Goal: Task Accomplishment & Management: Manage account settings

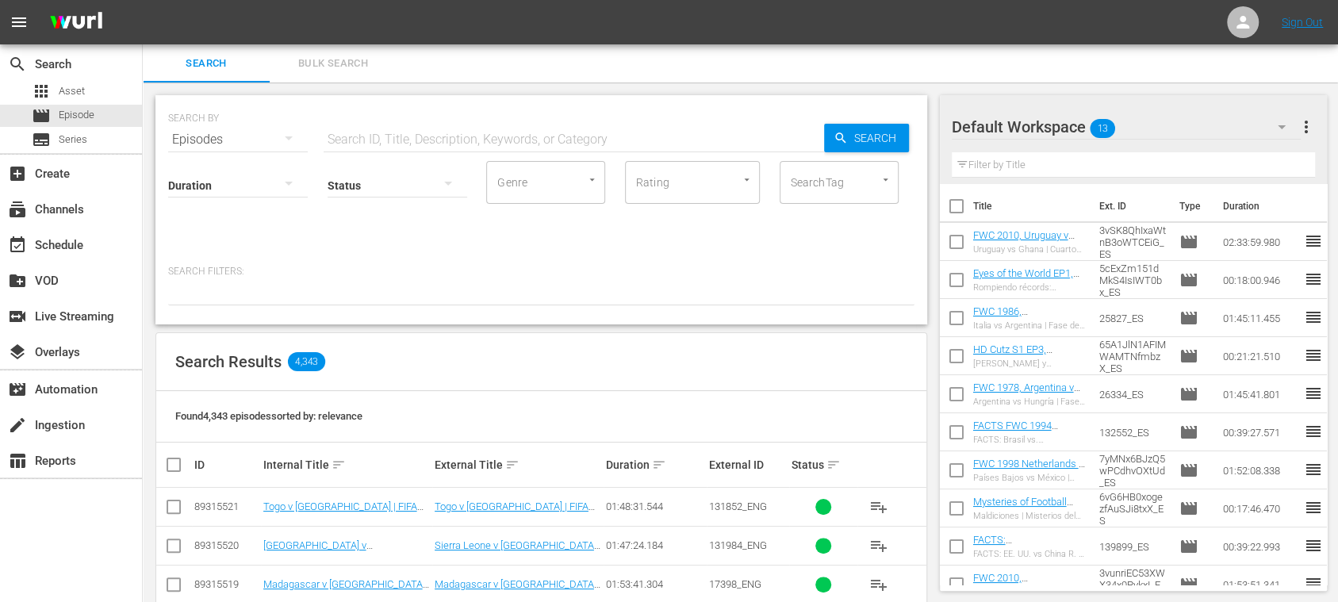
click at [535, 141] on input "text" at bounding box center [574, 140] width 501 height 38
paste input "Seychelles vs Gabon"
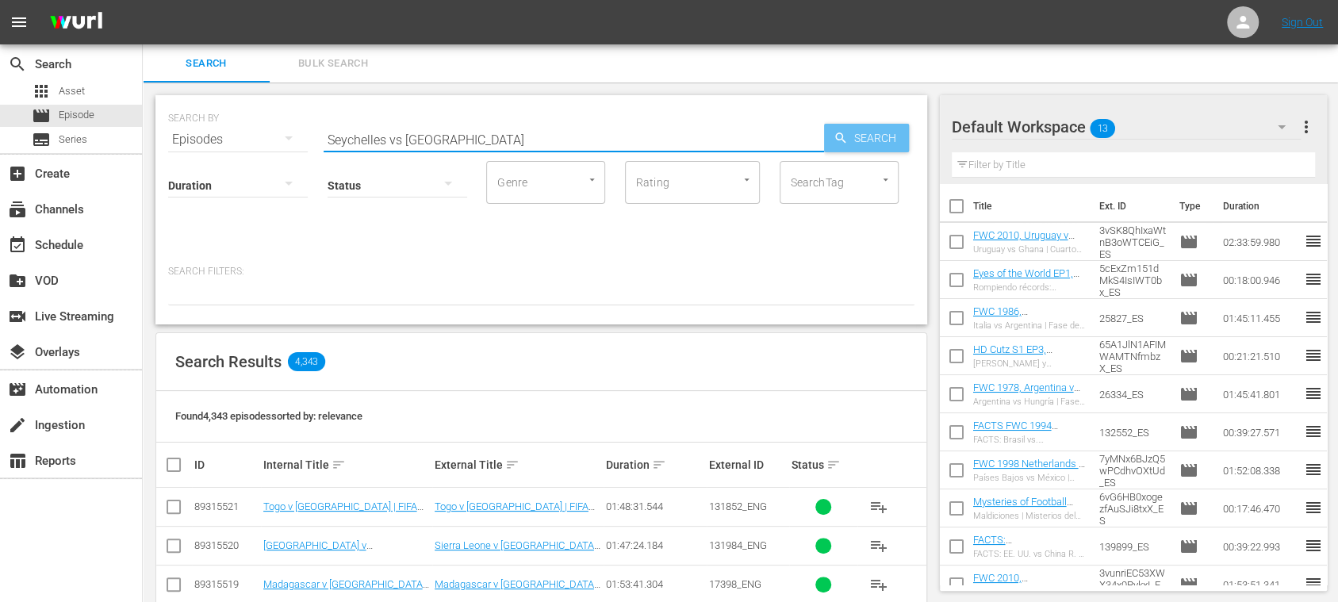
type input "Seychelles vs Gabon"
click at [848, 138] on span "Search" at bounding box center [878, 138] width 61 height 29
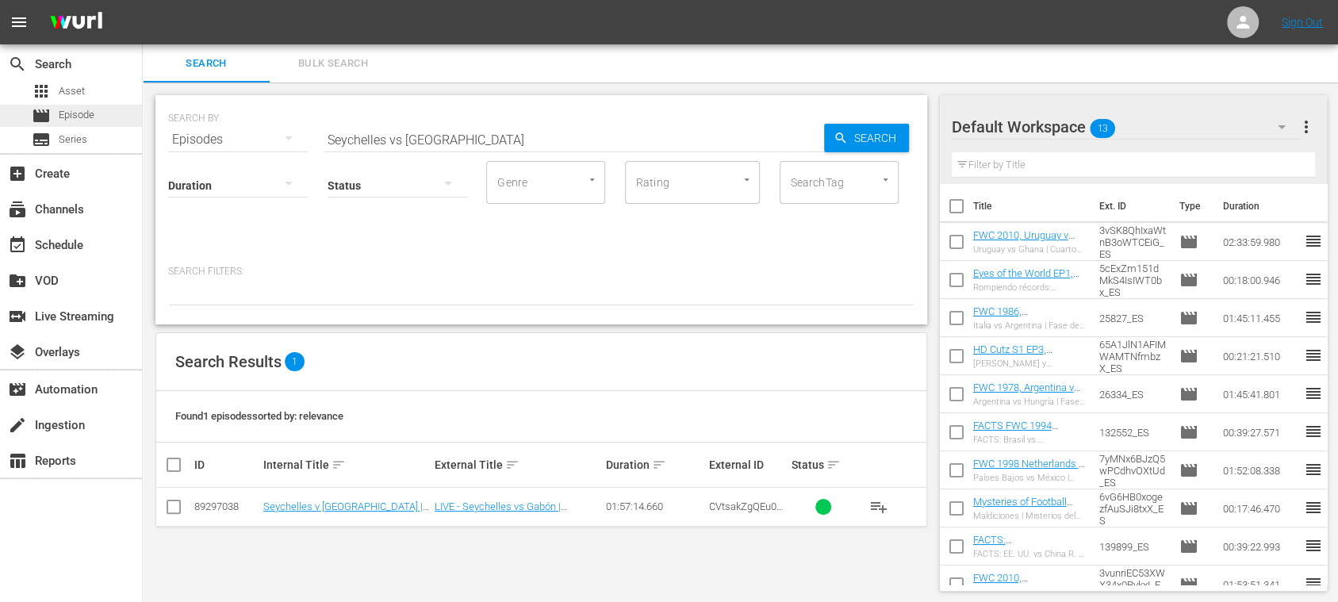
click at [76, 115] on span "Episode" at bounding box center [77, 115] width 36 height 16
click at [75, 132] on span "Series" at bounding box center [73, 140] width 29 height 16
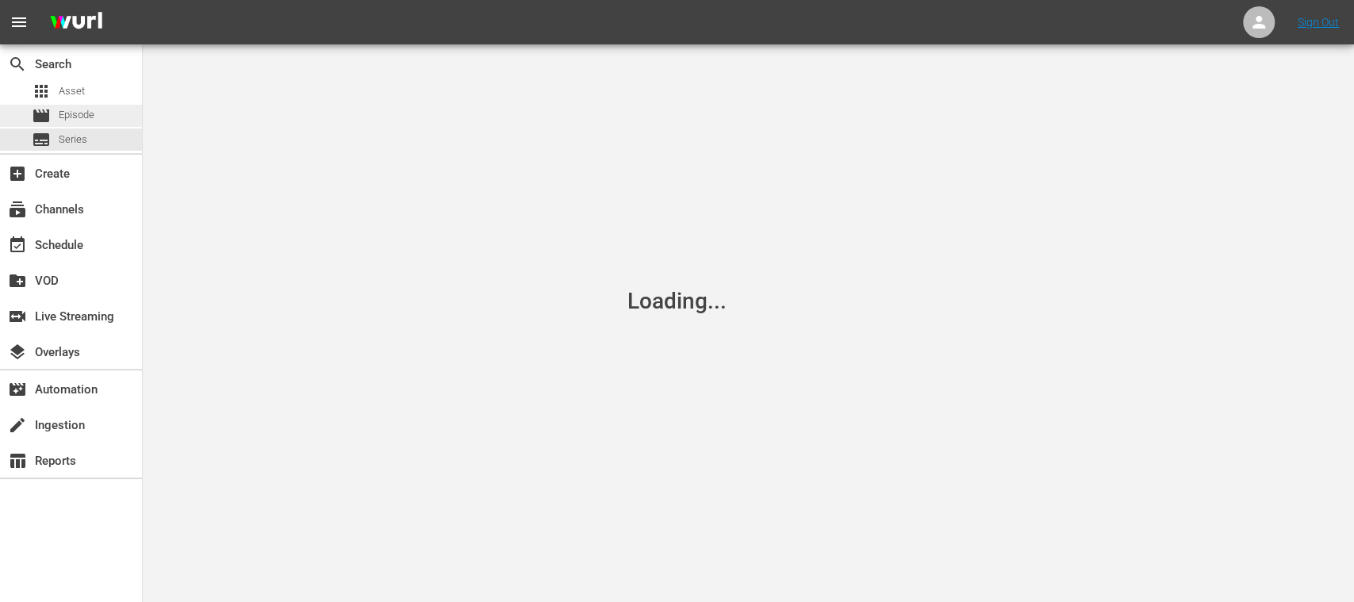
click at [83, 114] on span "Episode" at bounding box center [77, 115] width 36 height 16
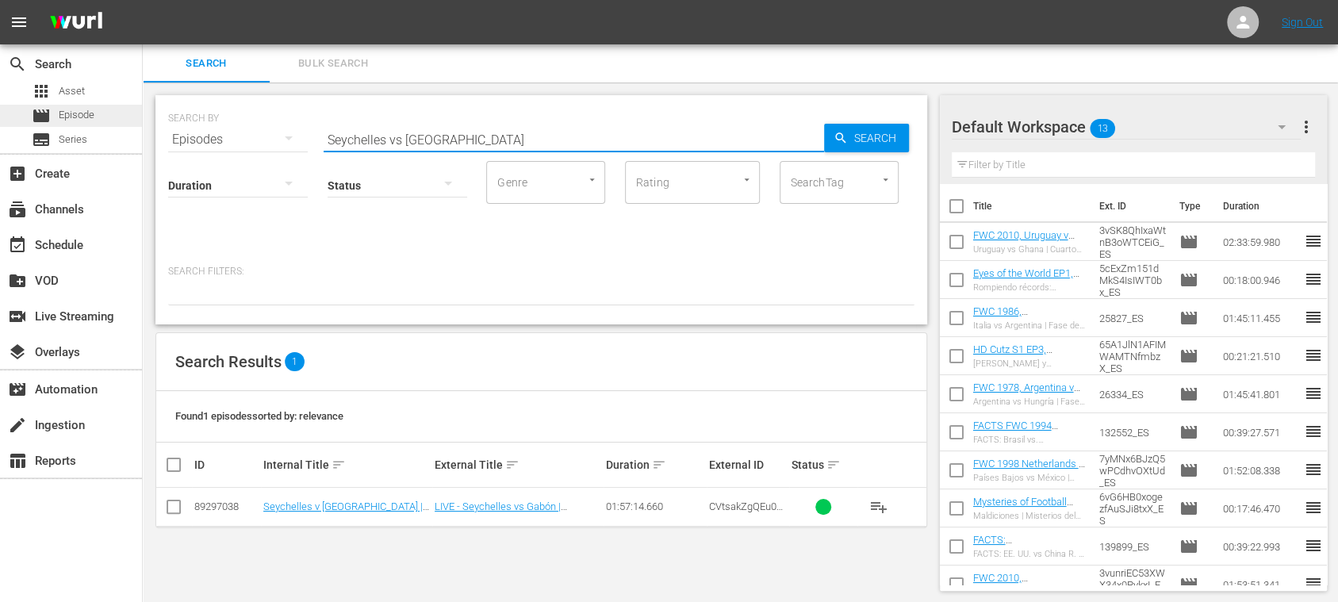
drag, startPoint x: 478, startPoint y: 146, endPoint x: 138, endPoint y: 123, distance: 341.1
click at [143, 0] on div "search Search apps Asset movie Episode subtitles Series add_box Create subscrip…" at bounding box center [740, 0] width 1195 height 0
click at [73, 117] on span "Episode" at bounding box center [77, 115] width 36 height 16
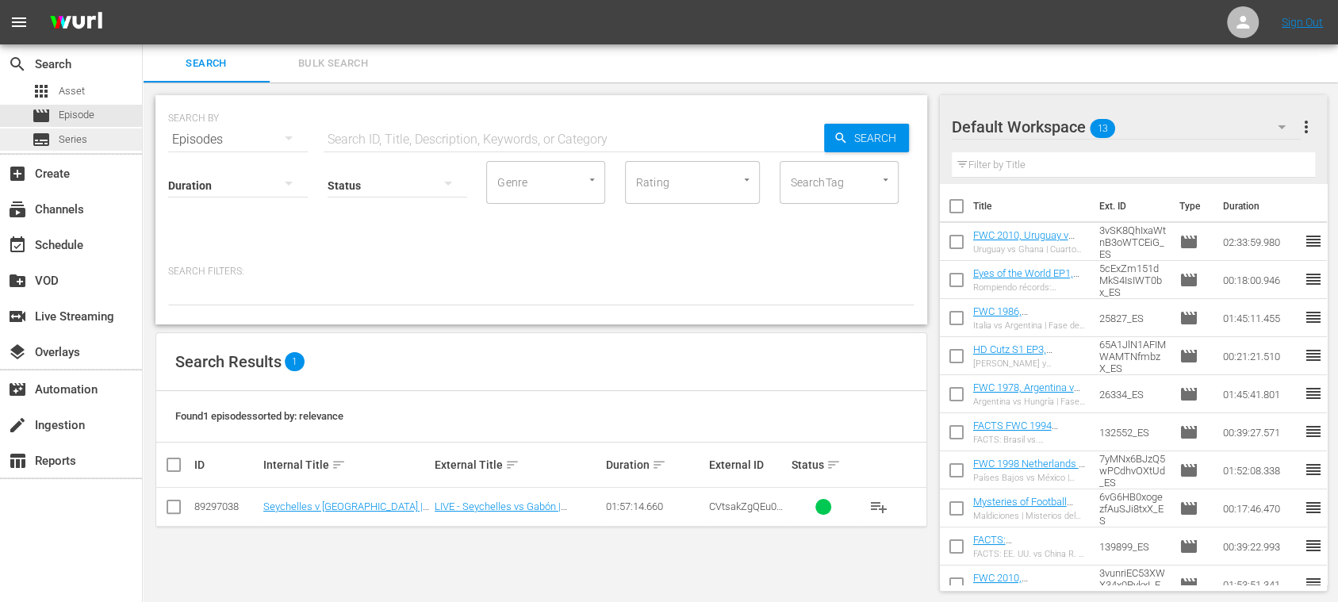
click at [71, 132] on span "Series" at bounding box center [73, 140] width 29 height 16
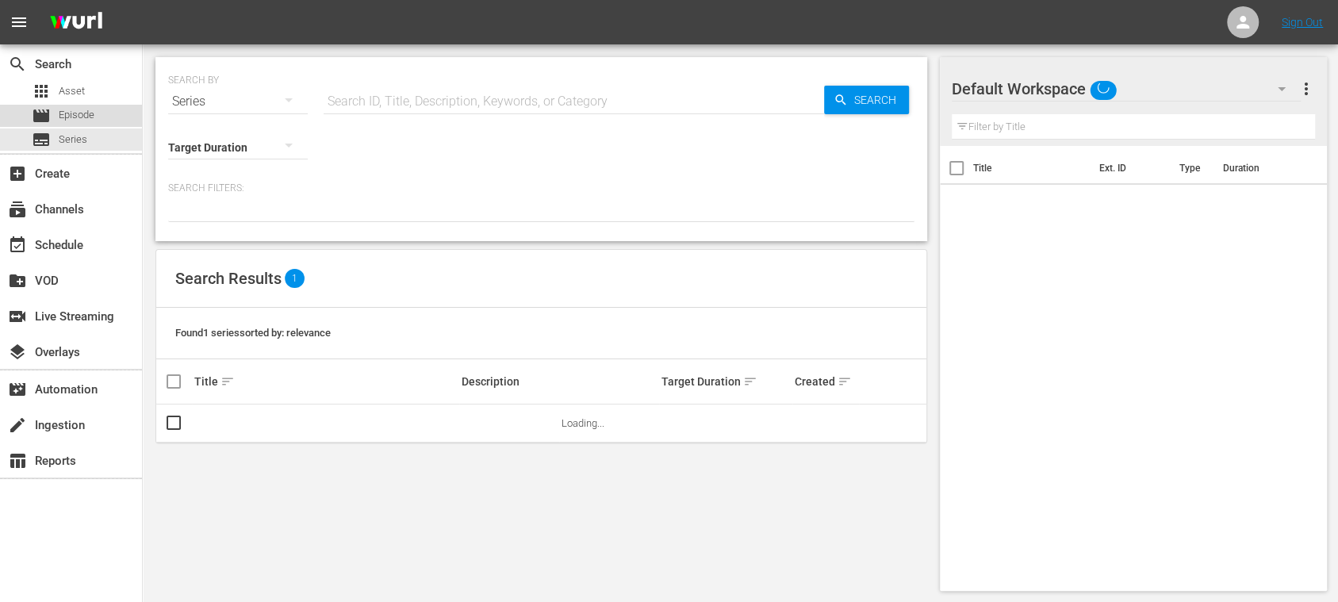
click at [74, 121] on span "Episode" at bounding box center [77, 115] width 36 height 16
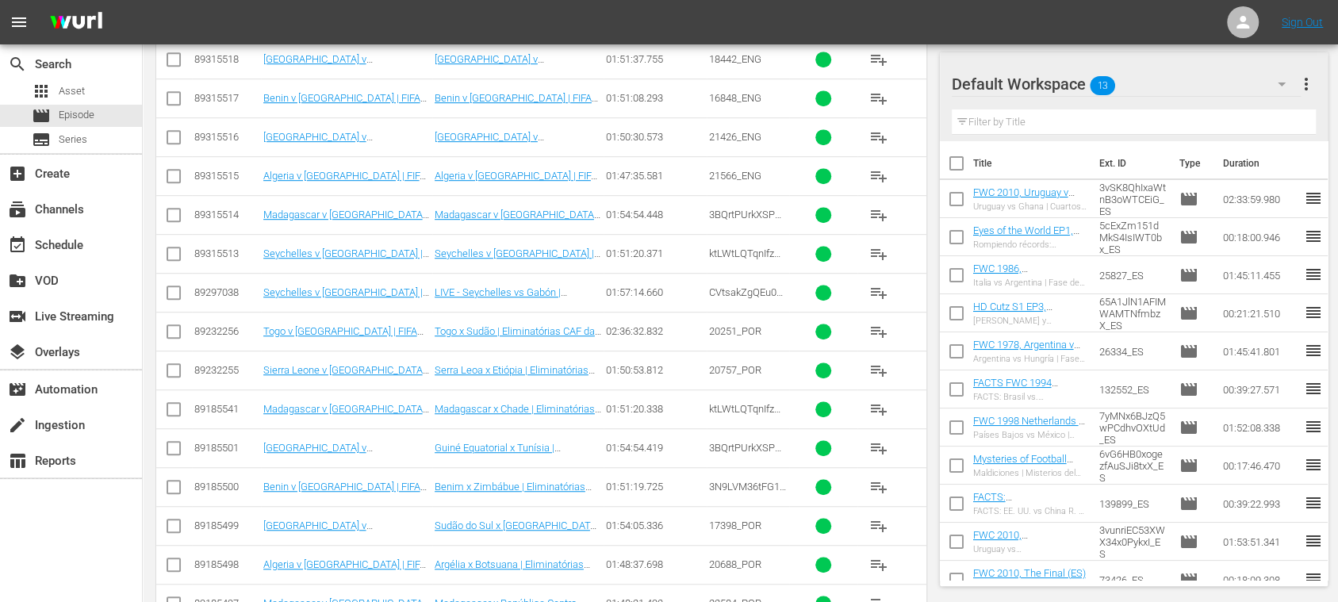
scroll to position [724, 0]
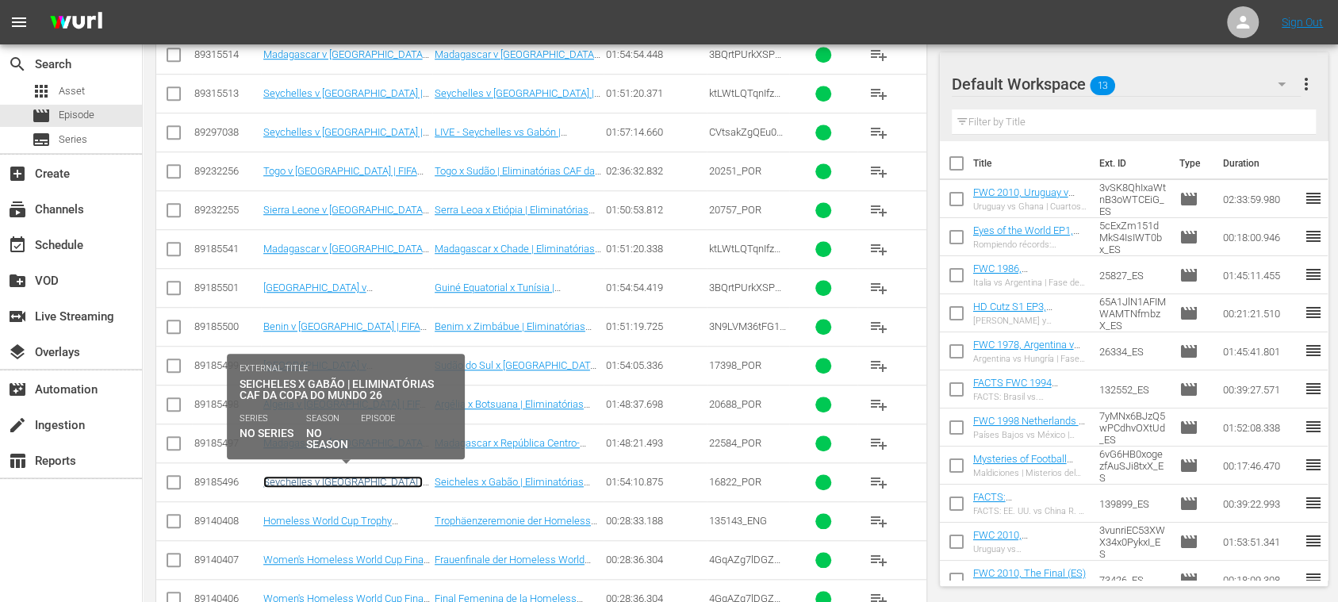
click at [380, 476] on link "Seychelles v [GEOGRAPHIC_DATA] | FIFA World Cup 26™ CAF Qualifiers (PT)" at bounding box center [342, 494] width 159 height 36
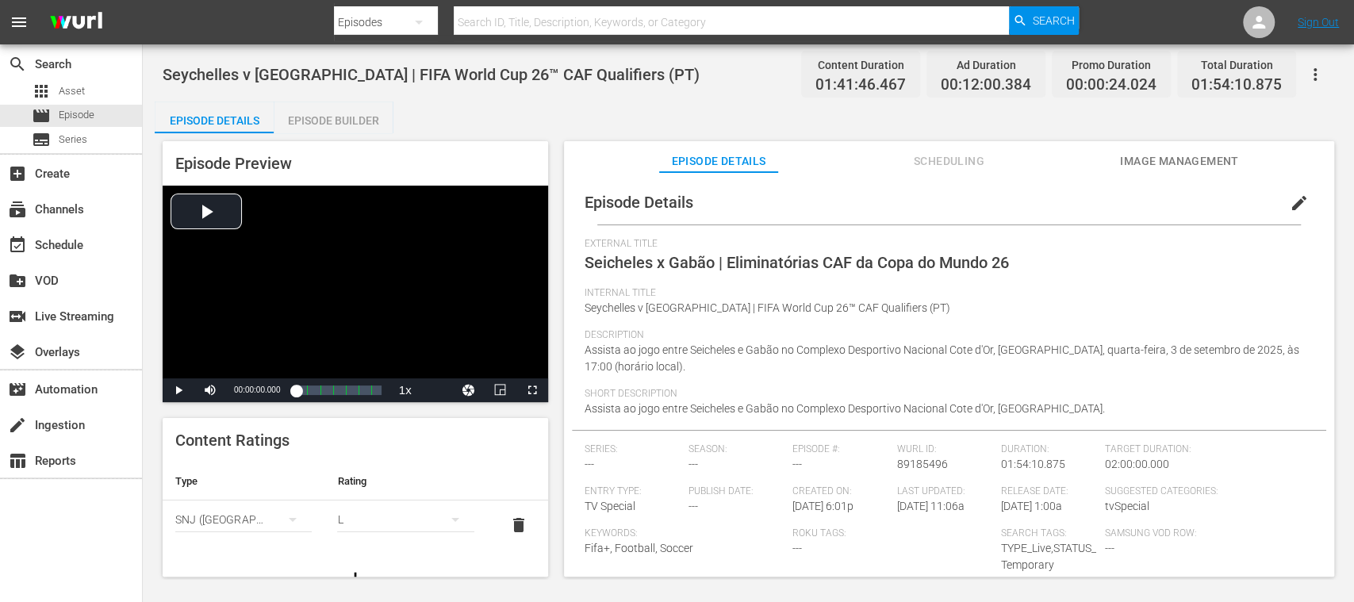
click at [1144, 160] on span "Image Management" at bounding box center [1179, 162] width 119 height 20
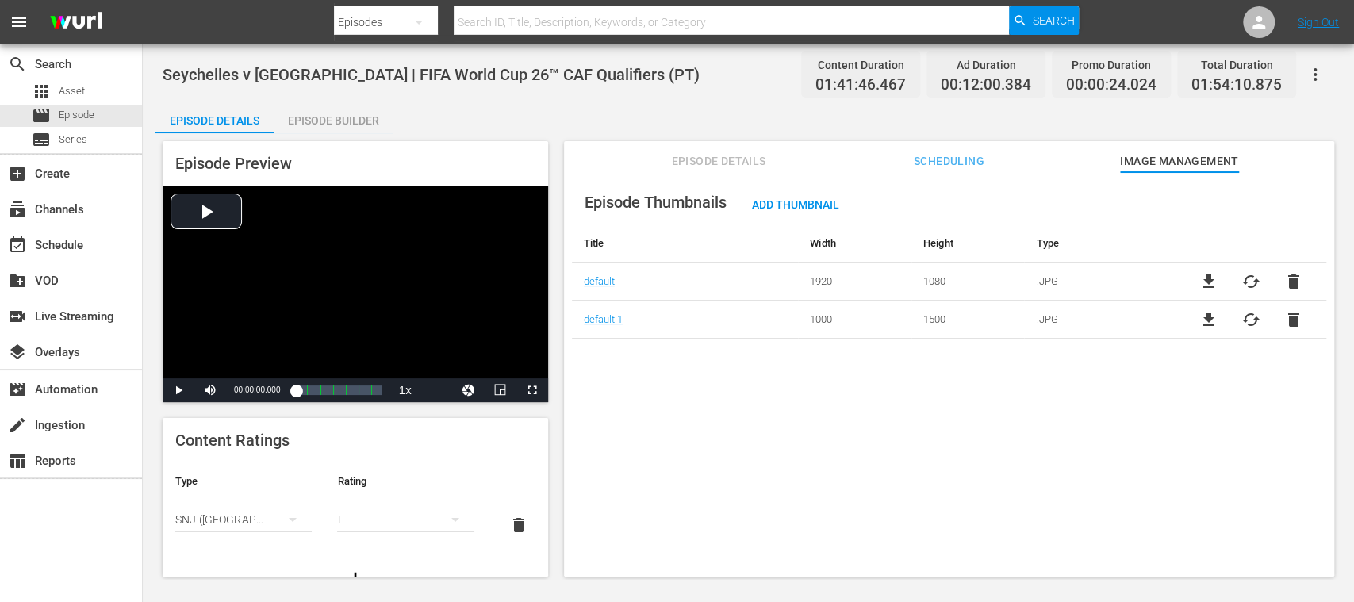
click at [1206, 284] on span "file_download" at bounding box center [1208, 281] width 19 height 19
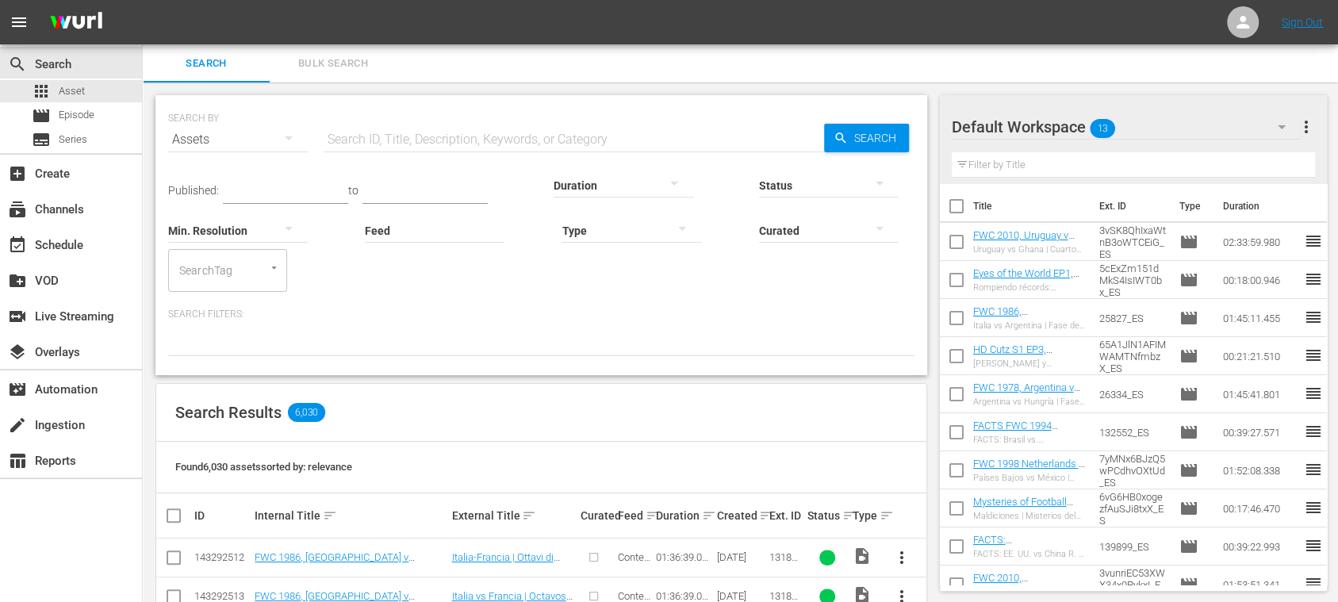
click at [366, 143] on input "text" at bounding box center [574, 140] width 501 height 38
paste input "Seychelles vs Gabon"
type input "Seychelles vs Gabon"
click at [858, 136] on span "Search" at bounding box center [878, 138] width 61 height 29
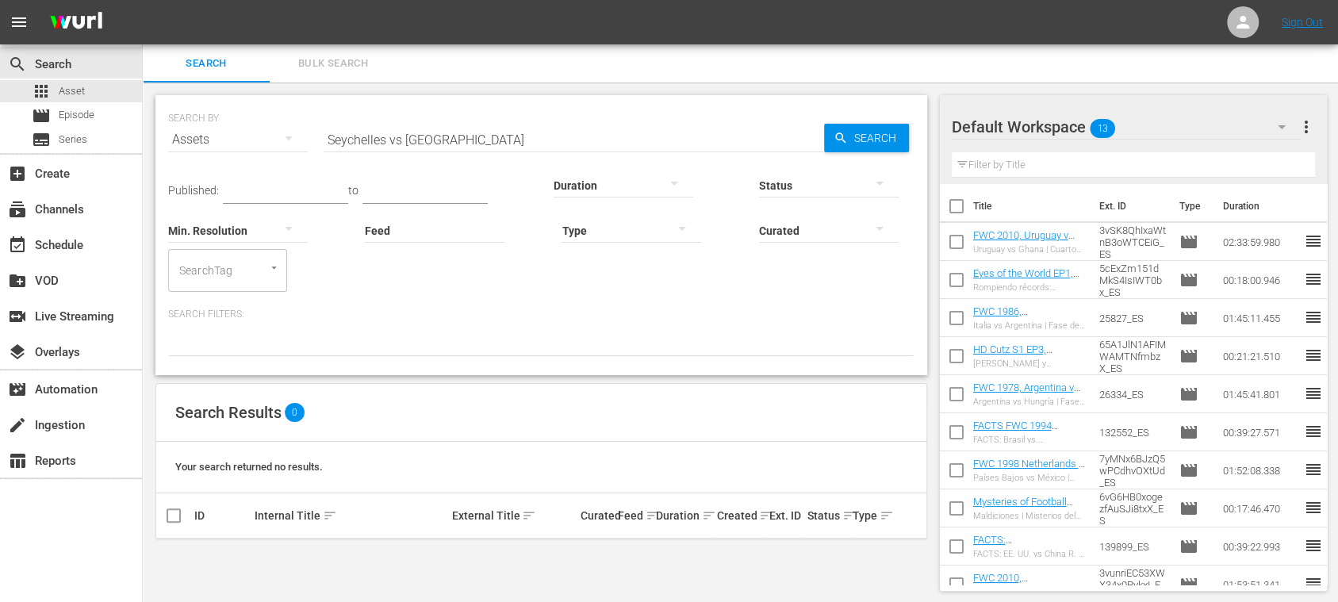
scroll to position [2, 0]
click at [100, 120] on div "movie Episode" at bounding box center [71, 116] width 142 height 22
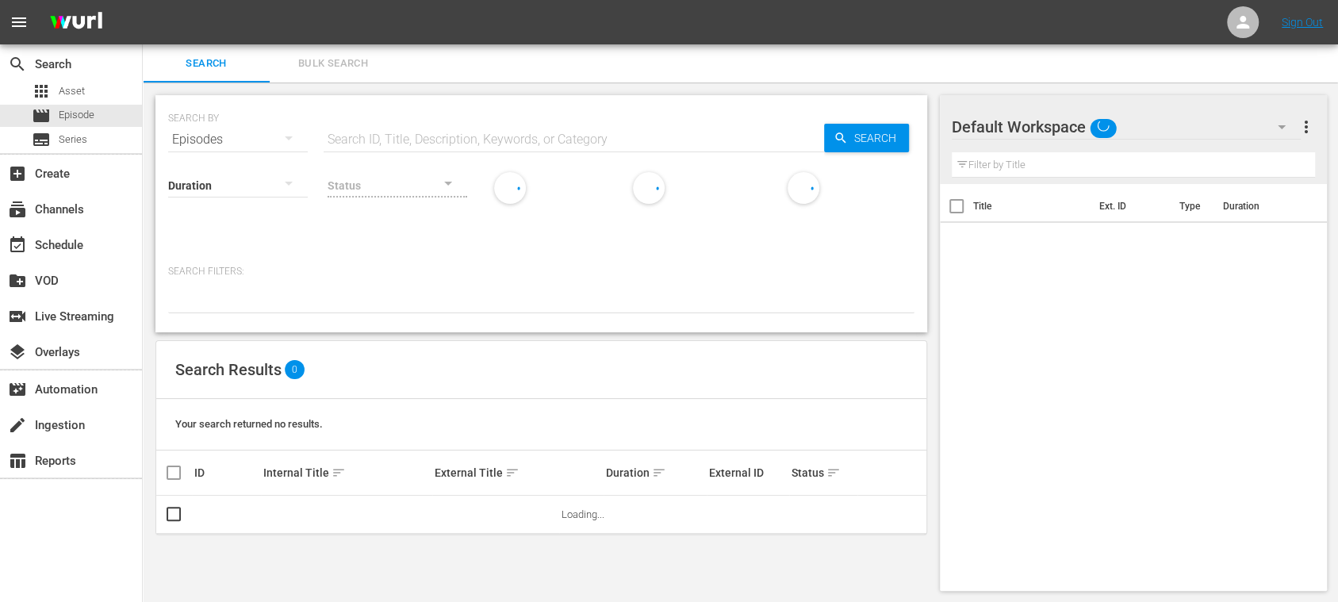
click at [452, 132] on input "text" at bounding box center [574, 140] width 501 height 38
paste input "Seychelles vs Gabon"
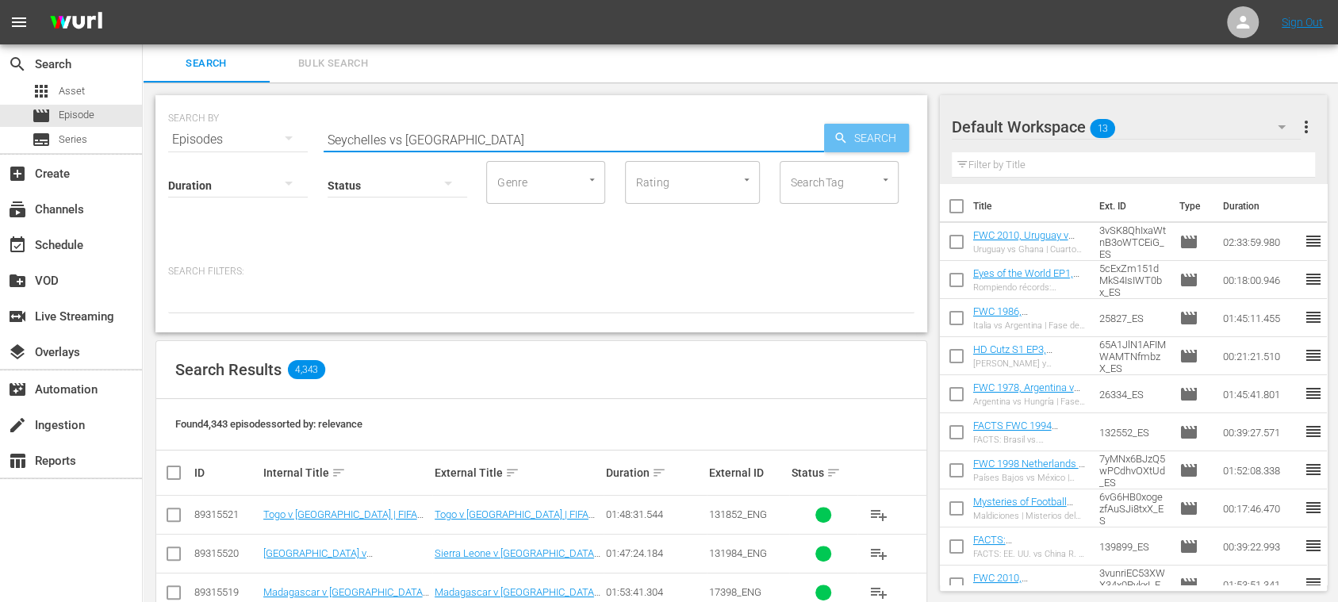
type input "Seychelles vs Gabon"
click at [898, 136] on span "Search" at bounding box center [878, 138] width 61 height 29
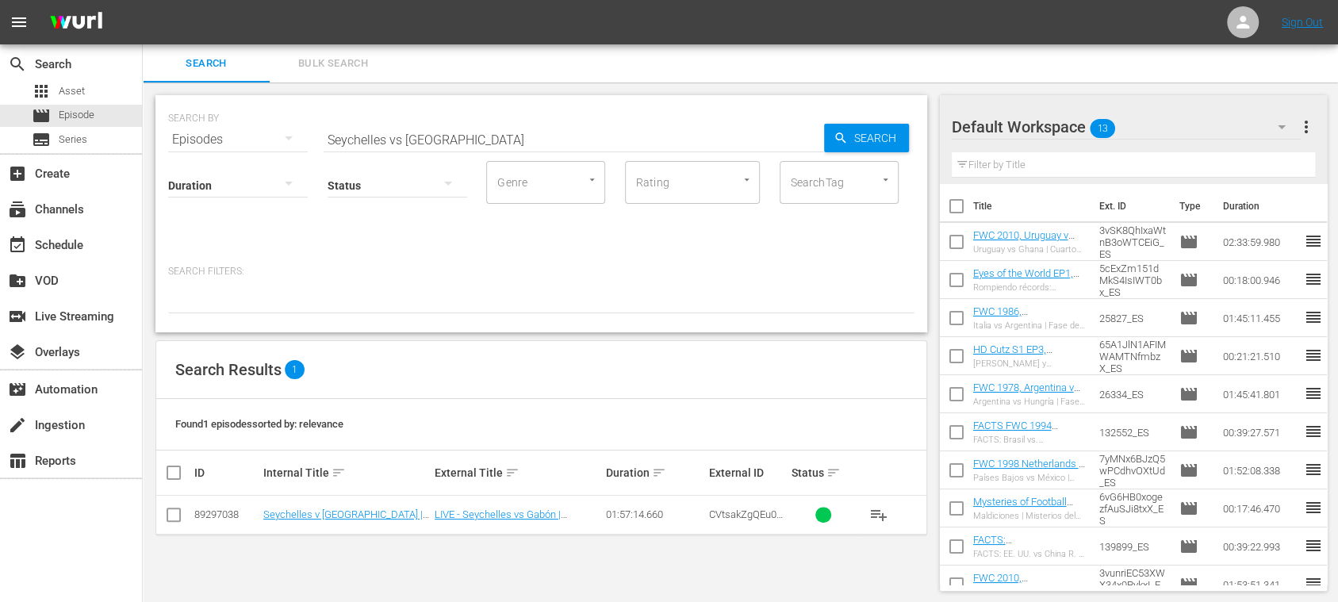
scroll to position [2, 0]
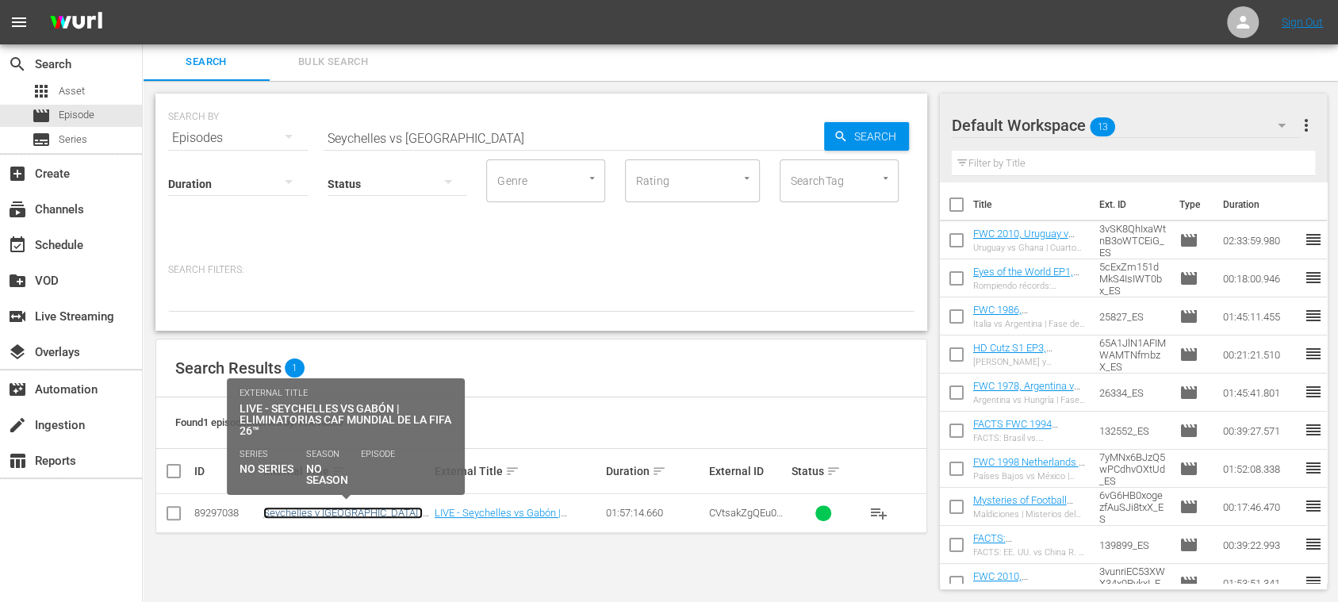
click at [398, 507] on link "Seychelles v [GEOGRAPHIC_DATA] | FIFA World Cup 26™ CAF Qualifiers (ES)" at bounding box center [342, 525] width 159 height 36
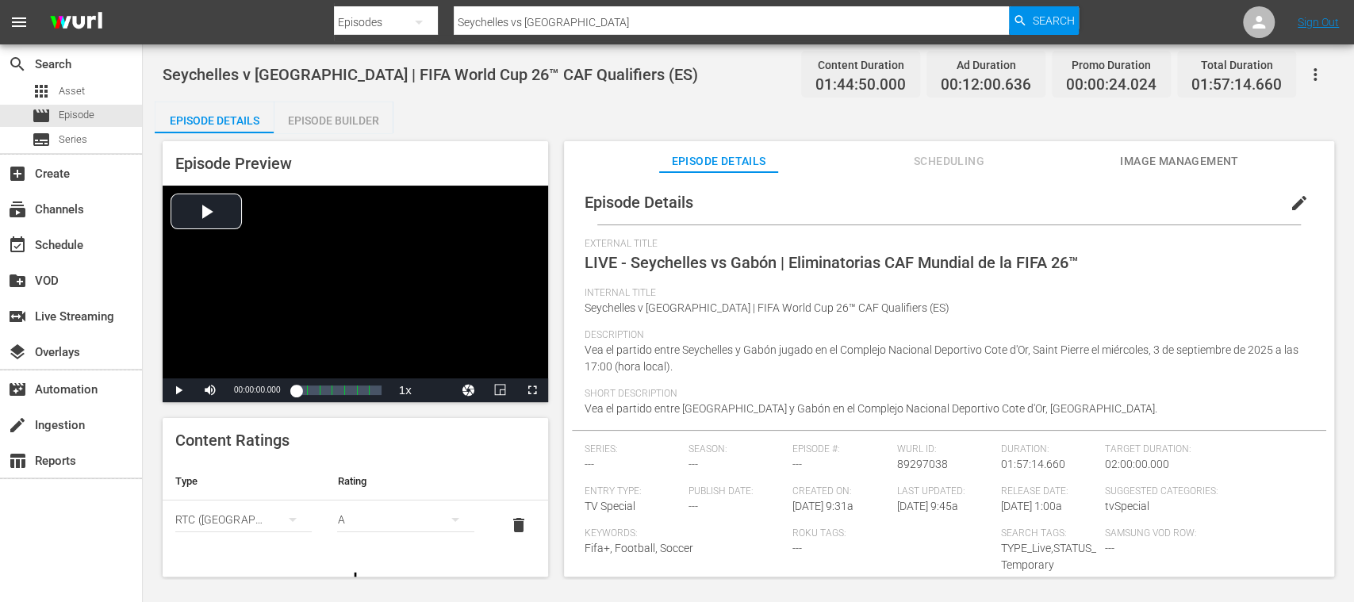
click at [1182, 160] on span "Image Management" at bounding box center [1179, 162] width 119 height 20
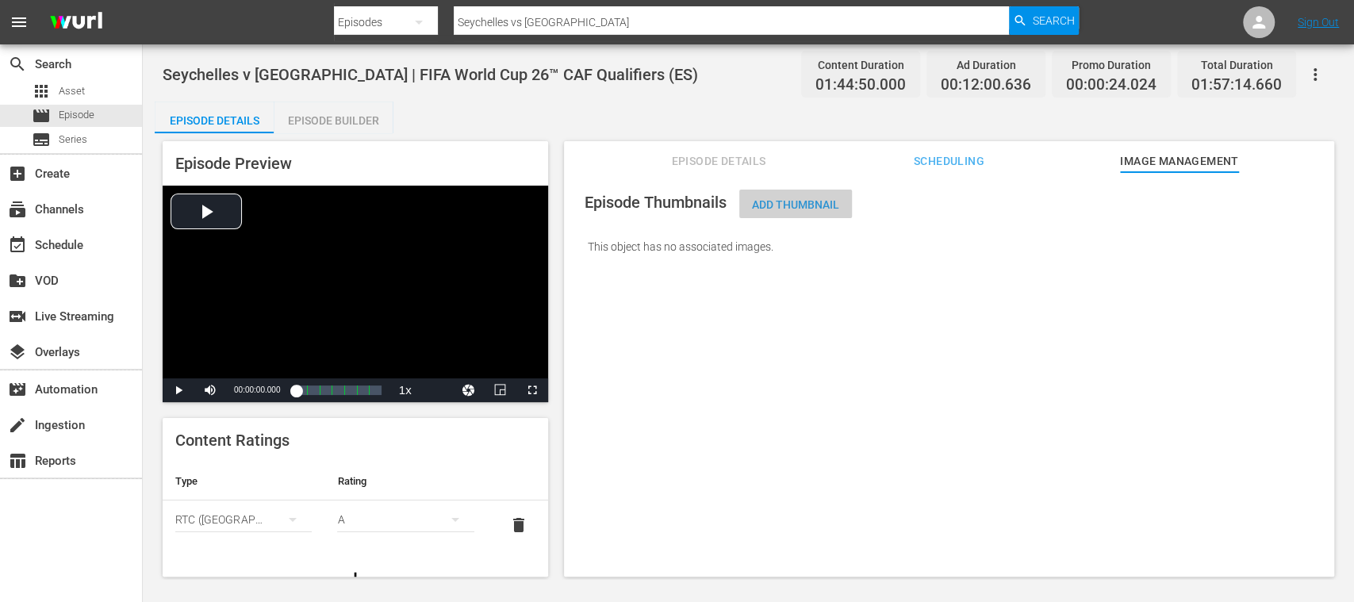
click at [815, 204] on span "Add Thumbnail" at bounding box center [795, 204] width 113 height 13
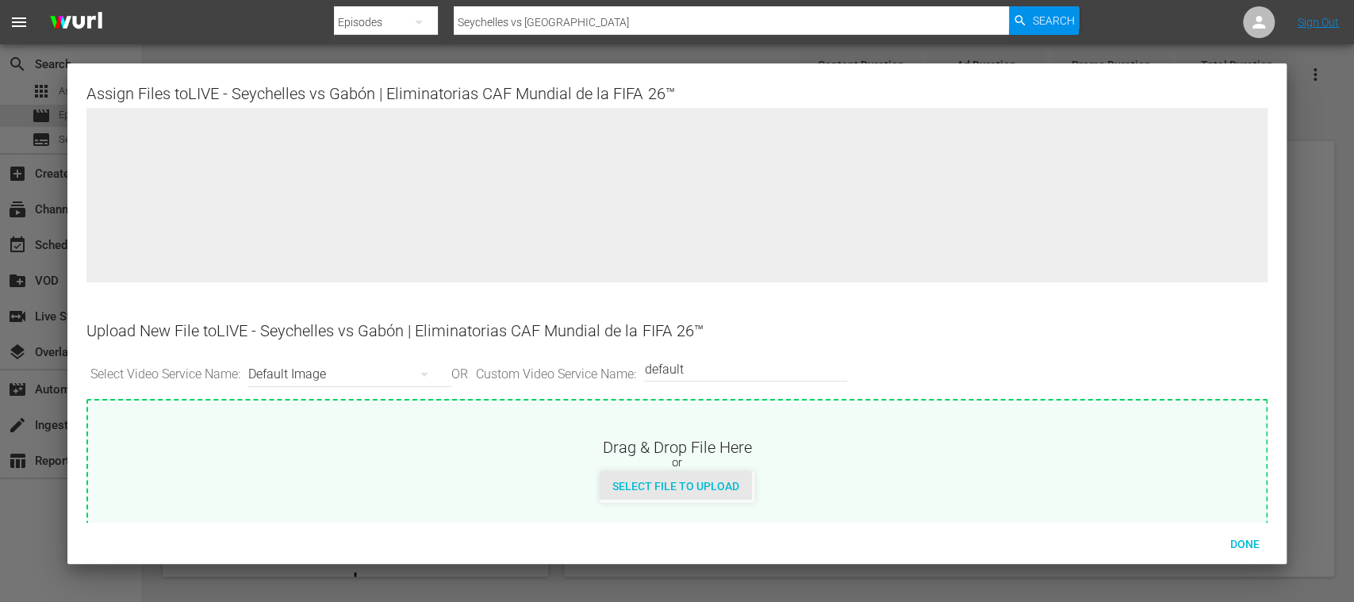
click at [733, 486] on span "Select File to Upload" at bounding box center [676, 486] width 152 height 13
type input "C:\fakepath\Seychelles vs Gabon thumb.jpg"
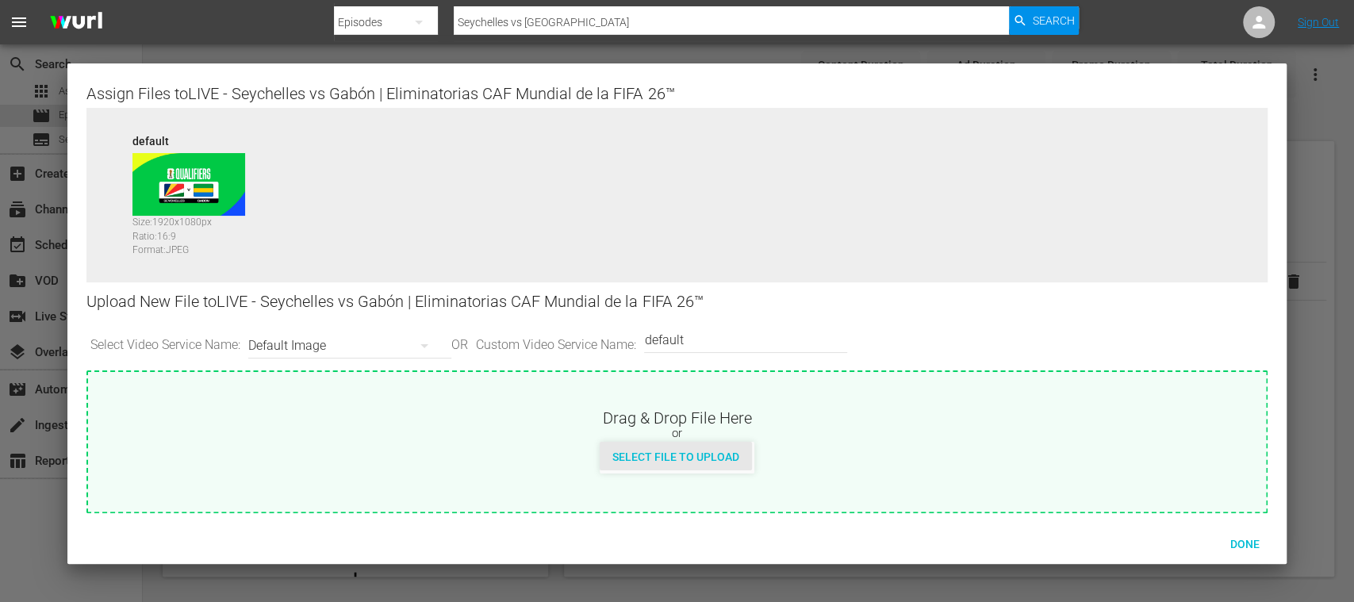
click at [722, 466] on div "Select File to Upload" at bounding box center [676, 456] width 152 height 29
drag, startPoint x: 739, startPoint y: 341, endPoint x: 549, endPoint y: 339, distance: 190.4
click at [549, 339] on div "Select Video Service Name: Default Image OR Custom Video Service Name: Custom V…" at bounding box center [676, 345] width 1180 height 49
type input "vert"
click at [681, 467] on div "Select File to Upload" at bounding box center [676, 456] width 152 height 29
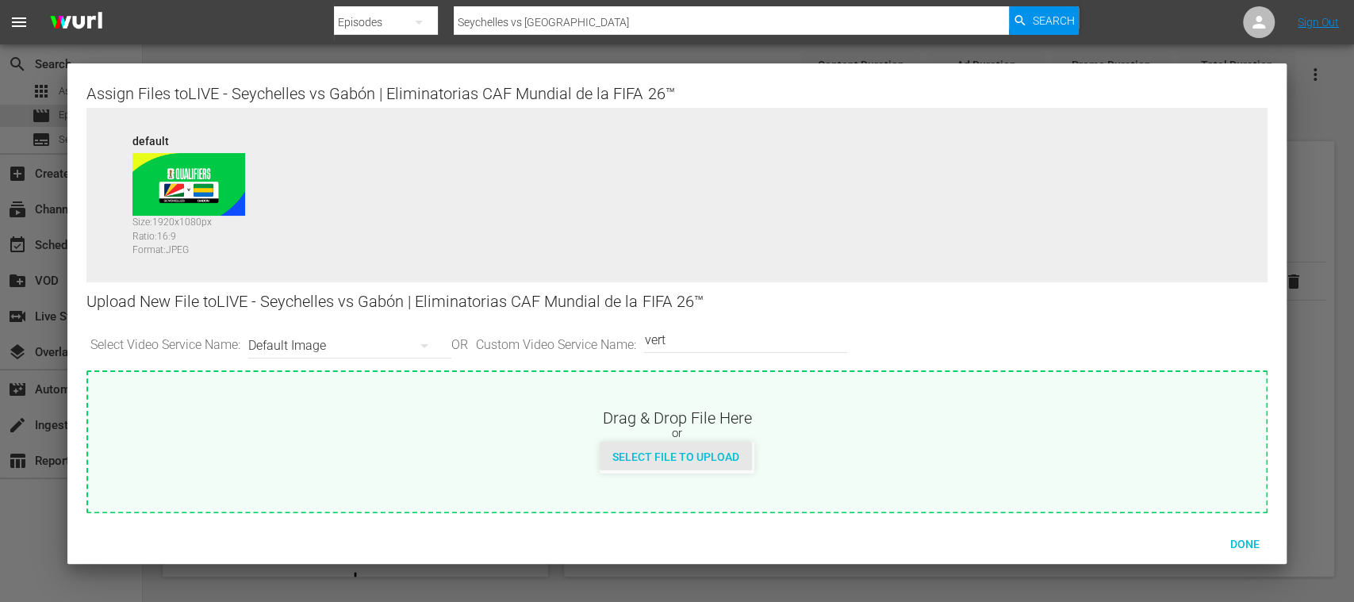
type input "C:\fakepath\Seychelles vs Gabon vert.jpg"
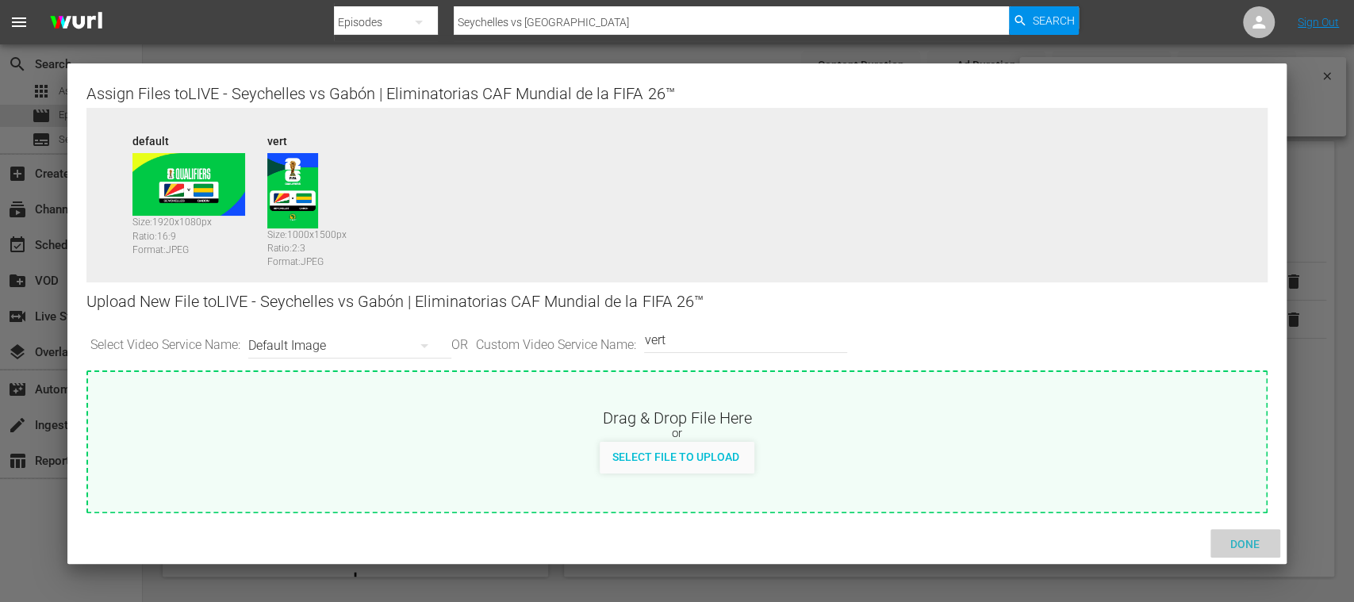
click at [1244, 543] on span "Done" at bounding box center [1245, 544] width 55 height 13
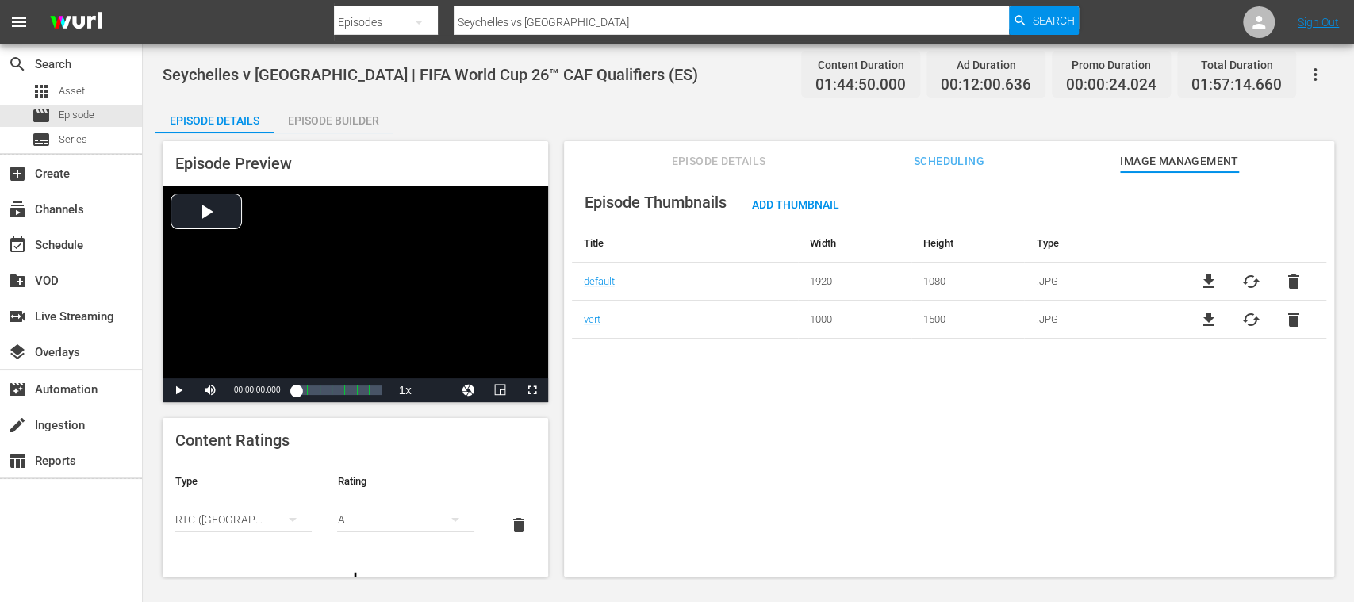
click at [331, 127] on div "Episode Builder" at bounding box center [333, 121] width 119 height 38
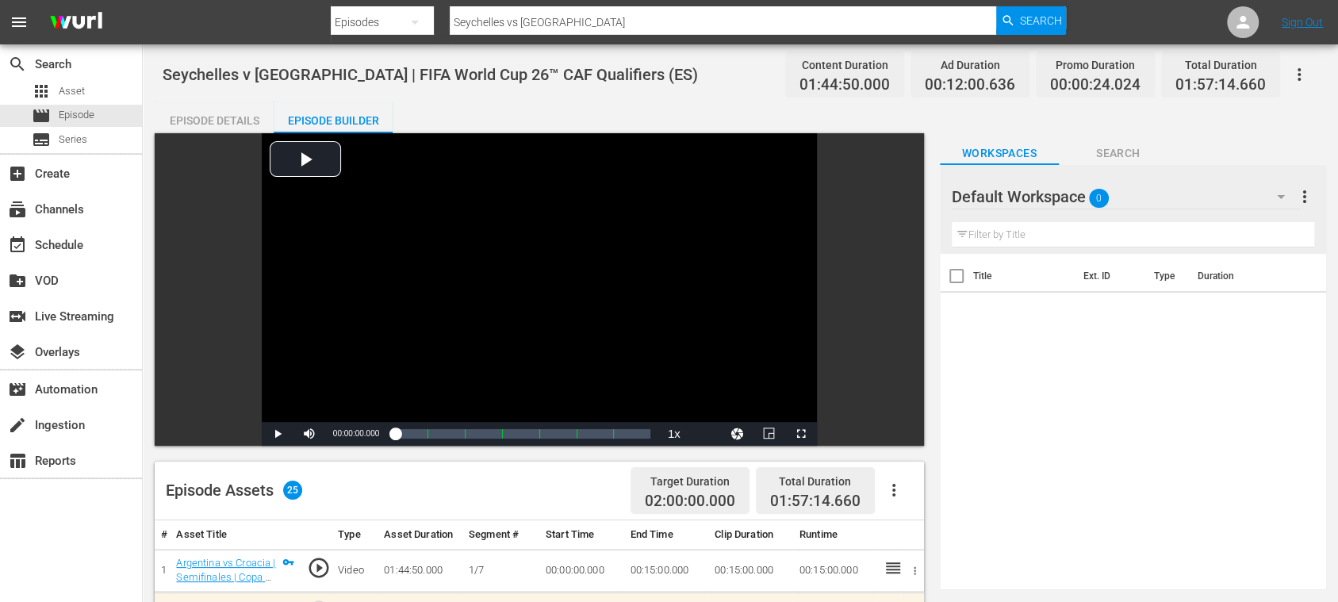
click at [241, 116] on div "Episode Details" at bounding box center [214, 121] width 119 height 38
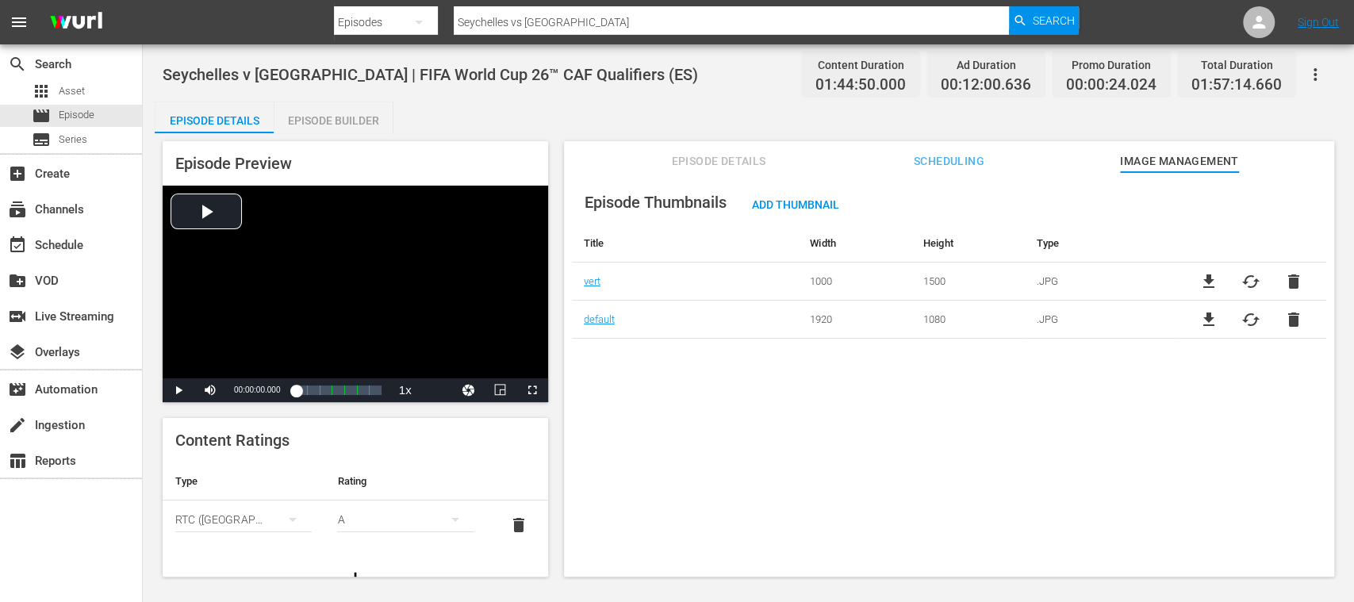
click at [684, 159] on span "Episode Details" at bounding box center [718, 162] width 119 height 20
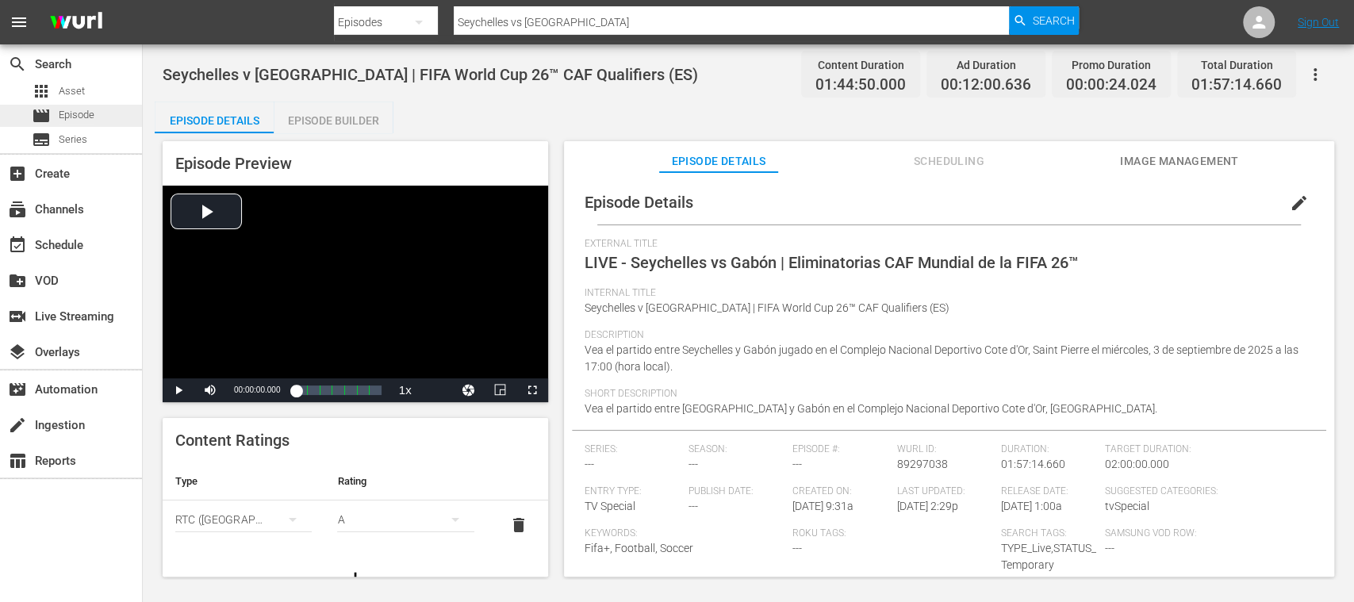
click at [82, 116] on span "Episode" at bounding box center [77, 115] width 36 height 16
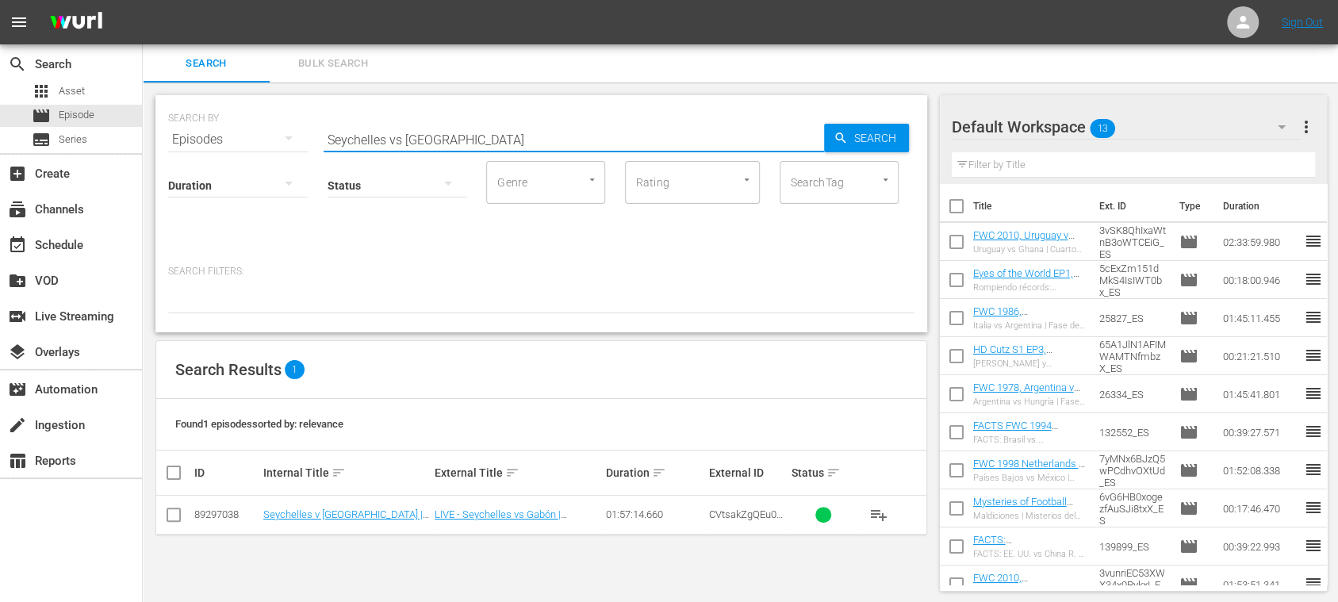
drag, startPoint x: 246, startPoint y: 145, endPoint x: 160, endPoint y: 148, distance: 85.7
click at [160, 148] on div "SEARCH BY Search By Episodes Search ID, Title, Description, Keywords, or Catego…" at bounding box center [541, 213] width 772 height 237
paste input "Madagascar vs Central African Republic"
click at [863, 141] on span "Search" at bounding box center [878, 138] width 61 height 29
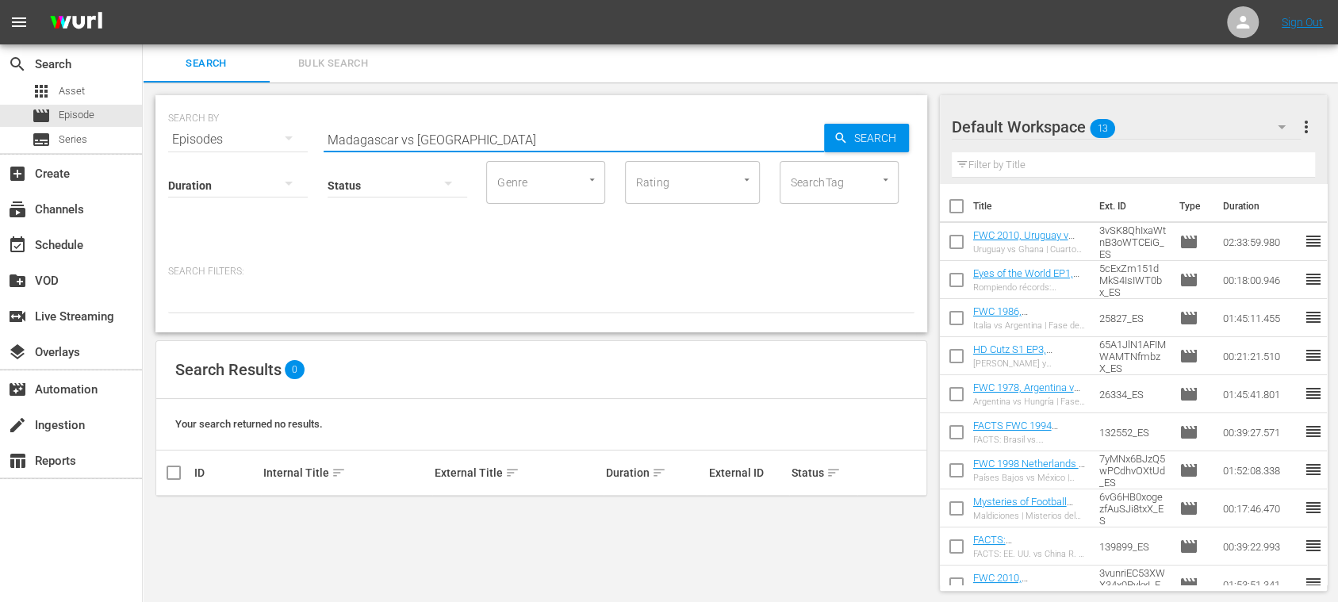
drag, startPoint x: 408, startPoint y: 143, endPoint x: 744, endPoint y: 142, distance: 336.3
click at [744, 142] on input "Madagascar vs Central African Republic" at bounding box center [574, 140] width 501 height 38
type input "Madagascar"
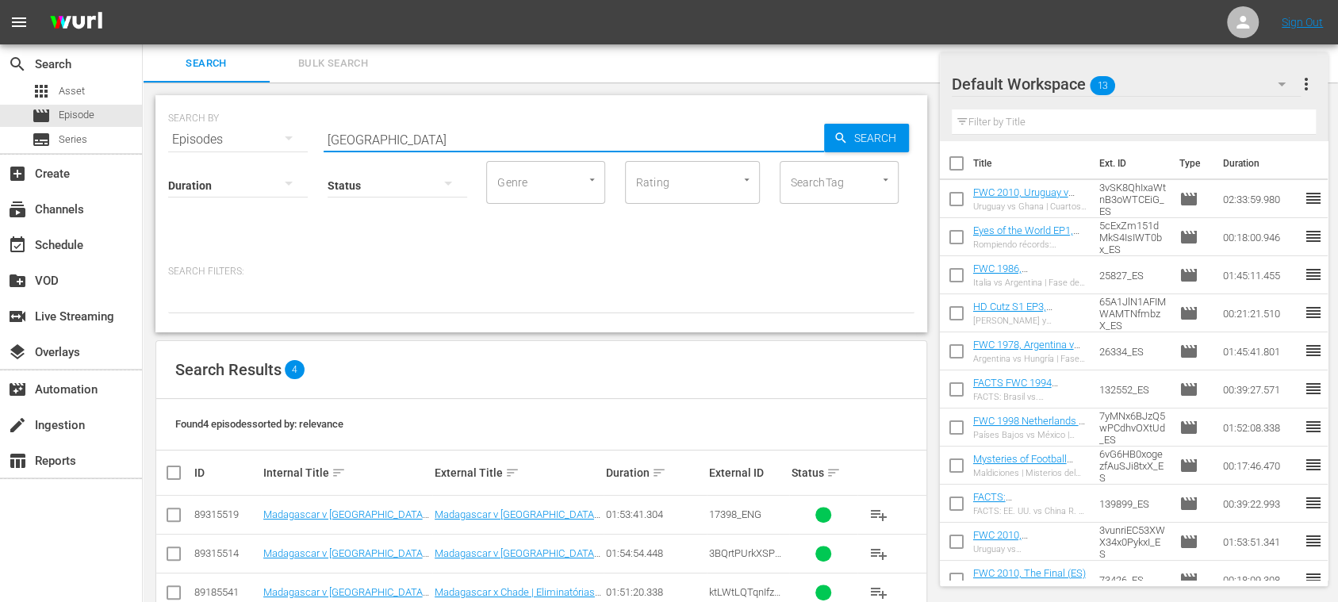
scroll to position [76, 0]
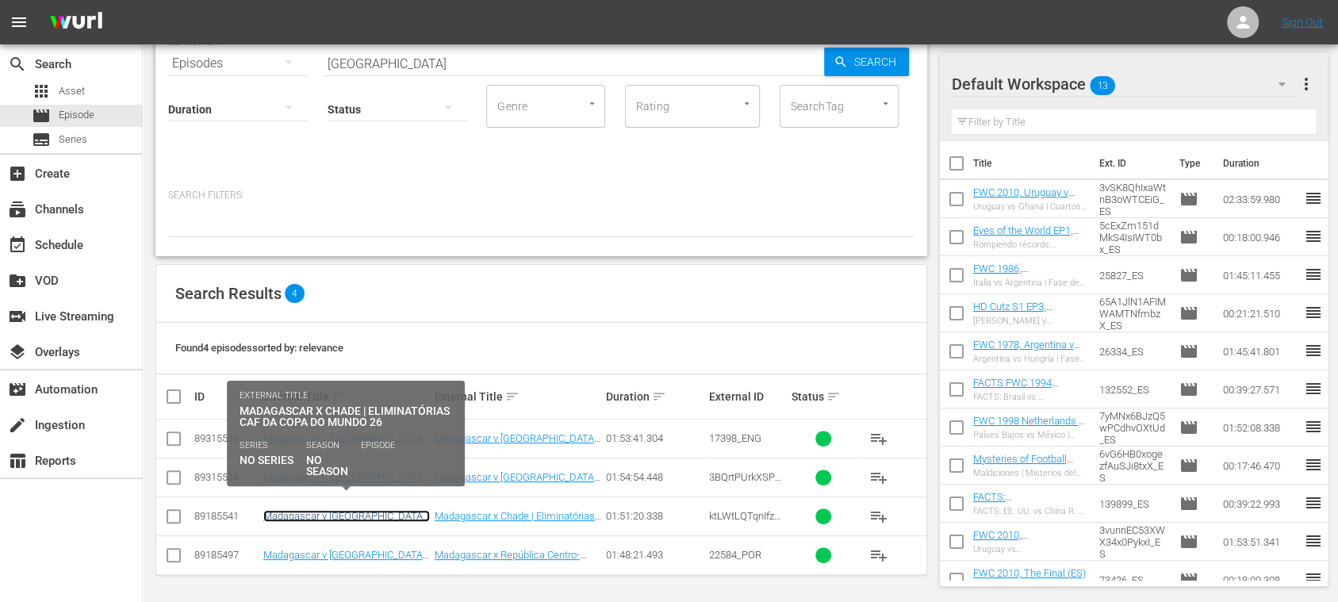
click at [405, 516] on link "Madagascar v [GEOGRAPHIC_DATA] | FIFA World Cup 26™ CAF Qualifiers (PT)" at bounding box center [346, 528] width 167 height 36
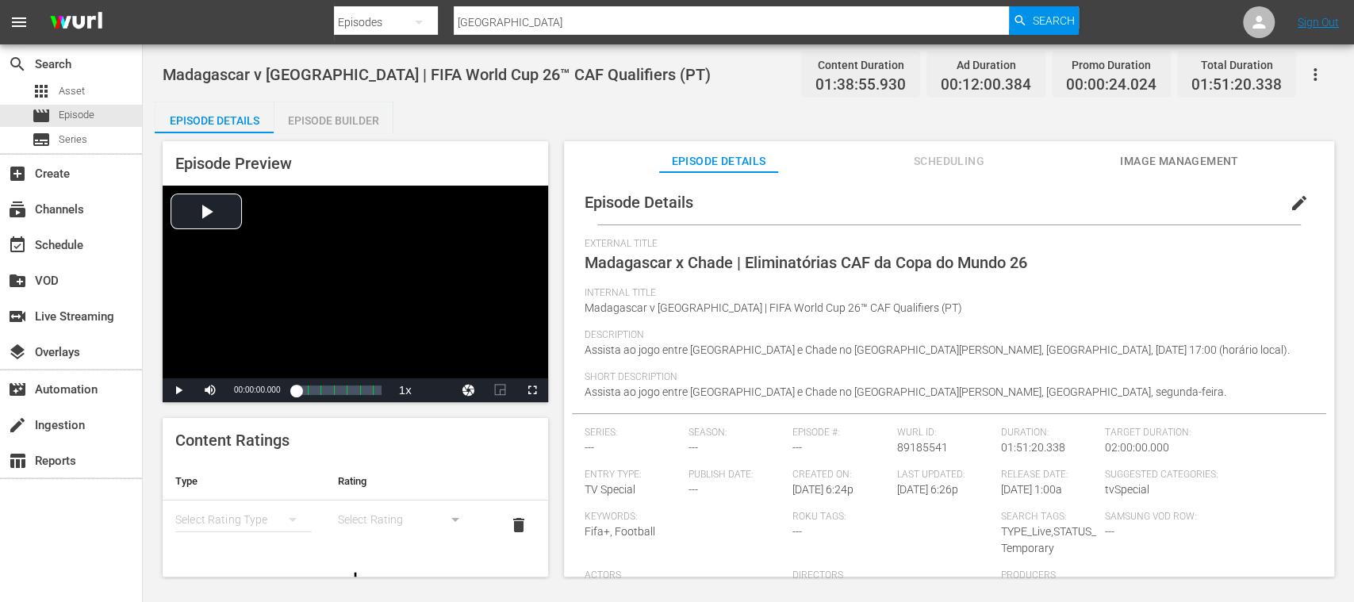
click at [952, 156] on span "Scheduling" at bounding box center [948, 162] width 119 height 20
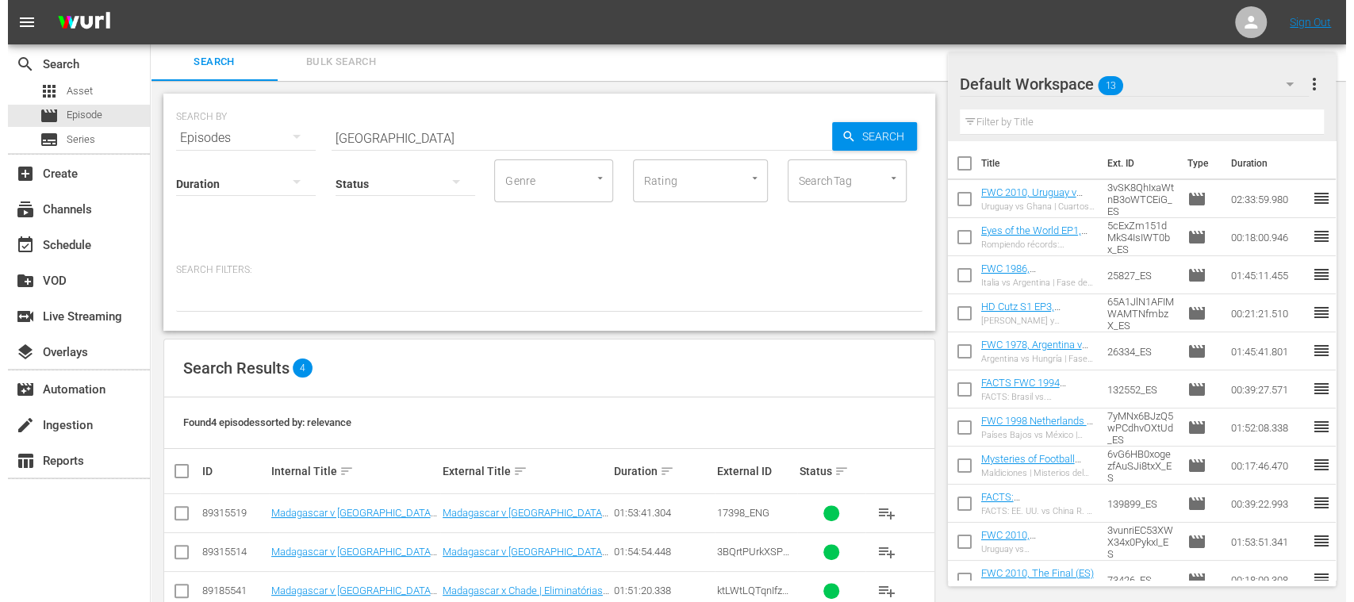
scroll to position [76, 0]
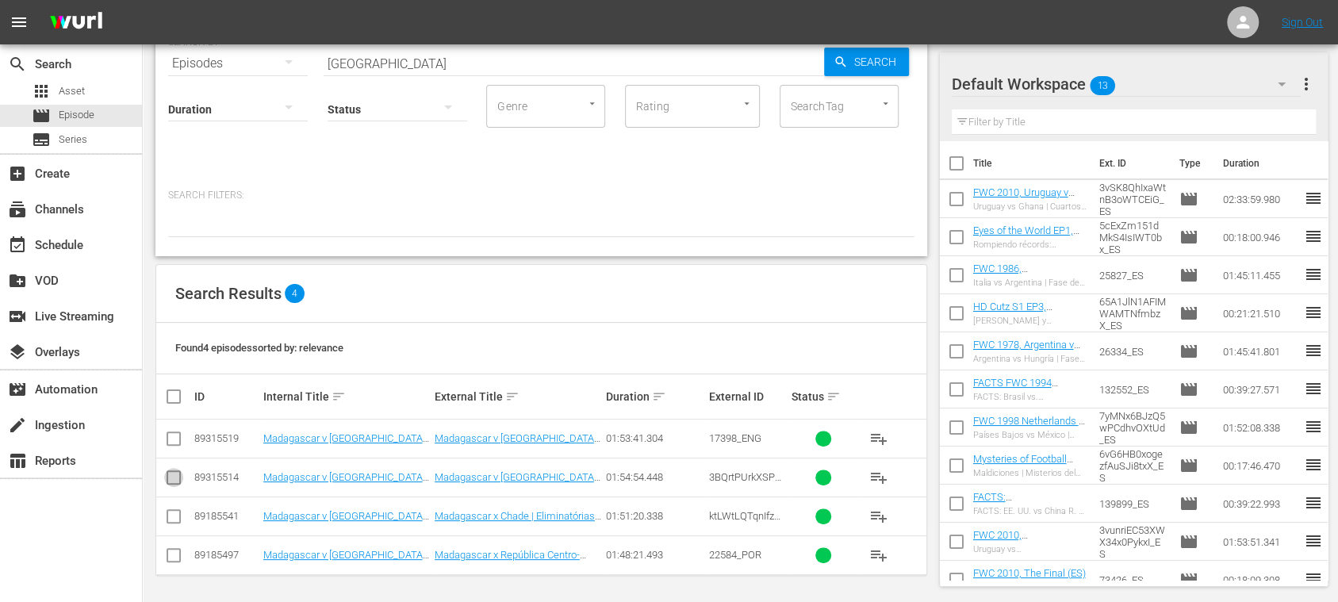
click at [179, 474] on input "checkbox" at bounding box center [173, 480] width 19 height 19
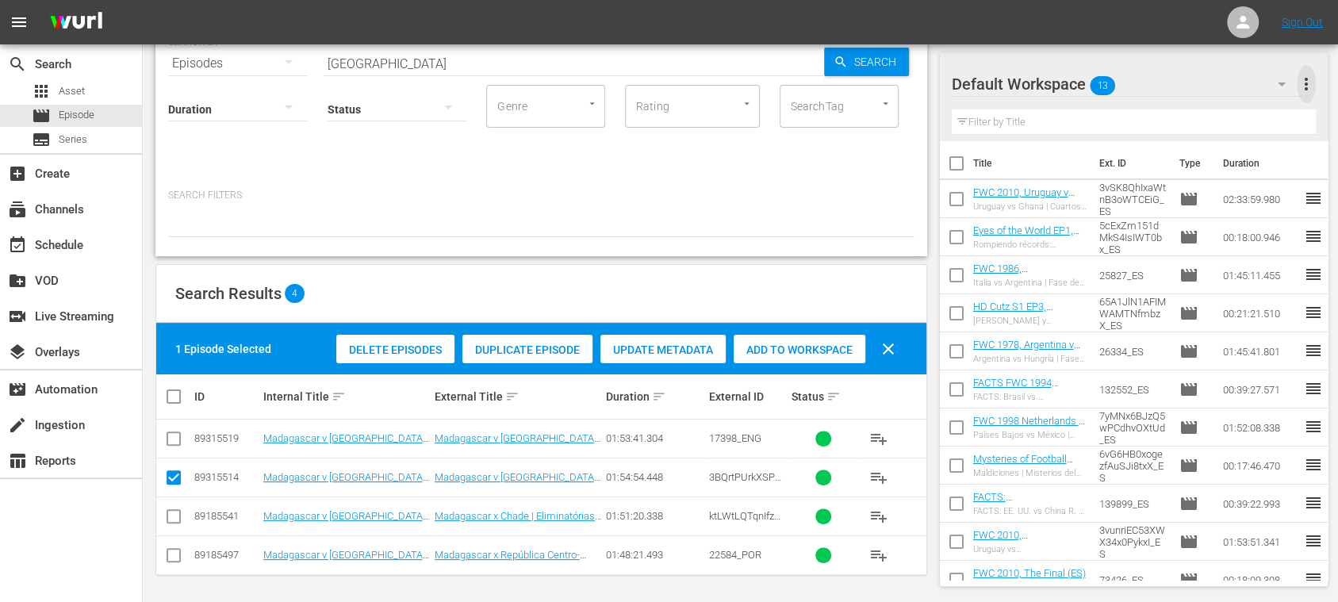
click at [1309, 78] on span "more_vert" at bounding box center [1306, 84] width 19 height 19
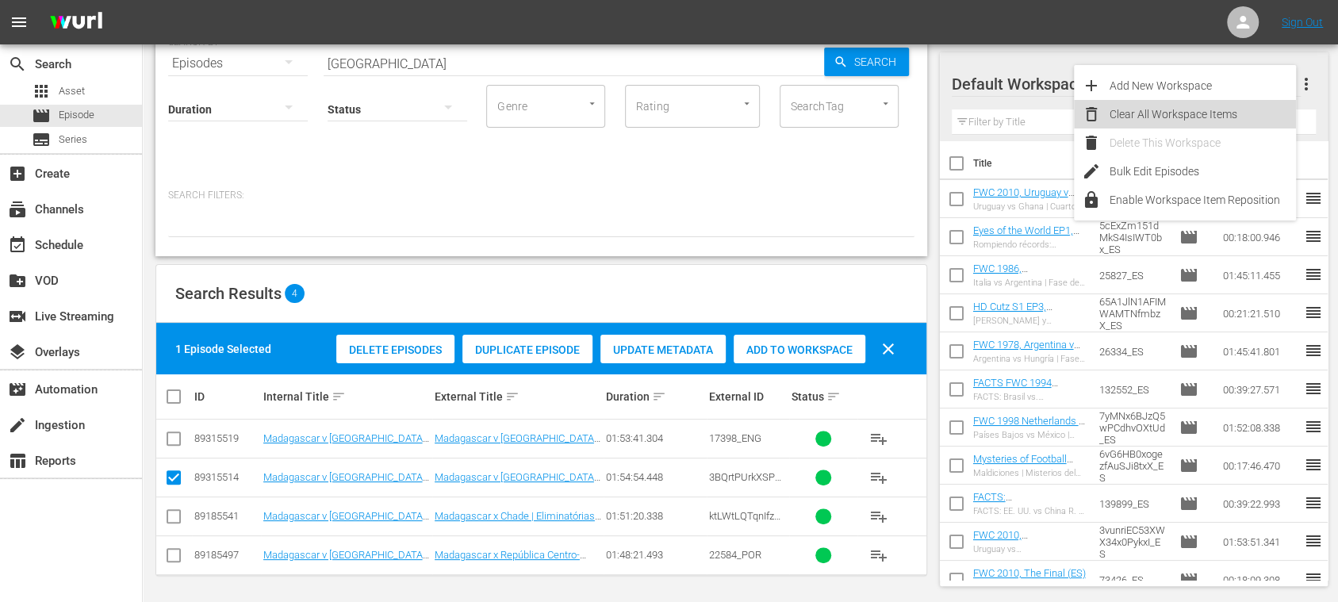
click at [1187, 116] on div "Clear All Workspace Items" at bounding box center [1203, 114] width 186 height 29
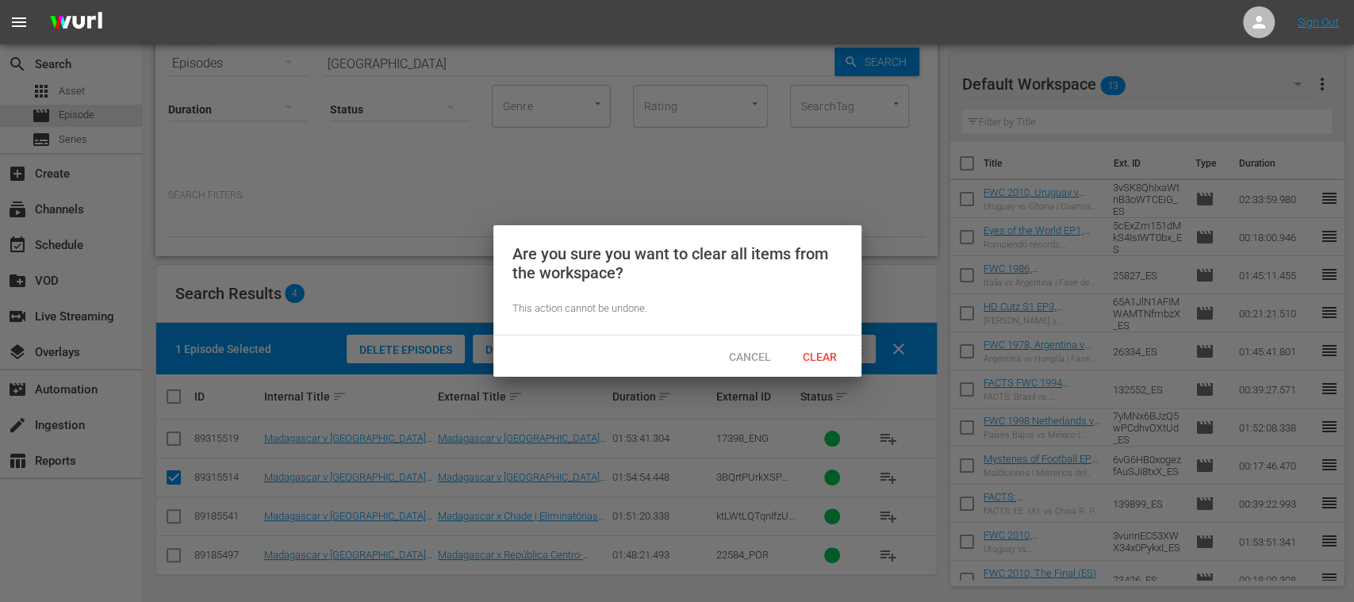
click at [834, 342] on div "Clear" at bounding box center [820, 356] width 70 height 29
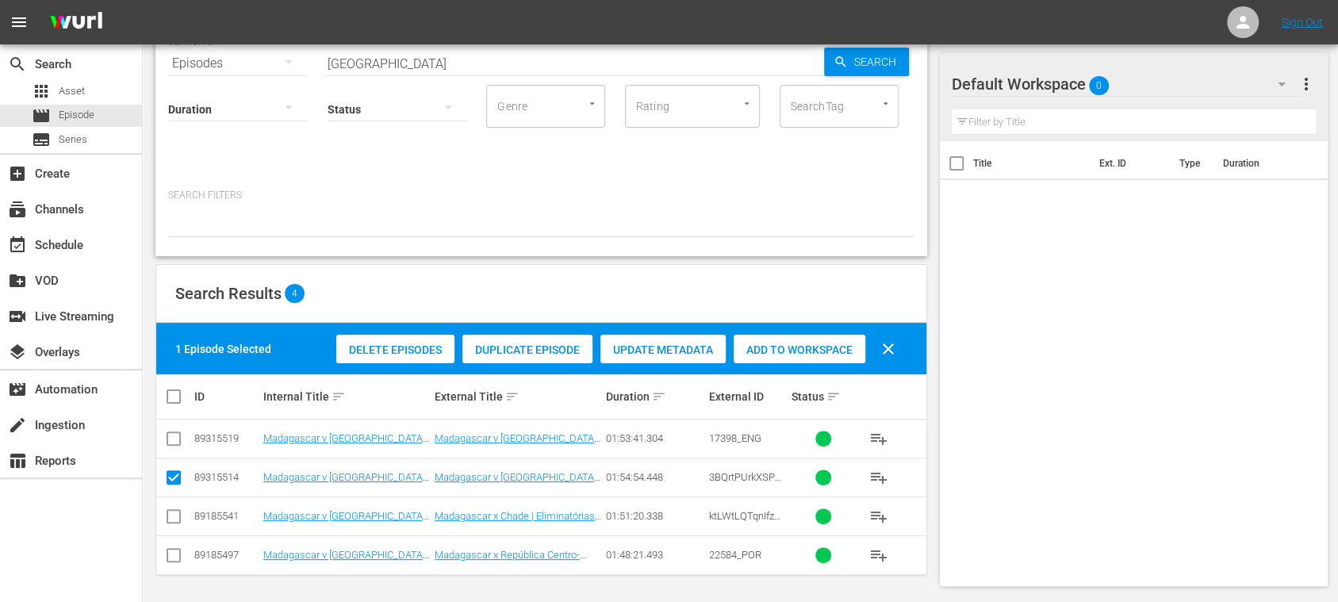
click at [547, 354] on span "Duplicate Episode" at bounding box center [527, 349] width 130 height 13
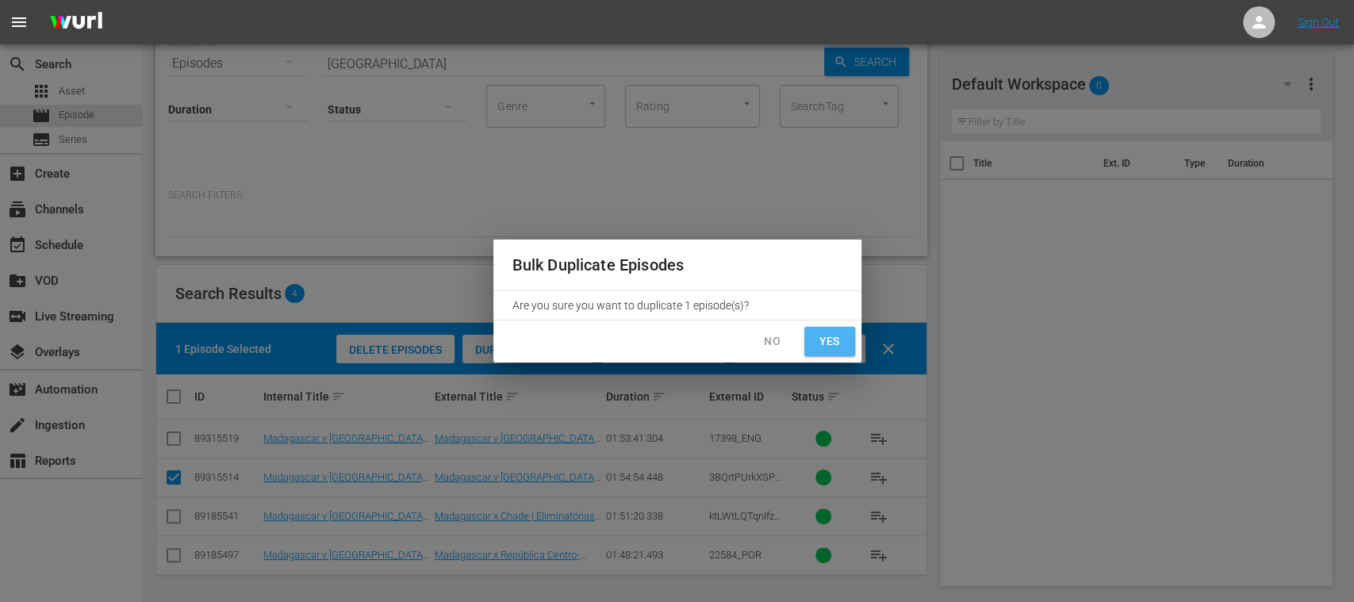
click at [834, 339] on span "Yes" at bounding box center [829, 342] width 25 height 20
checkbox input "false"
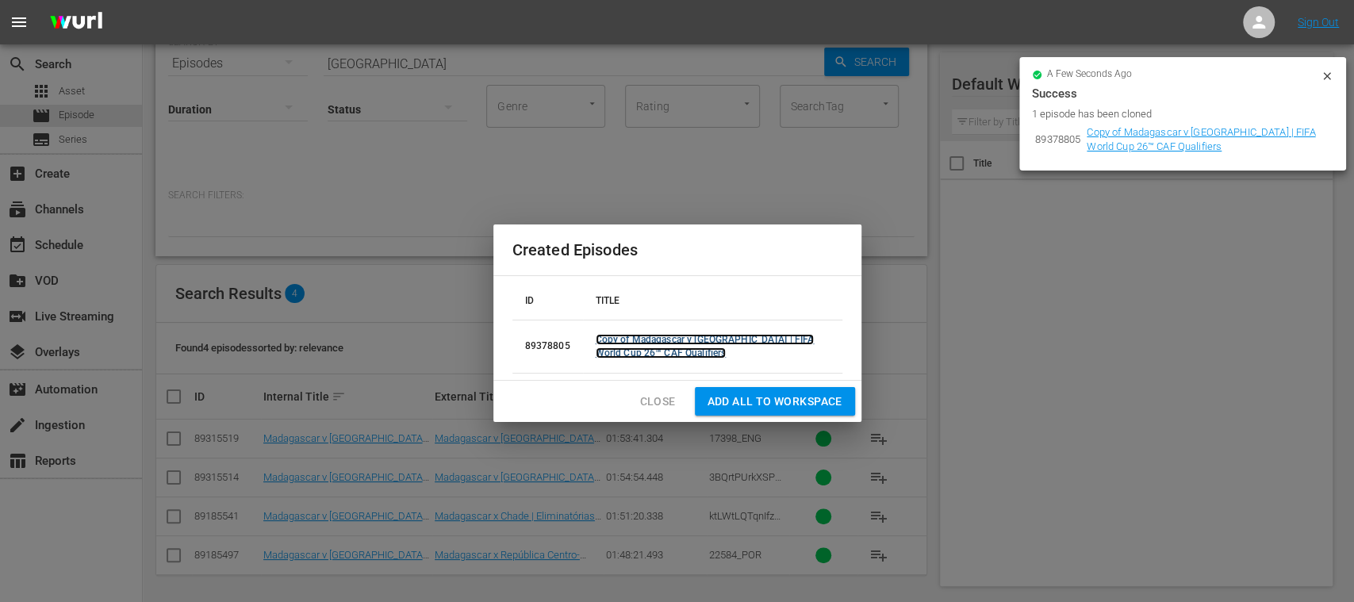
click at [681, 341] on link "Copy of Madagascar v Central African Republic | FIFA World Cup 26™ CAF Qualifie…" at bounding box center [705, 346] width 219 height 25
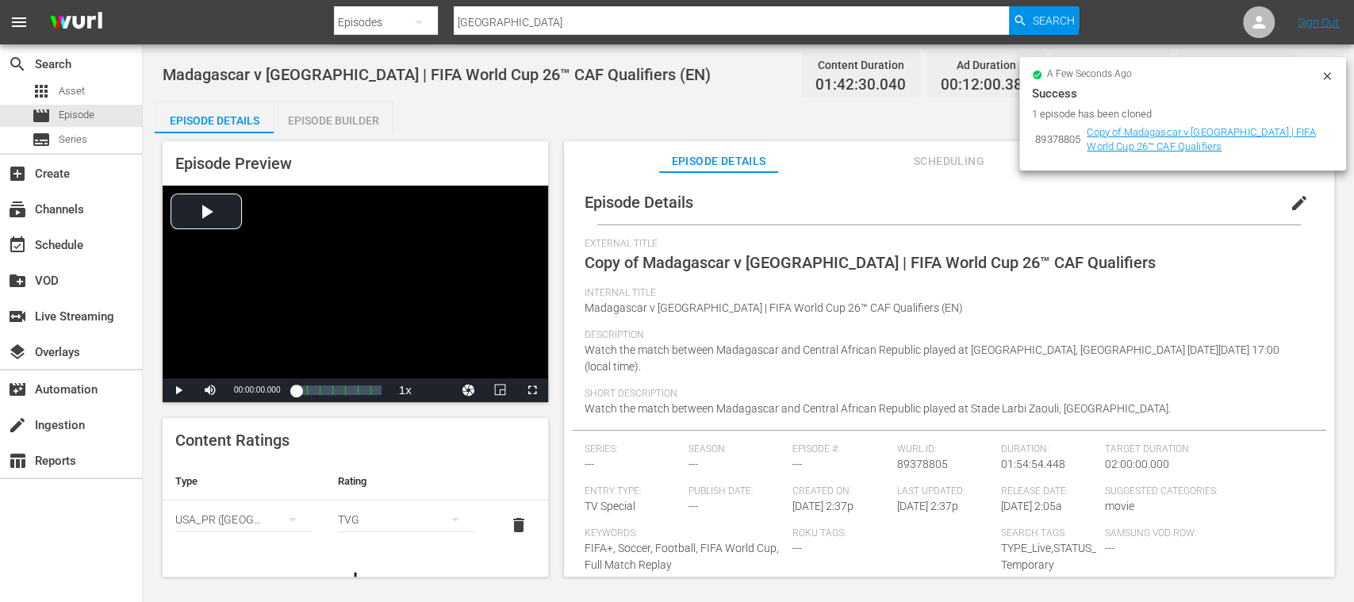
click at [1290, 203] on span "edit" at bounding box center [1299, 203] width 19 height 19
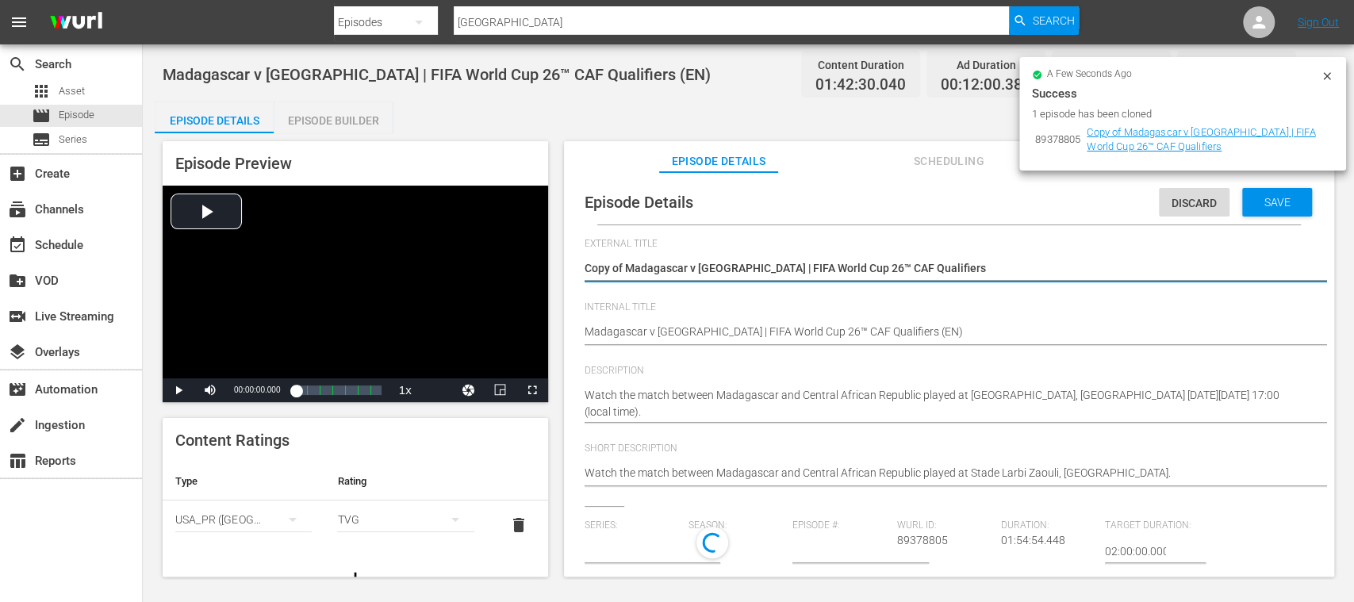
type input "No Series"
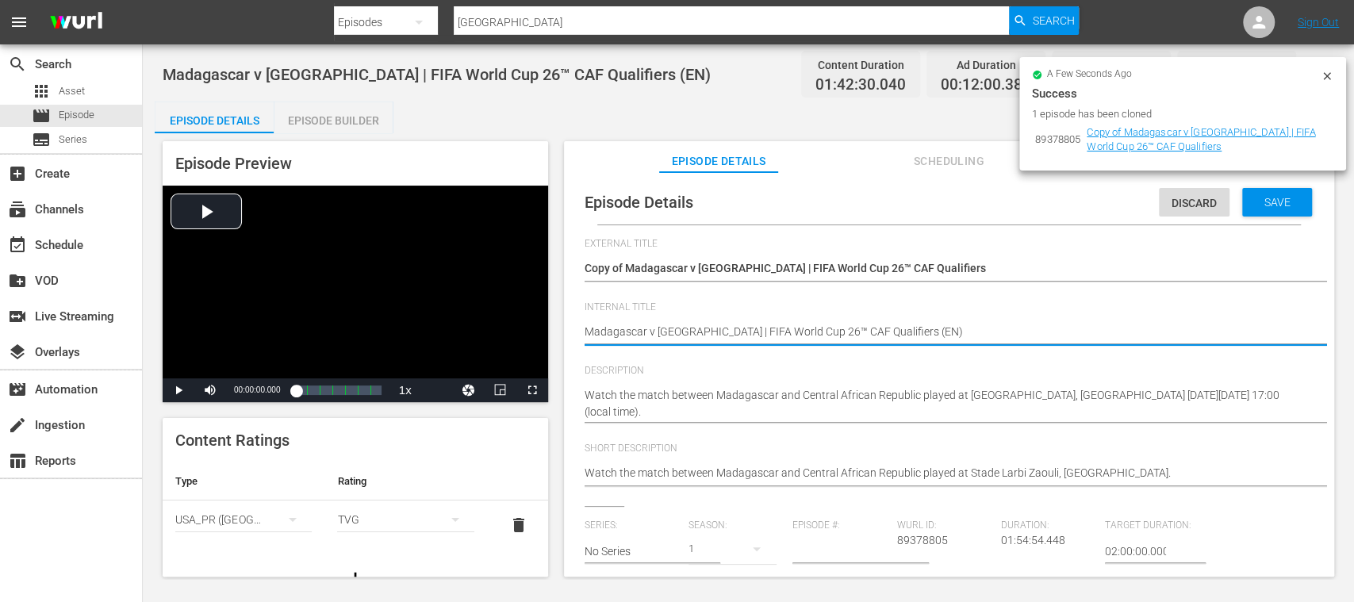
type textarea "Madagascar v Central African Republic | FIFA World Cup 26™ CAF Qualifiers (E)"
type textarea "Madagascar v [GEOGRAPHIC_DATA] | FIFA World Cup 26™ CAF Qualifiers (ES)"
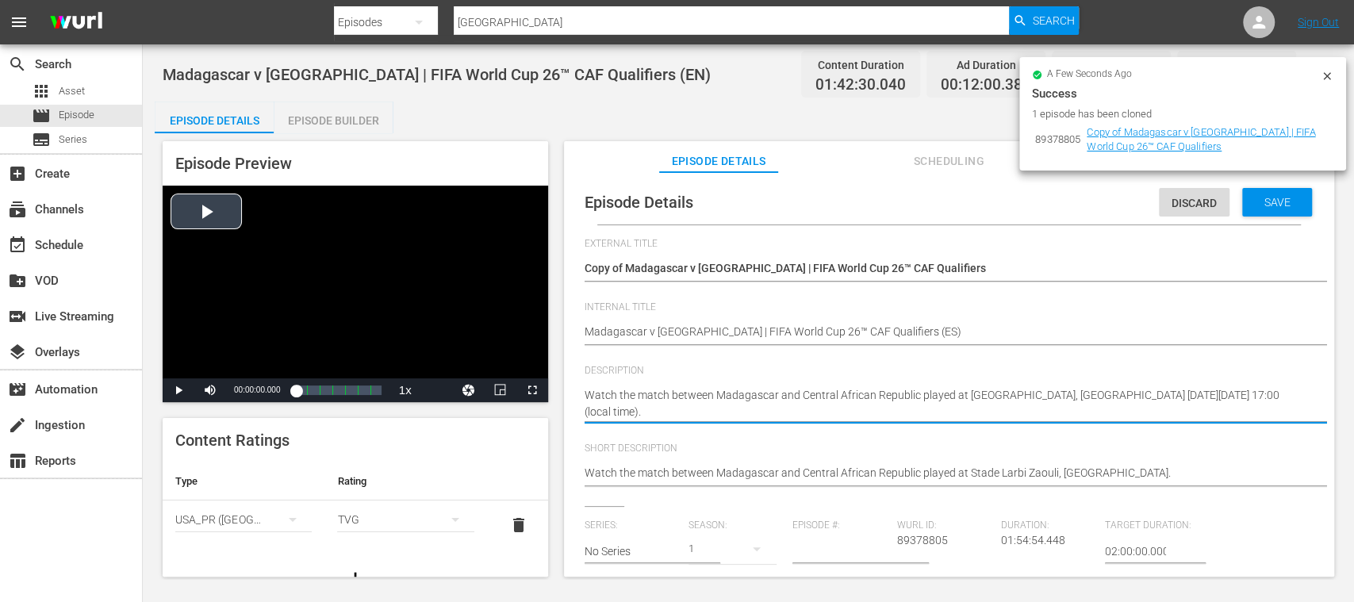
drag, startPoint x: 681, startPoint y: 405, endPoint x: 516, endPoint y: 374, distance: 167.2
paste textarea "Vea el partido entre Madagascar y República Centroafricana jugado en el Estadio…"
type textarea "Vea el partido entre Madagascar y República Centroafricana jugado en el Estadio…"
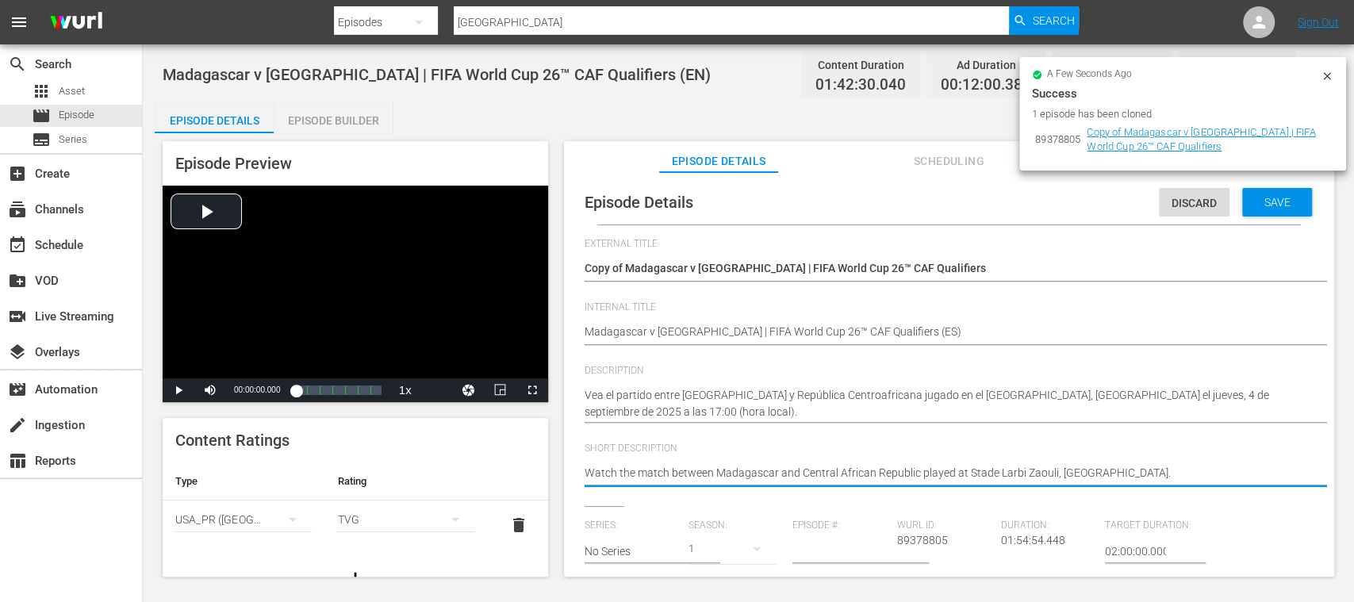
drag, startPoint x: 804, startPoint y: 451, endPoint x: 525, endPoint y: 453, distance: 278.4
paste textarea "Vea el partido entre Madagascar y República Centroafricana jugado en el Estadio…"
type textarea "Vea el partido entre Madagascar y República Centroafricana jugado en el Estadio…"
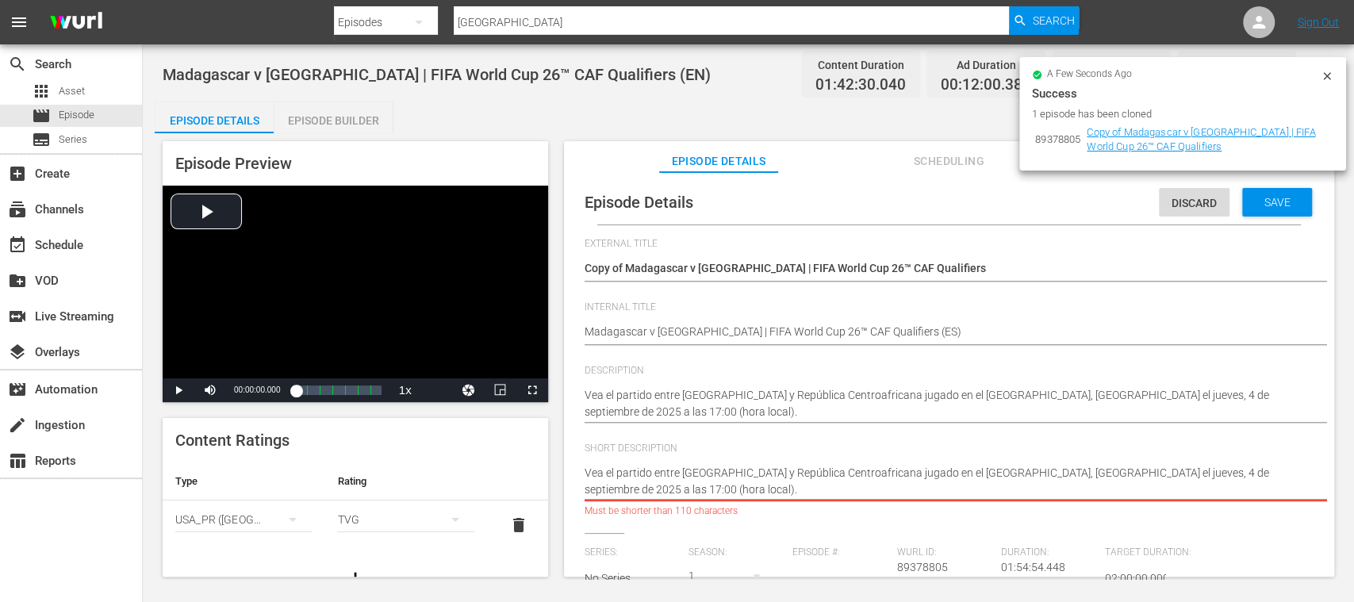
drag, startPoint x: 1098, startPoint y: 476, endPoint x: 1099, endPoint y: 487, distance: 11.2
click at [1099, 487] on textarea "Watch the match between Madagascar and Central African Republic played at Stade…" at bounding box center [945, 481] width 721 height 33
type textarea "Vea el partido entre Madagascar y República Centroafricana jugado en el Estadio…"
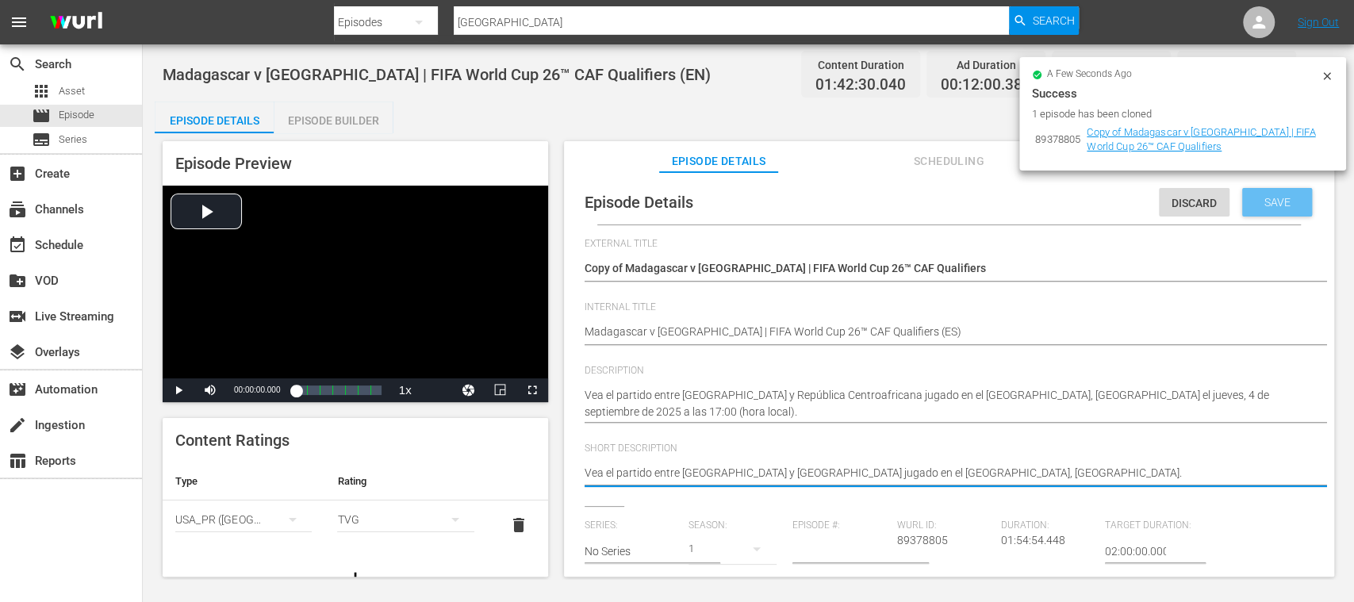
type textarea "Vea el partido entre Madagascar y República Centroafricana jugado en el Estadio…"
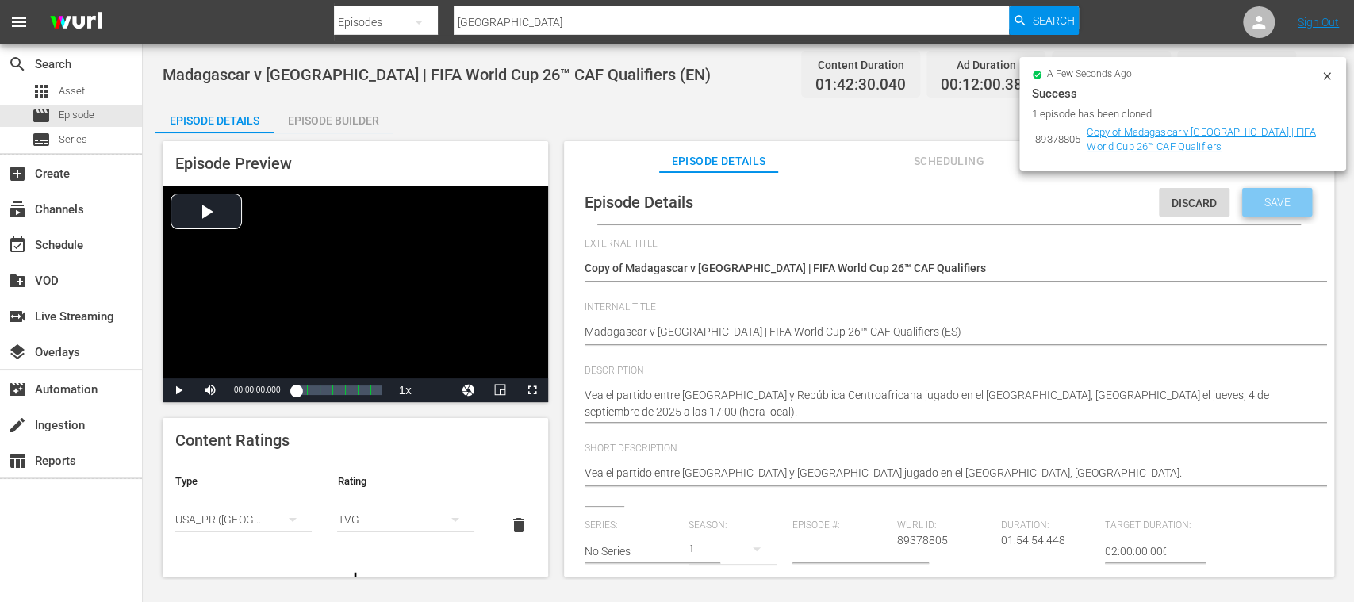
click at [1275, 202] on span "Save" at bounding box center [1278, 202] width 52 height 13
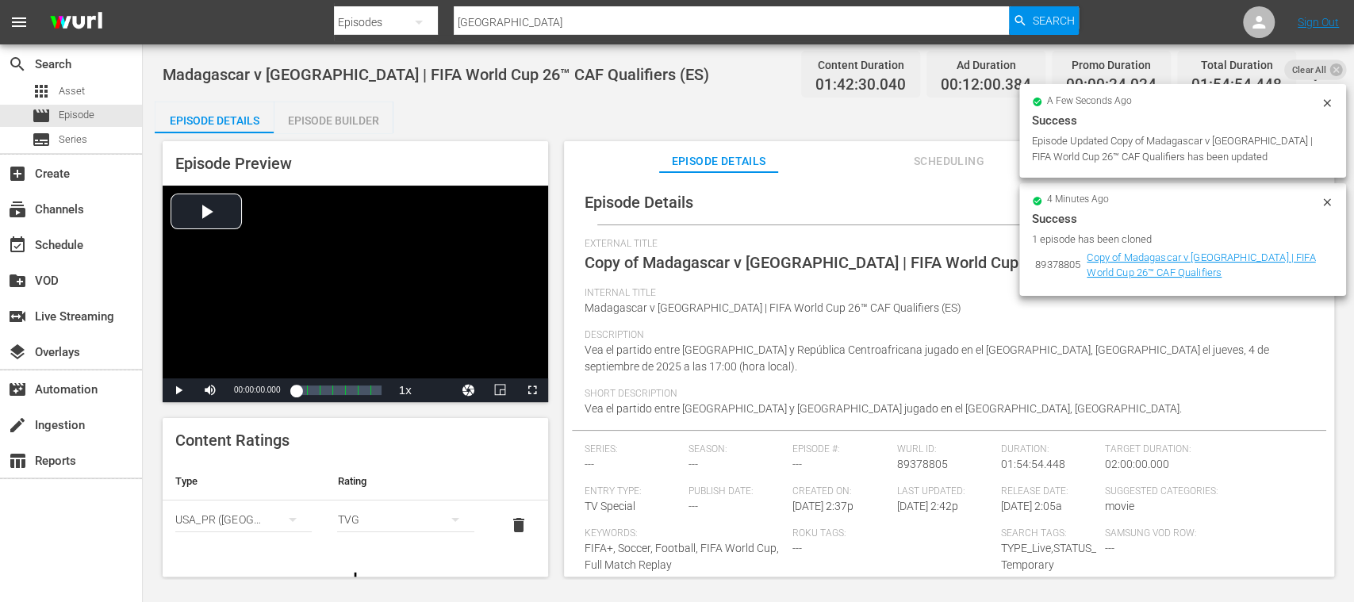
click at [919, 355] on span "Vea el partido entre Madagascar y República Centroafricana jugado en el Estadio…" at bounding box center [927, 357] width 685 height 29
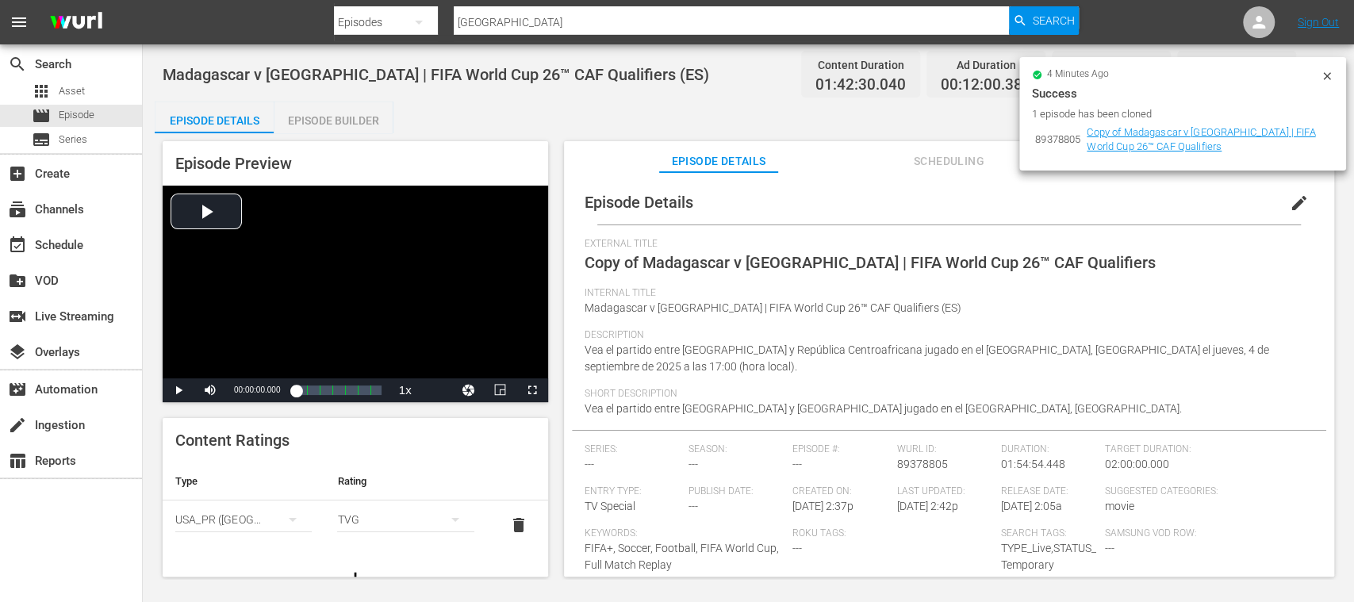
click at [1327, 71] on icon at bounding box center [1327, 76] width 13 height 13
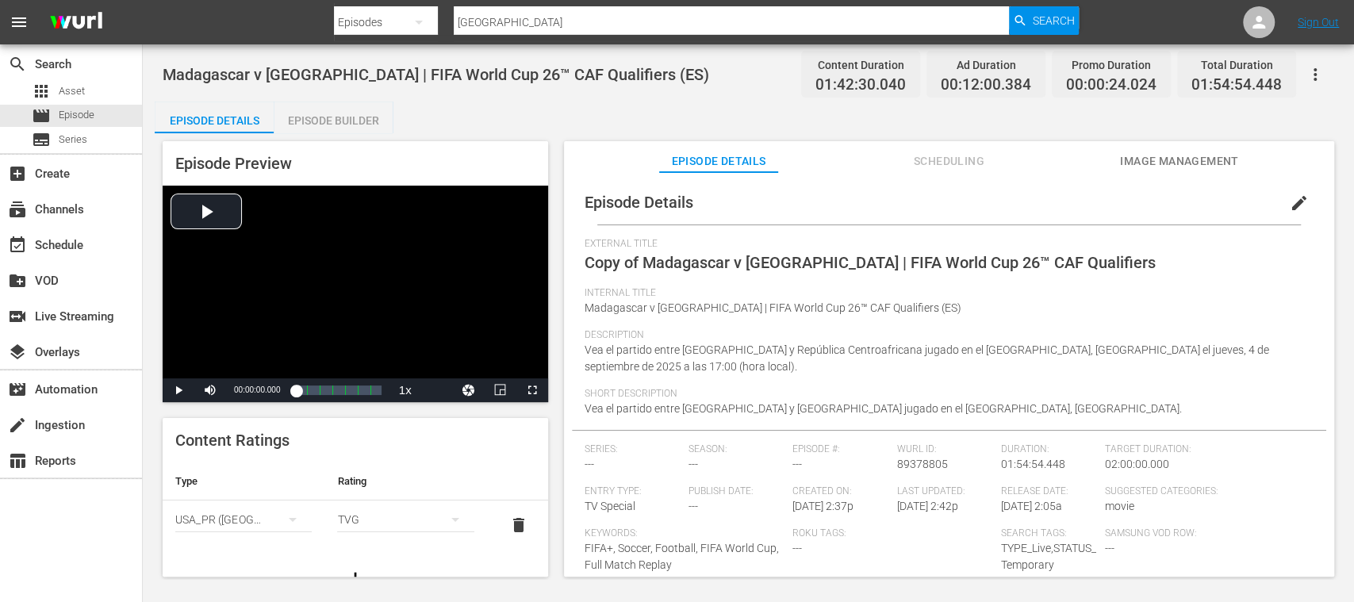
click at [1291, 197] on span "edit" at bounding box center [1299, 203] width 19 height 19
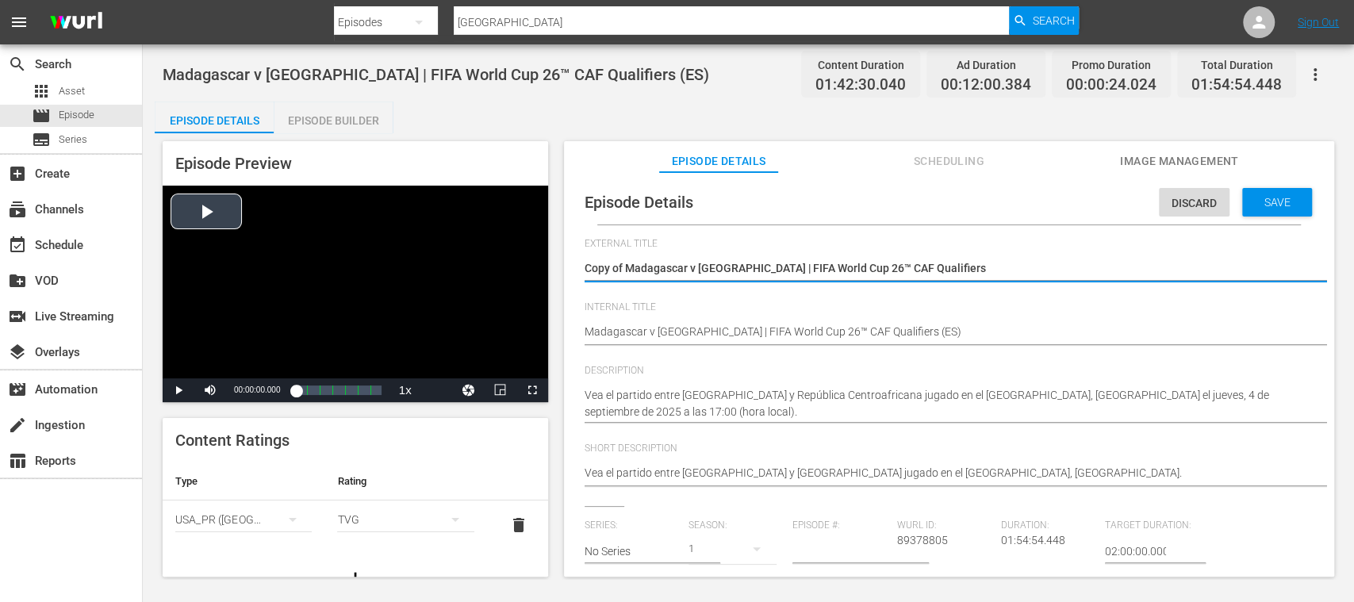
drag, startPoint x: 1006, startPoint y: 268, endPoint x: 509, endPoint y: 242, distance: 497.2
click at [509, 242] on div "Episode Preview Video Player is loading. Play Video Play Mute Current Time 00:0…" at bounding box center [748, 361] width 1187 height 456
paste textarea "Madagascar vs República Centroafricana | Eliminatorias CAF Mundial de la FIFA 2…"
type textarea "Madagascar vs República Centroafricana | Eliminatorias CAF Mundial de la FIFA 2…"
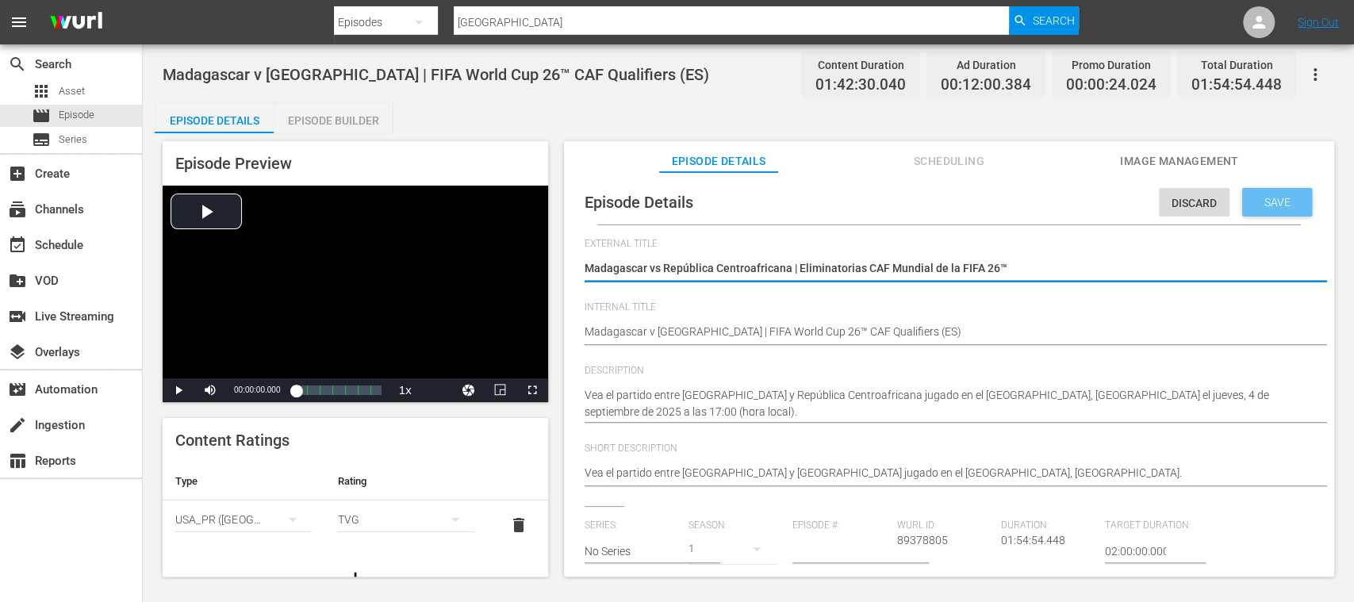
type textarea "Madagascar vs República Centroafricana | Eliminatorias CAF Mundial de la FIFA 2…"
click at [1283, 201] on span "Save" at bounding box center [1278, 202] width 52 height 13
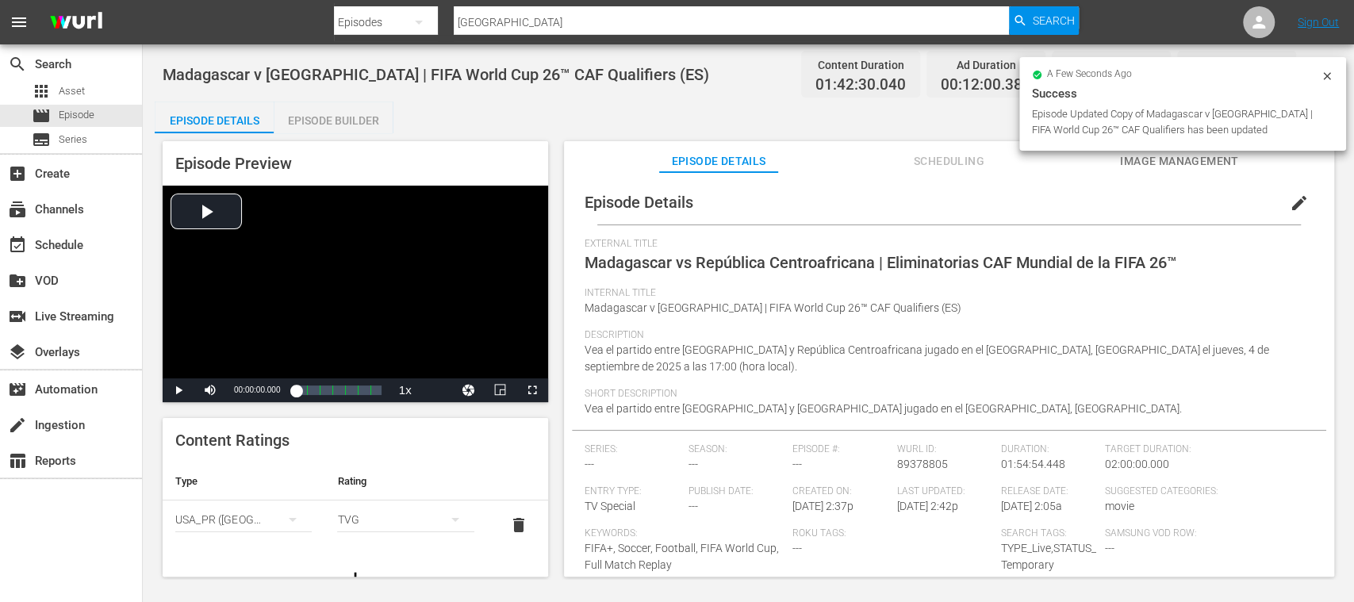
click at [509, 522] on span "delete" at bounding box center [518, 525] width 19 height 19
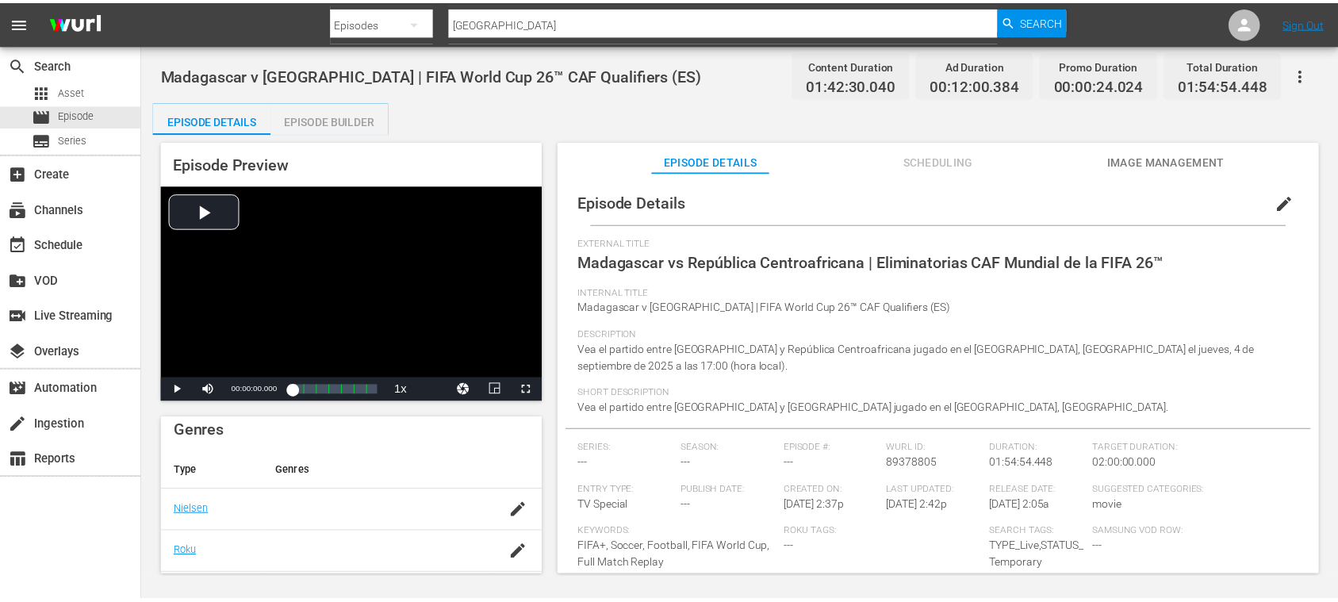
scroll to position [216, 0]
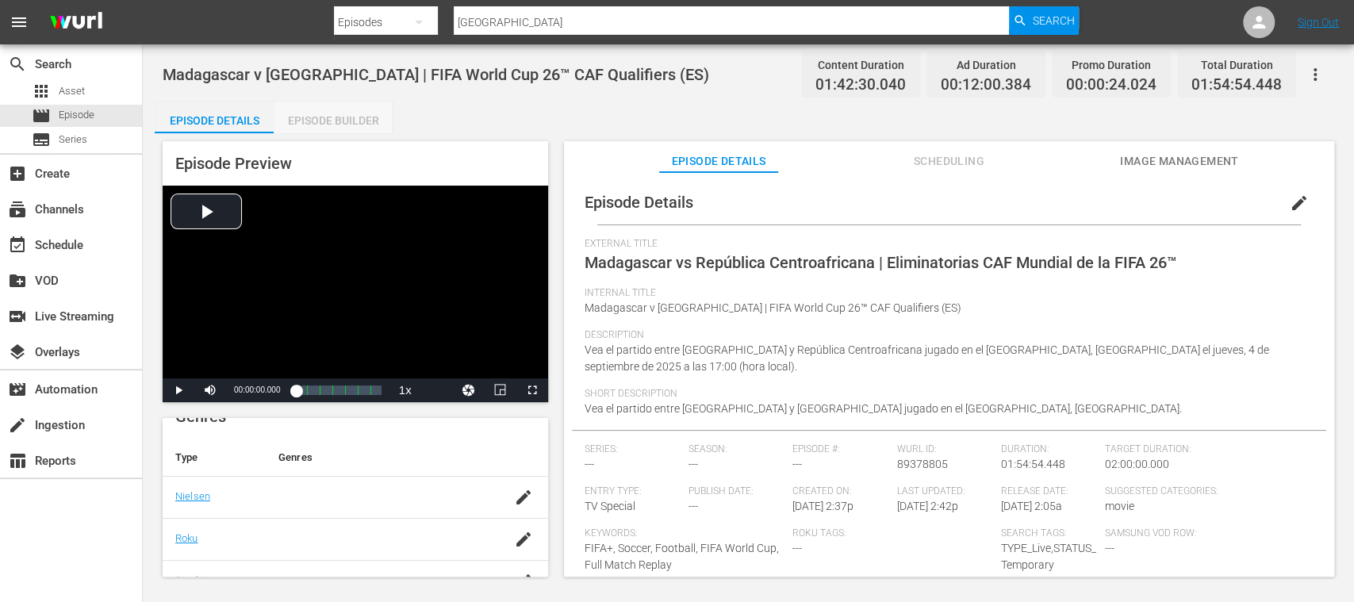
click at [357, 125] on div "Episode Builder" at bounding box center [333, 121] width 119 height 38
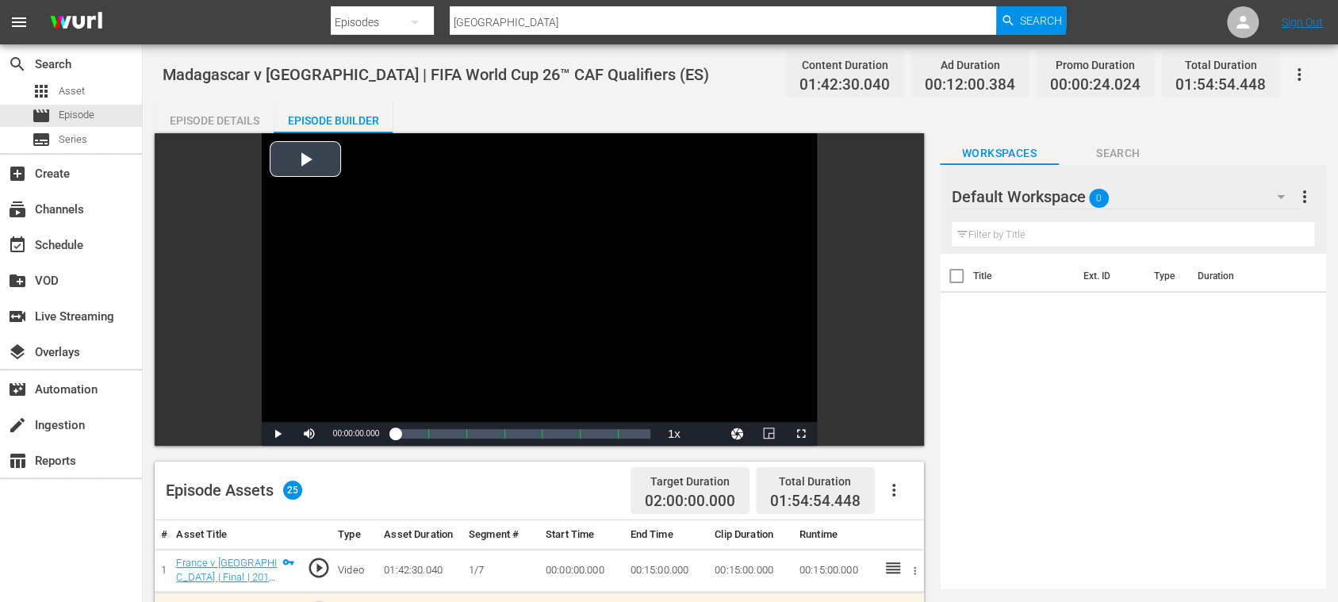
scroll to position [282, 0]
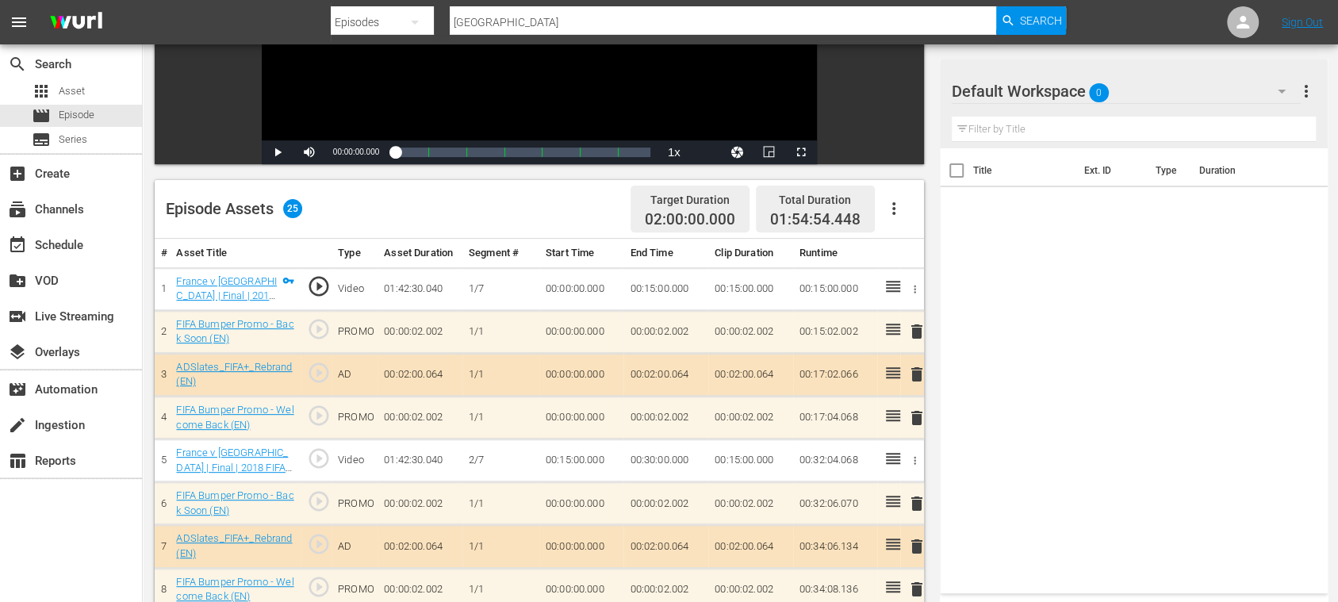
click at [898, 208] on icon "button" at bounding box center [893, 208] width 19 height 19
click at [911, 251] on div "Clear Ads" at bounding box center [941, 253] width 108 height 38
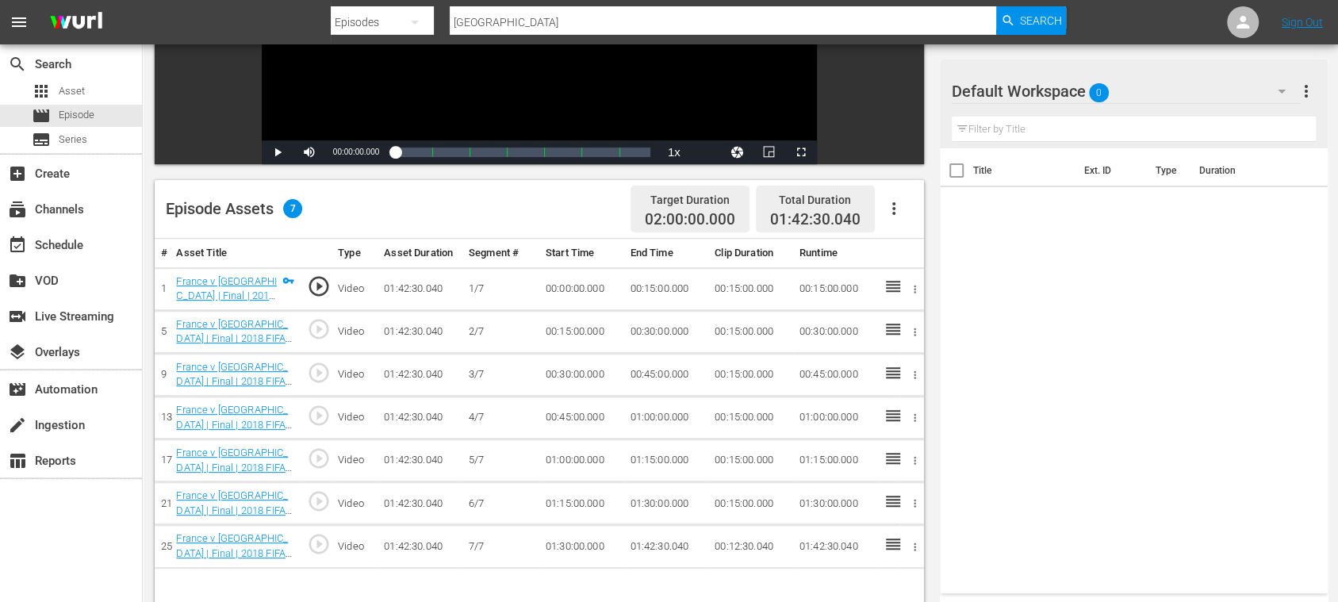
click at [894, 208] on icon "button" at bounding box center [893, 208] width 3 height 13
click at [911, 213] on div "Fill with Ads" at bounding box center [941, 215] width 108 height 38
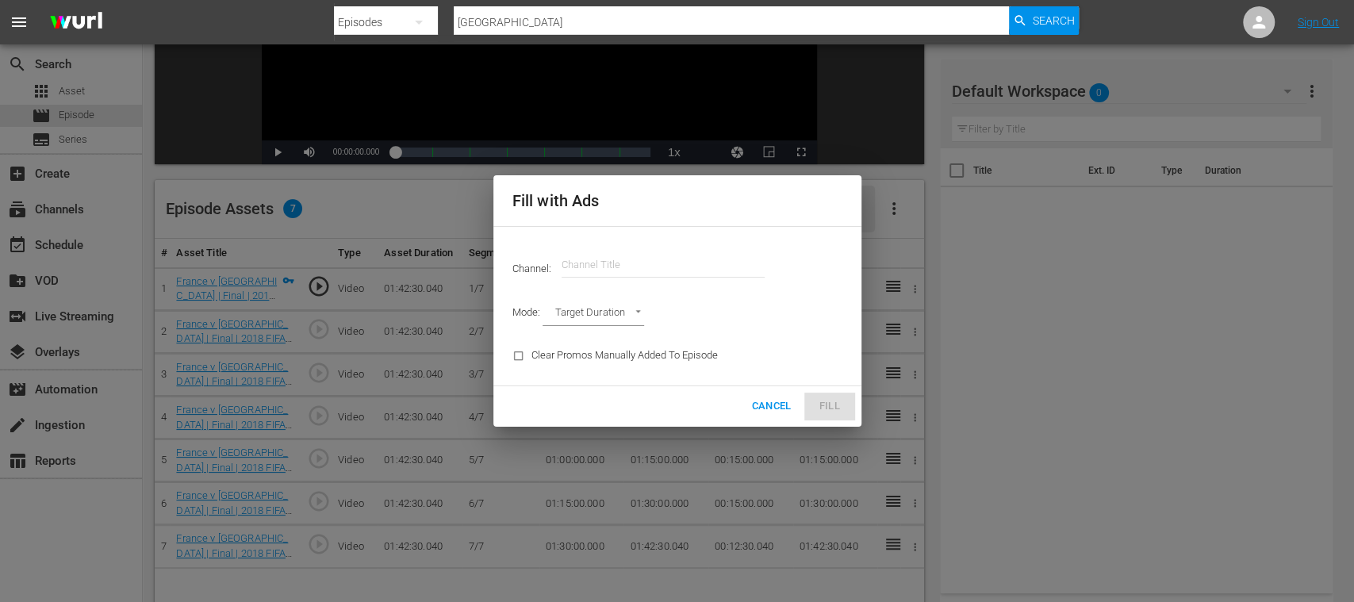
click at [663, 261] on input "text" at bounding box center [663, 265] width 203 height 38
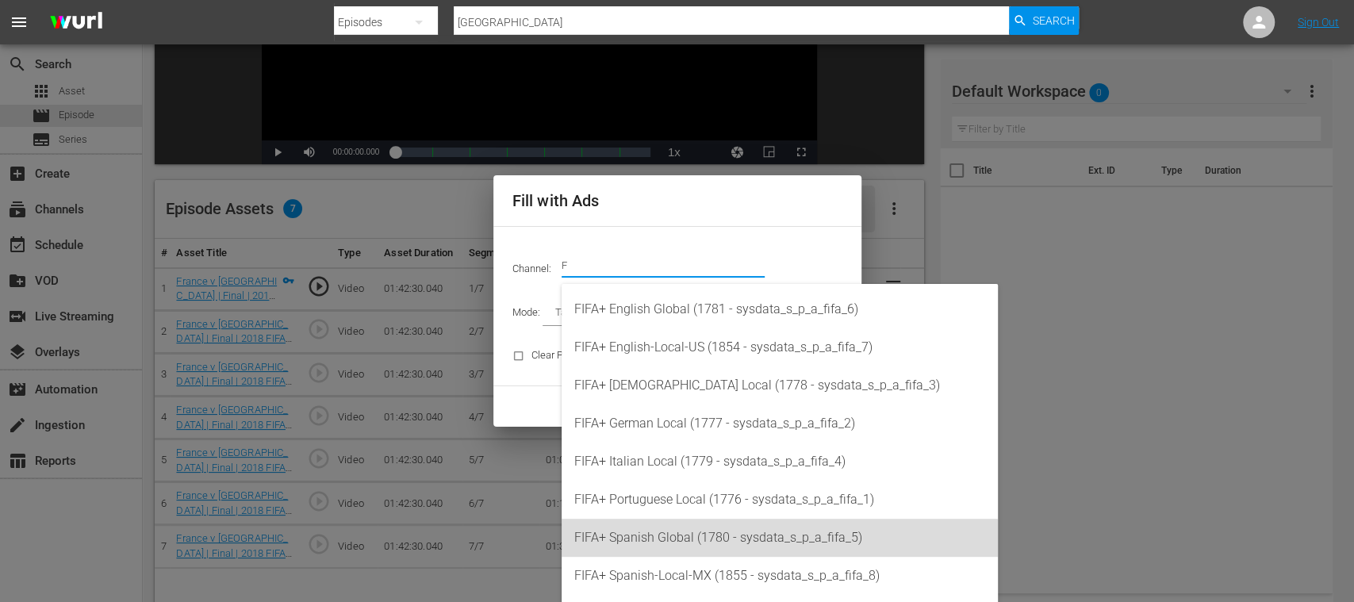
click at [692, 541] on div "FIFA+ Spanish Global (1780 - sysdata_s_p_a_fifa_5)" at bounding box center [779, 538] width 411 height 38
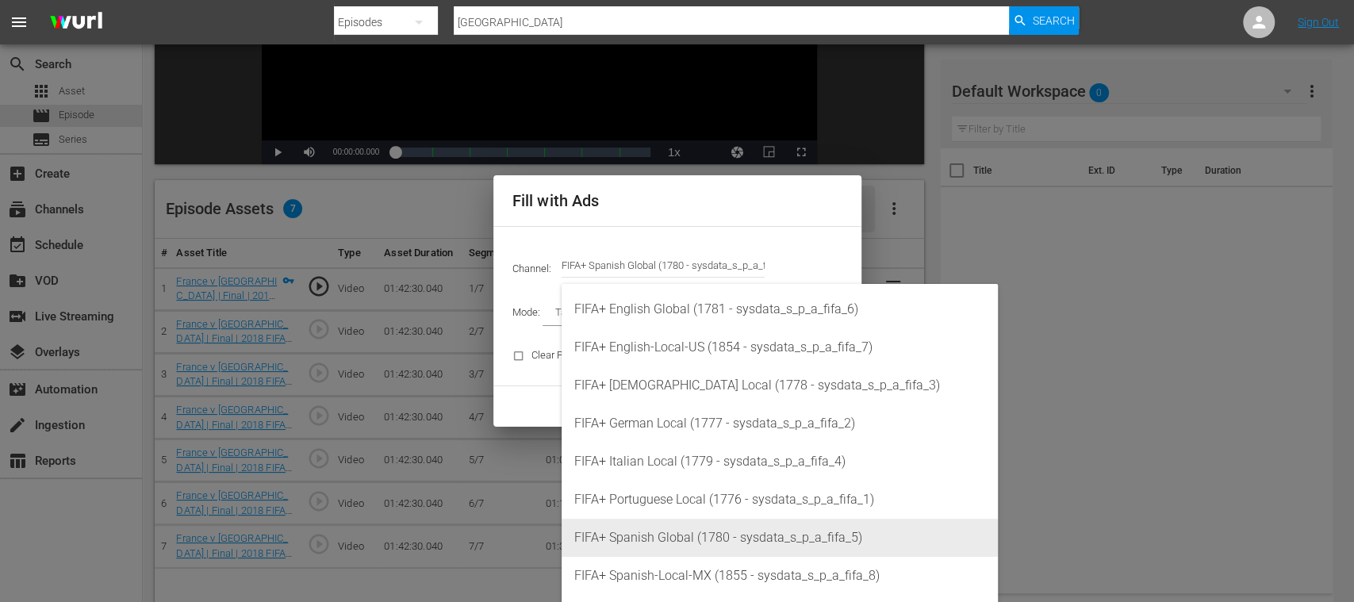
type input "FIFA+ Spanish Global (1780)"
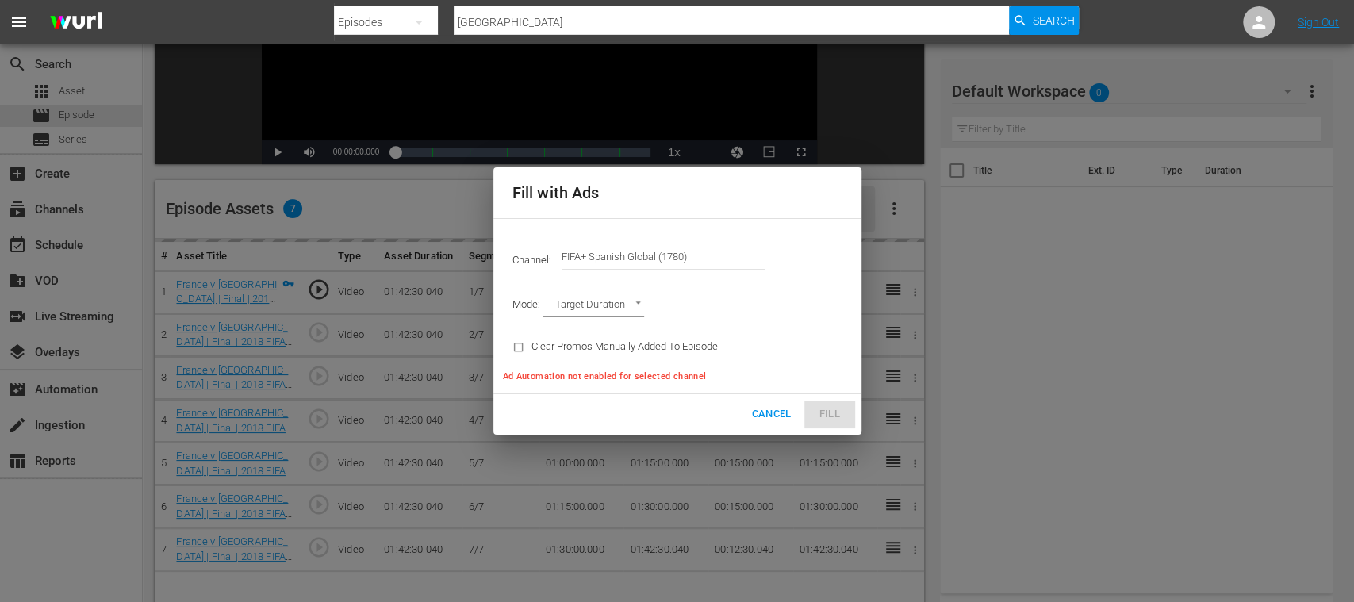
type input "AD_BREAK_DURATION"
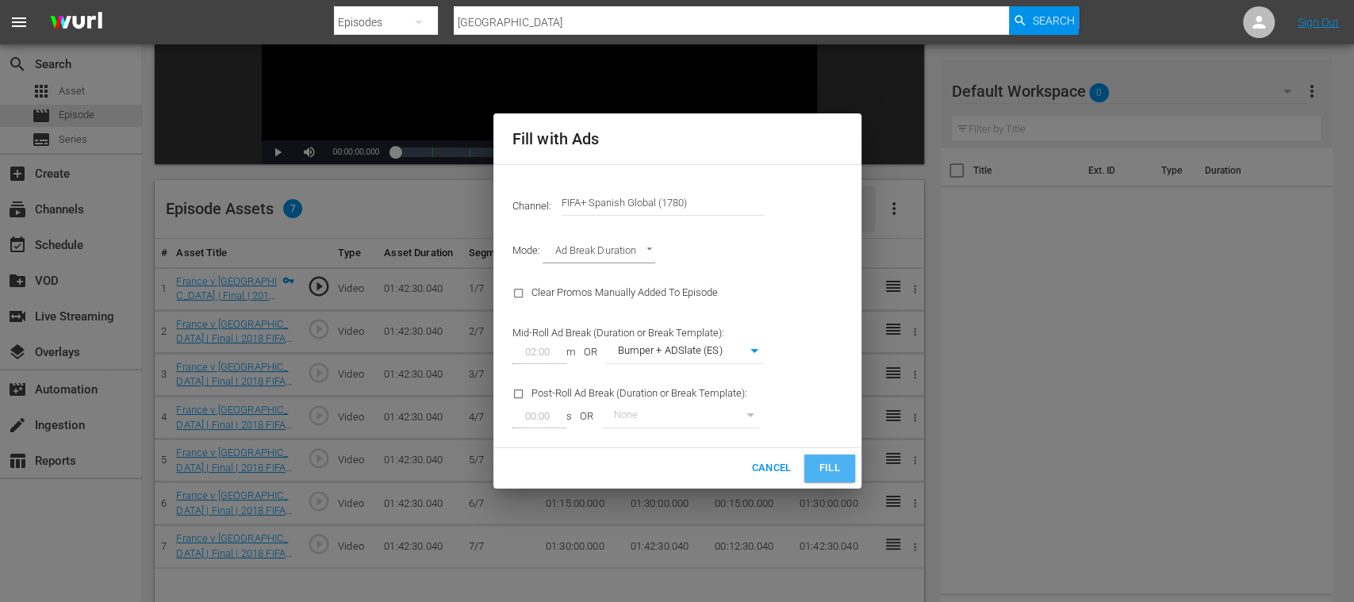
click at [832, 473] on span "Fill" at bounding box center [829, 468] width 25 height 18
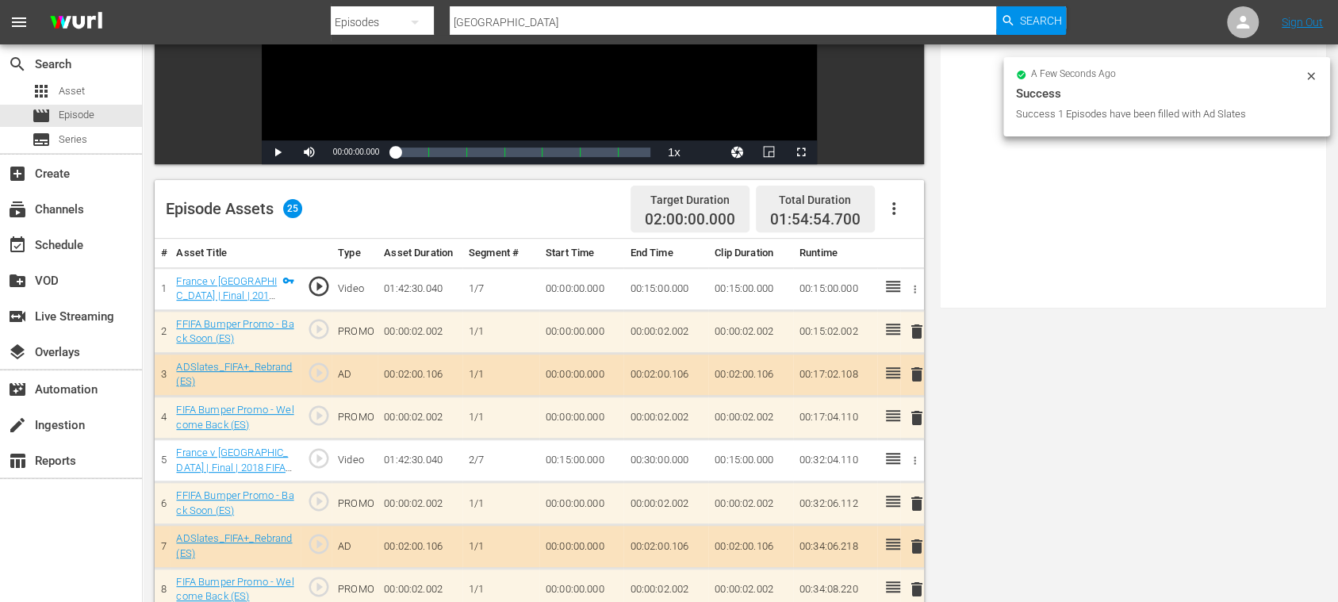
scroll to position [0, 0]
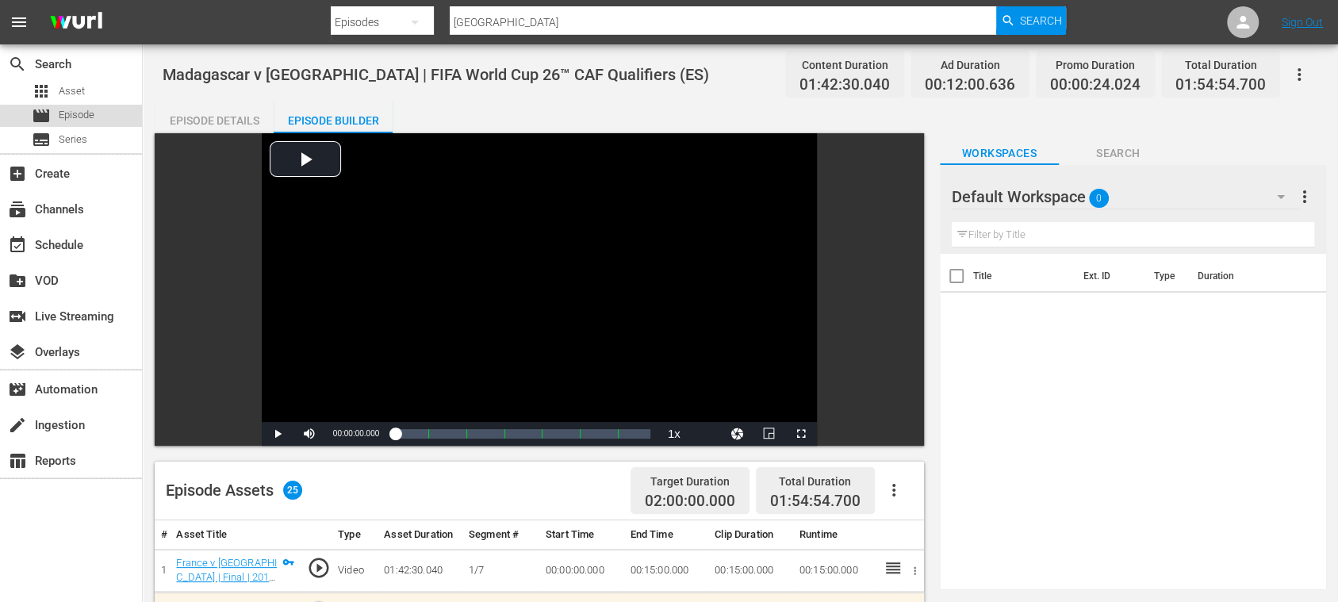
click at [73, 117] on span "Episode" at bounding box center [77, 115] width 36 height 16
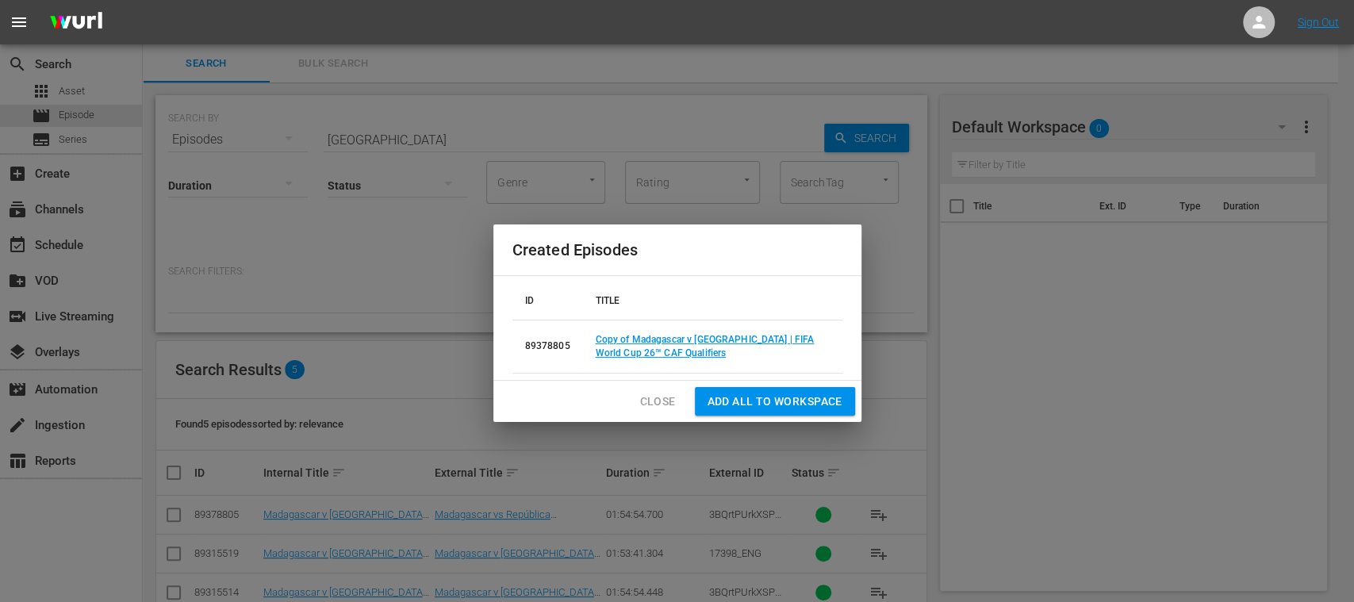
click at [650, 402] on span "Close" at bounding box center [658, 402] width 36 height 20
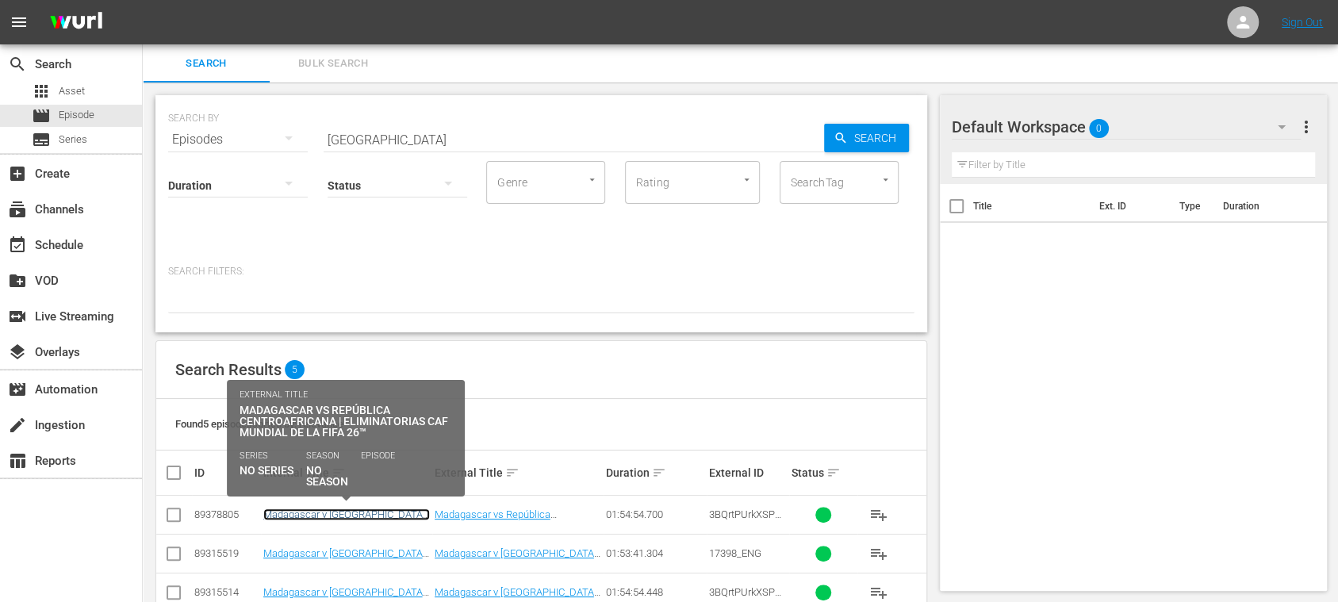
click at [392, 517] on link "Madagascar v [GEOGRAPHIC_DATA] | FIFA World Cup 26™ CAF Qualifiers (ES)" at bounding box center [346, 526] width 167 height 36
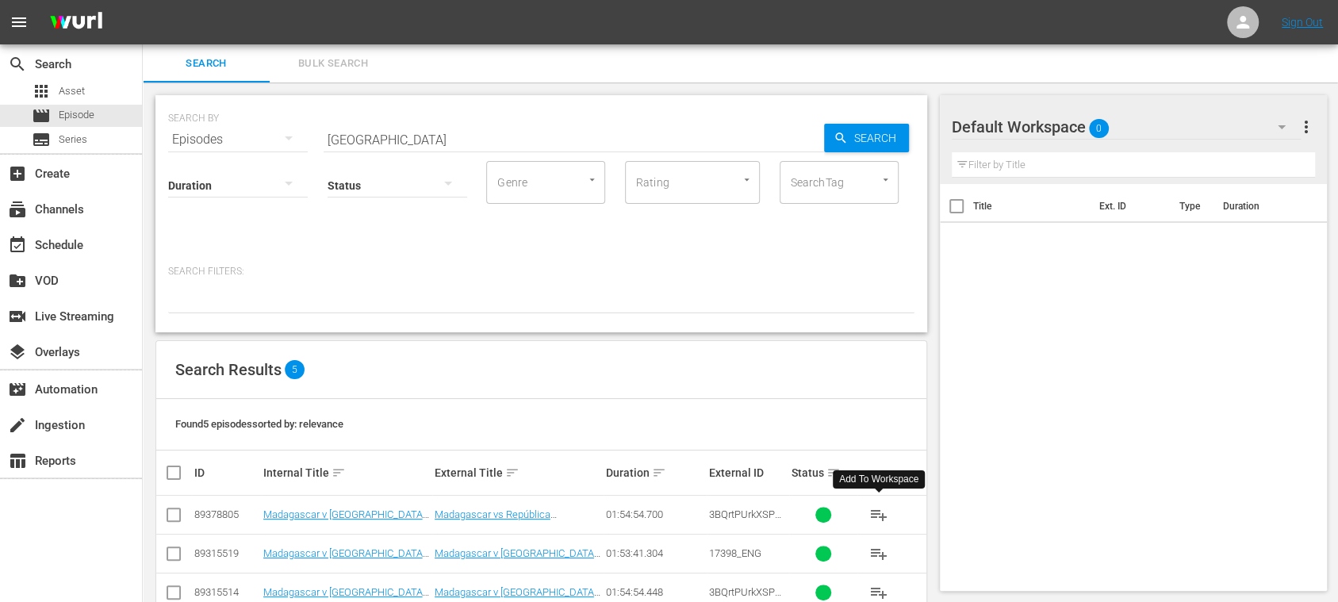
click at [880, 513] on span "playlist_add" at bounding box center [878, 514] width 19 height 19
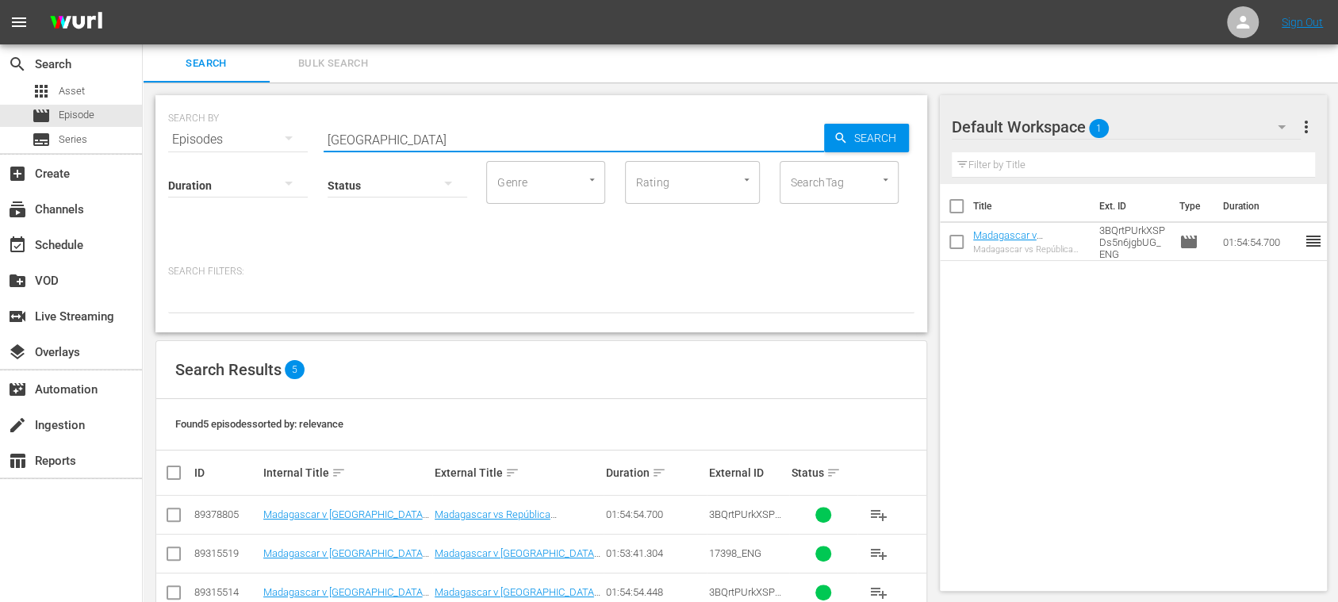
drag, startPoint x: 278, startPoint y: 136, endPoint x: 165, endPoint y: 130, distance: 113.6
click at [165, 130] on div "SEARCH BY Search By Episodes Search ID, Title, Description, Keywords, or Catego…" at bounding box center [541, 213] width 772 height 237
paste input "Algeria vs Botswana"
click at [382, 142] on input "Algeria vs Botswana" at bounding box center [574, 140] width 501 height 38
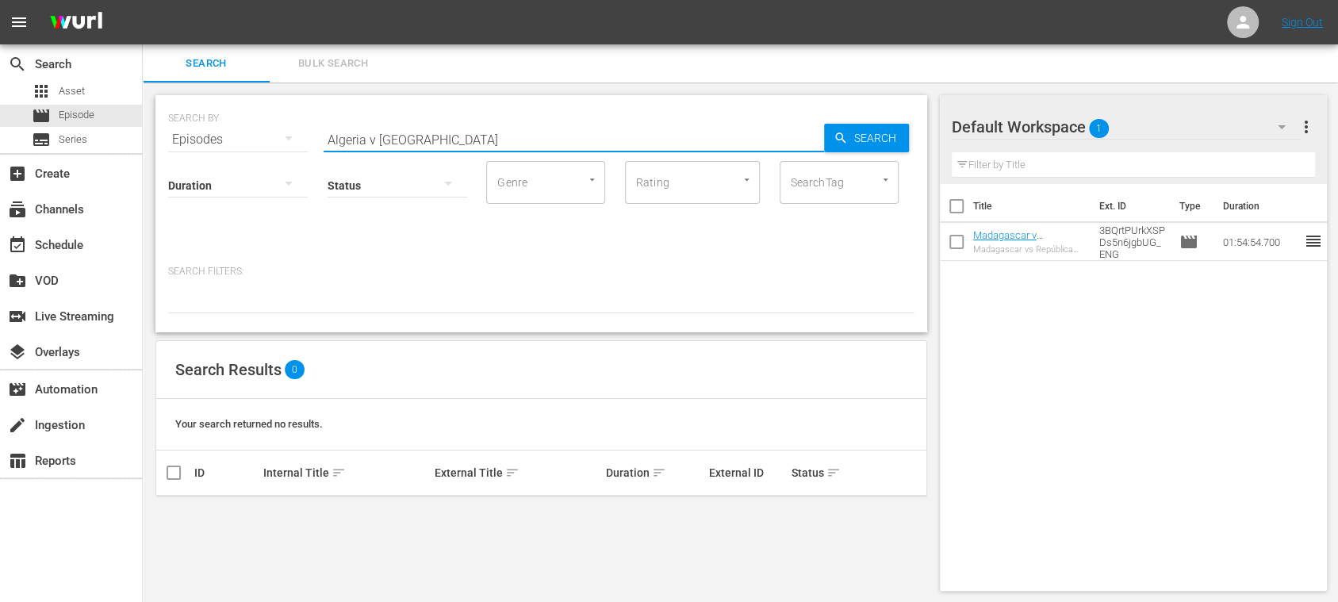
type input "Algeria v Botswana"
click at [873, 147] on span "Search" at bounding box center [878, 138] width 61 height 29
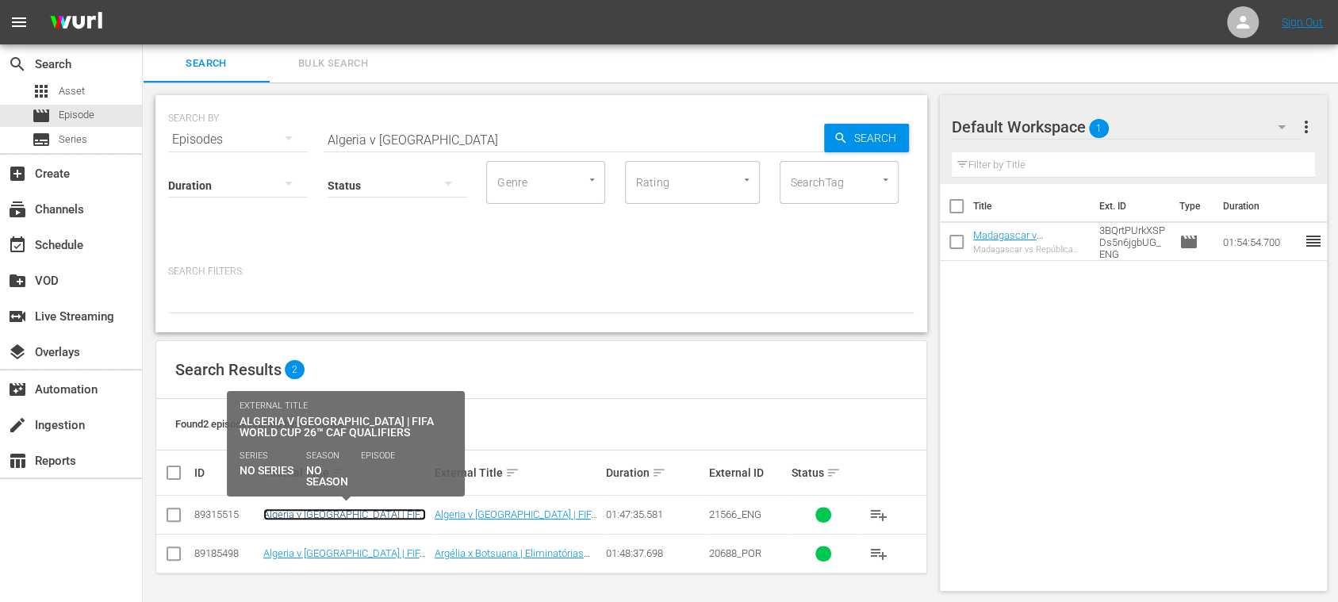
click at [313, 518] on link "Algeria v [GEOGRAPHIC_DATA] | FIFA World Cup 26™ CAF Qualifiers (EN)" at bounding box center [344, 520] width 163 height 24
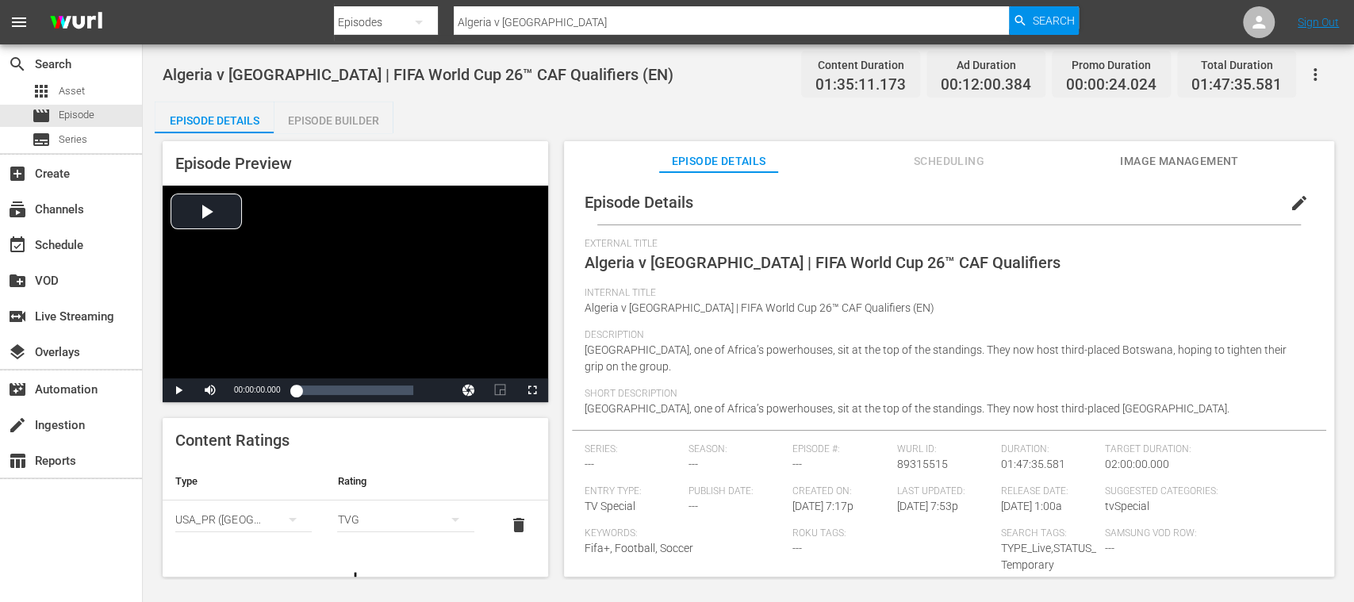
click at [946, 155] on span "Scheduling" at bounding box center [948, 162] width 119 height 20
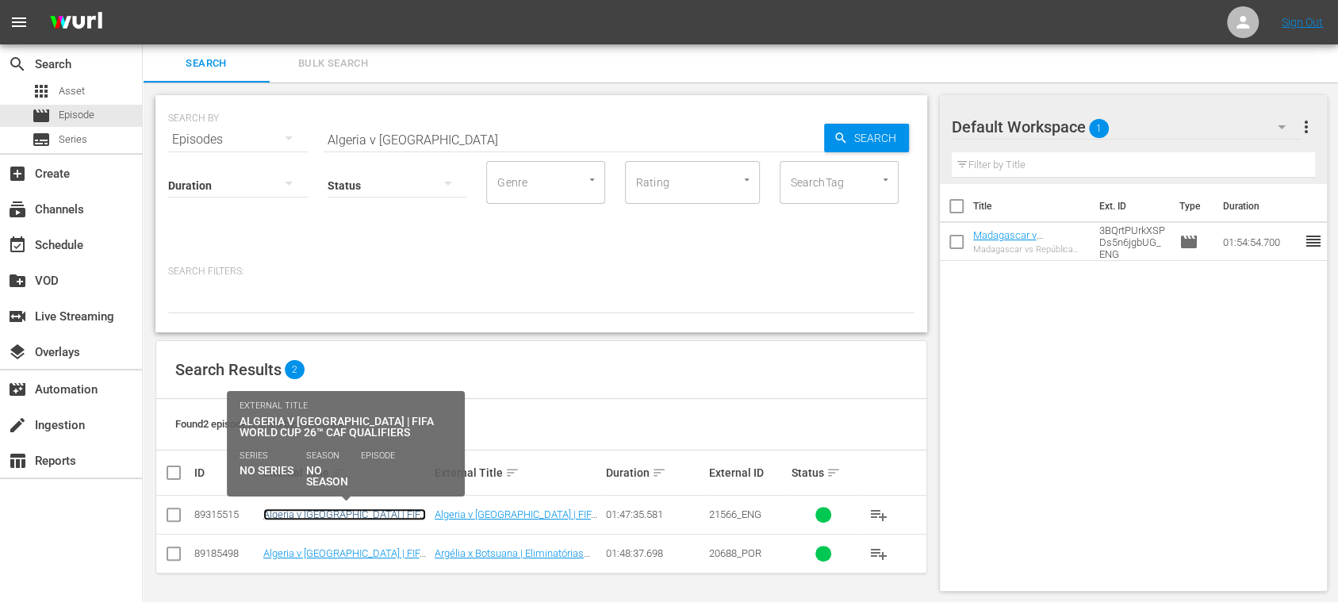
click at [366, 512] on link "Algeria v [GEOGRAPHIC_DATA] | FIFA World Cup 26™ CAF Qualifiers (EN)" at bounding box center [344, 520] width 163 height 24
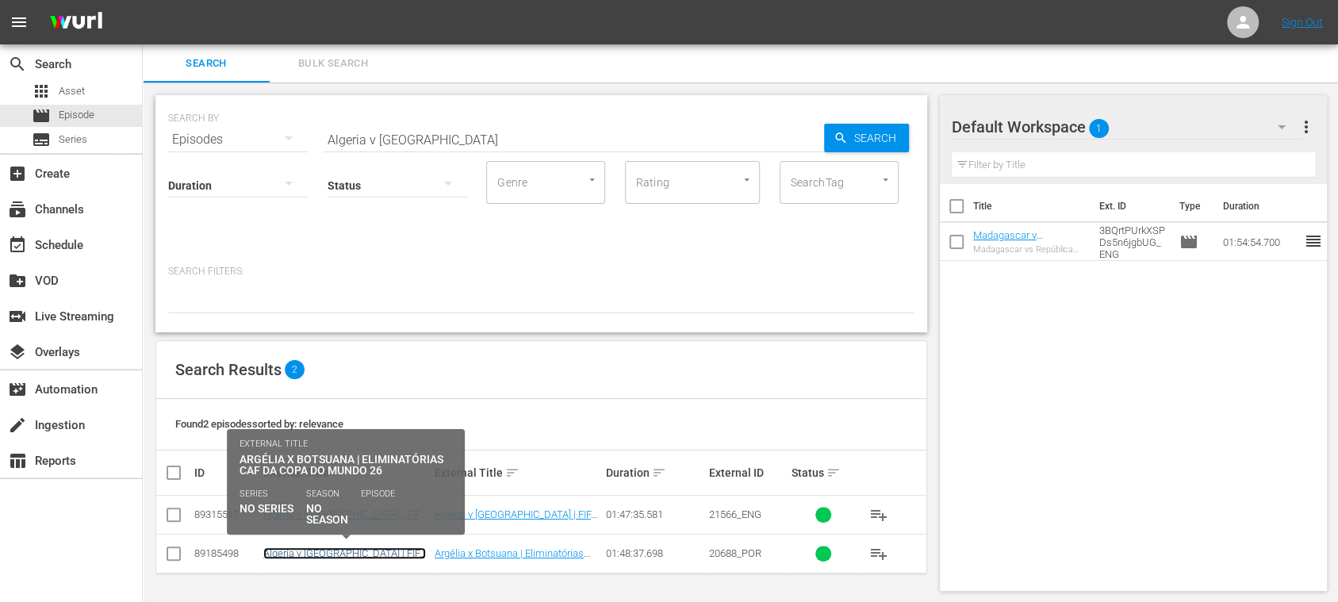
click at [314, 550] on link "Algeria v Botswana | FIFA World Cup 26™ CAF Qualifiers (PT)" at bounding box center [344, 559] width 163 height 24
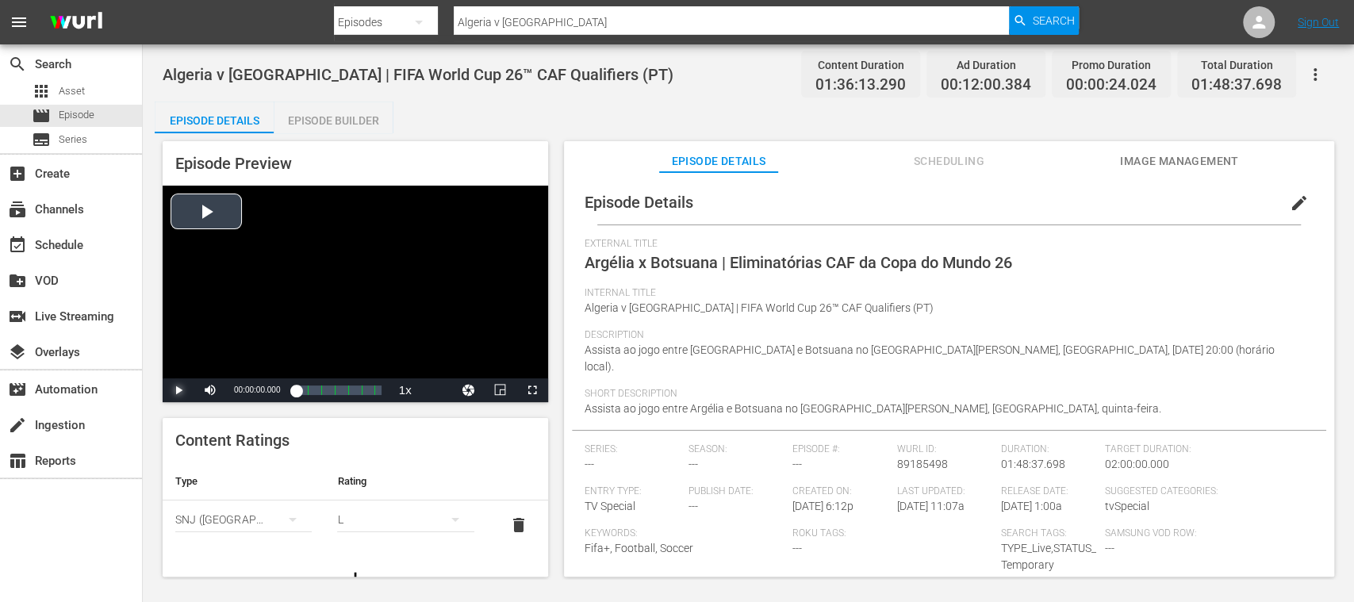
click at [178, 390] on span "Video Player" at bounding box center [178, 390] width 0 height 0
click at [1171, 163] on span "Image Management" at bounding box center [1179, 162] width 119 height 20
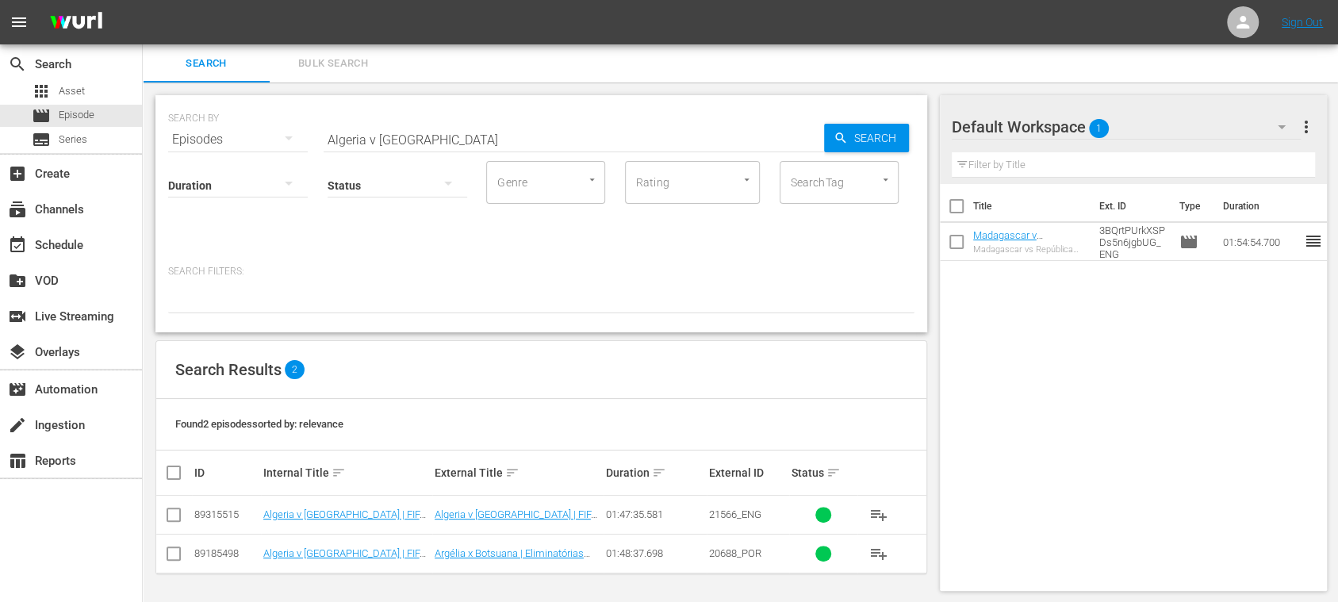
click at [173, 516] on input "checkbox" at bounding box center [173, 517] width 19 height 19
checkbox input "true"
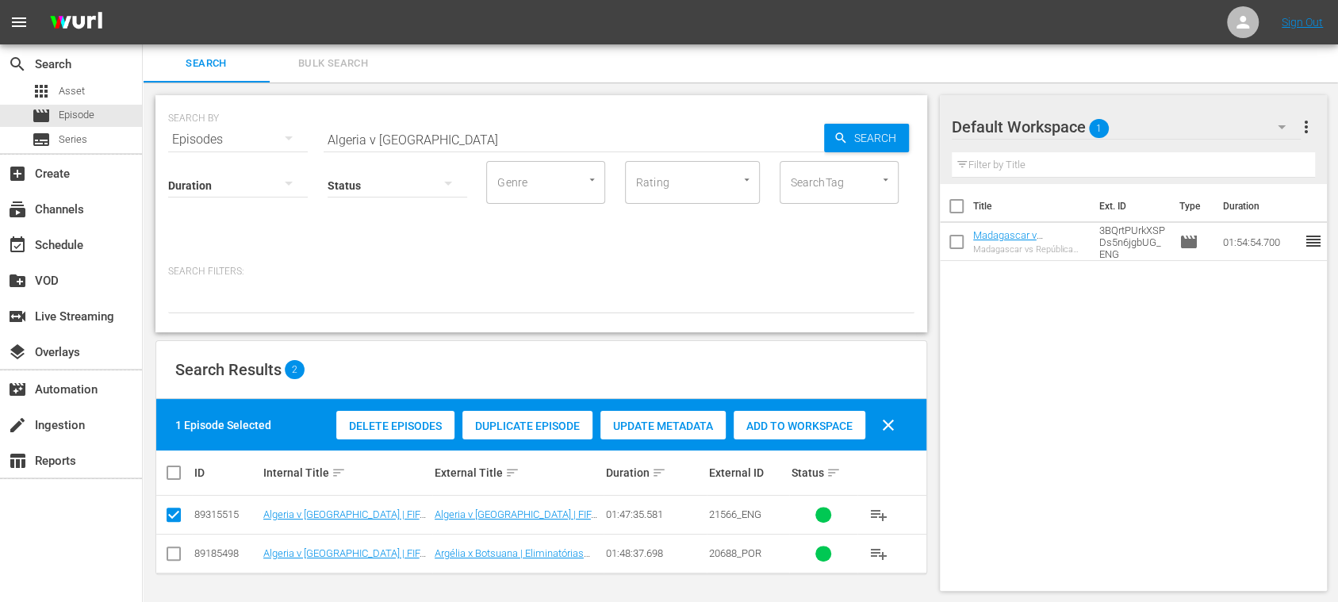
click at [513, 424] on span "Duplicate Episode" at bounding box center [527, 426] width 130 height 13
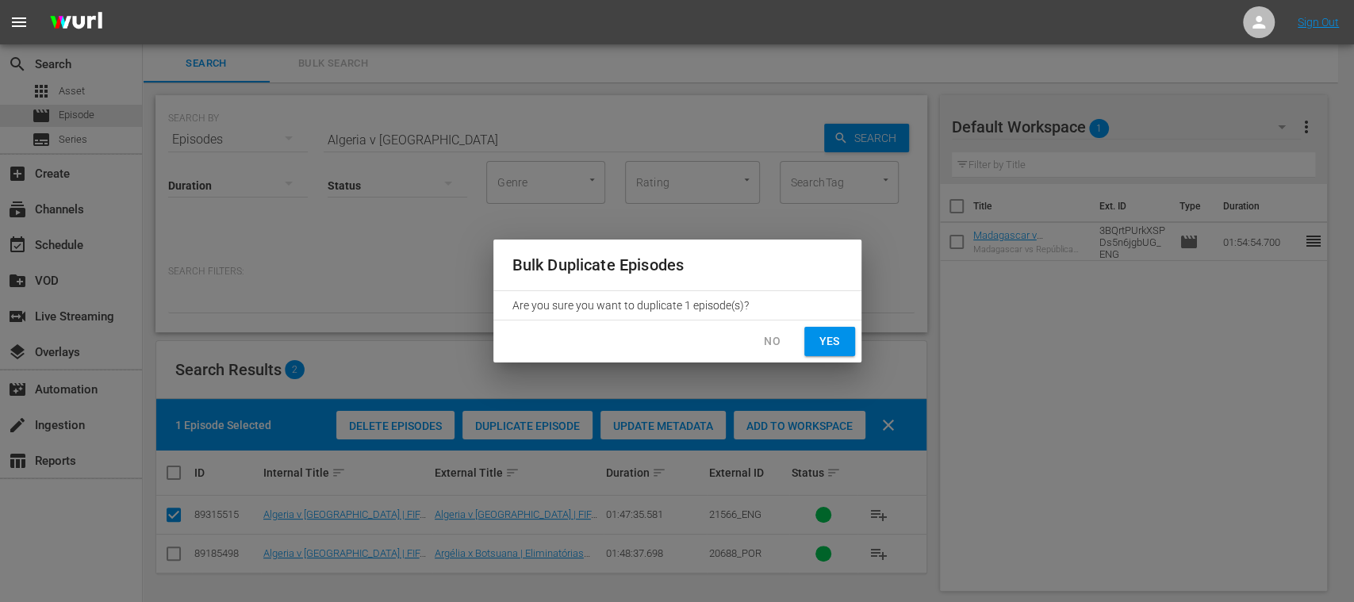
click at [771, 345] on span "No" at bounding box center [772, 342] width 25 height 20
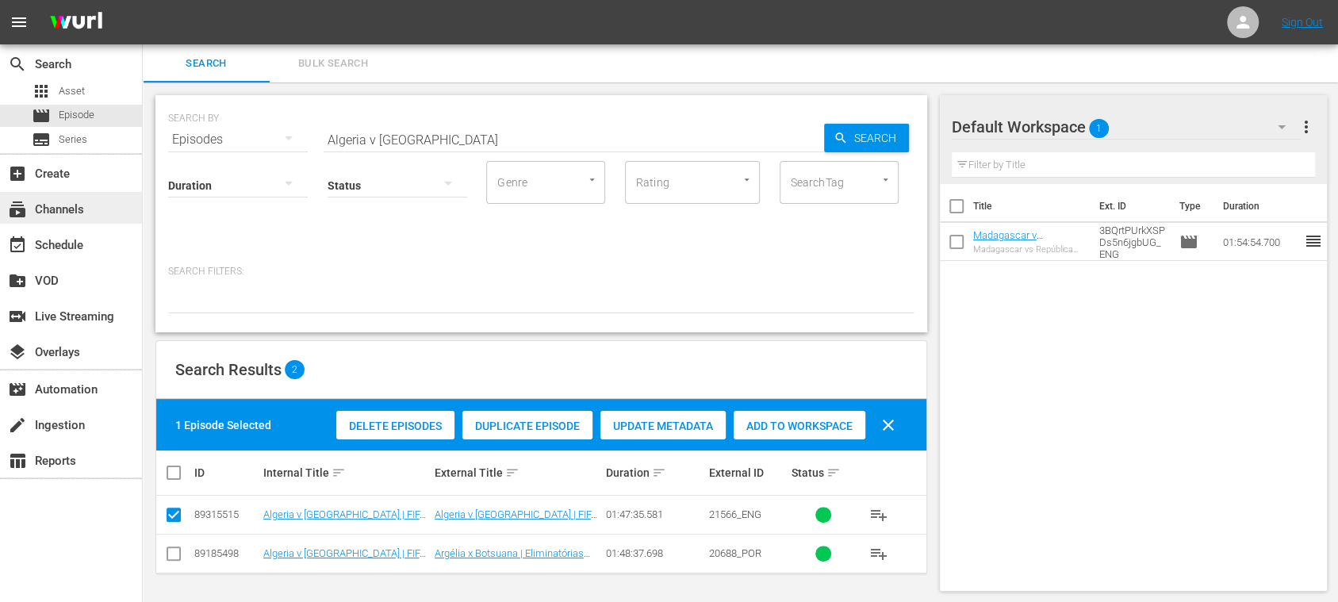
click at [74, 188] on div "add_box Create" at bounding box center [71, 173] width 142 height 36
click at [77, 208] on div "subscriptions Channels" at bounding box center [44, 207] width 89 height 14
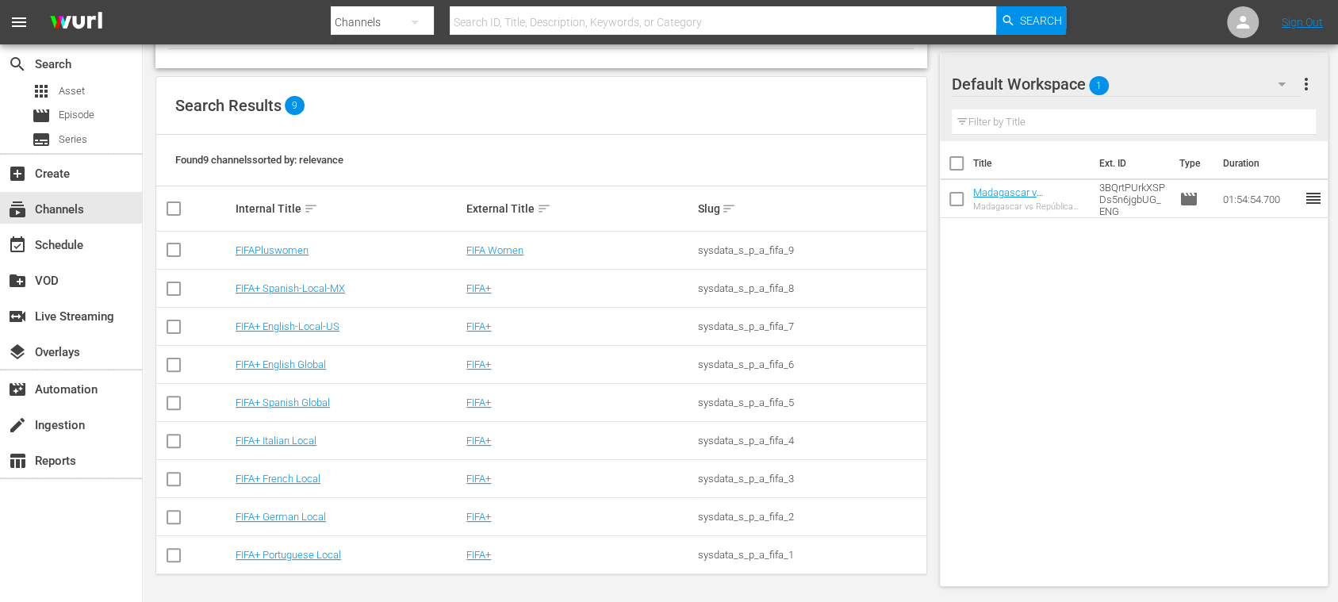
scroll to position [136, 0]
click at [309, 401] on link "FIFA+ Spanish Global" at bounding box center [283, 402] width 94 height 12
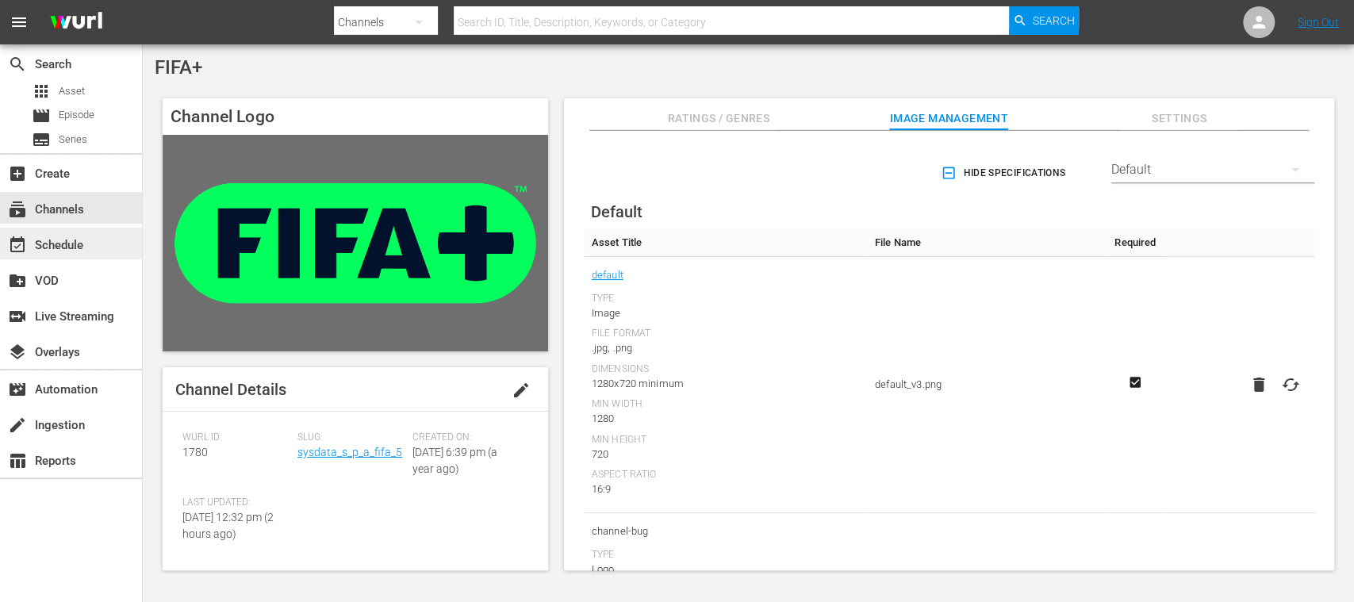
click at [74, 241] on div "event_available Schedule" at bounding box center [44, 243] width 89 height 14
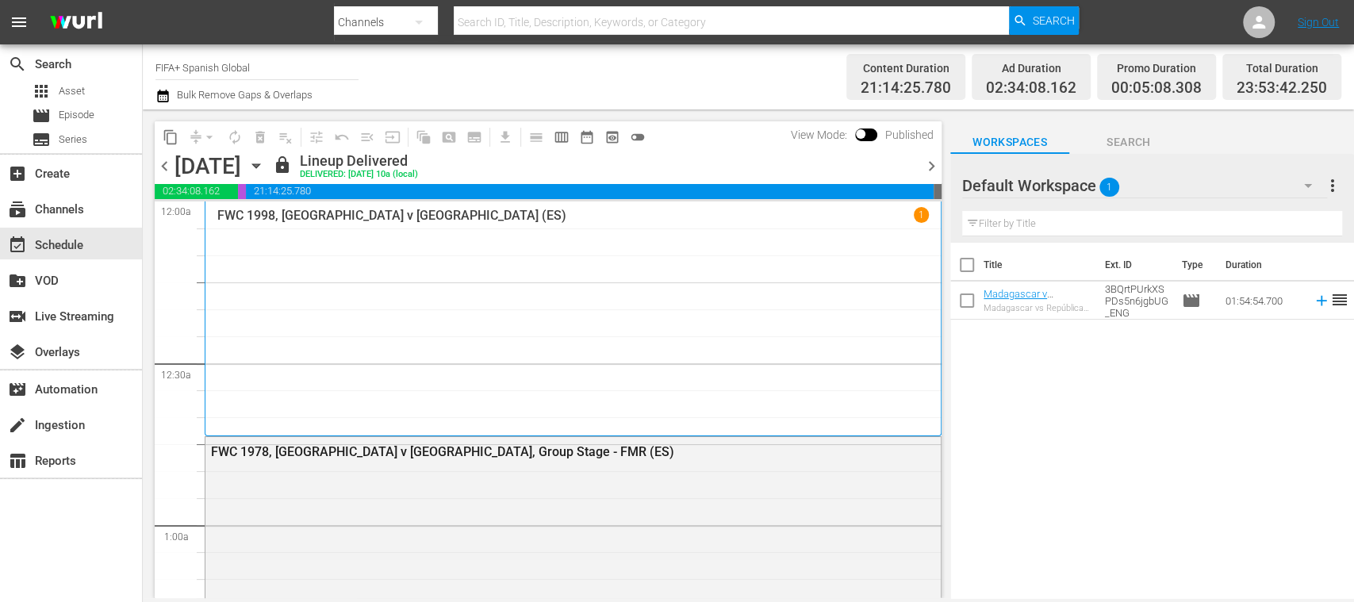
drag, startPoint x: 925, startPoint y: 154, endPoint x: 927, endPoint y: 167, distance: 12.9
click at [926, 155] on div "chevron_left Monday, September 1st September 1st lock Lineup Delivered DELIVERE…" at bounding box center [548, 167] width 787 height 31
click at [927, 169] on span "chevron_right" at bounding box center [932, 166] width 20 height 20
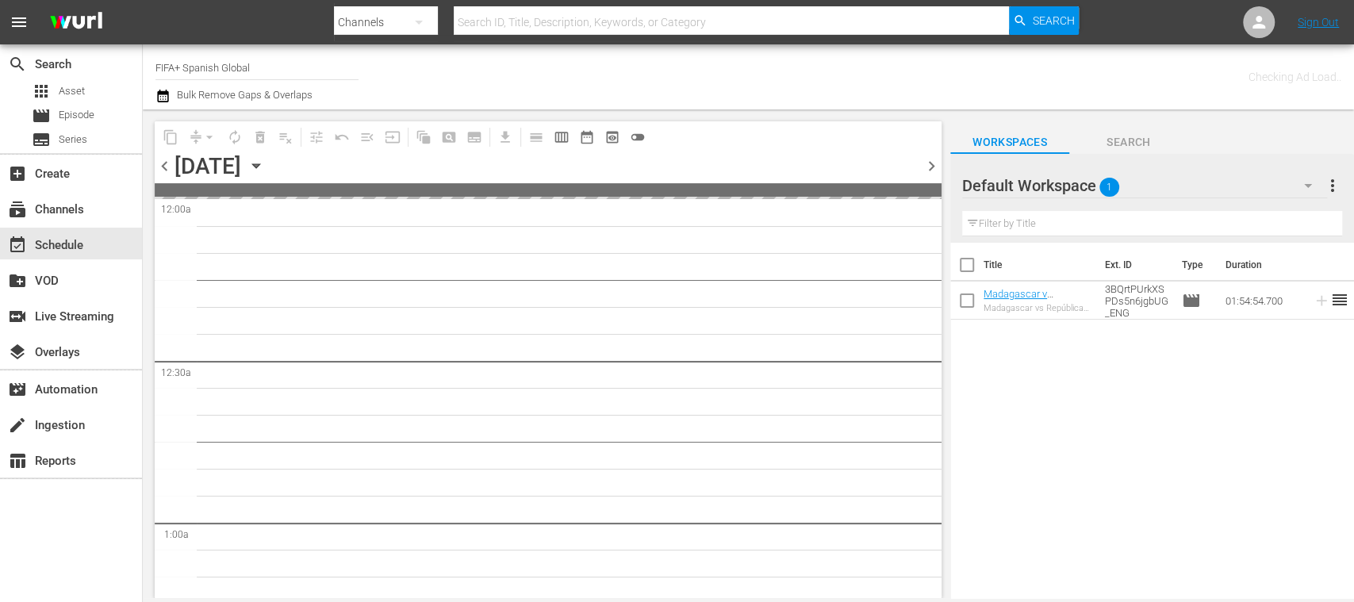
click at [929, 167] on span "chevron_right" at bounding box center [932, 166] width 20 height 20
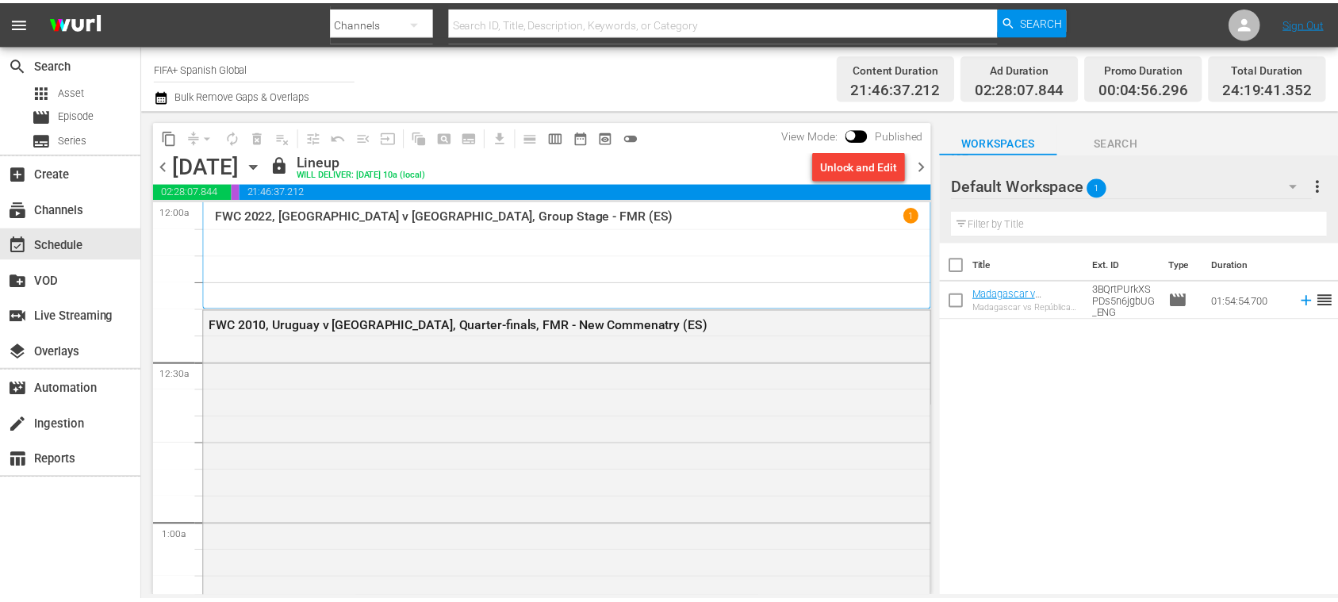
scroll to position [4034, 0]
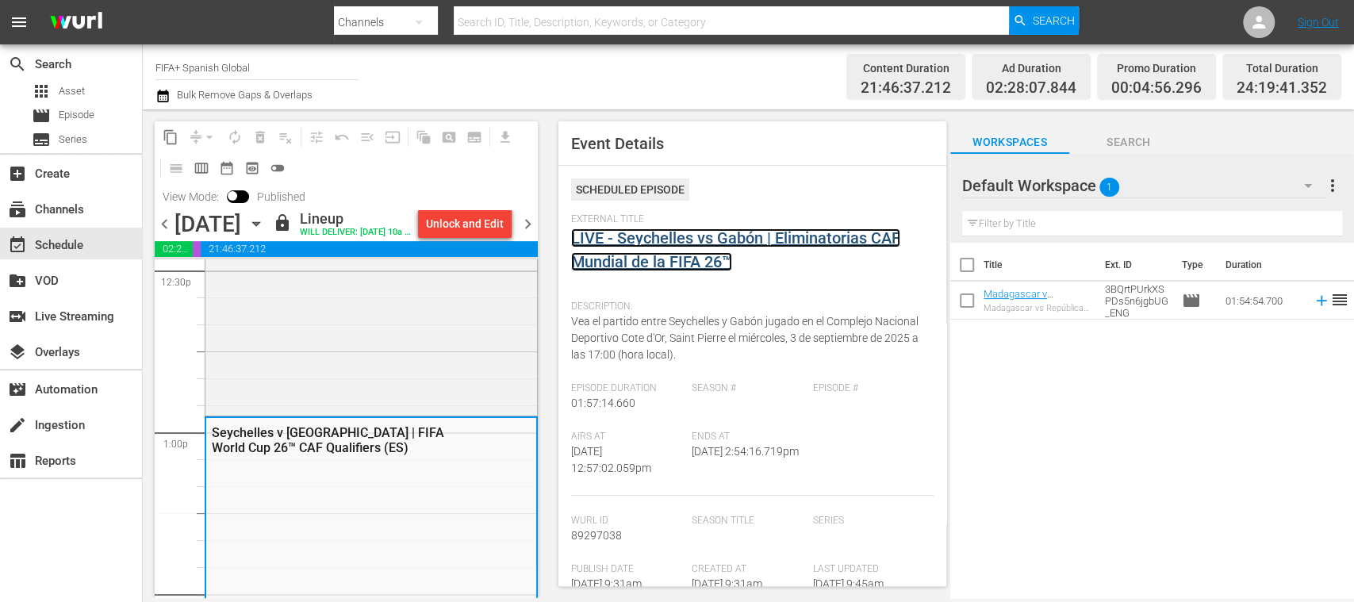
click at [720, 240] on link "LIVE - Seychelles vs Gabón | Eliminatorias CAF Mundial de la FIFA 26™" at bounding box center [735, 249] width 329 height 43
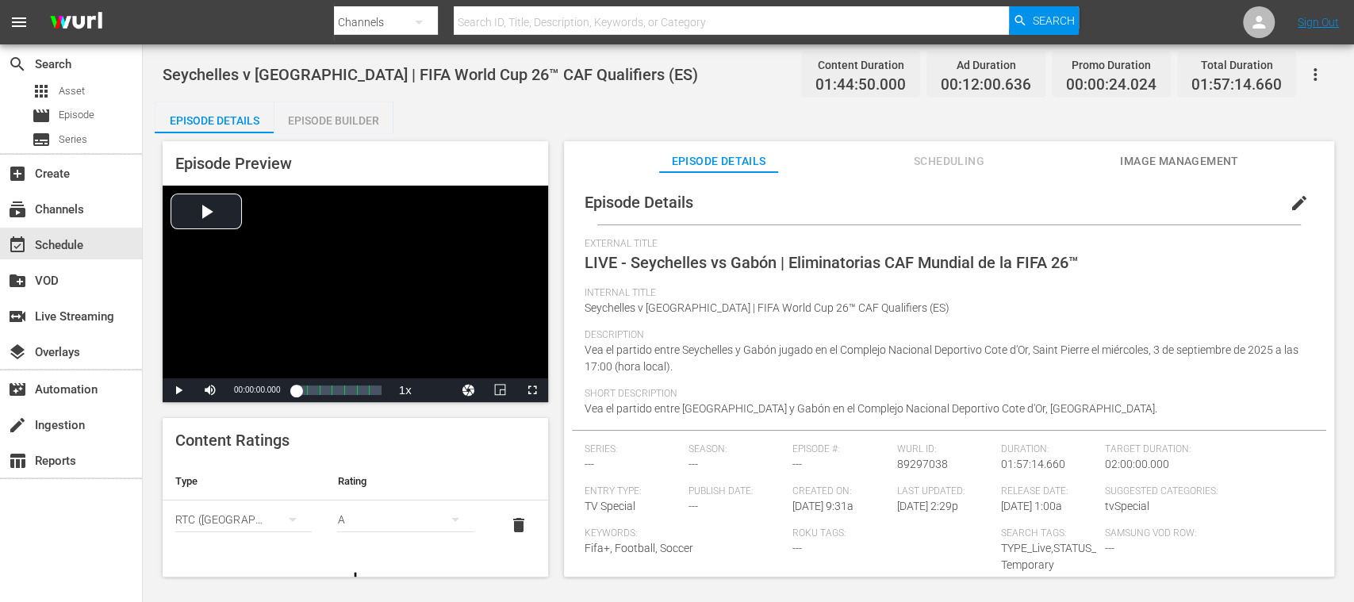
click at [356, 116] on div "Episode Builder" at bounding box center [333, 121] width 119 height 38
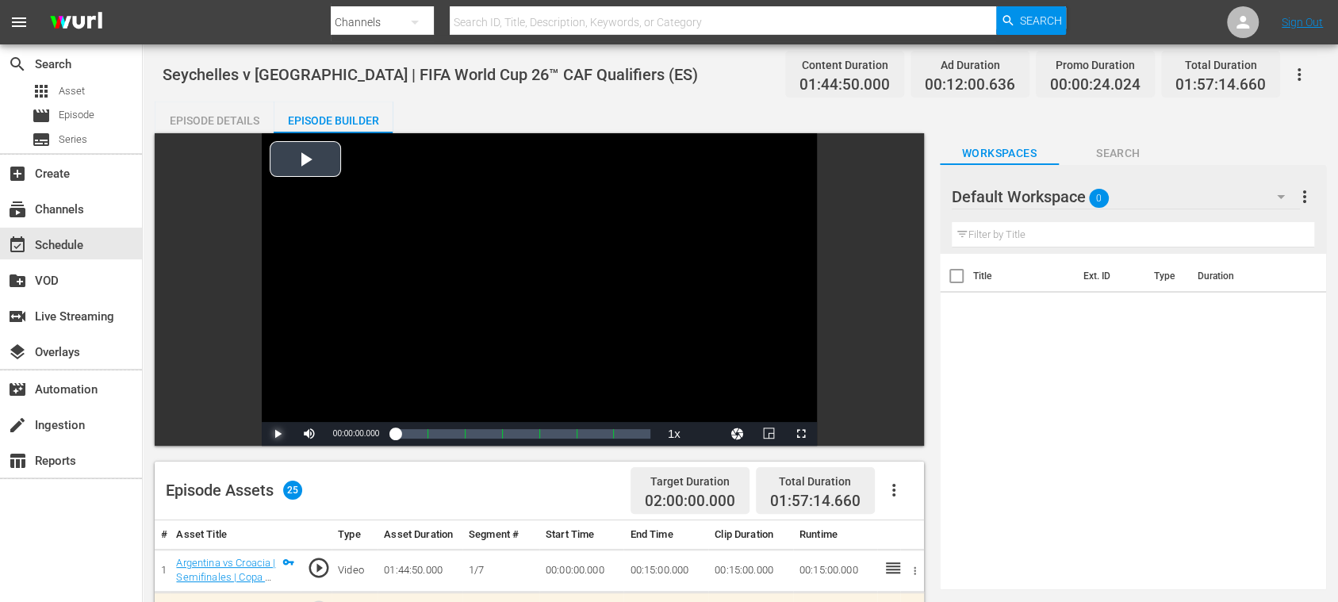
click at [278, 434] on span "Video Player" at bounding box center [278, 434] width 0 height 0
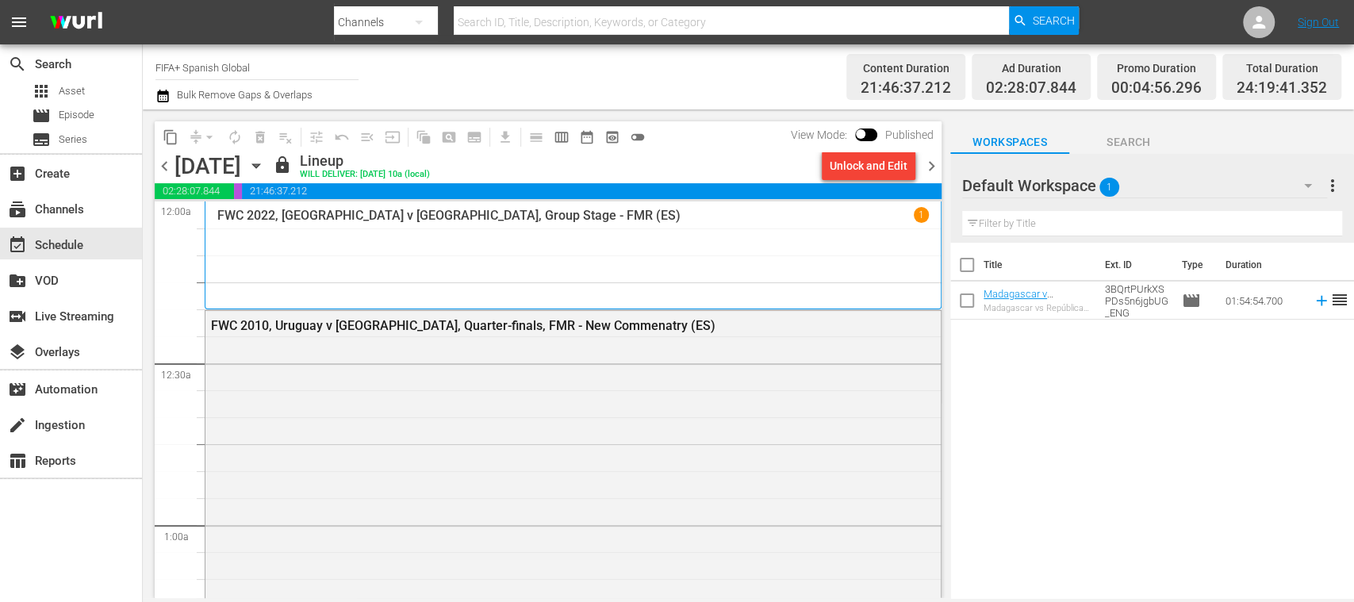
click at [928, 164] on span "chevron_right" at bounding box center [932, 166] width 20 height 20
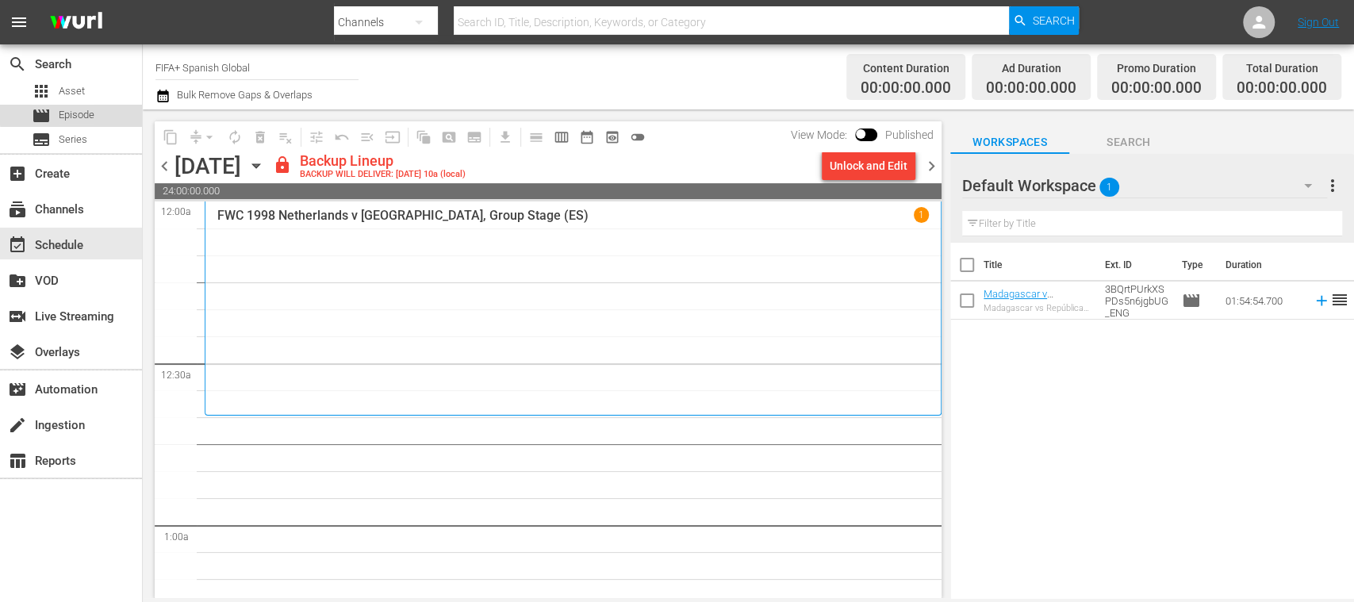
click at [92, 113] on span "Episode" at bounding box center [77, 115] width 36 height 16
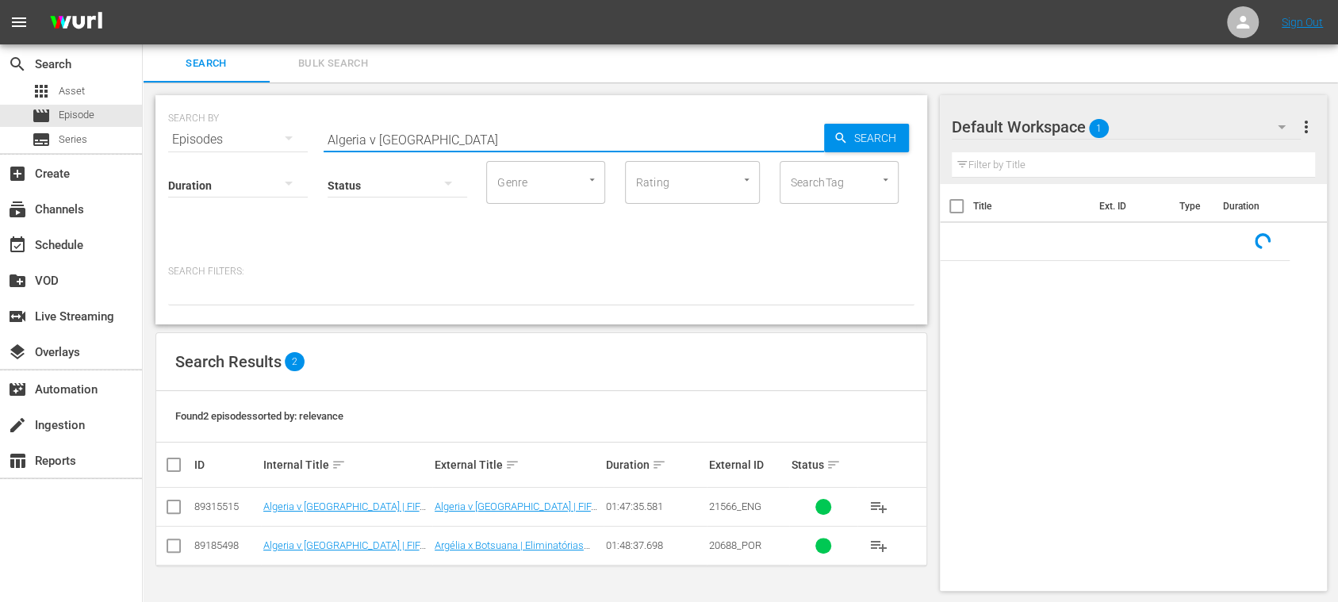
drag, startPoint x: 444, startPoint y: 135, endPoint x: 270, endPoint y: 133, distance: 174.5
click at [270, 133] on div "SEARCH BY Search By Episodes Search ID, Title, Description, Keywords, or Catego…" at bounding box center [541, 130] width 746 height 57
click at [175, 506] on input "checkbox" at bounding box center [173, 510] width 19 height 19
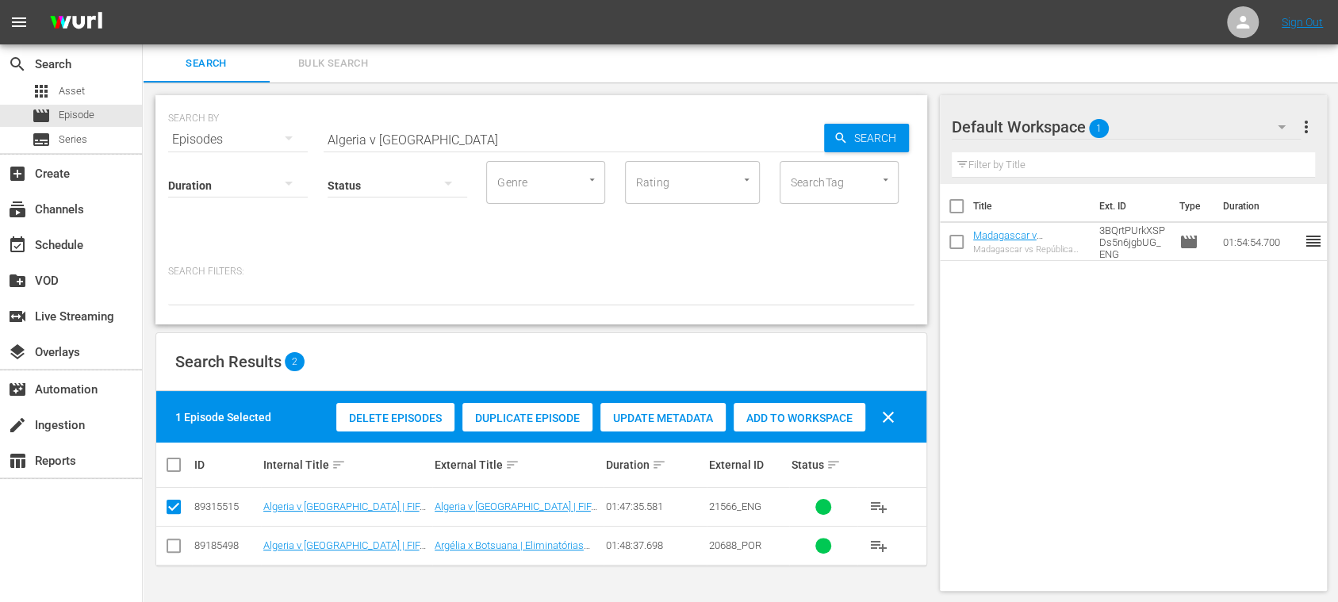
click at [543, 412] on span "Duplicate Episode" at bounding box center [527, 418] width 130 height 13
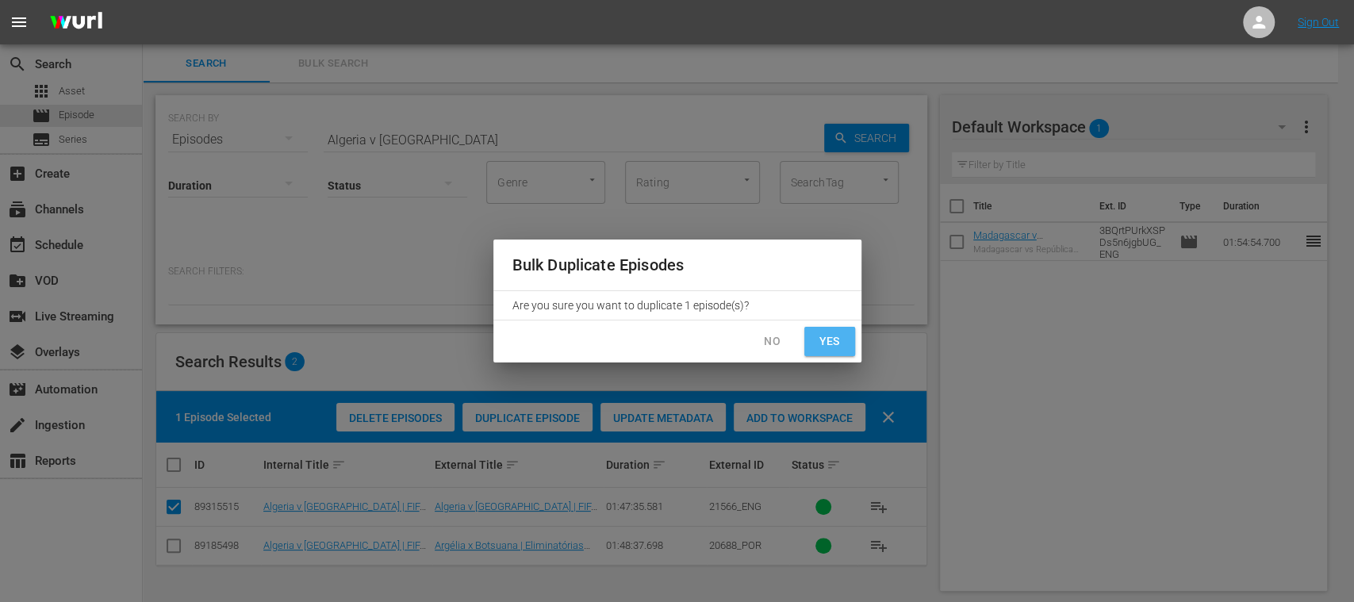
click at [828, 339] on span "Yes" at bounding box center [829, 342] width 25 height 20
checkbox input "false"
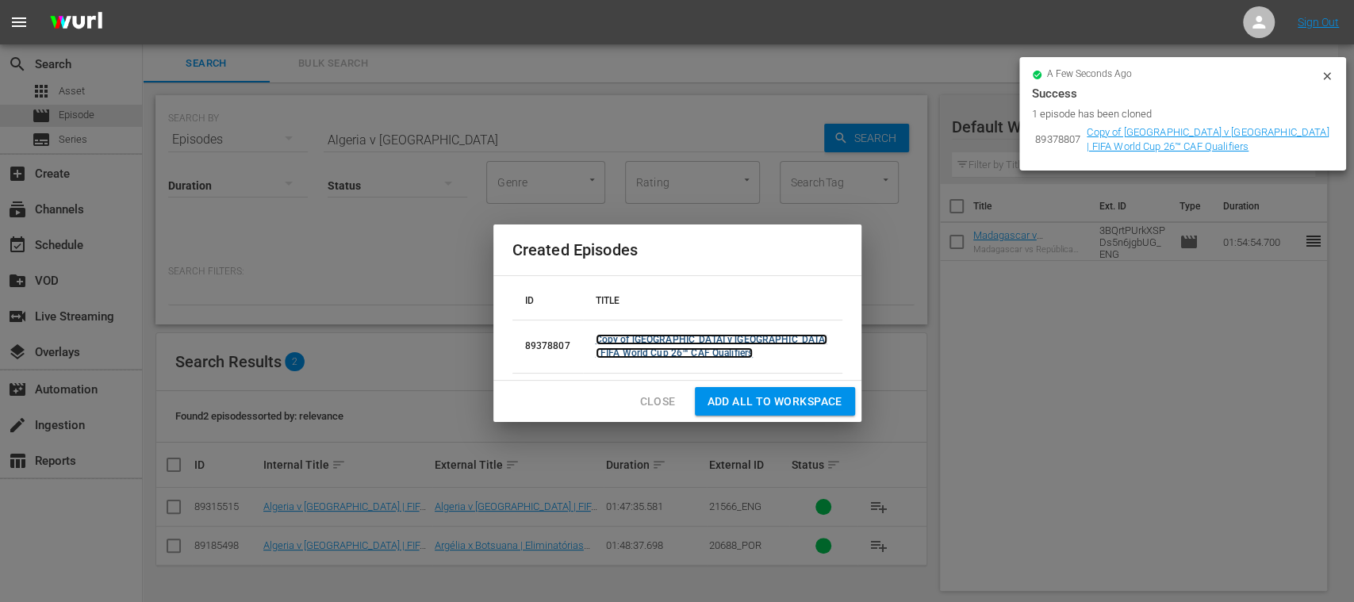
click at [751, 343] on link "Copy of Algeria v Botswana | FIFA World Cup 26™ CAF Qualifiers" at bounding box center [712, 346] width 232 height 25
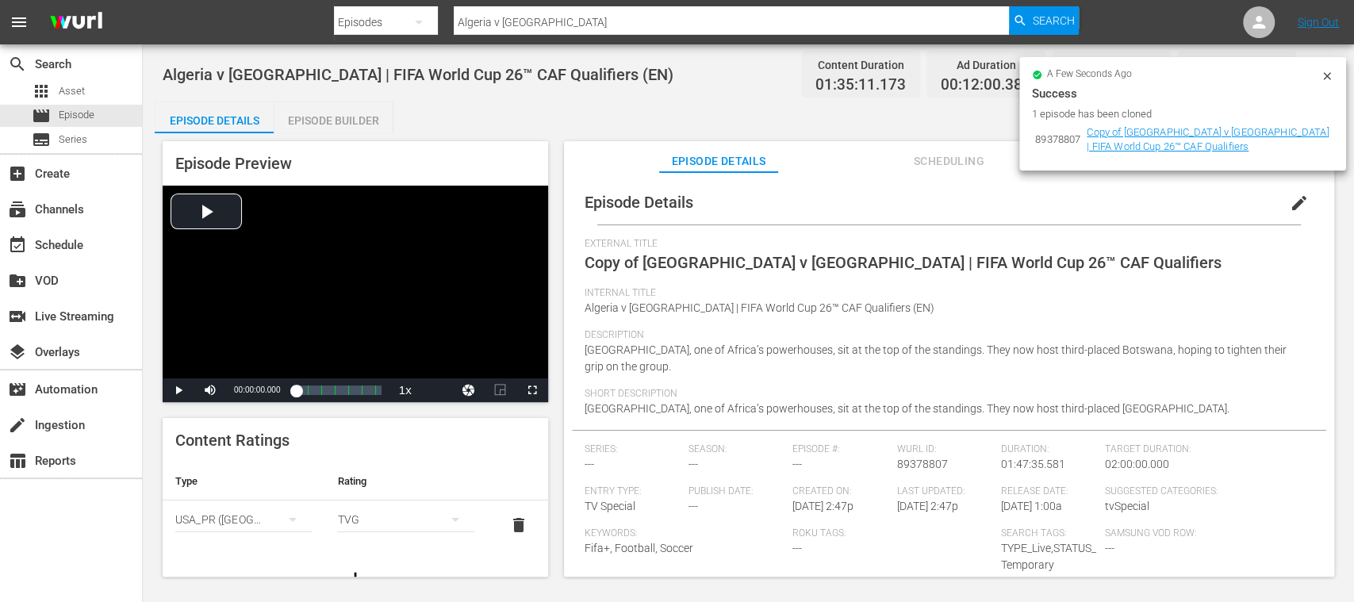
click at [1328, 78] on icon at bounding box center [1326, 75] width 7 height 7
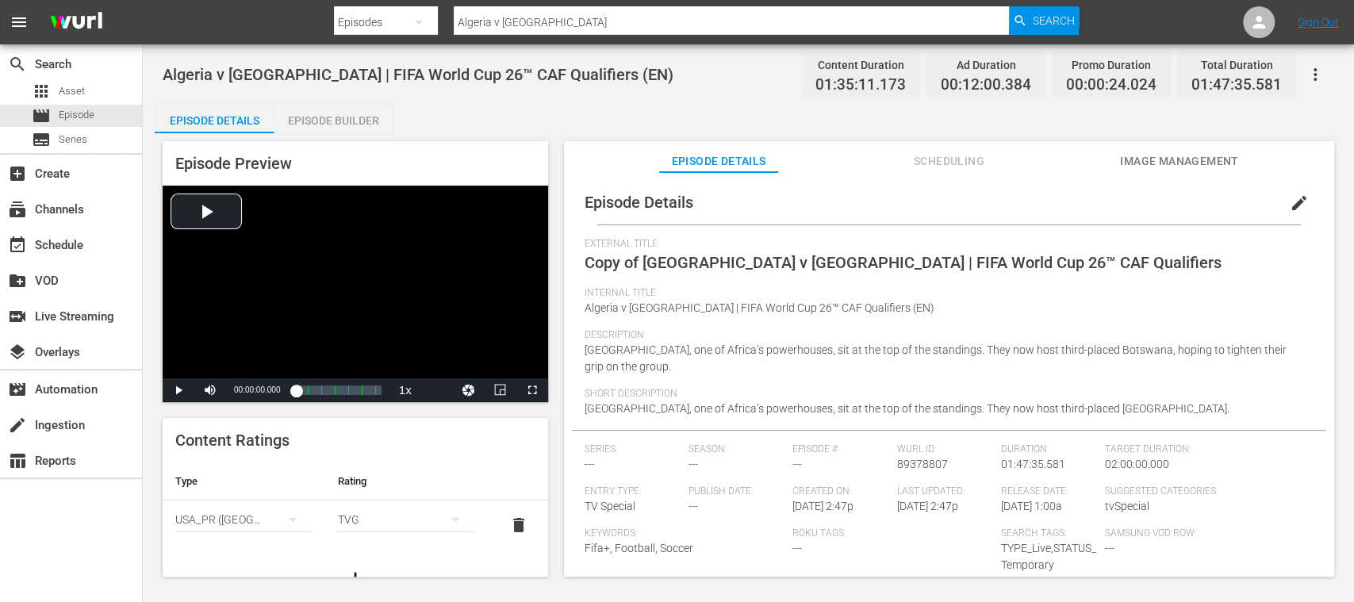
click at [1290, 205] on span "edit" at bounding box center [1299, 203] width 19 height 19
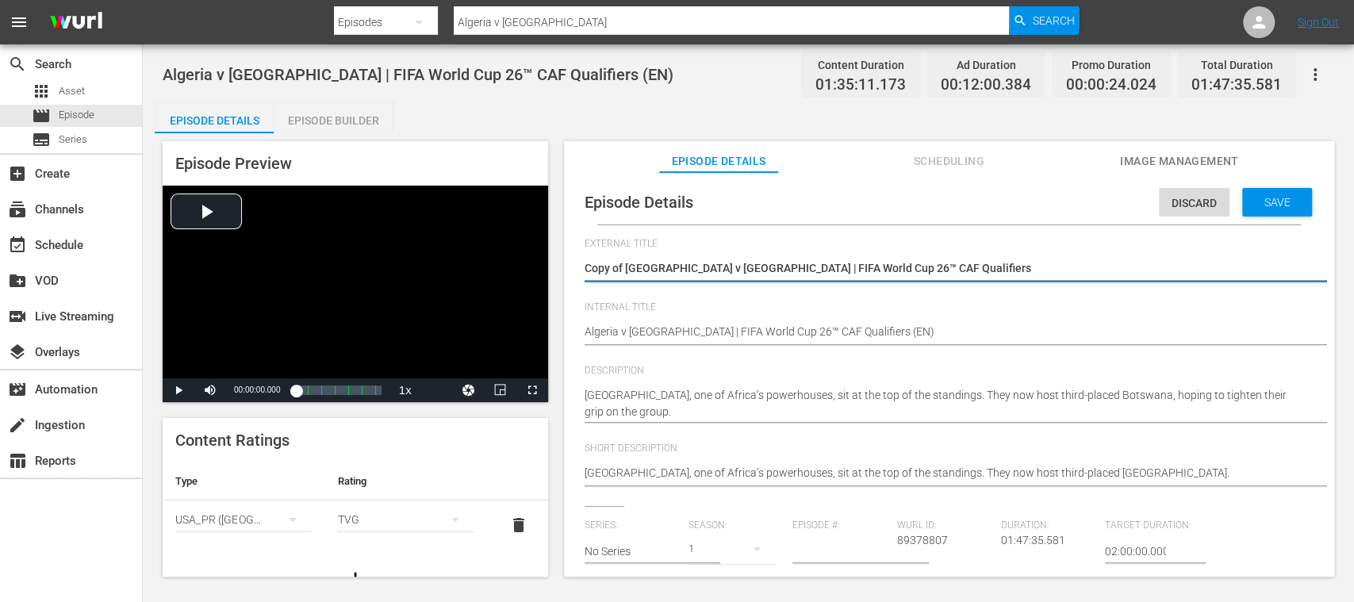
click at [152, 0] on div "search Search apps Asset movie Episode subtitles Series add_box Create subscrip…" at bounding box center [748, 0] width 1211 height 0
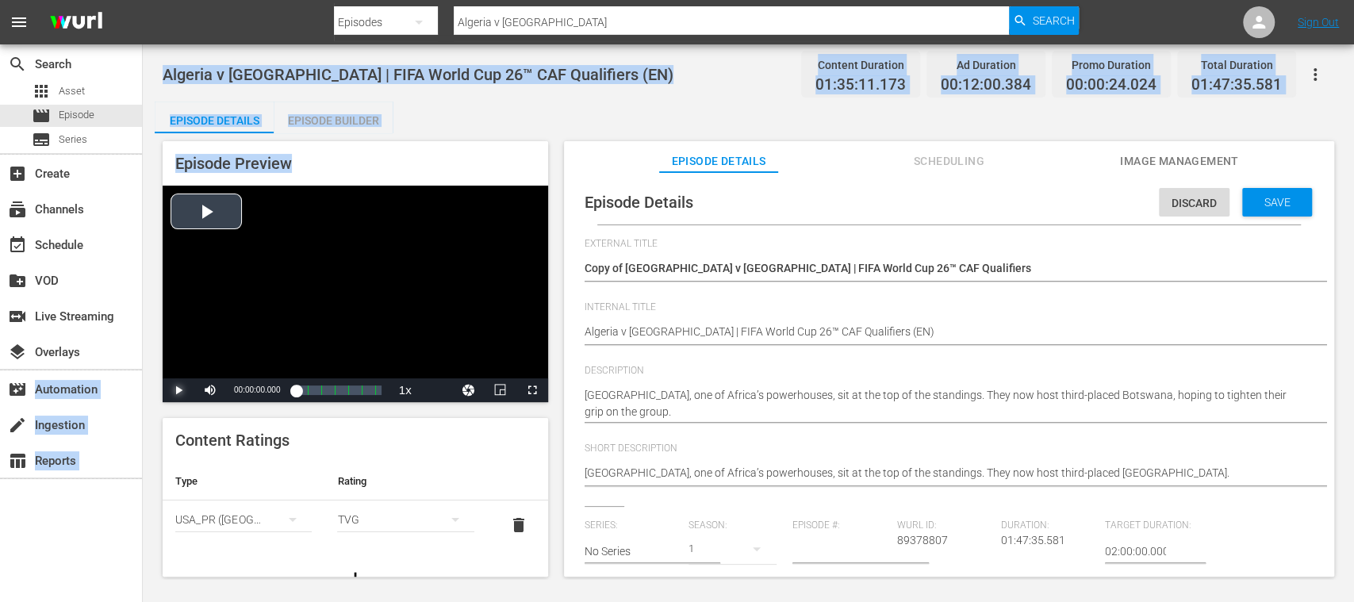
click at [178, 390] on span "Video Player" at bounding box center [178, 390] width 0 height 0
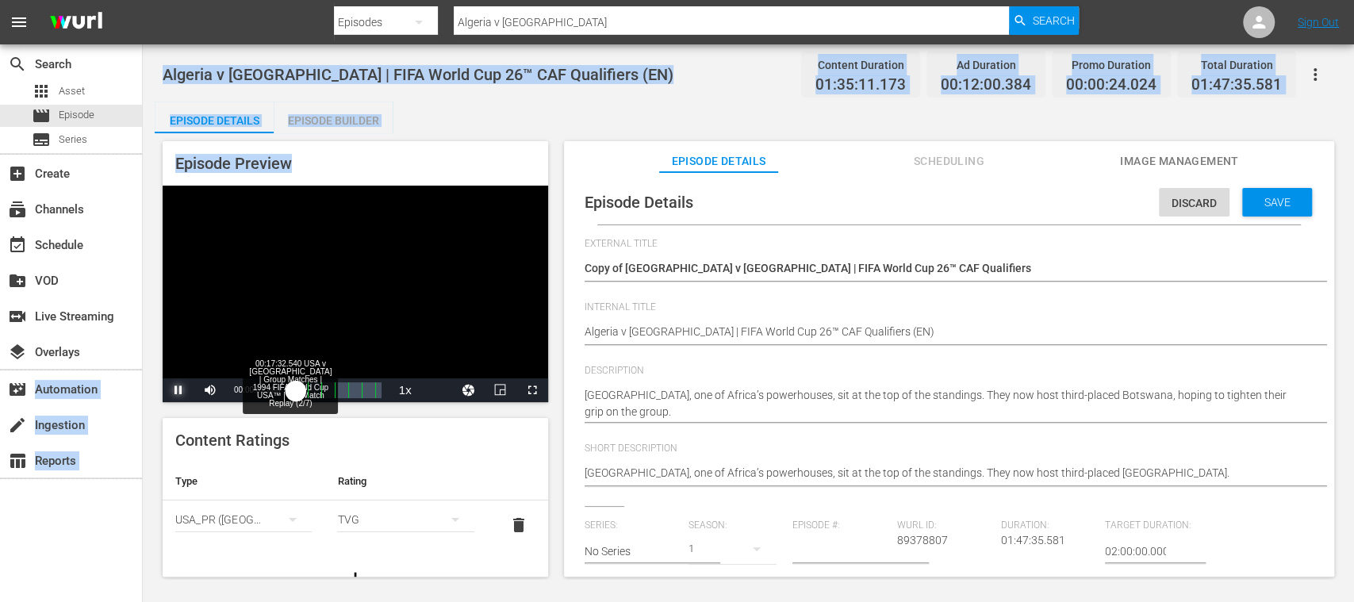
click at [320, 393] on div "Loaded : 0.63% 00:17:32.540 USA v Switzerland | Group Matches | 1994 FIFA World…" at bounding box center [338, 390] width 85 height 16
click at [178, 390] on span "Video Player" at bounding box center [178, 390] width 0 height 0
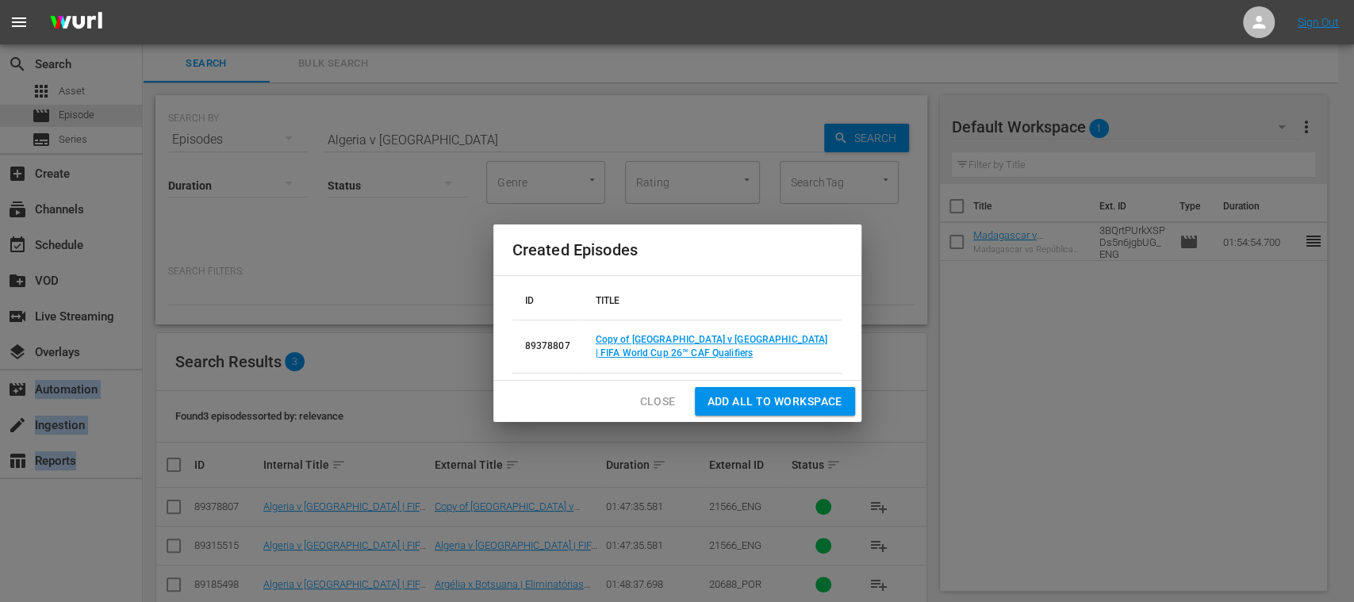
click at [659, 395] on span "Close" at bounding box center [658, 402] width 36 height 20
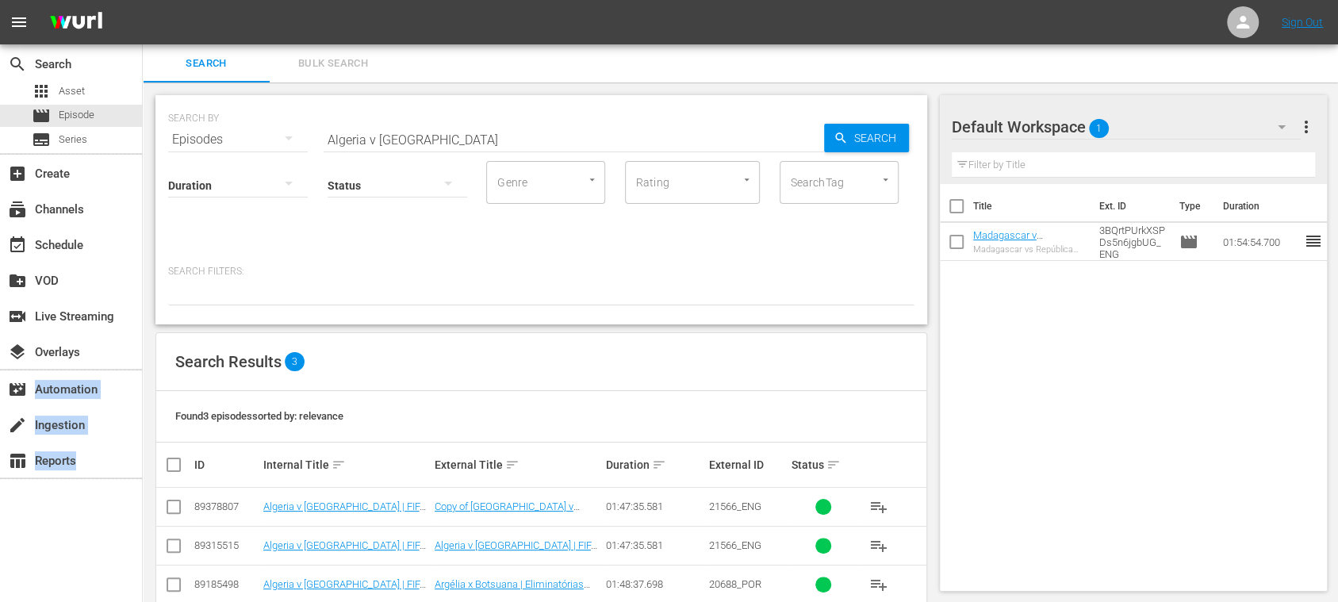
scroll to position [30, 0]
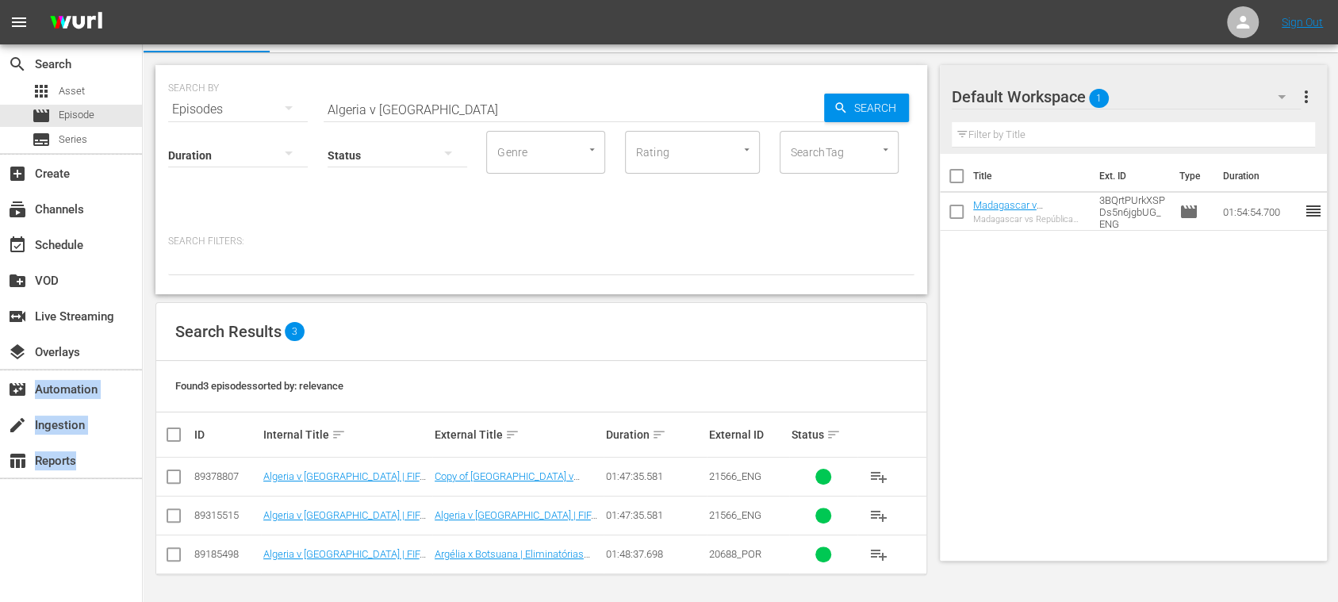
click at [170, 474] on input "checkbox" at bounding box center [173, 479] width 19 height 19
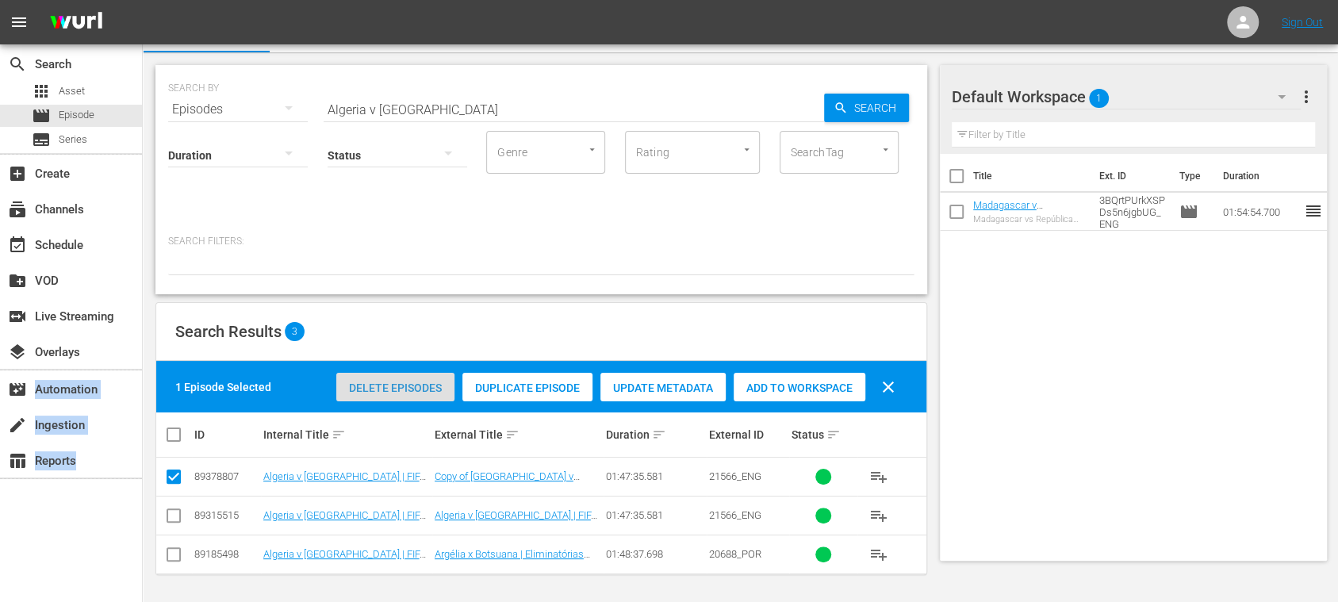
click at [387, 390] on span "Delete Episodes" at bounding box center [395, 388] width 118 height 13
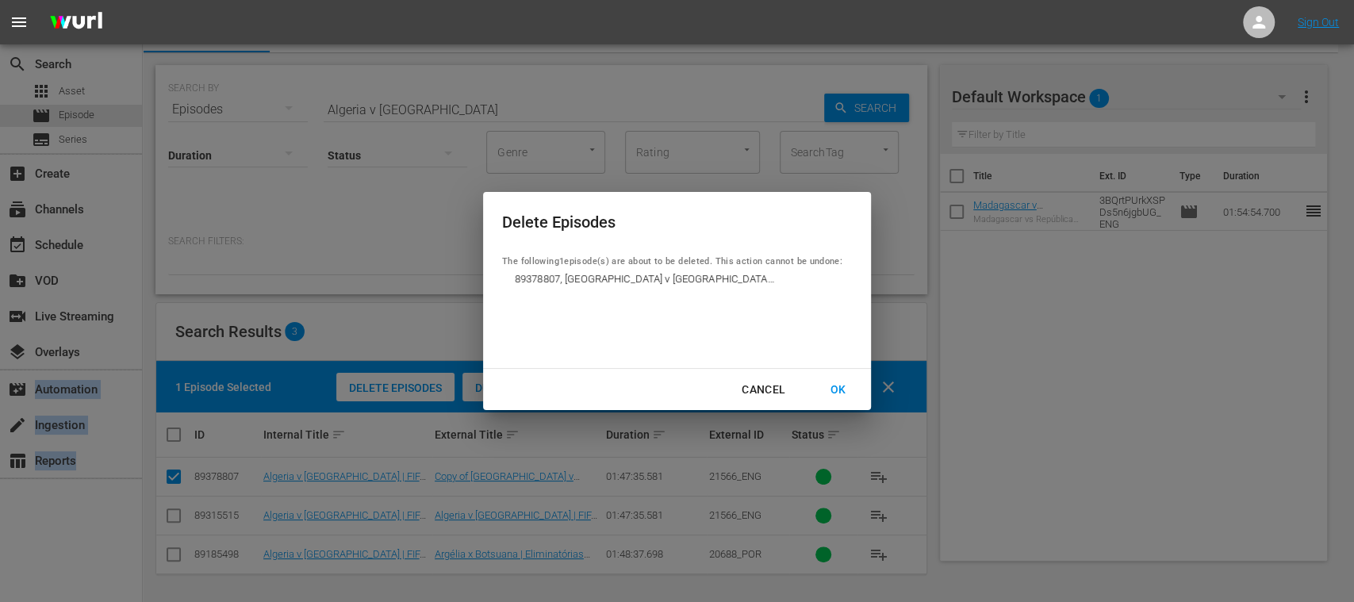
click at [844, 389] on div "OK" at bounding box center [837, 390] width 41 height 20
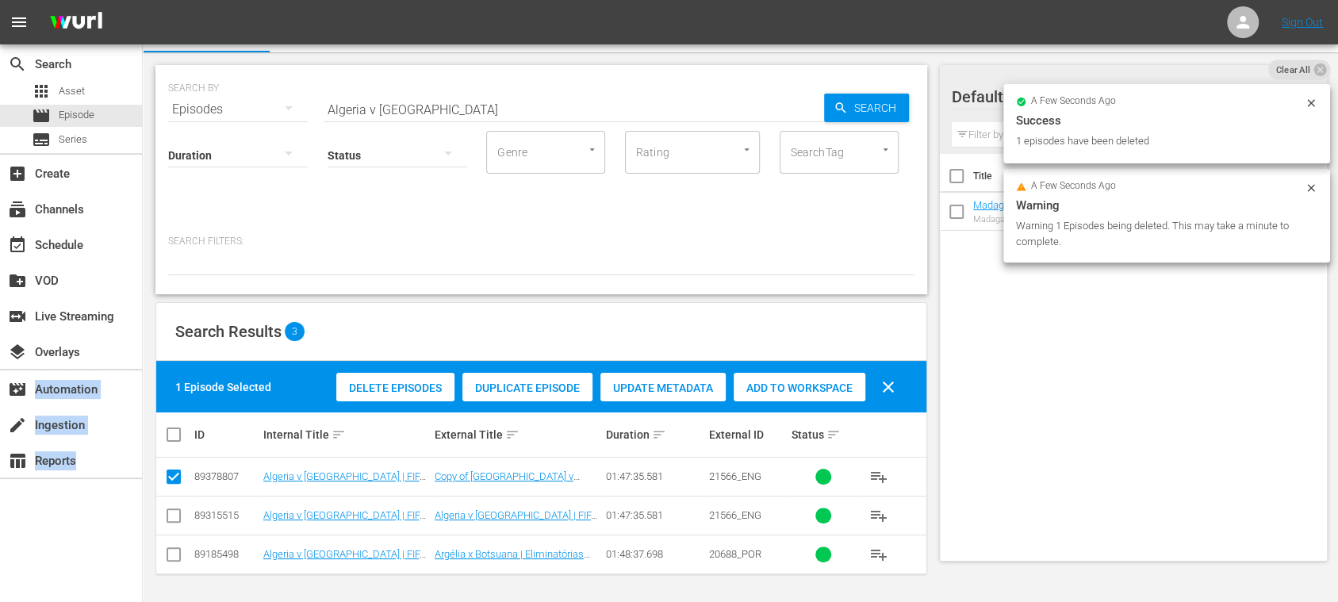
click at [171, 476] on input "checkbox" at bounding box center [173, 479] width 19 height 19
checkbox input "false"
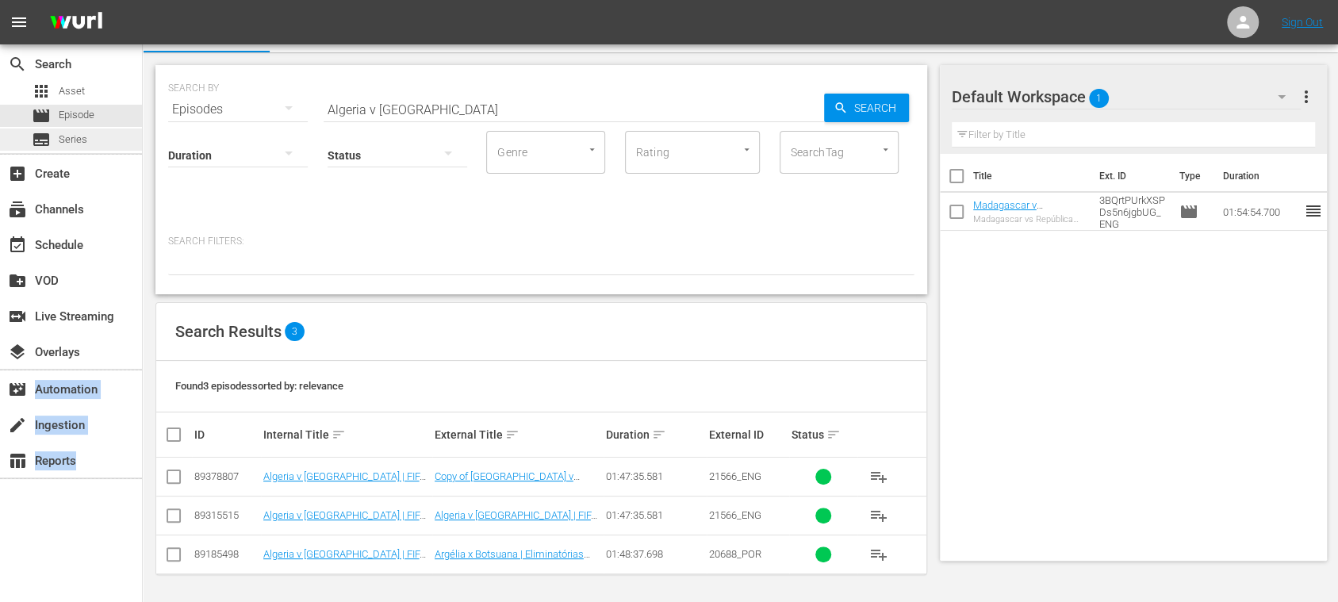
click at [76, 136] on span "Series" at bounding box center [73, 140] width 29 height 16
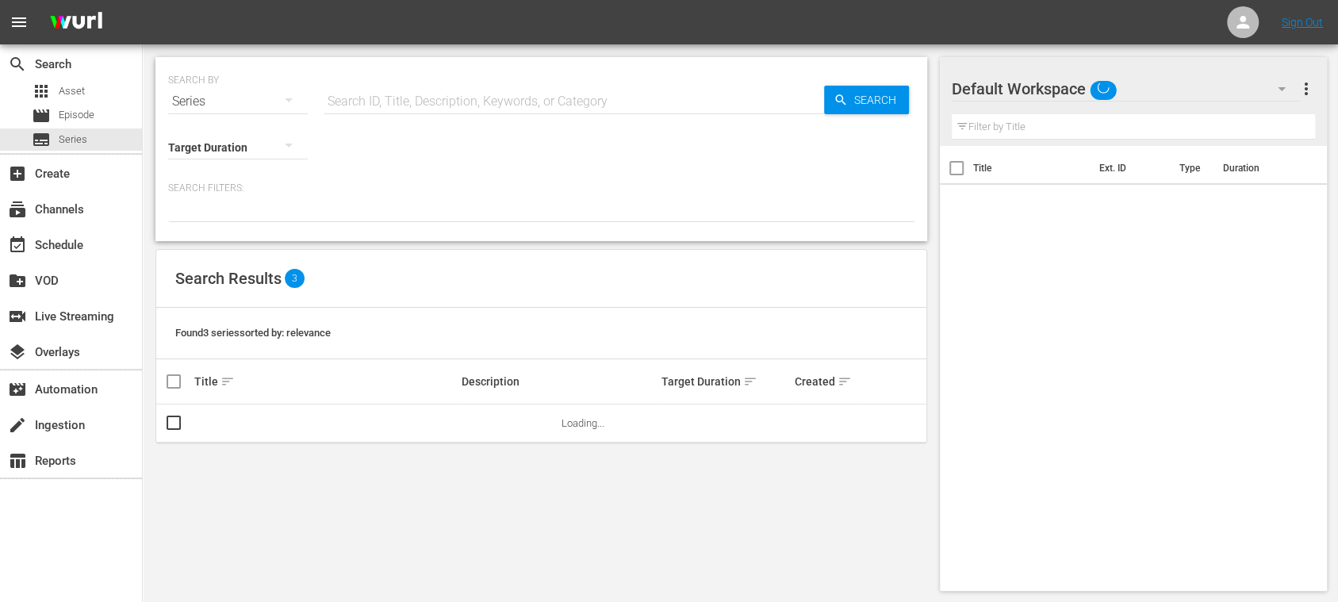
click at [78, 119] on span "Episode" at bounding box center [77, 115] width 36 height 16
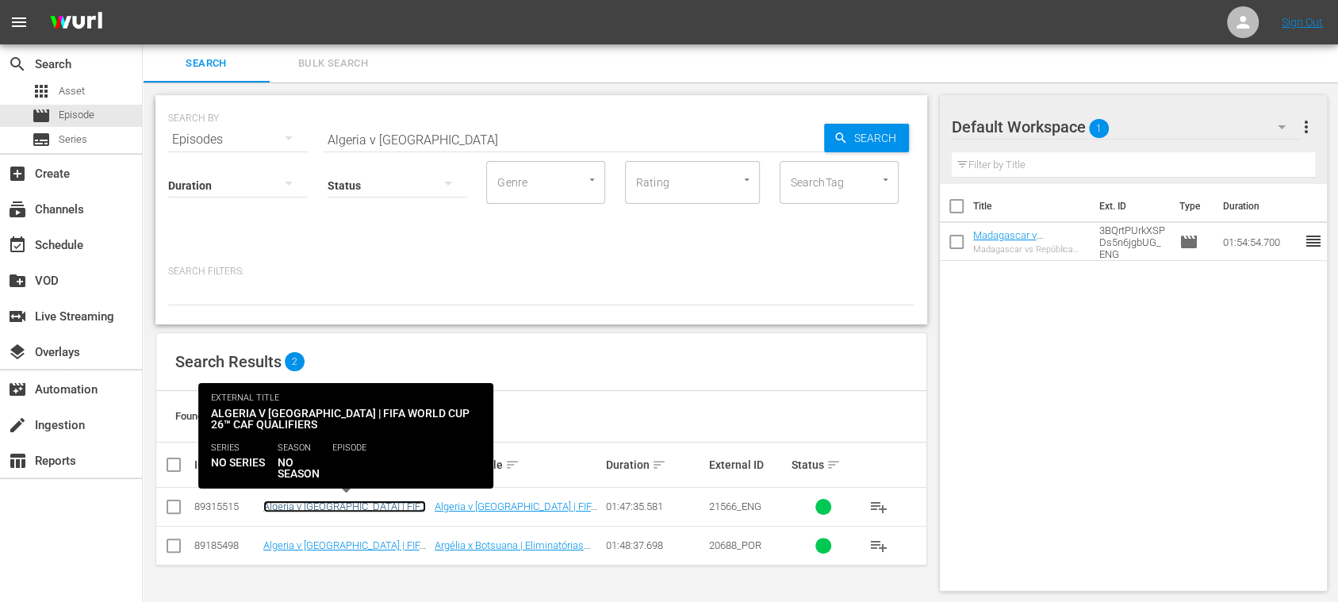
click at [351, 507] on link "Algeria v [GEOGRAPHIC_DATA] | FIFA World Cup 26™ CAF Qualifiers (EN)" at bounding box center [344, 513] width 163 height 24
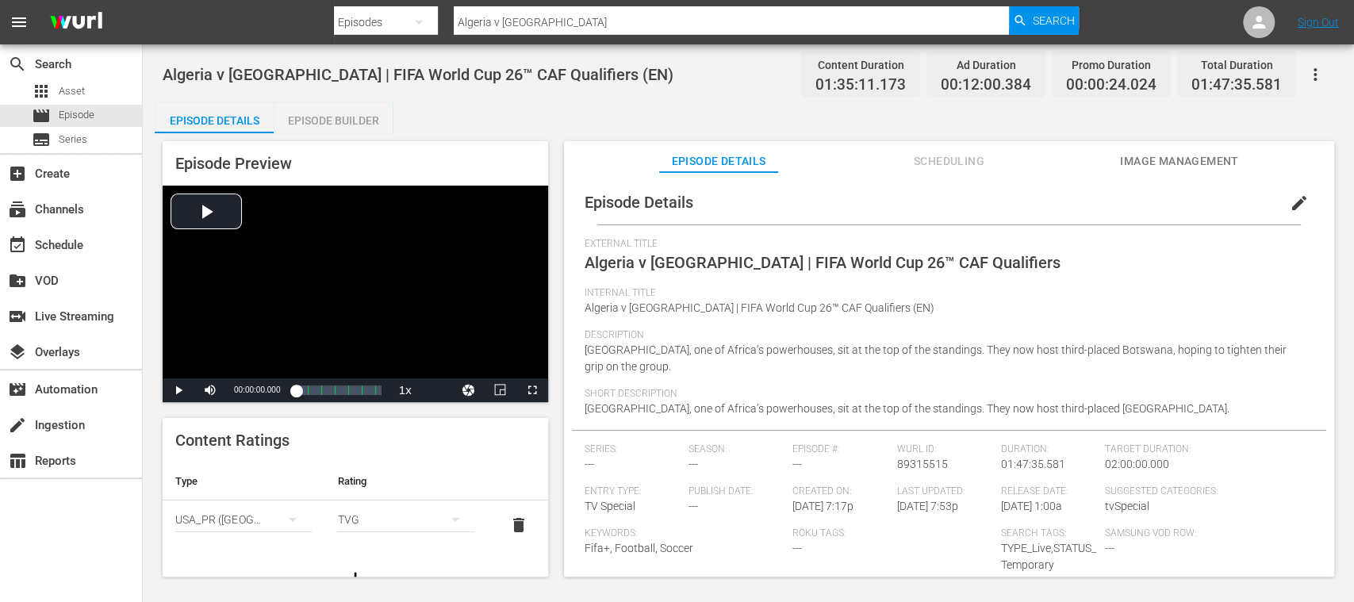
click at [1149, 163] on span "Image Management" at bounding box center [1179, 162] width 119 height 20
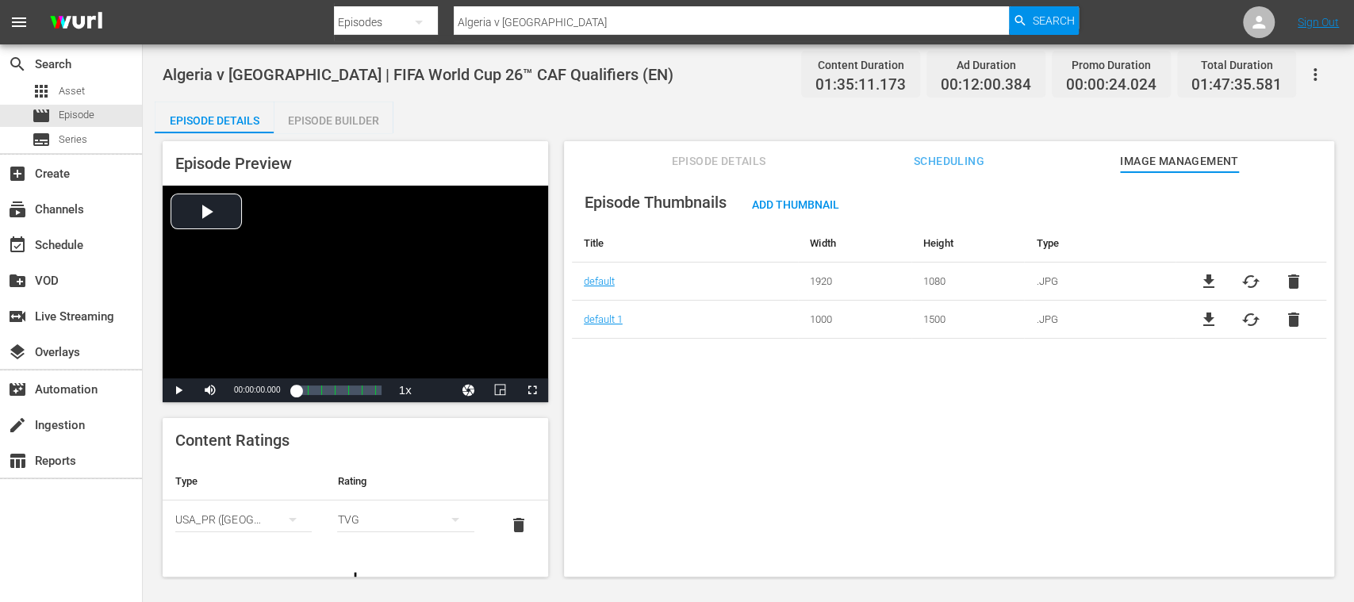
click at [1204, 276] on span "file_download" at bounding box center [1208, 281] width 19 height 19
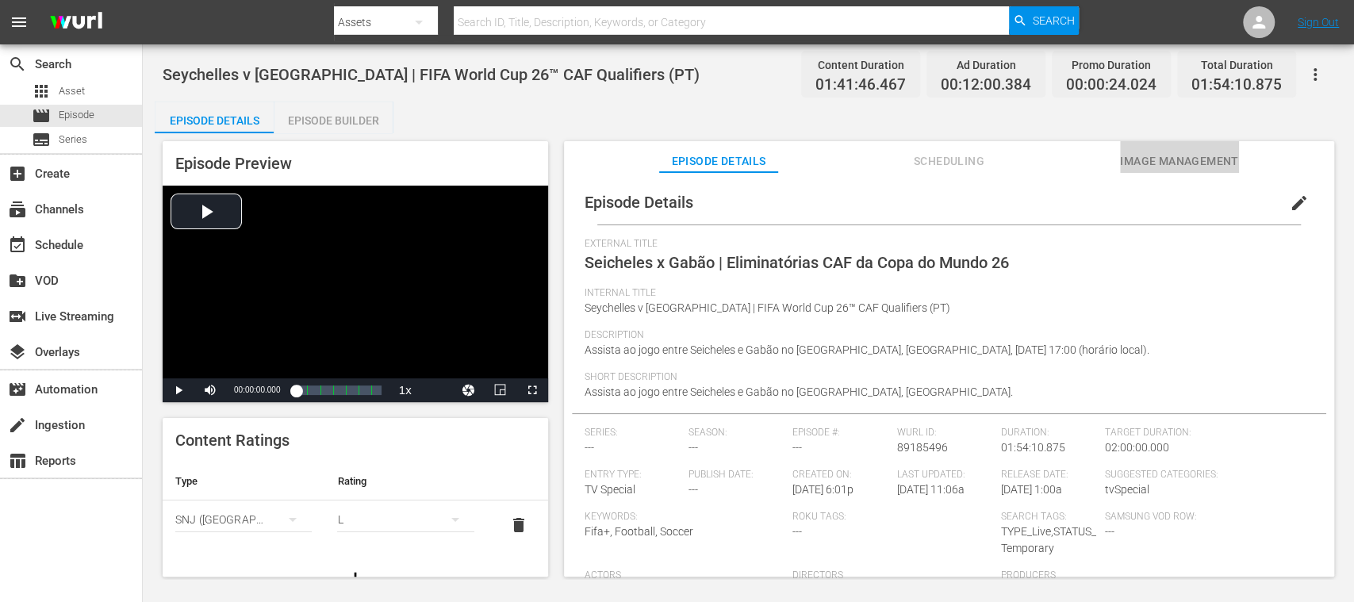
click at [1210, 158] on span "Image Management" at bounding box center [1179, 162] width 119 height 20
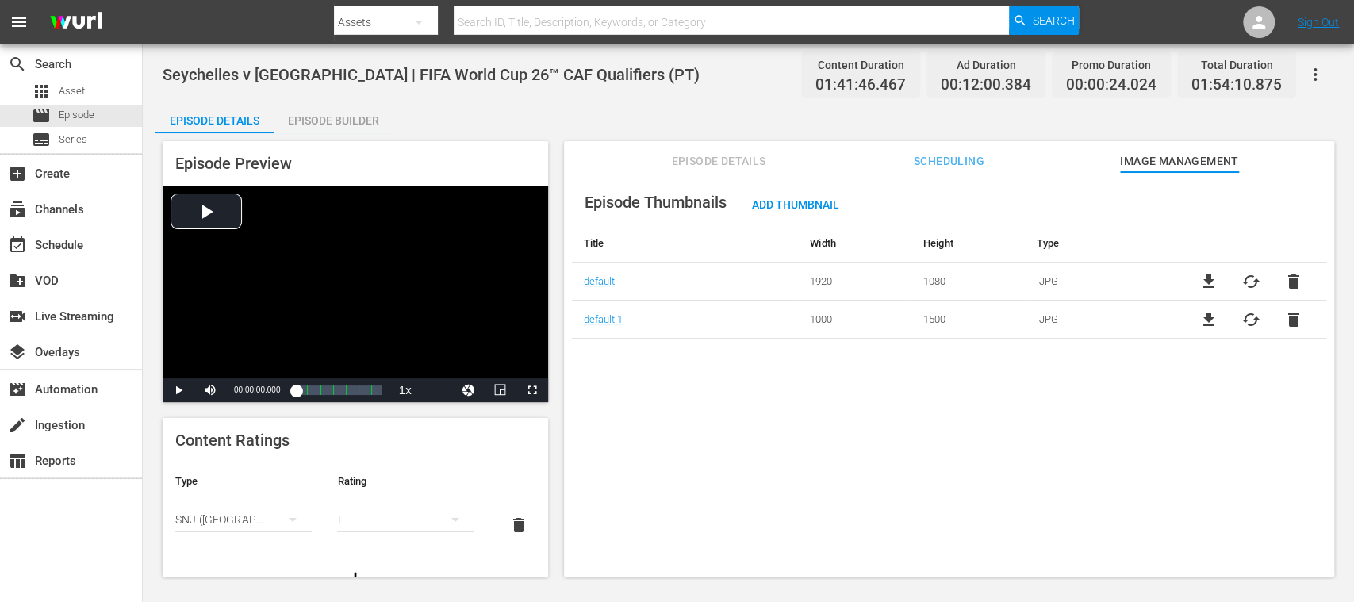
click at [1205, 317] on span "file_download" at bounding box center [1208, 319] width 19 height 19
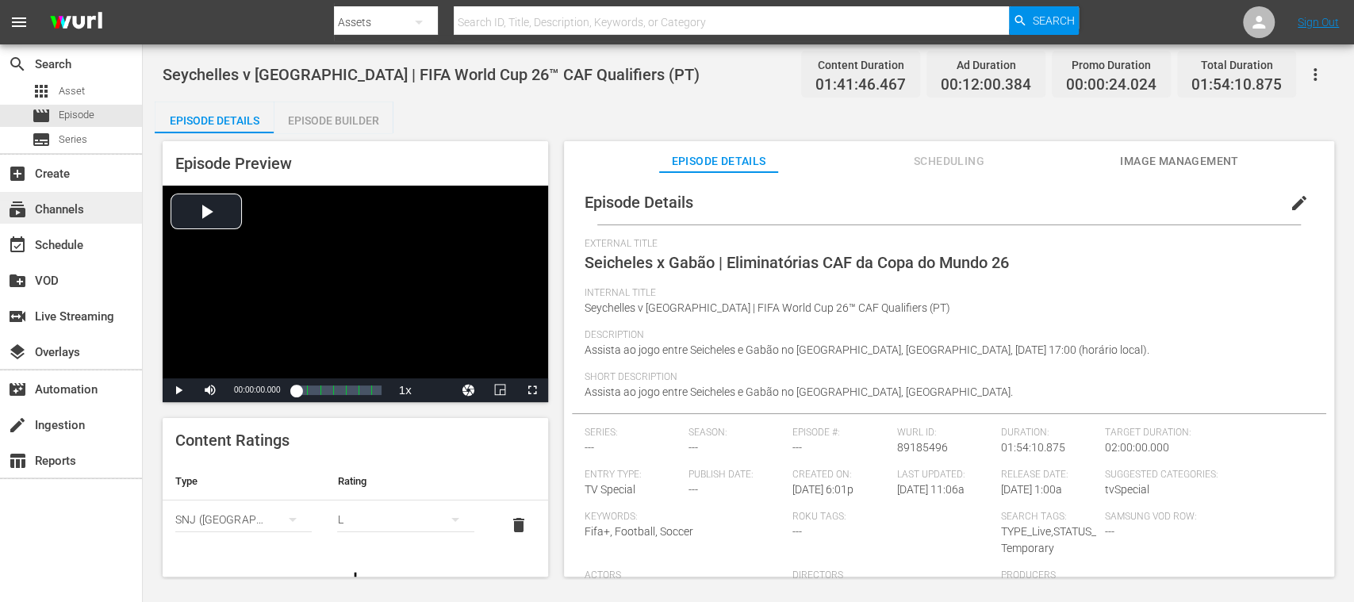
click at [78, 204] on div "subscriptions Channels" at bounding box center [44, 207] width 89 height 14
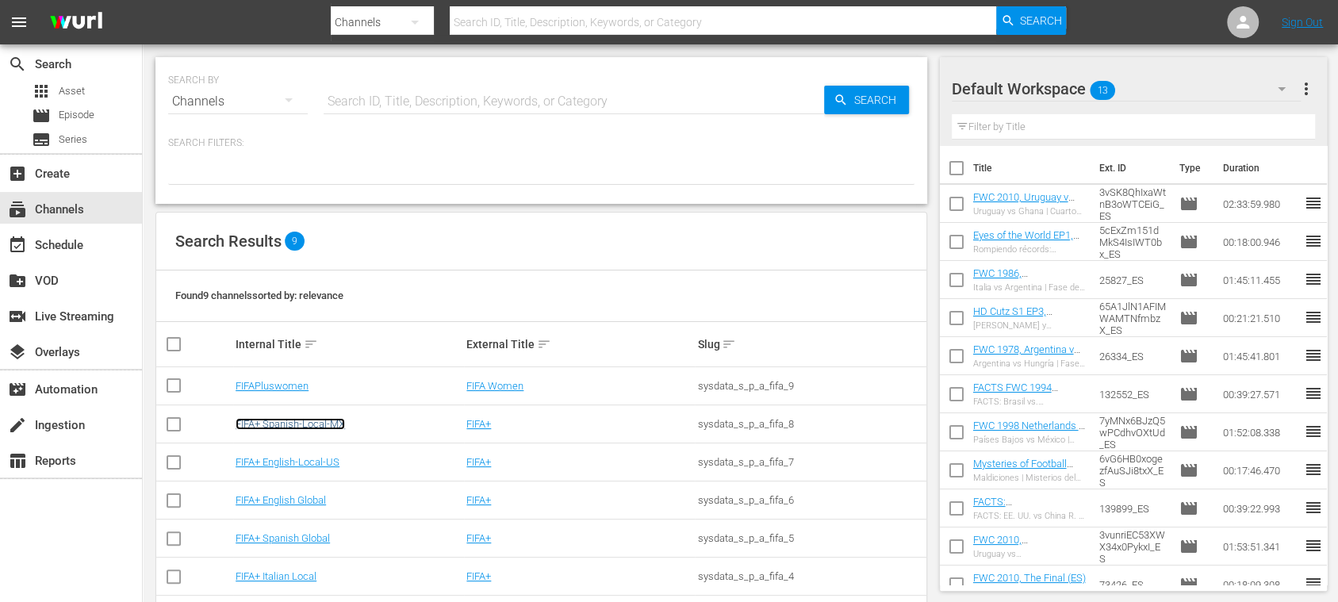
click at [335, 424] on link "FIFA+ Spanish-Local-MX" at bounding box center [290, 424] width 109 height 12
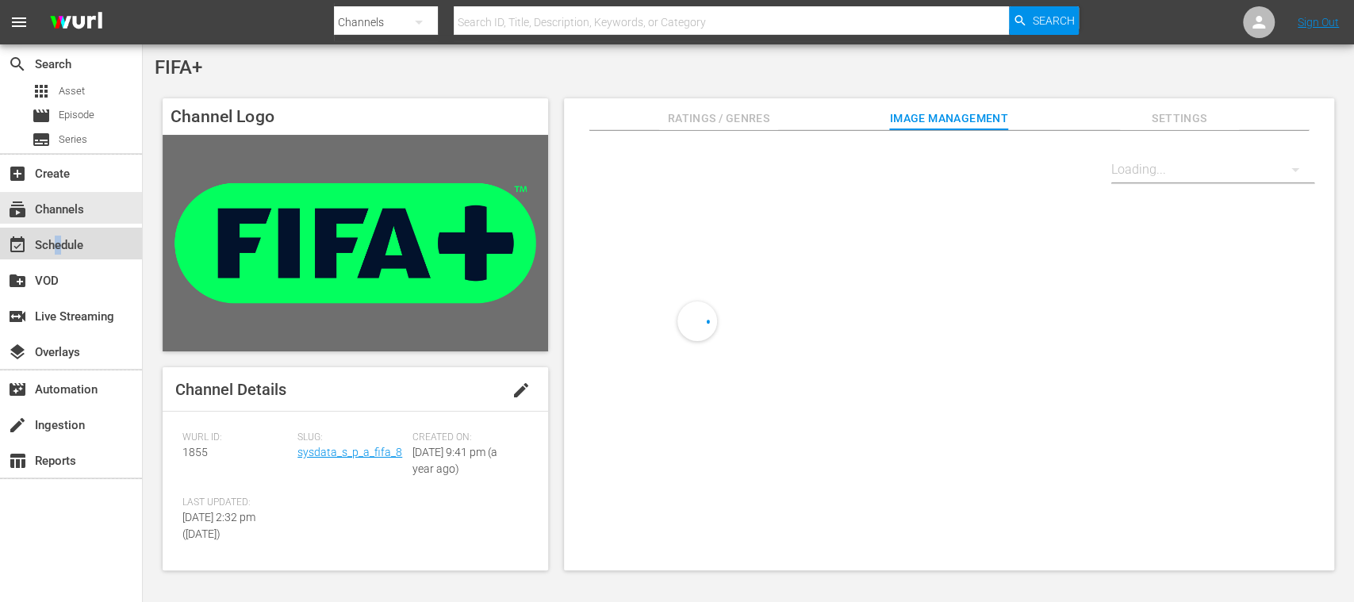
click at [58, 247] on div "event_available Schedule" at bounding box center [44, 243] width 89 height 14
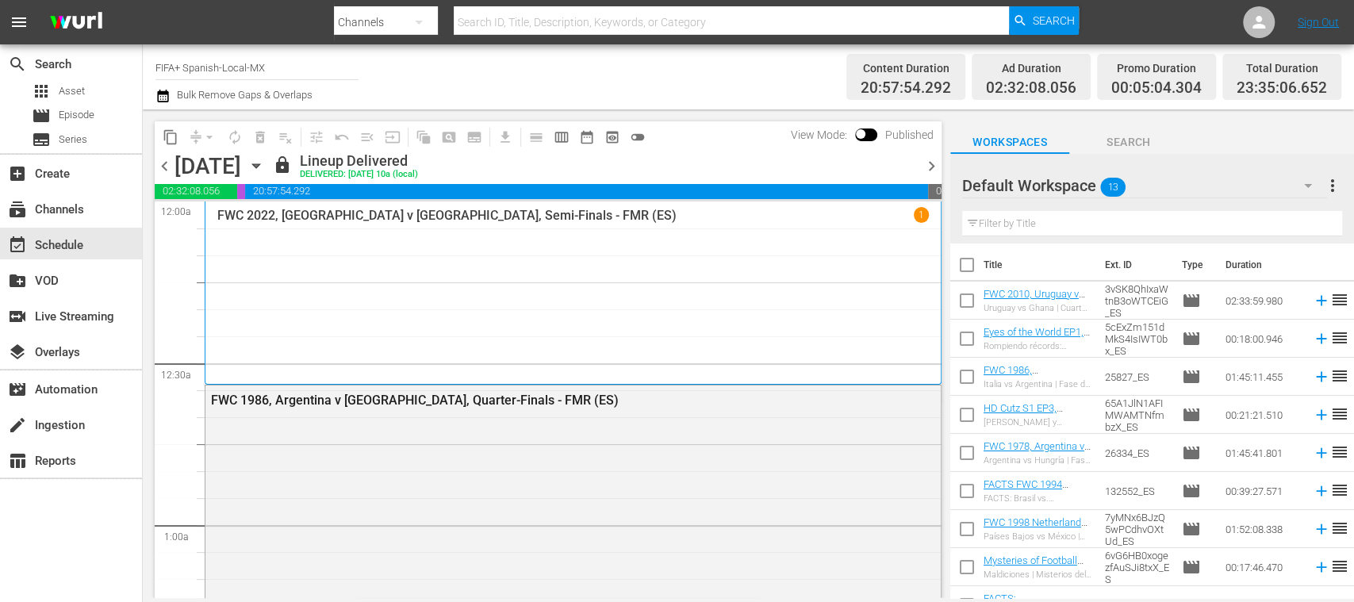
click at [936, 170] on span "chevron_right" at bounding box center [932, 166] width 20 height 20
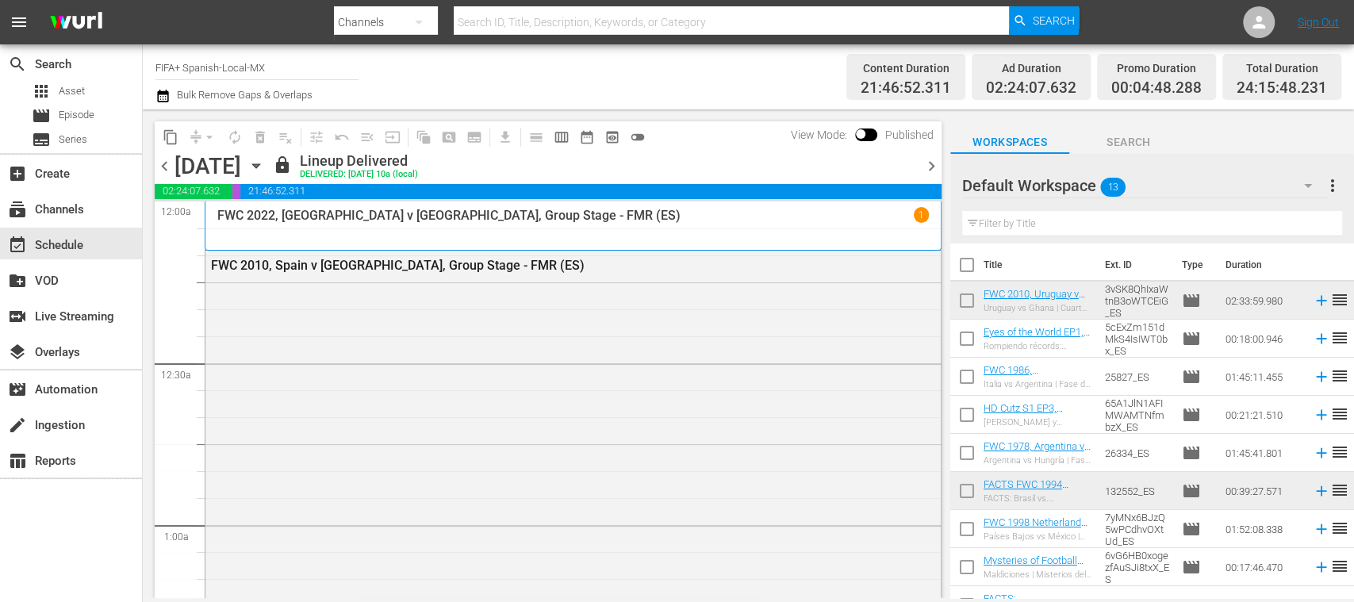
click at [936, 170] on span "chevron_right" at bounding box center [932, 166] width 20 height 20
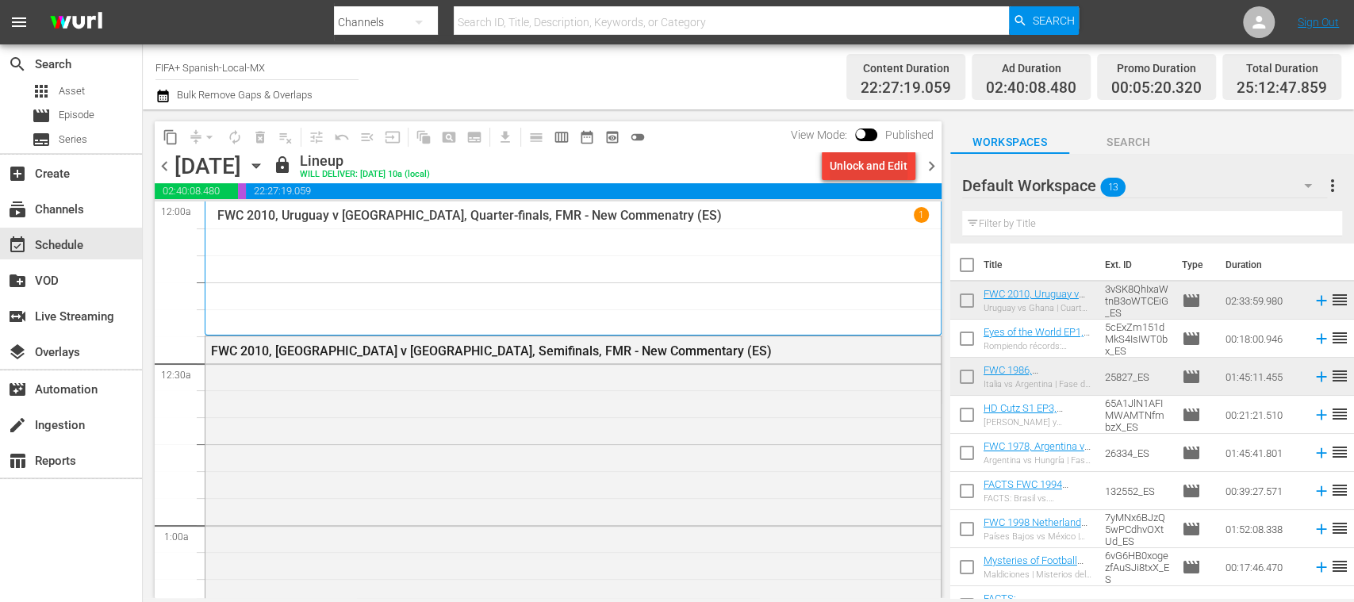
click at [888, 166] on div "Unlock and Edit" at bounding box center [869, 166] width 78 height 29
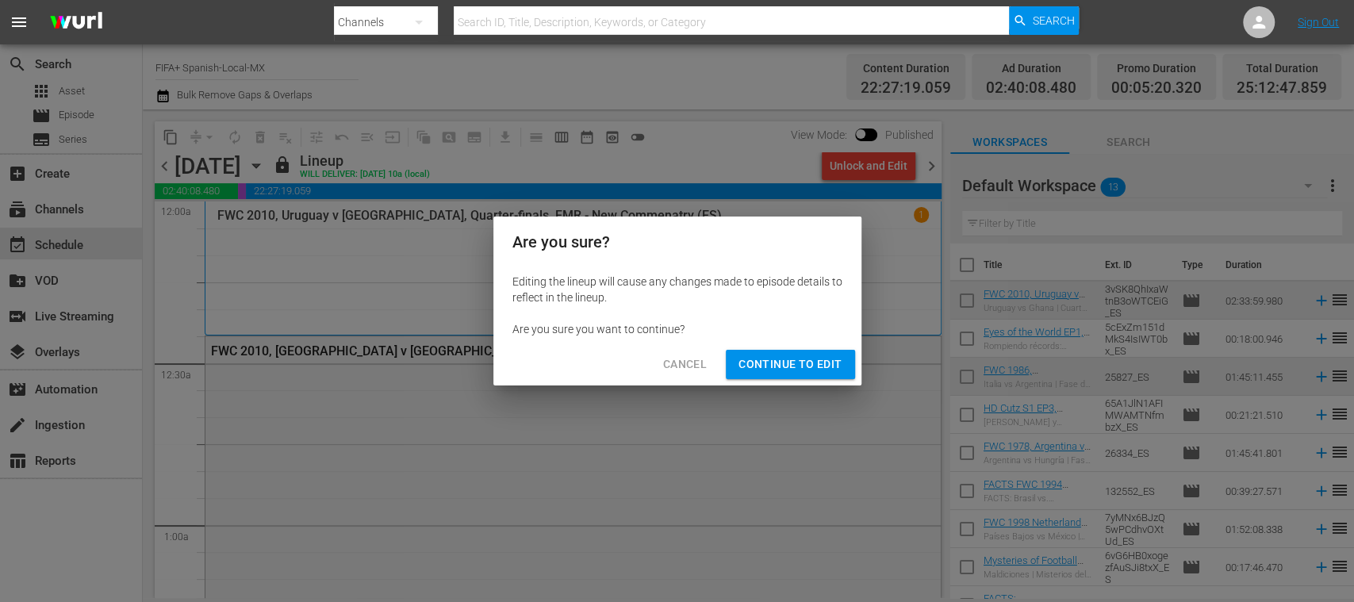
click at [817, 363] on span "Continue to Edit" at bounding box center [789, 365] width 103 height 20
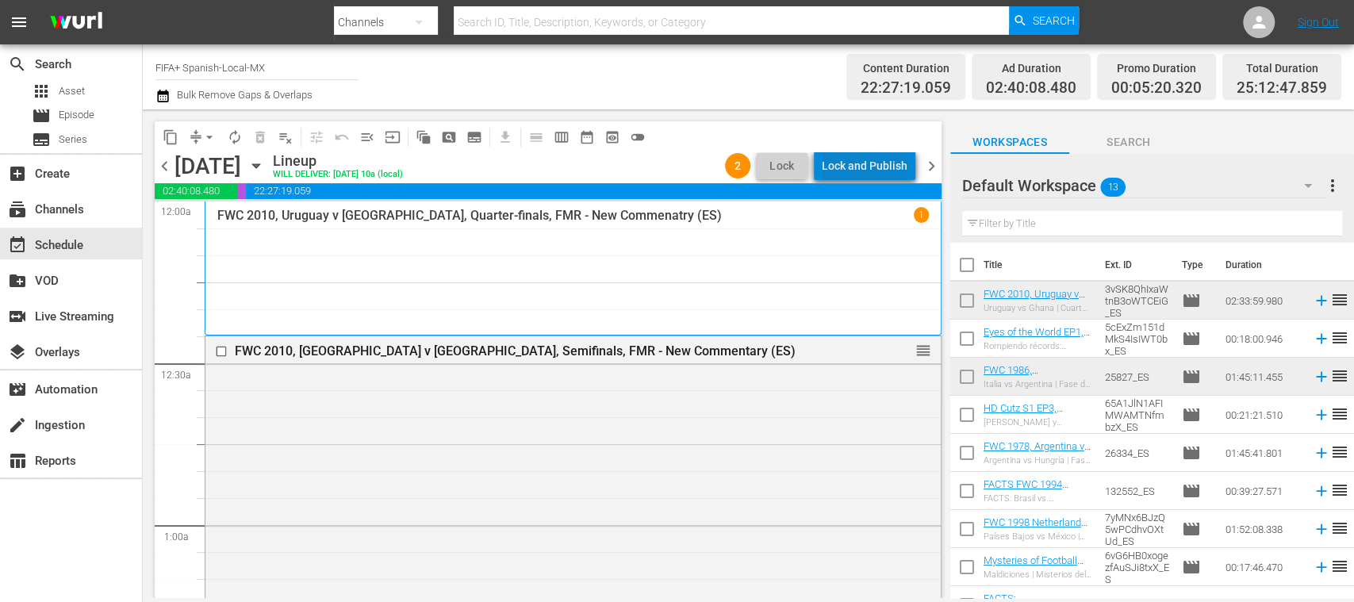
click at [884, 165] on div "Lock and Publish" at bounding box center [865, 166] width 86 height 29
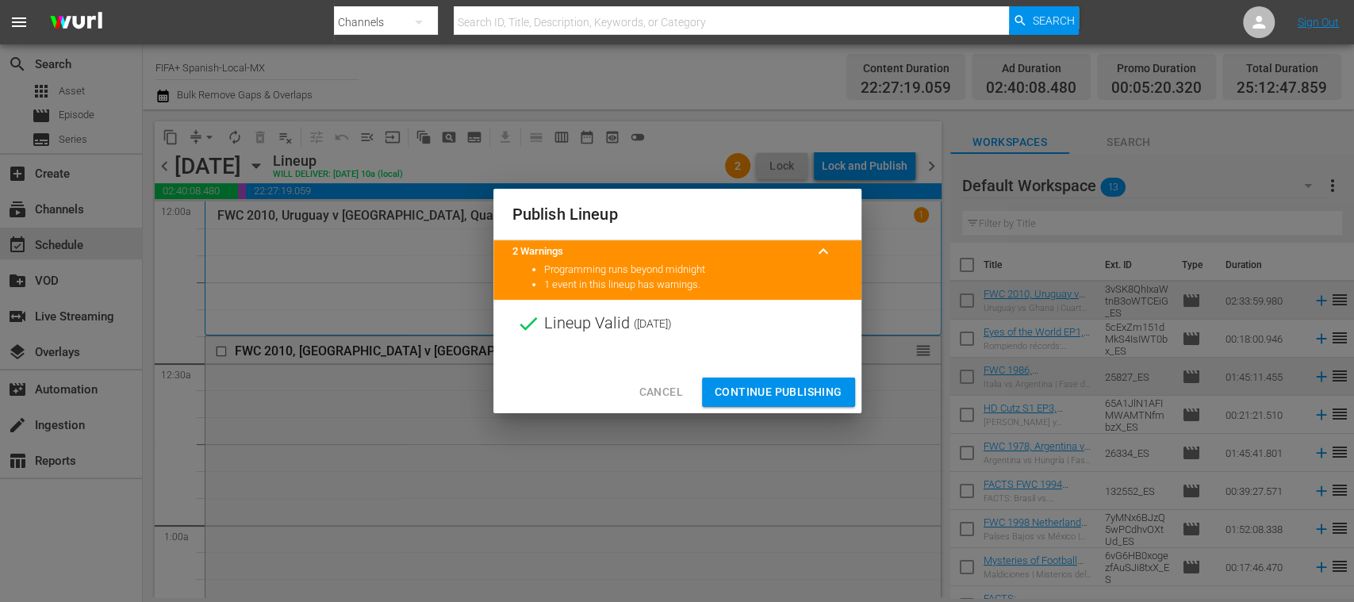
click at [817, 389] on span "Continue Publishing" at bounding box center [779, 392] width 128 height 20
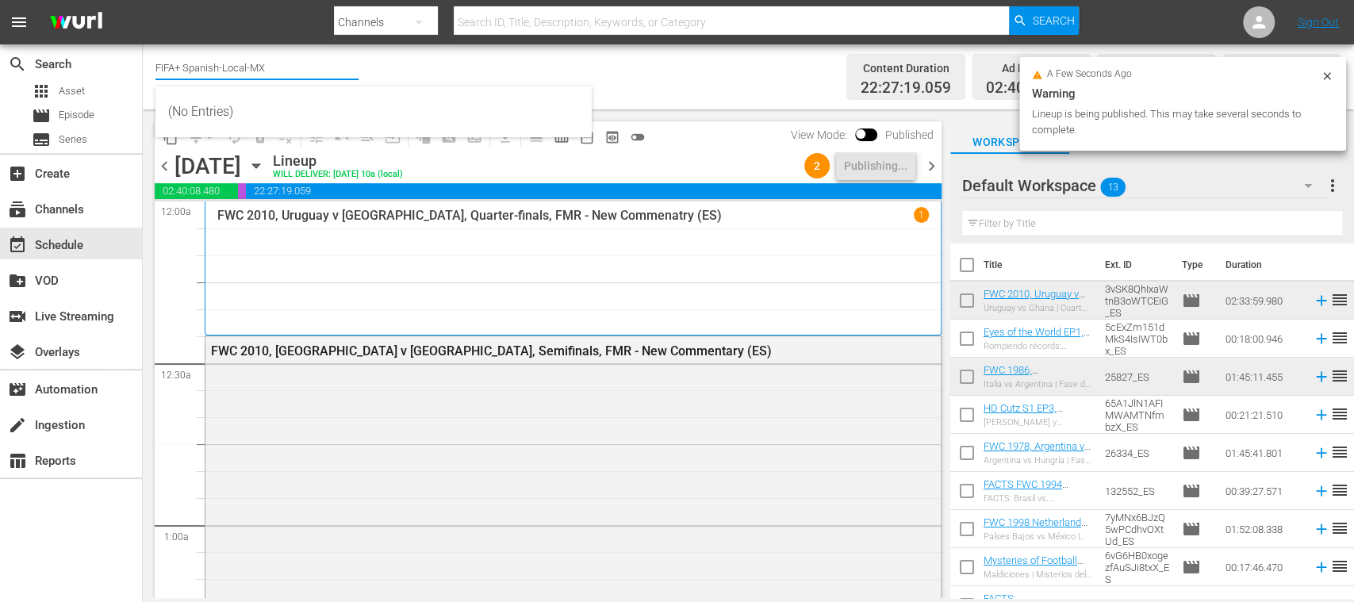
drag, startPoint x: 271, startPoint y: 72, endPoint x: 360, endPoint y: 72, distance: 88.8
click at [360, 72] on div "Channel Title FIFA+ Spanish-Local-MX Bulk Remove Gaps & Overlaps" at bounding box center [478, 76] width 646 height 57
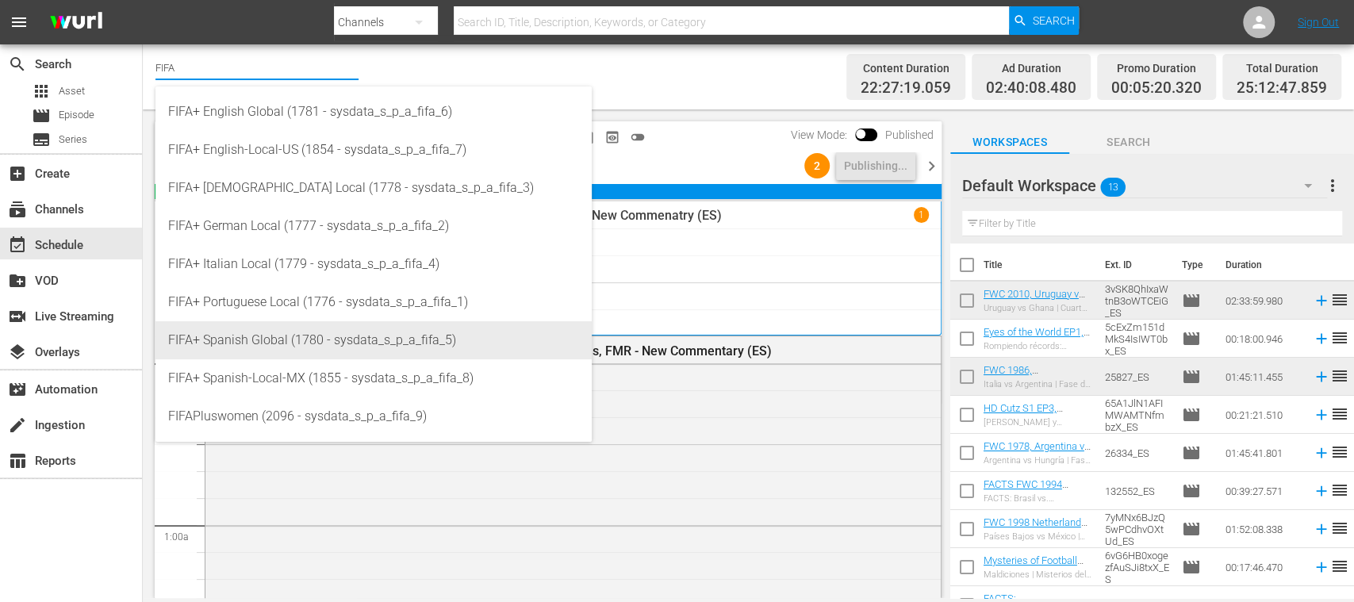
click at [243, 343] on div "FIFA+ Spanish Global (1780 - sysdata_s_p_a_fifa_5)" at bounding box center [373, 340] width 411 height 38
type input "FIFA+ Spanish Global (1780 - sysdata_s_p_a_fifa_5)"
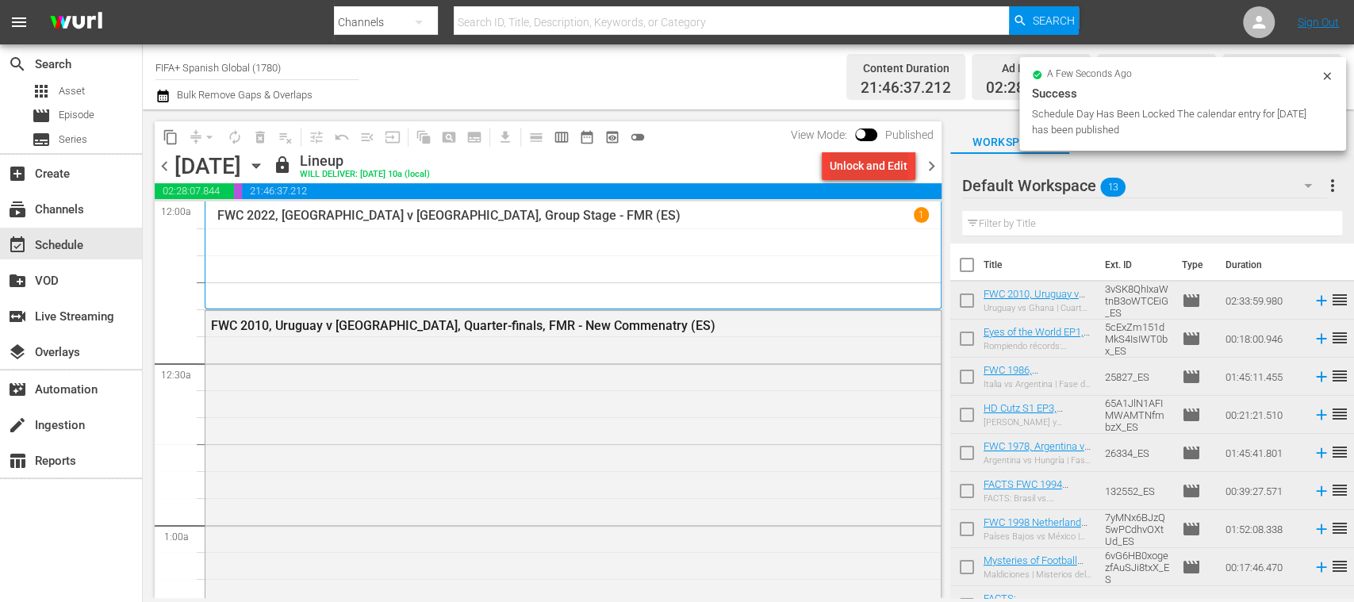
click at [877, 169] on div "Unlock and Edit" at bounding box center [869, 166] width 78 height 29
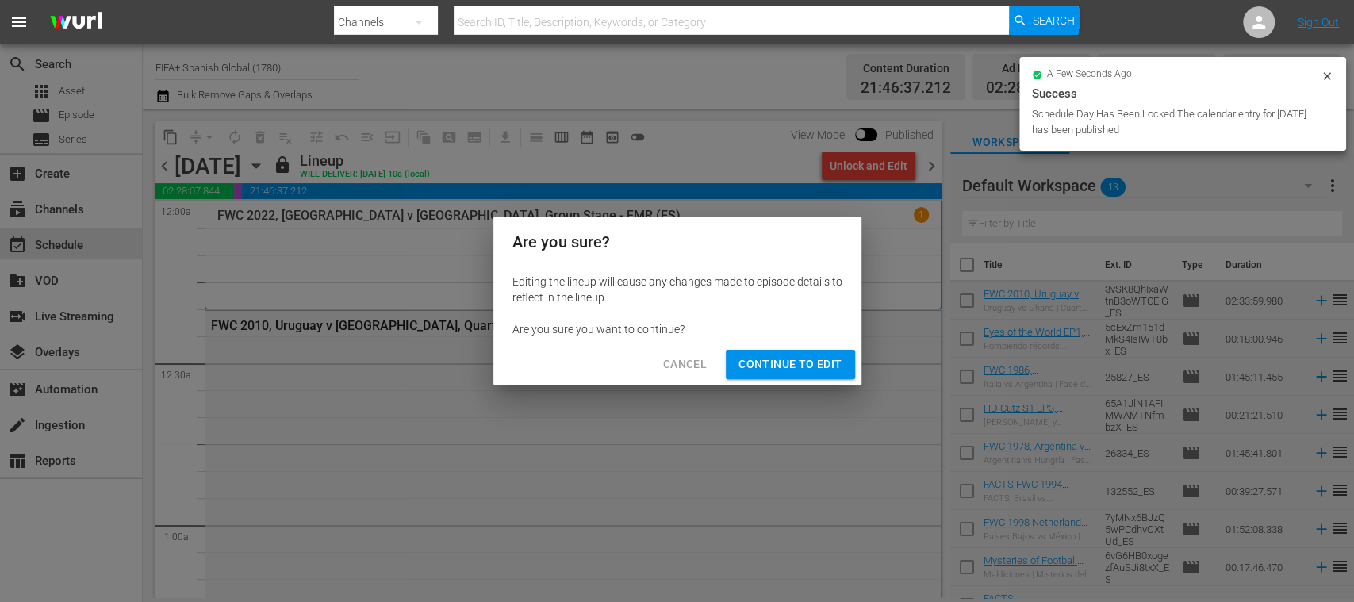
click at [823, 361] on span "Continue to Edit" at bounding box center [789, 365] width 103 height 20
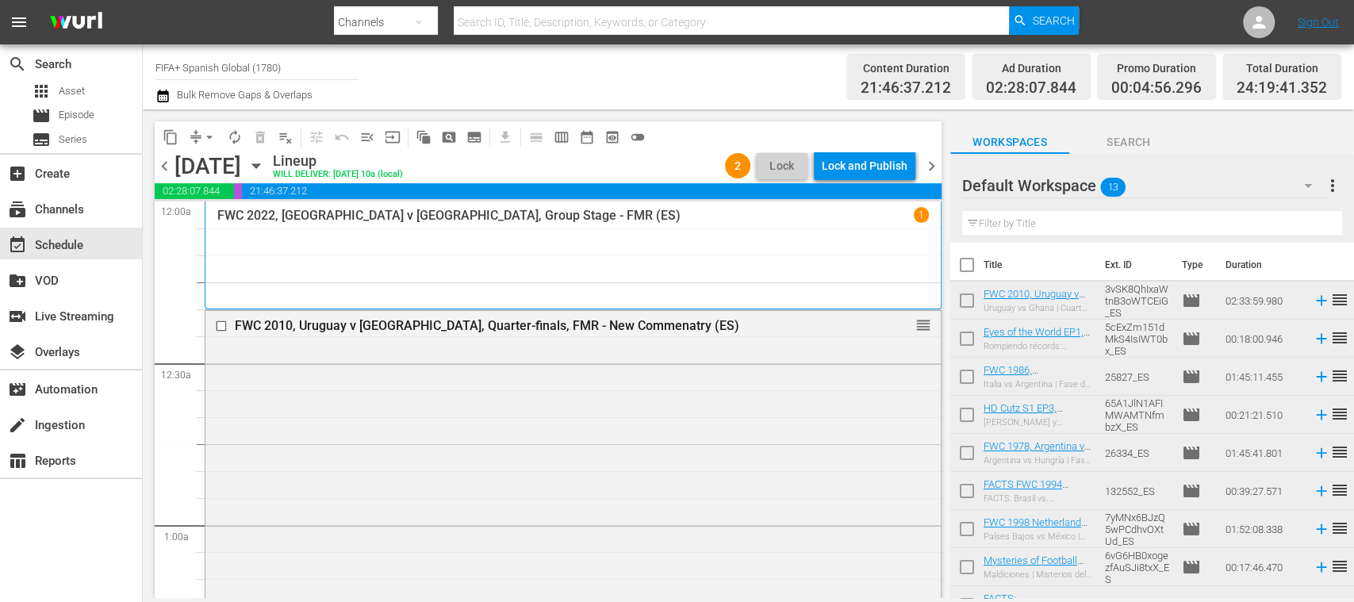
click at [880, 171] on div "Lock and Publish" at bounding box center [865, 166] width 86 height 29
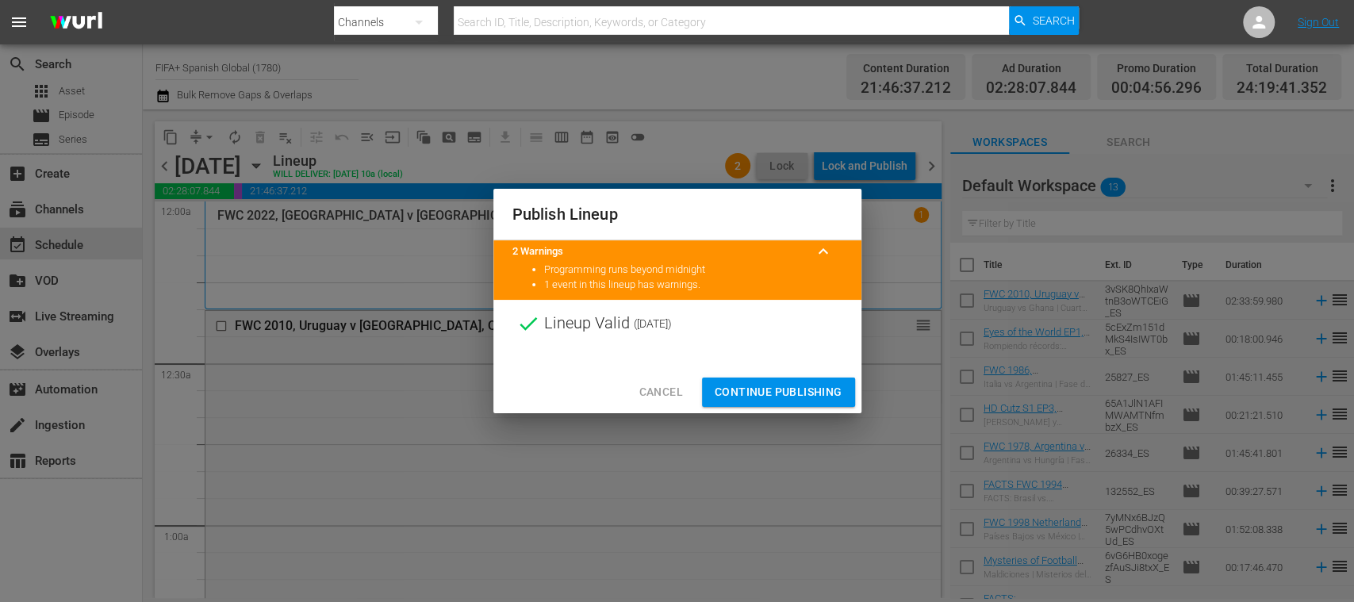
click at [820, 387] on span "Continue Publishing" at bounding box center [779, 392] width 128 height 20
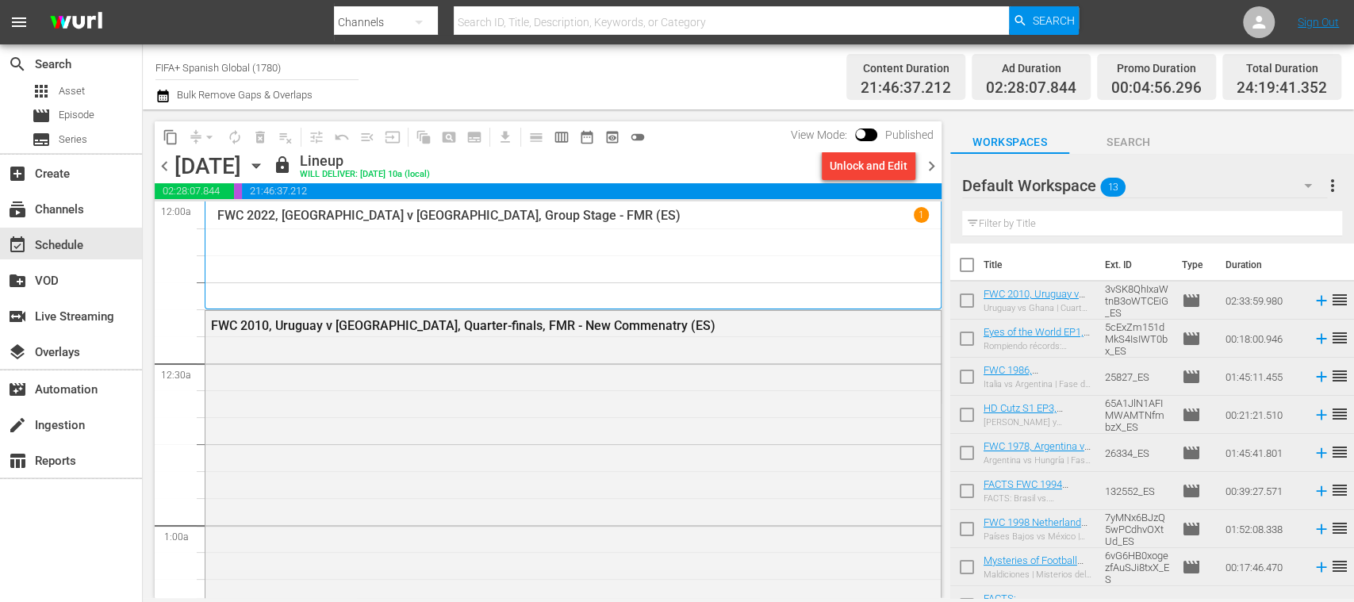
click at [934, 166] on span "chevron_right" at bounding box center [932, 166] width 20 height 20
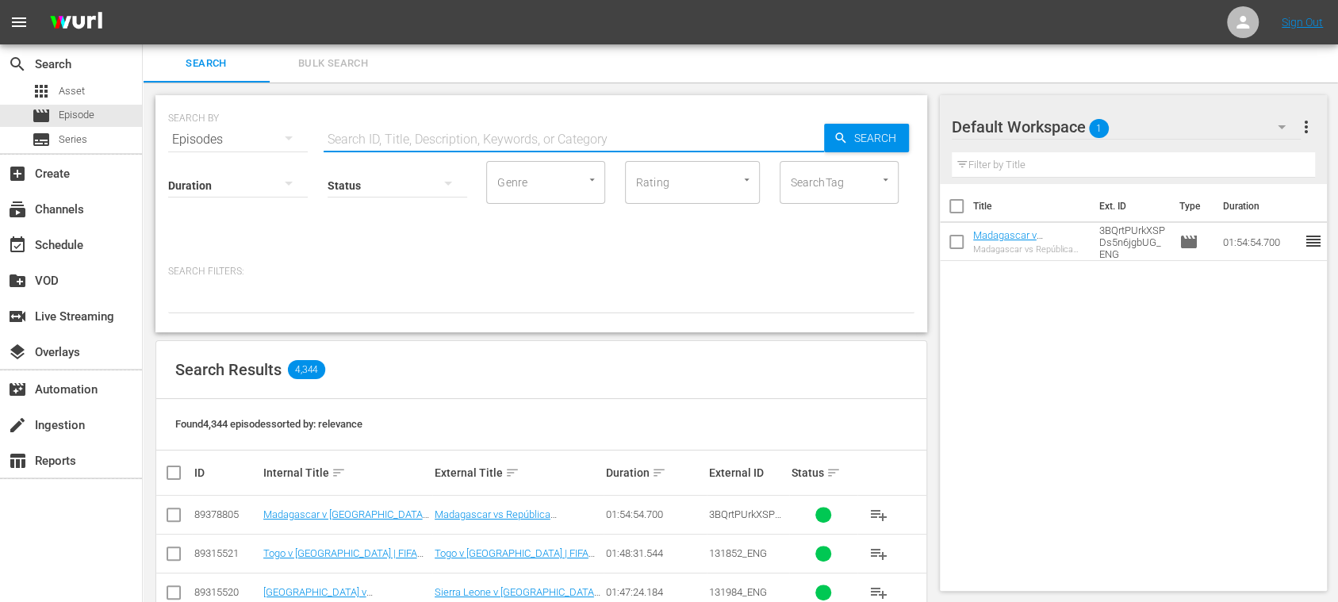
click at [370, 135] on input "text" at bounding box center [574, 140] width 501 height 38
paste input "[URL][DOMAIN_NAME]"
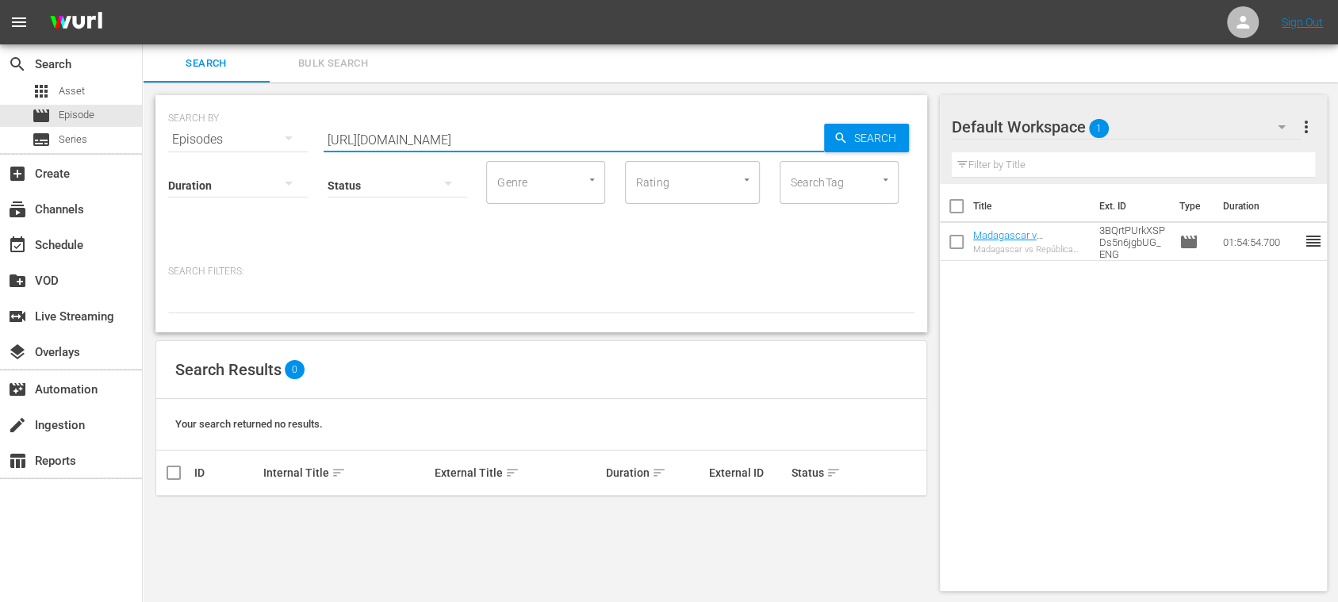
drag, startPoint x: 790, startPoint y: 145, endPoint x: 292, endPoint y: 132, distance: 498.3
click at [292, 132] on div "SEARCH BY Search By Episodes Search ID, Title, Description, Keywords, or Catego…" at bounding box center [541, 130] width 746 height 57
type input "[GEOGRAPHIC_DATA]"
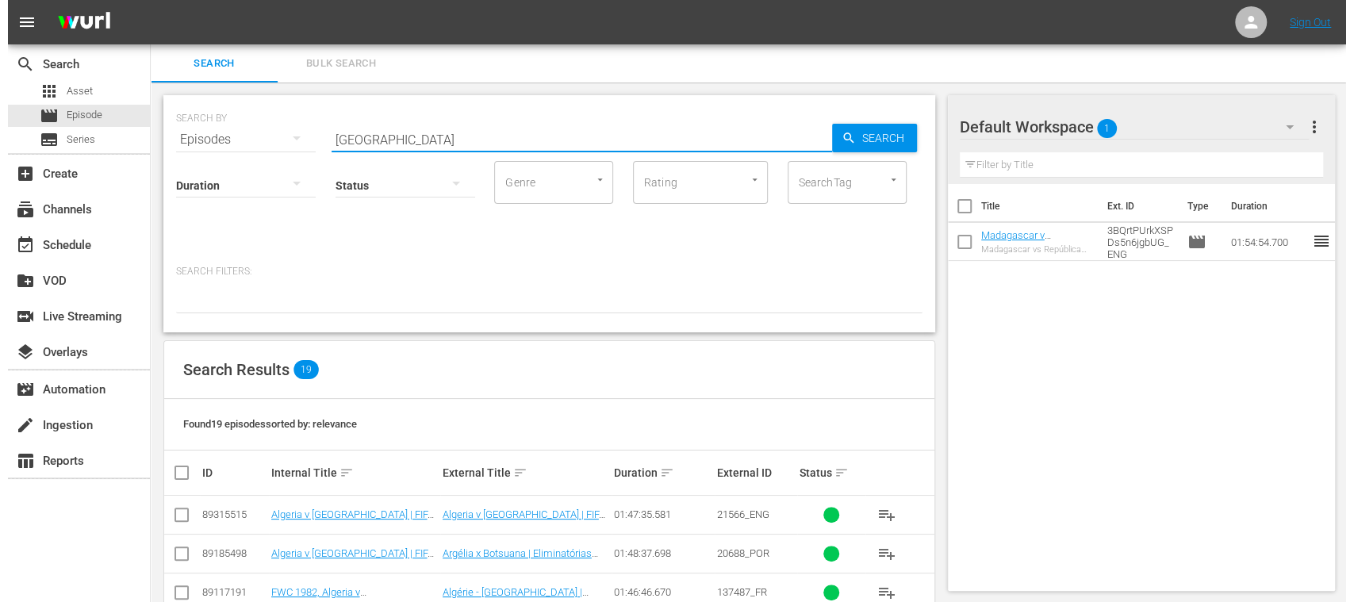
scroll to position [282, 0]
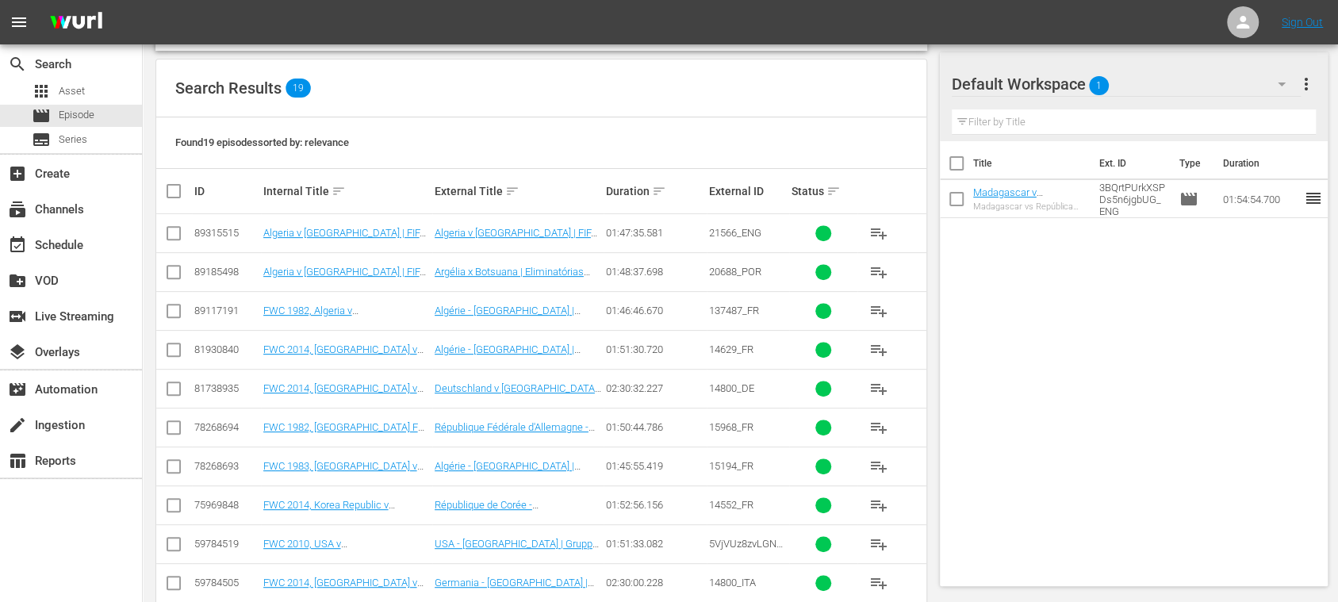
click at [180, 236] on input "checkbox" at bounding box center [173, 236] width 19 height 19
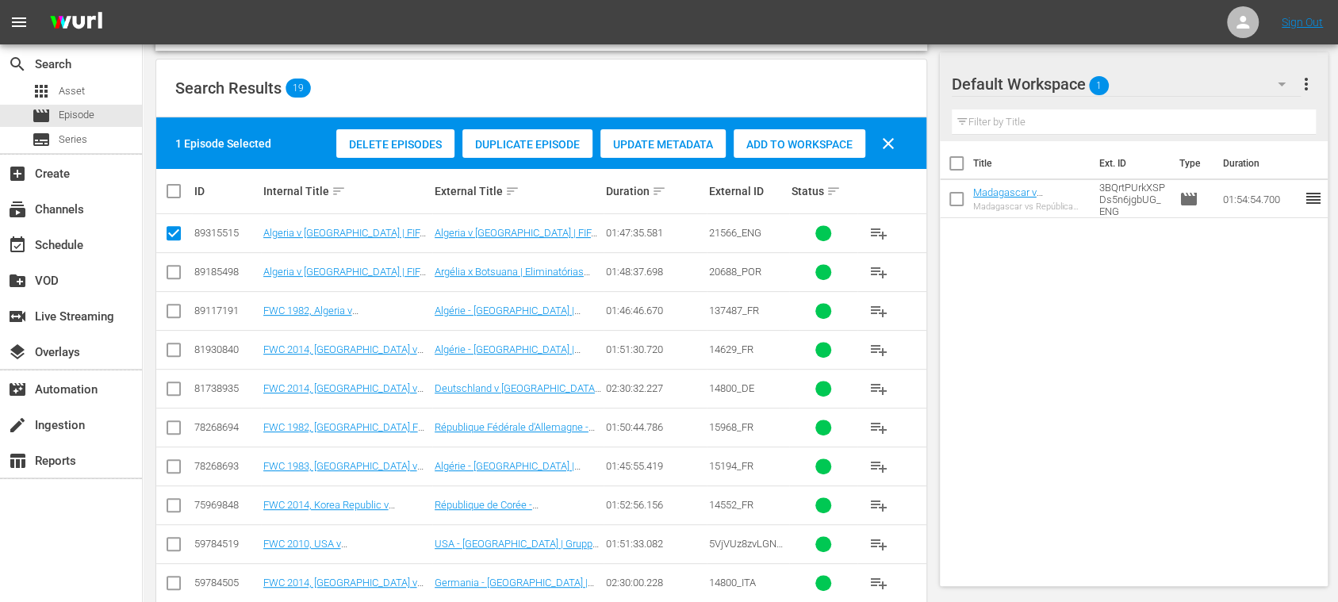
click at [501, 148] on span "Duplicate Episode" at bounding box center [527, 144] width 130 height 13
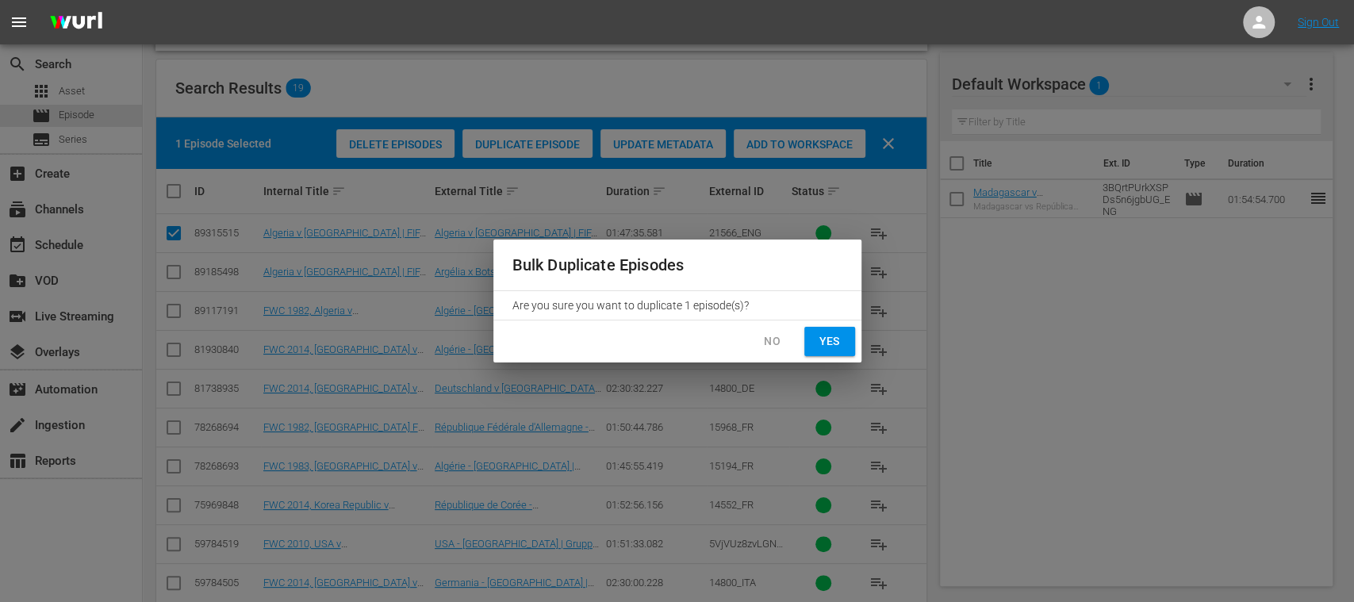
click at [823, 335] on span "Yes" at bounding box center [829, 342] width 25 height 20
checkbox input "false"
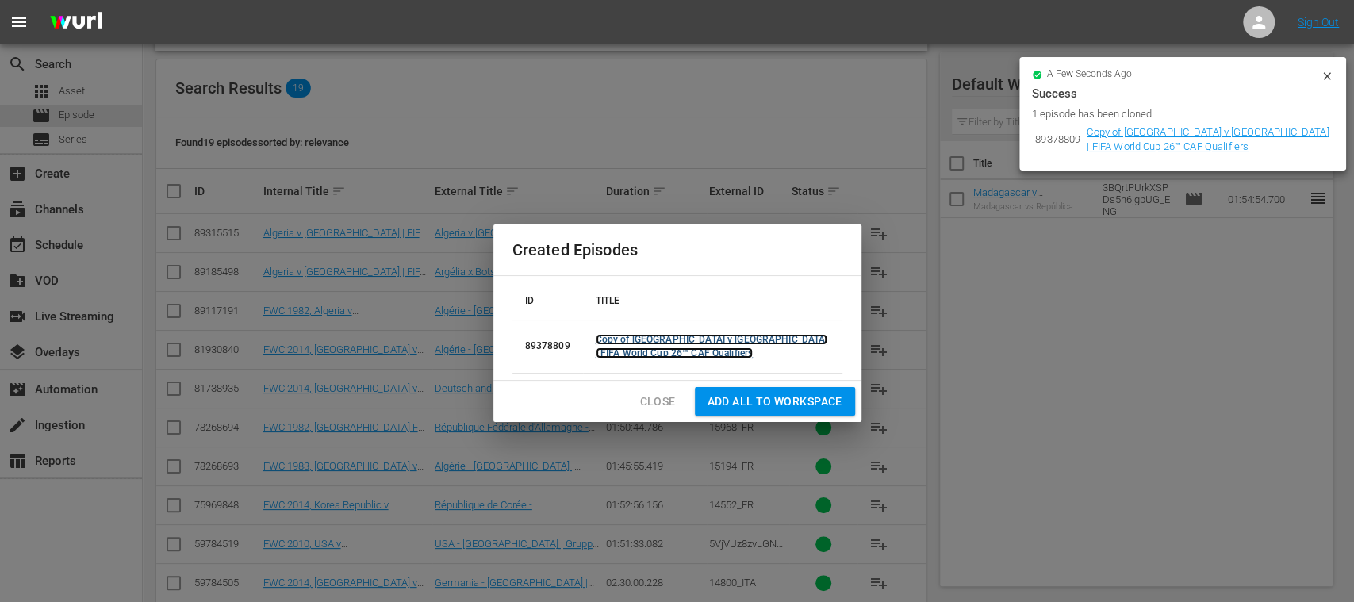
click at [686, 336] on link "Copy of [GEOGRAPHIC_DATA] v [GEOGRAPHIC_DATA] | FIFA World Cup 26™ CAF Qualifie…" at bounding box center [712, 346] width 232 height 25
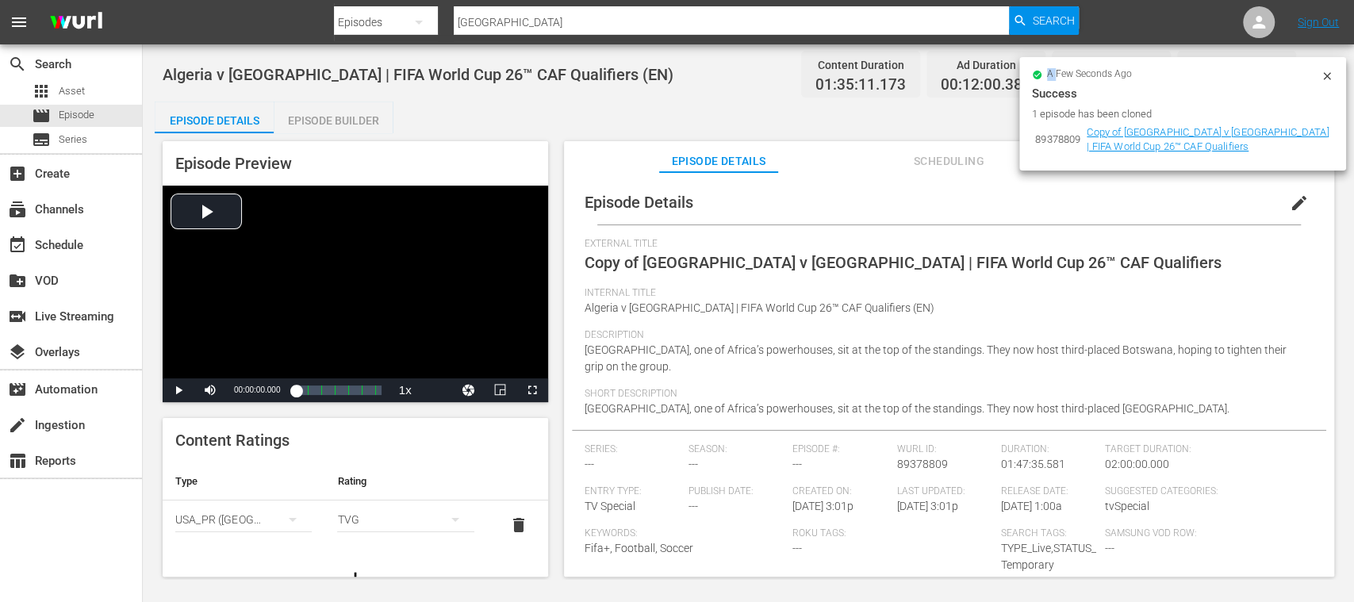
click at [1332, 78] on icon at bounding box center [1327, 76] width 13 height 13
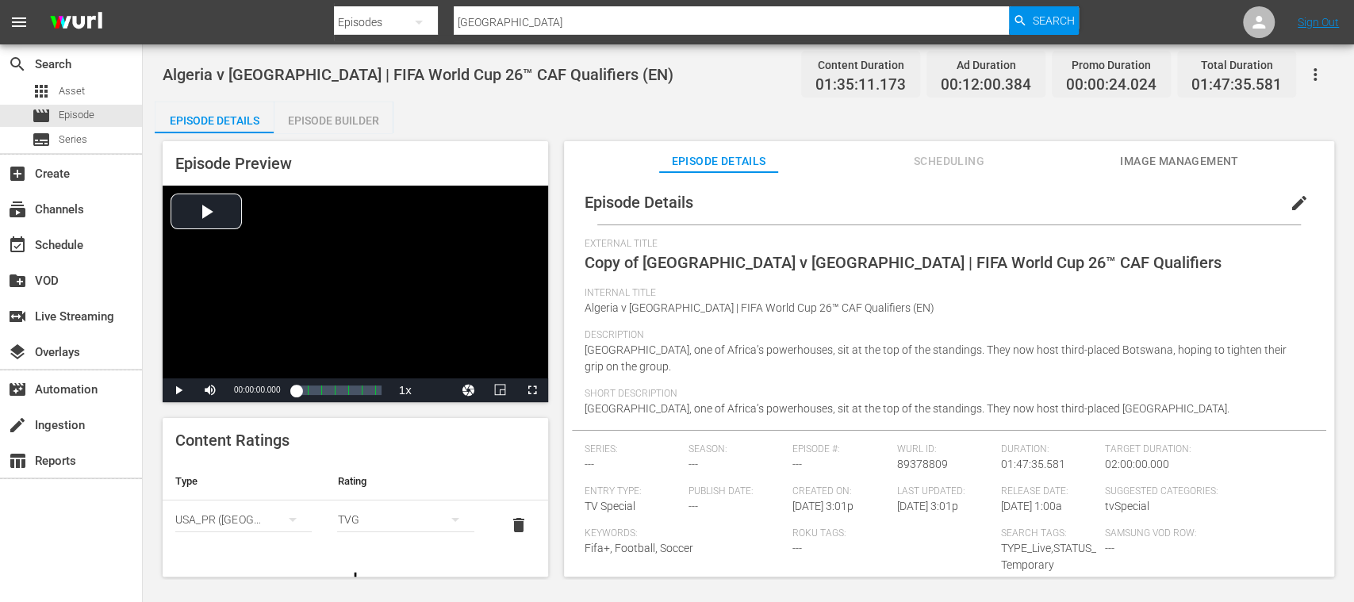
click at [1295, 208] on span "edit" at bounding box center [1299, 203] width 19 height 19
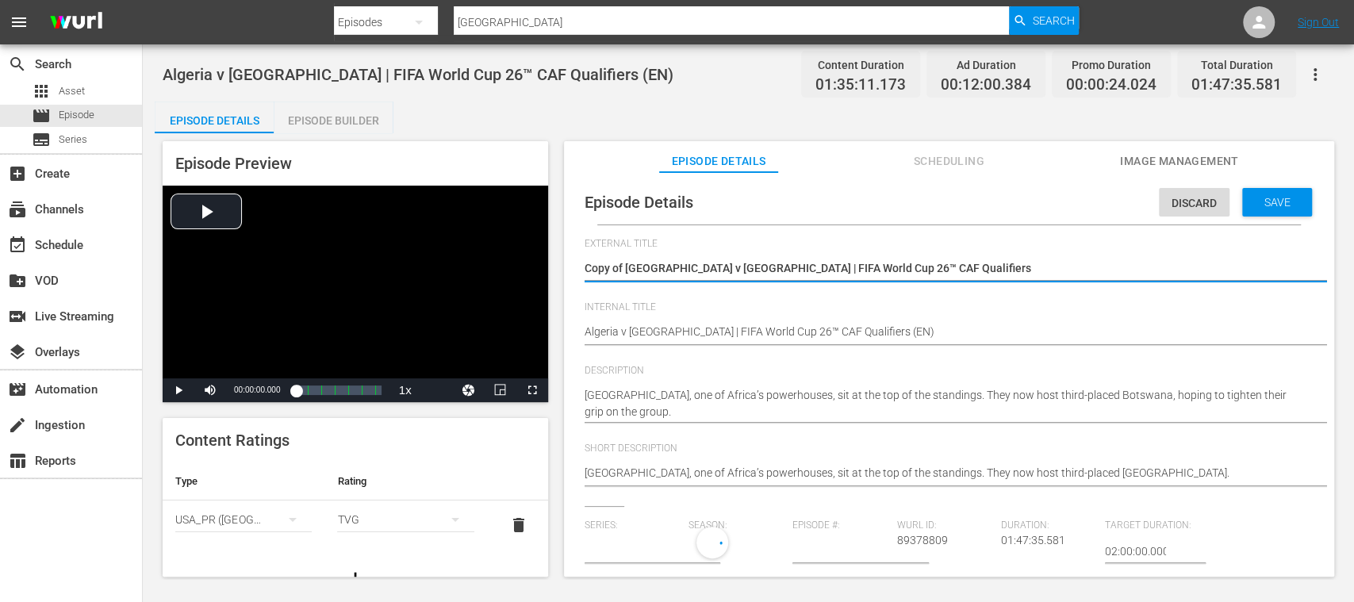
type input "No Series"
drag, startPoint x: 920, startPoint y: 271, endPoint x: 457, endPoint y: 247, distance: 463.8
click at [457, 247] on div "Episode Preview Video Player is loading. Play Video Play Mute Current Time 00:0…" at bounding box center [748, 361] width 1187 height 456
paste textarea "Argelia vs Botsuana | Eliminatorias CAF Mundial de la FIFA 26™"
type textarea "Argelia vs Botsuana | Eliminatorias CAF Mundial de la FIFA 26™"
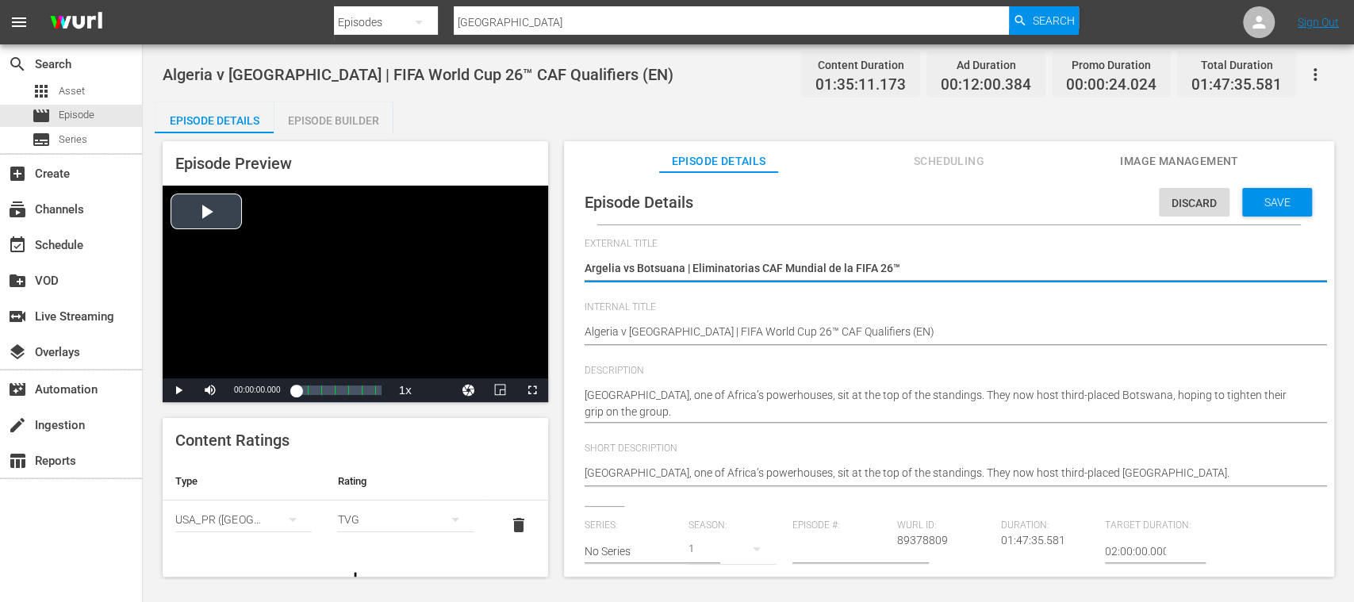
type textarea "Argelia vs Botsuana | Eliminatorias CAF Mundial de la FIFA 26™"
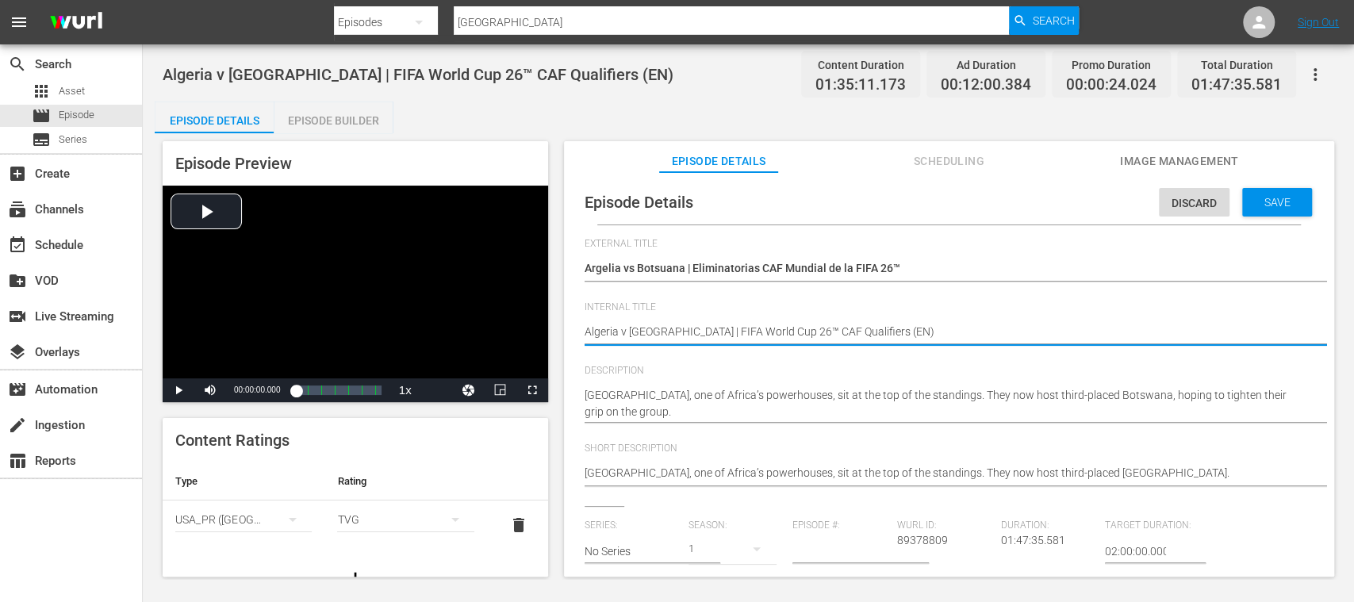
type textarea "Algeria v Botswana | FIFA World Cup 26™ CAF Qualifiers (E)"
type textarea "Algeria v [GEOGRAPHIC_DATA] | FIFA World Cup 26™ CAF Qualifiers (ES)"
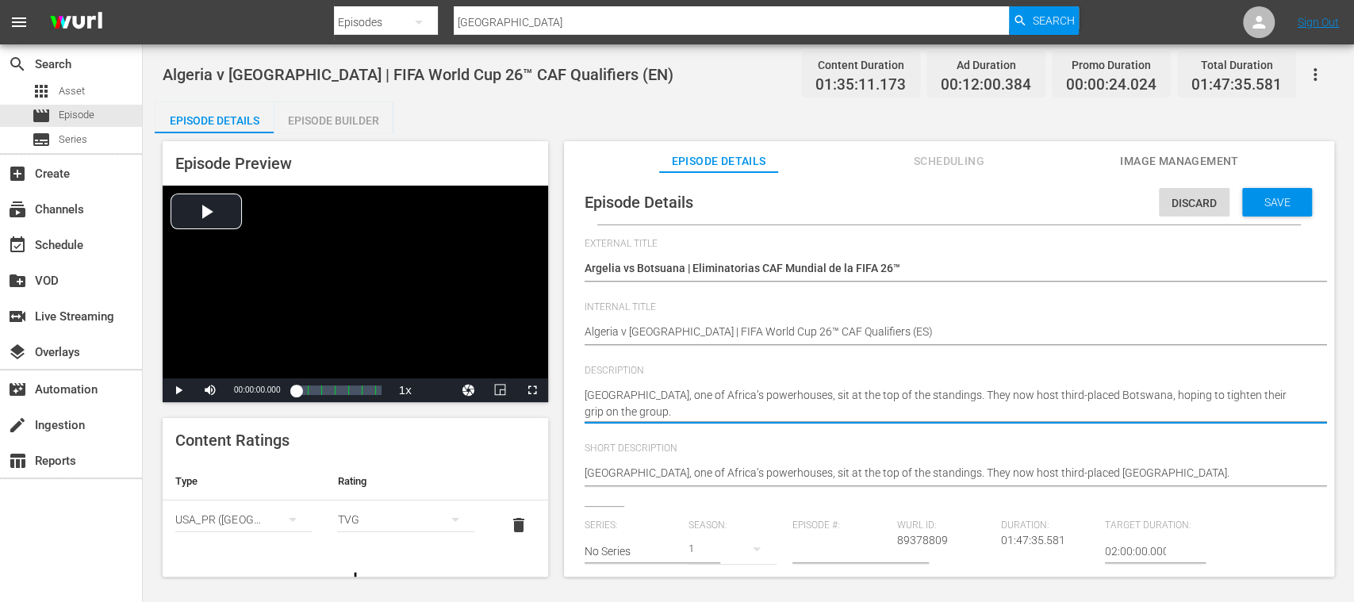
scroll to position [0, 19]
drag, startPoint x: 585, startPoint y: 388, endPoint x: 1350, endPoint y: 419, distance: 765.3
paste textarea "Vea el partido entre Argelia y Botsuana jugado en el Estadio Hocine-Aït-Ahmed, …"
type textarea "Vea el partido entre Argelia y Botsuana jugado en el Estadio Hocine-Aït-Ahmed, …"
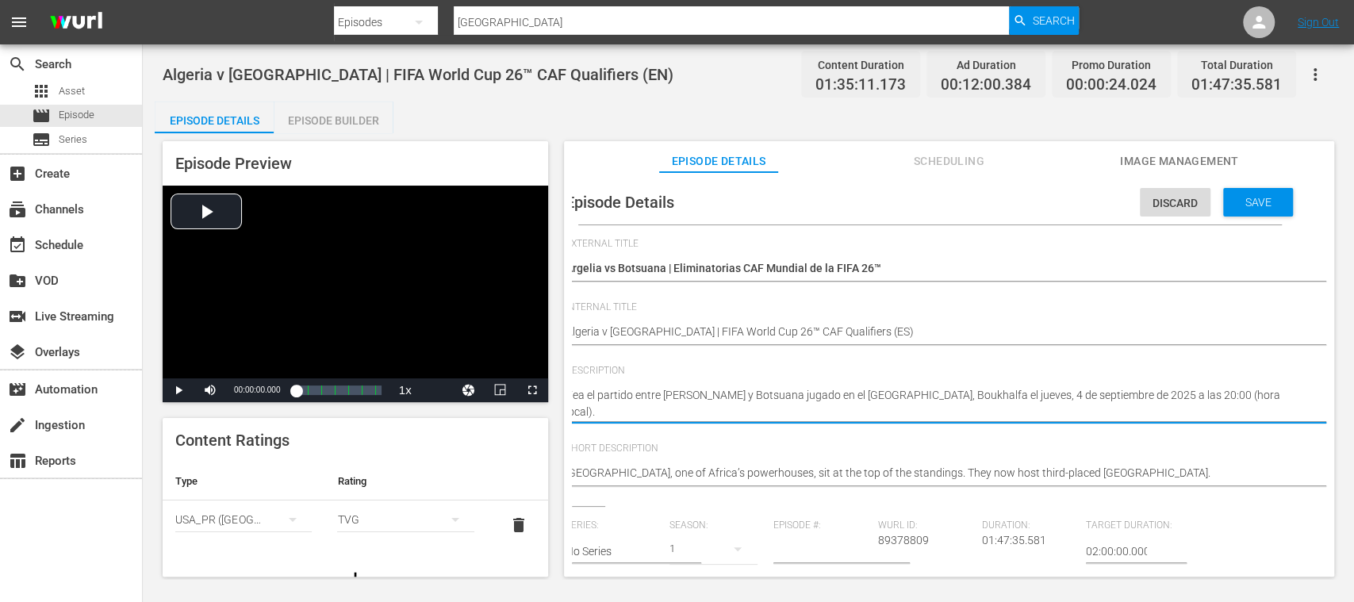
type textarea "Vea el partido entre Argelia y Botsuana jugado en el Estadio Hocine-Aït-Ahmed, …"
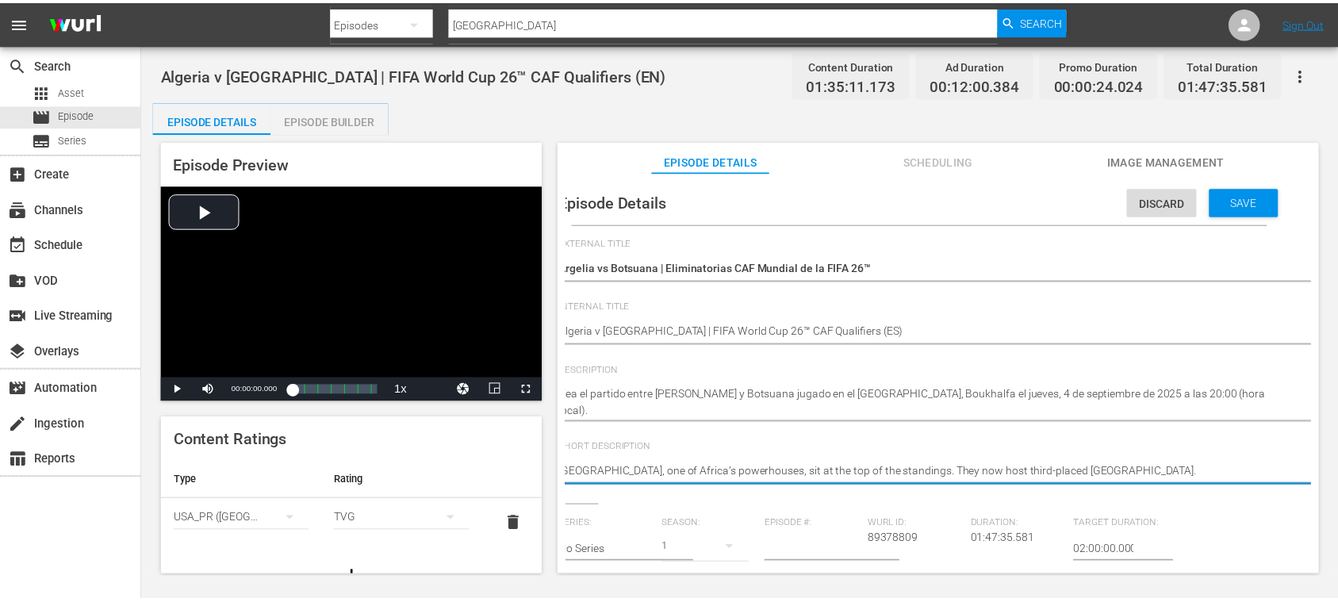
scroll to position [0, 0]
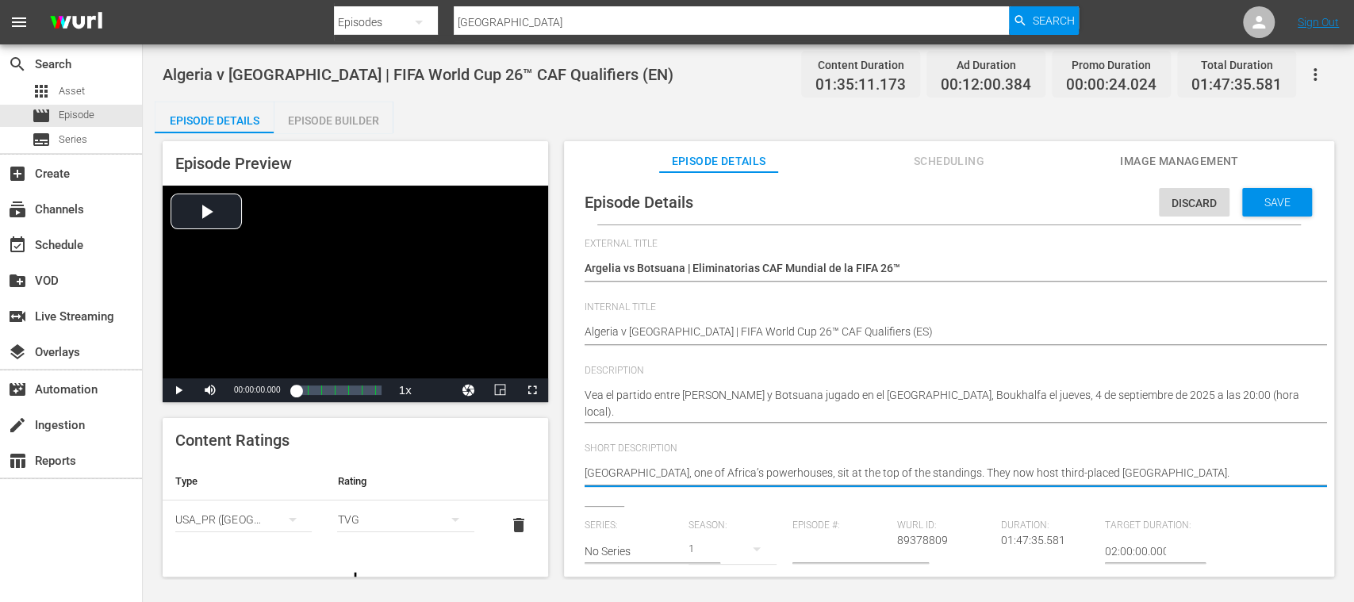
drag, startPoint x: 876, startPoint y: 458, endPoint x: 336, endPoint y: 459, distance: 539.4
paste textarea "Vea el partido entre Argelia y Botsuana jugado en el Estadio Hocine-Aït-Ahmed, …"
type textarea "Vea el partido entre Argelia y Botsuana jugado en el Estadio Hocine-Aït-Ahmed, …"
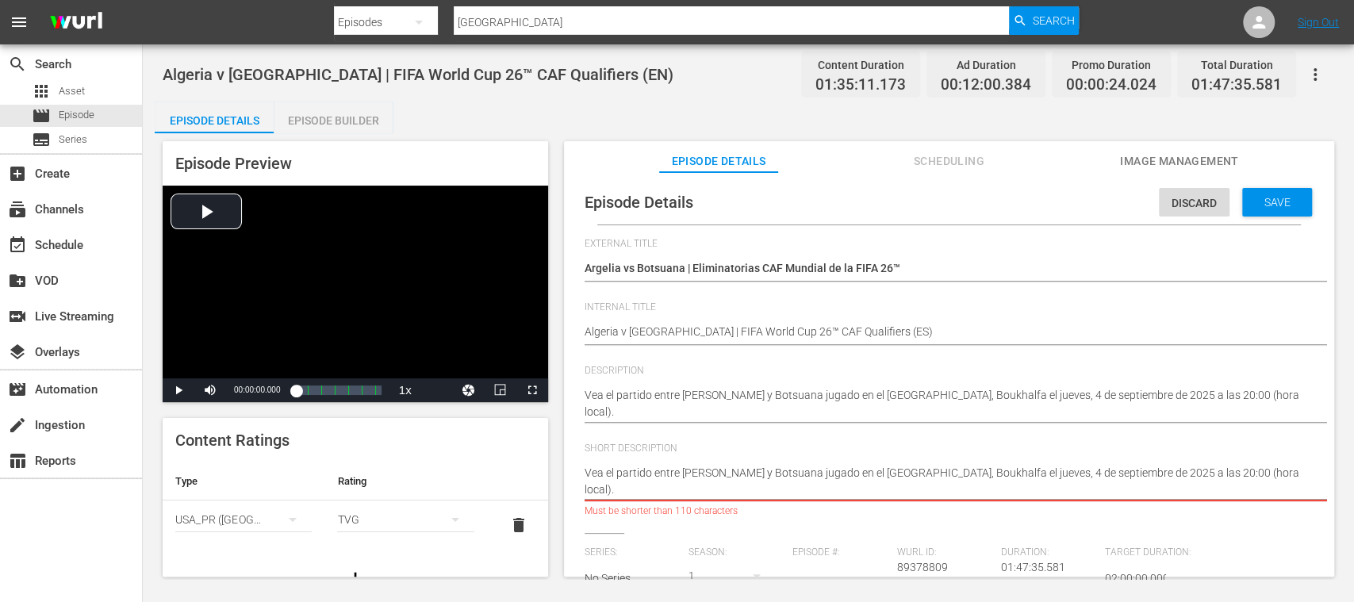
drag, startPoint x: 1014, startPoint y: 473, endPoint x: 1027, endPoint y: 492, distance: 23.3
click at [1027, 492] on textarea "Algeria, one of Africa’s powerhouses, sit at the top of the standings. They now…" at bounding box center [945, 481] width 721 height 33
type textarea "Vea el partido entre Argelia y Botsuana jugado en el Estadio Hocine-Aït-Ahmed, …"
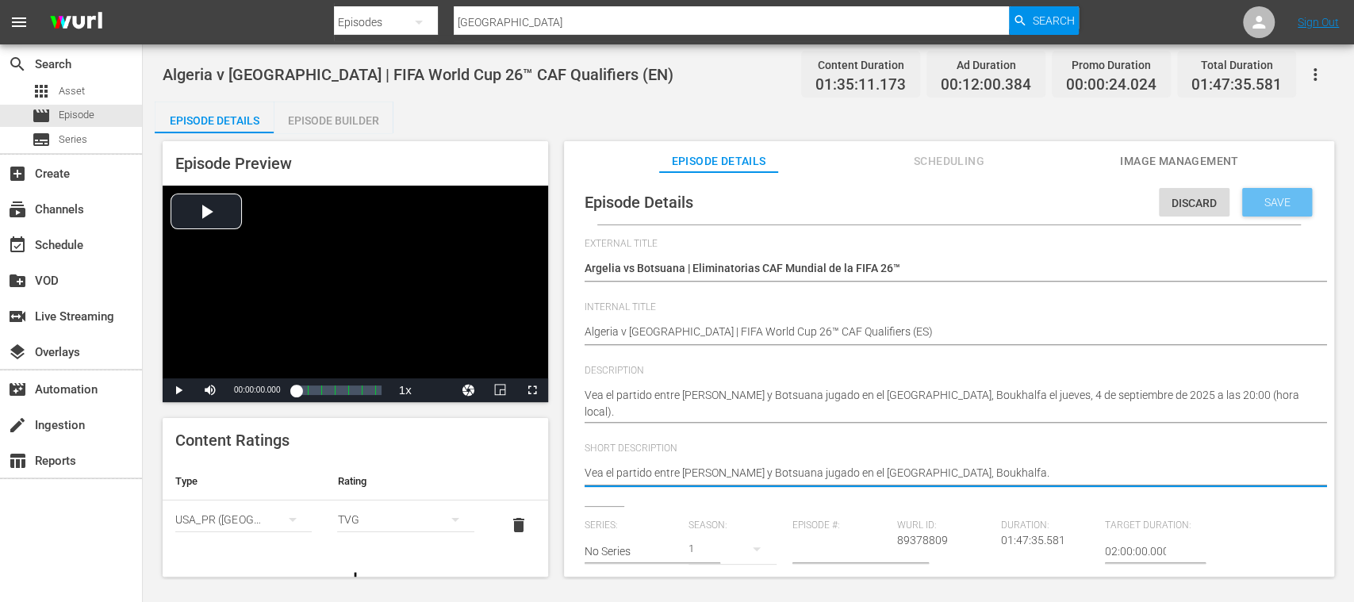
type textarea "Vea el partido entre Argelia y Botsuana jugado en el Estadio Hocine-Aït-Ahmed, …"
click at [1284, 201] on span "Save" at bounding box center [1278, 202] width 52 height 13
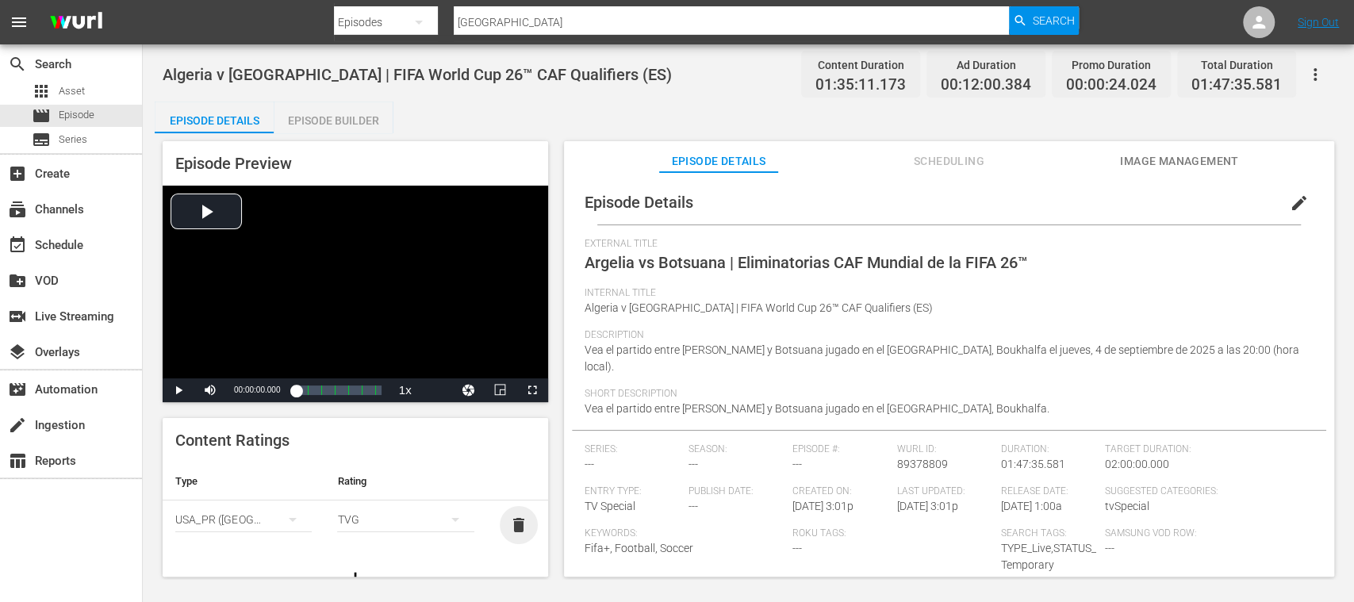
click at [509, 520] on span "delete" at bounding box center [518, 525] width 19 height 19
click at [262, 519] on div "simple table" at bounding box center [243, 519] width 136 height 44
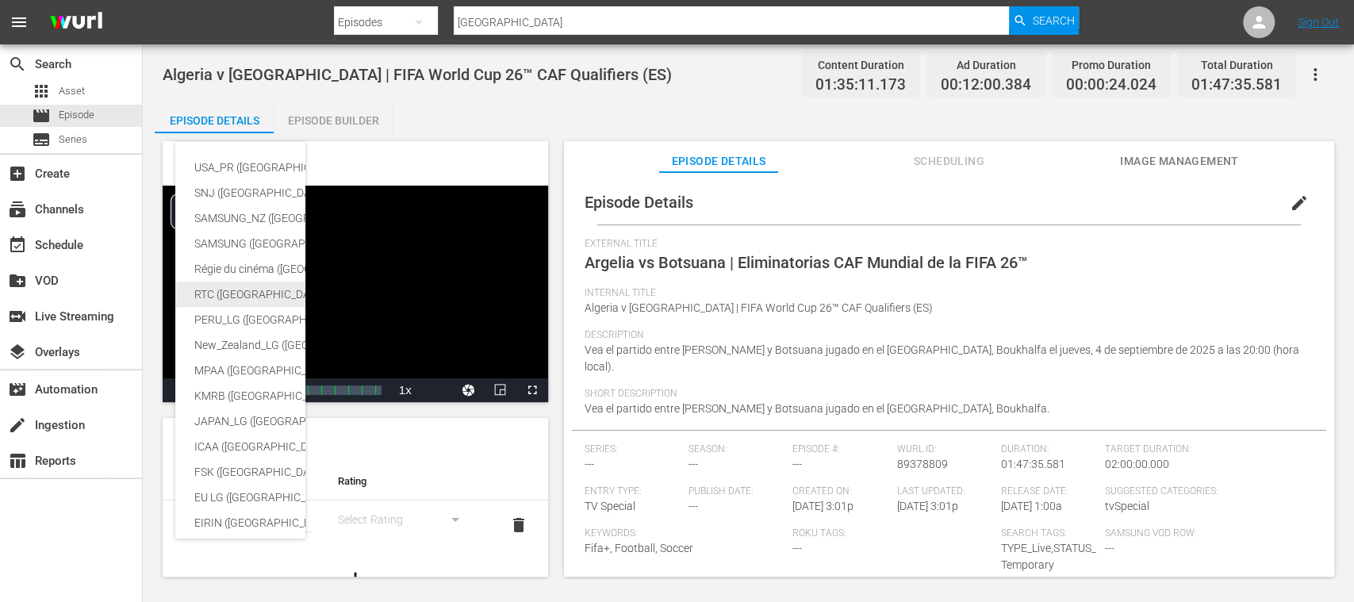
click at [239, 292] on div "RTC (Mexico)" at bounding box center [376, 294] width 364 height 25
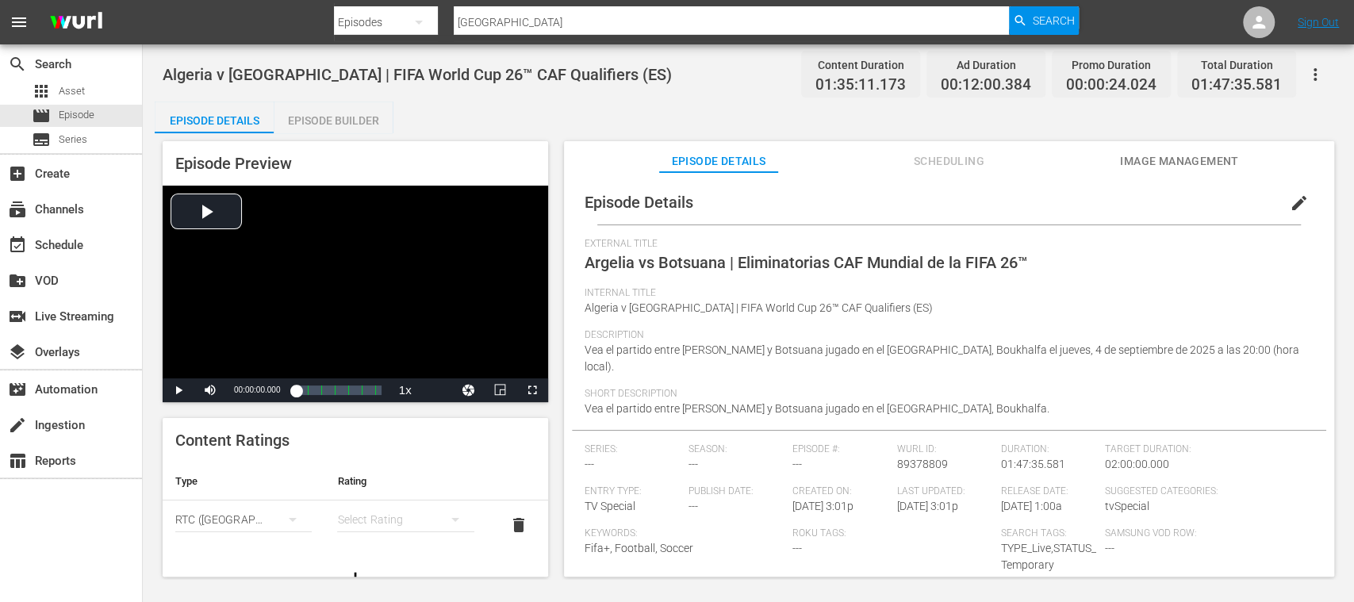
click at [384, 519] on div "simple table" at bounding box center [405, 519] width 136 height 44
click at [368, 416] on div "A" at bounding box center [396, 411] width 92 height 25
click at [328, 119] on div "Episode Builder" at bounding box center [333, 121] width 119 height 38
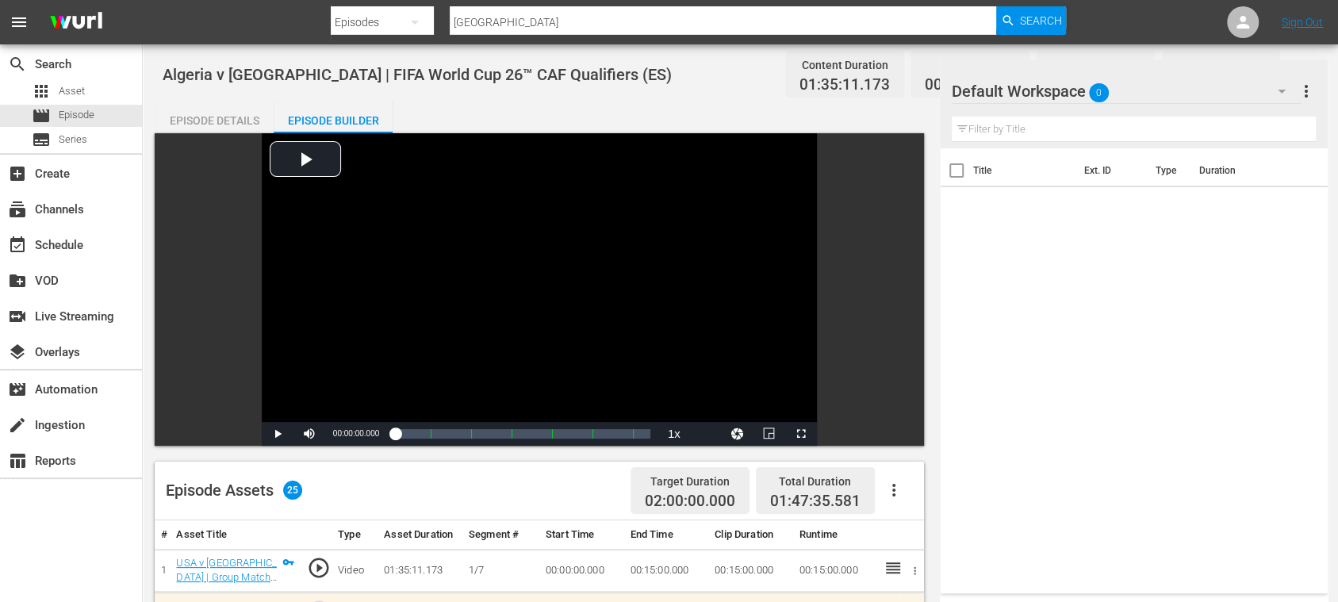
scroll to position [282, 0]
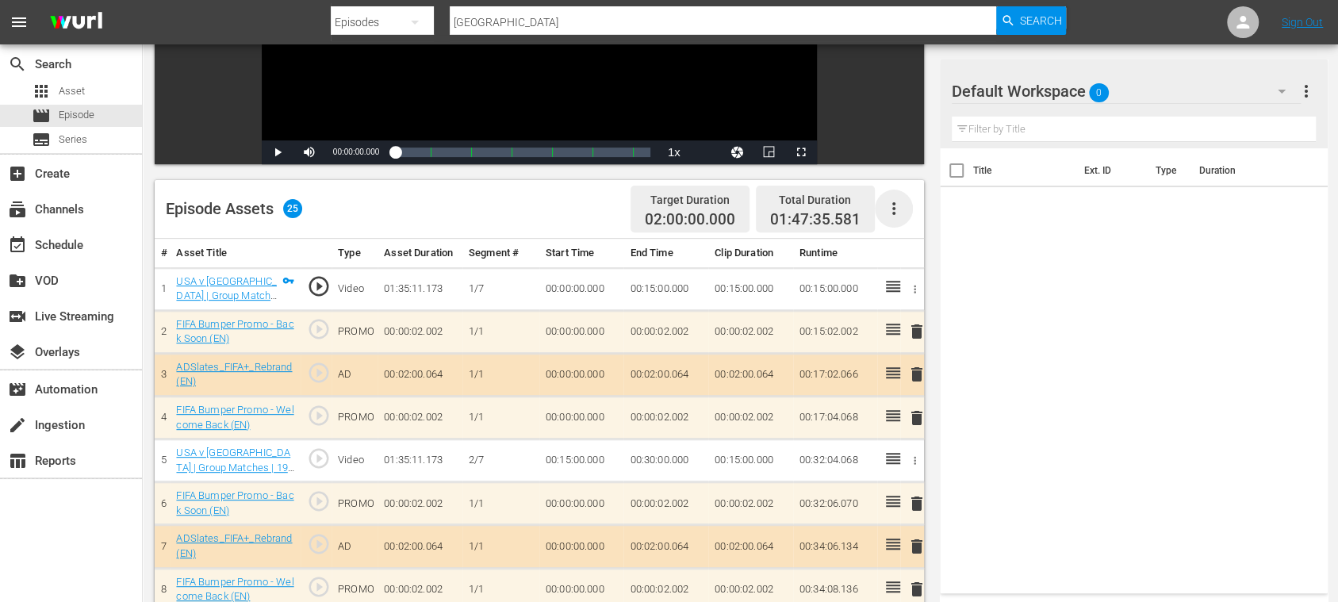
click at [898, 206] on icon "button" at bounding box center [893, 208] width 19 height 19
click at [901, 251] on div "Clear Ads" at bounding box center [941, 253] width 108 height 38
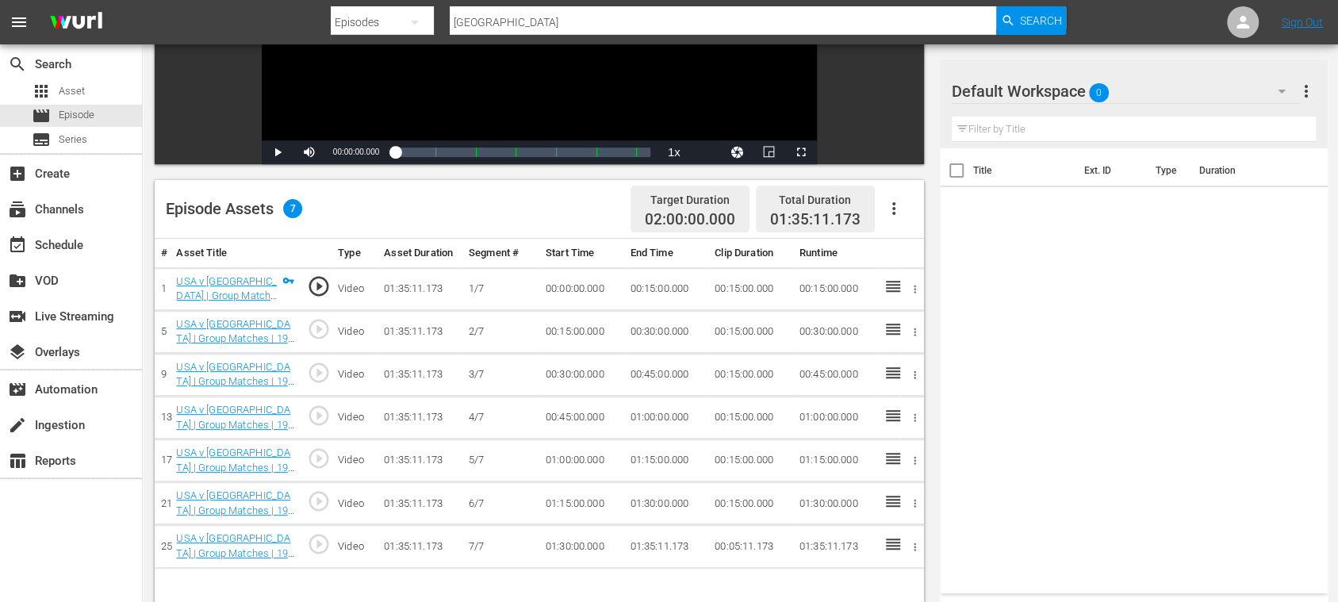
click at [896, 212] on icon "button" at bounding box center [893, 208] width 19 height 19
click at [907, 213] on div "Fill with Ads" at bounding box center [941, 215] width 108 height 38
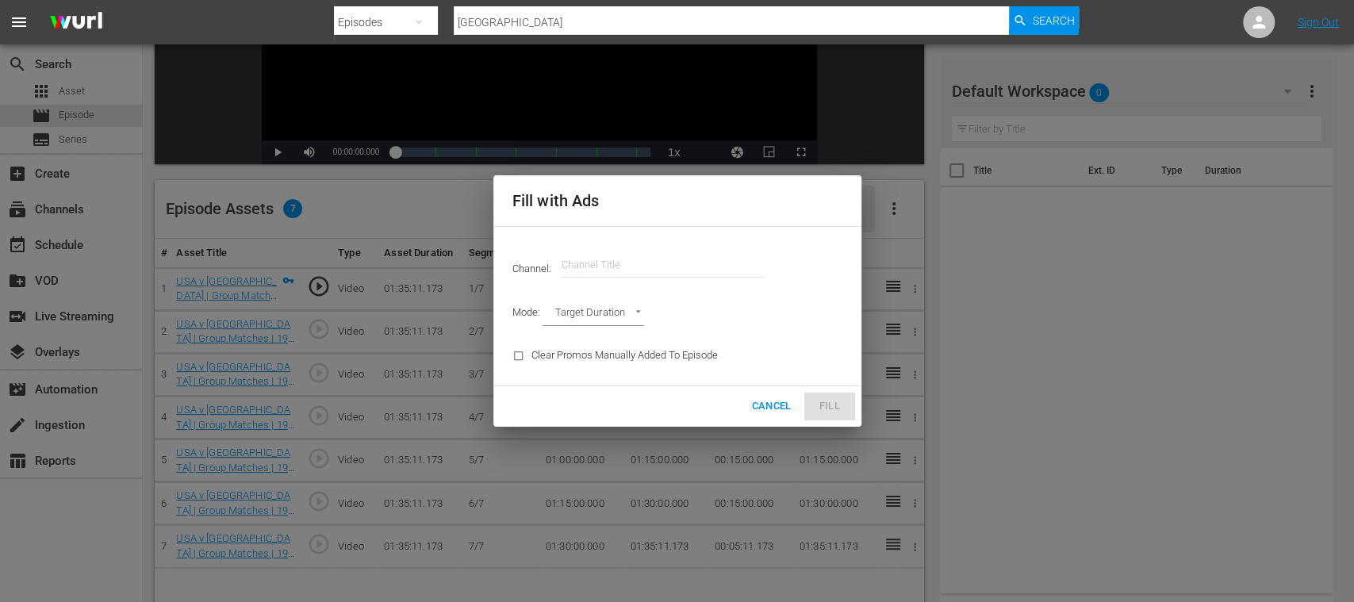
click at [657, 265] on input "text" at bounding box center [663, 265] width 203 height 38
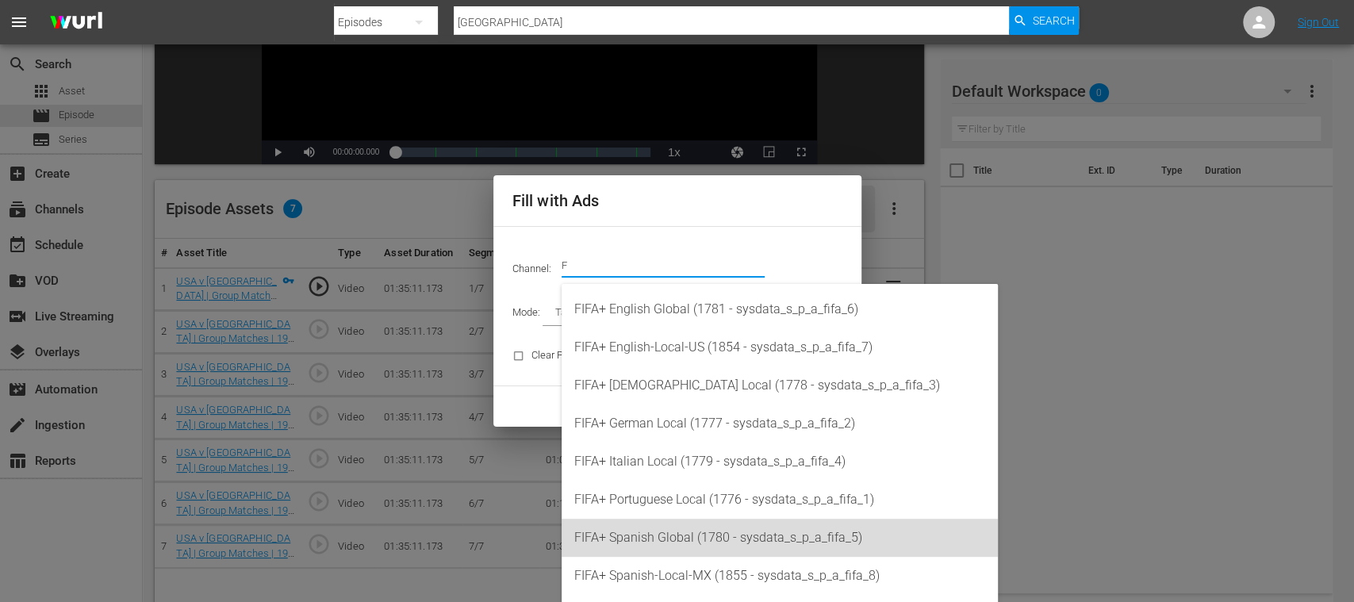
click at [696, 541] on div "FIFA+ Spanish Global (1780 - sysdata_s_p_a_fifa_5)" at bounding box center [779, 538] width 411 height 38
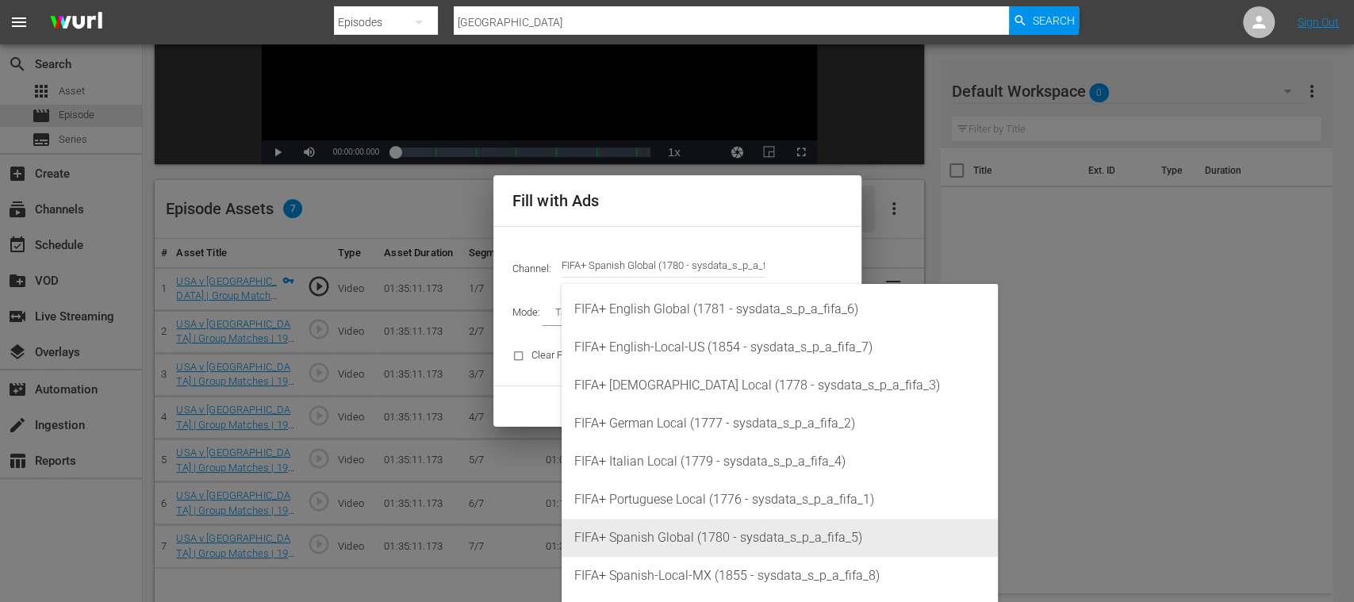
type input "FIFA+ Spanish Global (1780)"
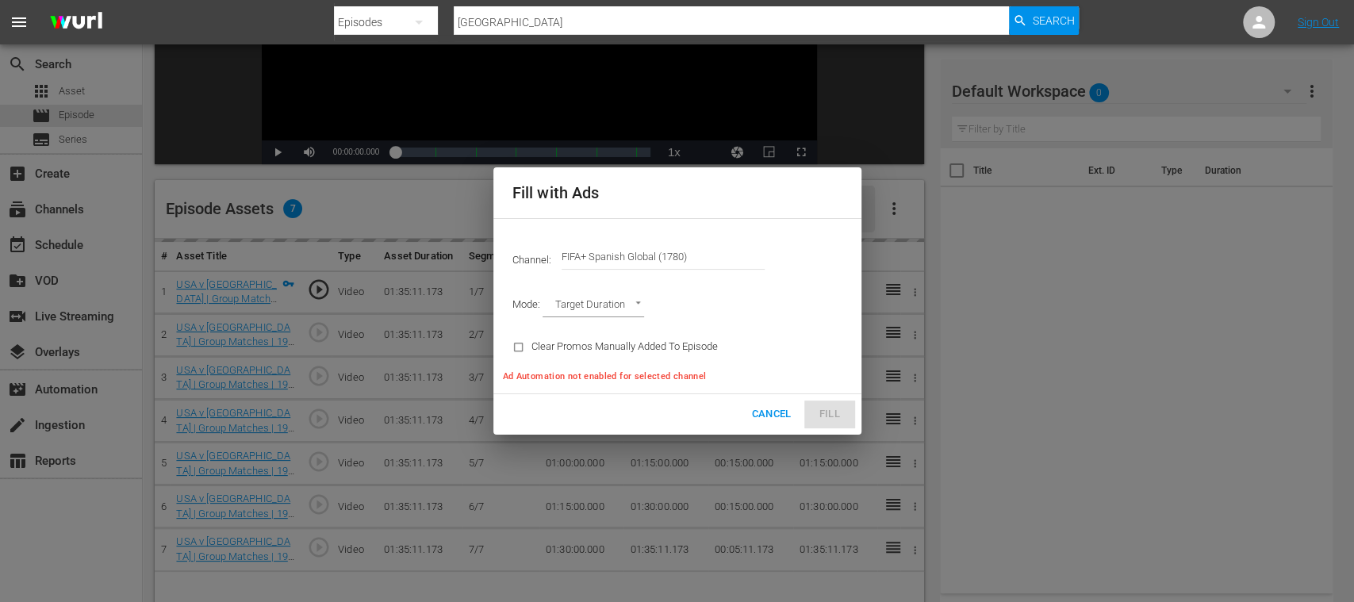
type input "AD_BREAK_DURATION"
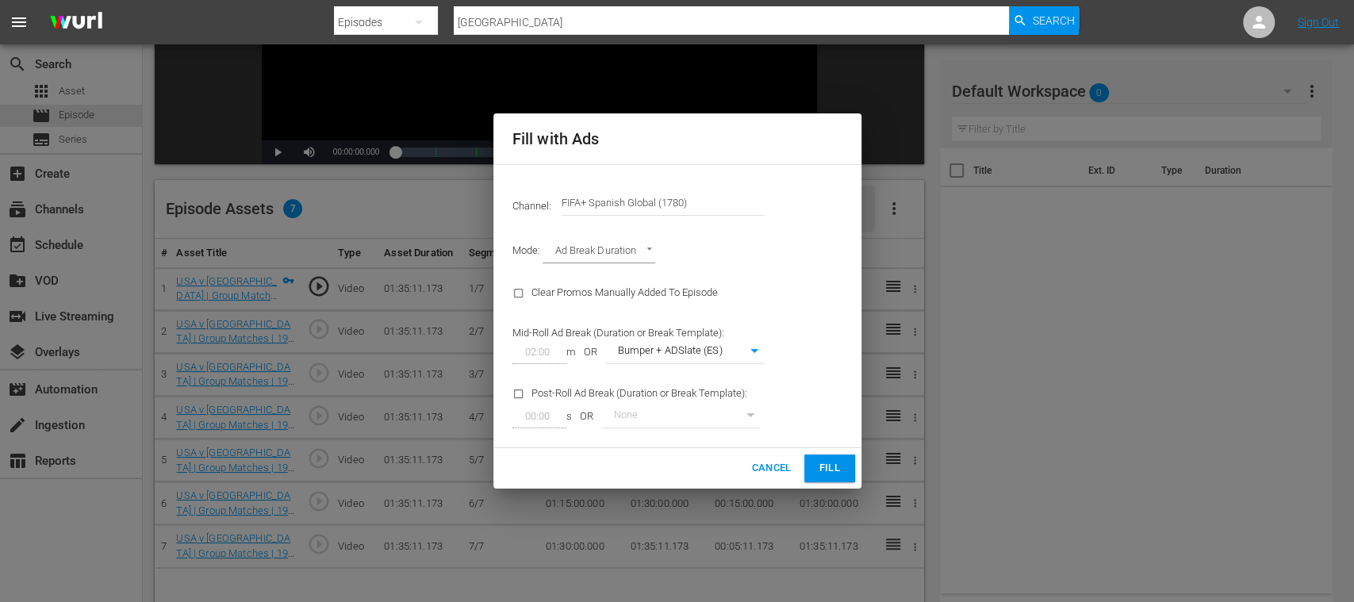
click at [834, 471] on span "Fill" at bounding box center [829, 468] width 25 height 18
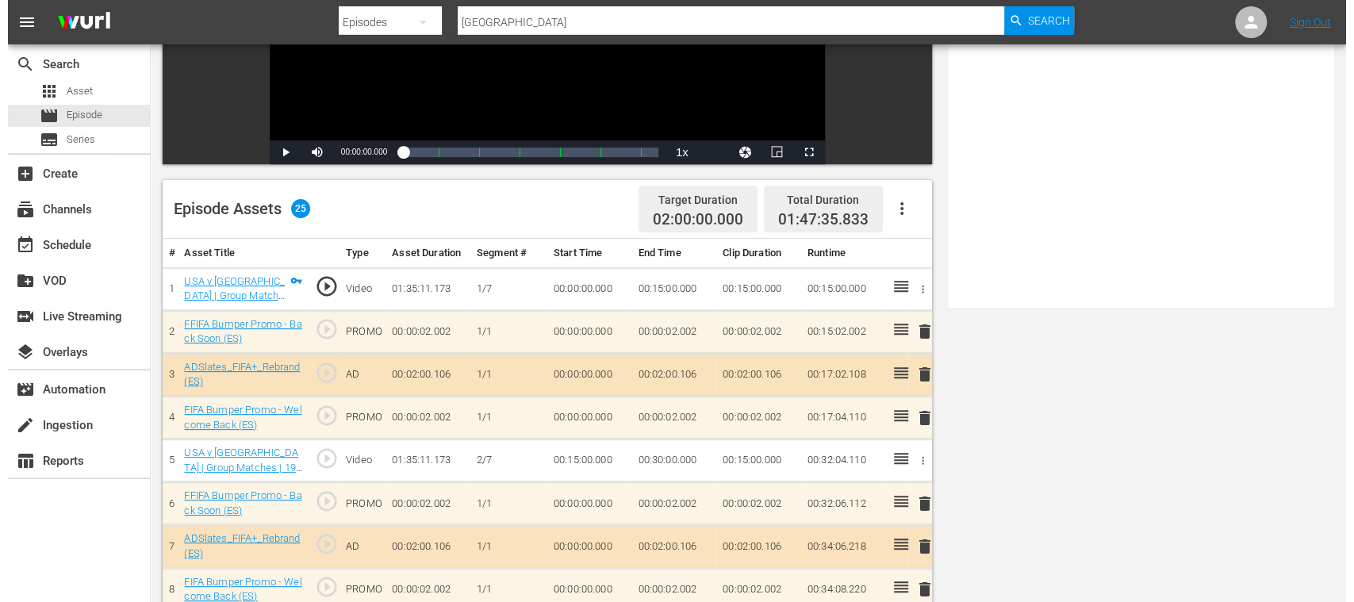
scroll to position [0, 0]
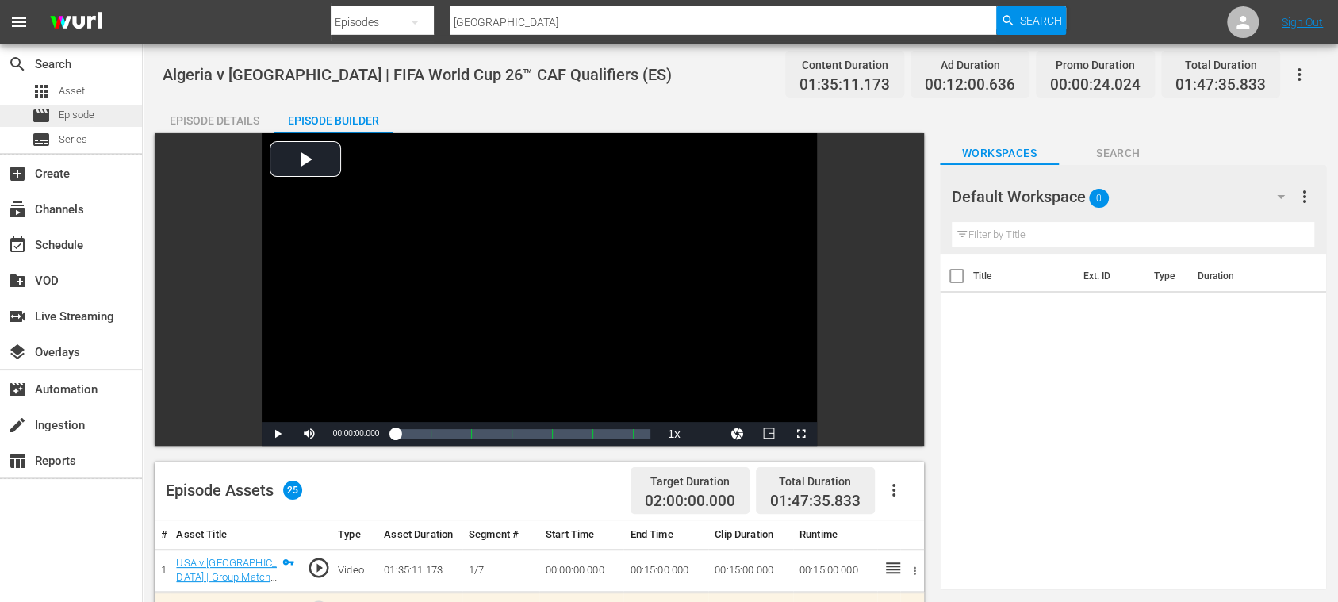
click at [78, 107] on span "Episode" at bounding box center [77, 115] width 36 height 16
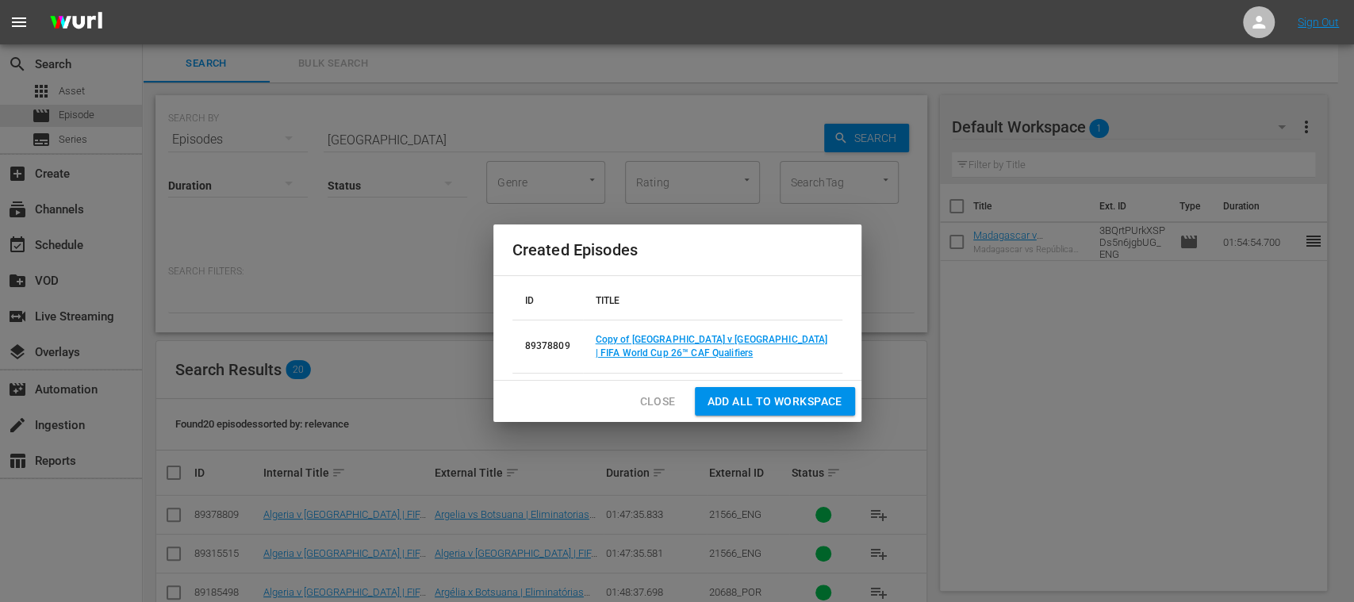
click at [654, 403] on span "Close" at bounding box center [658, 402] width 36 height 20
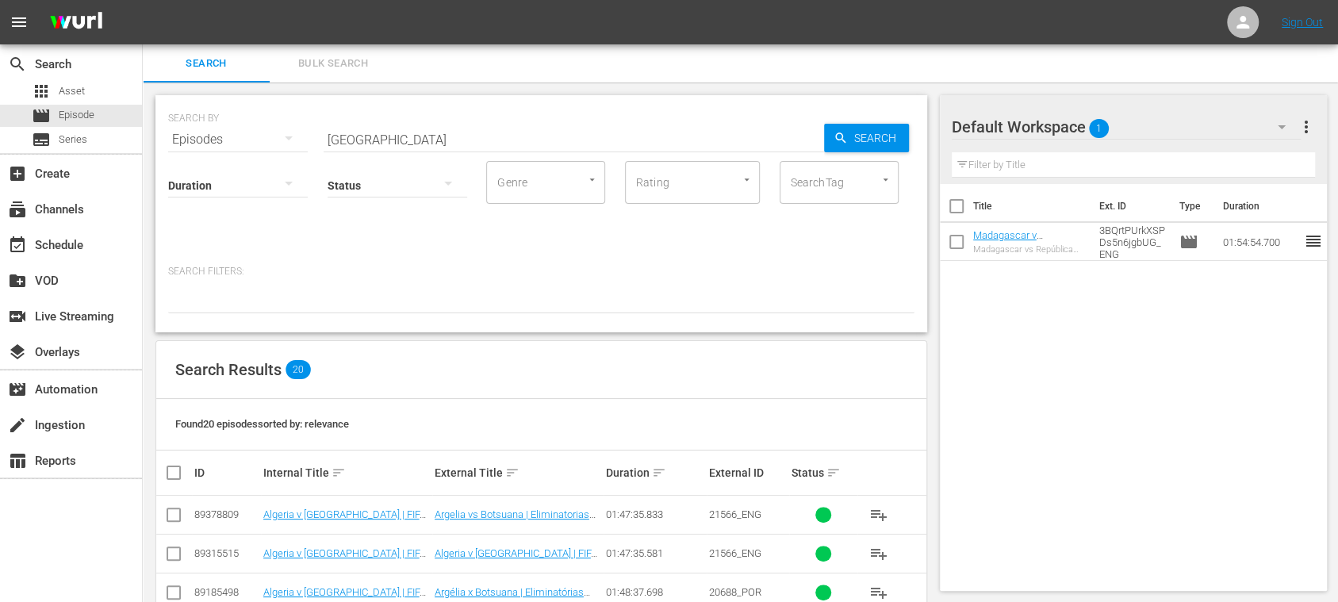
click at [874, 516] on span "playlist_add" at bounding box center [878, 514] width 19 height 19
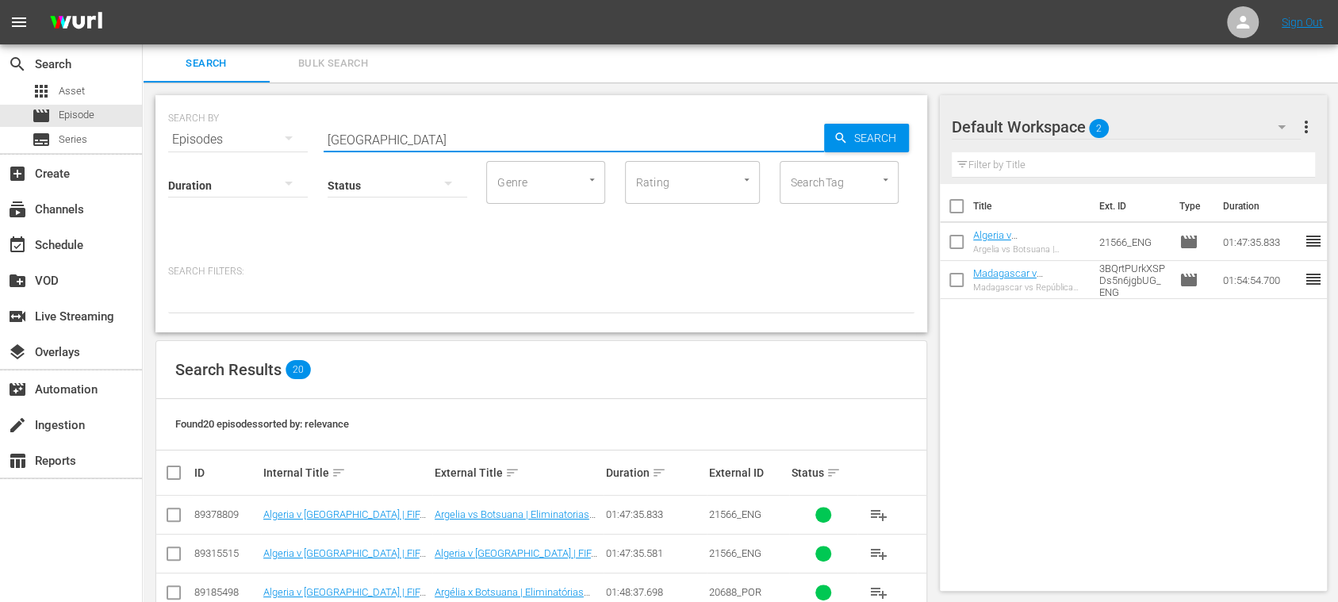
drag, startPoint x: 397, startPoint y: 135, endPoint x: 240, endPoint y: 135, distance: 157.1
click at [198, 133] on div "SEARCH BY Search By Episodes Search ID, Title, Description, Keywords, or Catego…" at bounding box center [541, 130] width 746 height 57
paste input "South Sudan vs Congo DR"
click at [416, 141] on input "South Sudan vs Congo DR" at bounding box center [574, 140] width 501 height 38
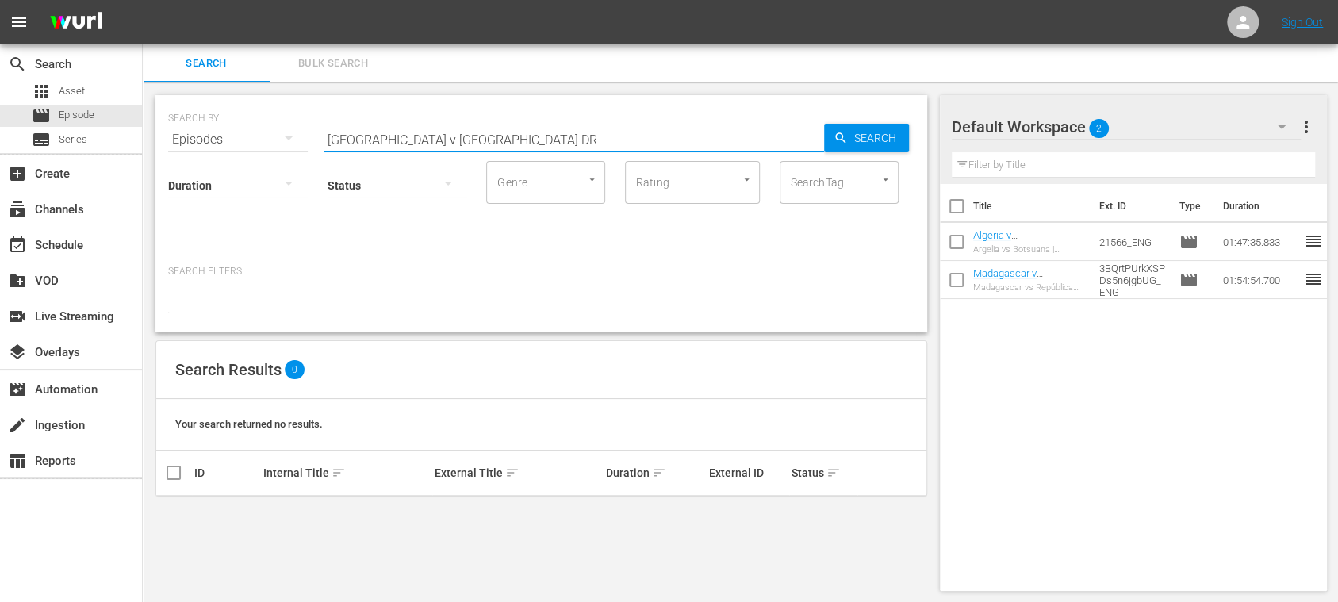
click at [502, 138] on input "South Sudan v Congo DR" at bounding box center [574, 140] width 501 height 38
type input "South Sudan v Congo"
click at [891, 138] on span "Search" at bounding box center [878, 138] width 61 height 29
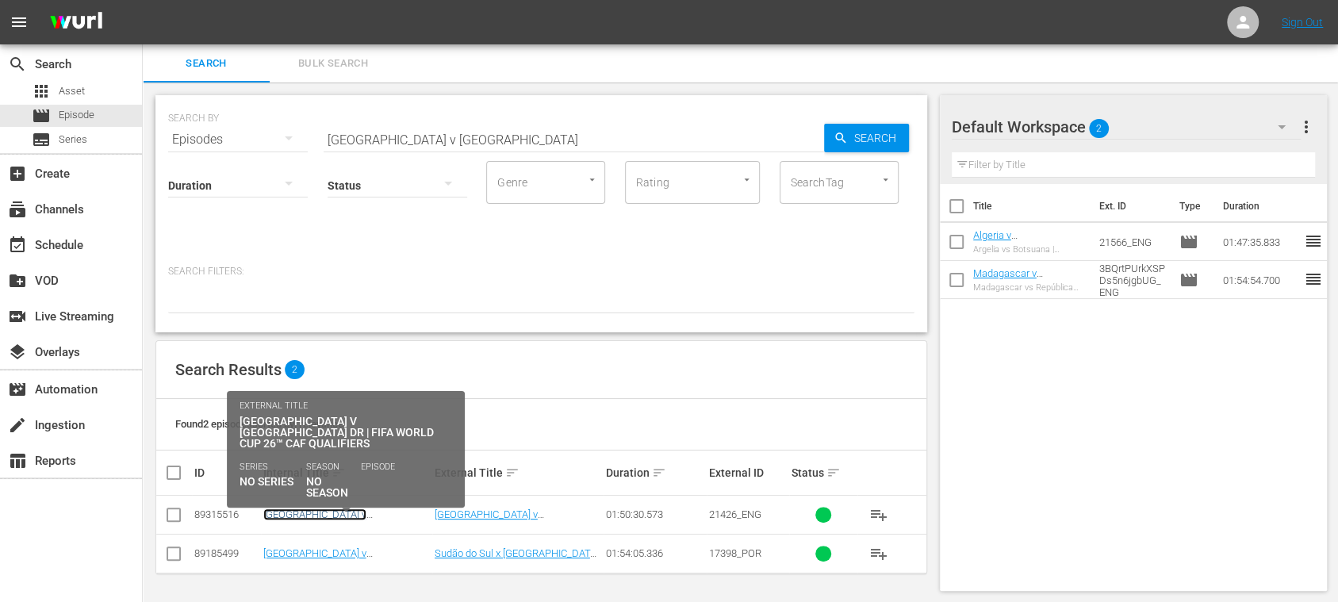
click at [290, 516] on link "South Sudan v Congo DR | FIFA World Cup 26™ CAF Qualifiers (EN)" at bounding box center [346, 526] width 167 height 36
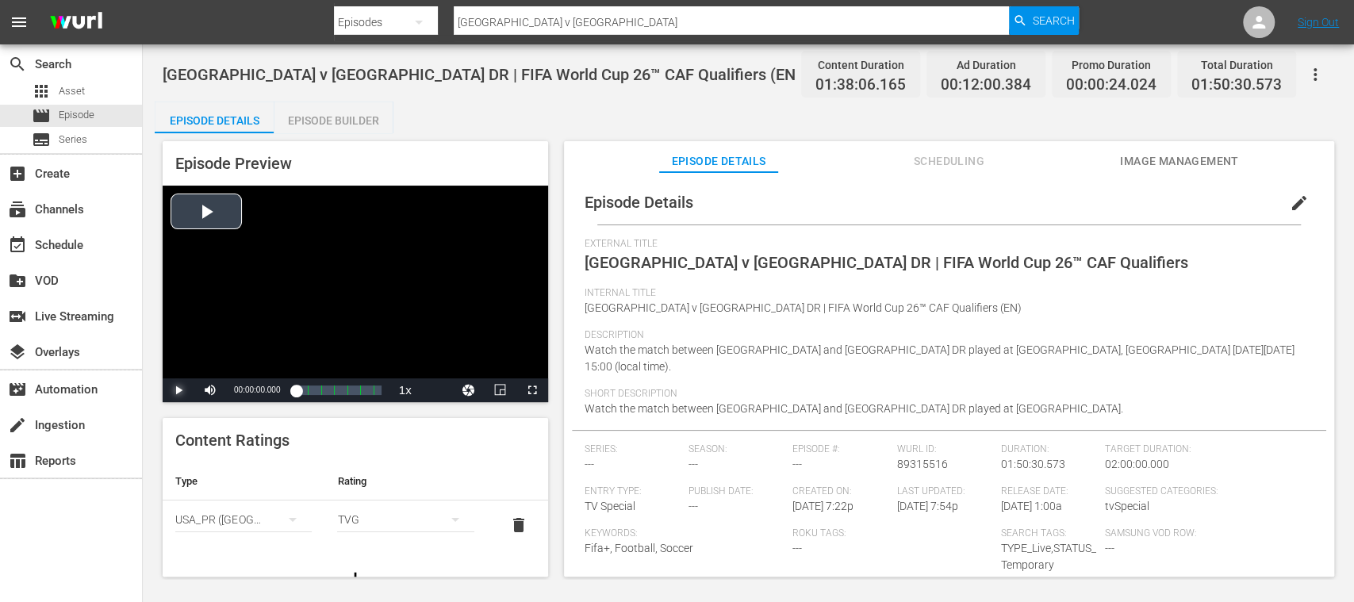
click at [178, 390] on span "Video Player" at bounding box center [178, 390] width 0 height 0
click at [308, 389] on div "00:00:03.139" at bounding box center [302, 390] width 12 height 16
click at [308, 390] on div "00:01:30.846" at bounding box center [302, 390] width 12 height 16
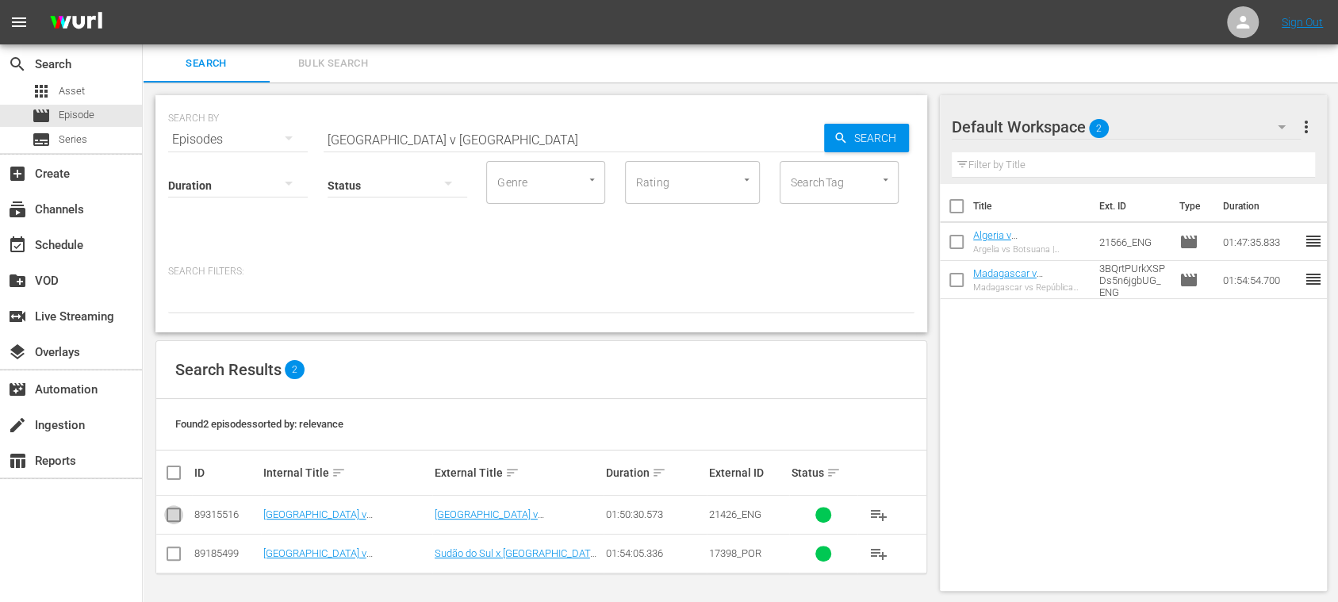
click at [173, 515] on input "checkbox" at bounding box center [173, 517] width 19 height 19
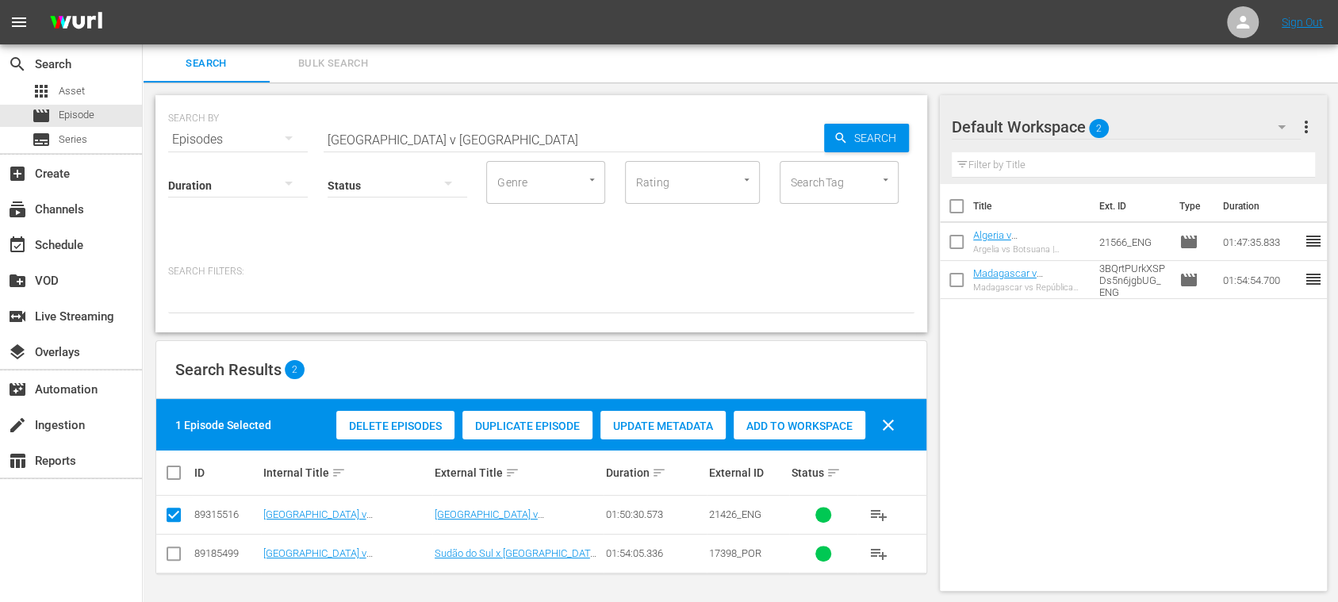
click at [536, 427] on span "Duplicate Episode" at bounding box center [527, 426] width 130 height 13
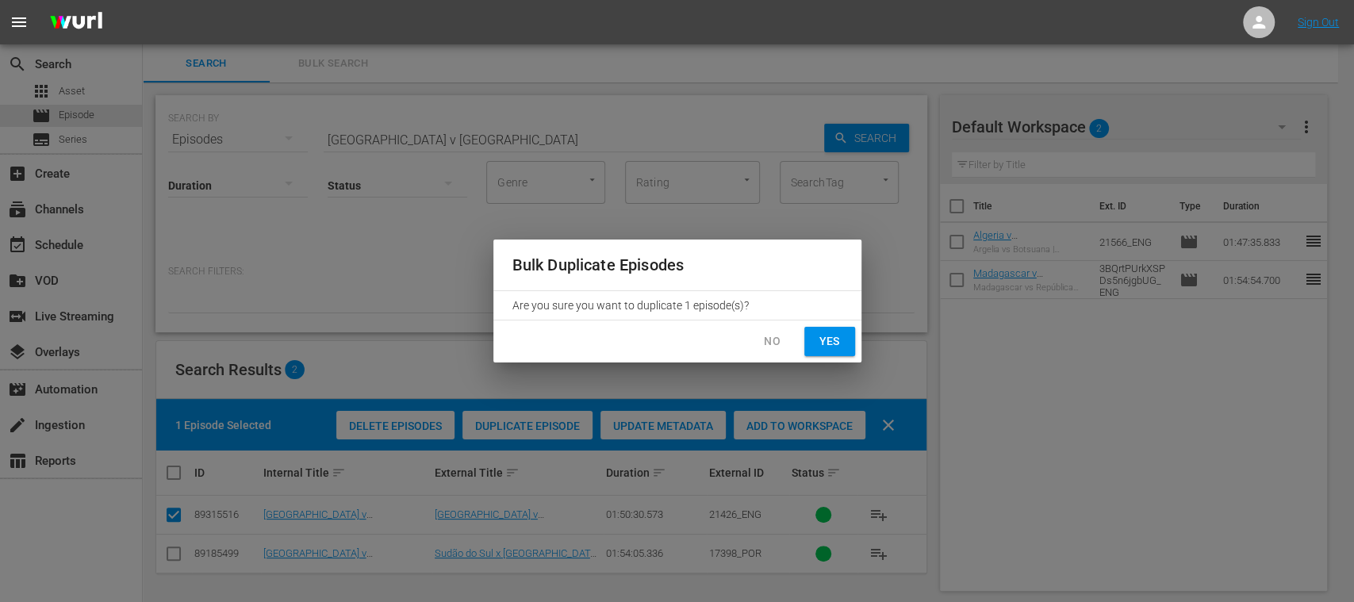
click at [832, 343] on span "Yes" at bounding box center [829, 342] width 25 height 20
checkbox input "false"
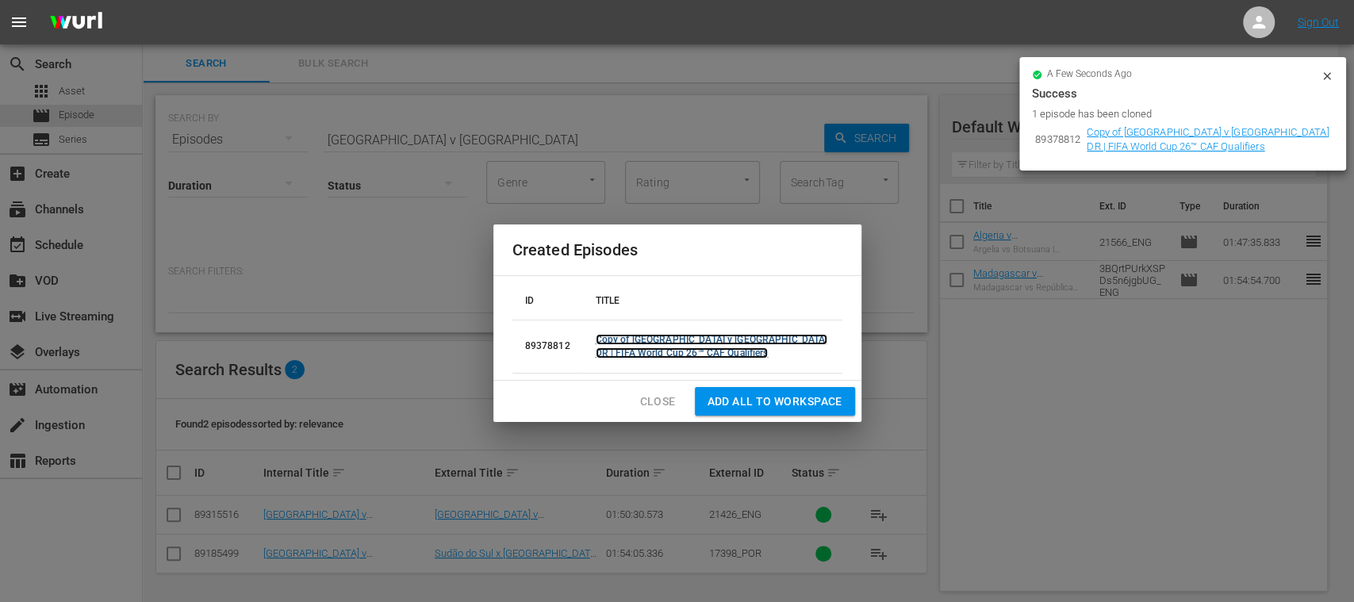
click at [652, 339] on link "Copy of South Sudan v Congo DR | FIFA World Cup 26™ CAF Qualifiers" at bounding box center [712, 346] width 232 height 25
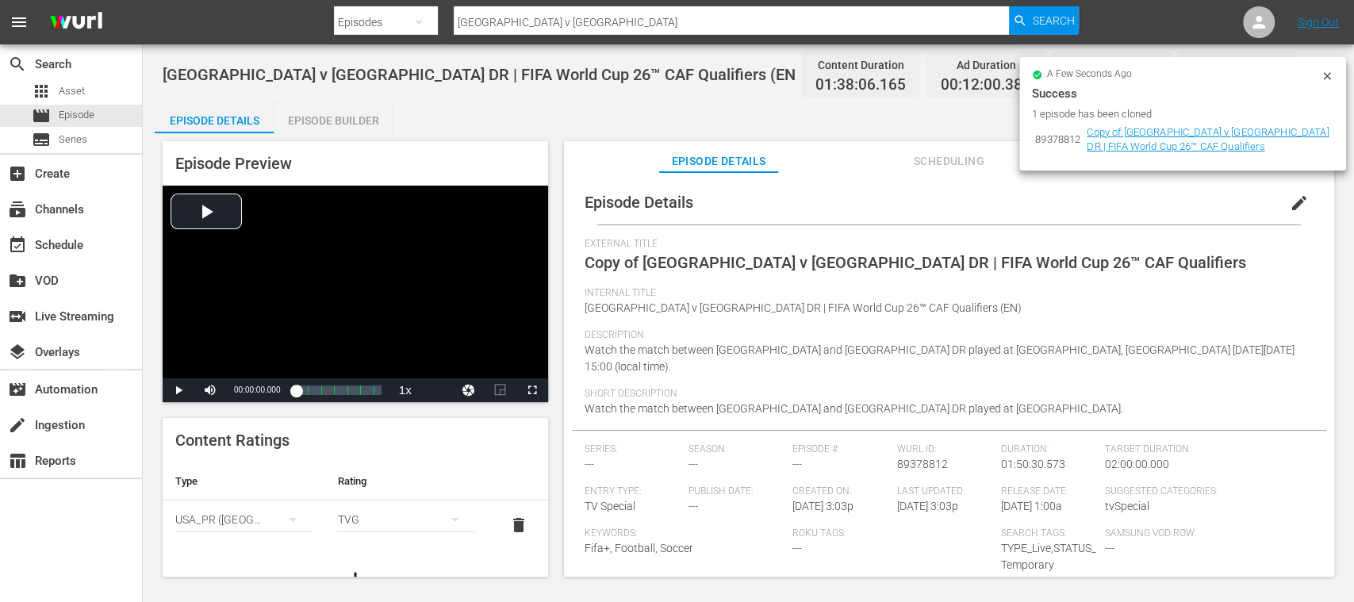
click at [509, 525] on span "delete" at bounding box center [518, 525] width 19 height 19
click at [274, 514] on button "simple table" at bounding box center [293, 520] width 38 height 38
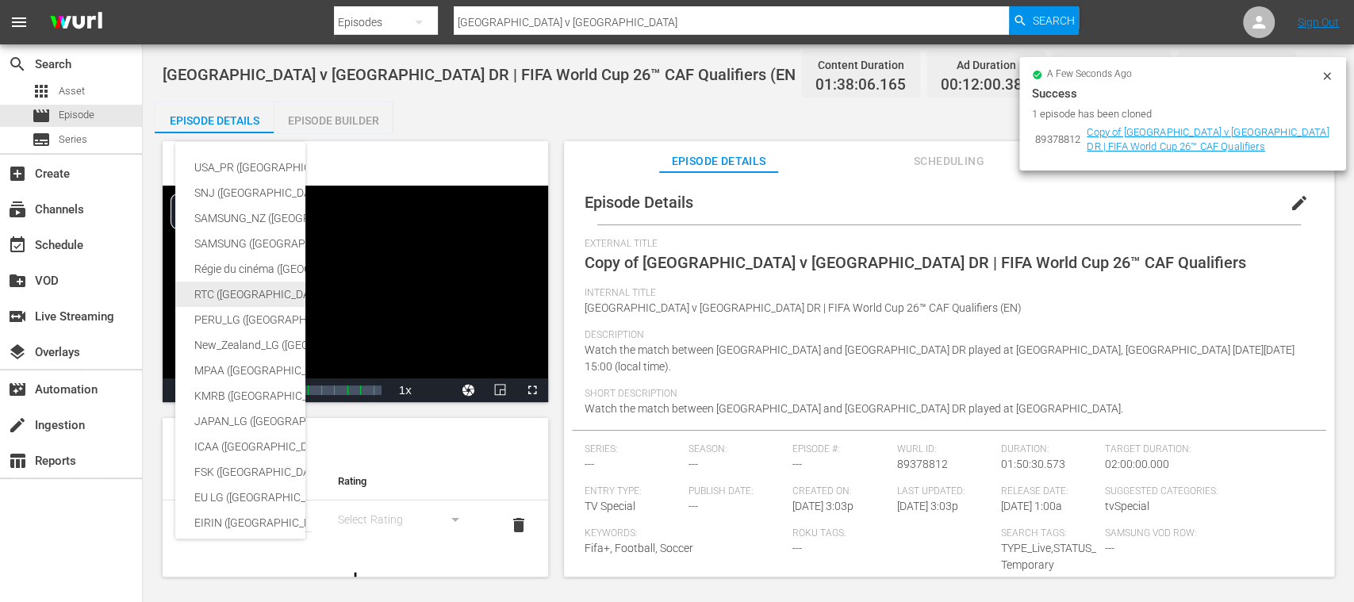
click at [251, 292] on div "RTC (Mexico)" at bounding box center [376, 294] width 364 height 25
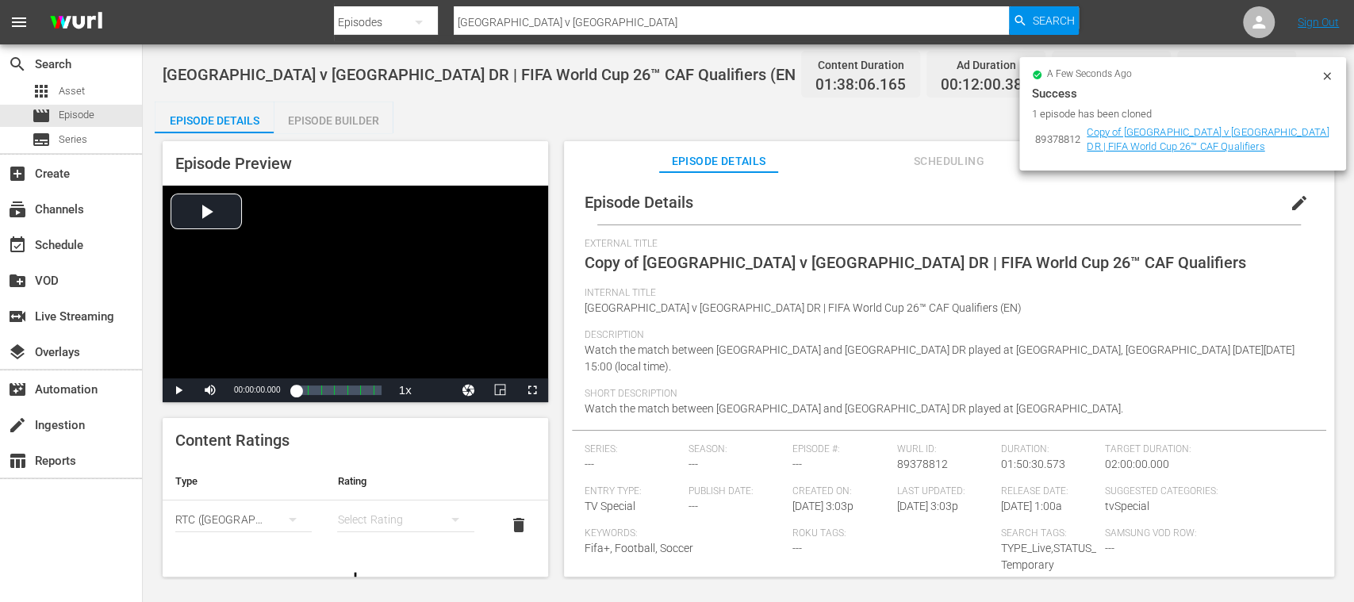
click at [362, 512] on div "simple table" at bounding box center [405, 519] width 136 height 44
click at [359, 409] on div "A" at bounding box center [396, 411] width 92 height 25
click at [1290, 204] on span "edit" at bounding box center [1299, 203] width 19 height 19
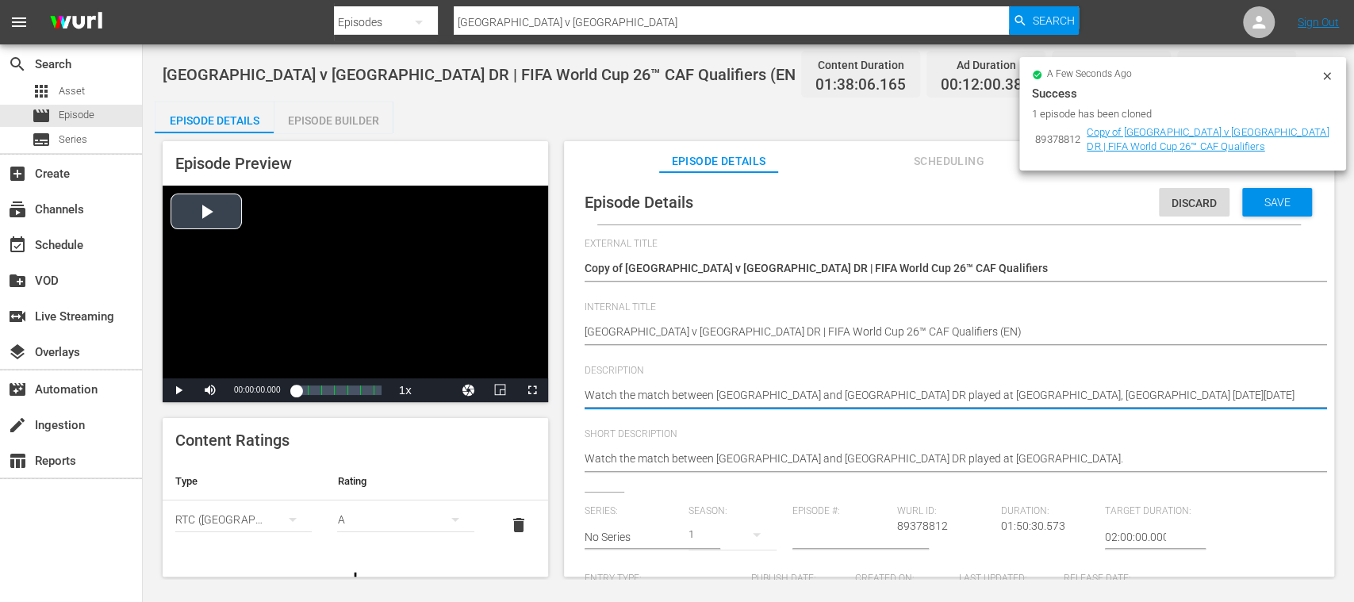
drag, startPoint x: 1248, startPoint y: 397, endPoint x: 430, endPoint y: 365, distance: 818.5
paste textarea "Vea el partido entre Sudán del Sur y RD Congo jugado en el Estadio de Yuba, Yub…"
type textarea "Vea el partido entre Sudán del Sur y RD Congo jugado en el Estadio de Yuba, Yub…"
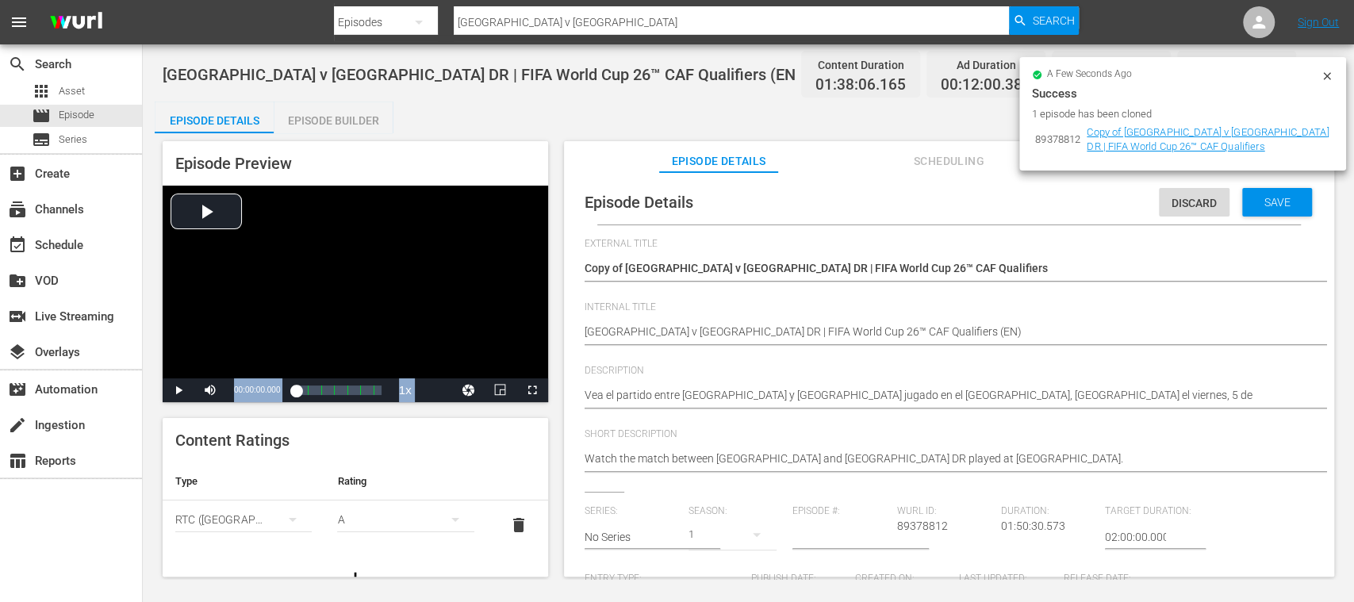
drag, startPoint x: 479, startPoint y: 374, endPoint x: 580, endPoint y: 406, distance: 105.6
click at [569, 403] on div "Episode Preview Video Player is loading. Play Video Play Mute Current Time 00:0…" at bounding box center [748, 361] width 1187 height 456
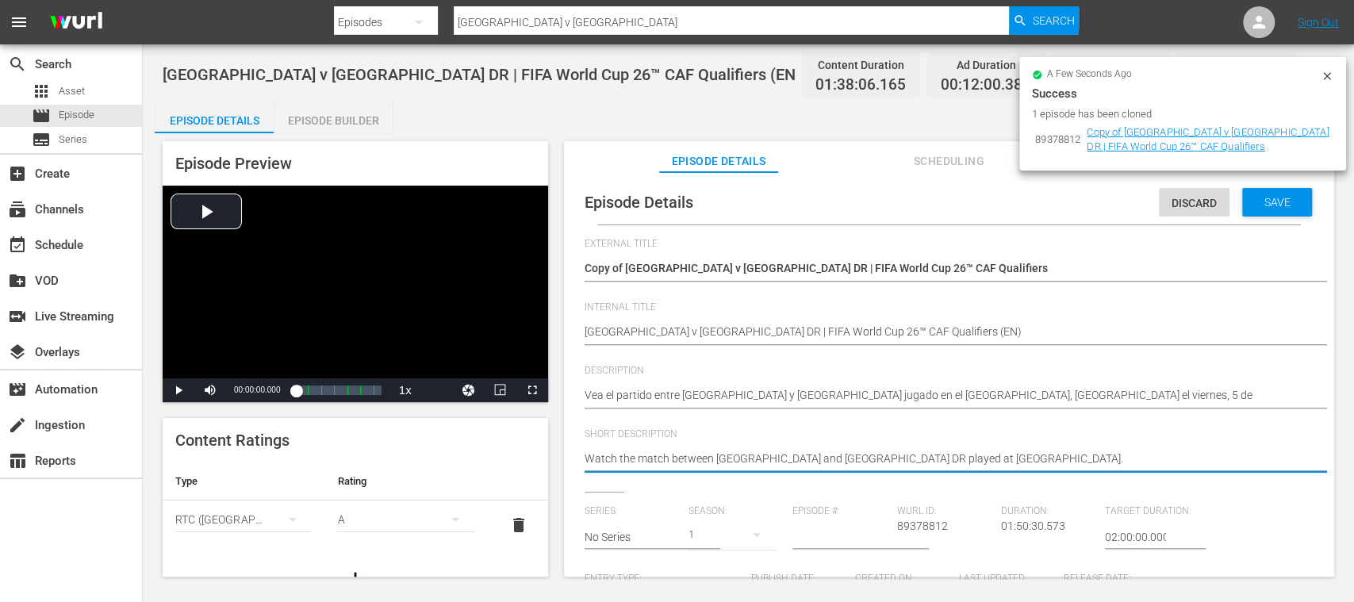
drag, startPoint x: 692, startPoint y: 443, endPoint x: 485, endPoint y: 443, distance: 206.2
click at [485, 443] on div "Episode Preview Video Player is loading. Play Video Play Mute Current Time 00:0…" at bounding box center [748, 361] width 1187 height 456
paste textarea "Vea el partido entre Sudán del Sur y RD Congo jugado en el Estadio de Yuba, Yub…"
type textarea "Vea el partido entre Sudán del Sur y RD Congo jugado en el Estadio de Yuba, Yub…"
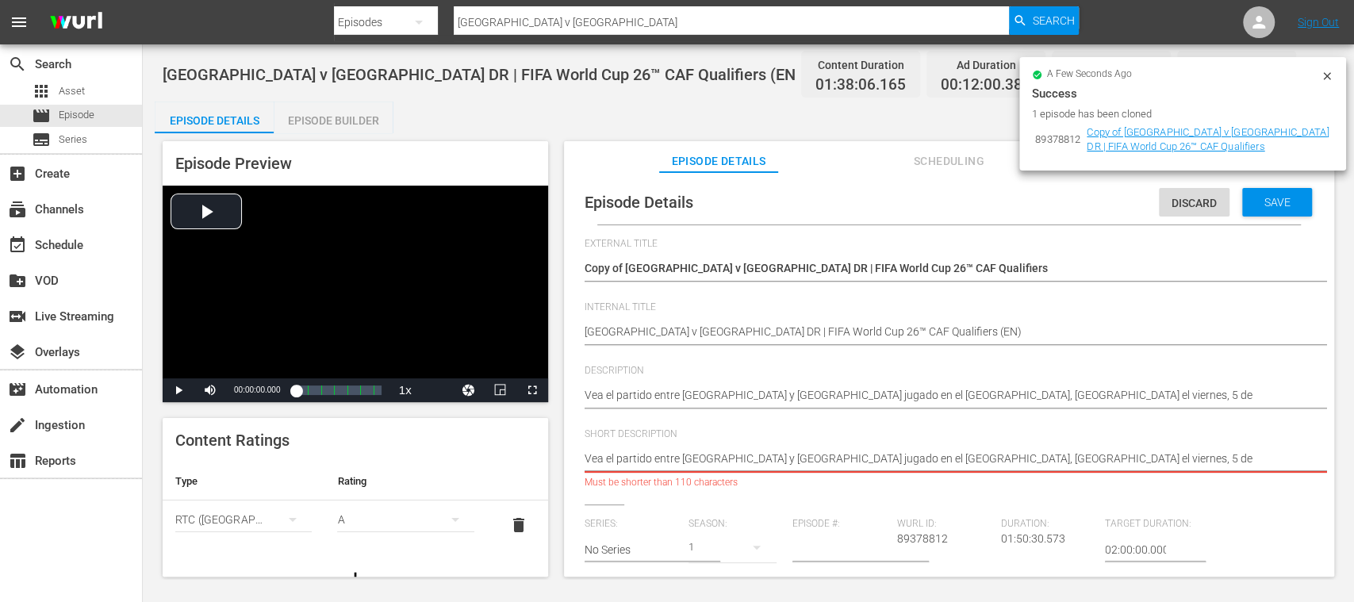
scroll to position [0, 19]
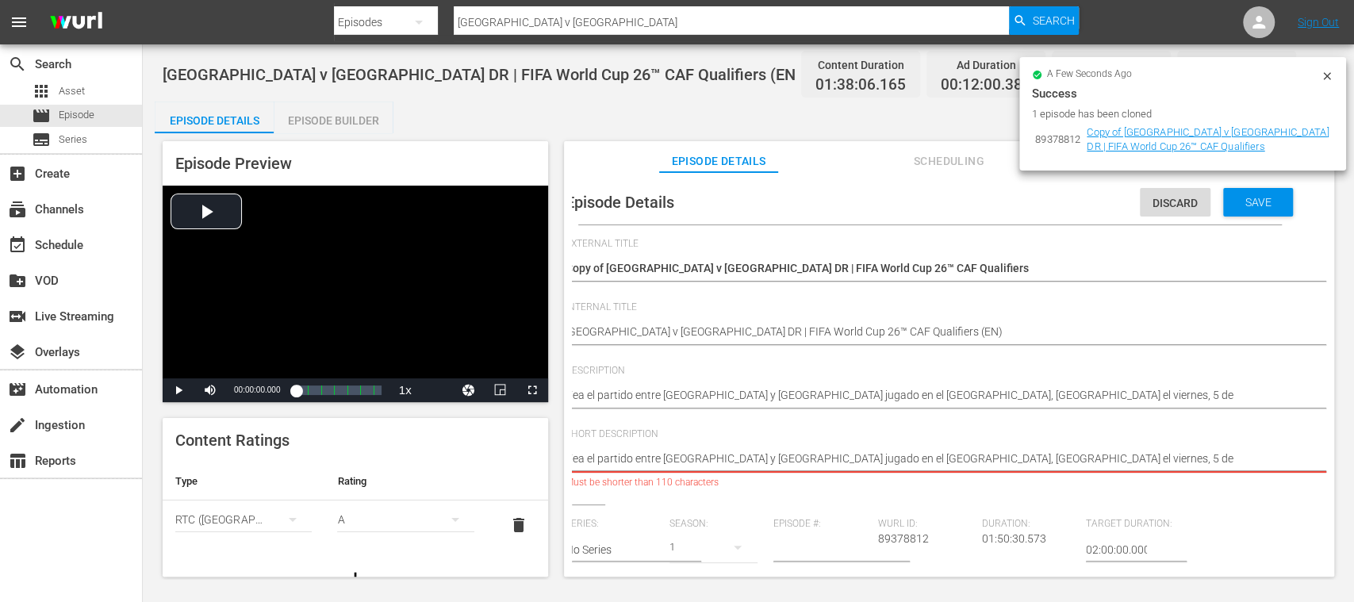
drag, startPoint x: 982, startPoint y: 461, endPoint x: 1353, endPoint y: 467, distance: 371.3
click at [1353, 467] on div "South Sudan v Congo DR | FIFA World Cup 26™ CAF Qualifiers (EN) Content Duratio…" at bounding box center [748, 311] width 1211 height 535
type textarea "Vea el partido entre Sudán del Sur y RD Congo jugado en el Estadio de Yuba, Yuba"
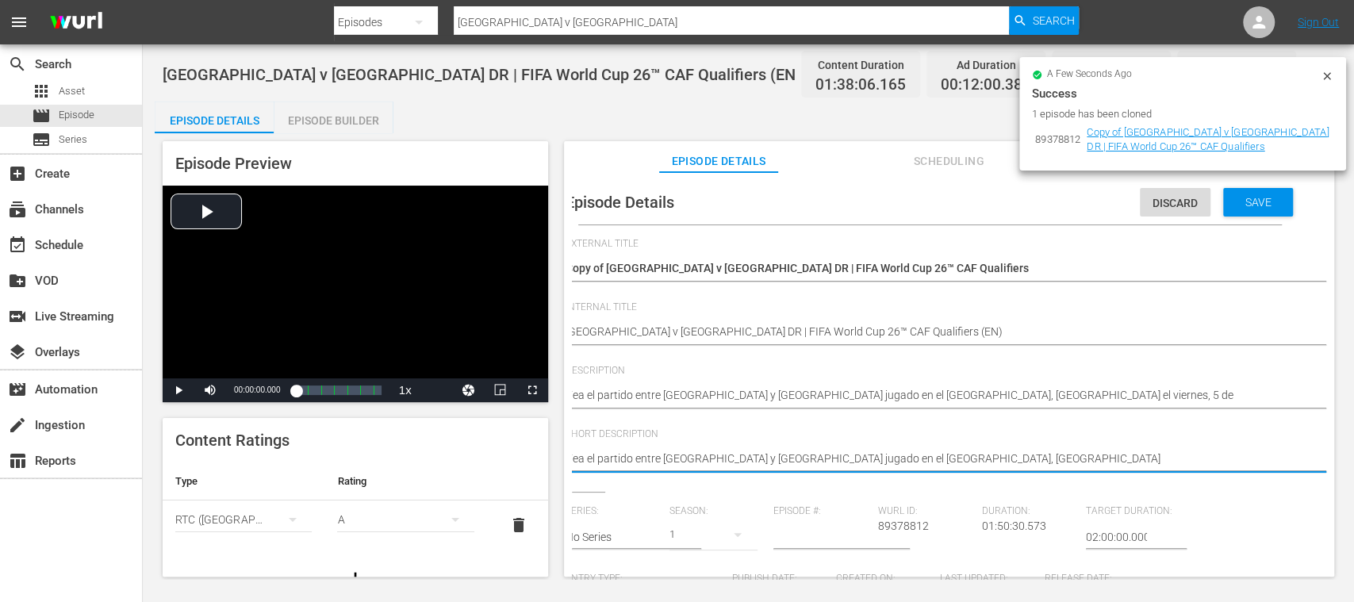
type textarea "Vea el partido entre Sudán del Sur y RD Congo jugado en el Estadio de Yuba, Yuba"
type textarea "Vea el partido entre Sudán del Sur y RD Congo jugado en el Estadio de Yuba, Yub…"
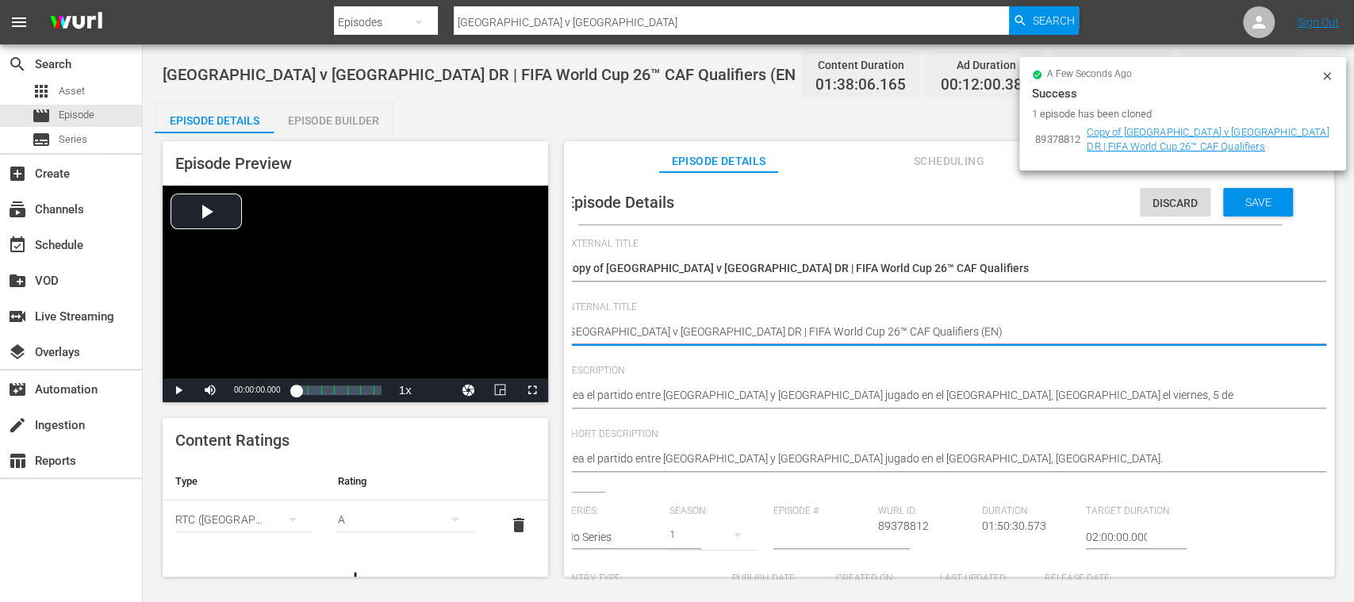
click at [880, 332] on textarea "[GEOGRAPHIC_DATA] v [GEOGRAPHIC_DATA] DR | FIFA World Cup 26™ CAF Qualifiers (E…" at bounding box center [926, 333] width 721 height 19
type textarea "South Sudan v Congo DR | FIFA World Cup 26™ CAF Qualifiers (E)"
type textarea "[GEOGRAPHIC_DATA] v [GEOGRAPHIC_DATA] DR | FIFA World Cup 26™ CAF Qualifiers (E…"
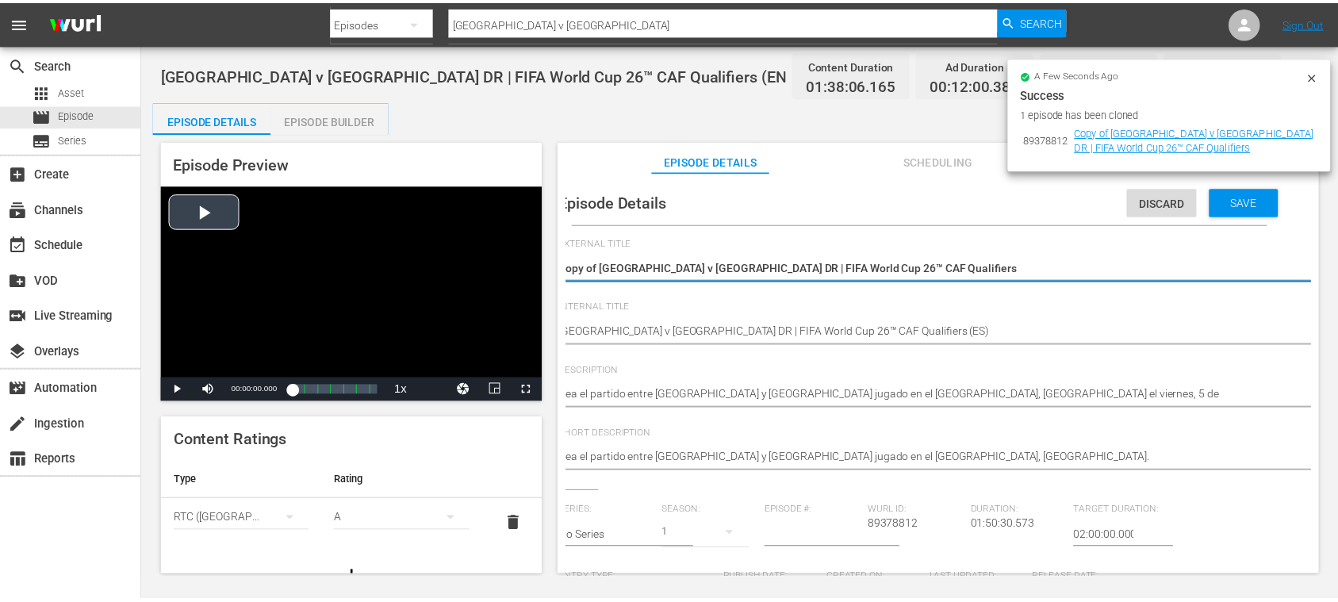
scroll to position [0, 0]
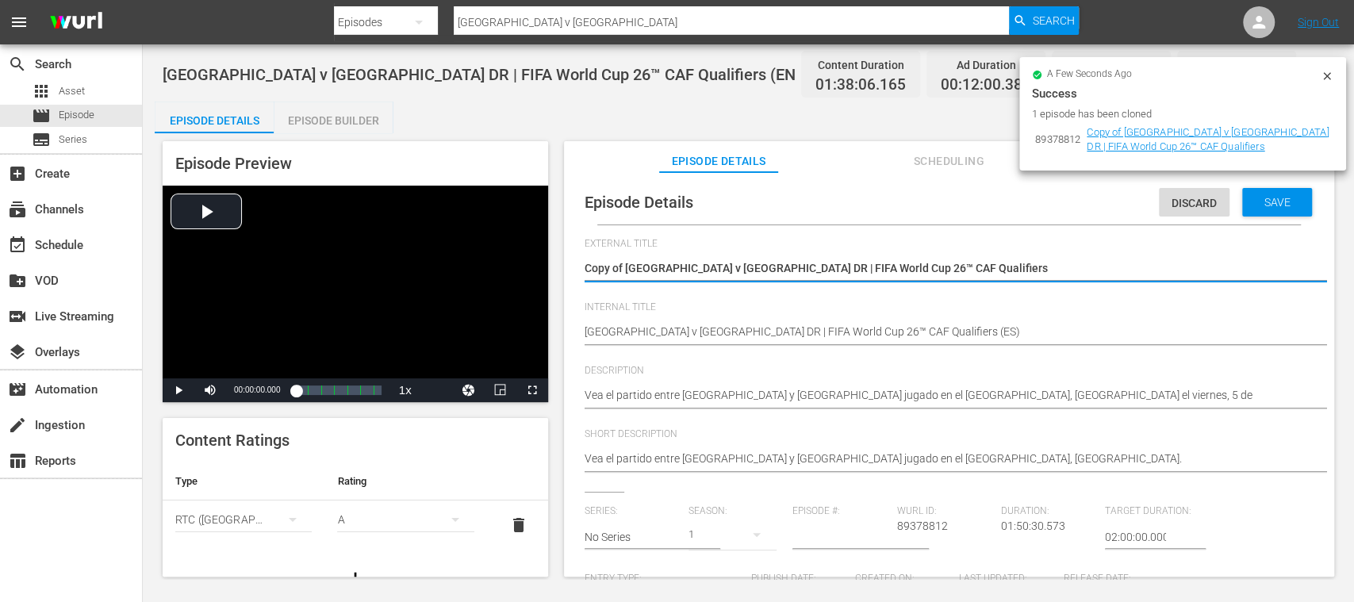
drag, startPoint x: 926, startPoint y: 265, endPoint x: 650, endPoint y: 273, distance: 276.2
paste textarea "Sudán del Sur vs RD Congo | Eliminatorias CAF Mundial de la FIFA 26™"
type textarea "Sudán del Sur vs RD Congo | Eliminatorias CAF Mundial de la FIFA 26™"
click at [1290, 203] on span "Save" at bounding box center [1278, 202] width 52 height 13
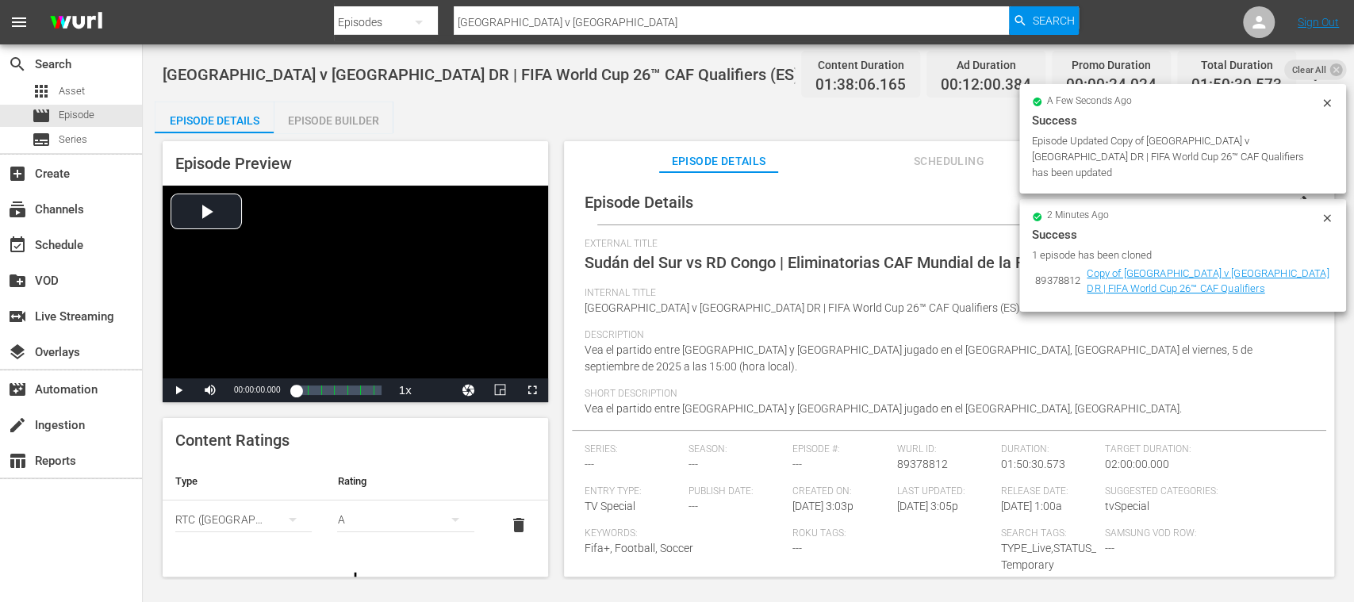
drag, startPoint x: 353, startPoint y: 124, endPoint x: 389, endPoint y: 178, distance: 65.1
click at [353, 122] on div "Episode Builder" at bounding box center [333, 121] width 119 height 38
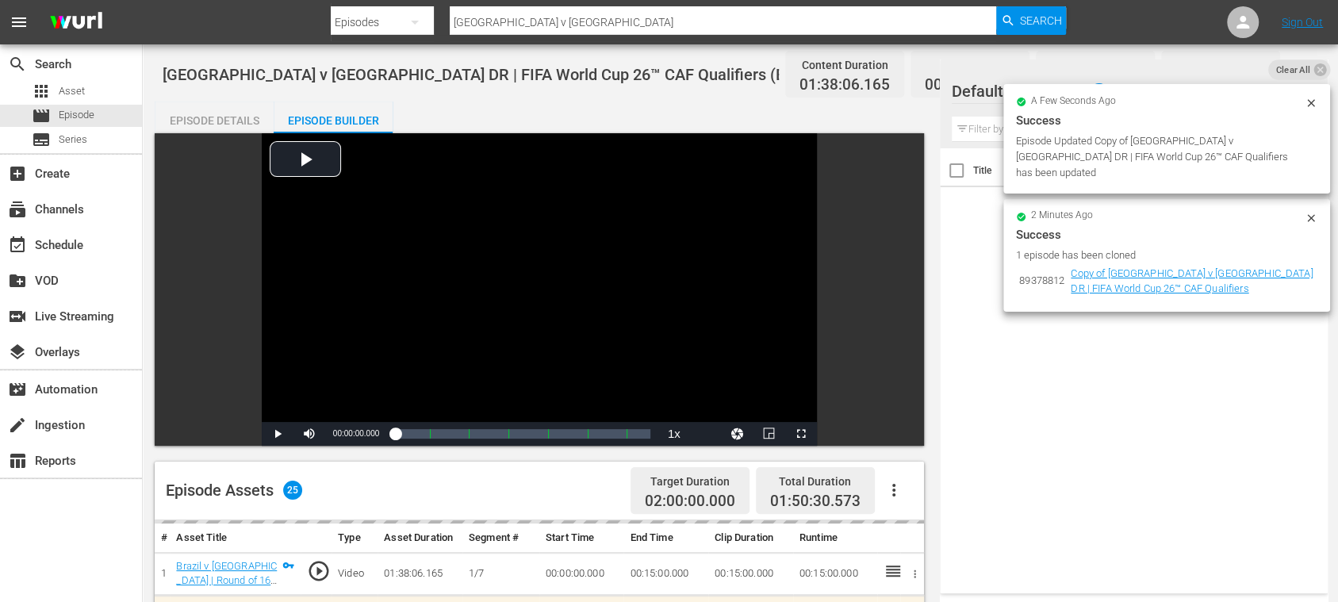
scroll to position [282, 0]
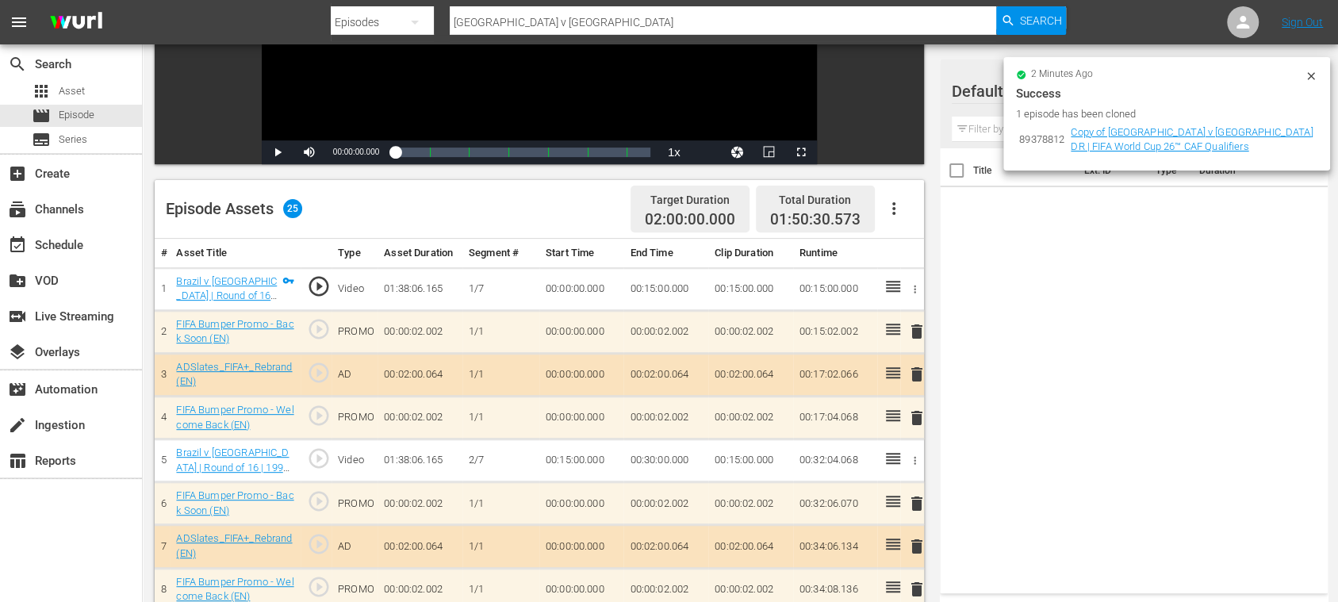
click at [912, 286] on icon "button" at bounding box center [915, 289] width 12 height 12
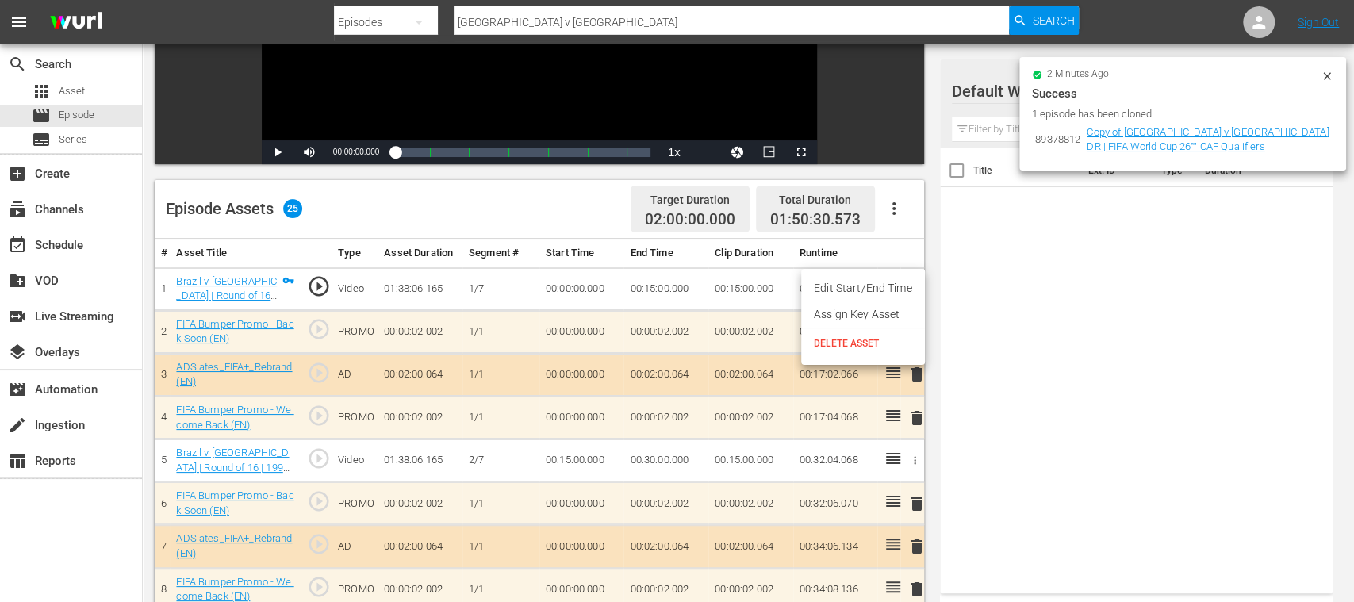
click at [1035, 342] on div at bounding box center [677, 301] width 1354 height 602
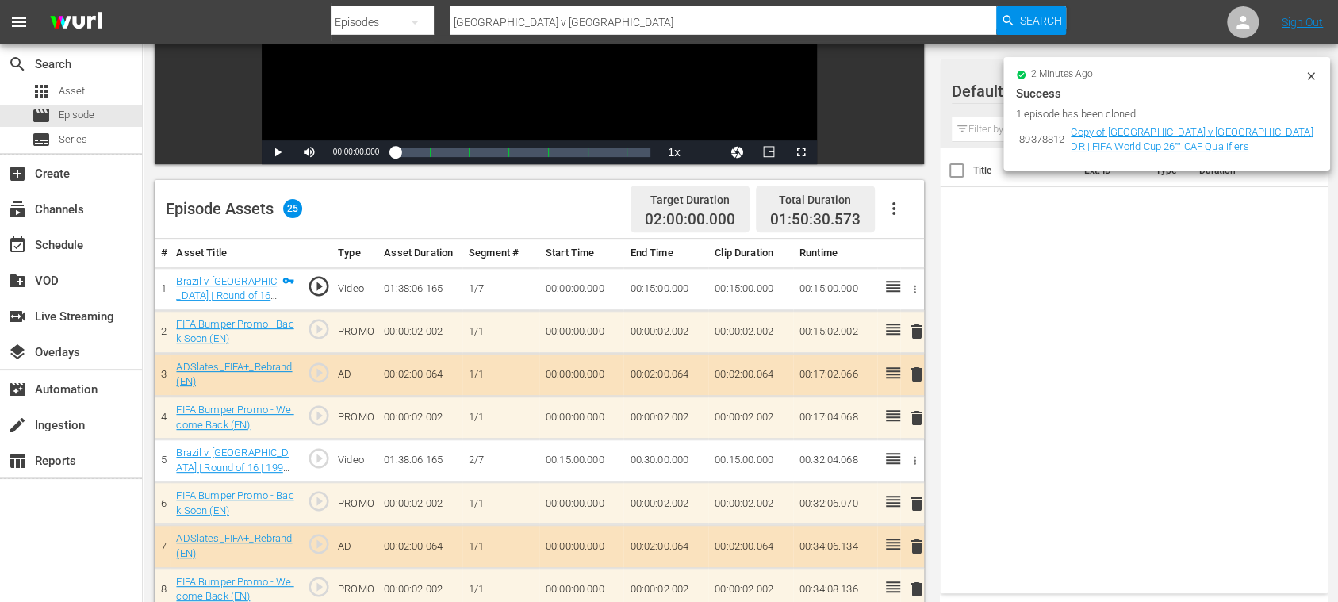
click at [896, 209] on icon "button" at bounding box center [893, 208] width 19 height 19
click at [926, 257] on div "Clear Ads" at bounding box center [941, 253] width 108 height 38
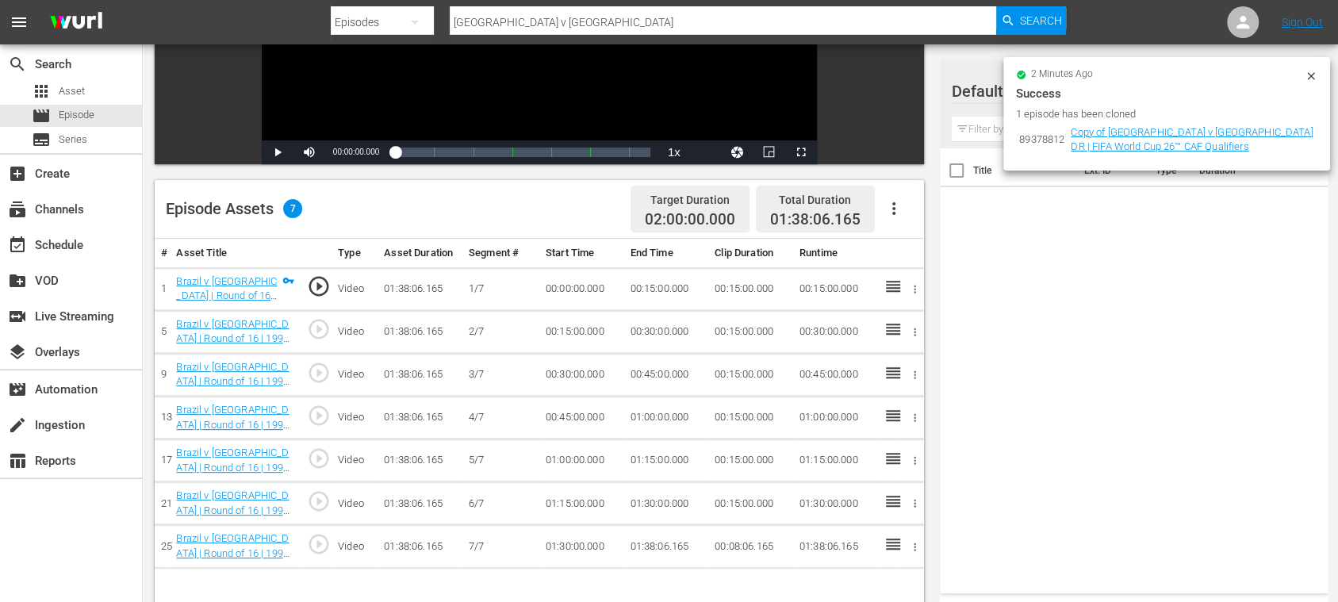
click at [896, 209] on icon "button" at bounding box center [893, 208] width 19 height 19
click at [912, 213] on div "Fill with Ads" at bounding box center [941, 215] width 108 height 38
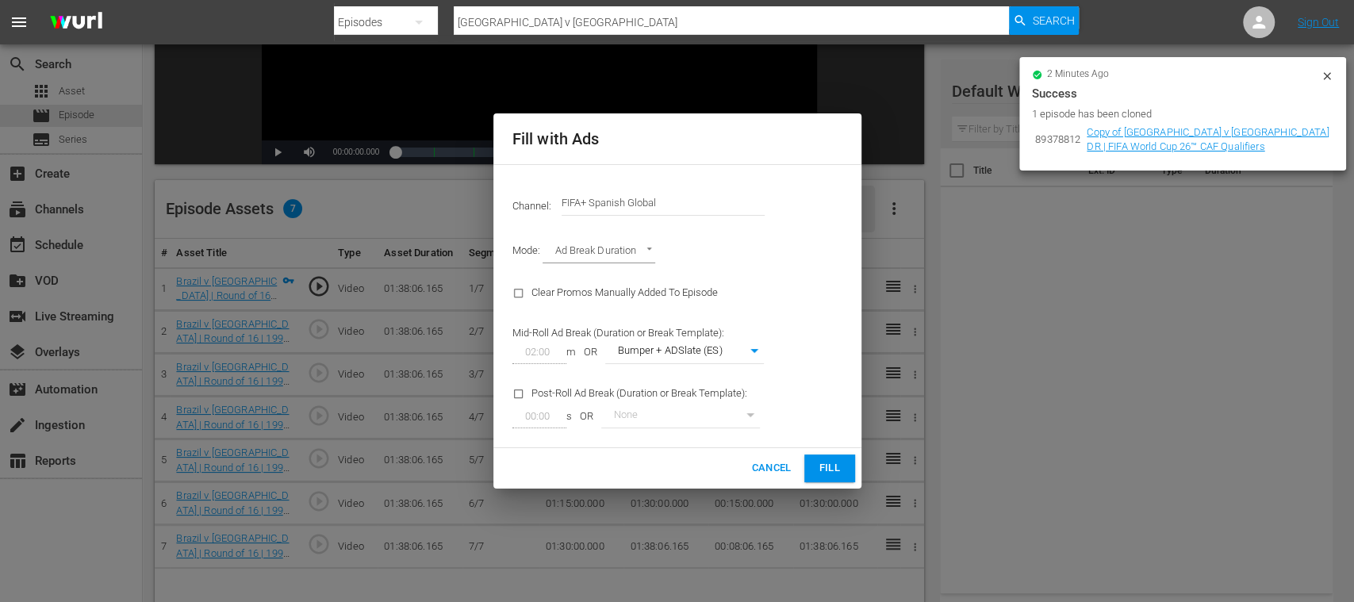
click at [828, 465] on span "Fill" at bounding box center [829, 468] width 25 height 18
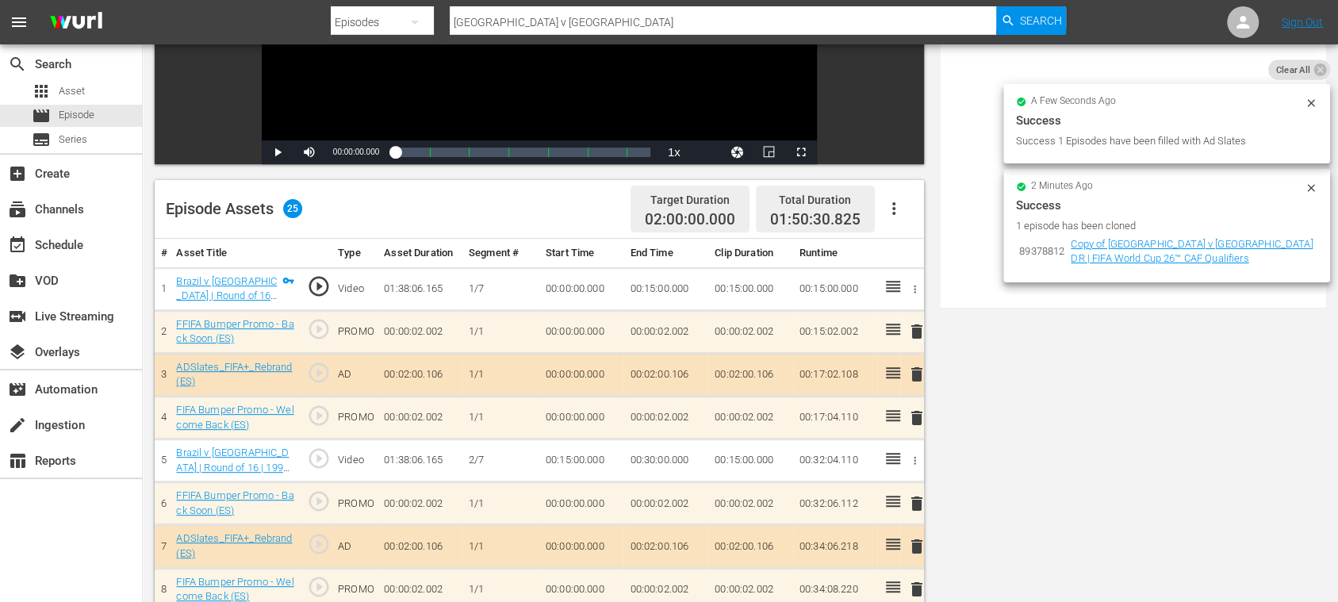
scroll to position [0, 0]
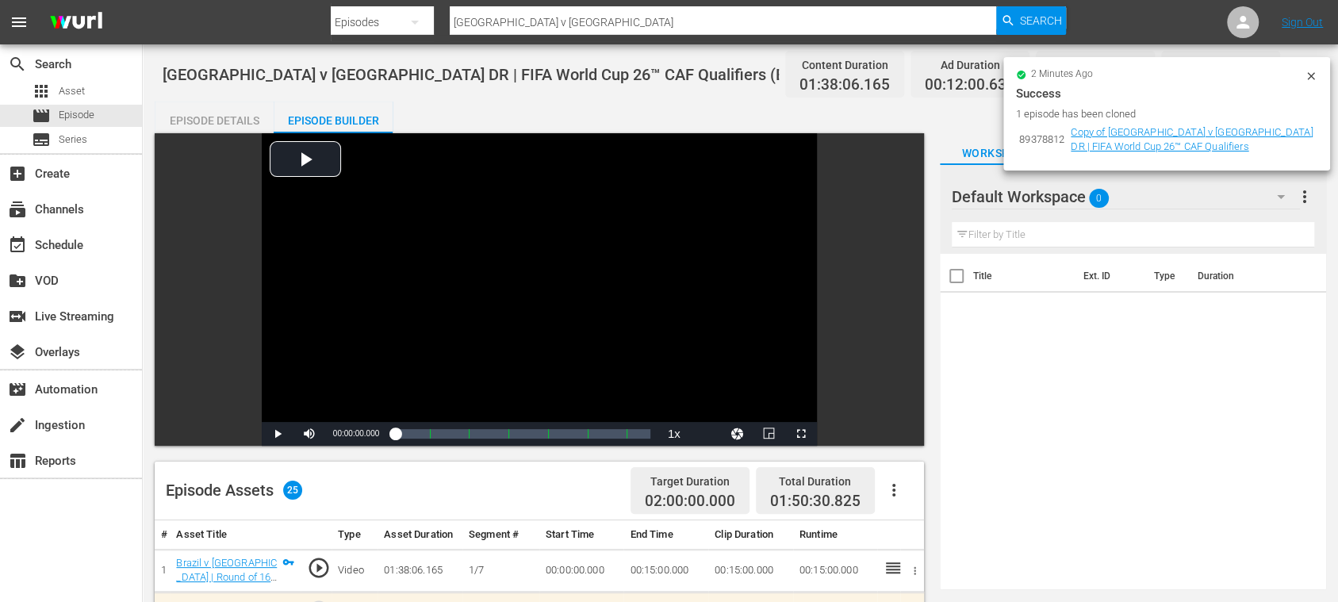
click at [217, 119] on div "Episode Details" at bounding box center [214, 121] width 119 height 38
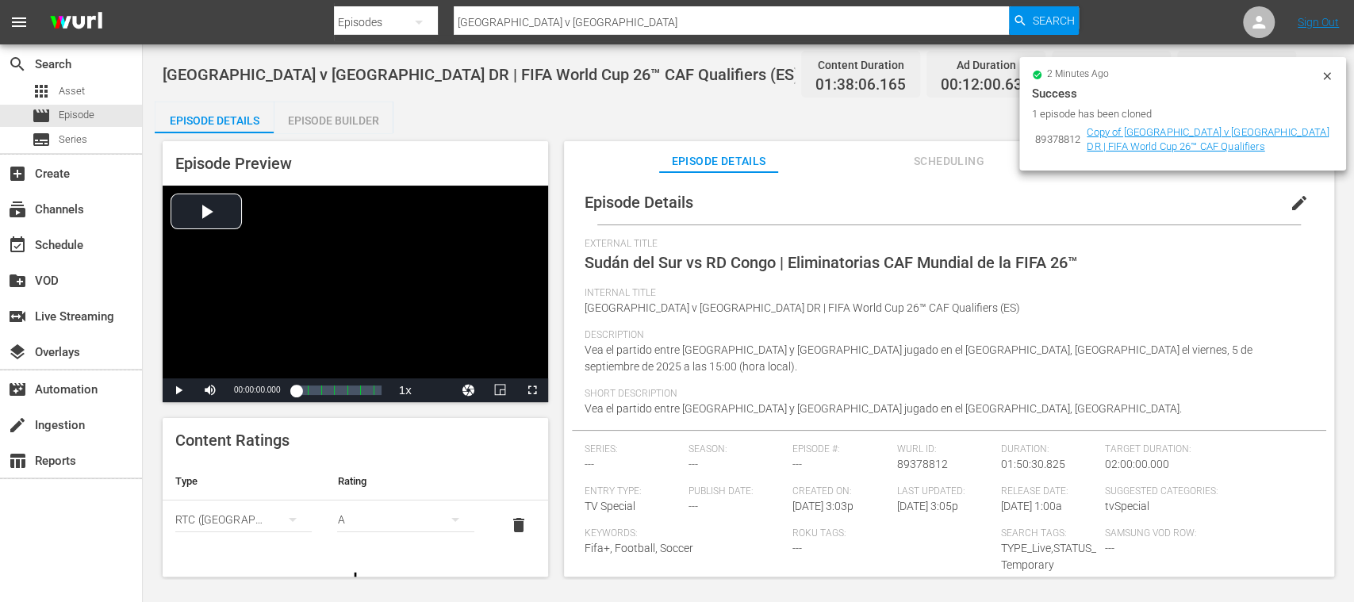
click at [1185, 206] on div "Episode Details edit" at bounding box center [949, 202] width 754 height 44
click at [1330, 74] on icon at bounding box center [1327, 76] width 13 height 13
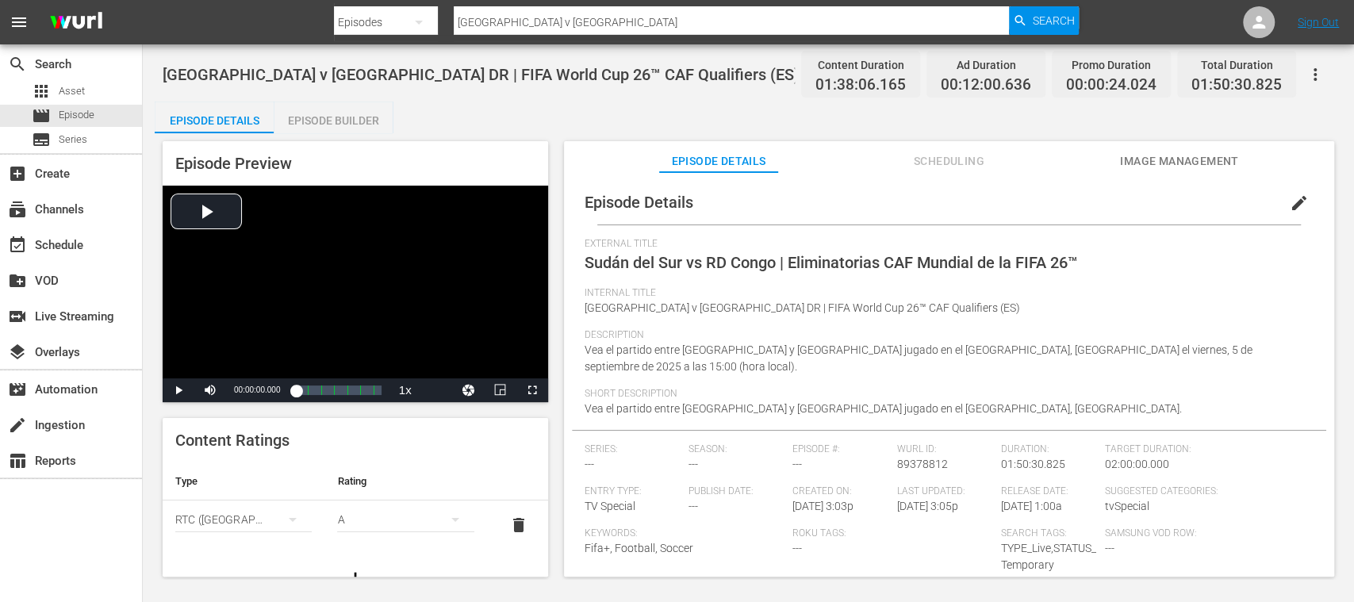
click at [1155, 154] on span "Image Management" at bounding box center [1179, 162] width 119 height 20
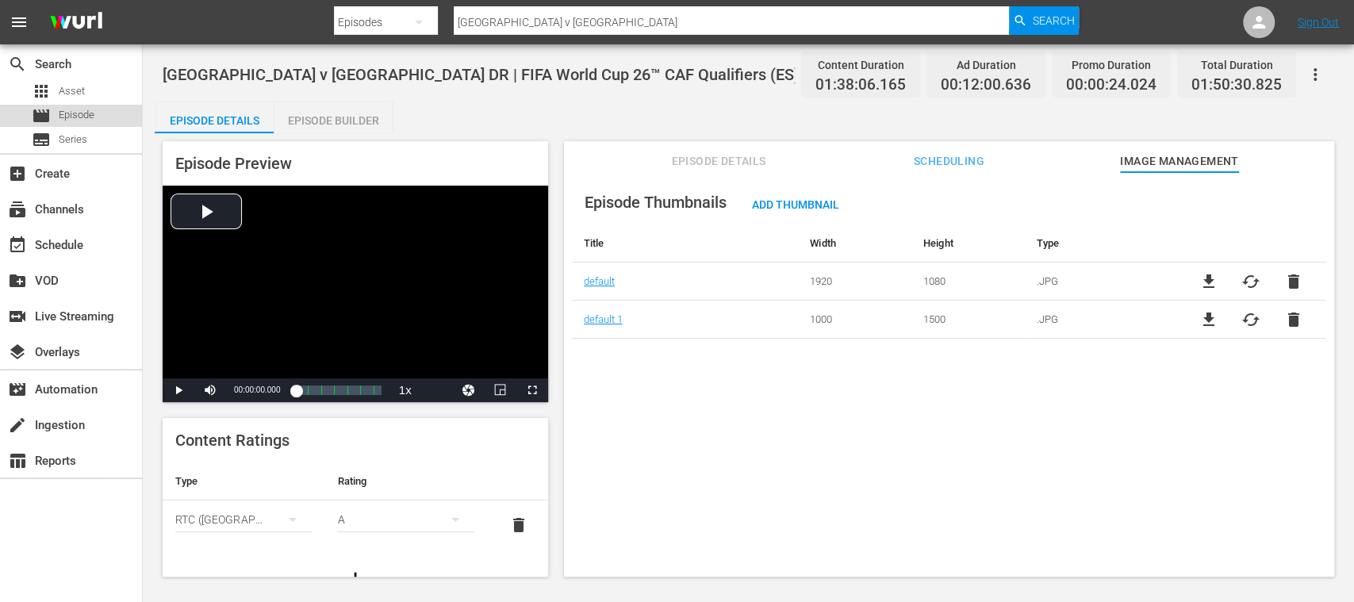
click at [77, 113] on span "Episode" at bounding box center [77, 115] width 36 height 16
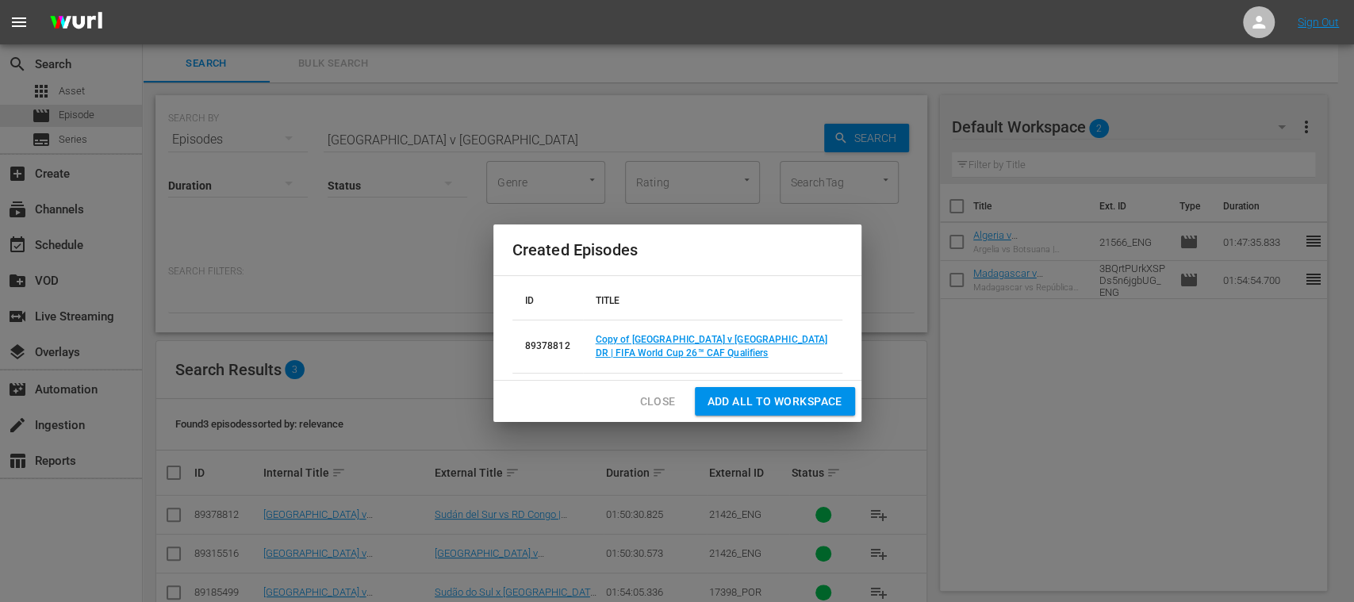
click at [643, 393] on span "Close" at bounding box center [658, 402] width 36 height 20
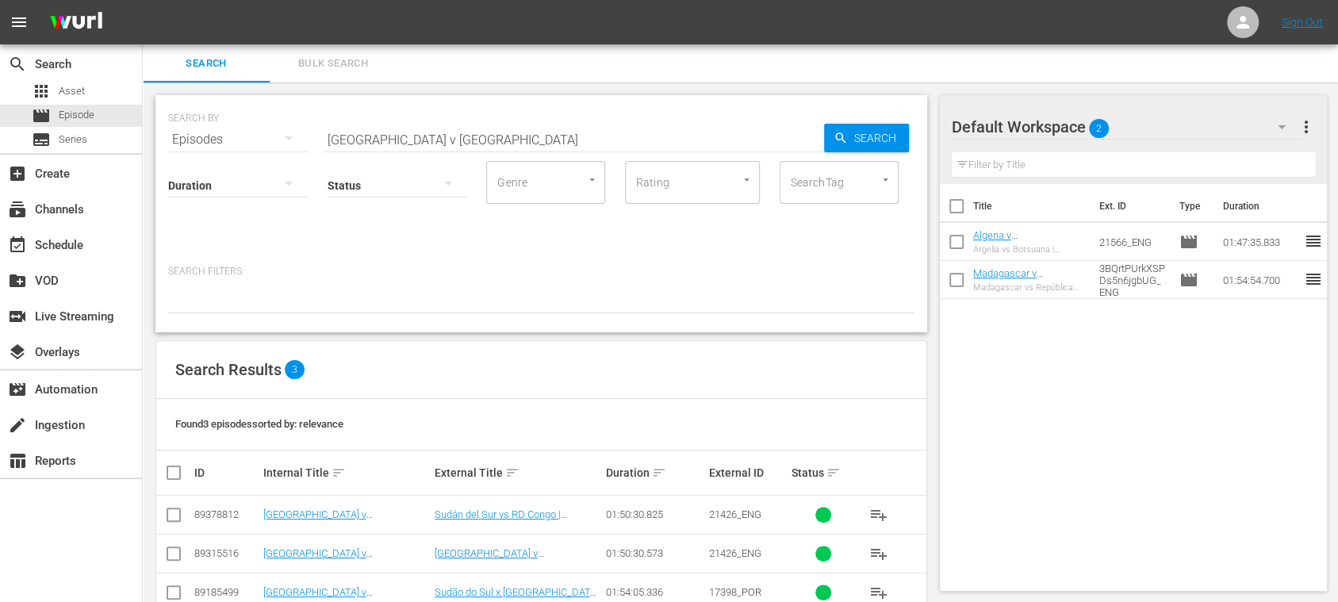
click at [881, 508] on span "playlist_add" at bounding box center [878, 514] width 19 height 19
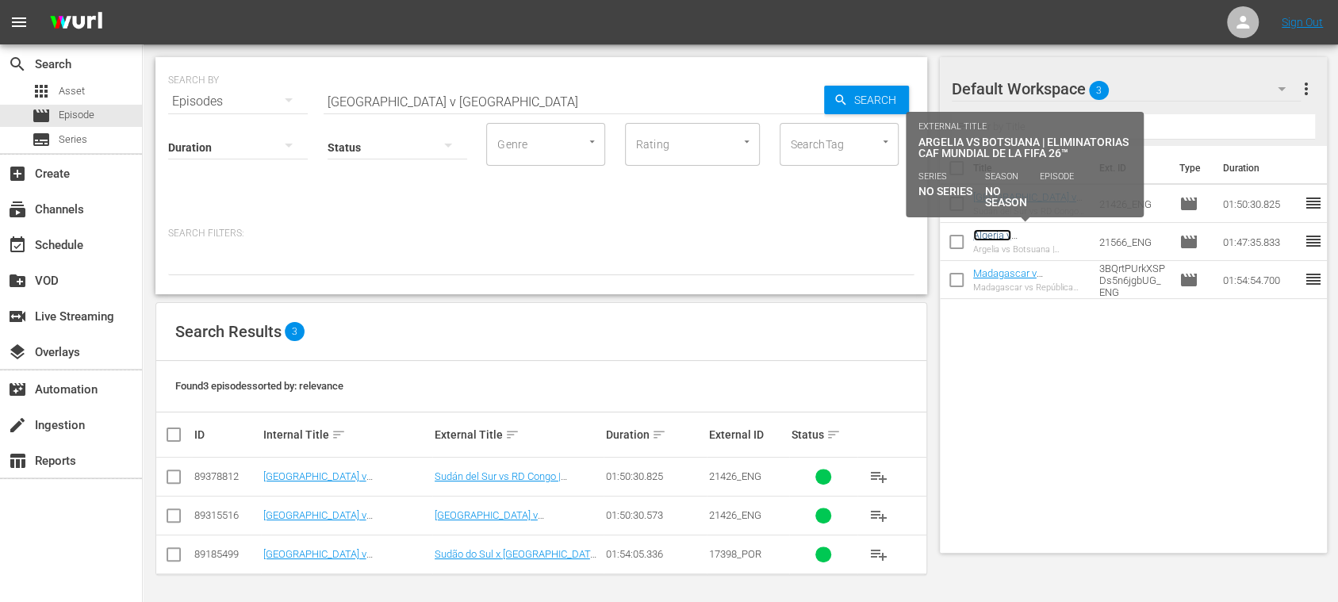
click at [1052, 236] on link "Algeria v [GEOGRAPHIC_DATA] | FIFA World Cup 26™ CAF Qualifiers (ES)" at bounding box center [1027, 253] width 108 height 48
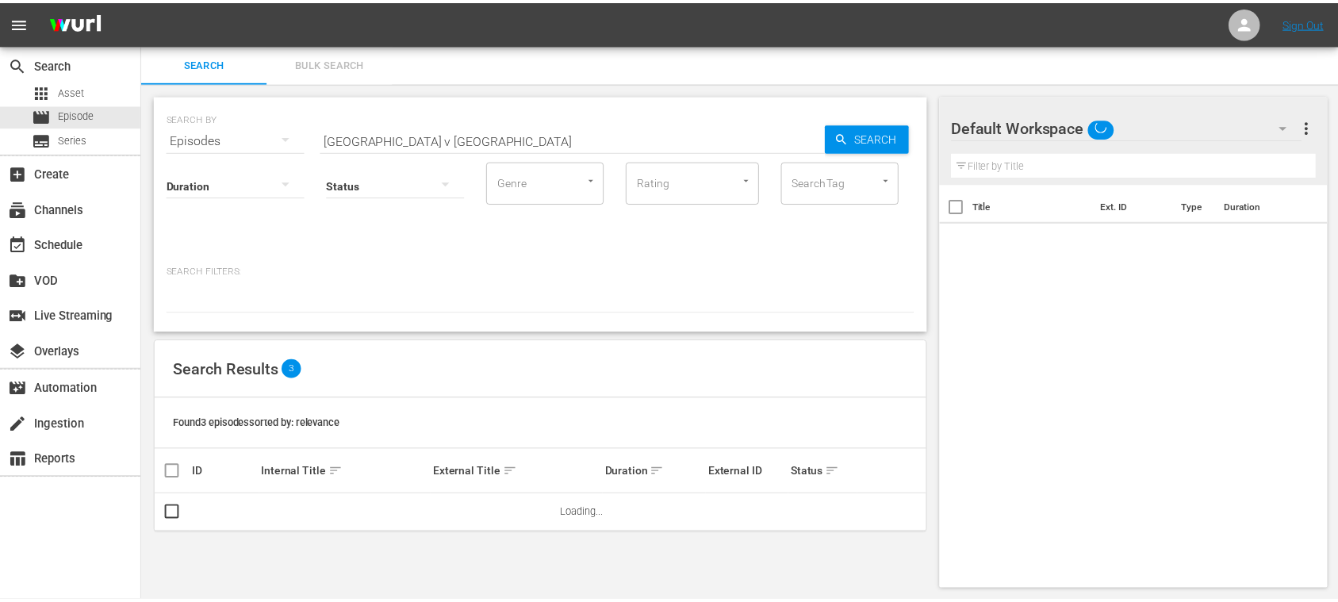
scroll to position [2, 0]
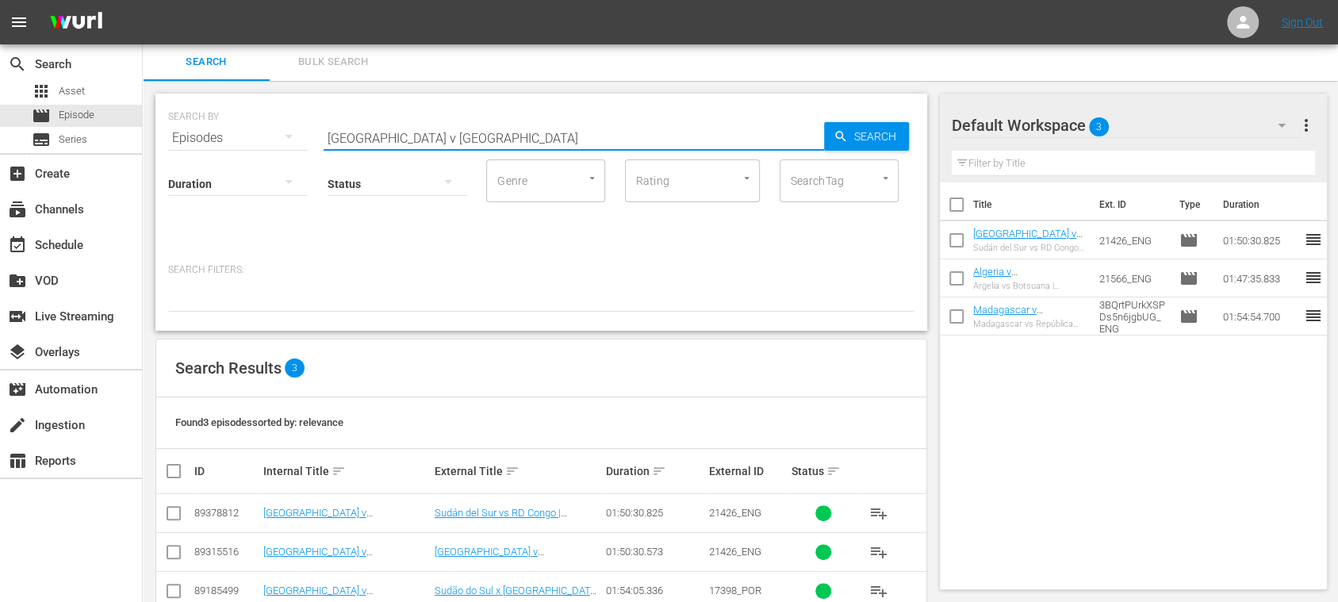
drag, startPoint x: 475, startPoint y: 125, endPoint x: 224, endPoint y: 133, distance: 250.8
click at [230, 133] on div "SEARCH BY Search By Episodes Search ID, Title, Description, Keywords, or Catego…" at bounding box center [541, 128] width 746 height 57
paste input "Benin vs Zimbabwe"
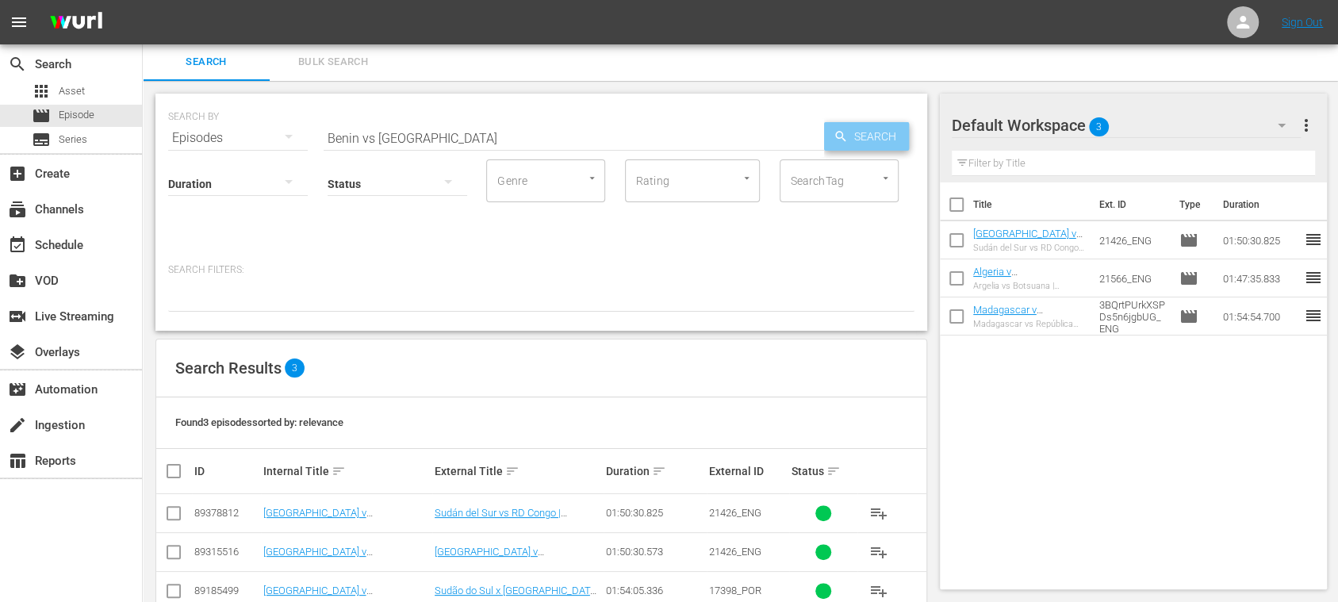
click at [900, 131] on span "Search" at bounding box center [878, 136] width 61 height 29
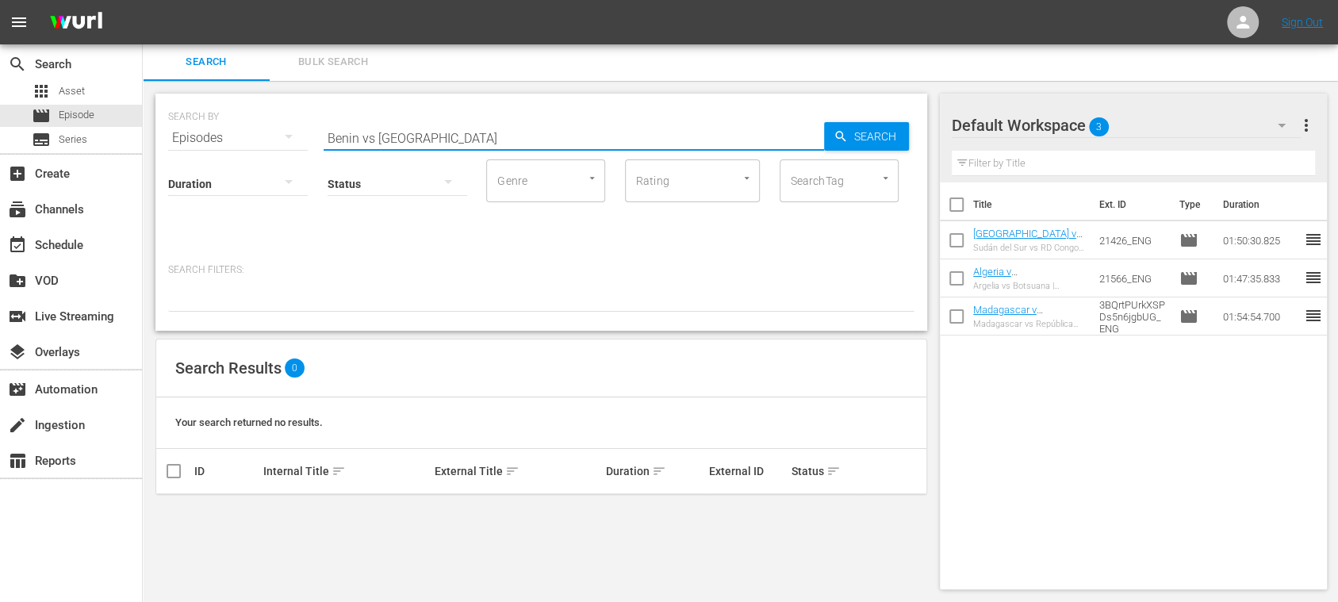
drag, startPoint x: 362, startPoint y: 135, endPoint x: 516, endPoint y: 134, distance: 153.9
click at [516, 134] on input "Benin vs Zimbabwe" at bounding box center [574, 138] width 501 height 38
type input "Benin"
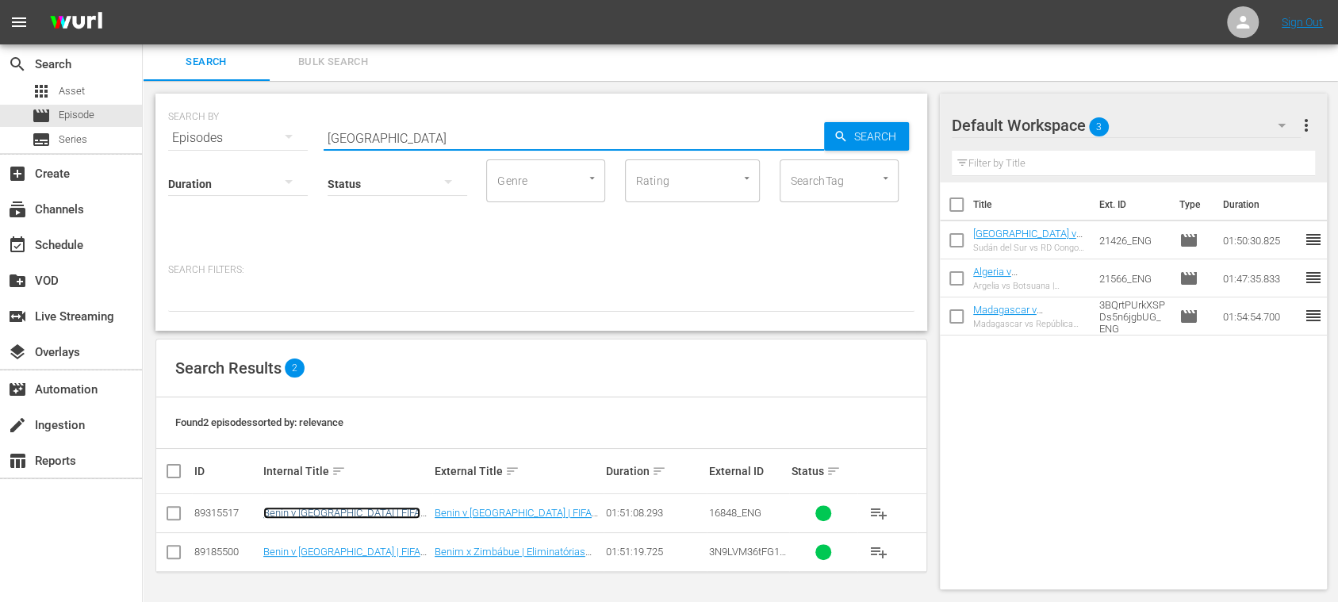
click at [370, 507] on link "Benin v [GEOGRAPHIC_DATA] | FIFA World Cup 26™ CAF Qualifiers(EN)" at bounding box center [341, 519] width 157 height 24
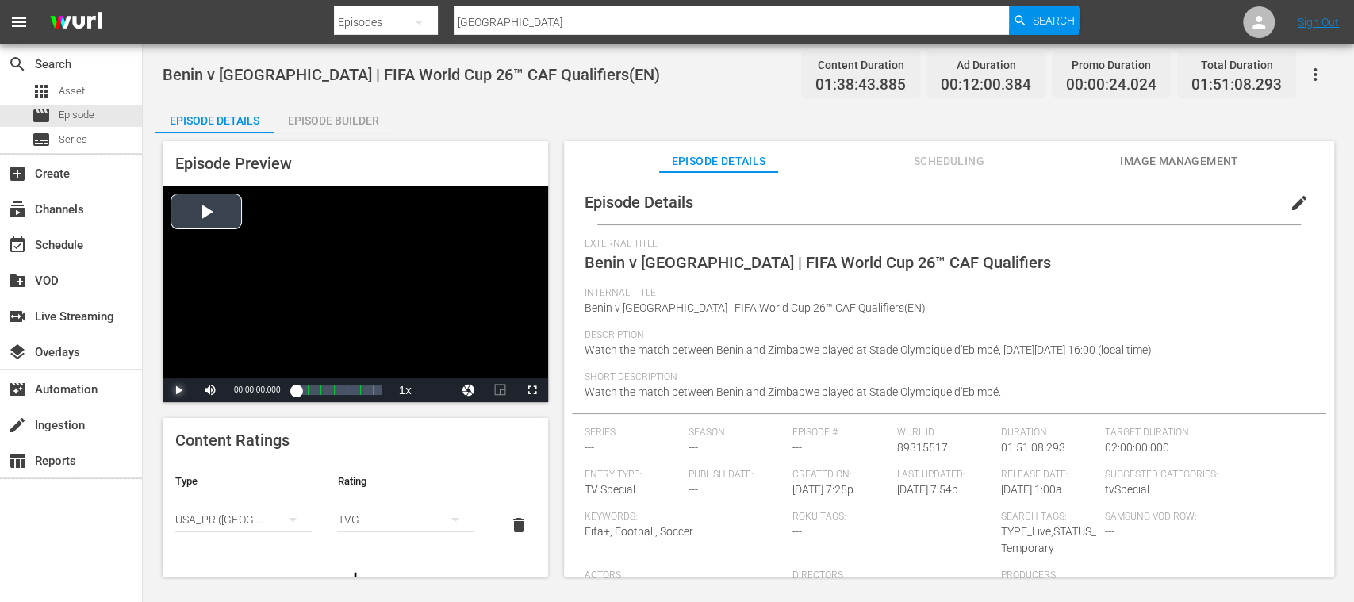
click at [178, 390] on span "Video Player" at bounding box center [178, 390] width 0 height 0
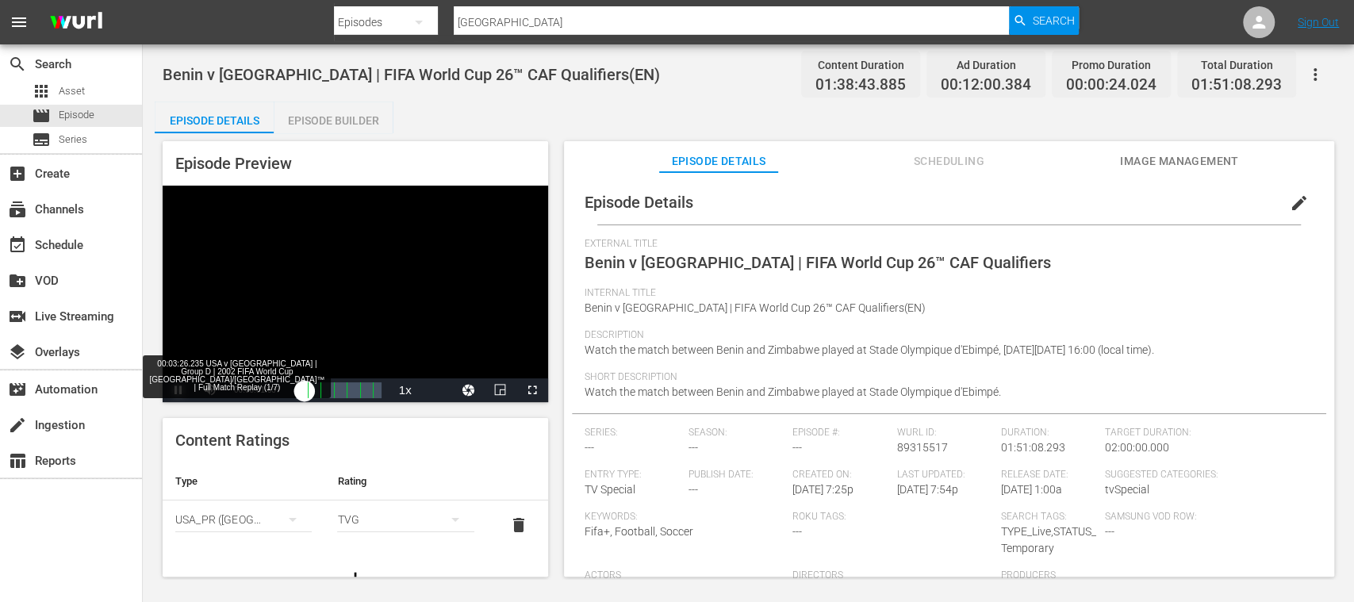
click at [305, 389] on div "00:00:01.609" at bounding box center [300, 390] width 9 height 16
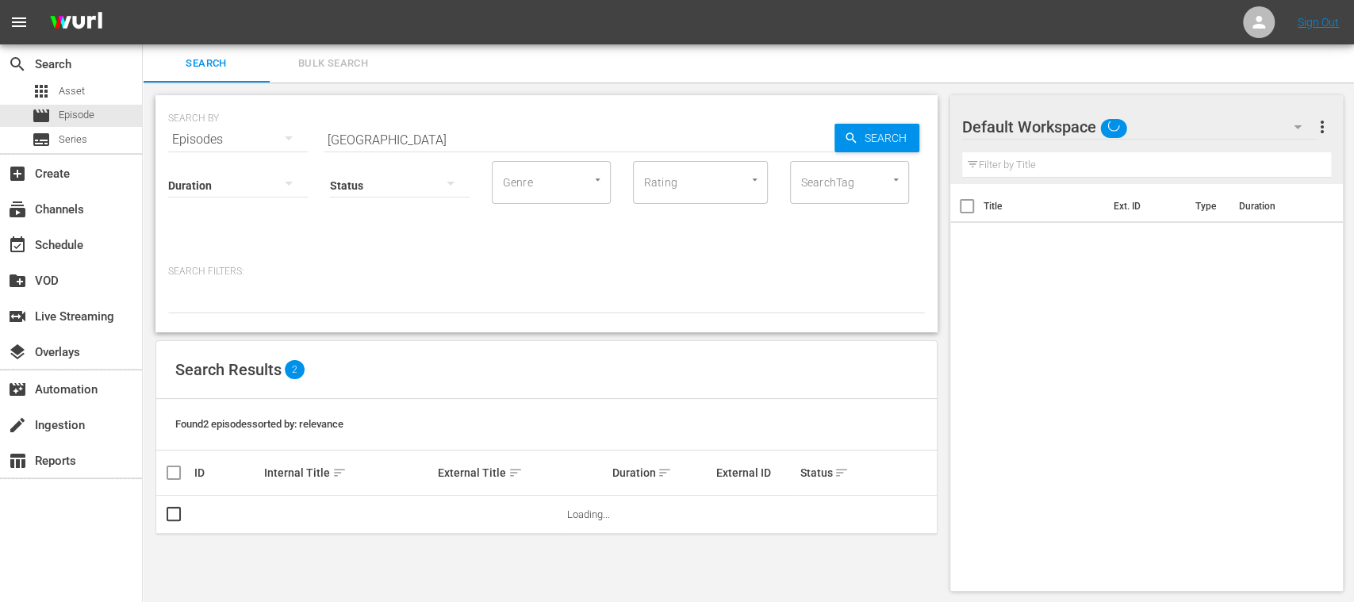
scroll to position [2, 0]
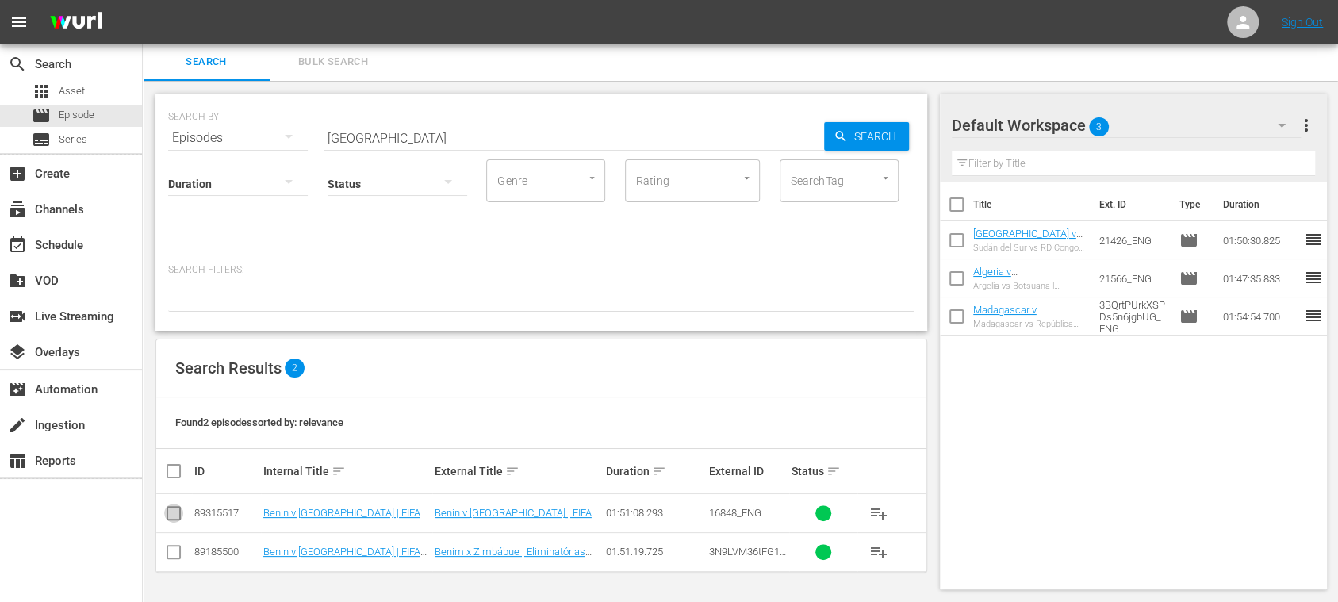
click at [179, 509] on input "checkbox" at bounding box center [173, 516] width 19 height 19
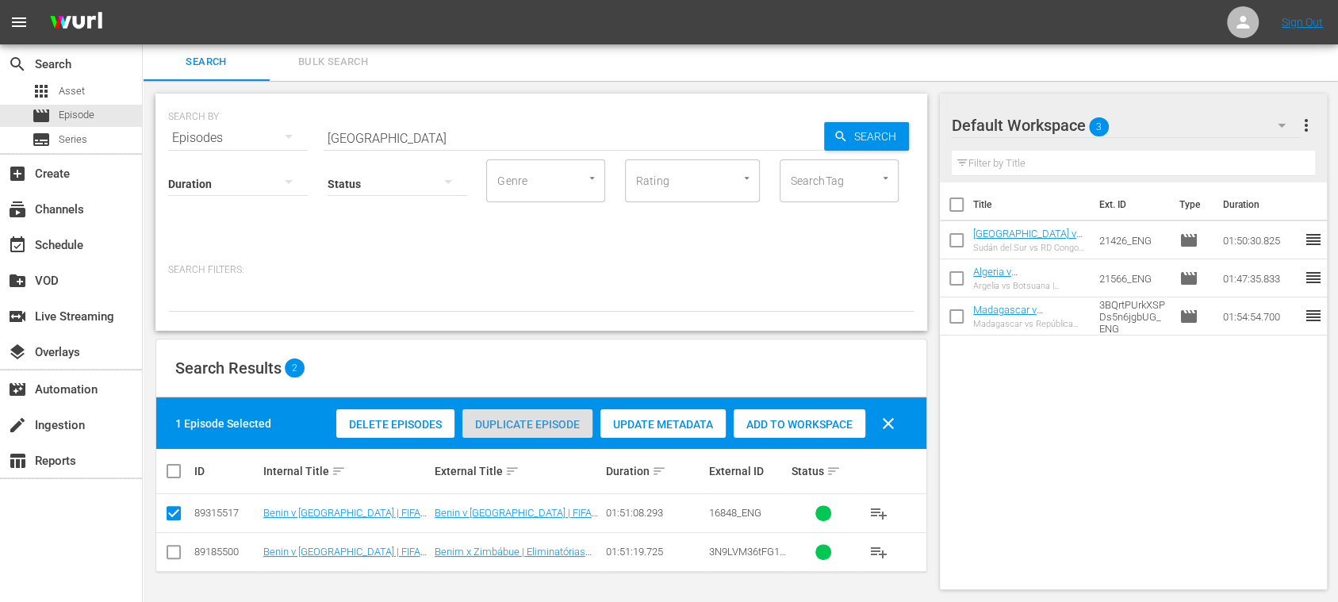
click at [541, 427] on span "Duplicate Episode" at bounding box center [527, 424] width 130 height 13
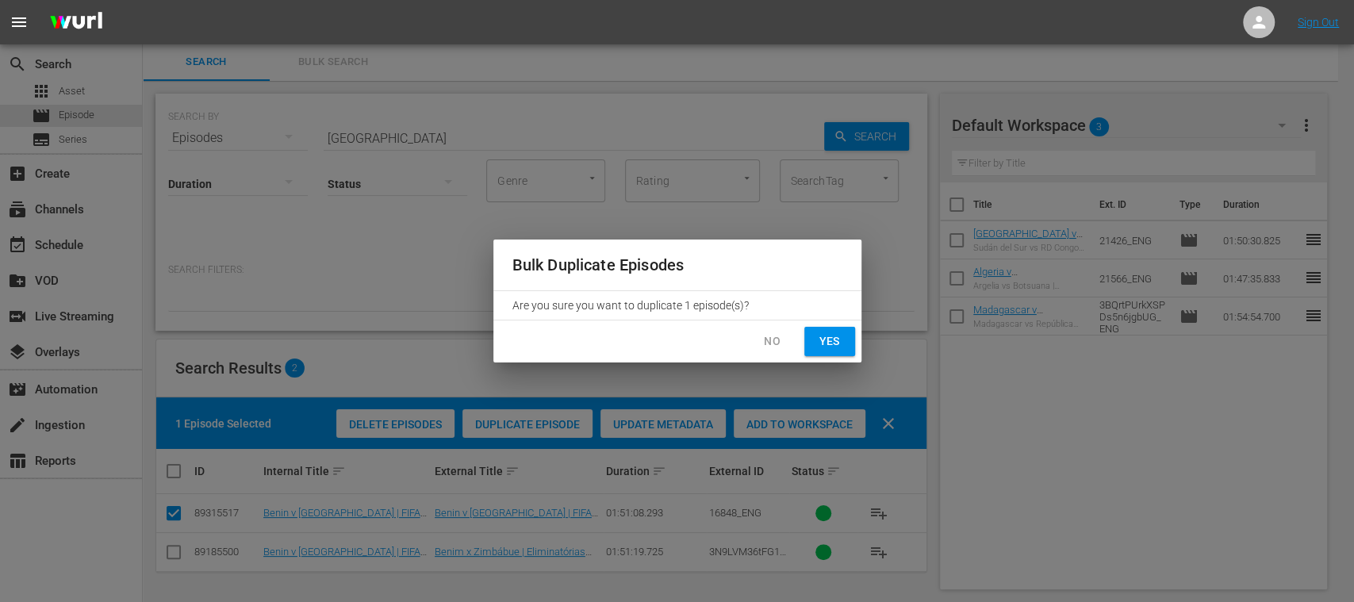
click at [828, 341] on span "Yes" at bounding box center [829, 342] width 25 height 20
checkbox input "false"
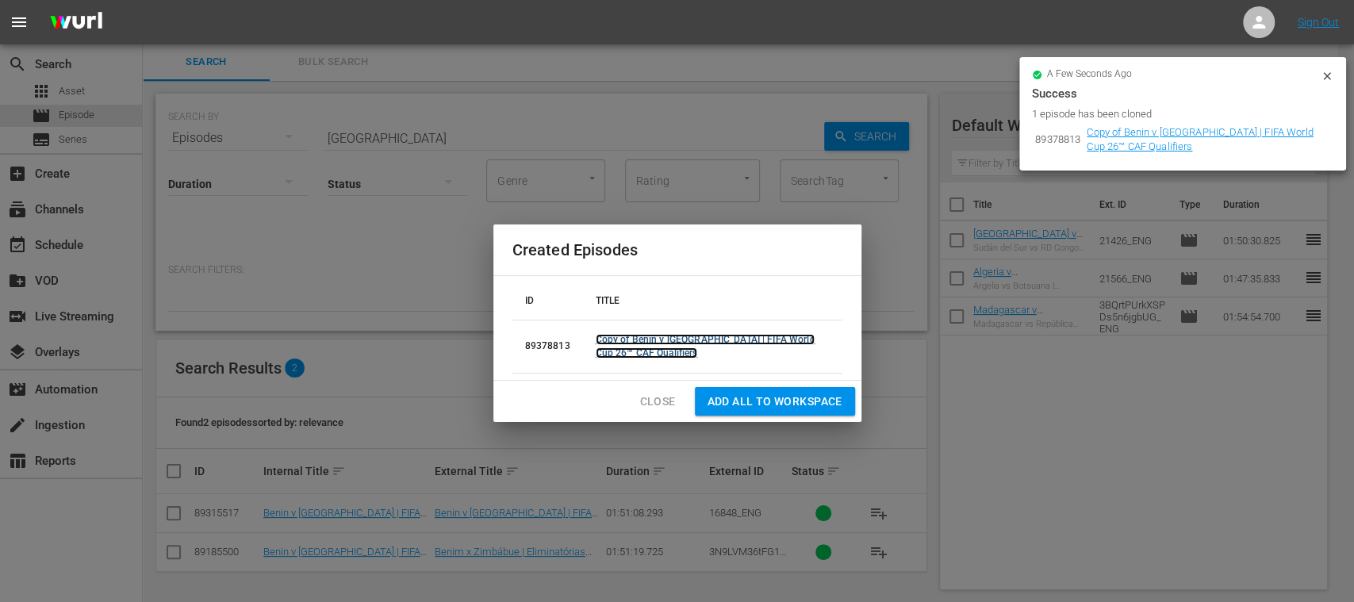
click at [676, 340] on link "Copy of Benin v Zimbabwe | FIFA World Cup 26™ CAF Qualifiers" at bounding box center [706, 346] width 220 height 25
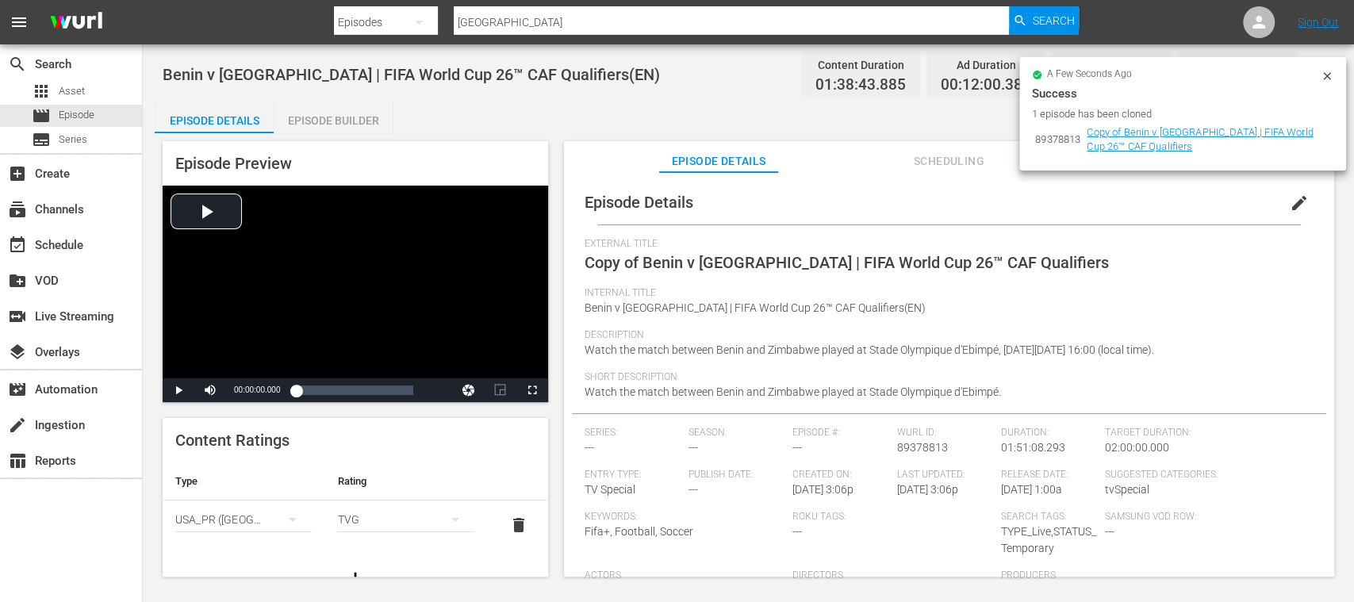
click at [1329, 75] on icon at bounding box center [1327, 76] width 13 height 13
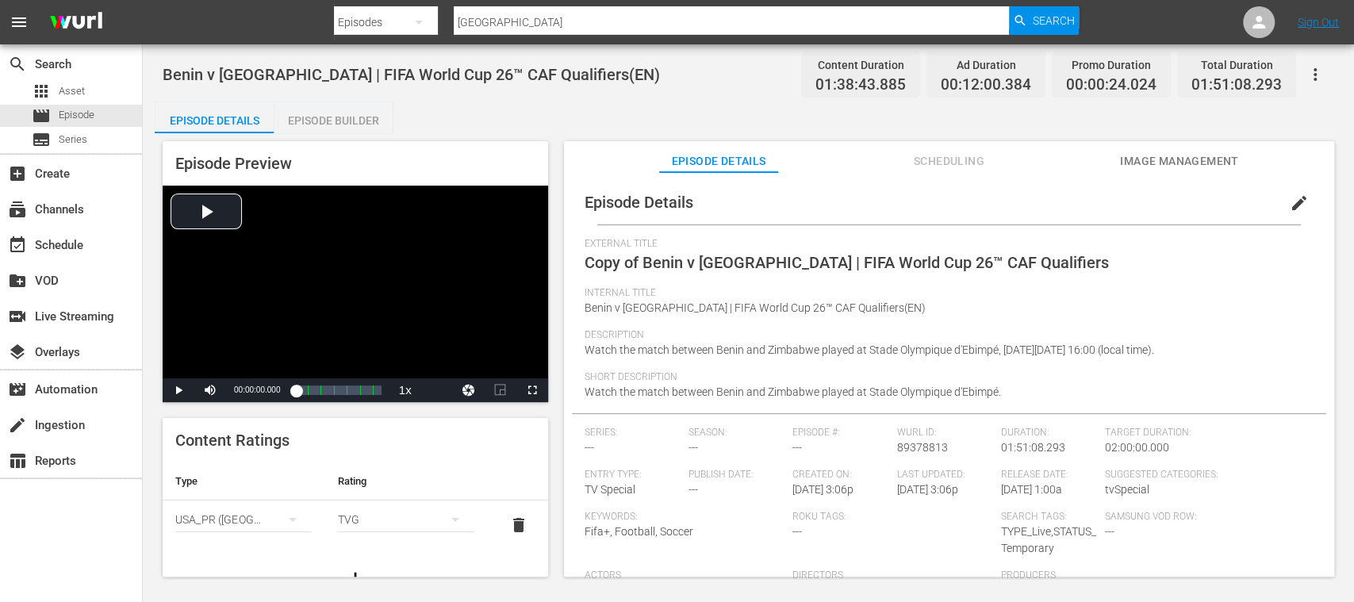
click at [1290, 203] on span "edit" at bounding box center [1299, 203] width 19 height 19
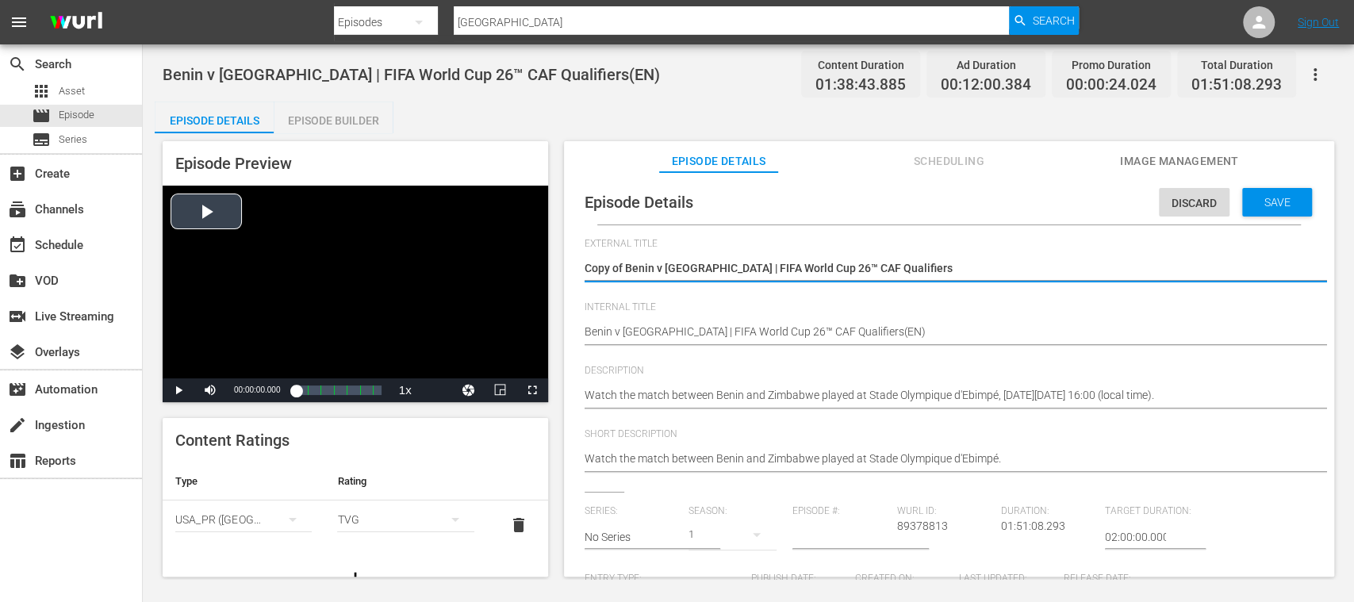
drag, startPoint x: 907, startPoint y: 275, endPoint x: 436, endPoint y: 267, distance: 470.4
click at [436, 267] on div "Episode Preview Video Player is loading. Play Video Play Mute Current Time 00:0…" at bounding box center [748, 361] width 1187 height 456
paste textarea "[PERSON_NAME] vs Zimbabue | Eliminatorias CAF Mundial de la FIFA 26™"
type textarea "[PERSON_NAME] vs Zimbabue | Eliminatorias CAF Mundial de la FIFA 26™"
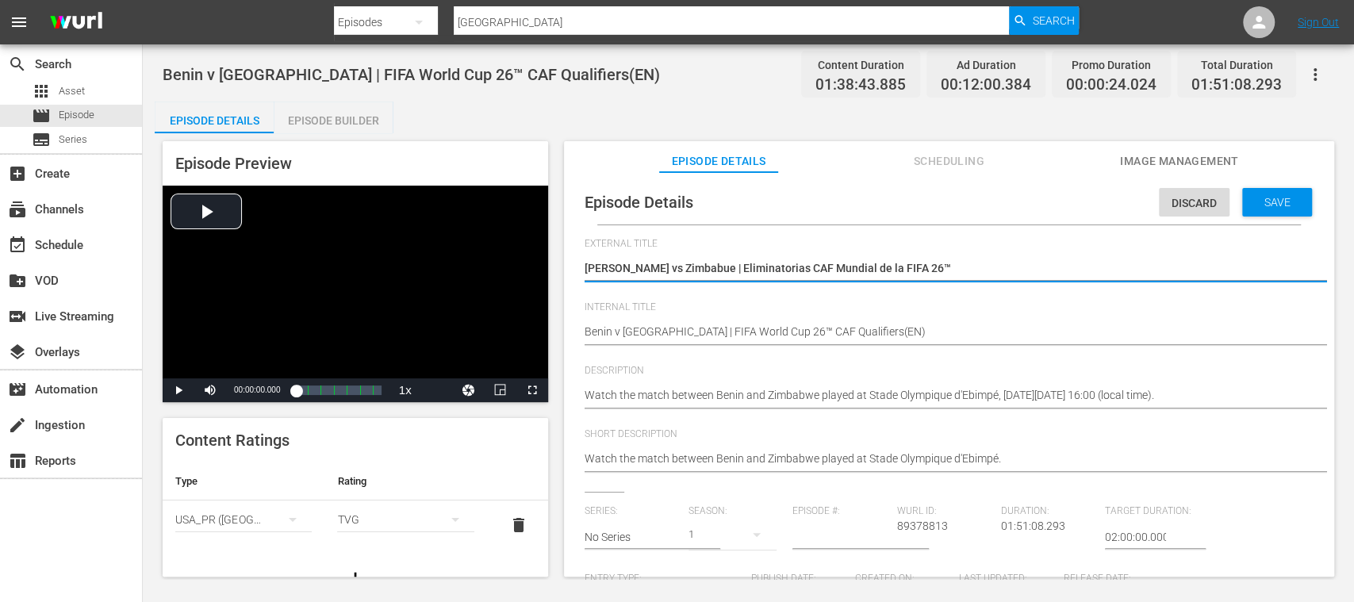
type textarea "[PERSON_NAME] vs Zimbabue | Eliminatorias CAF Mundial de la FIFA 26™"
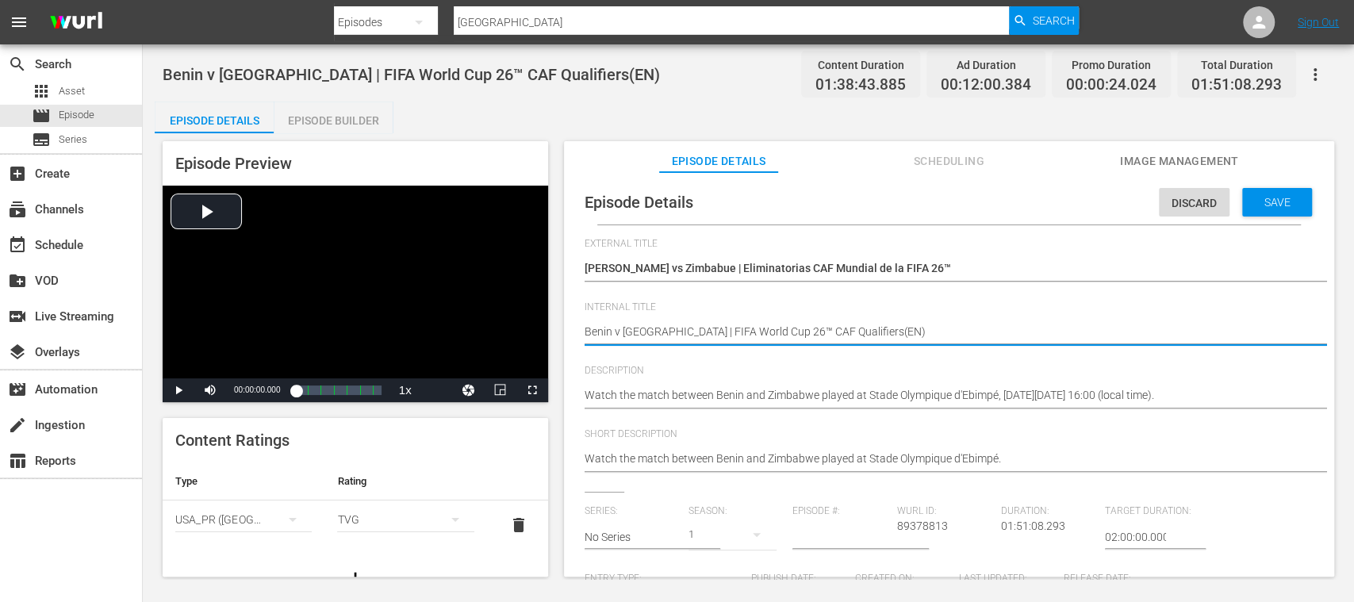
type textarea "Benin v Zimbabwe | FIFA World Cup 26™ CAF Qualifiers (EN)"
click at [865, 335] on textarea "Benin v [GEOGRAPHIC_DATA] | FIFA World Cup 26™ CAF Qualifiers(EN)" at bounding box center [945, 333] width 721 height 19
click at [871, 332] on textarea "Benin v [GEOGRAPHIC_DATA] | FIFA World Cup 26™ CAF Qualifiers(EN)" at bounding box center [945, 333] width 721 height 19
type textarea "Benin v Zimbabwe | FIFA World Cup 26™ CAF Qualifiers (E)"
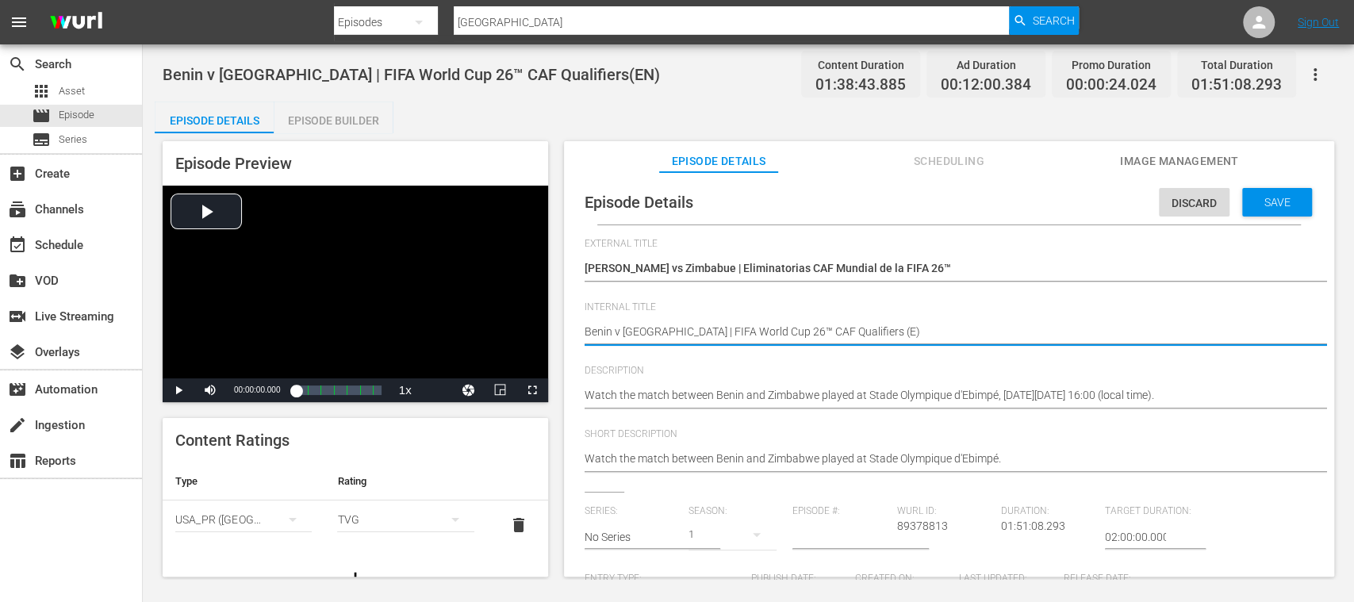
type textarea "Benin v [GEOGRAPHIC_DATA] | FIFA World Cup 26™ CAF Qualifiers (ES)"
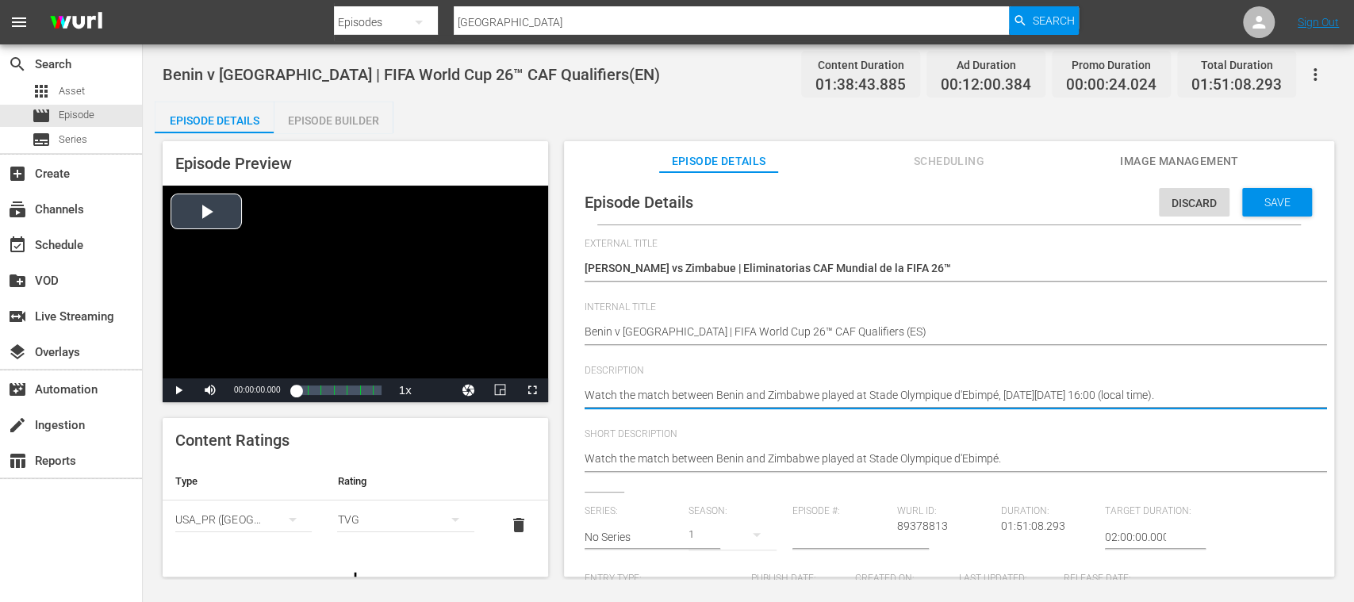
drag, startPoint x: 773, startPoint y: 383, endPoint x: 252, endPoint y: 370, distance: 521.3
paste textarea "Vea el partido entre Benín y Zimbabue jugado en el Estadio Olympique d'Ebimpé, …"
type textarea "Vea el partido entre Benín y Zimbabue jugado en el Estadio Olympique d'Ebimpé, …"
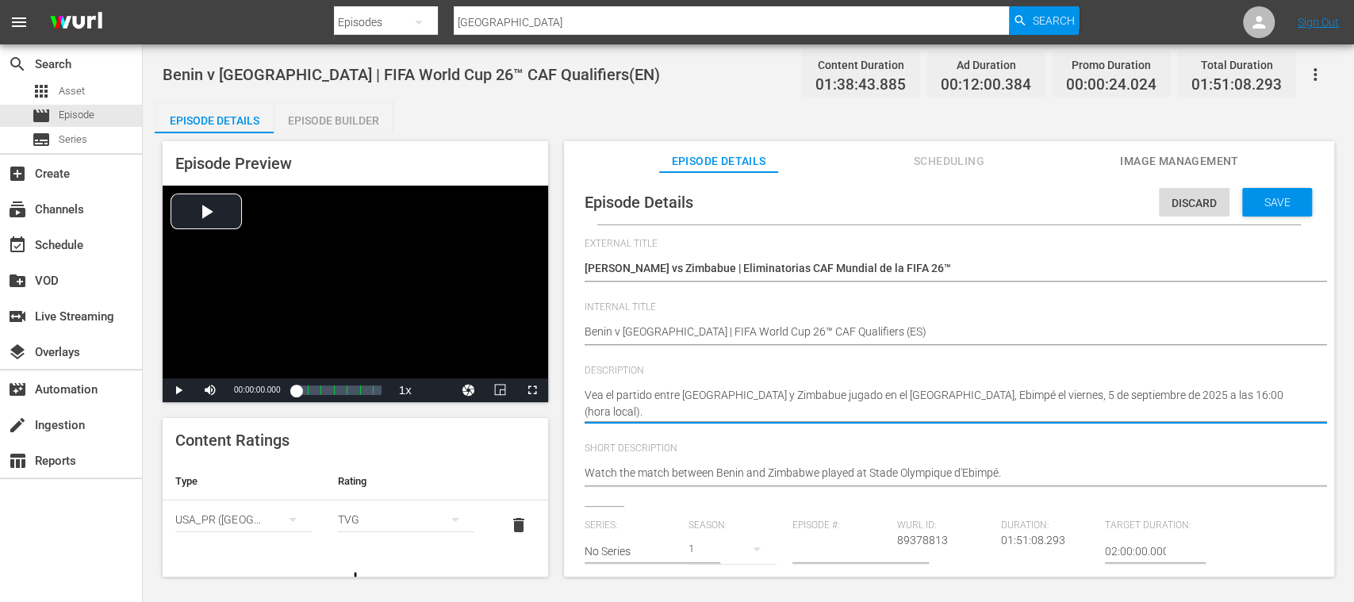
type textarea "Vea el partido entre Benín y Zimbabue jugado en el Estadio Olympique d'Ebimpé, …"
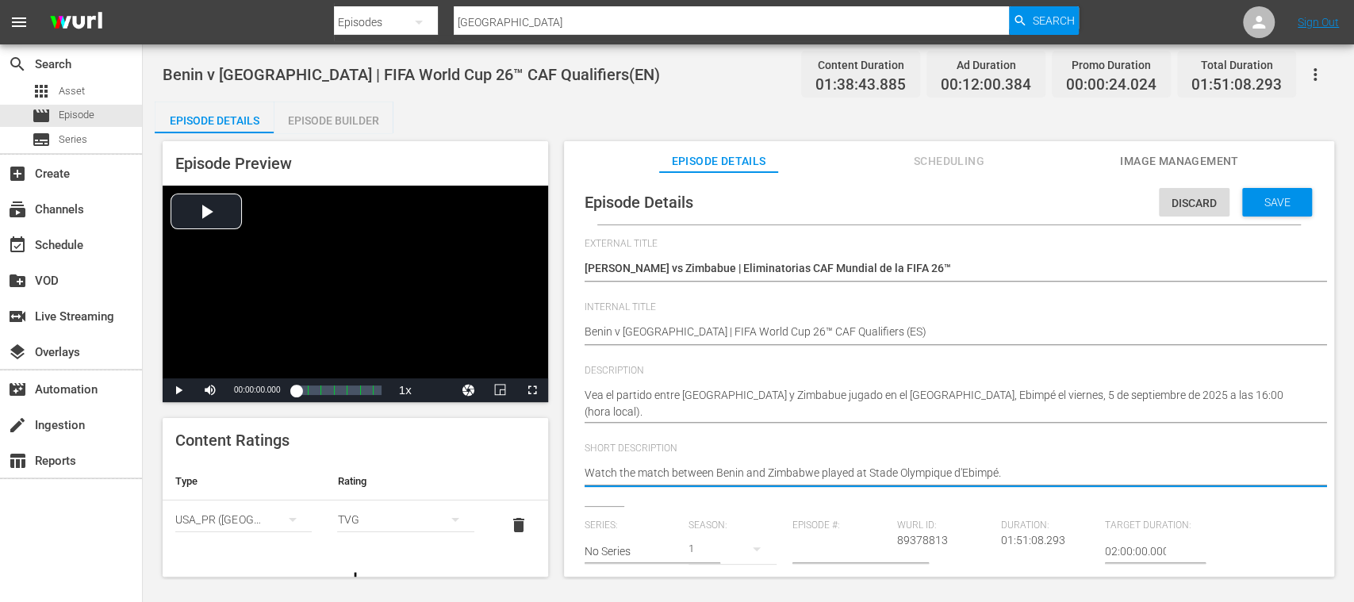
drag, startPoint x: 701, startPoint y: 463, endPoint x: 286, endPoint y: 451, distance: 415.8
paste textarea "Vea el partido entre Benín y Zimbabue jugado en el Estadio Olympique d'Ebimpé, …"
type textarea "Vea el partido entre Benín y Zimbabue jugado en el Estadio Olympique d'Ebimpé, …"
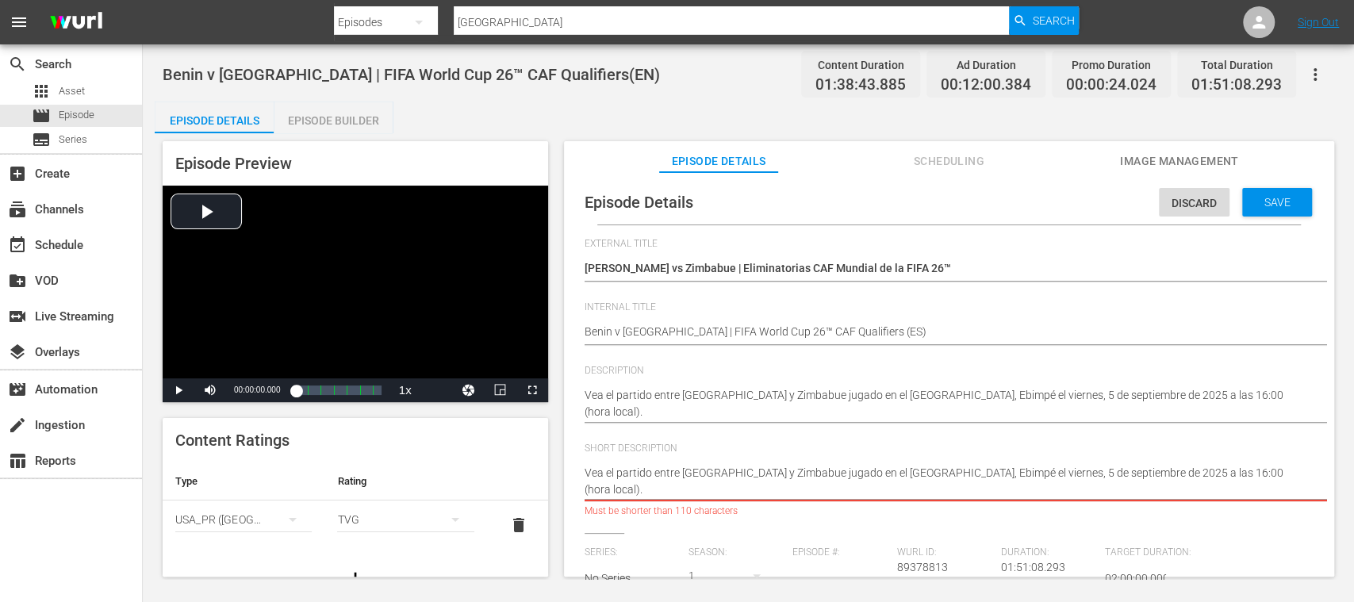
drag, startPoint x: 1011, startPoint y: 474, endPoint x: 1015, endPoint y: 484, distance: 10.6
click at [1015, 484] on textarea "Watch the match between Benin and Zimbabwe played at Stade Olympique d'Ebimpé." at bounding box center [945, 481] width 721 height 33
type textarea "Vea el partido entre Benín y Zimbabue jugado en el Estadio Olympique d'Ebimpé, …"
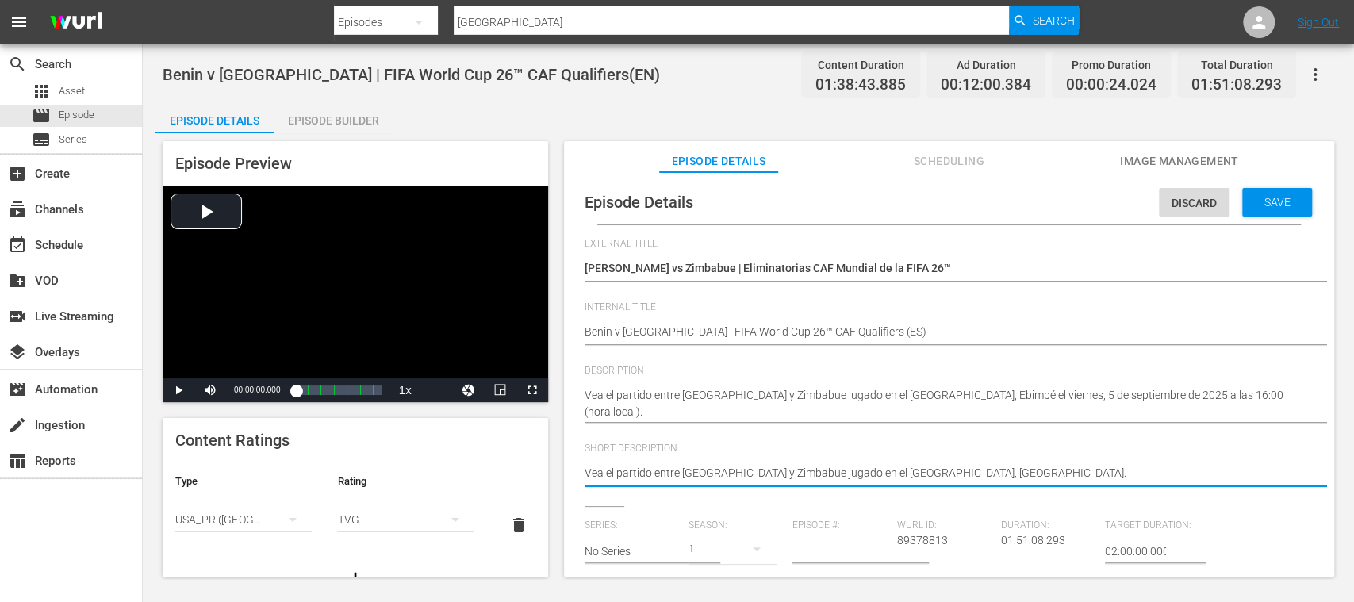
type textarea "Vea el partido entre Benín y Zimbabue jugado en el Estadio Olympique d'Ebimpé, …"
click at [509, 518] on span "delete" at bounding box center [518, 525] width 19 height 19
click at [260, 512] on div "simple table" at bounding box center [243, 519] width 136 height 44
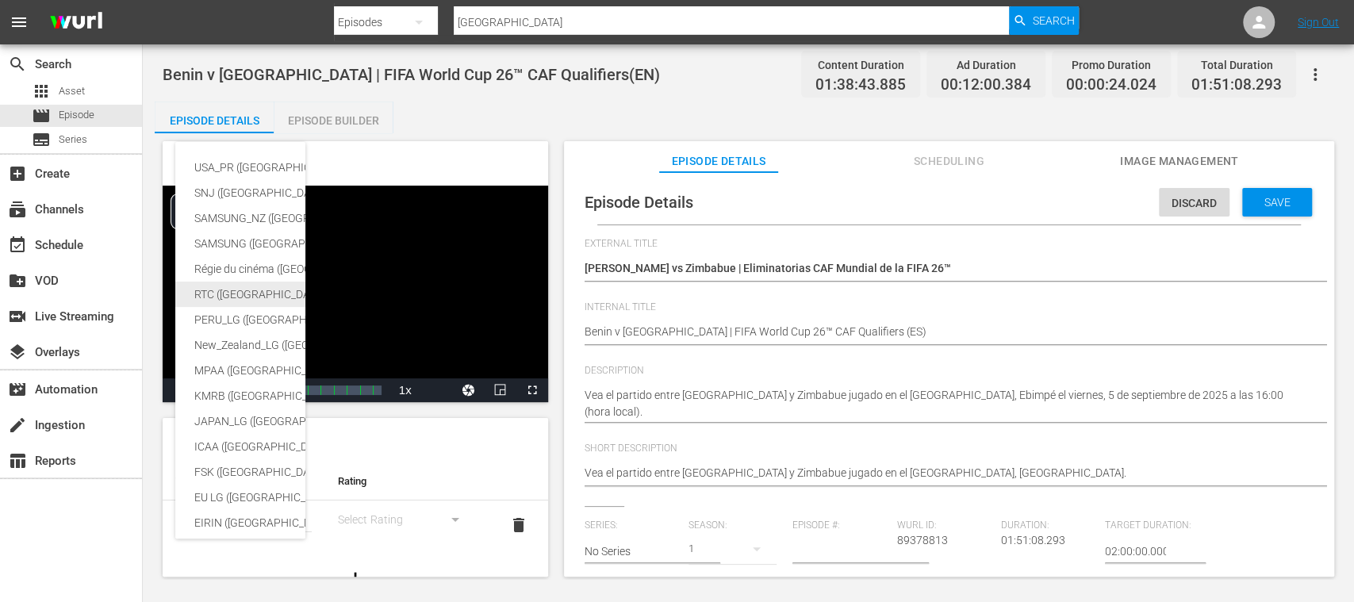
click at [230, 292] on div "RTC (Mexico)" at bounding box center [376, 294] width 364 height 25
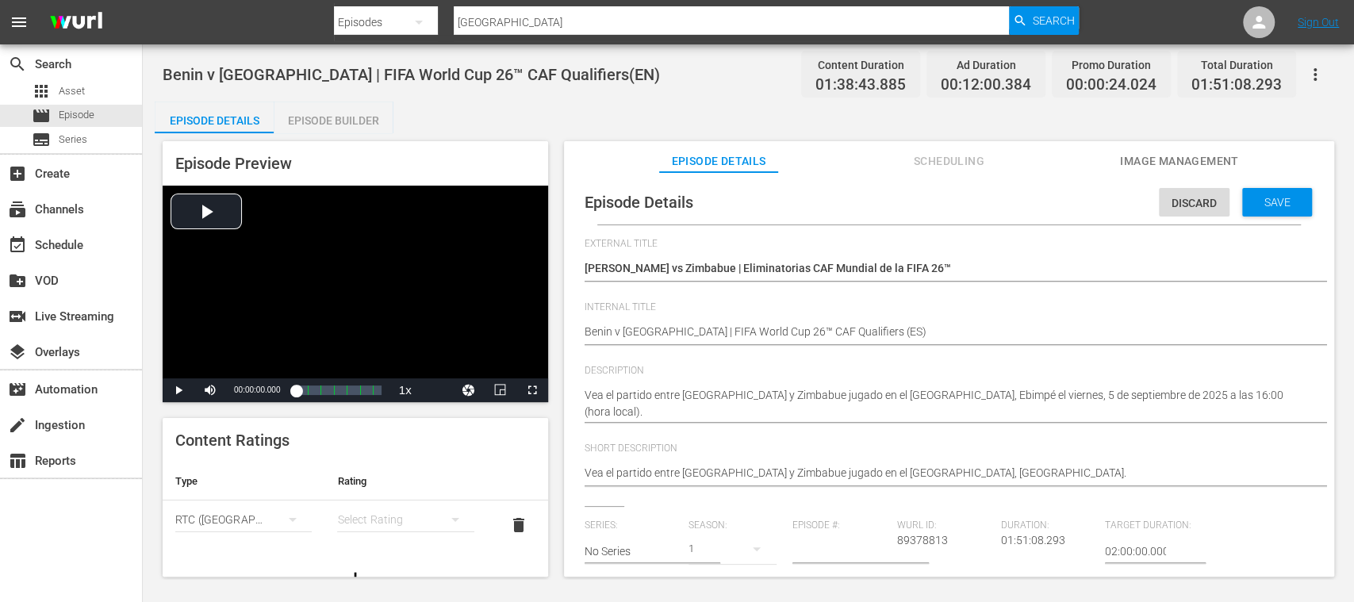
click at [359, 512] on div "simple table" at bounding box center [405, 519] width 136 height 44
click at [368, 409] on div "A" at bounding box center [396, 411] width 92 height 25
click at [1266, 204] on span "Save" at bounding box center [1278, 202] width 52 height 13
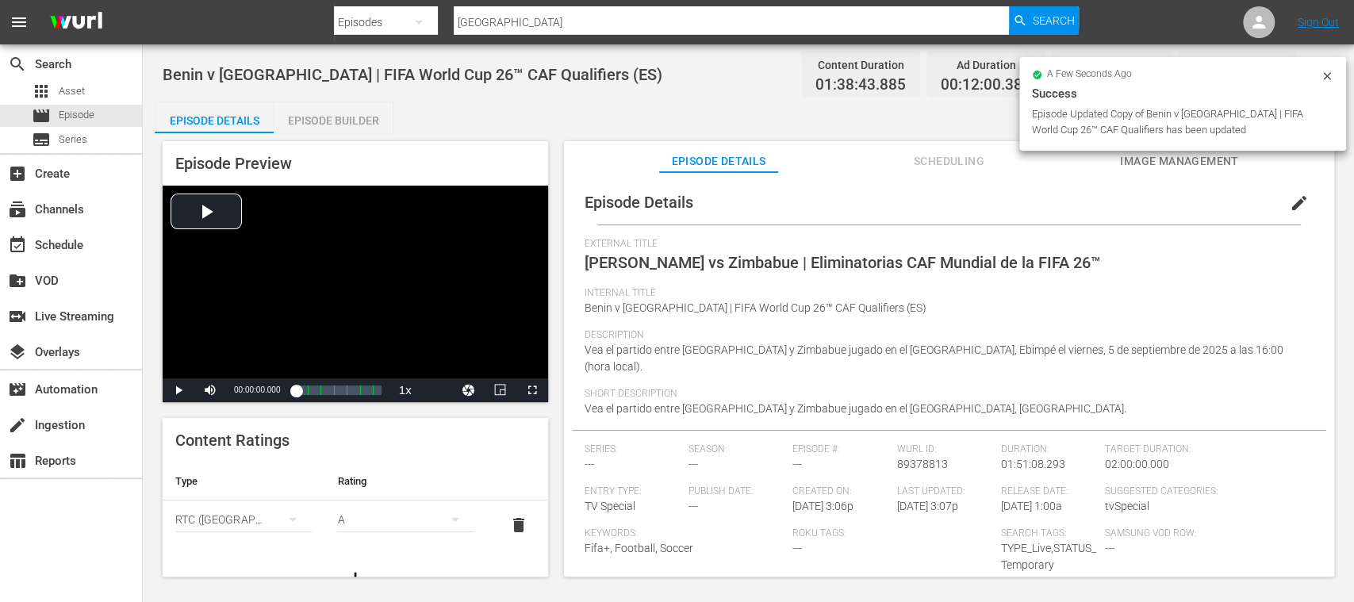
click at [347, 116] on div "Episode Builder" at bounding box center [333, 121] width 119 height 38
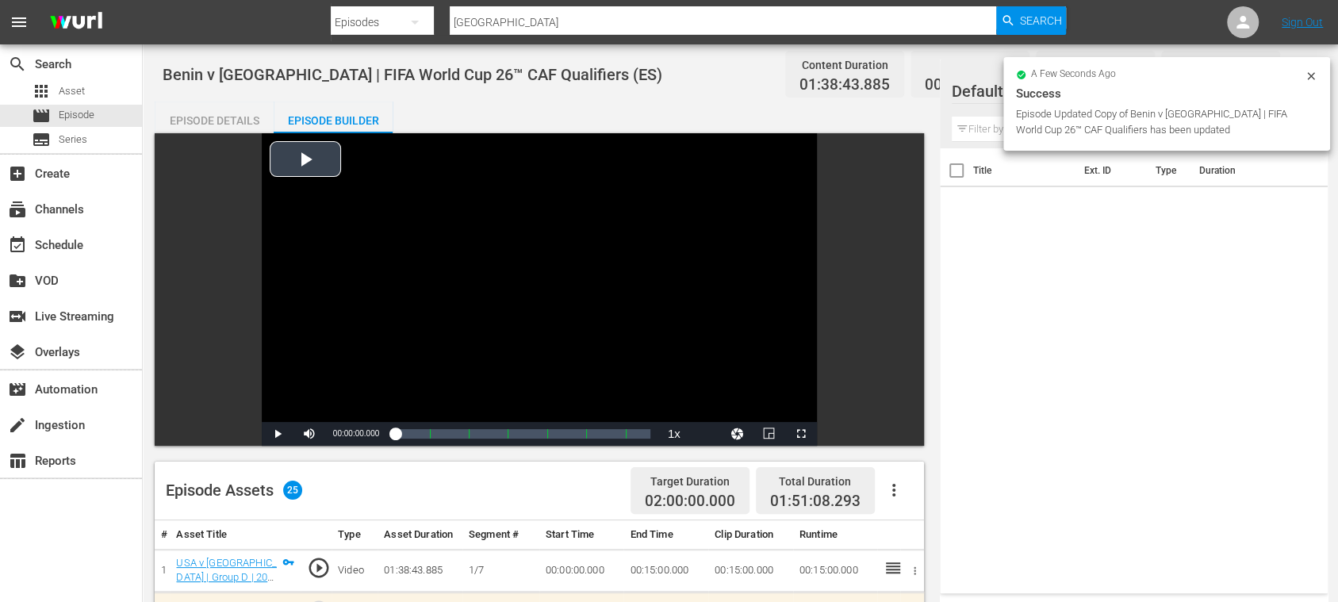
scroll to position [282, 0]
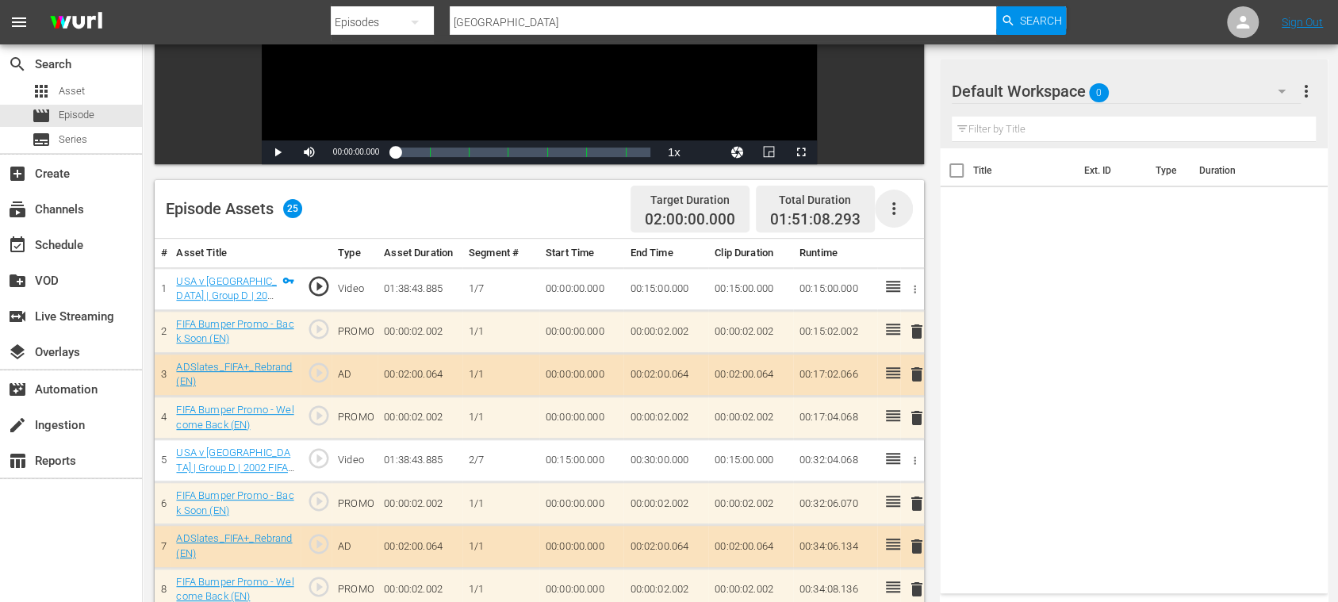
click at [896, 201] on icon "button" at bounding box center [893, 208] width 19 height 19
click at [901, 242] on div "Clear Ads" at bounding box center [941, 253] width 108 height 38
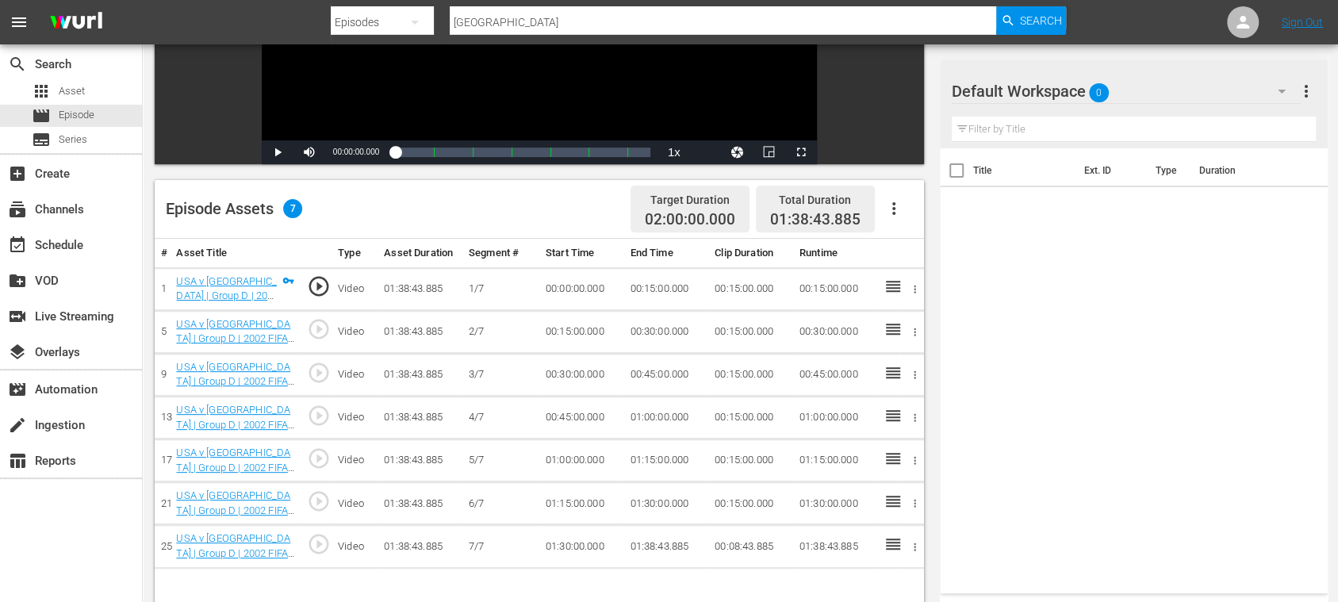
click at [894, 205] on icon "button" at bounding box center [893, 208] width 19 height 19
click at [905, 213] on div "Fill with Ads" at bounding box center [941, 215] width 108 height 38
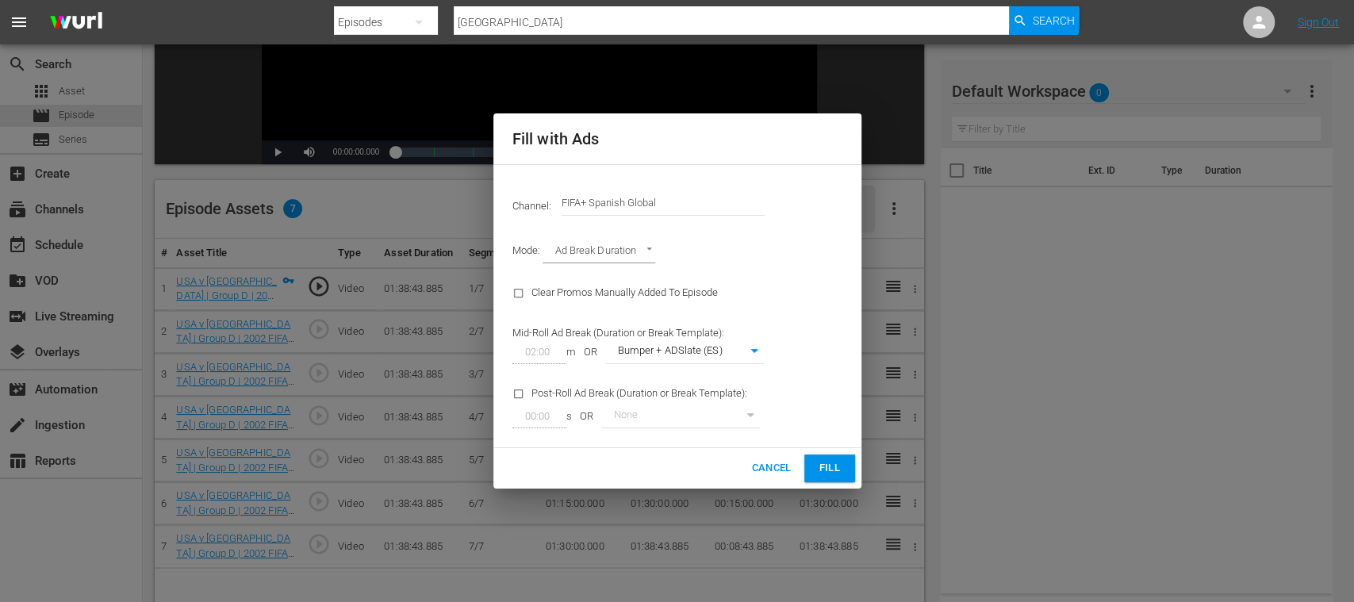
click at [834, 465] on span "Fill" at bounding box center [829, 468] width 25 height 18
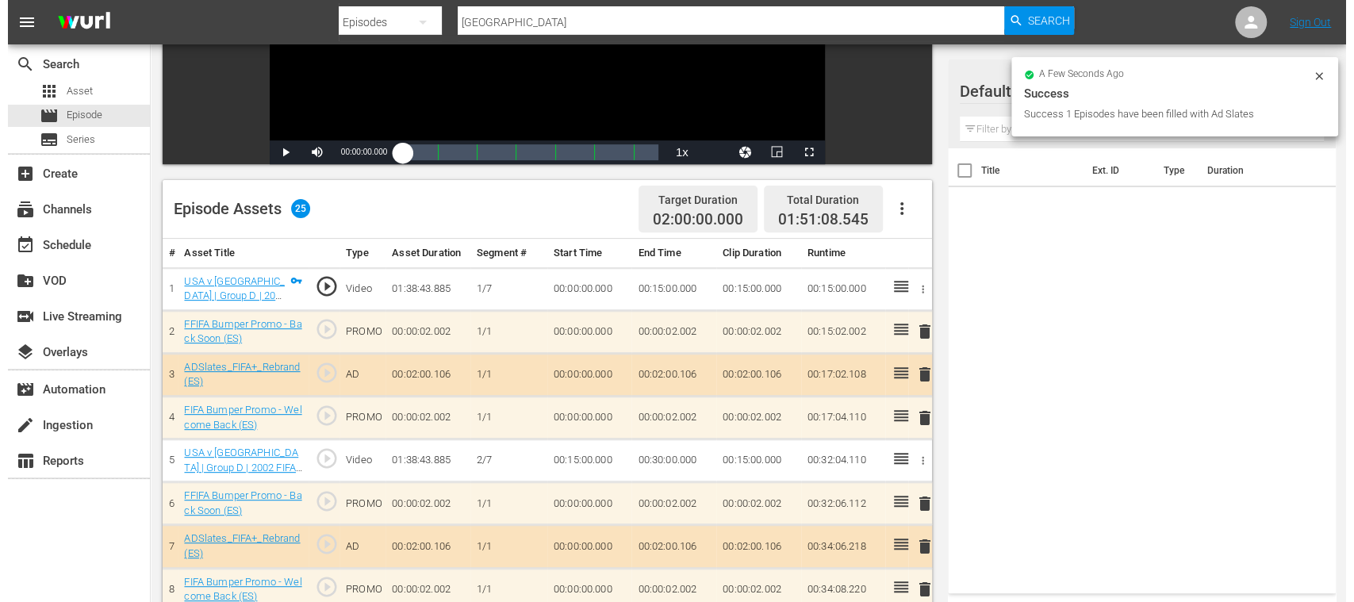
scroll to position [0, 0]
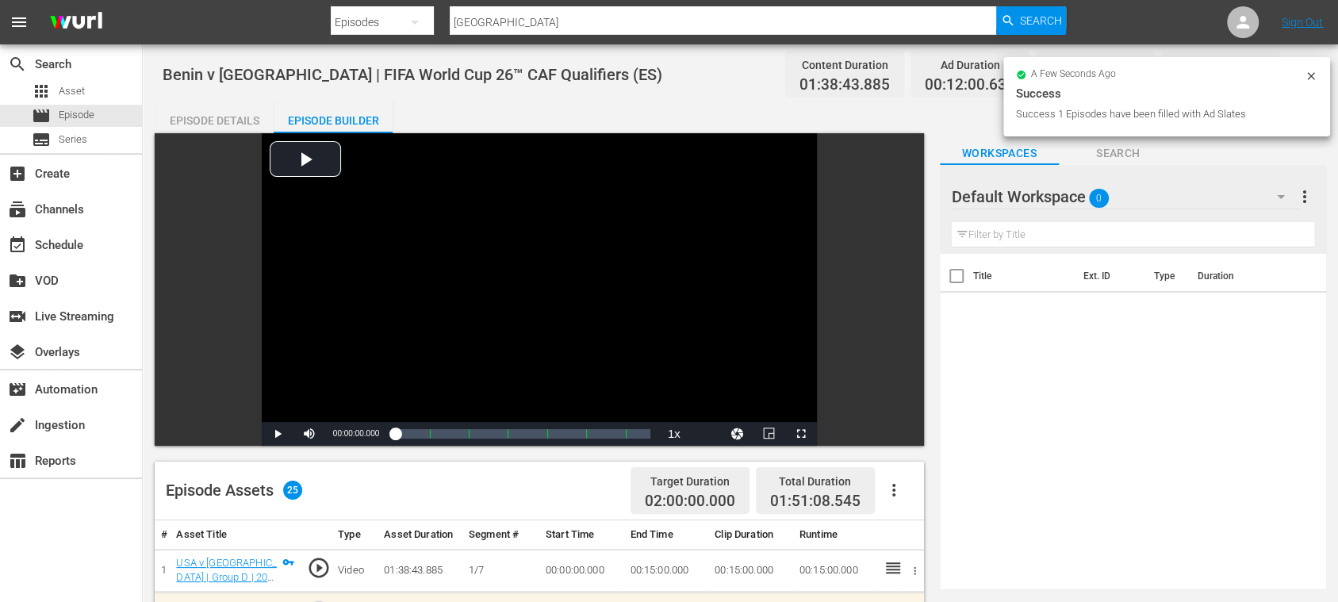
click at [238, 111] on div "Episode Details" at bounding box center [214, 121] width 119 height 38
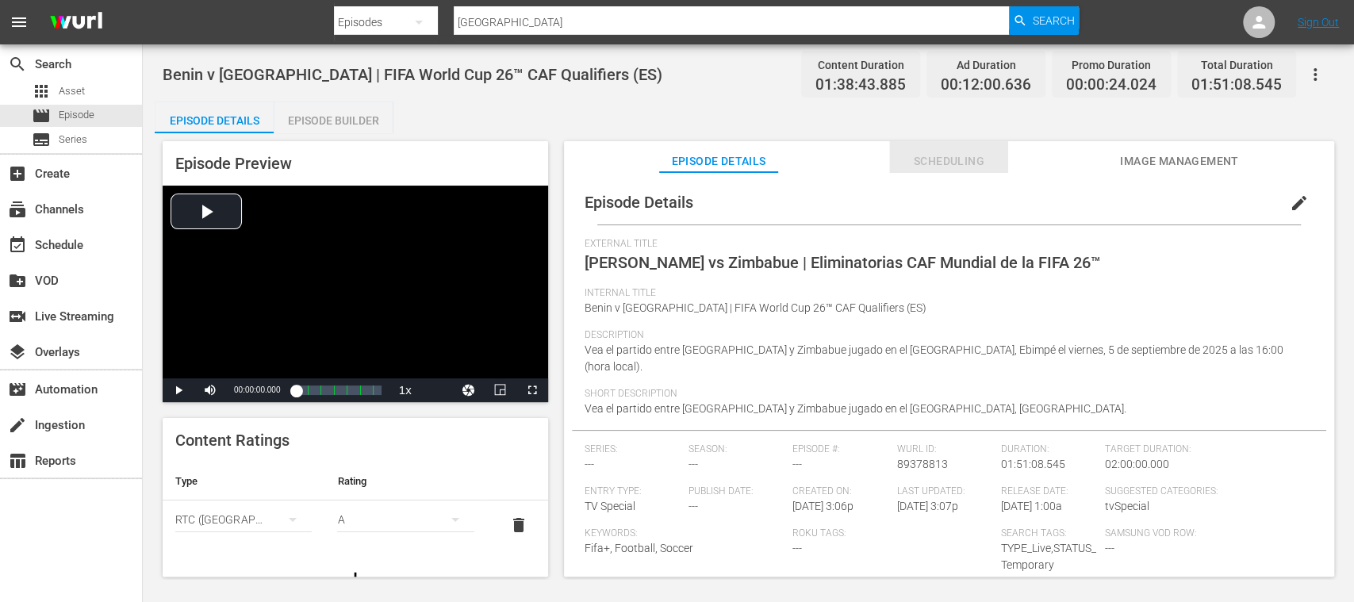
click at [968, 167] on span "Scheduling" at bounding box center [948, 162] width 119 height 20
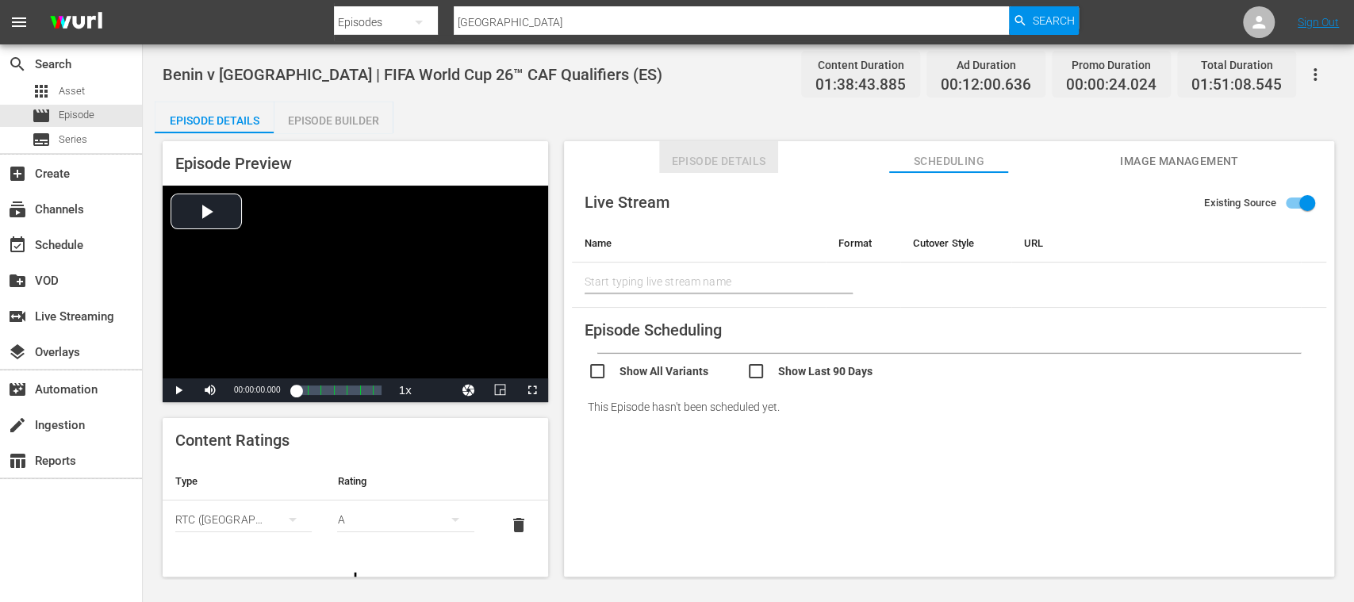
click at [740, 159] on span "Episode Details" at bounding box center [718, 162] width 119 height 20
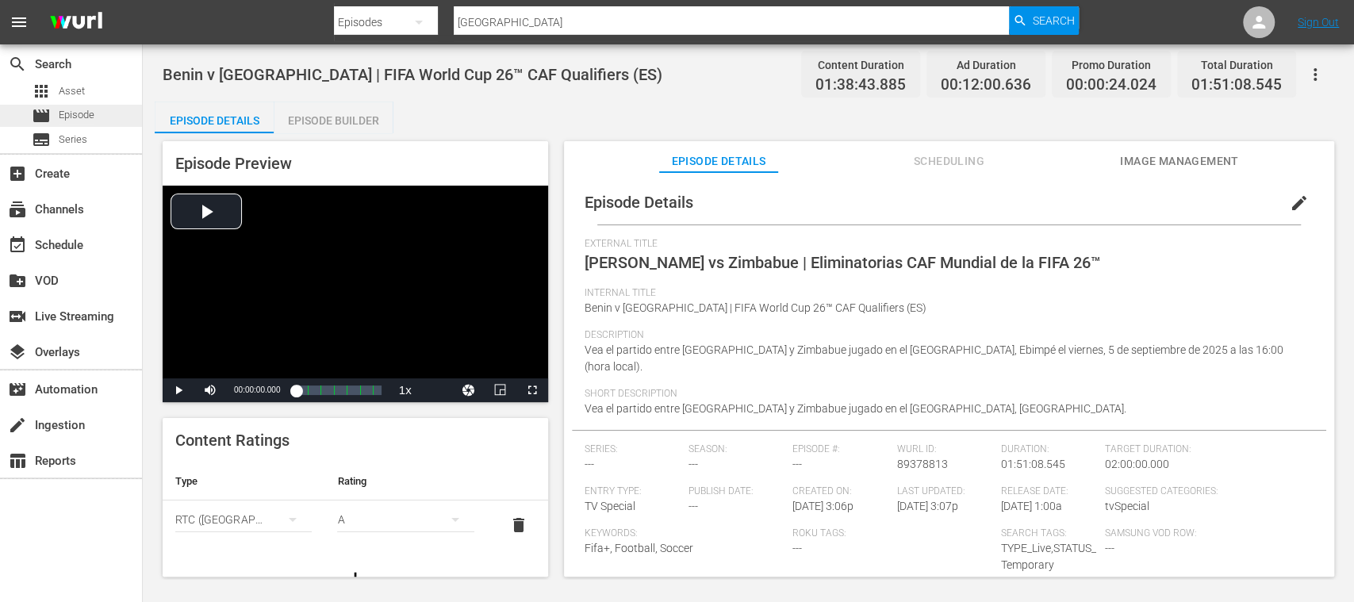
click at [86, 112] on span "Episode" at bounding box center [77, 115] width 36 height 16
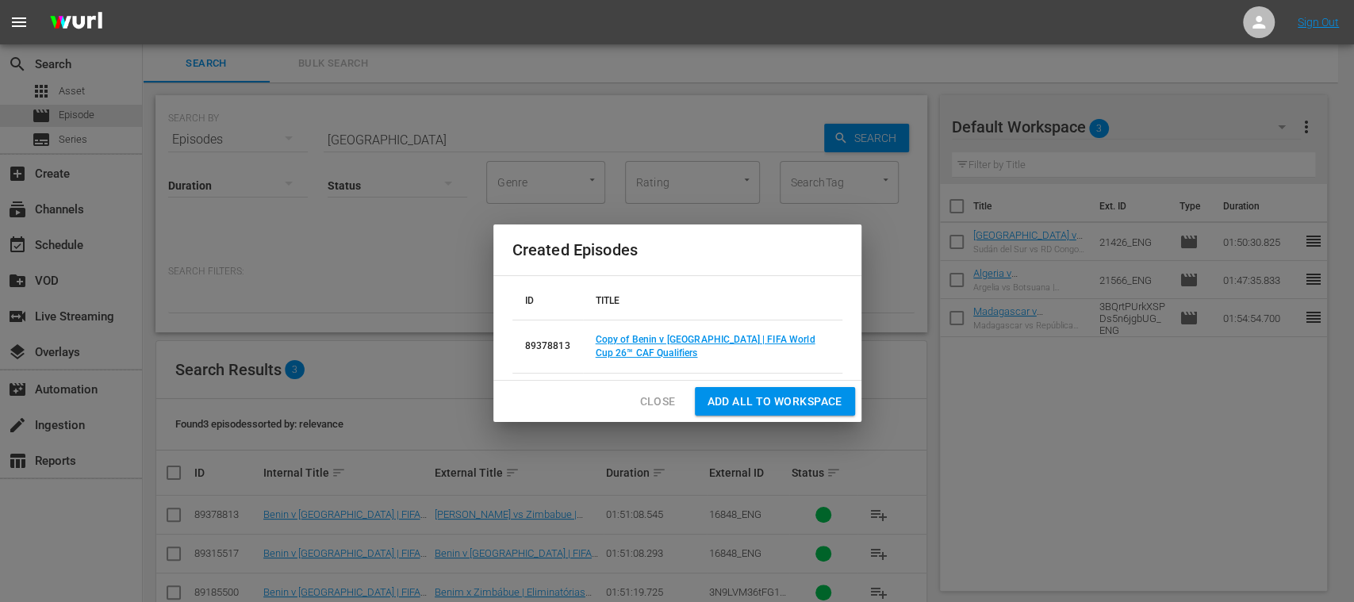
click at [658, 398] on span "Close" at bounding box center [658, 402] width 36 height 20
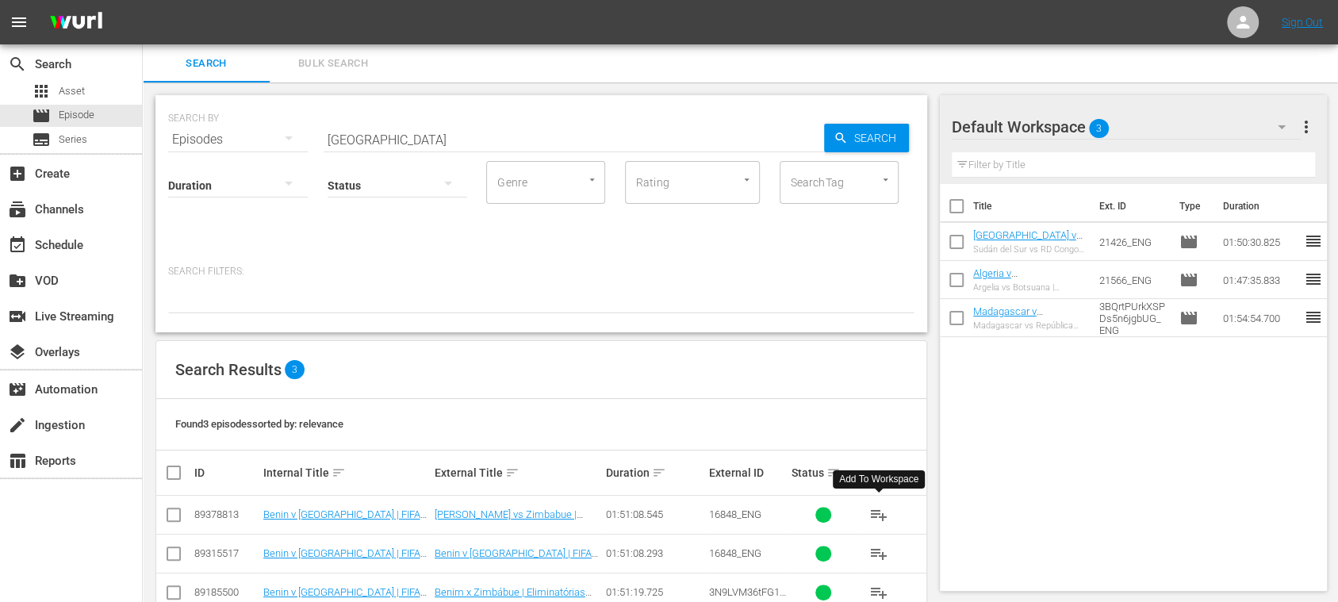
click at [879, 512] on span "playlist_add" at bounding box center [878, 514] width 19 height 19
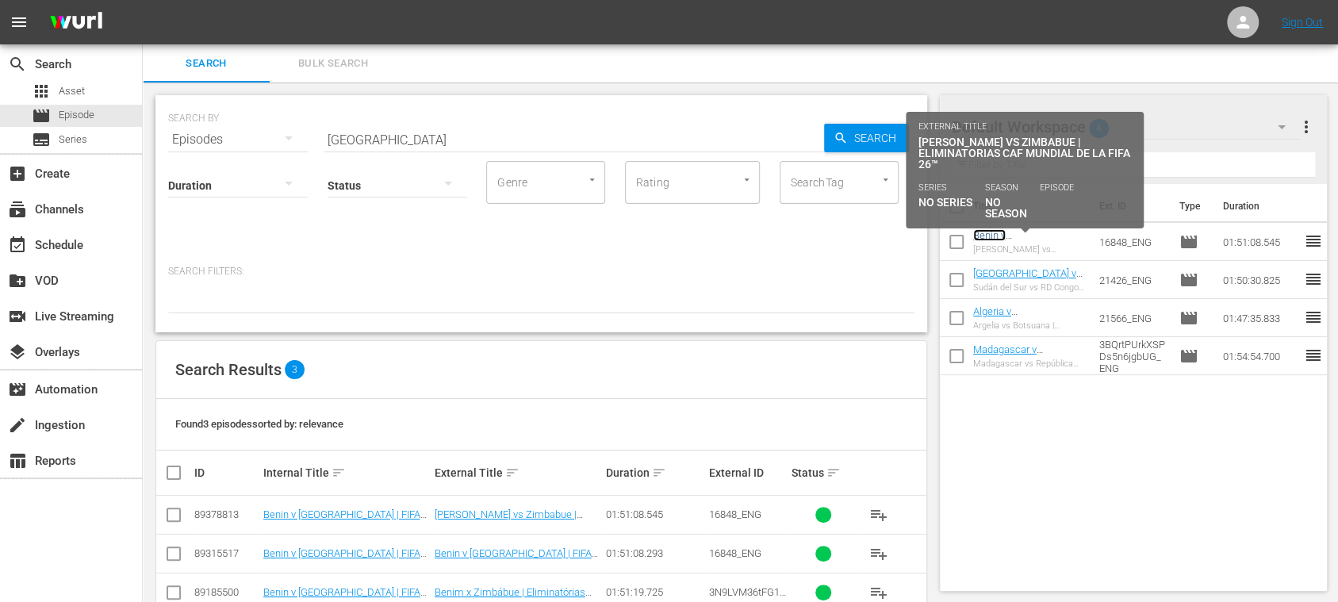
click at [1036, 239] on link "Benin v [GEOGRAPHIC_DATA] | FIFA World Cup 26™ CAF Qualifiers (ES)" at bounding box center [1027, 253] width 108 height 48
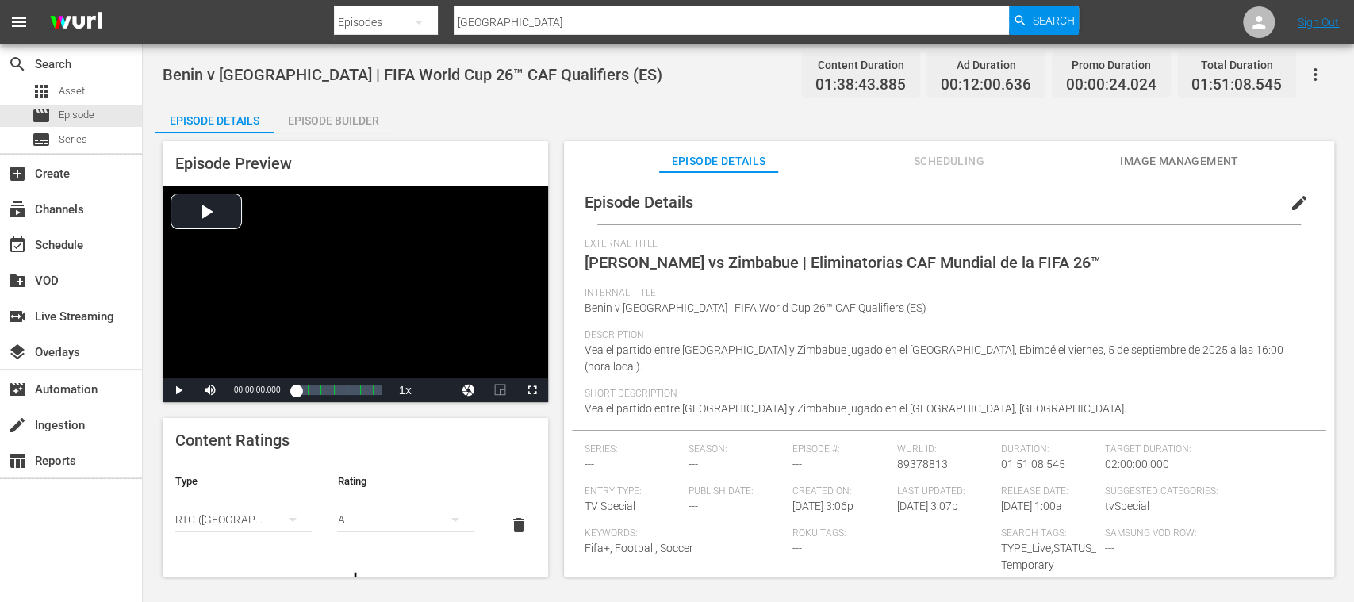
click at [1170, 152] on span "Image Management" at bounding box center [1179, 162] width 119 height 20
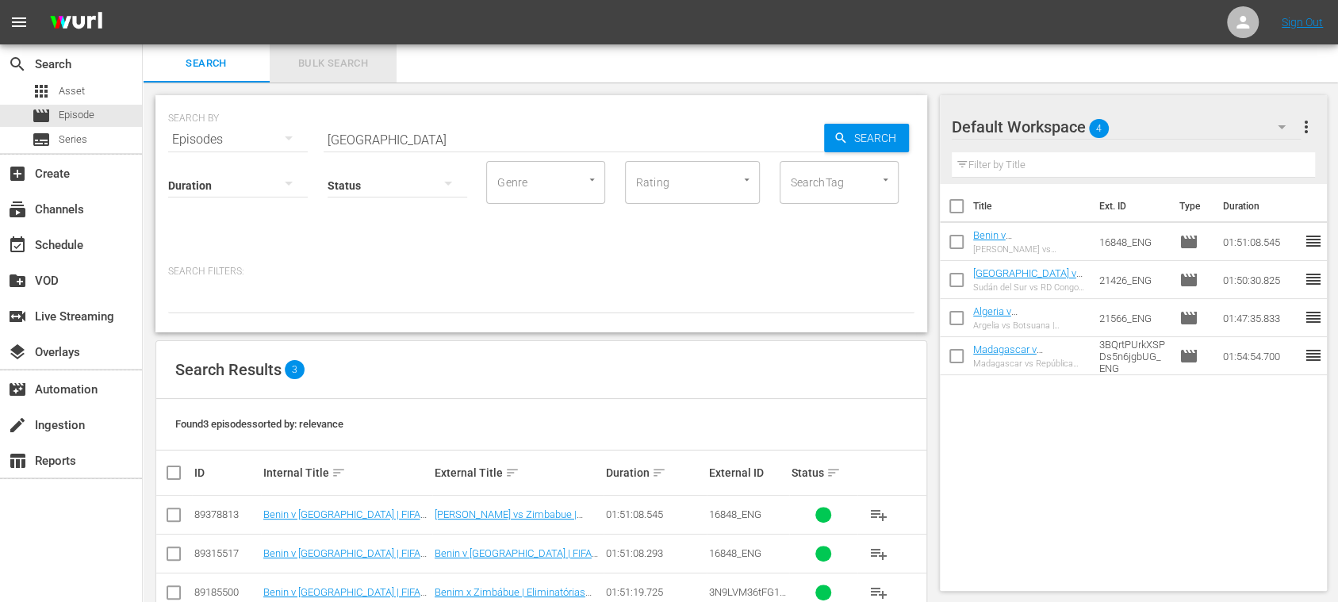
click at [344, 69] on span "Bulk Search" at bounding box center [333, 64] width 108 height 18
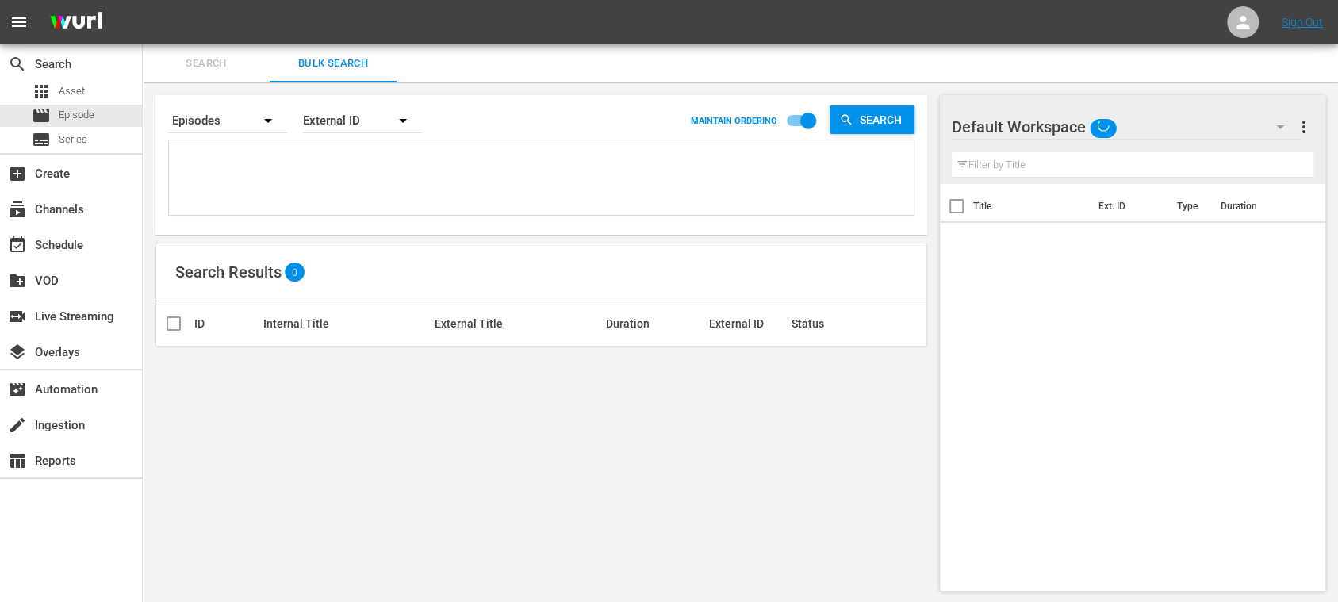
click at [290, 152] on textarea at bounding box center [543, 180] width 741 height 72
paste textarea "FWC 2022, Argentina v Mexico, Group Stage - FMR FACTS: Germany v Brazil | Korea…"
type textarea "FWC 2022, Argentina v Mexico, Group Stage - FMR FACTS: Germany v Brazil | Korea…"
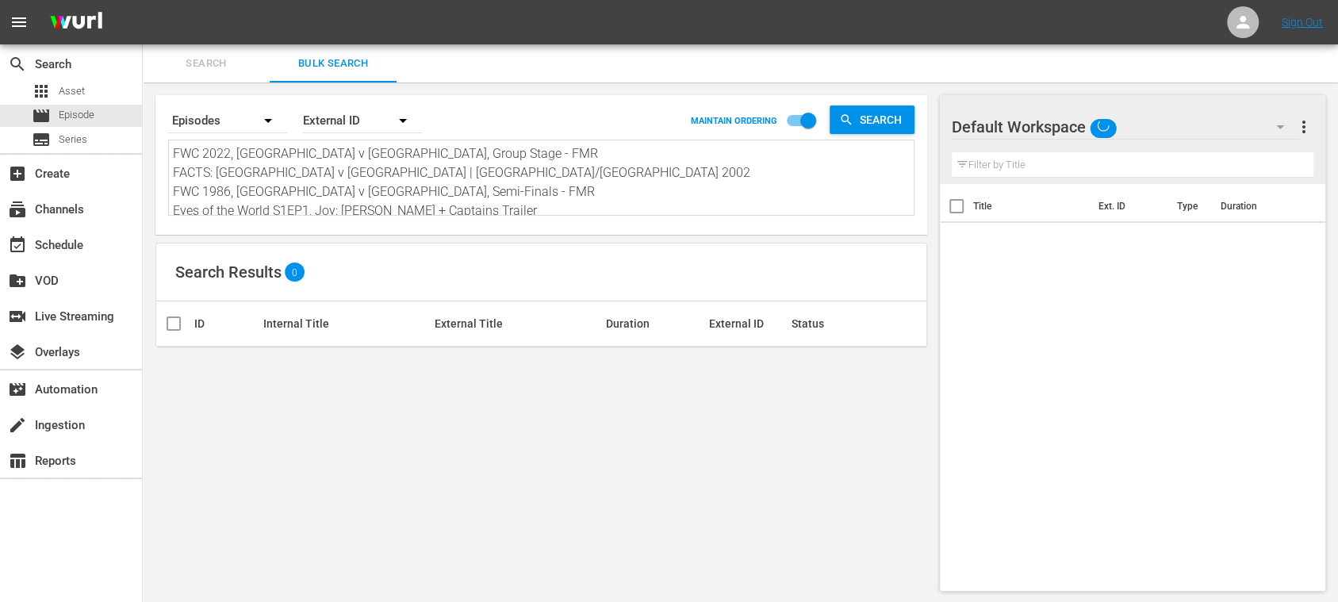
type textarea "FWC 2022, Argentina v Mexico, Group Stage - FMR FACTS: Germany v Brazil | Korea…"
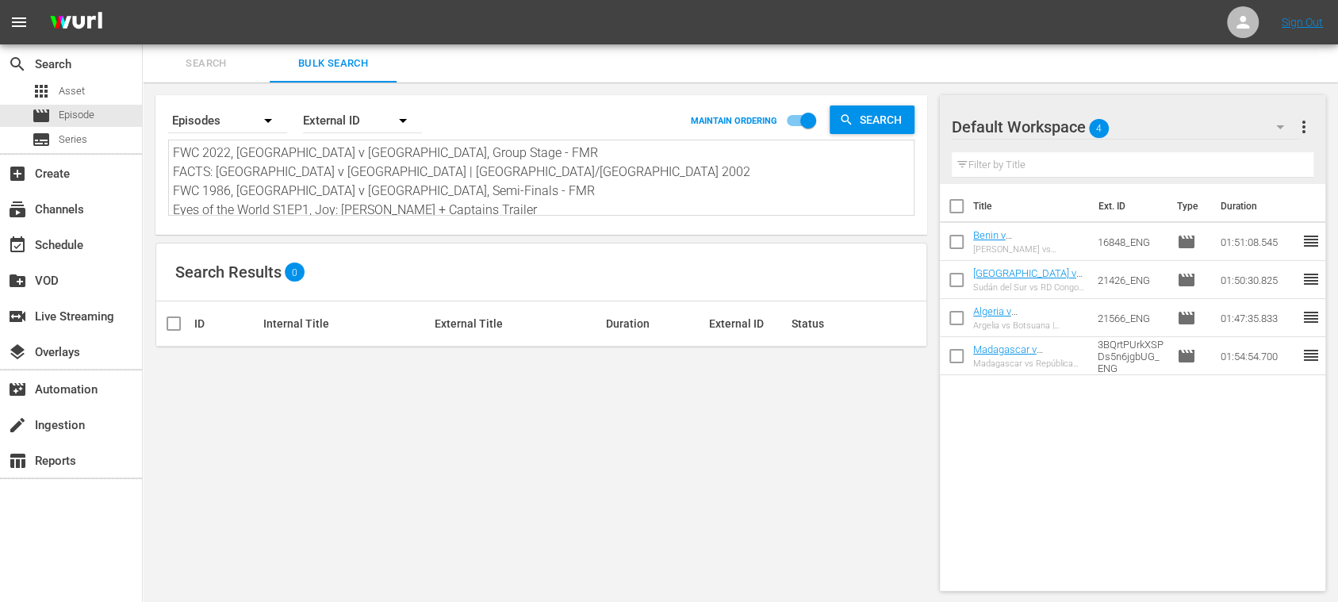
drag, startPoint x: 284, startPoint y: 146, endPoint x: 40, endPoint y: 29, distance: 271.1
click at [40, 29] on div "menu Sign Out search Search apps Asset movie Episode subtitles Series add_box C…" at bounding box center [669, 302] width 1338 height 604
paste textarea "DLyoBew2y0qHB629tGeNPw_ES 139900_ES 26510_ES 4ePrzAamTjtyGcHT5gUCqu_ES 27551_ES…"
type textarea "DLyoBew2y0qHB629tGeNPw_ES 139900_ES 26510_ES 4ePrzAamTjtyGcHT5gUCqu_ES 27551_ES…"
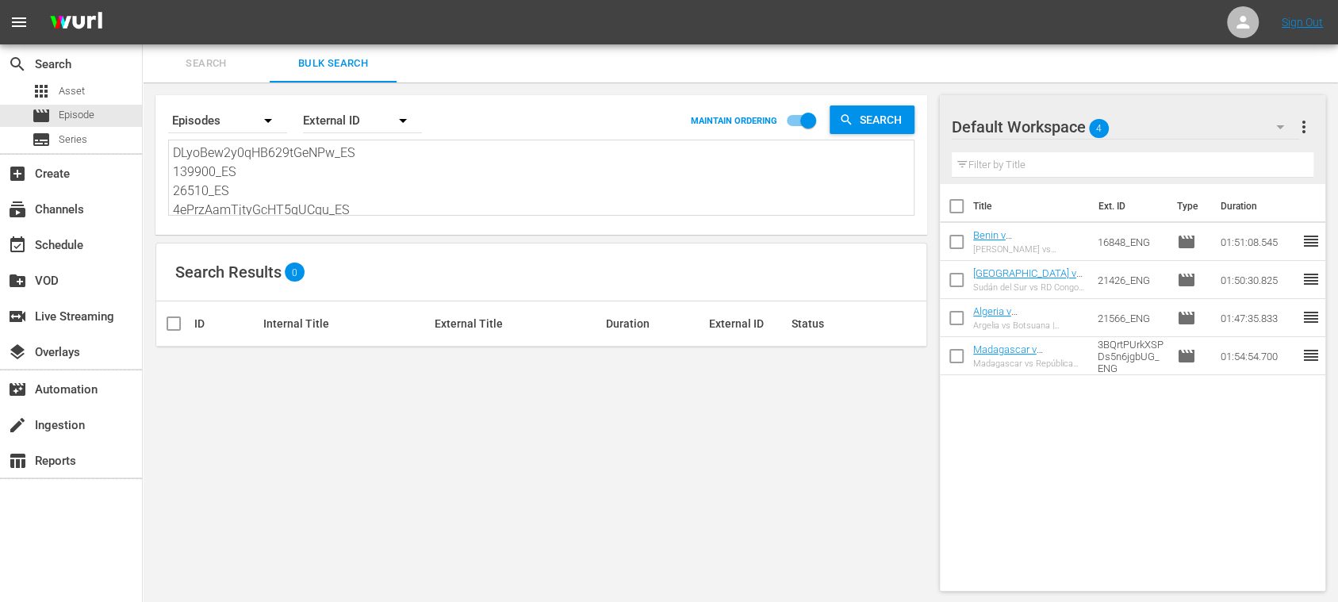
type textarea "DLyoBew2y0qHB629tGeNPw_ES 139900_ES 26510_ES 4ePrzAamTjtyGcHT5gUCqu_ES 27551_ES…"
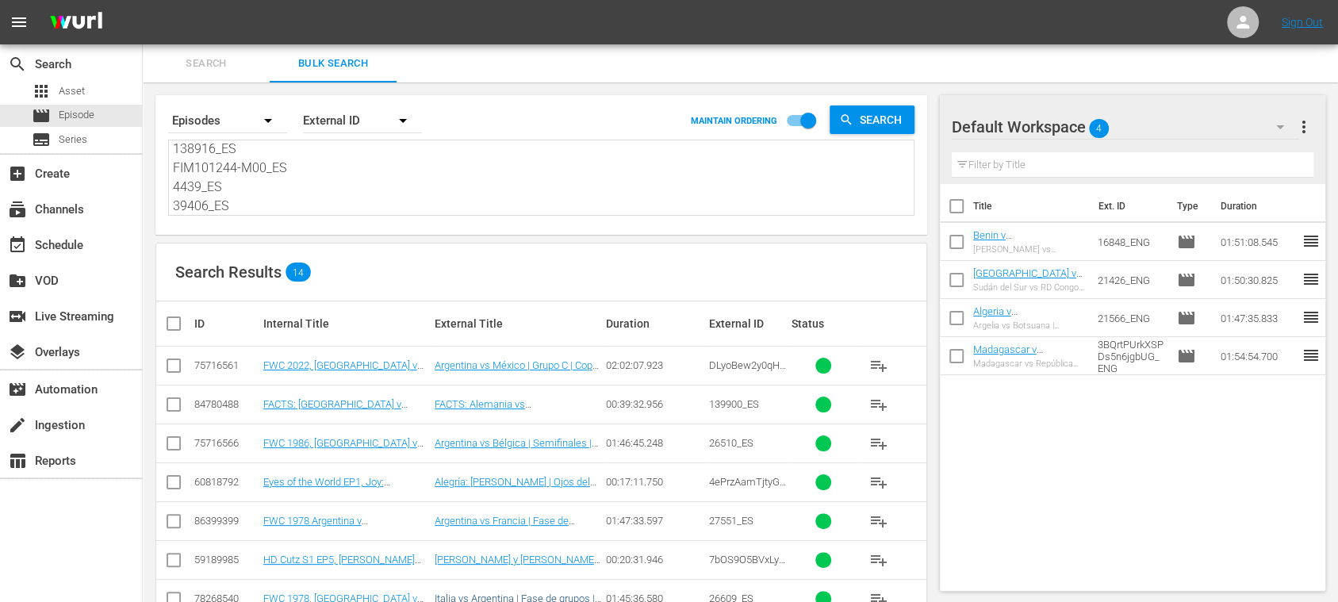
type textarea "DLyoBew2y0qHB629tGeNPw_ES 139900_ES 26510_ES 4ePrzAamTjtyGcHT5gUCqu_ES 27551_ES…"
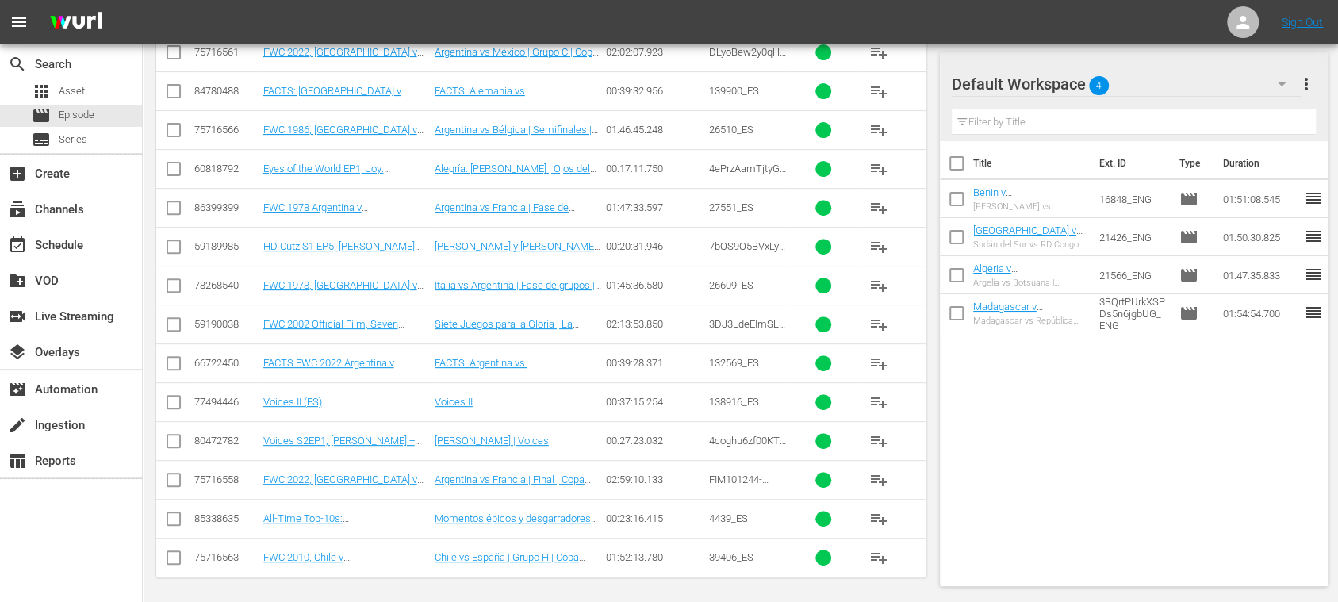
scroll to position [32, 0]
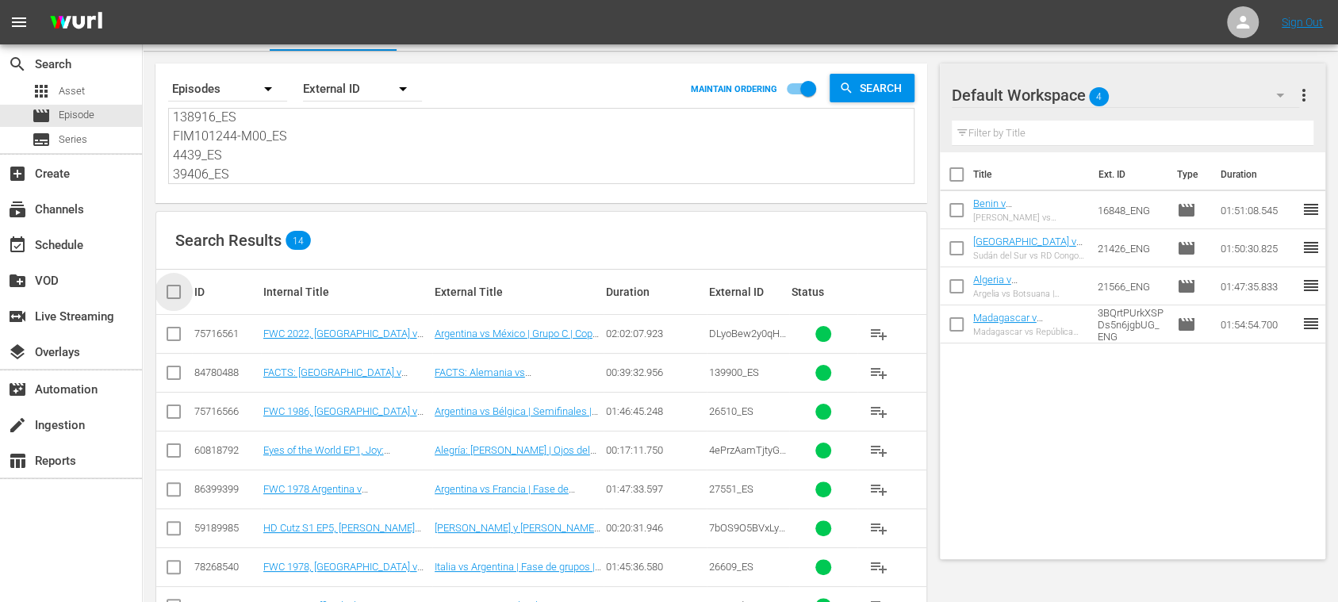
click at [176, 287] on input "checkbox" at bounding box center [180, 291] width 32 height 19
checkbox input "true"
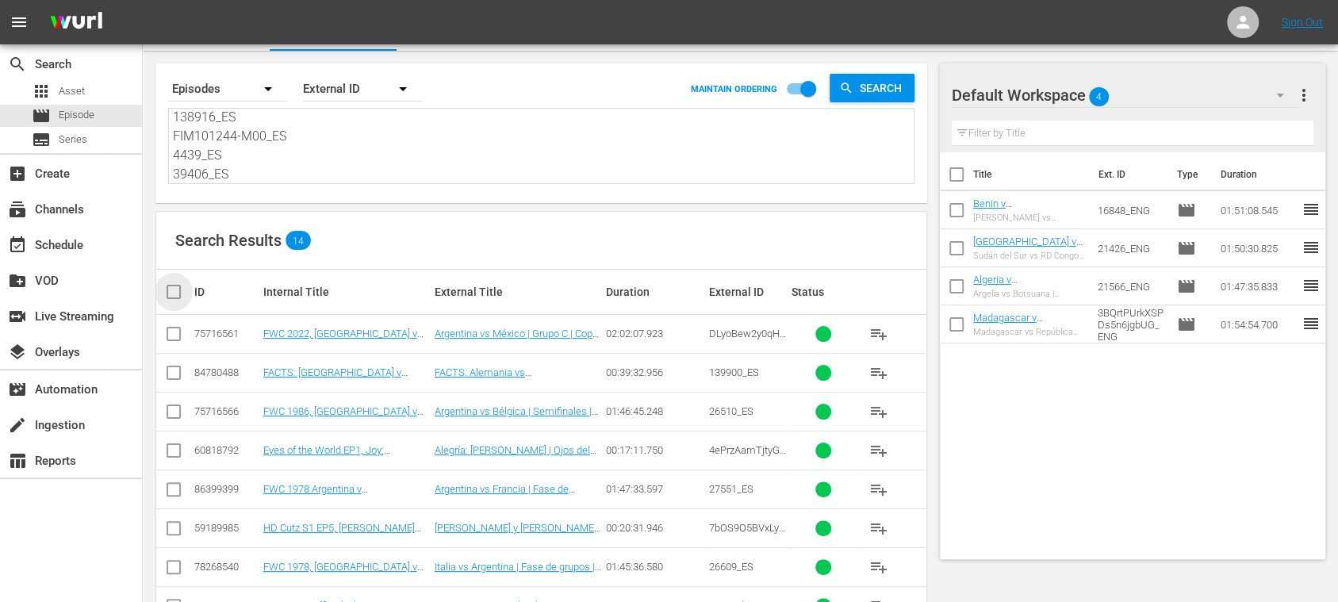
checkbox input "true"
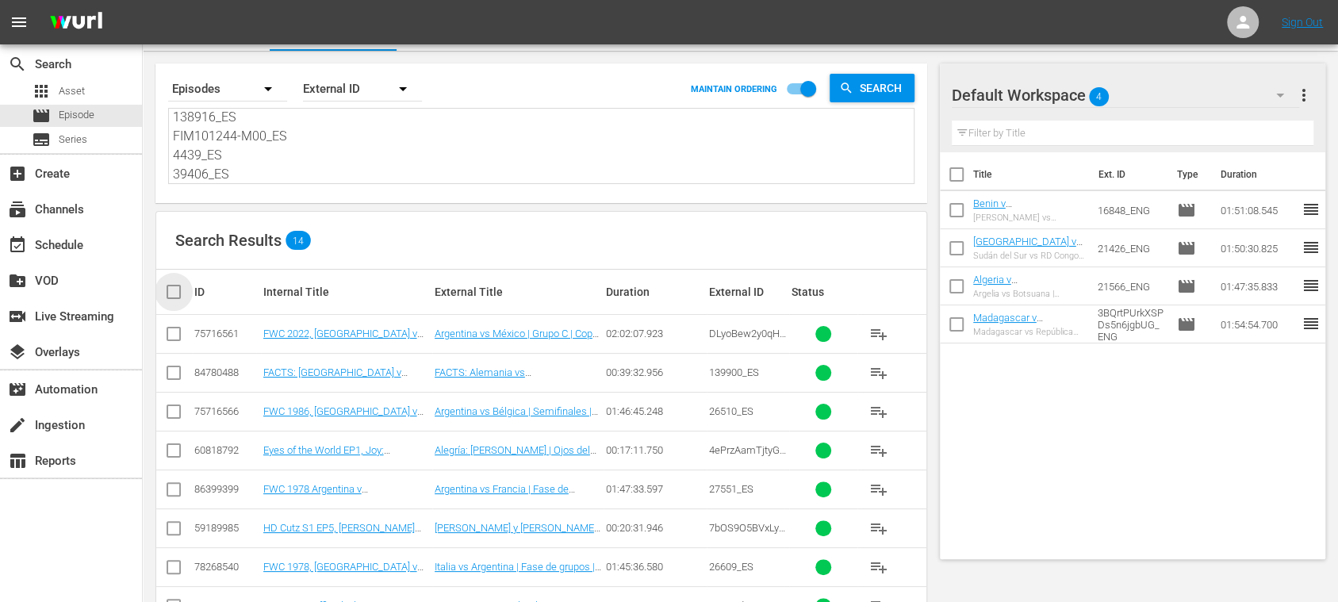
checkbox input "true"
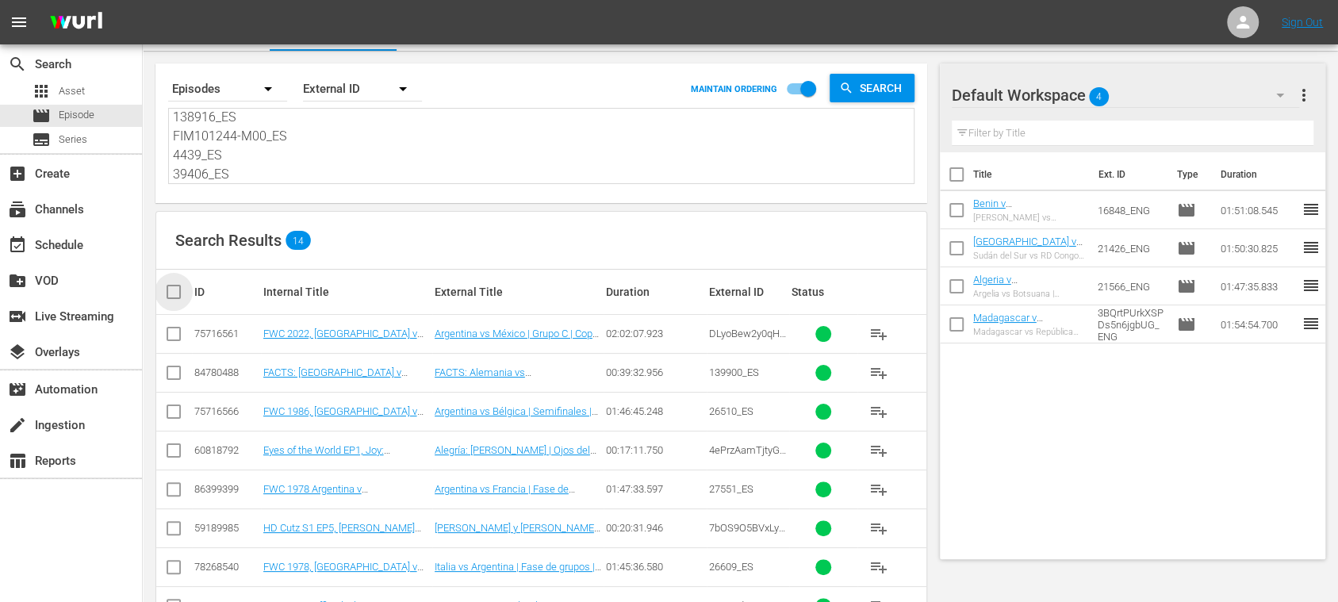
checkbox input "true"
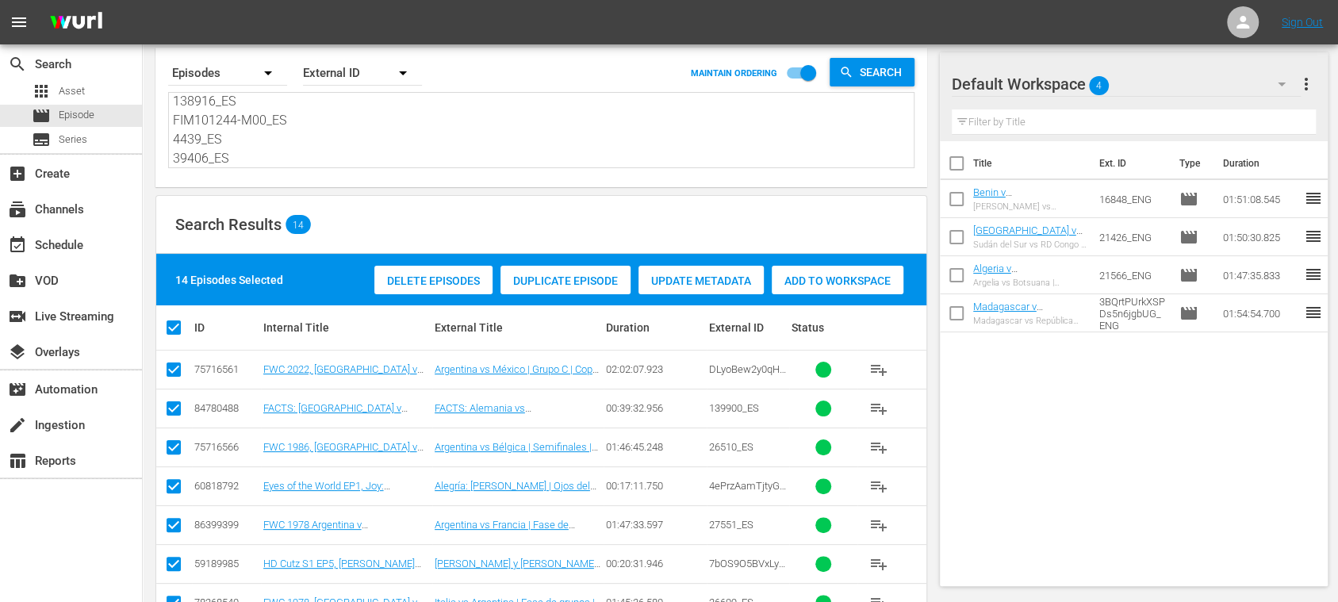
scroll to position [365, 0]
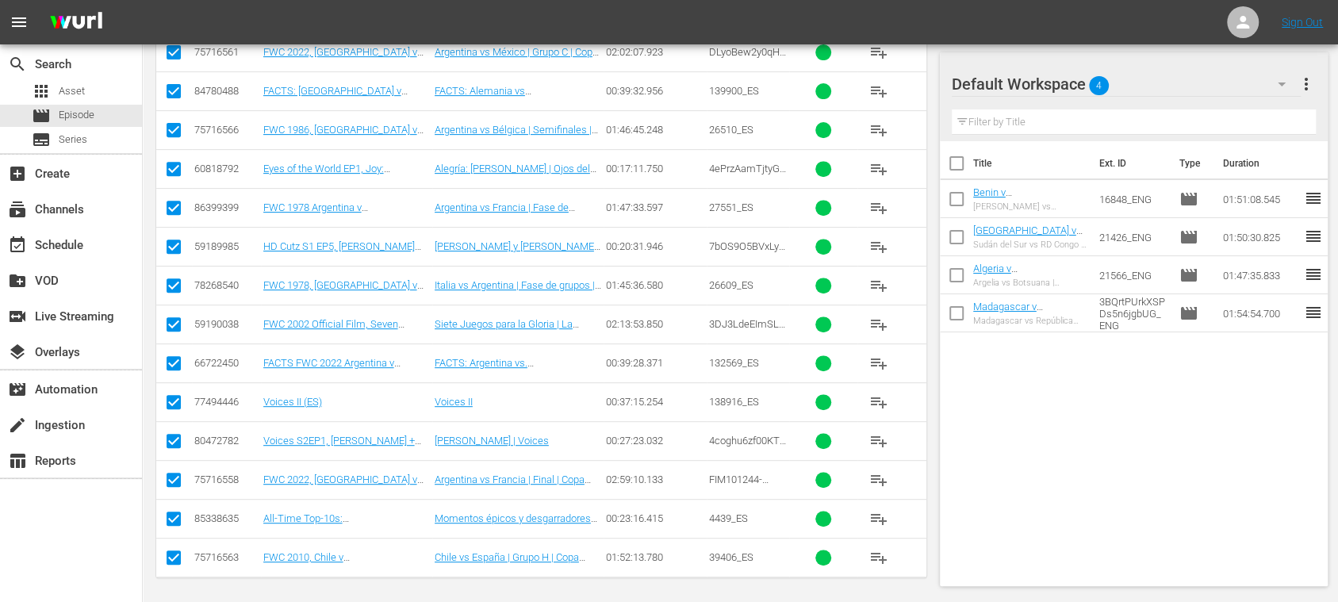
click at [175, 399] on input "checkbox" at bounding box center [173, 405] width 19 height 19
checkbox input "false"
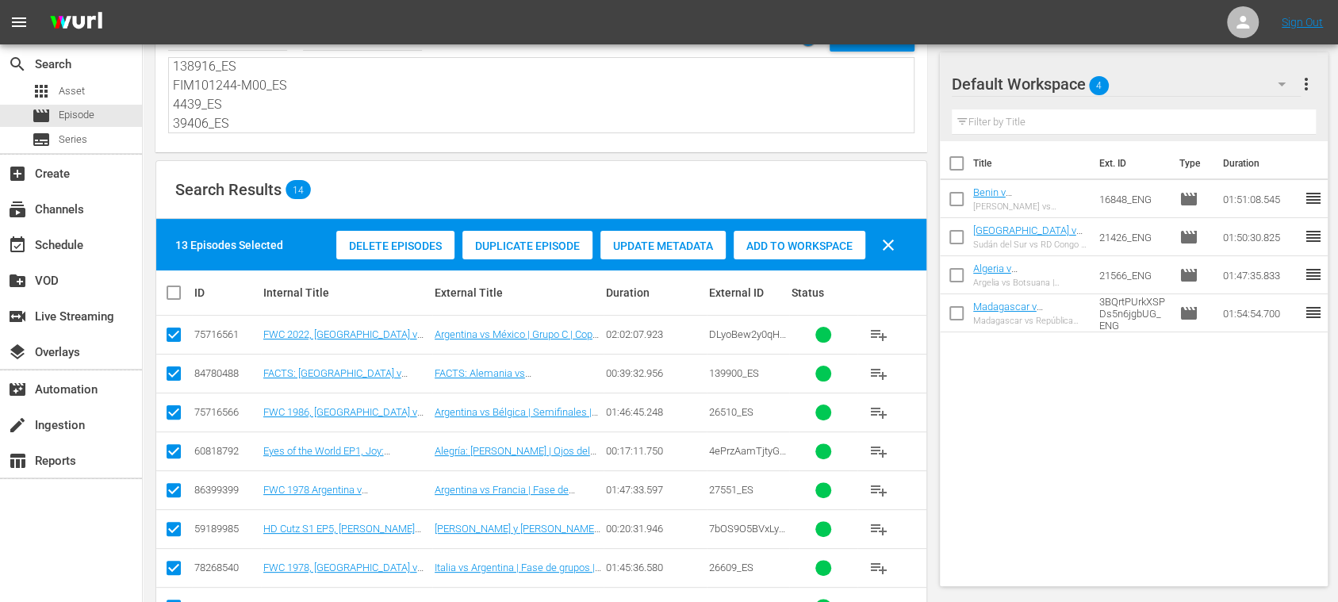
click at [816, 245] on span "Add to Workspace" at bounding box center [800, 246] width 132 height 13
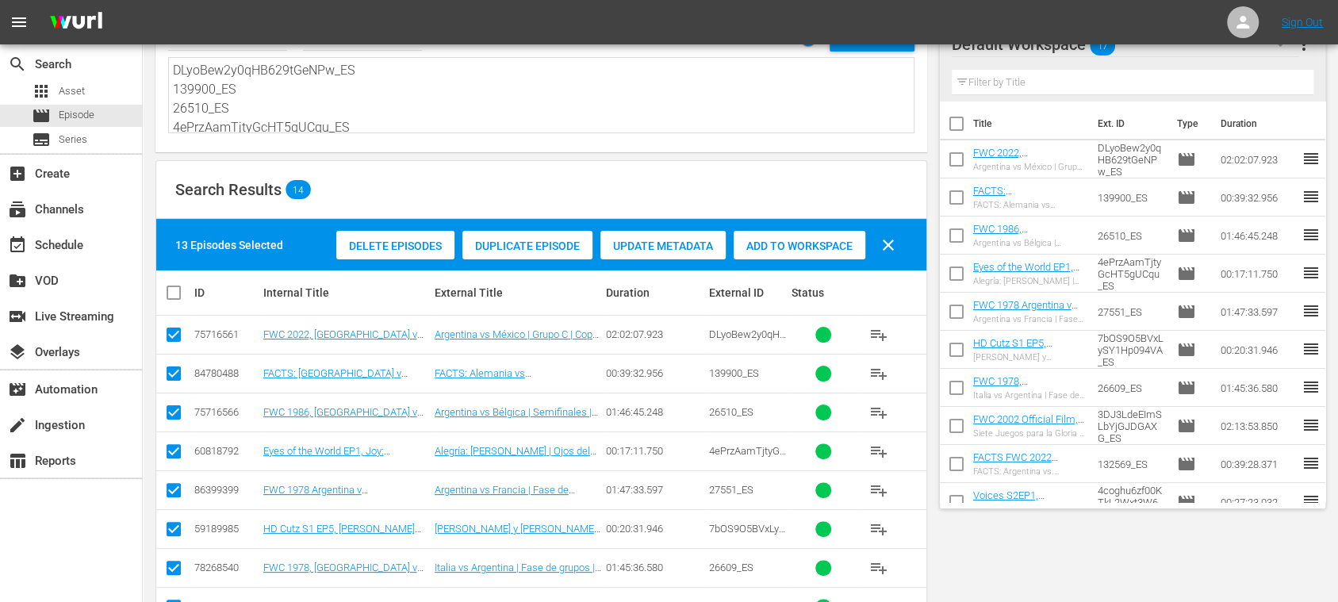
scroll to position [0, 0]
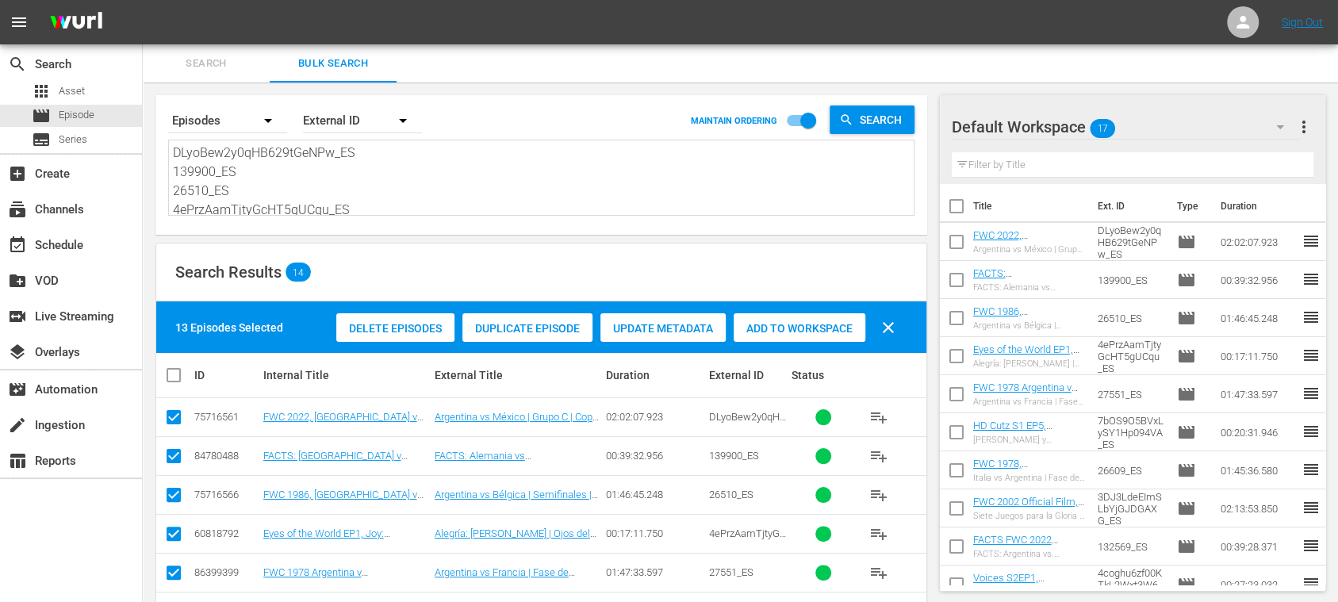
drag, startPoint x: 262, startPoint y: 105, endPoint x: 116, endPoint y: -19, distance: 191.3
click at [116, 0] on html "menu Sign Out search Search apps Asset movie Episode subtitles Series add_box C…" at bounding box center [669, 301] width 1338 height 602
paste textarea "17256_ES 5eb84476-609f-4ce9-a604-3baa2f4b164b_ES 15559_ES 7k4QrNKhr3xSlk8s1xvDa…"
type textarea "17256_ES 5eb84476-609f-4ce9-a604-3baa2f4b164b_ES 15559_ES 7k4QrNKhr3xSlk8s1xvDa…"
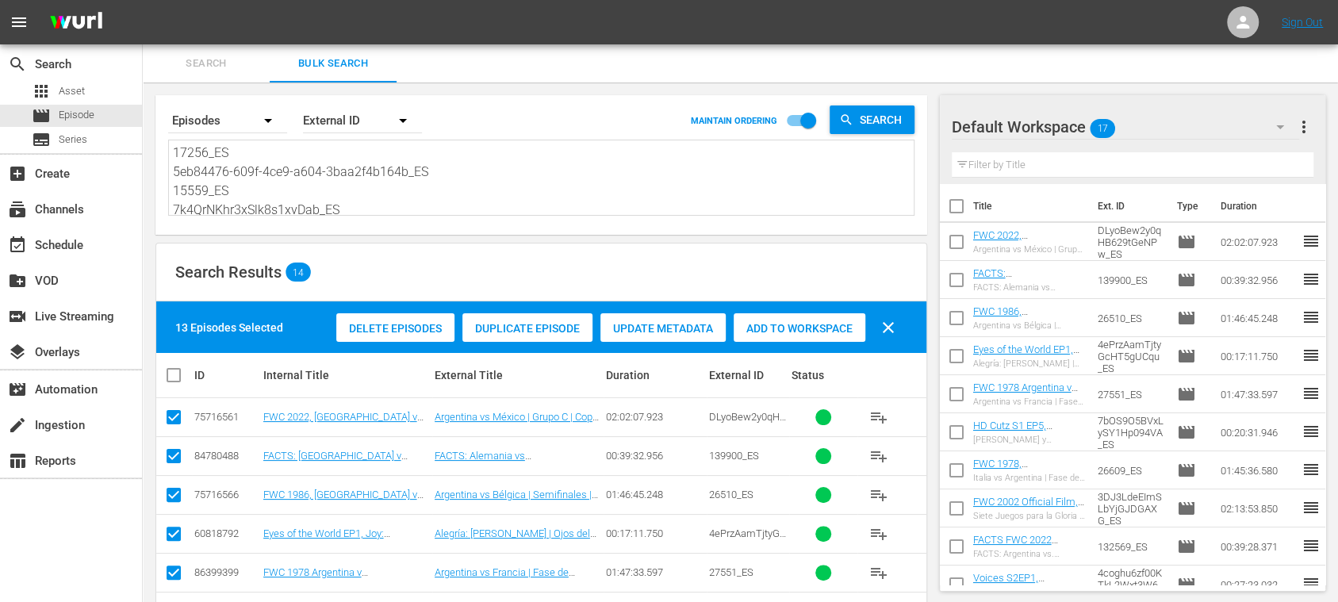
scroll to position [192, 0]
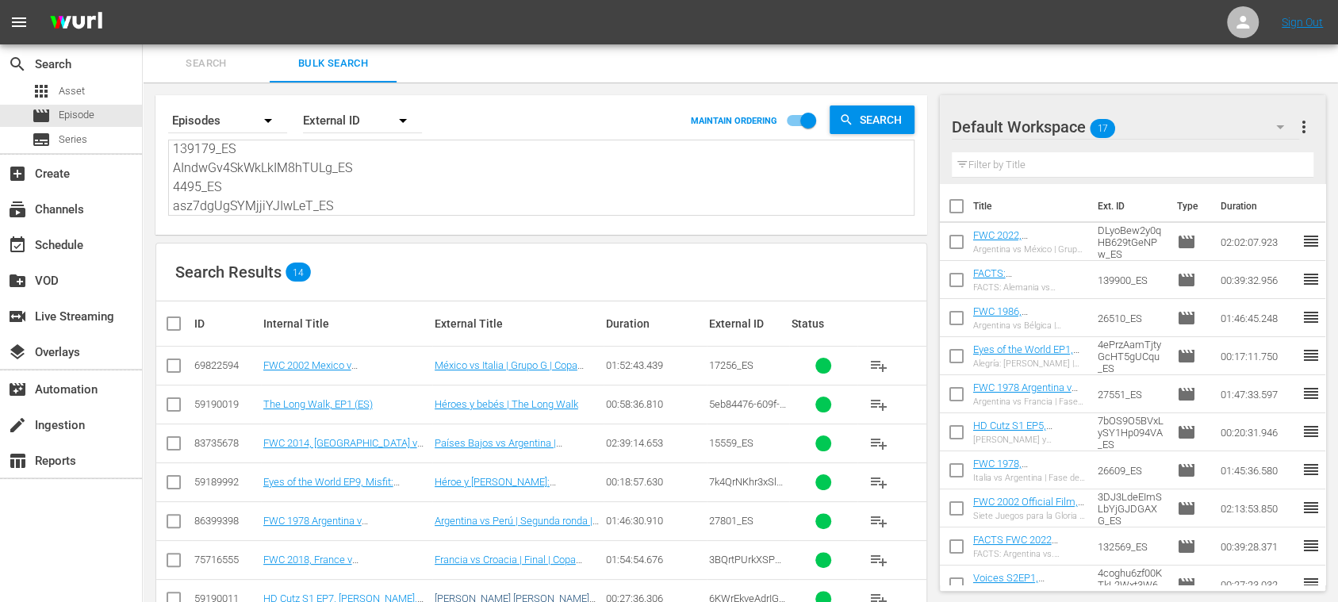
type textarea "17256_ES 5eb84476-609f-4ce9-a604-3baa2f4b164b_ES 15559_ES 7k4QrNKhr3xSlk8s1xvDa…"
click at [961, 201] on input "checkbox" at bounding box center [956, 209] width 33 height 33
checkbox input "true"
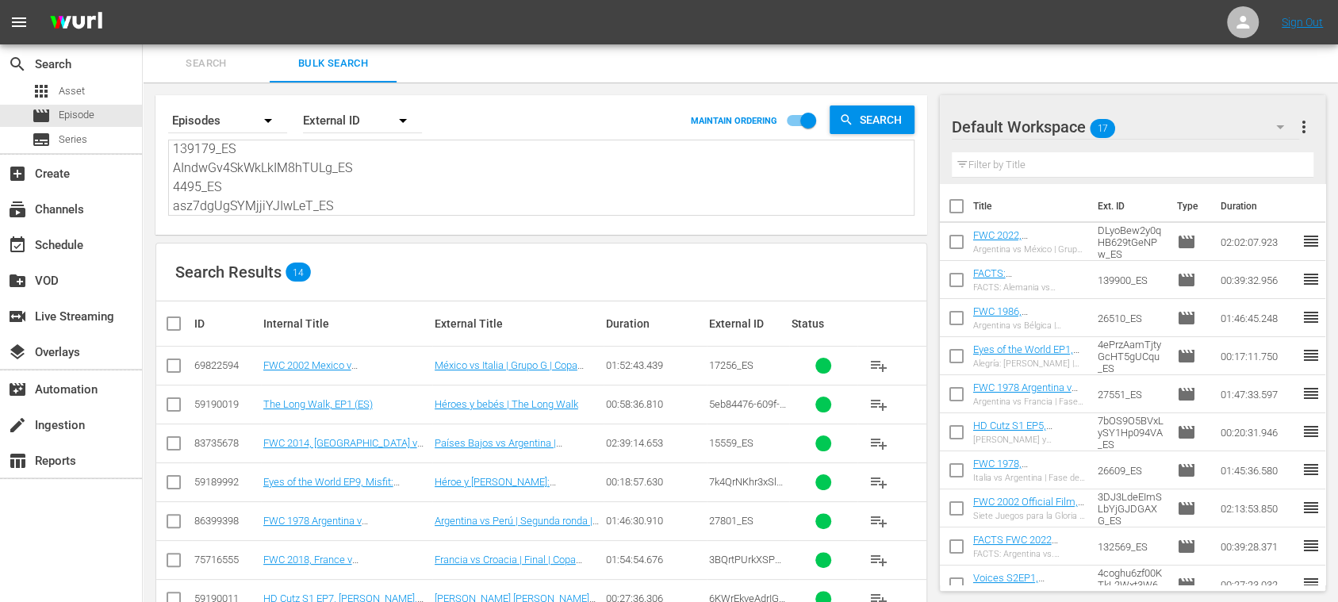
checkbox input "true"
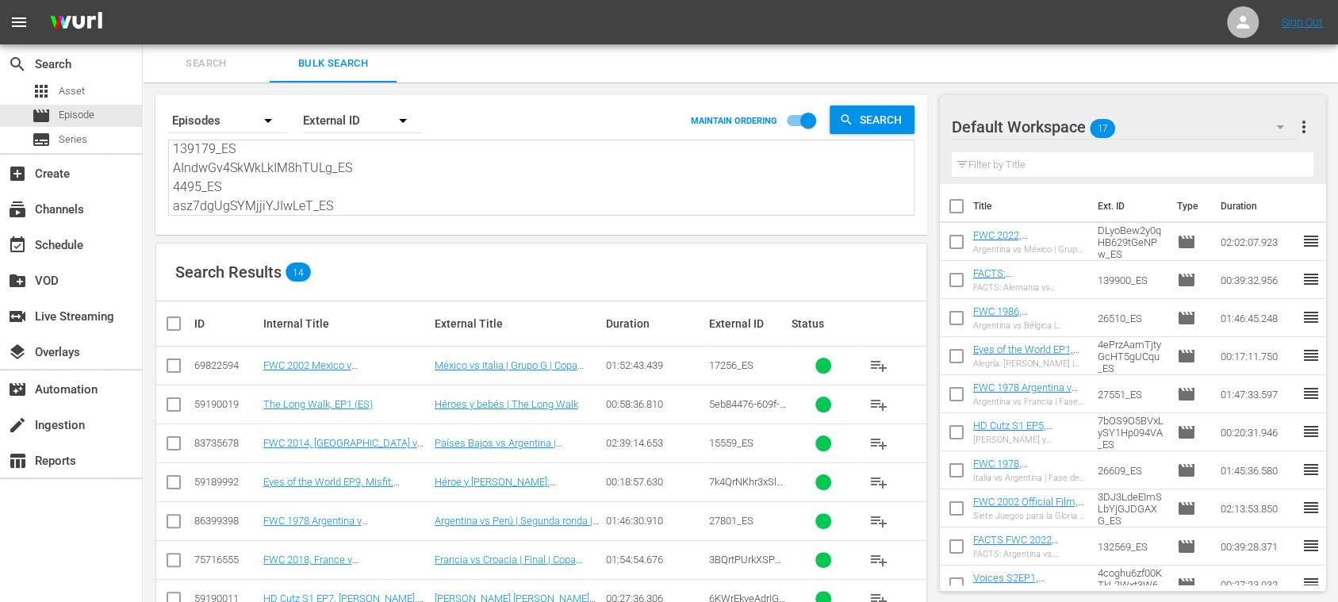
checkbox input "true"
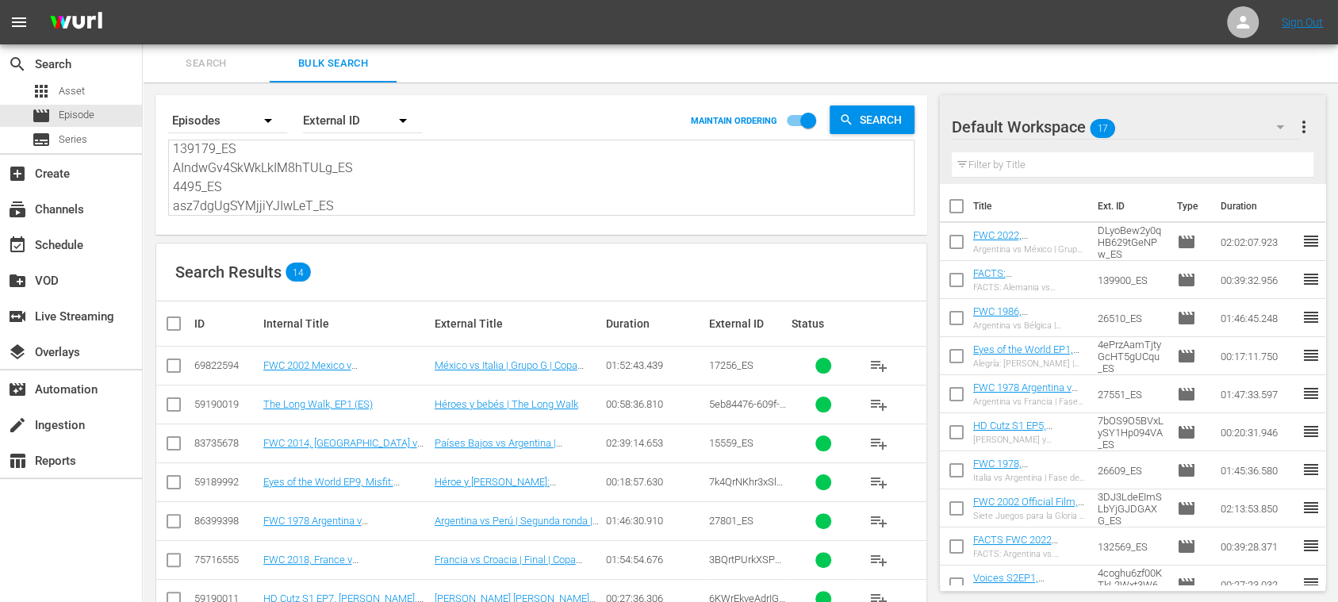
checkbox input "true"
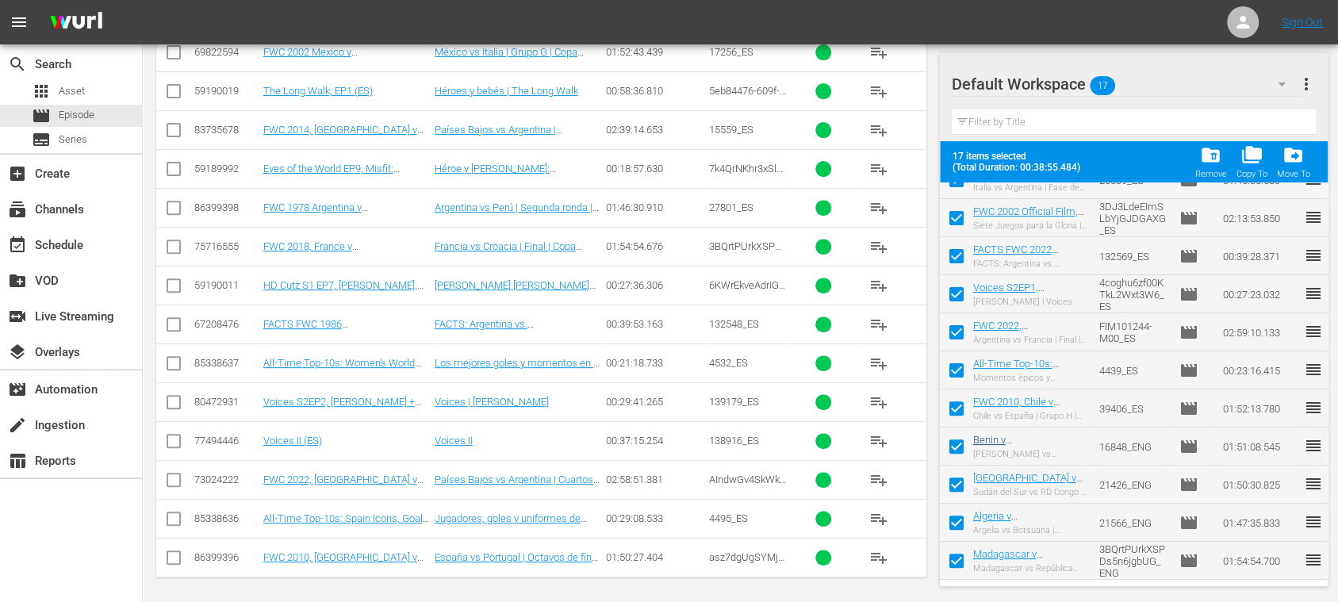
scroll to position [288, 0]
click at [957, 482] on input "checkbox" at bounding box center [956, 488] width 33 height 33
checkbox input "false"
click at [958, 451] on input "checkbox" at bounding box center [956, 450] width 33 height 33
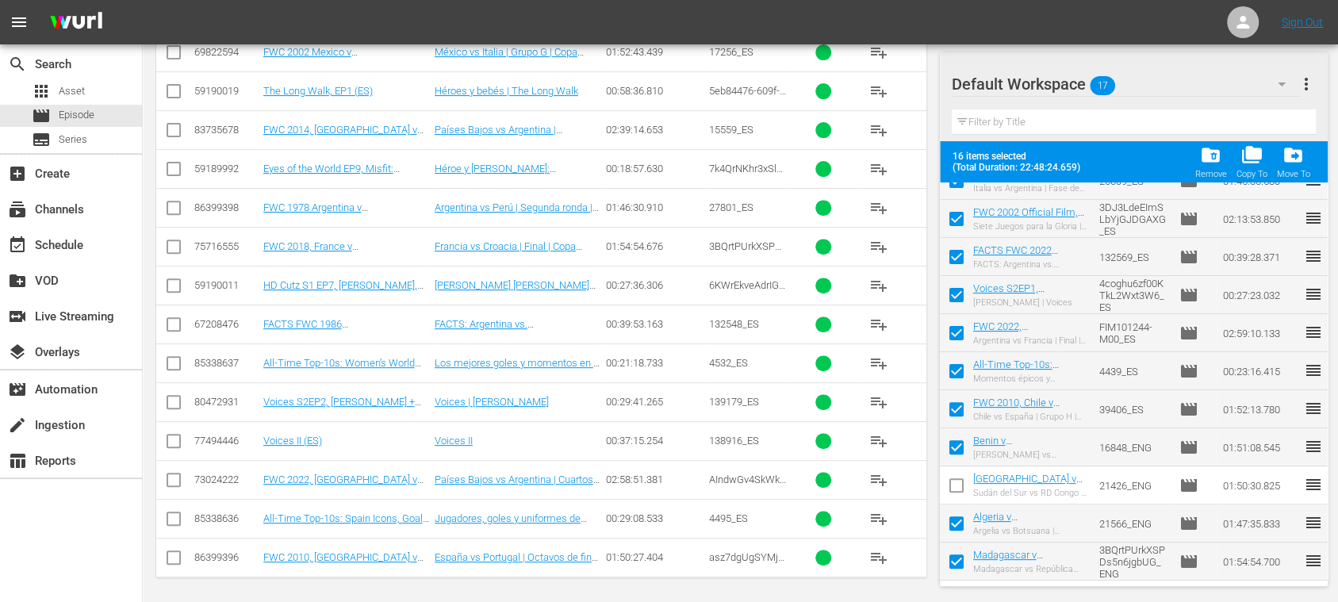
checkbox input "false"
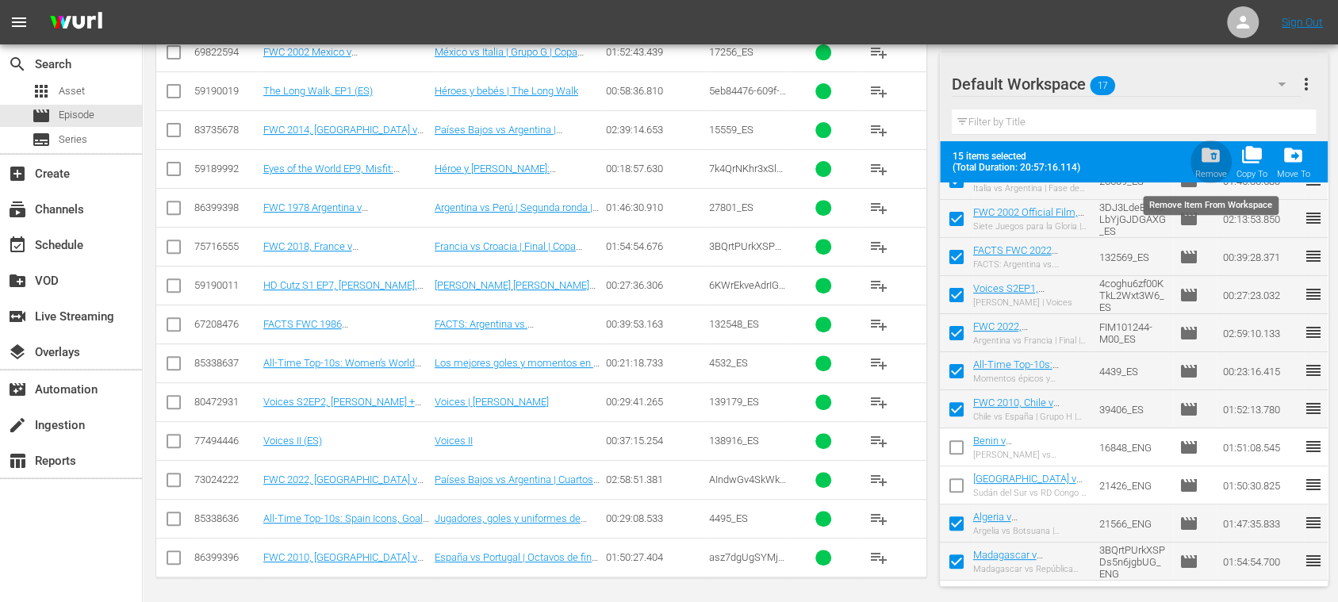
click at [1218, 160] on span "folder_delete" at bounding box center [1210, 154] width 21 height 21
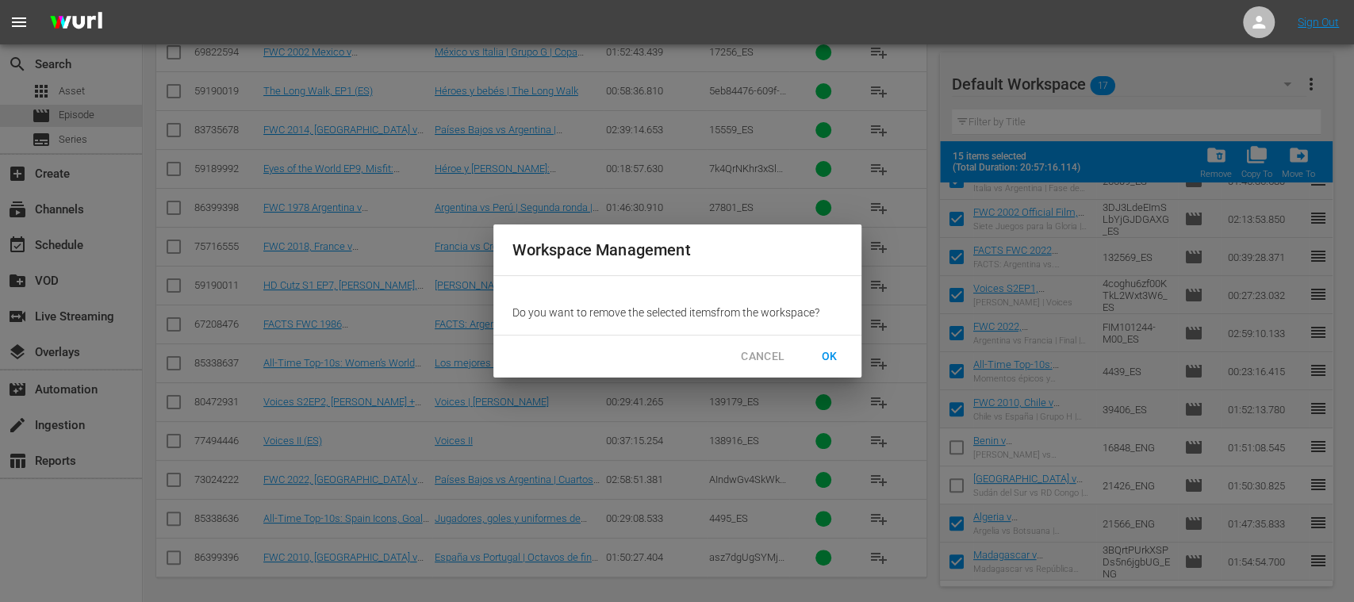
drag, startPoint x: 828, startPoint y: 355, endPoint x: 879, endPoint y: 366, distance: 52.1
click at [830, 355] on span "OK" at bounding box center [829, 357] width 25 height 20
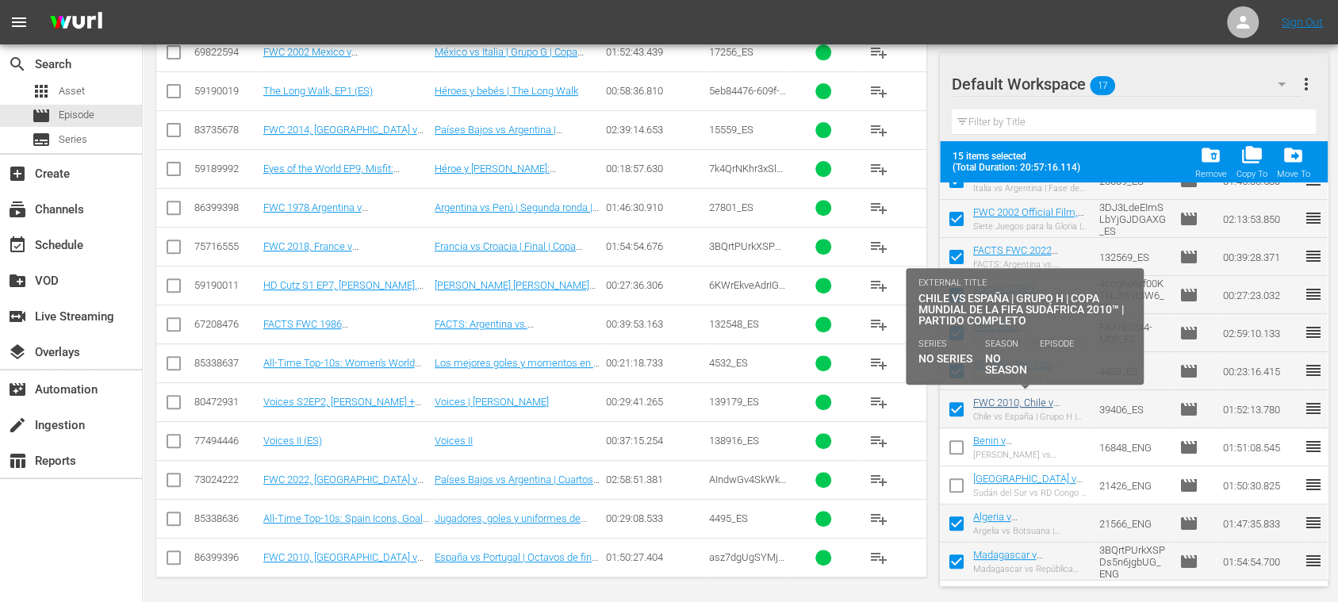
checkbox input "false"
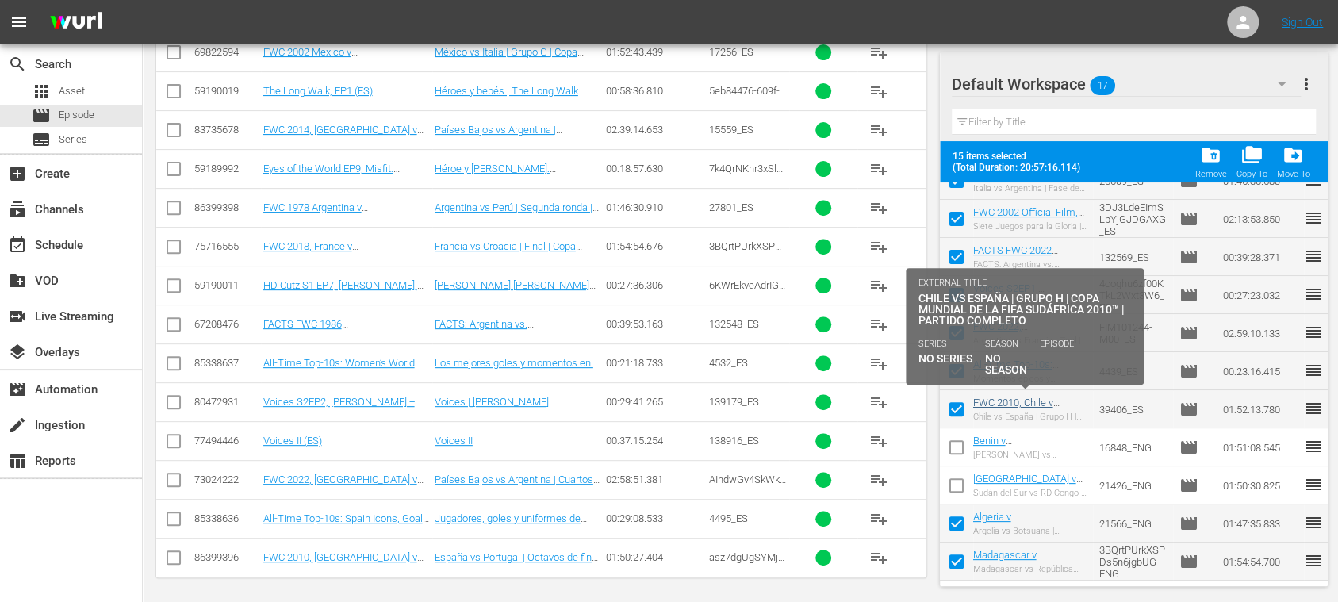
checkbox input "false"
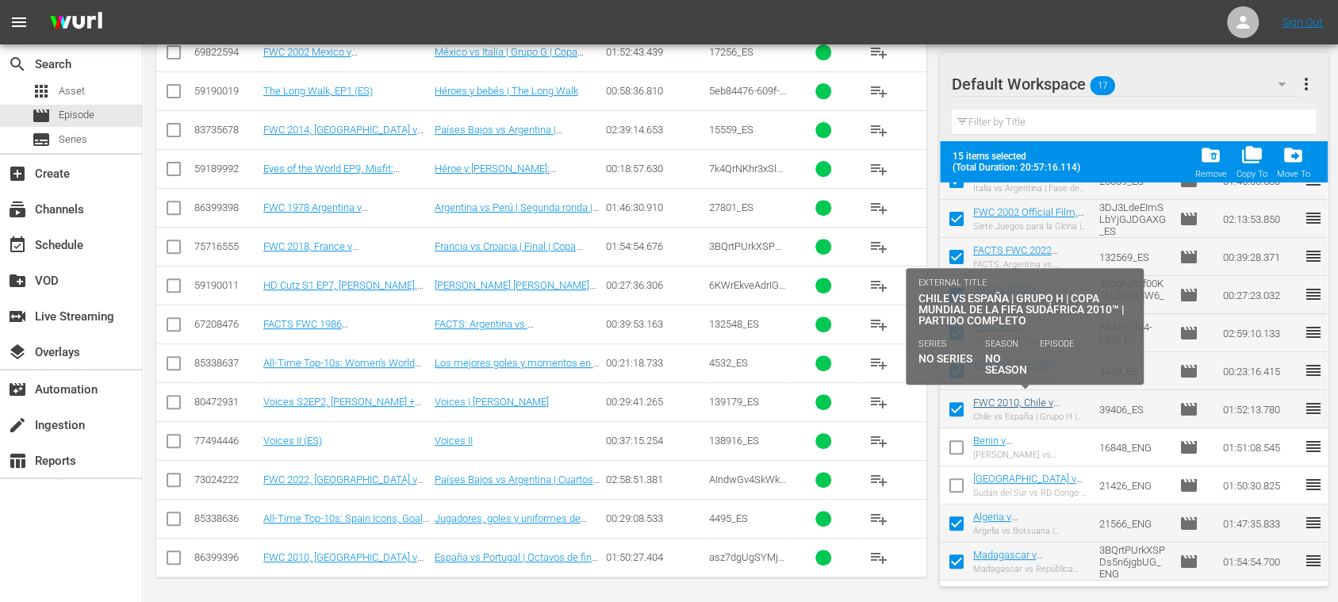
checkbox input "false"
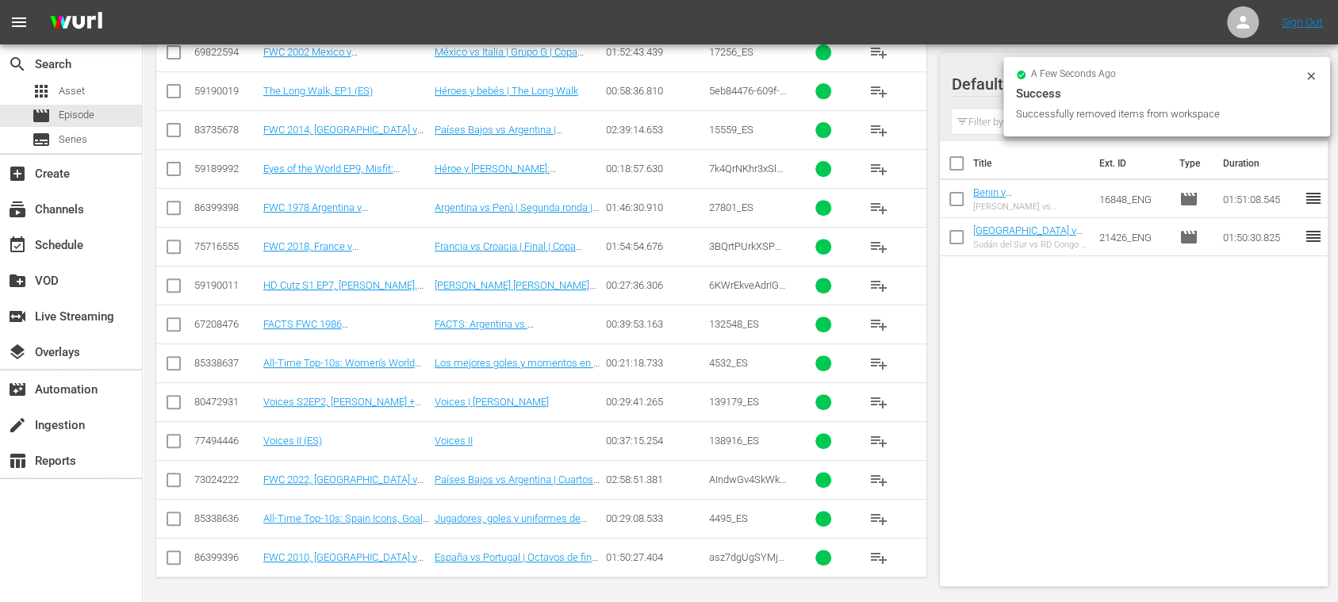
scroll to position [32, 0]
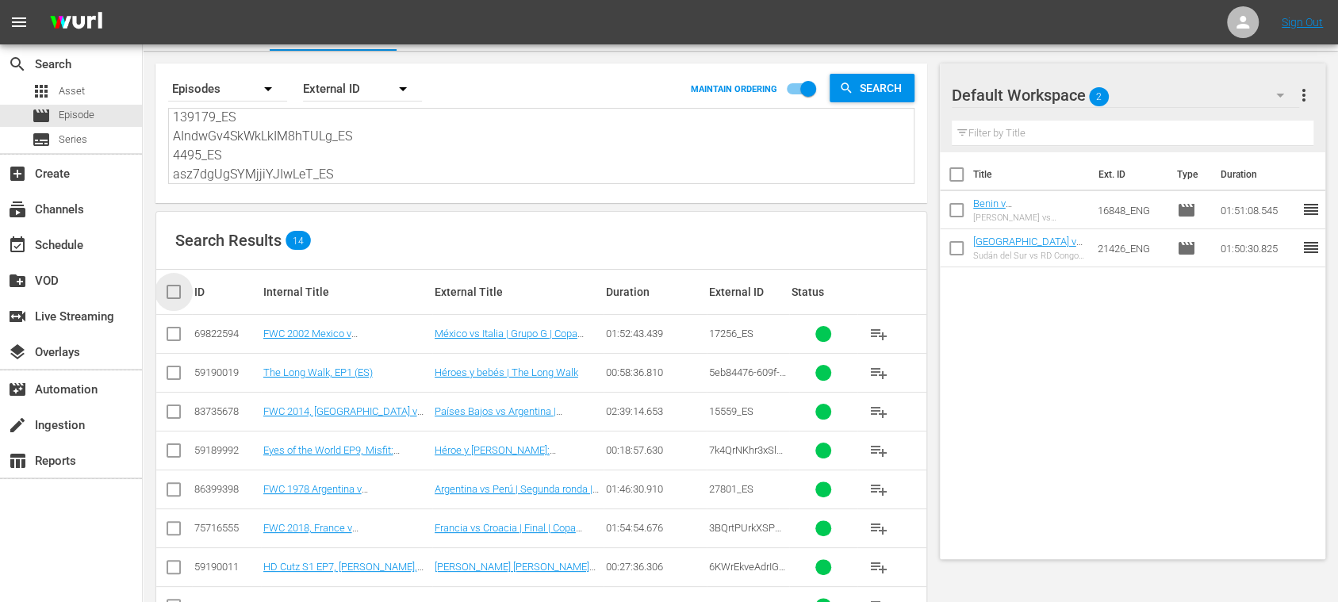
click at [175, 289] on input "checkbox" at bounding box center [180, 291] width 32 height 19
checkbox input "true"
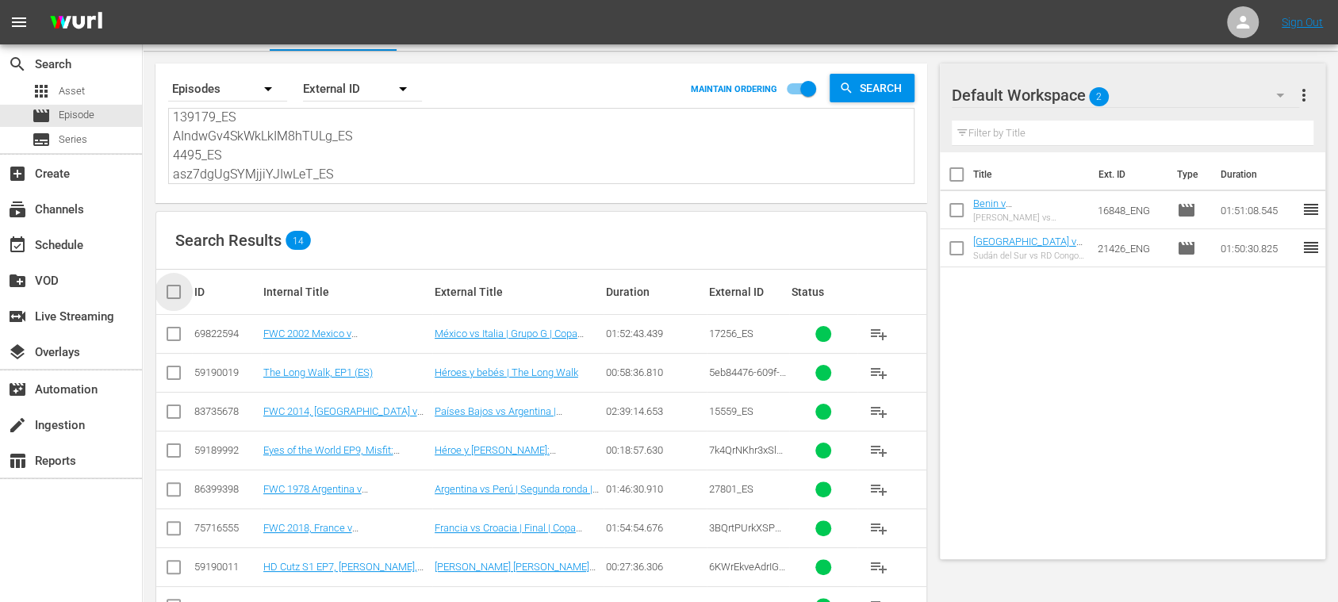
checkbox input "true"
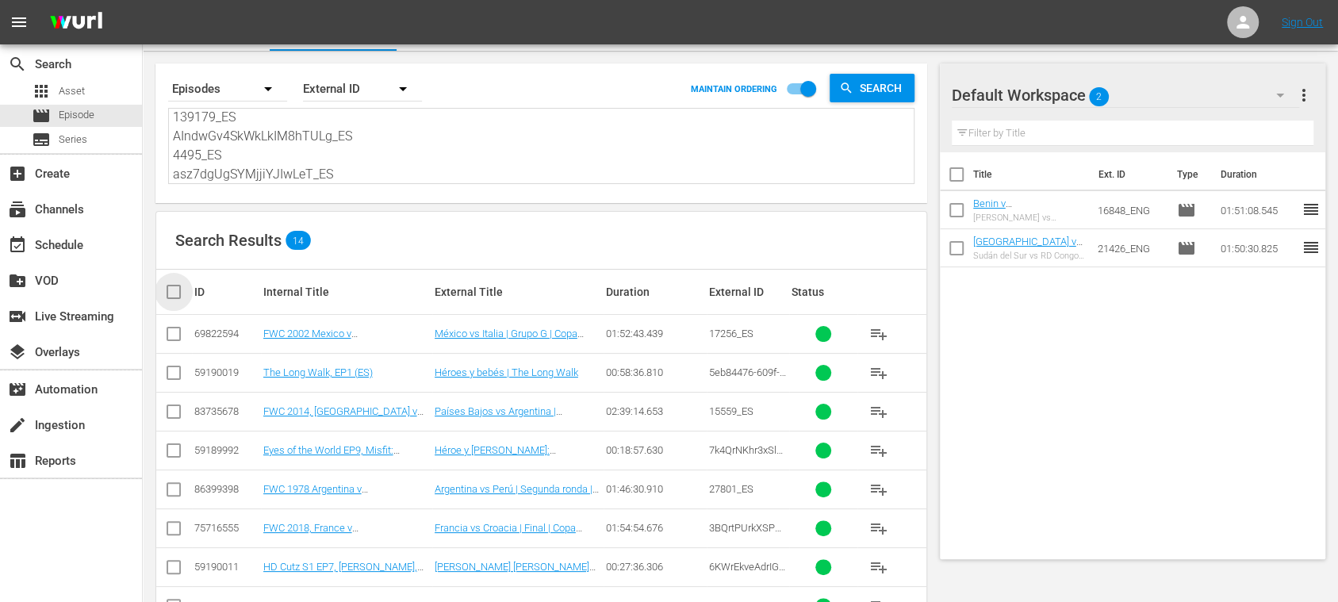
checkbox input "true"
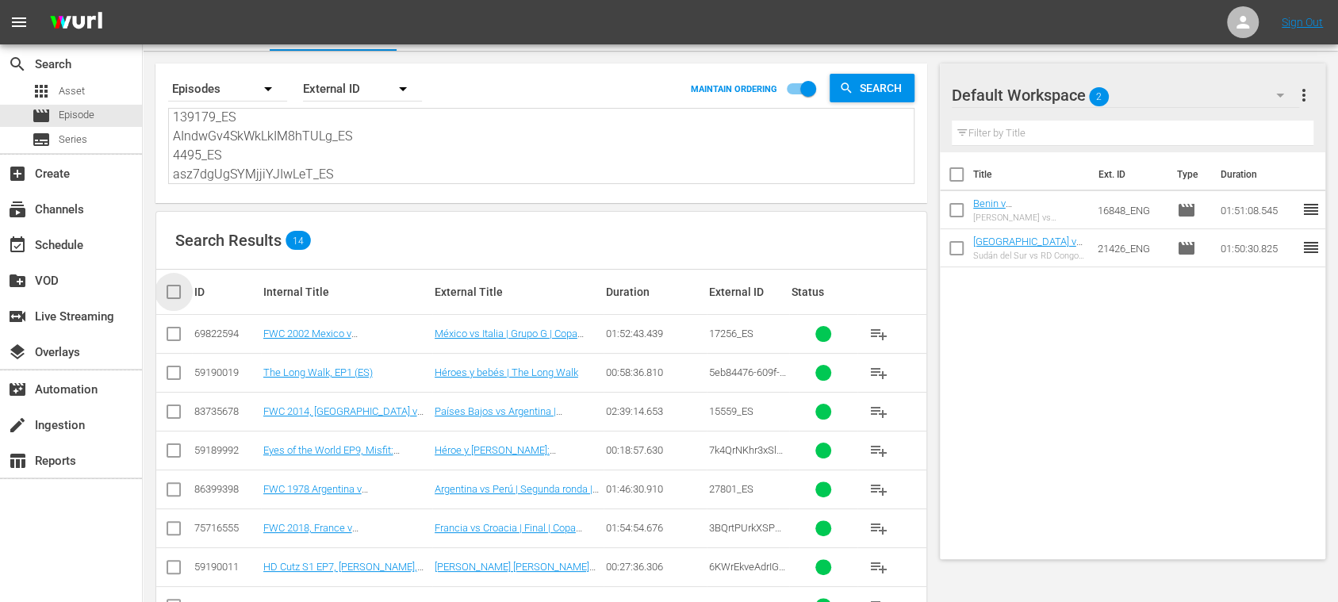
checkbox input "true"
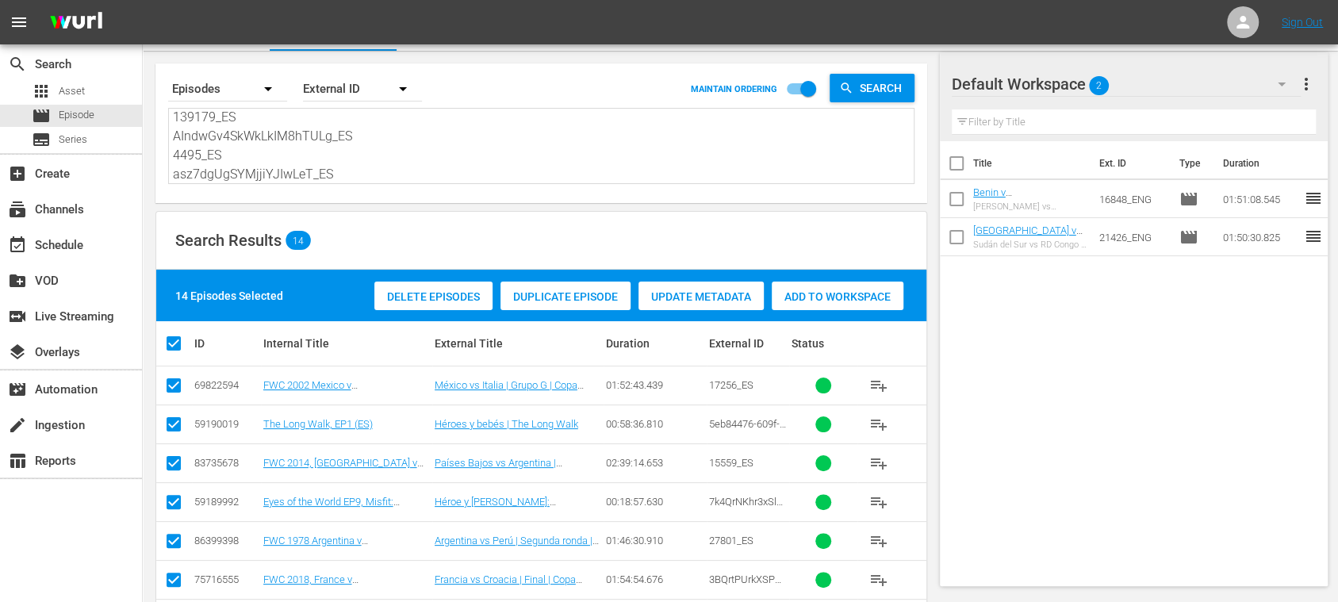
scroll to position [365, 0]
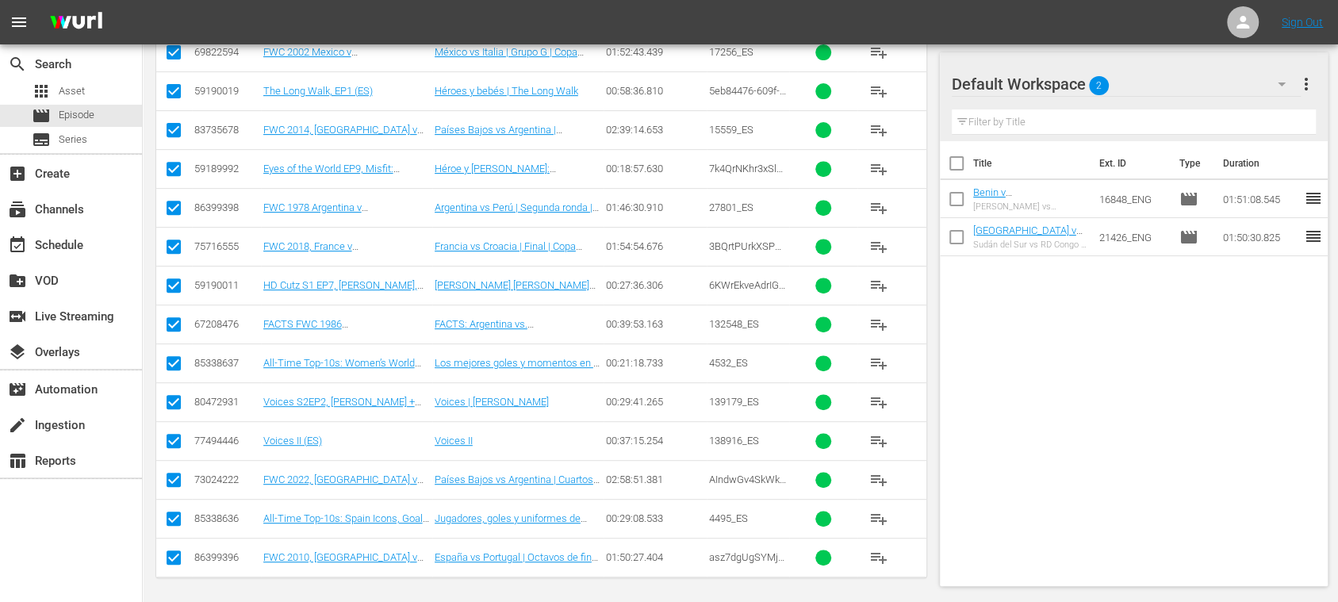
click at [175, 437] on input "checkbox" at bounding box center [173, 444] width 19 height 19
checkbox input "false"
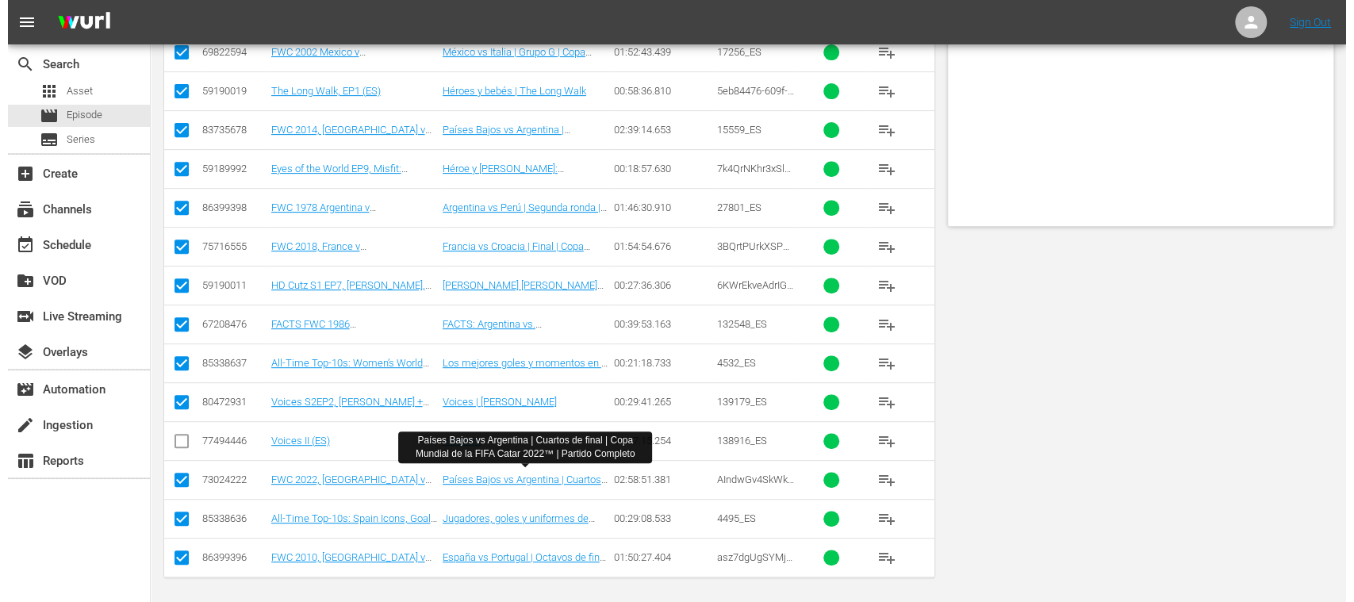
scroll to position [0, 0]
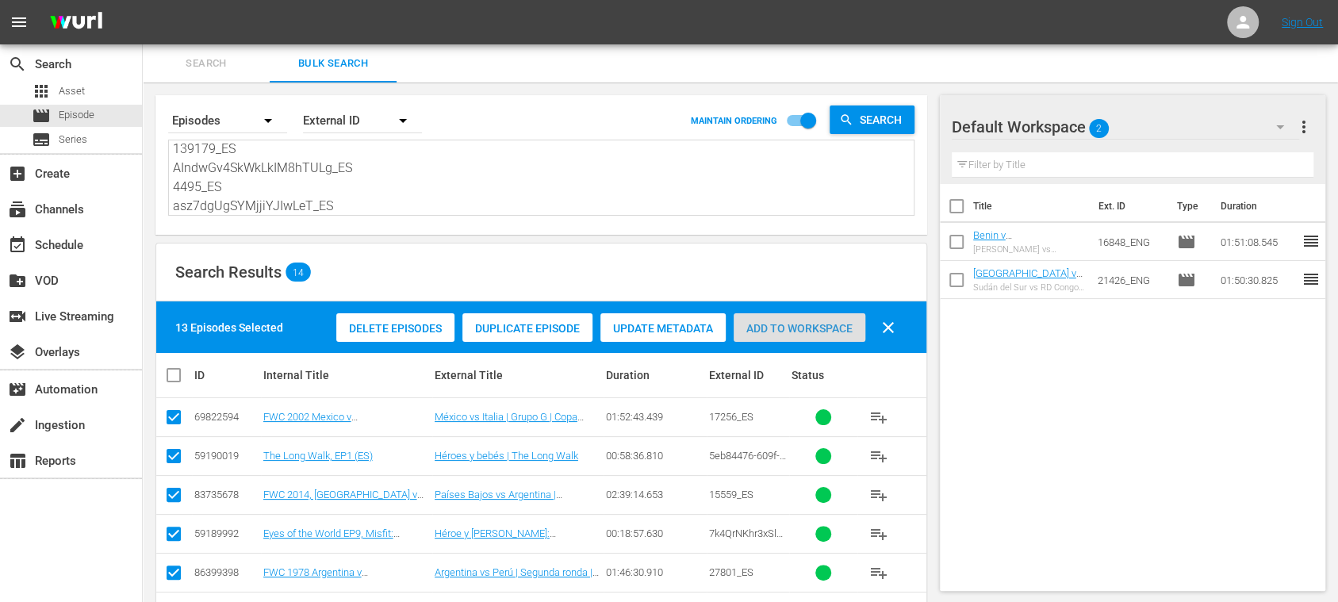
click at [809, 322] on span "Add to Workspace" at bounding box center [800, 328] width 132 height 13
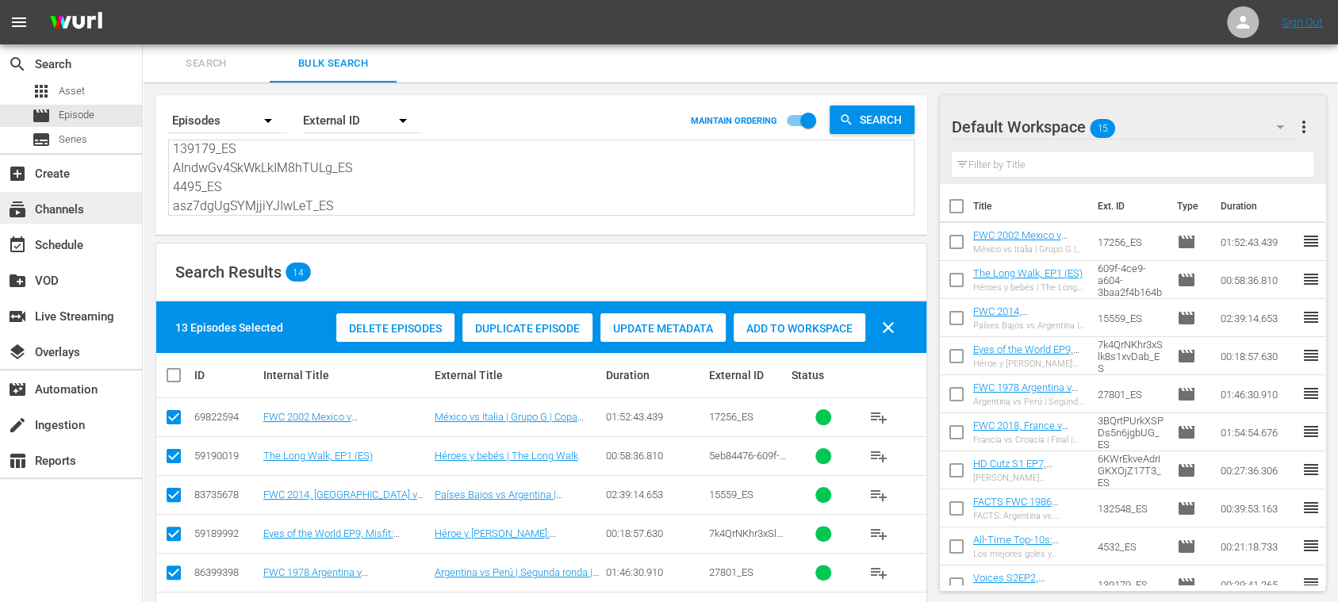
click at [65, 203] on div "subscriptions Channels" at bounding box center [44, 207] width 89 height 14
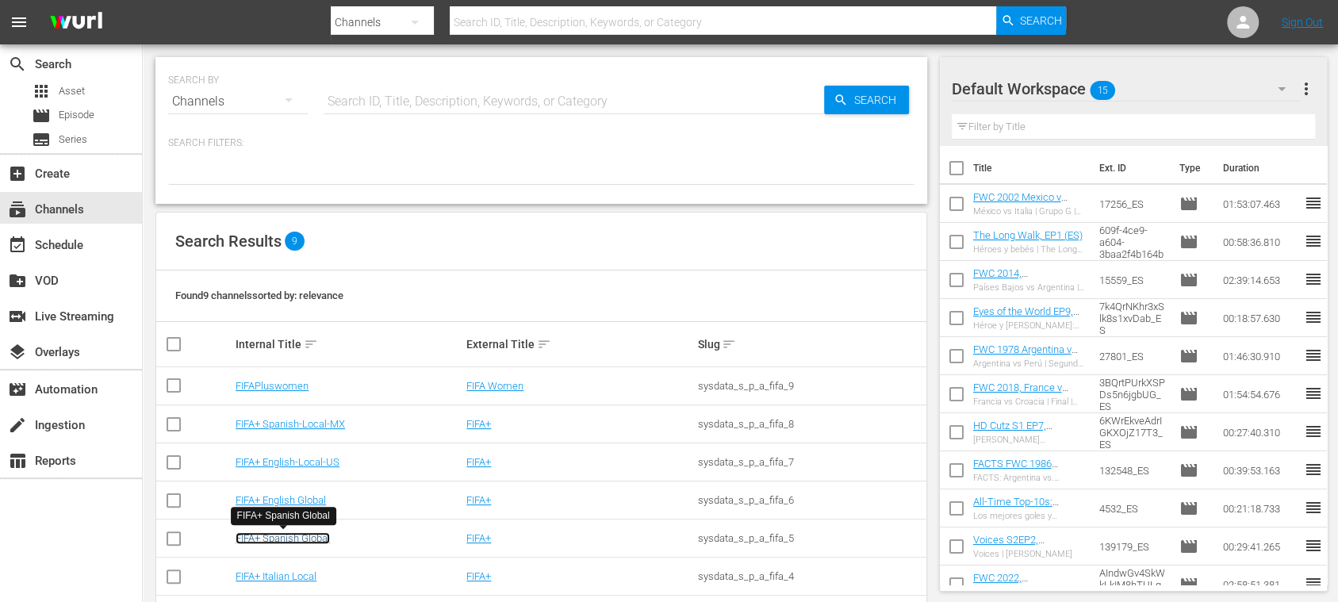
click at [307, 542] on link "FIFA+ Spanish Global" at bounding box center [283, 538] width 94 height 12
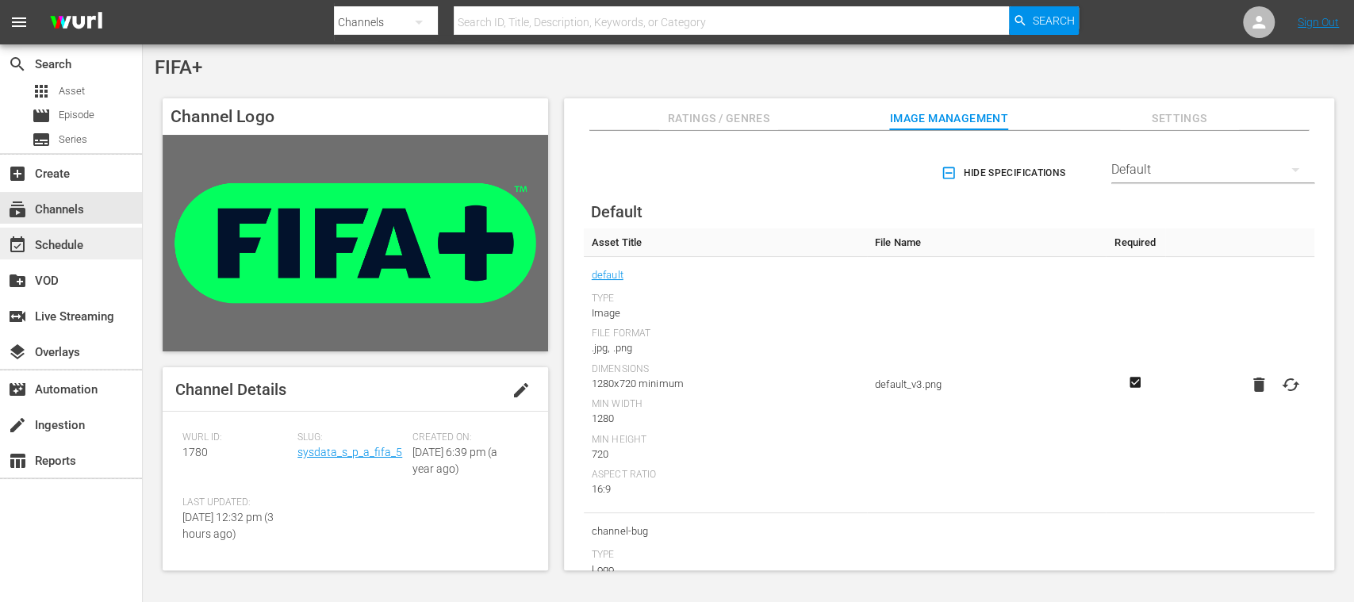
click at [75, 243] on div "event_available Schedule" at bounding box center [44, 243] width 89 height 14
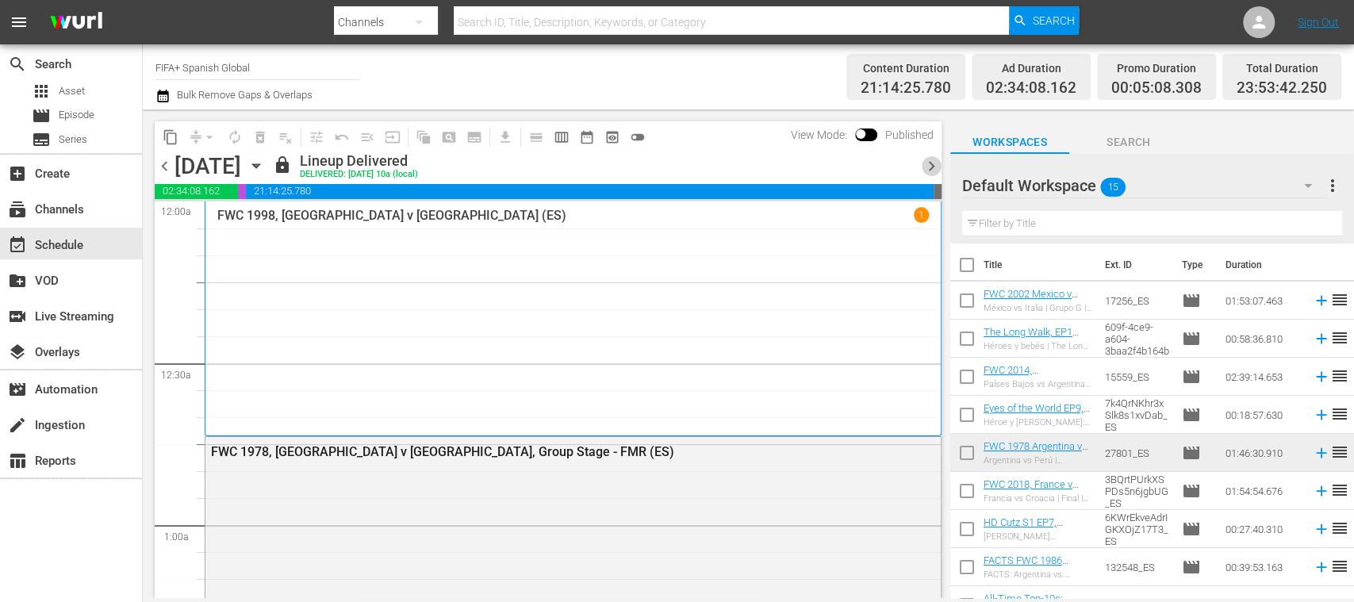
click at [933, 162] on span "chevron_right" at bounding box center [932, 166] width 20 height 20
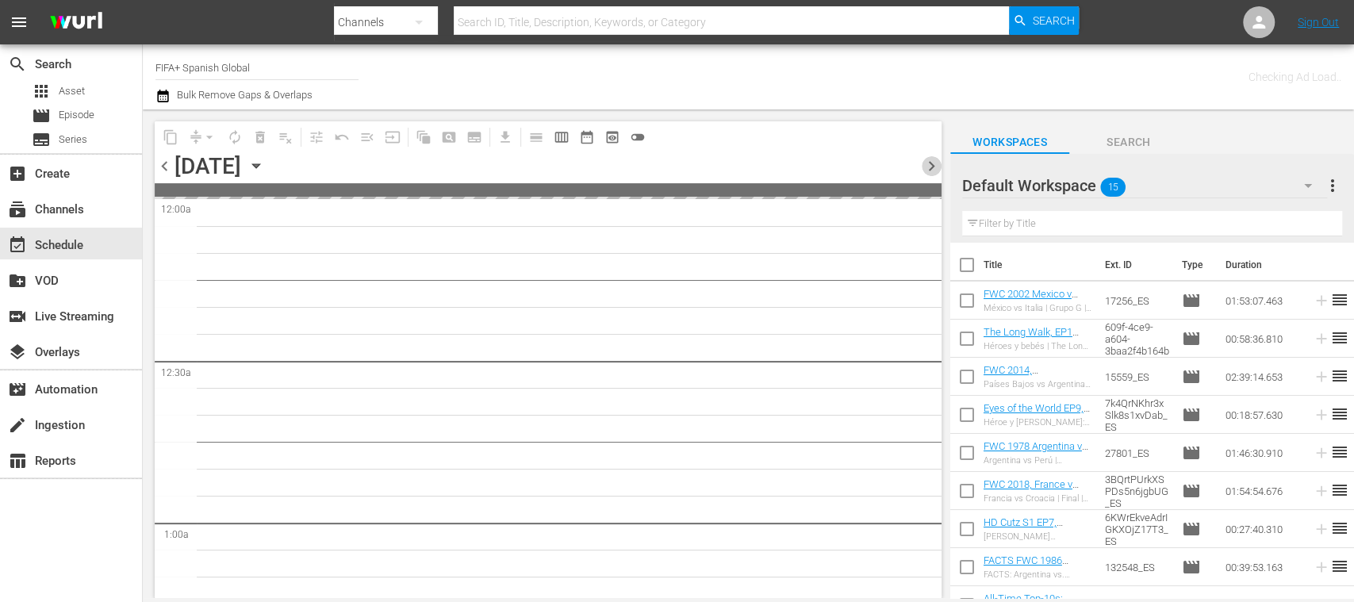
click at [933, 162] on span "chevron_right" at bounding box center [932, 166] width 20 height 20
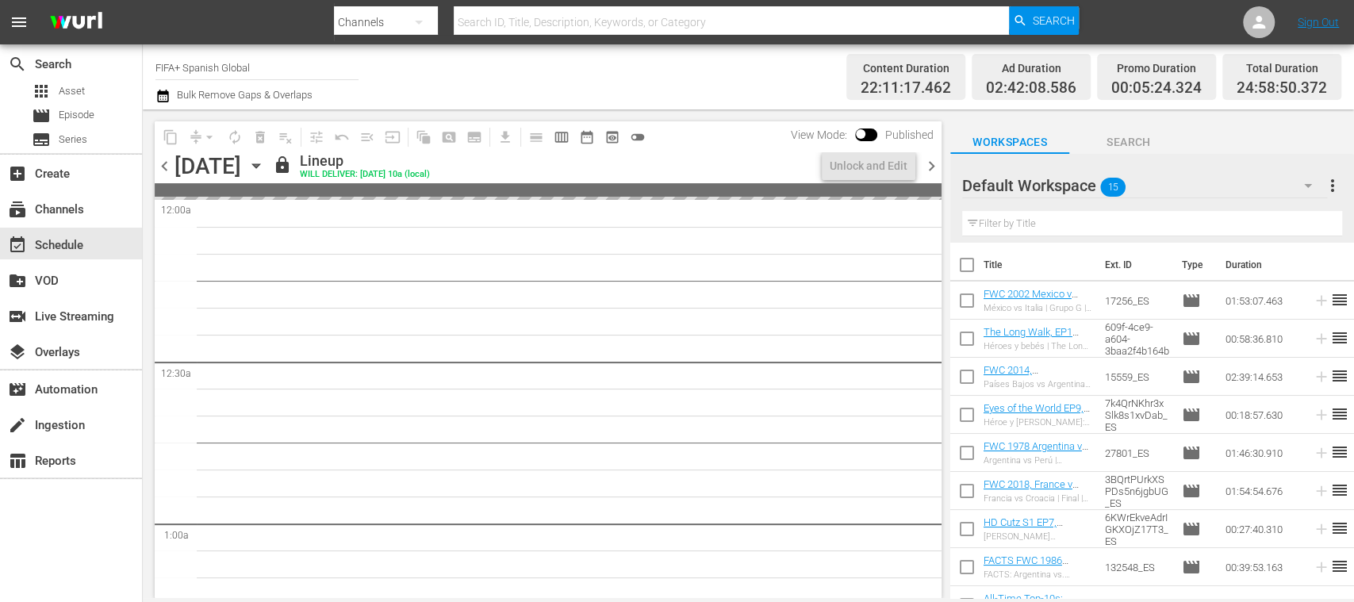
click at [933, 162] on span "chevron_right" at bounding box center [932, 166] width 20 height 20
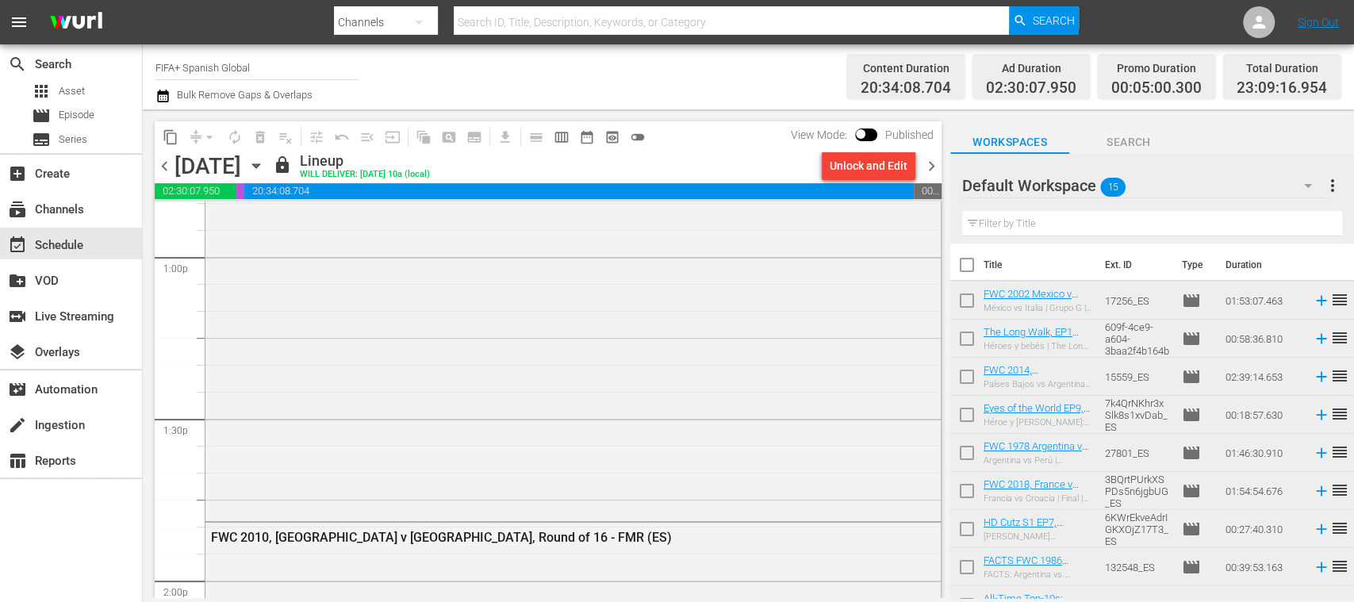
scroll to position [3737, 0]
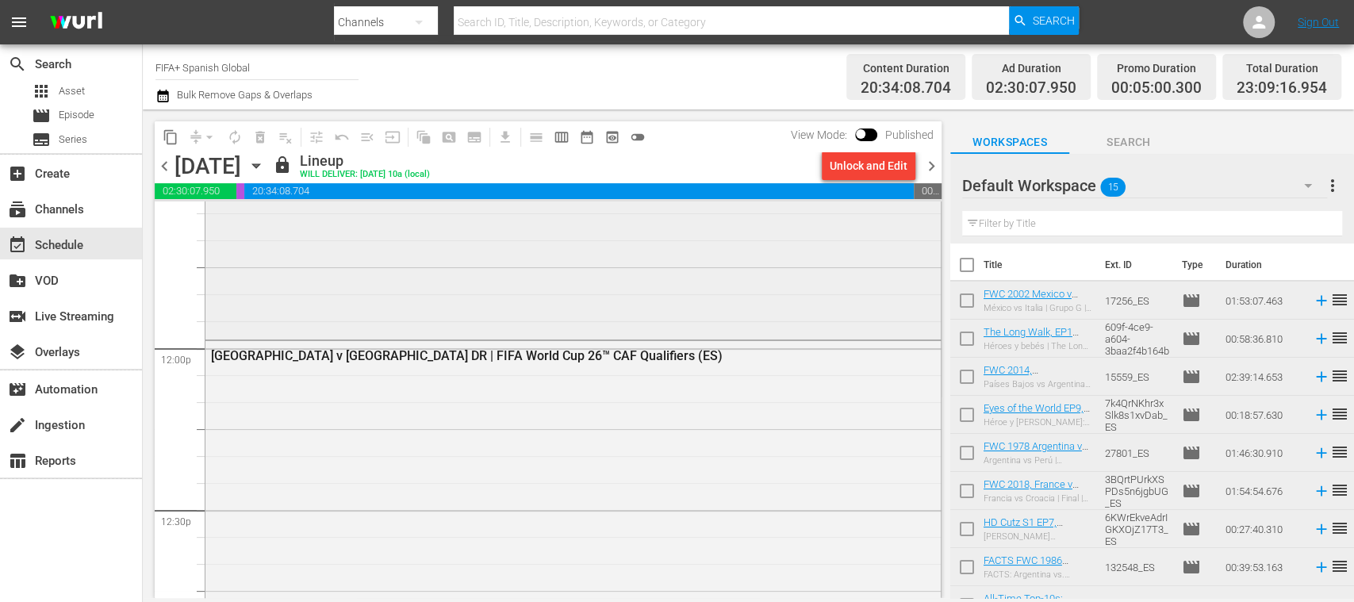
click at [585, 290] on div "FWC 2018, France v [GEOGRAPHIC_DATA], Final - FMR (ES)" at bounding box center [572, 28] width 735 height 615
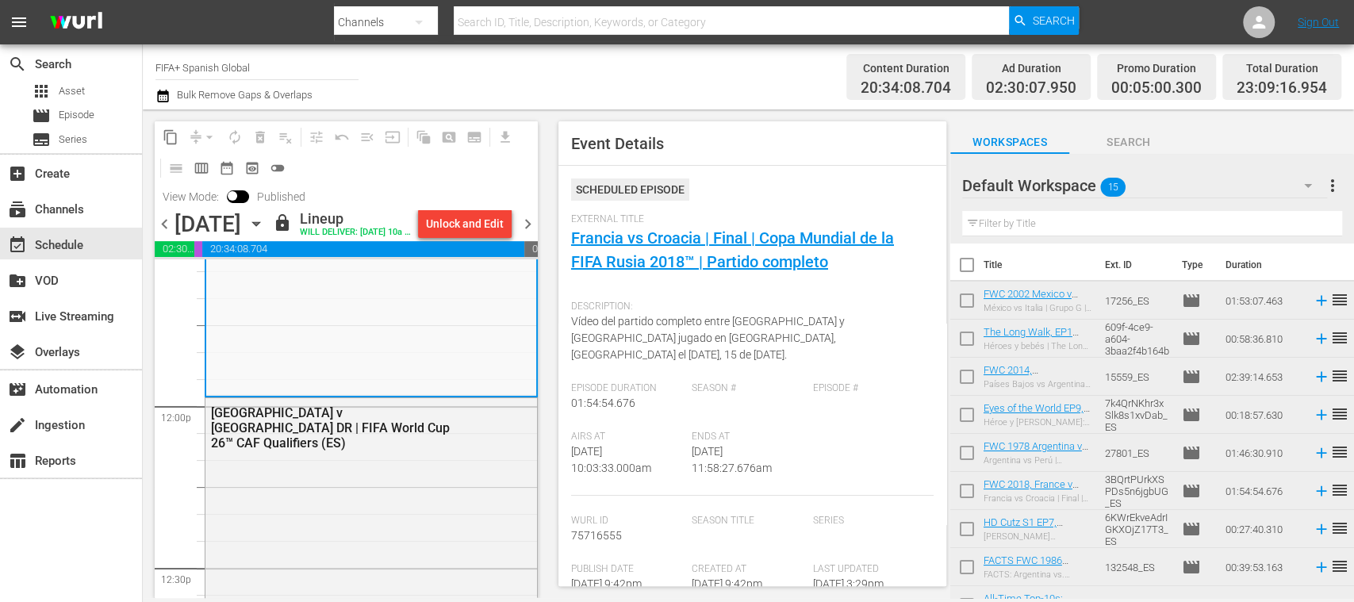
drag, startPoint x: 686, startPoint y: 454, endPoint x: 765, endPoint y: 456, distance: 78.6
click at [765, 456] on span "[DATE] 11:58:27.676am" at bounding box center [732, 459] width 80 height 29
copy span "11:58:27.676am"
click at [164, 234] on span "chevron_left" at bounding box center [165, 224] width 20 height 20
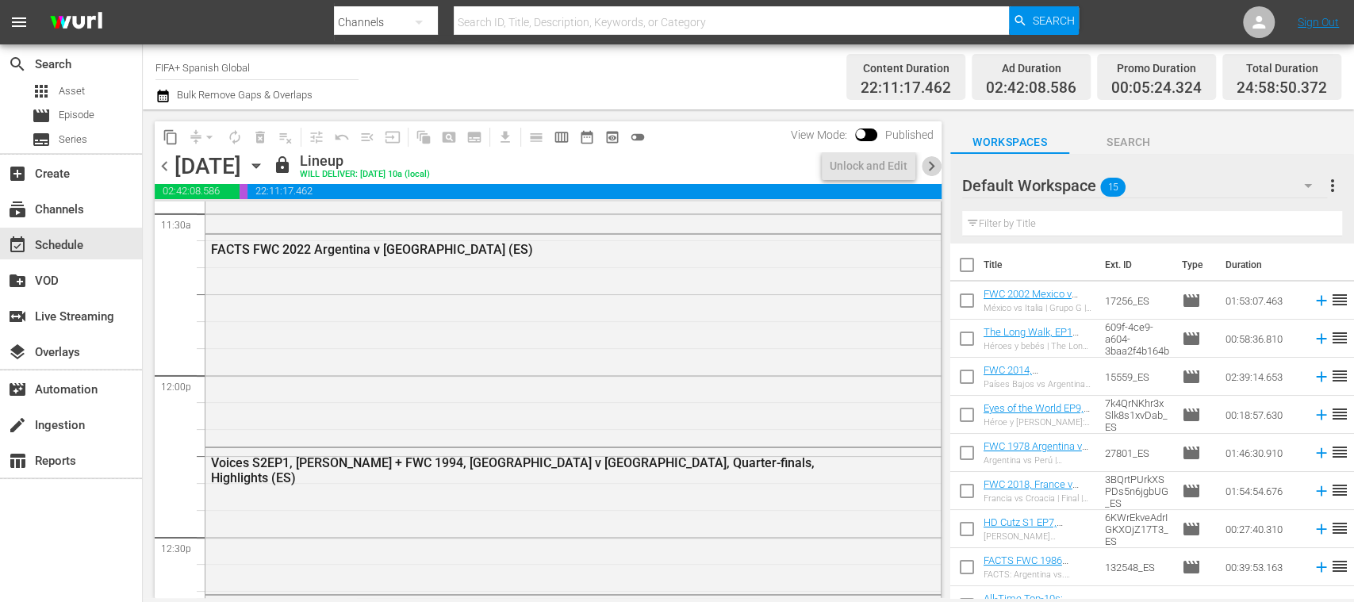
click at [930, 164] on span "chevron_right" at bounding box center [932, 166] width 20 height 20
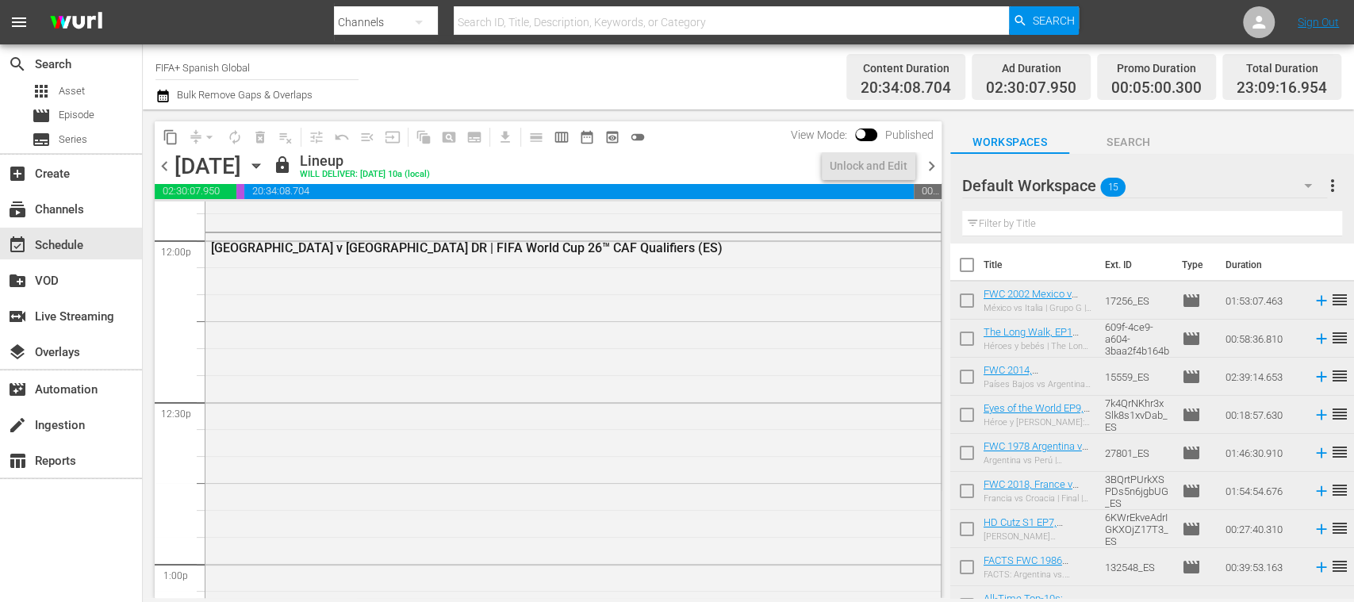
scroll to position [3737, 0]
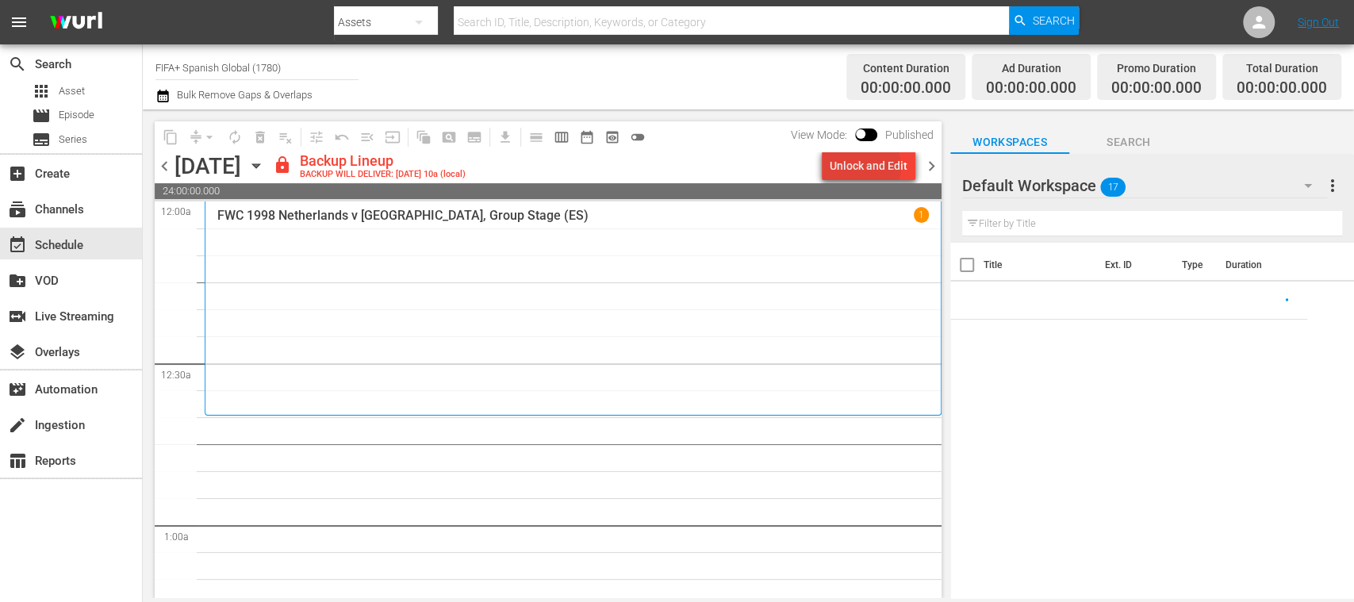
click at [866, 167] on div "Unlock and Edit" at bounding box center [869, 166] width 78 height 29
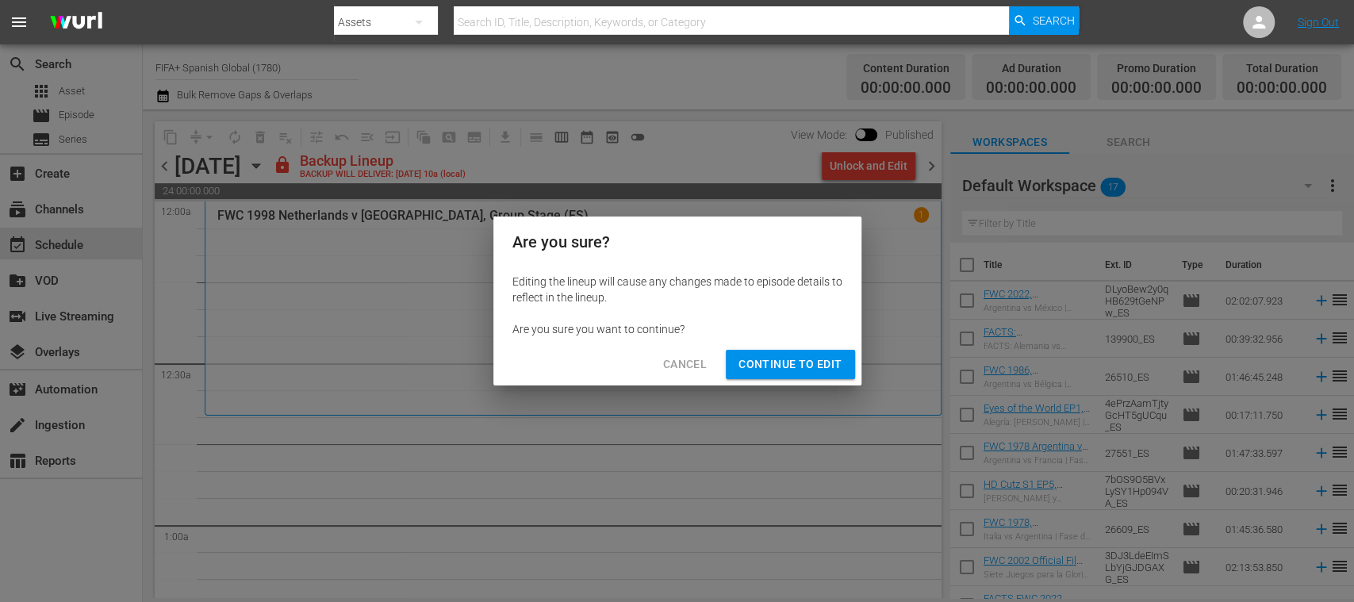
click at [823, 361] on span "Continue to Edit" at bounding box center [789, 365] width 103 height 20
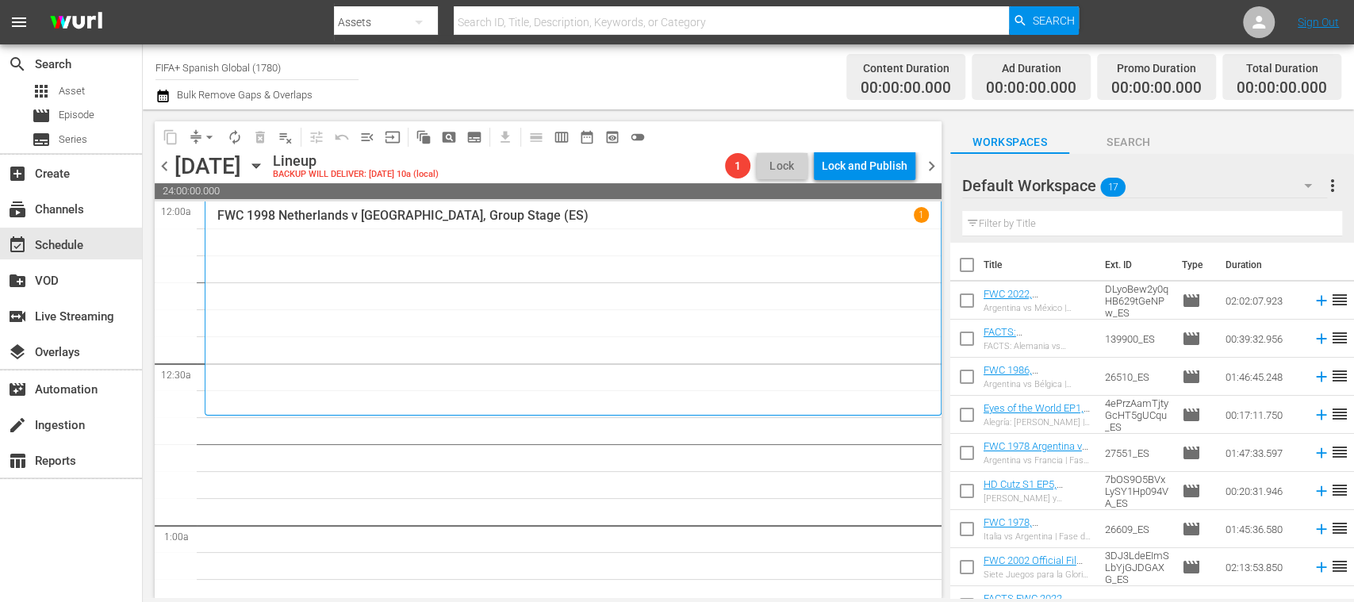
click at [966, 302] on input "checkbox" at bounding box center [966, 303] width 33 height 33
checkbox input "true"
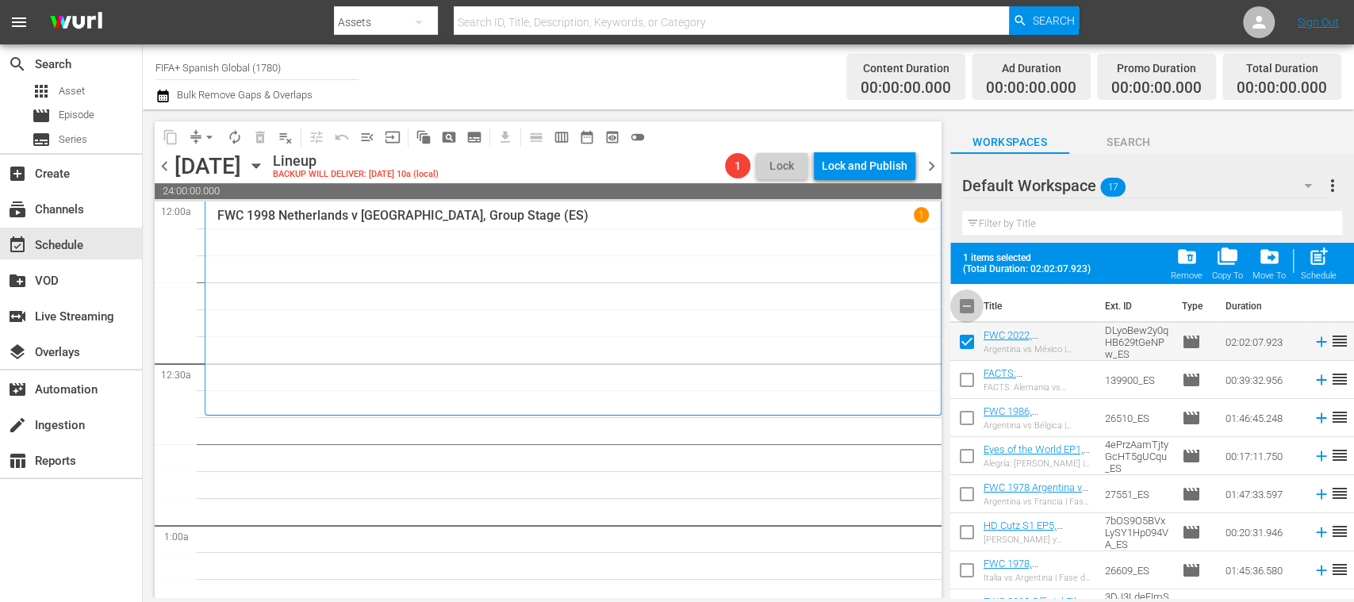
click at [969, 305] on input "checkbox" at bounding box center [966, 309] width 33 height 33
checkbox input "true"
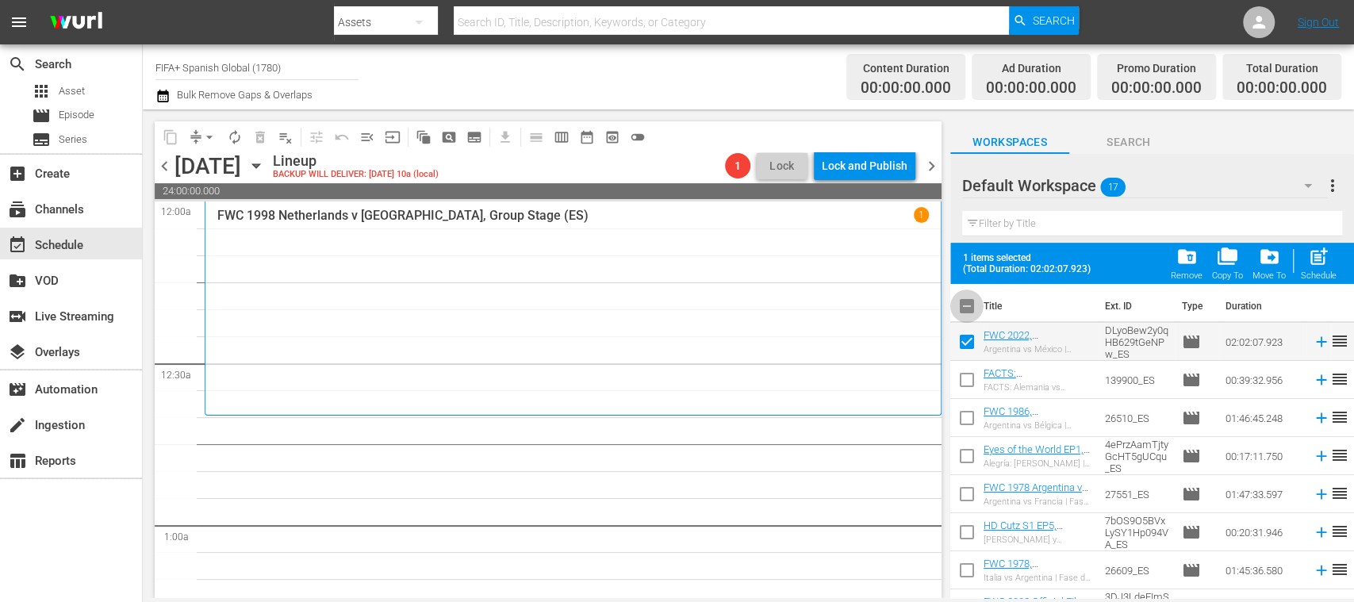
checkbox input "true"
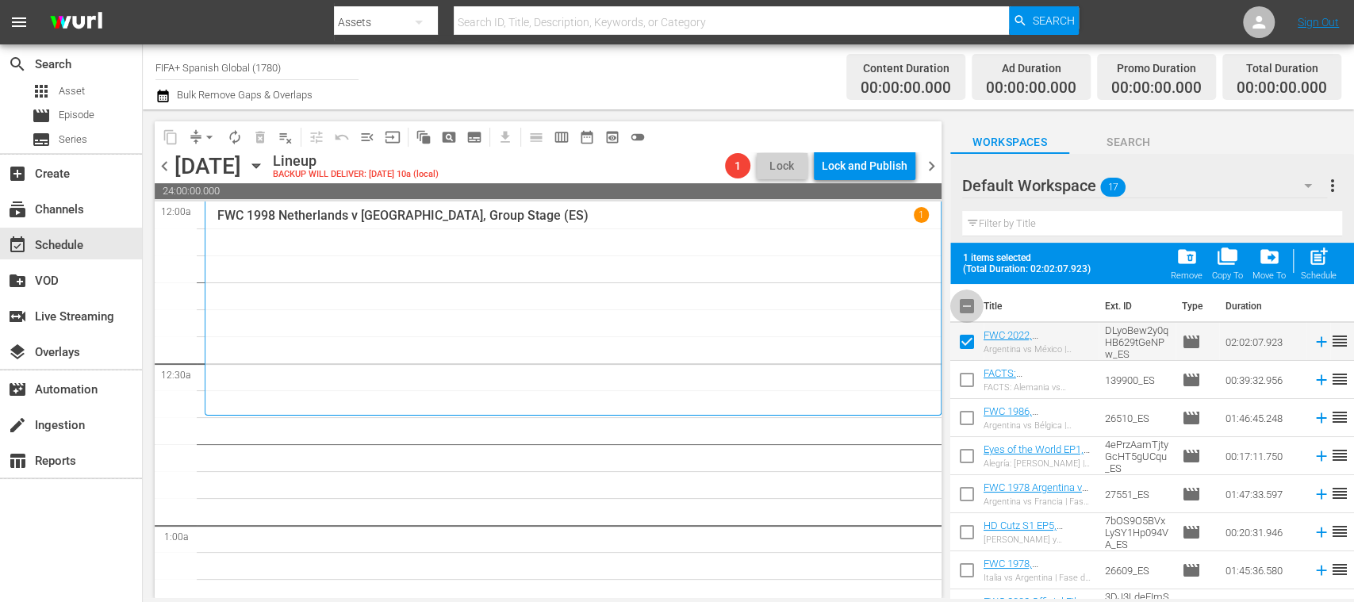
checkbox input "true"
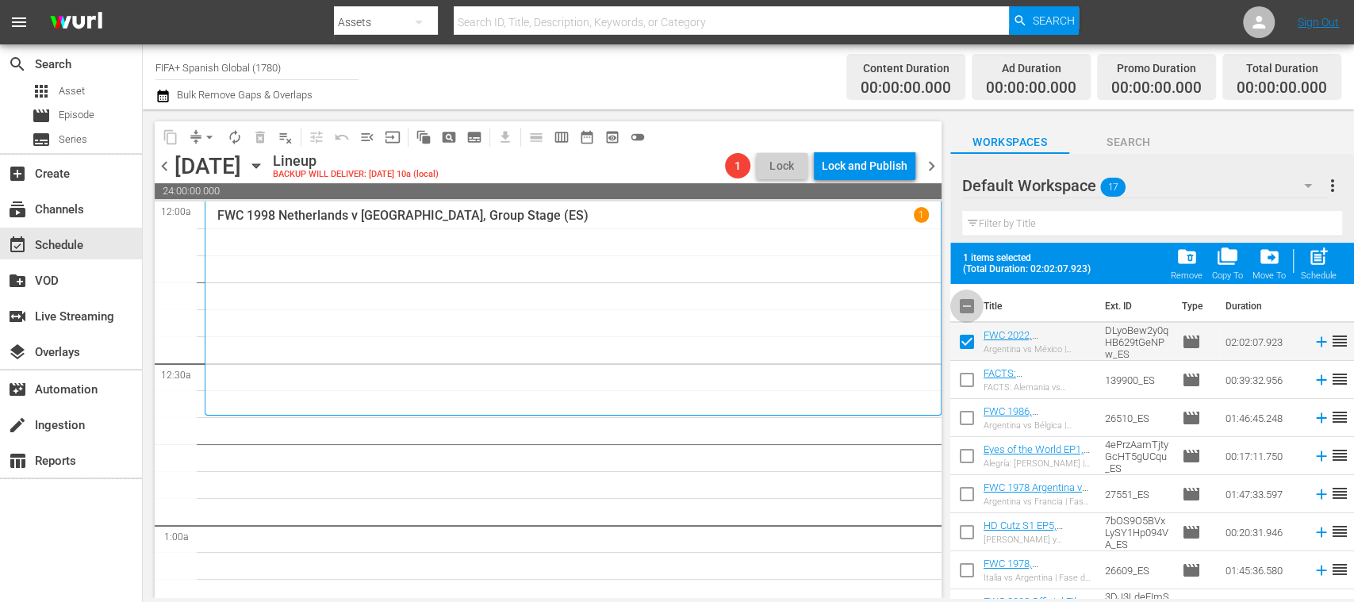
checkbox input "true"
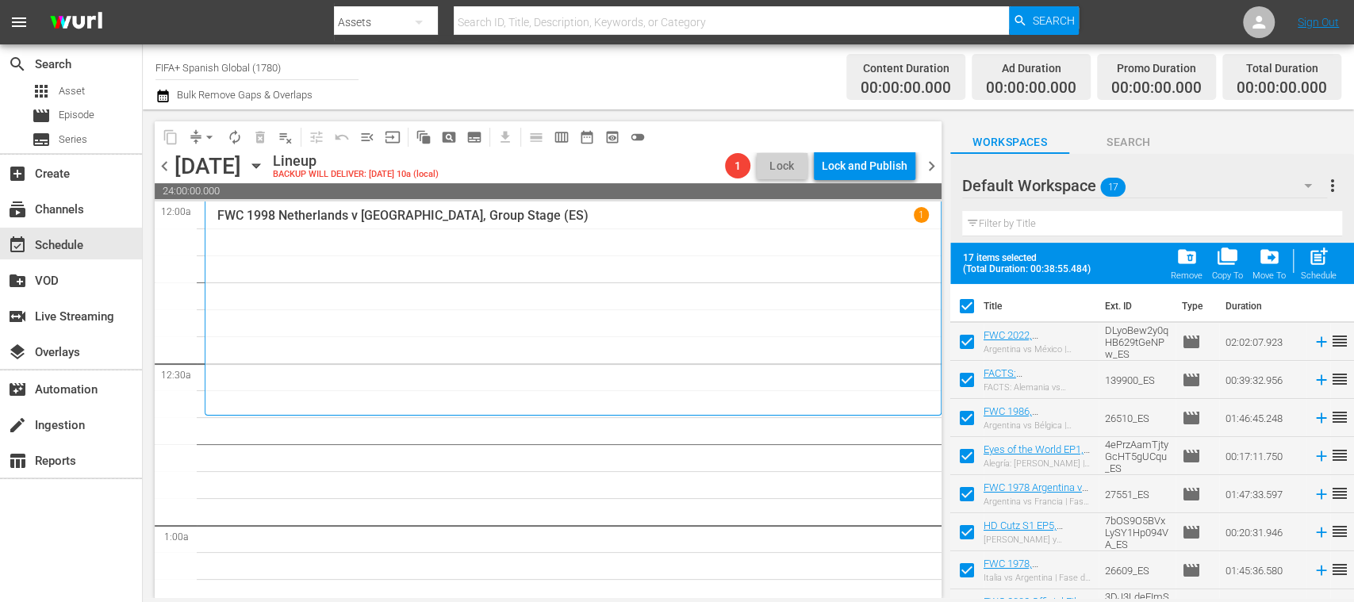
click at [966, 301] on input "checkbox" at bounding box center [966, 309] width 33 height 33
checkbox input "false"
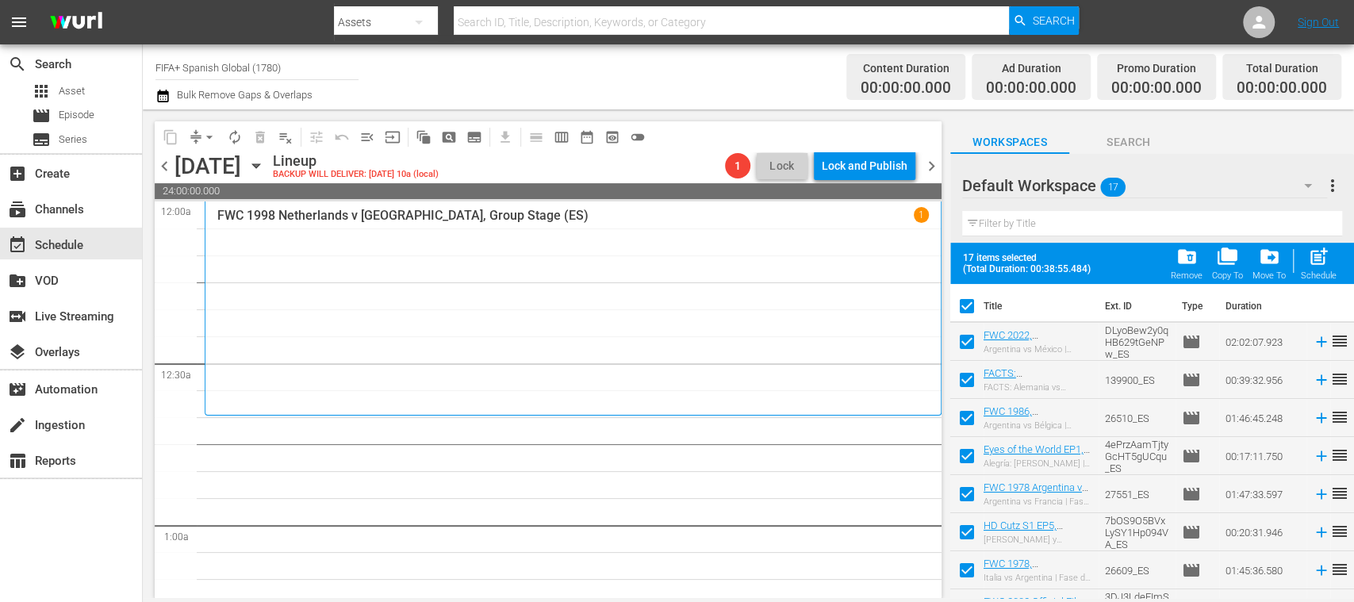
checkbox input "false"
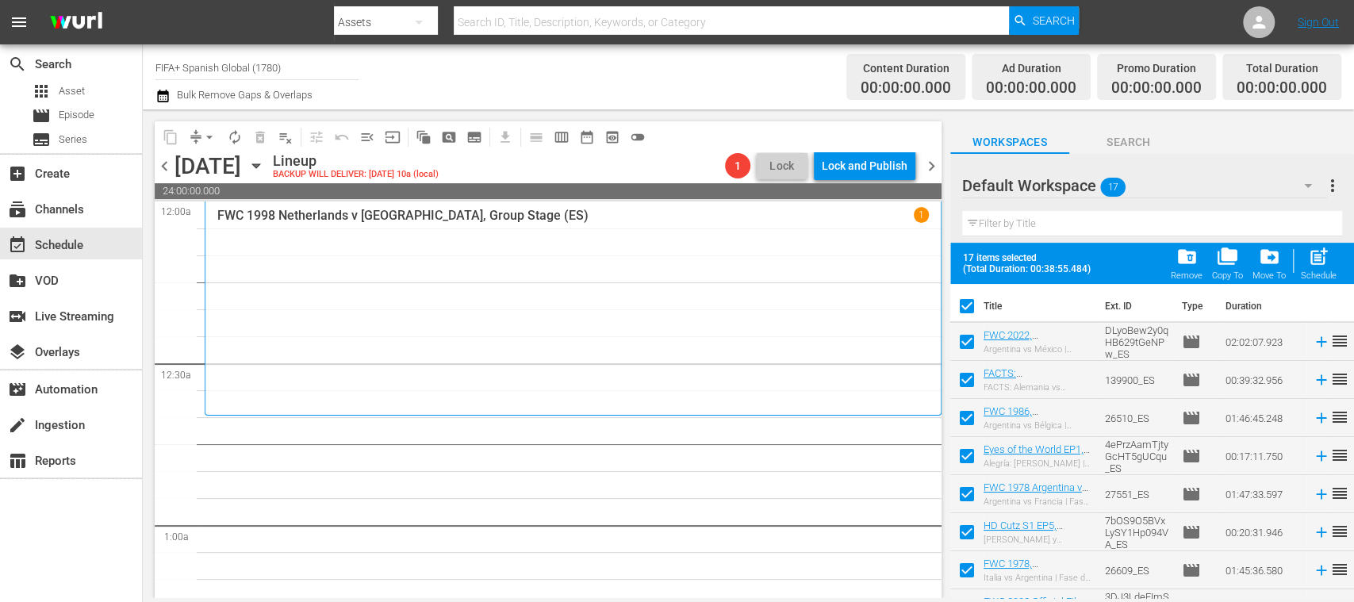
checkbox input "false"
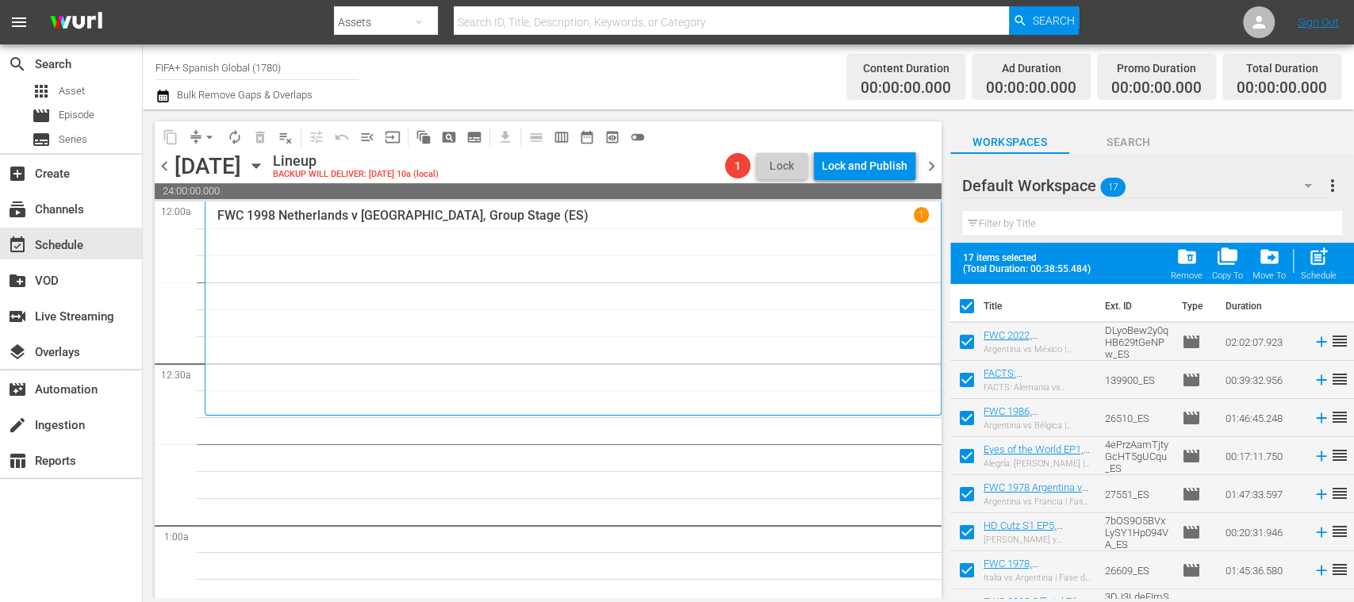
checkbox input "false"
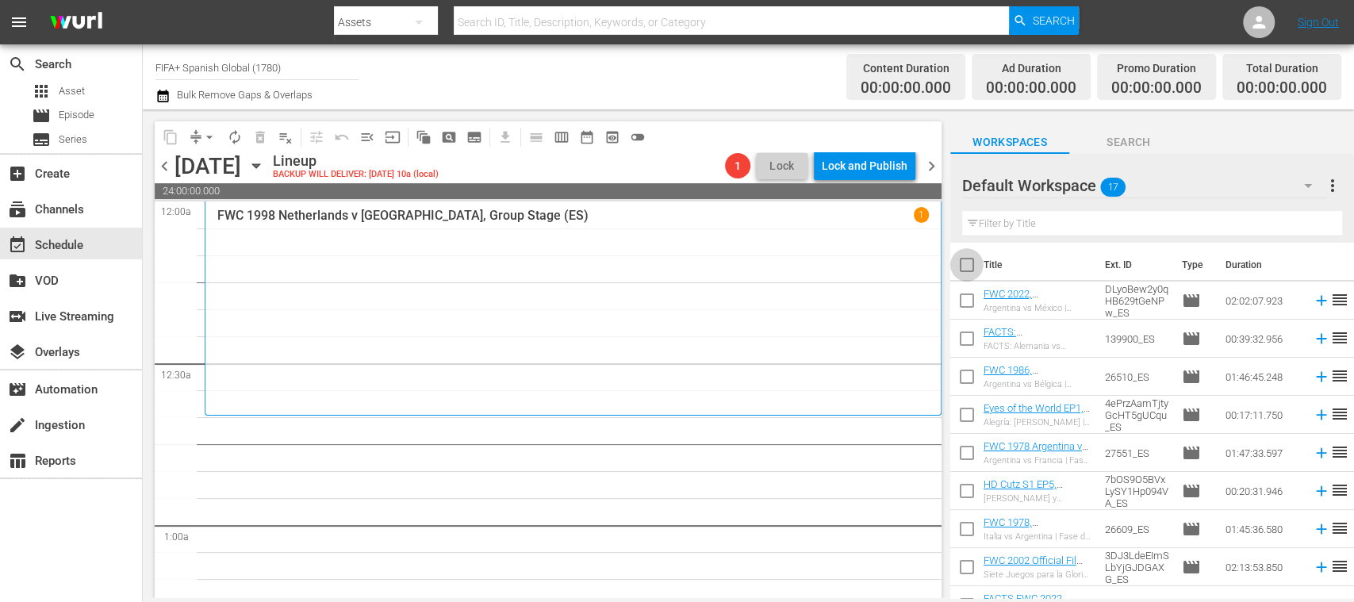
click at [969, 265] on input "checkbox" at bounding box center [966, 267] width 33 height 33
checkbox input "true"
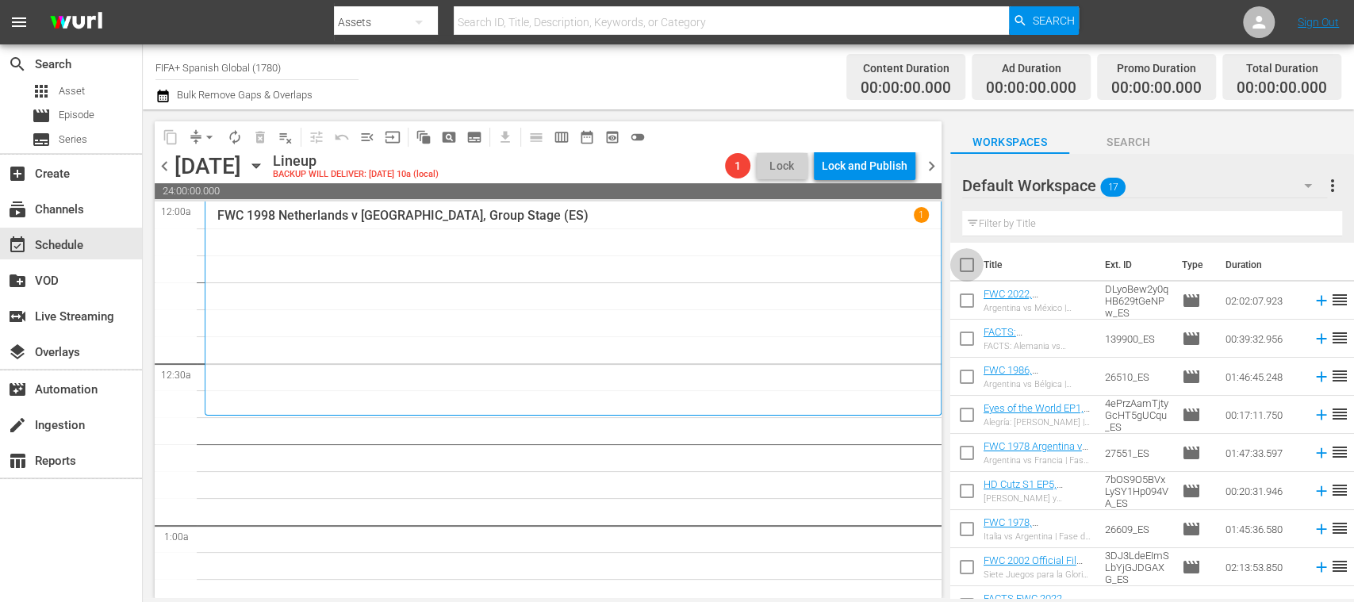
checkbox input "true"
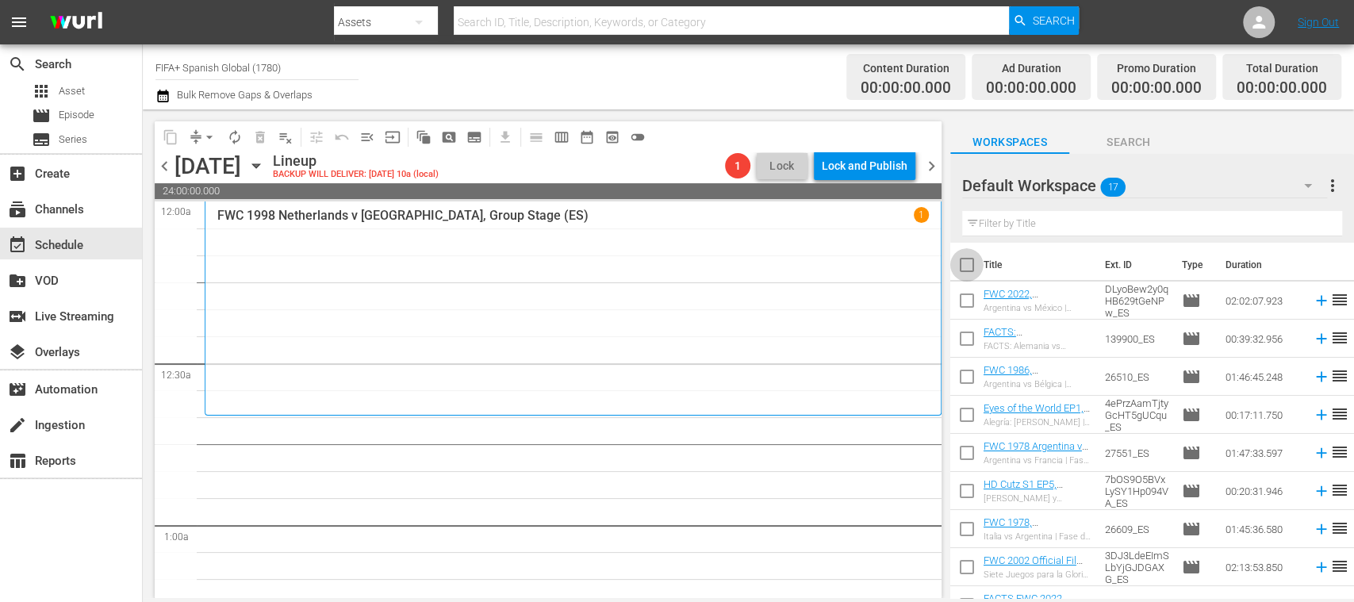
checkbox input "true"
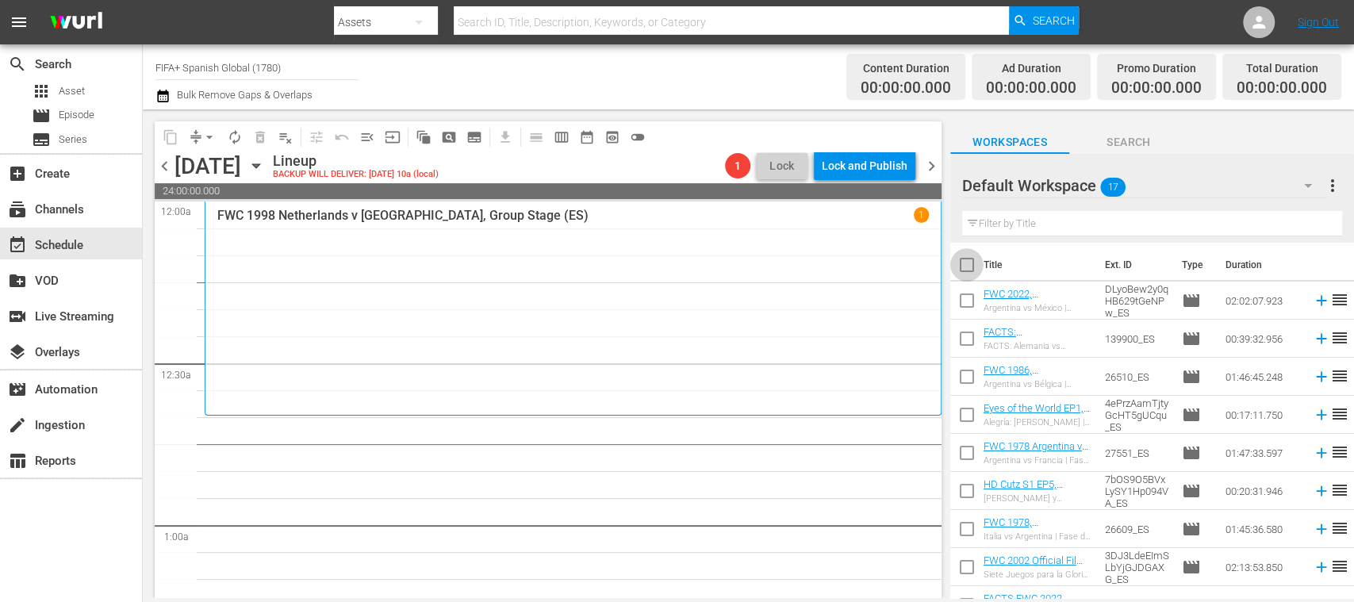
checkbox input "true"
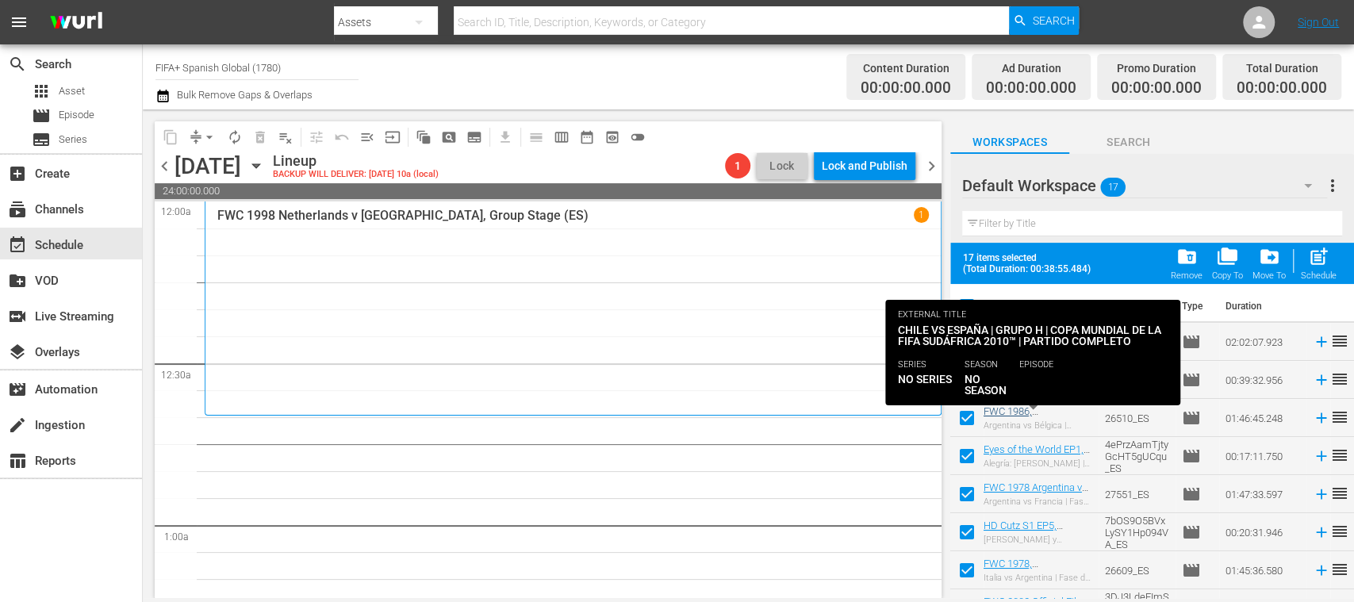
scroll to position [370, 0]
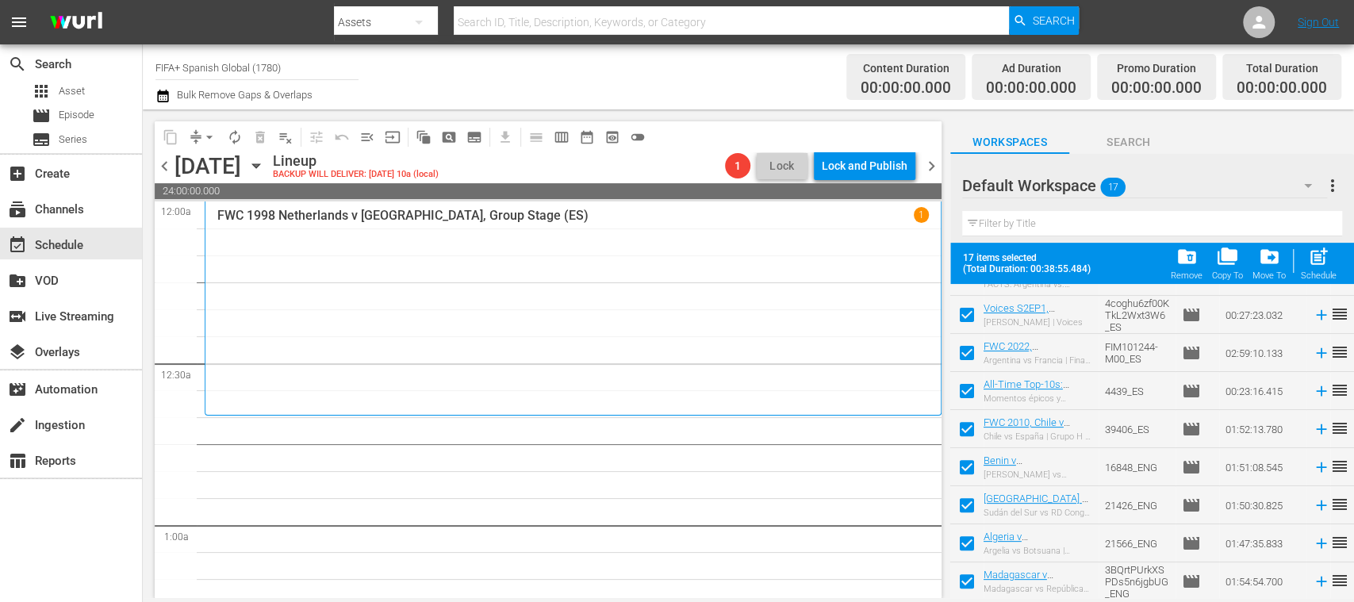
click at [971, 472] on input "checkbox" at bounding box center [966, 470] width 33 height 33
checkbox input "false"
click at [968, 501] on input "checkbox" at bounding box center [966, 508] width 33 height 33
checkbox input "false"
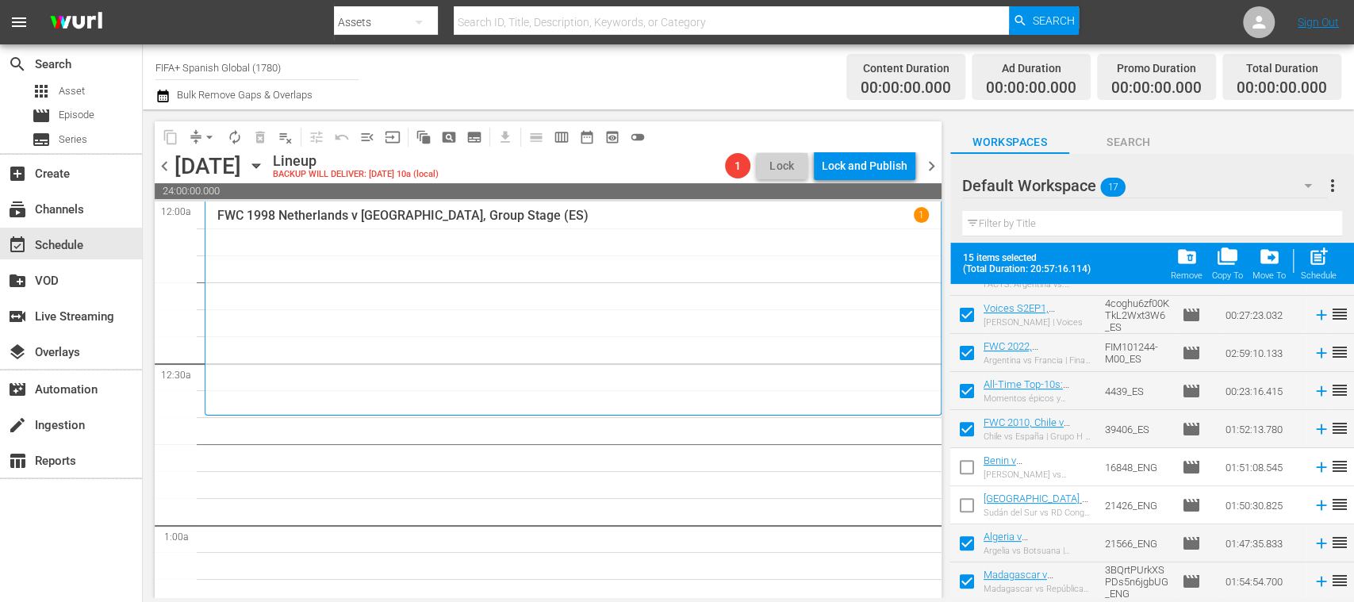
click at [965, 538] on input "checkbox" at bounding box center [966, 546] width 33 height 33
checkbox input "false"
click at [966, 579] on input "checkbox" at bounding box center [966, 584] width 33 height 33
checkbox input "false"
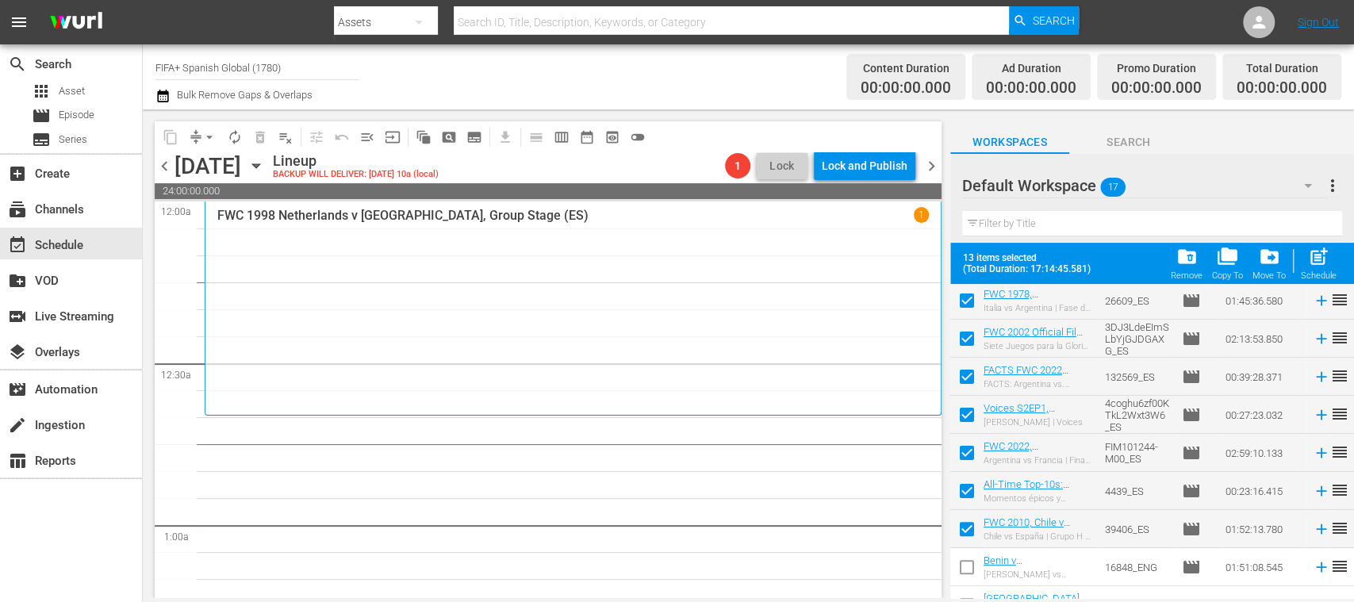
scroll to position [267, 0]
click at [969, 531] on input "checkbox" at bounding box center [966, 534] width 33 height 33
checkbox input "false"
click at [972, 497] on input "checkbox" at bounding box center [966, 496] width 33 height 33
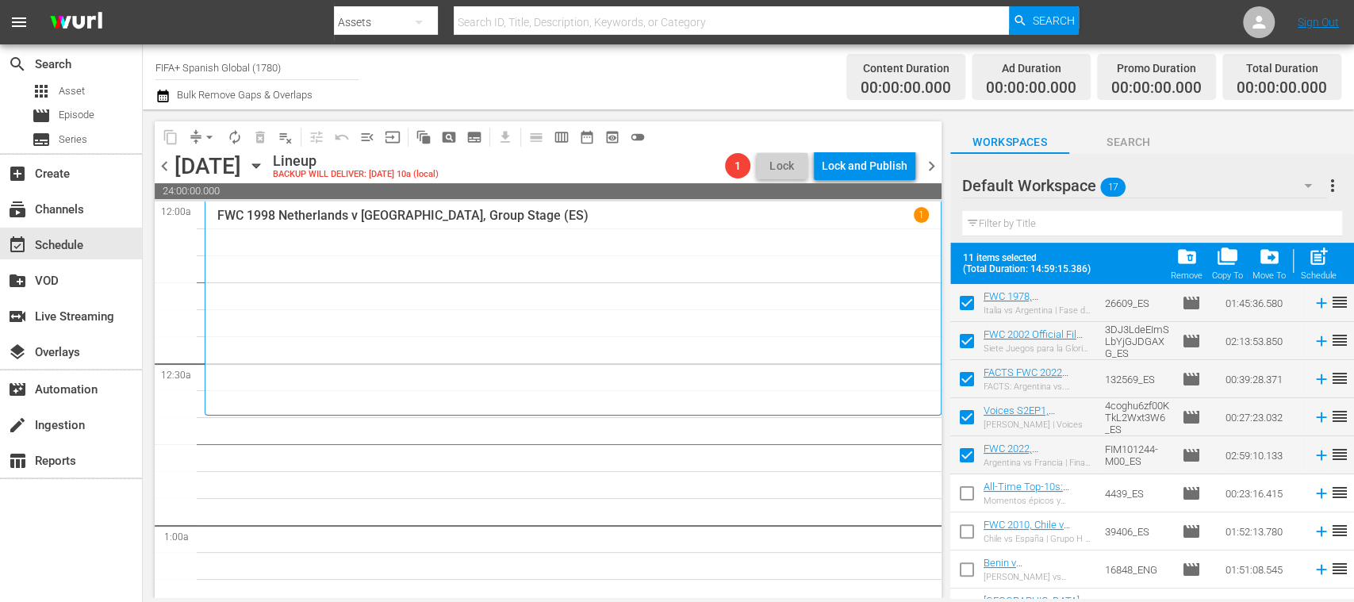
click at [969, 491] on input "checkbox" at bounding box center [966, 496] width 33 height 33
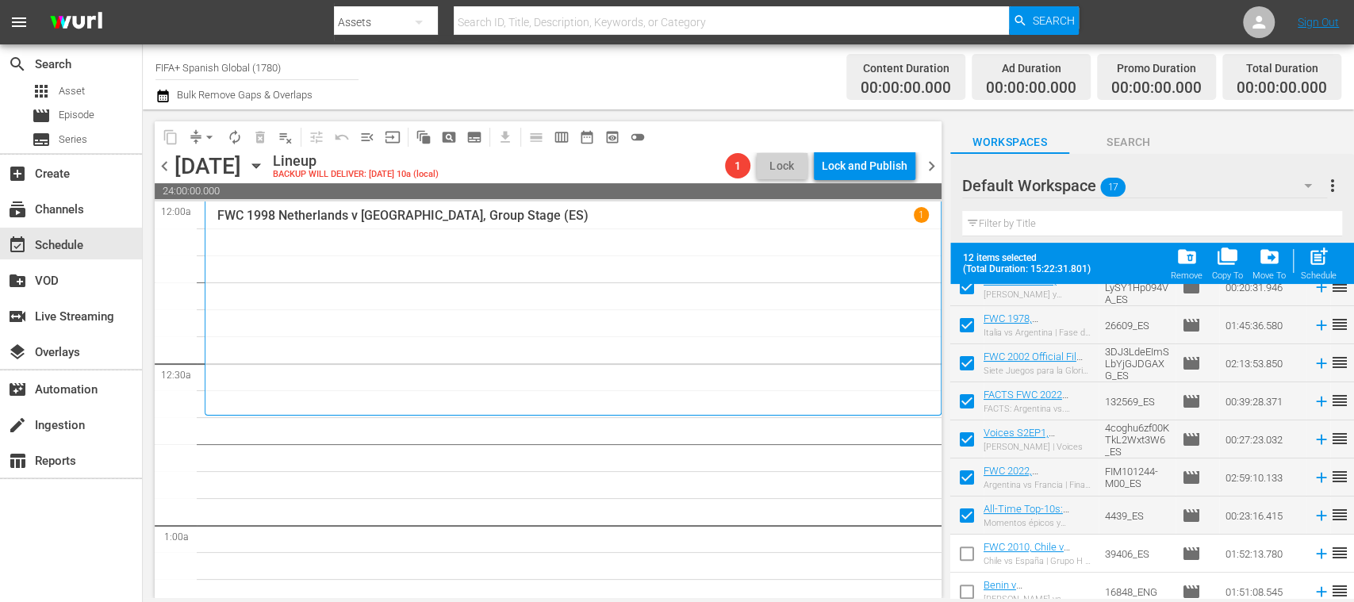
scroll to position [247, 0]
click at [966, 508] on input "checkbox" at bounding box center [966, 517] width 33 height 33
checkbox input "false"
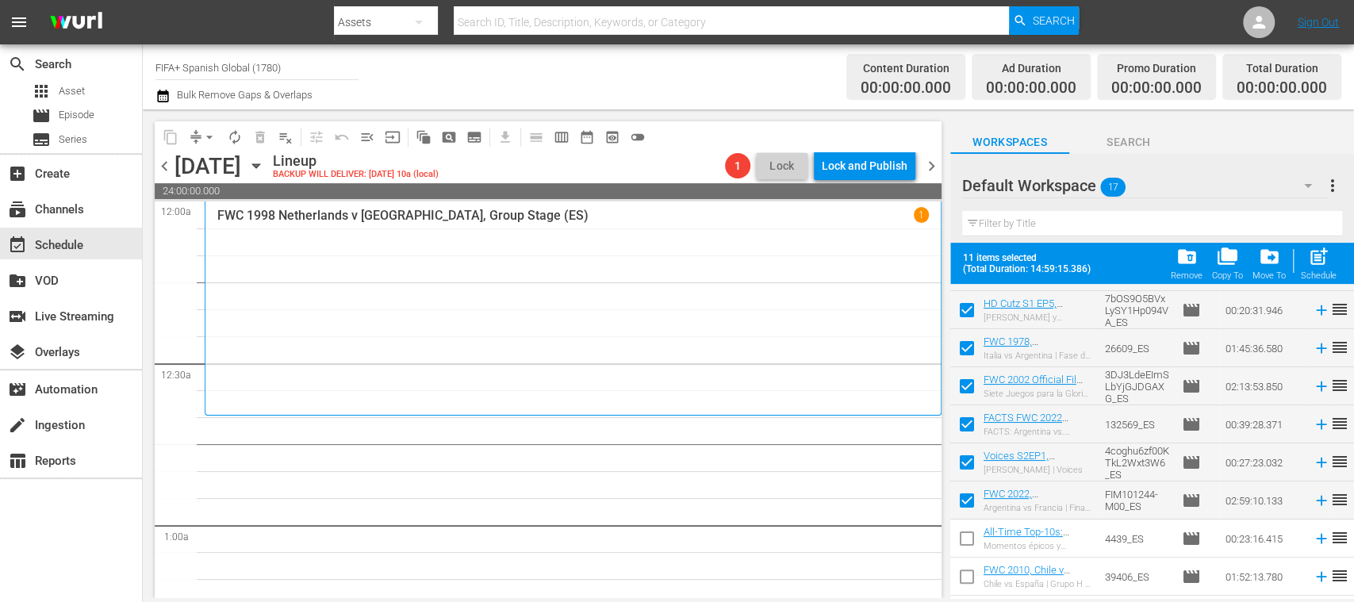
scroll to position [238, 0]
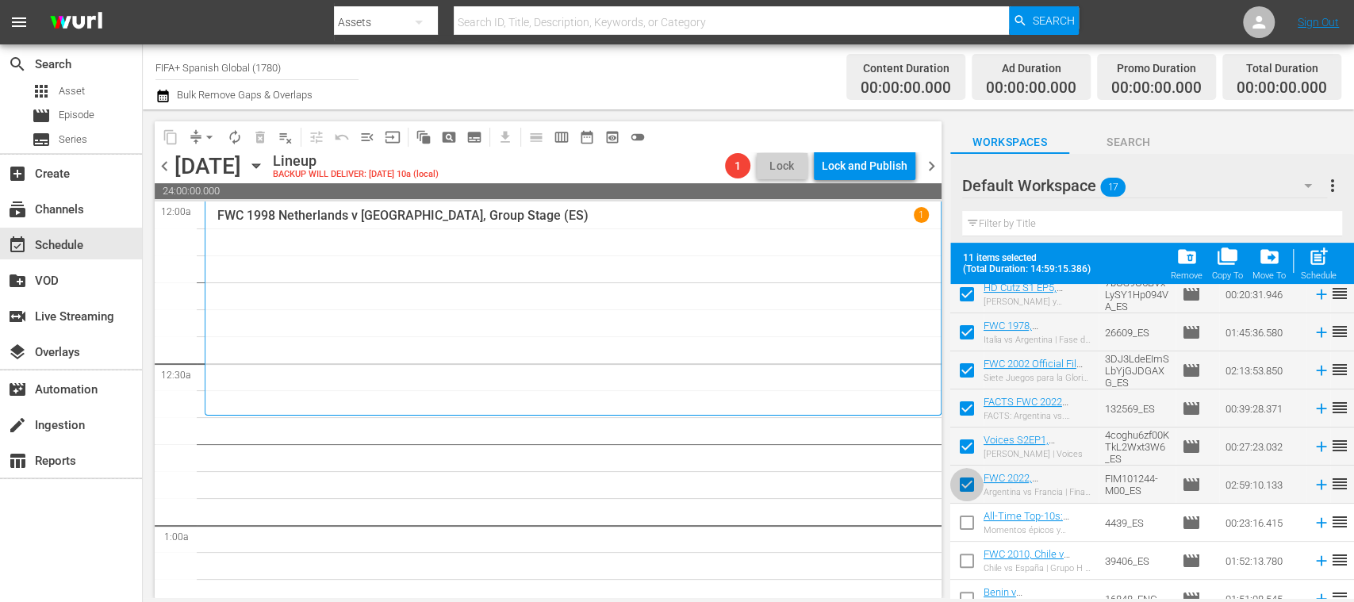
click at [972, 485] on input "checkbox" at bounding box center [966, 487] width 33 height 33
checkbox input "false"
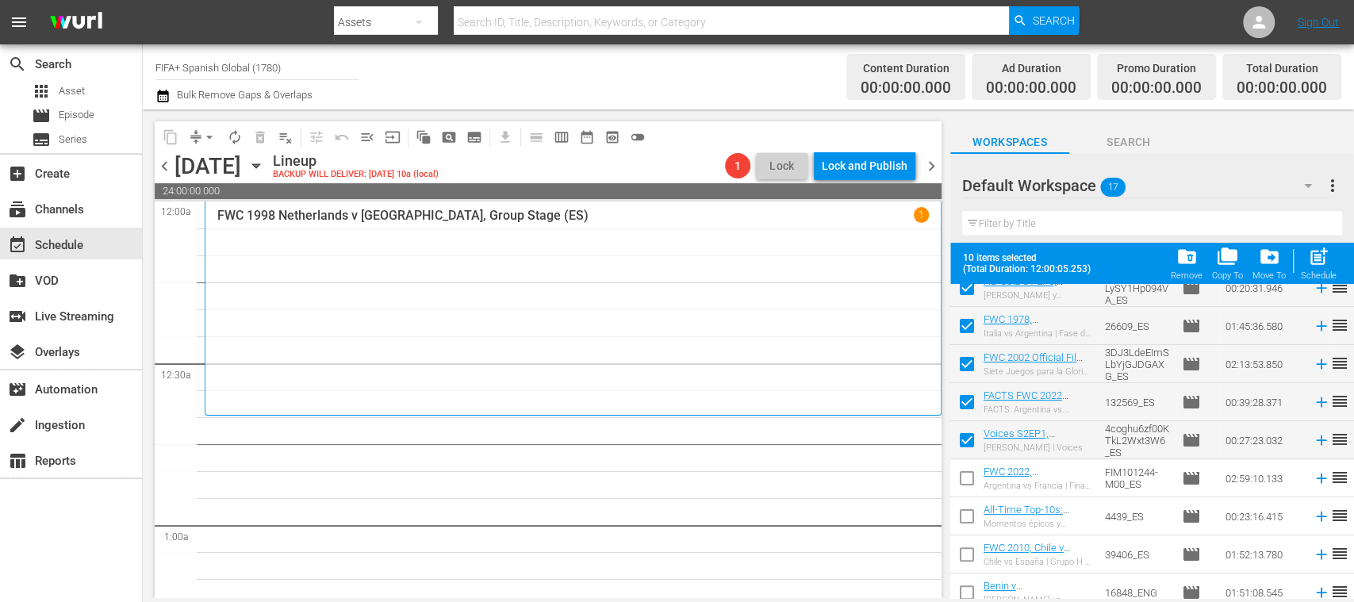
scroll to position [245, 0]
click at [1325, 261] on span "post_add" at bounding box center [1318, 256] width 21 height 21
checkbox input "false"
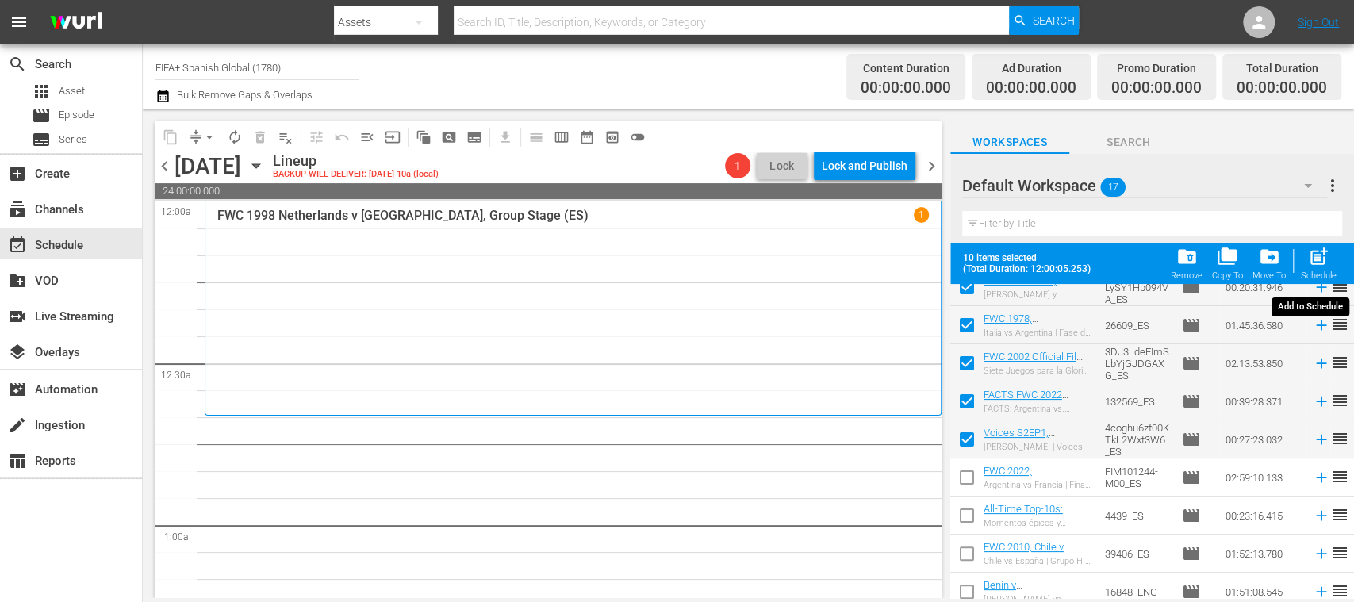
checkbox input "false"
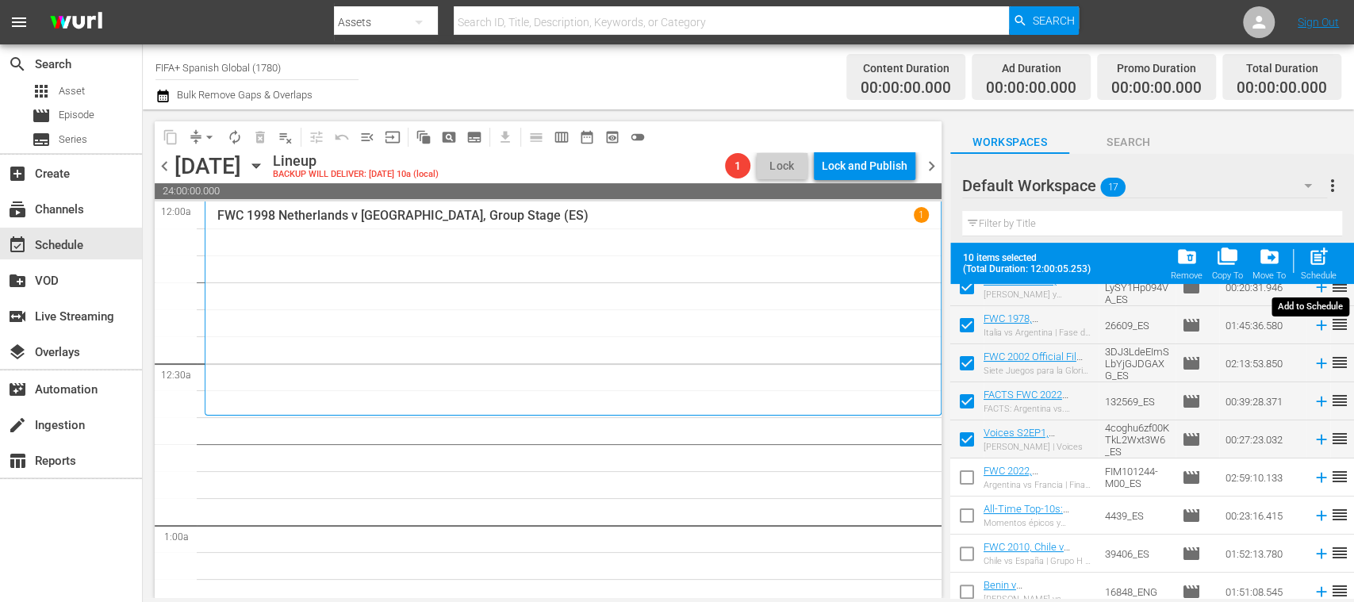
checkbox input "false"
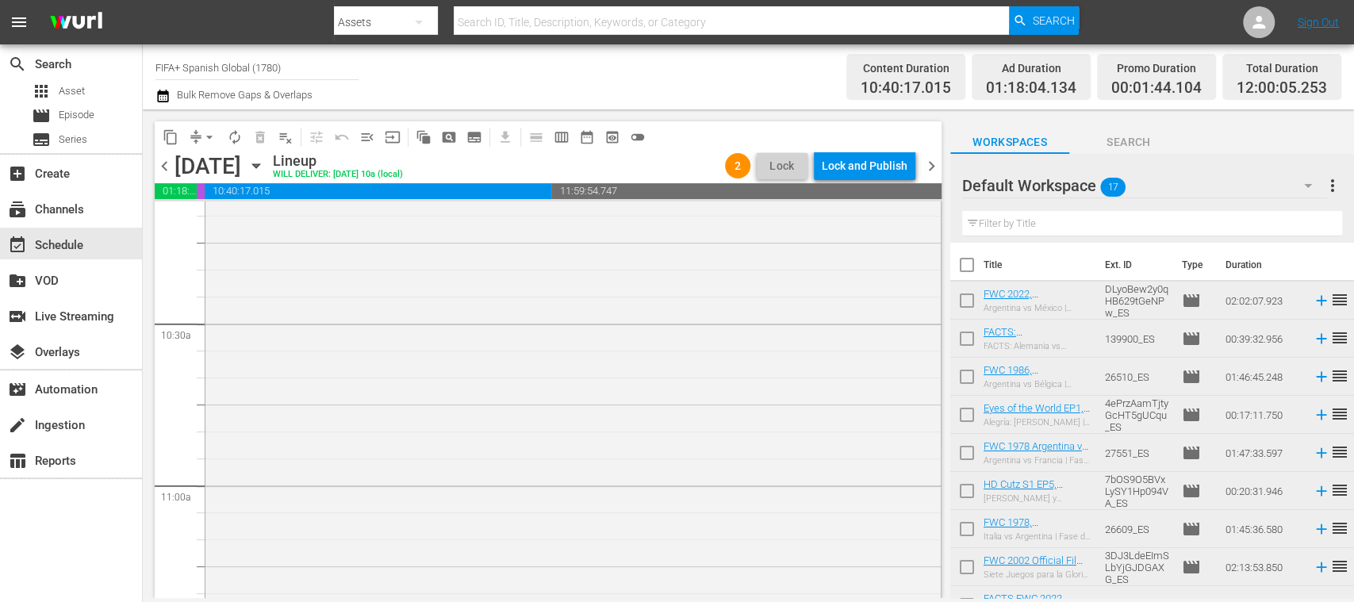
scroll to position [3247, 0]
click at [965, 297] on input "checkbox" at bounding box center [966, 303] width 33 height 33
checkbox input "true"
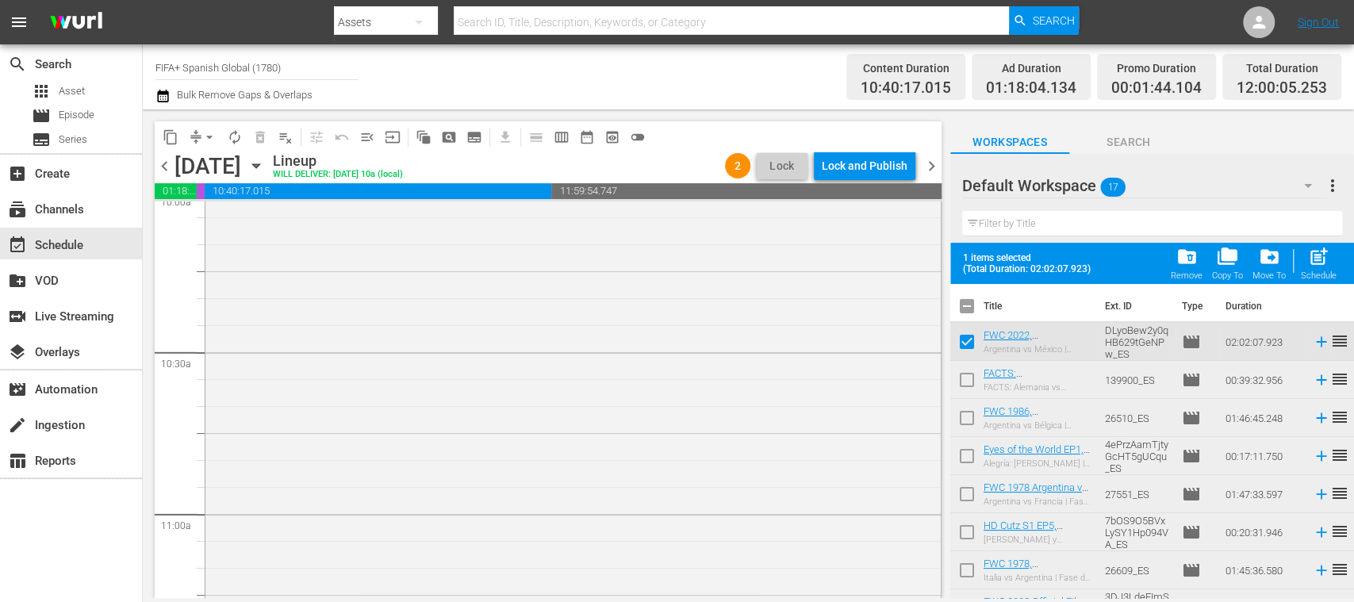
click at [963, 381] on input "checkbox" at bounding box center [966, 382] width 33 height 33
checkbox input "true"
click at [966, 415] on input "checkbox" at bounding box center [966, 421] width 33 height 33
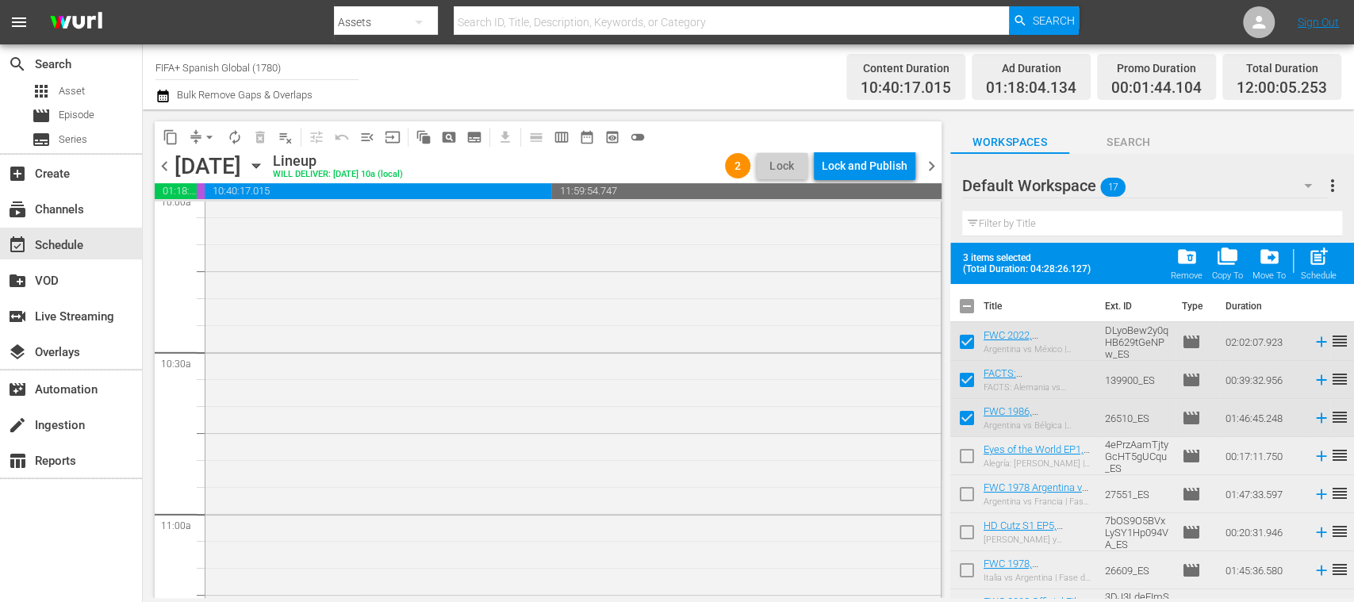
click at [966, 415] on input "checkbox" at bounding box center [966, 421] width 33 height 33
checkbox input "false"
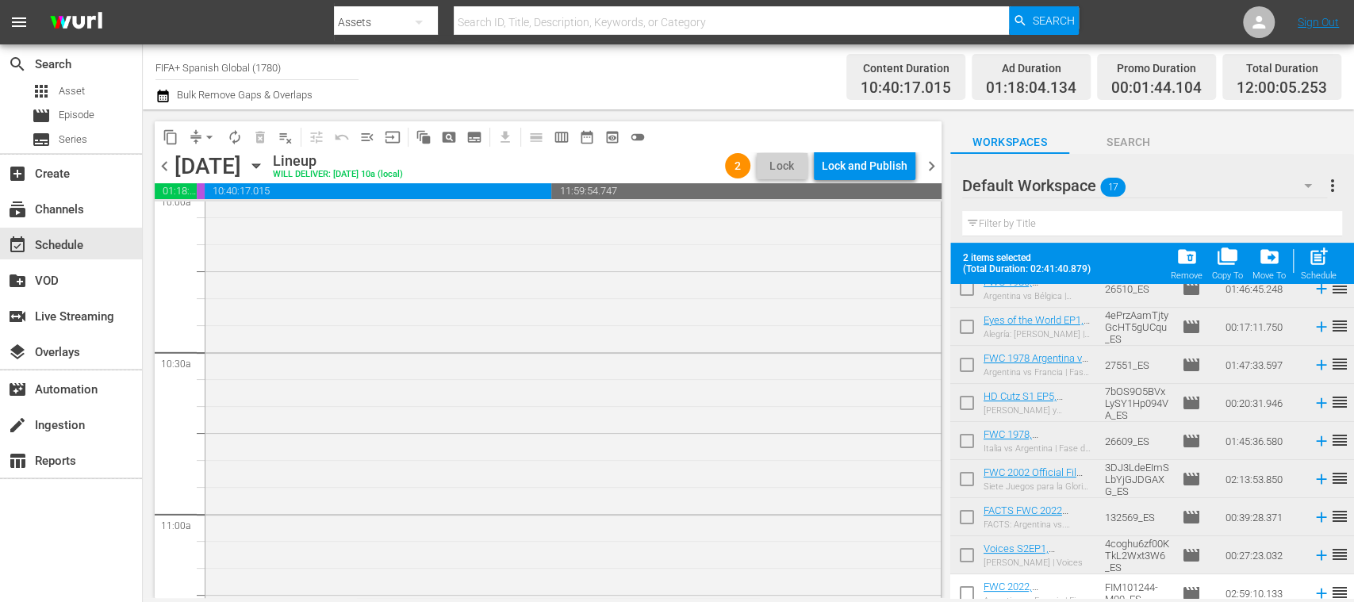
scroll to position [138, 0]
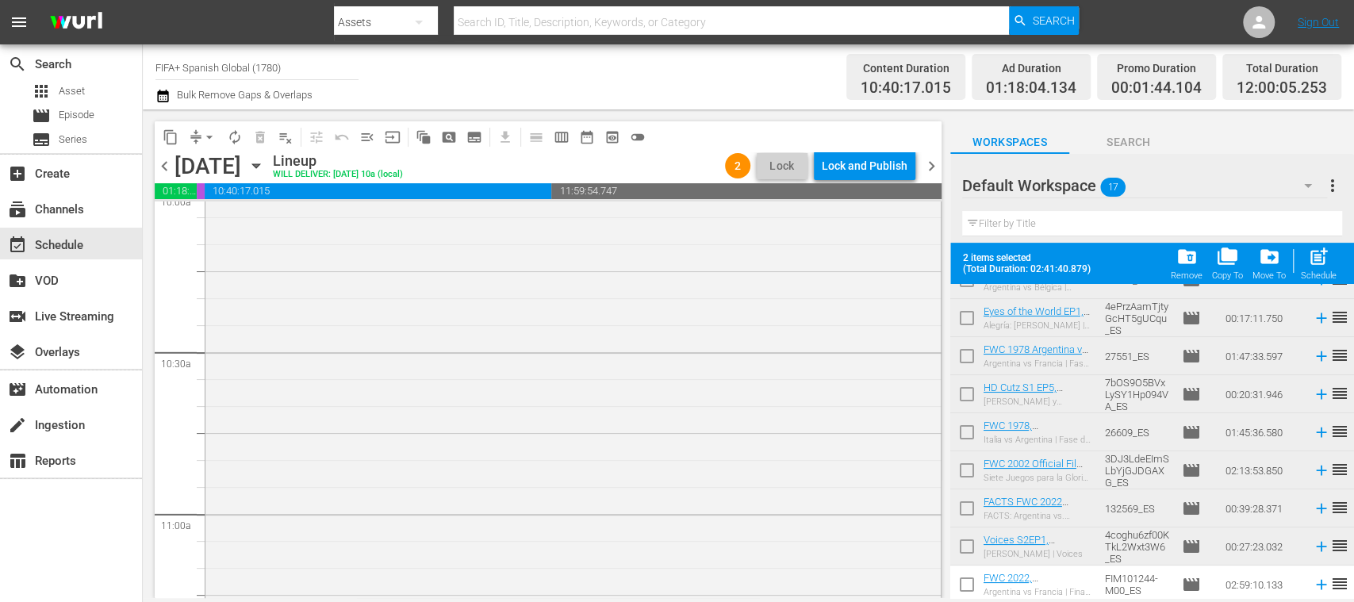
click at [968, 507] on input "checkbox" at bounding box center [966, 511] width 33 height 33
checkbox input "true"
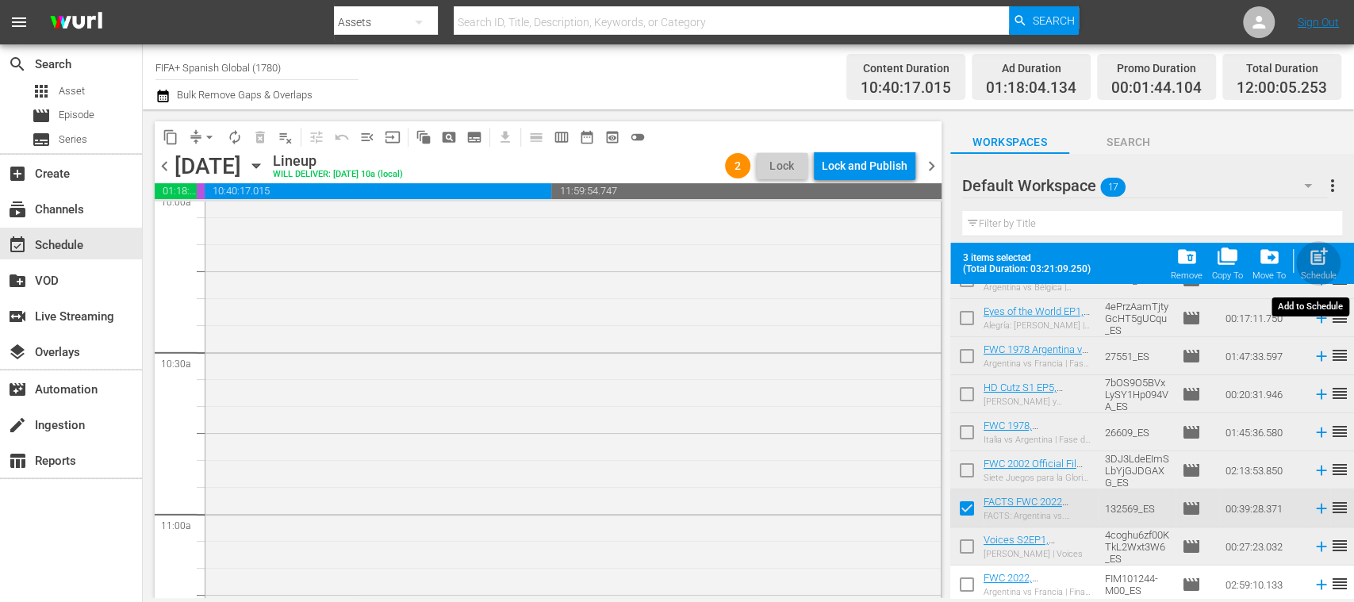
click at [1321, 262] on span "post_add" at bounding box center [1318, 256] width 21 height 21
checkbox input "false"
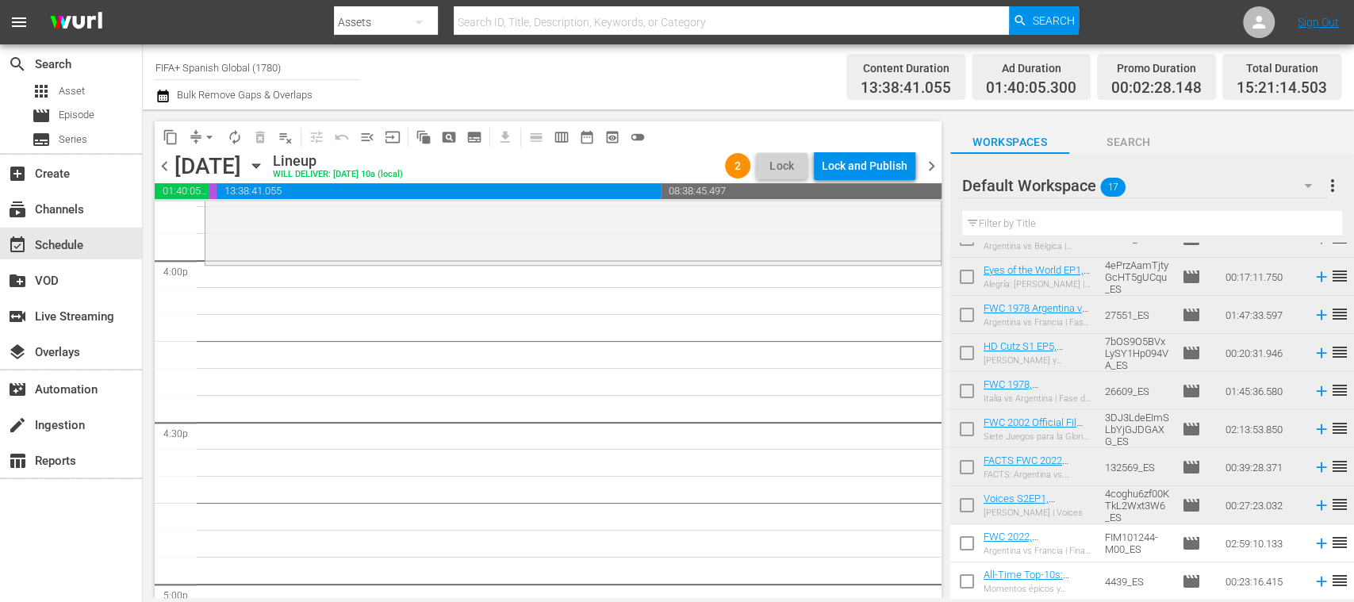
scroll to position [328, 0]
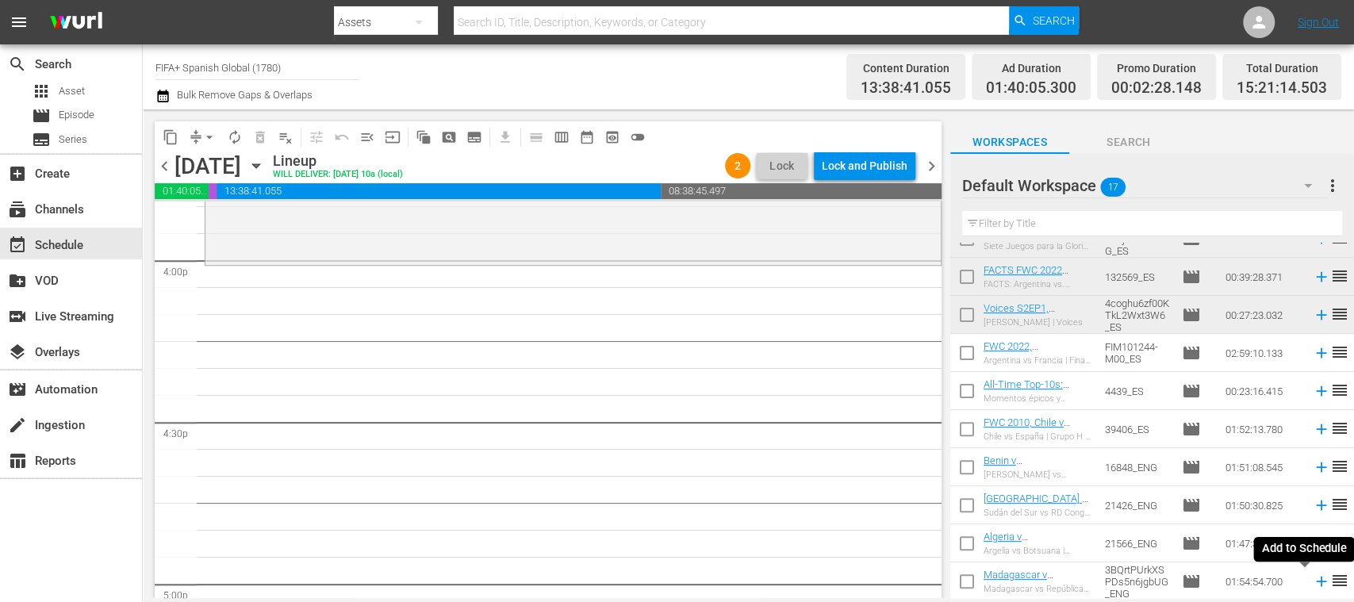
click at [1316, 586] on icon at bounding box center [1321, 582] width 10 height 10
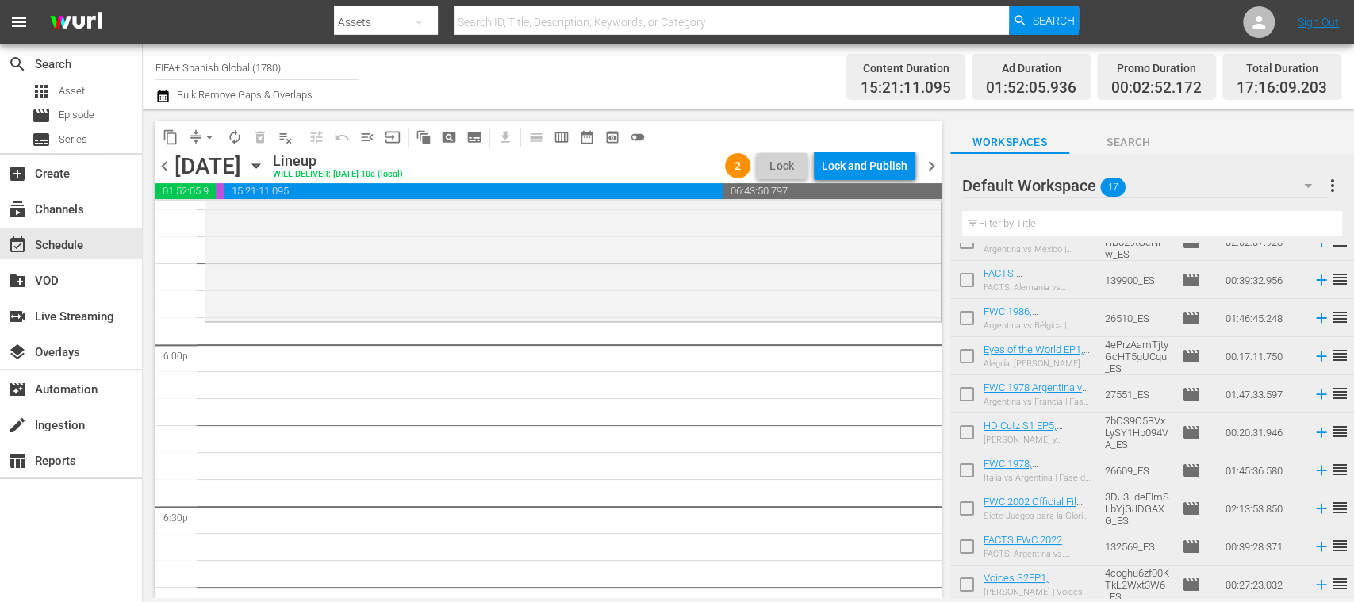
scroll to position [0, 0]
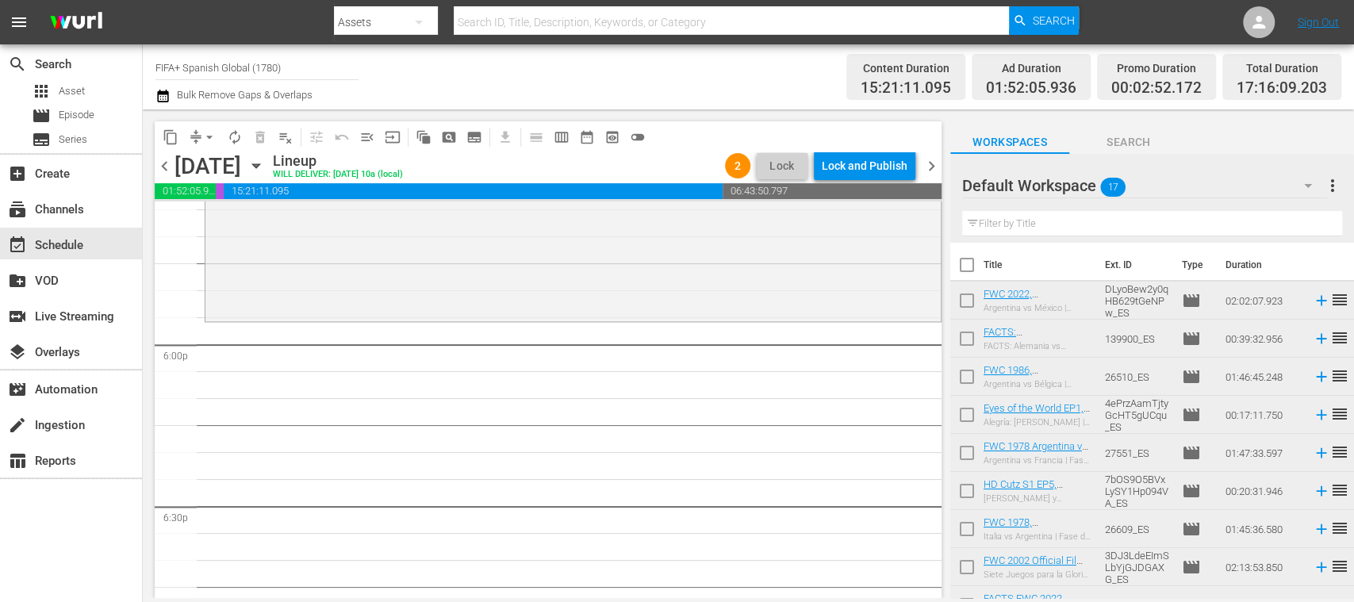
click at [966, 339] on input "checkbox" at bounding box center [966, 341] width 33 height 33
checkbox input "true"
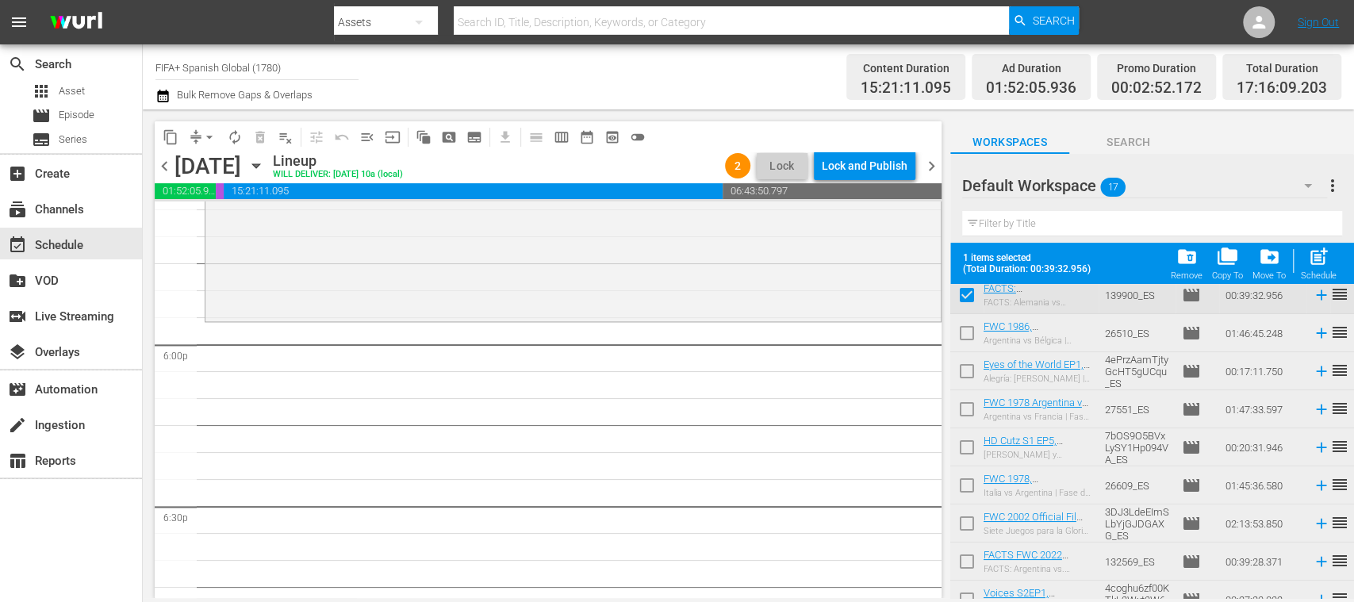
scroll to position [86, 0]
click at [969, 448] on input "checkbox" at bounding box center [966, 449] width 33 height 33
checkbox input "true"
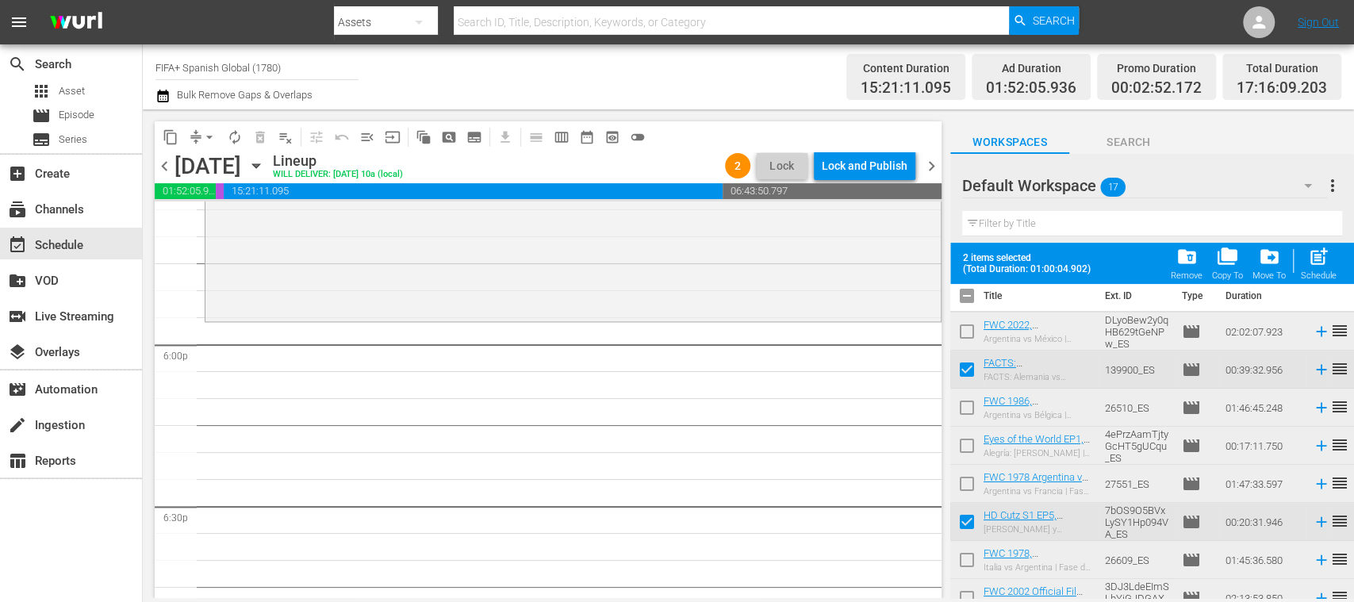
scroll to position [0, 0]
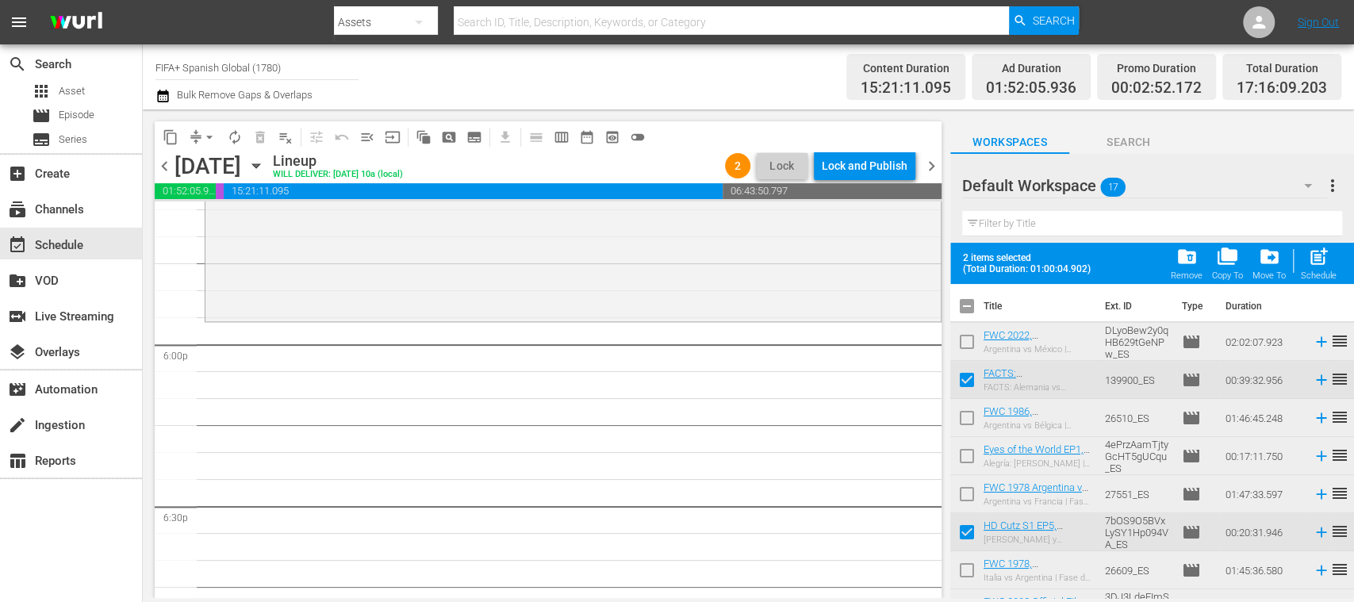
click at [971, 380] on input "checkbox" at bounding box center [966, 382] width 33 height 33
checkbox input "false"
click at [966, 529] on input "checkbox" at bounding box center [966, 535] width 33 height 33
checkbox input "false"
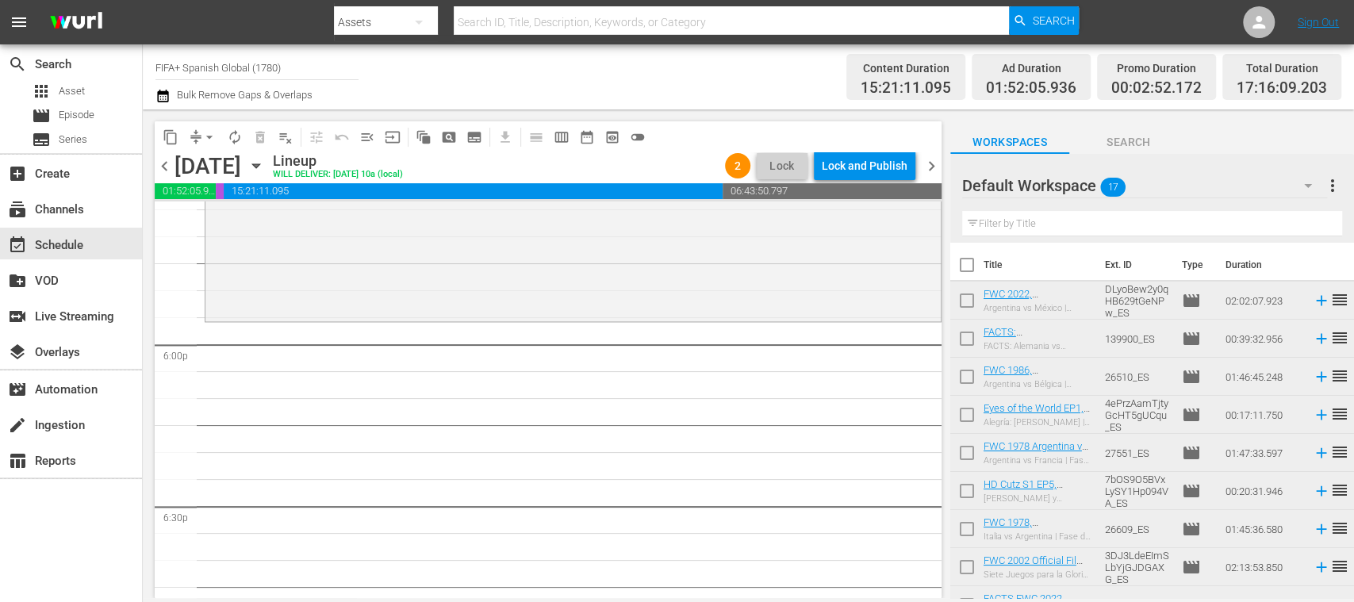
click at [968, 341] on input "checkbox" at bounding box center [966, 341] width 33 height 33
checkbox input "true"
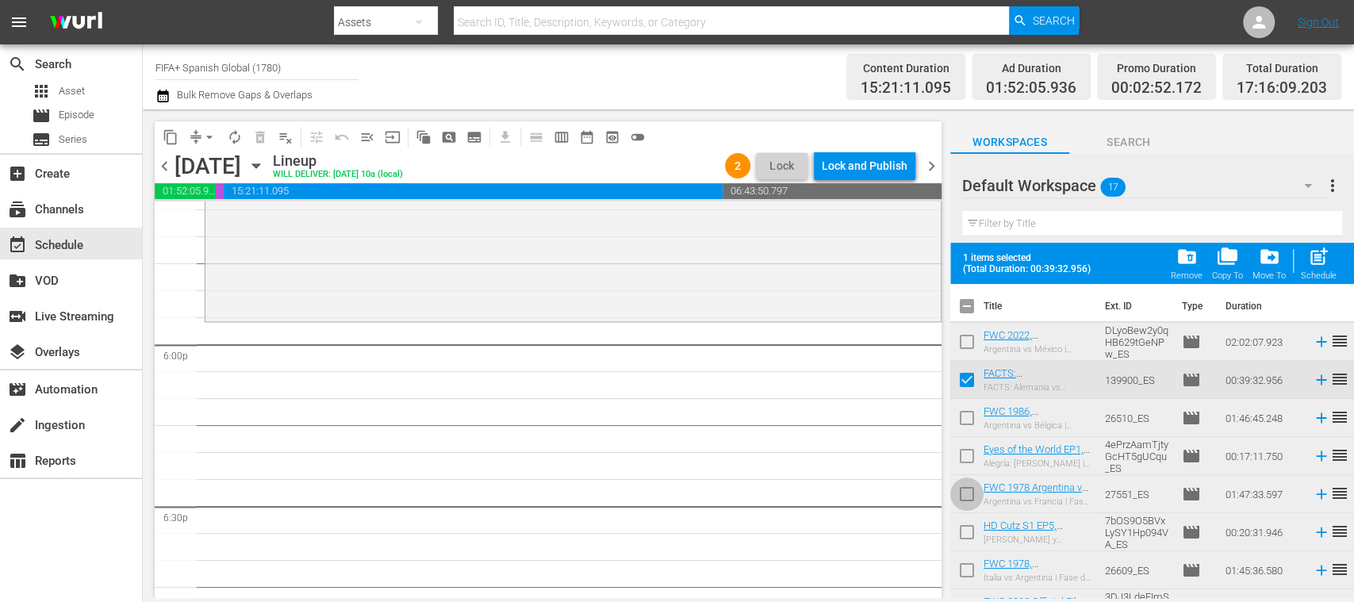
click at [968, 495] on input "checkbox" at bounding box center [966, 497] width 33 height 33
click at [965, 493] on input "checkbox" at bounding box center [966, 497] width 33 height 33
checkbox input "false"
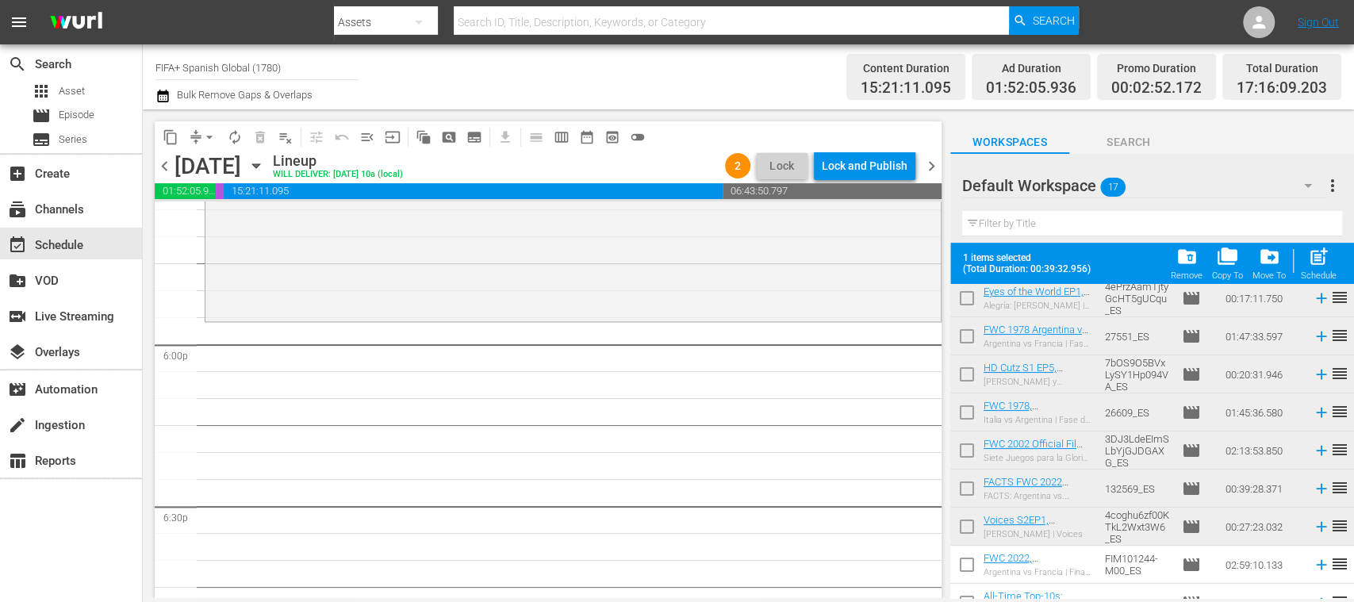
scroll to position [176, 0]
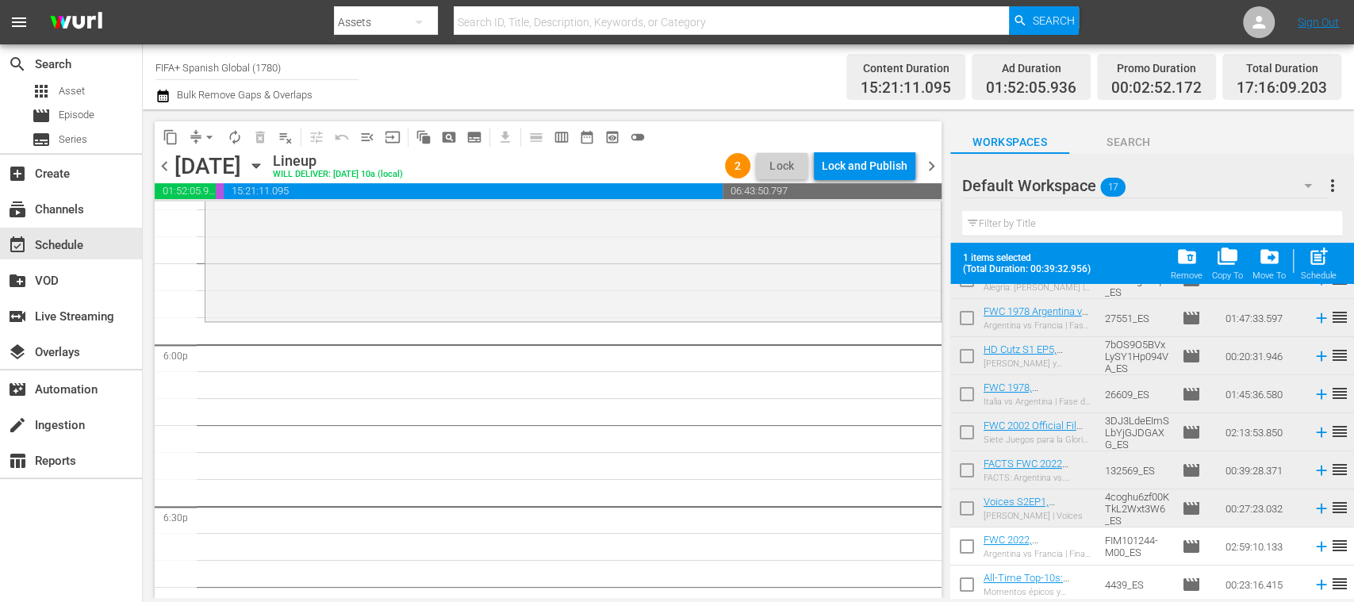
click at [968, 509] on input "checkbox" at bounding box center [966, 511] width 33 height 33
checkbox input "true"
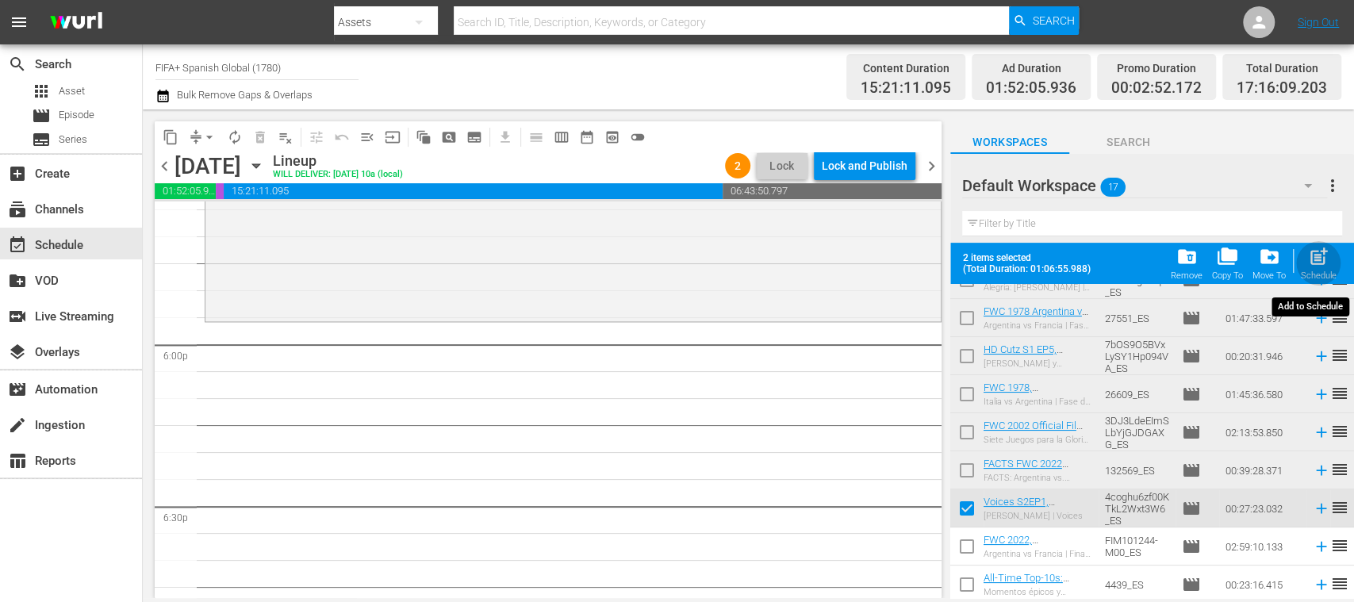
click at [1322, 265] on span "post_add" at bounding box center [1318, 256] width 21 height 21
checkbox input "false"
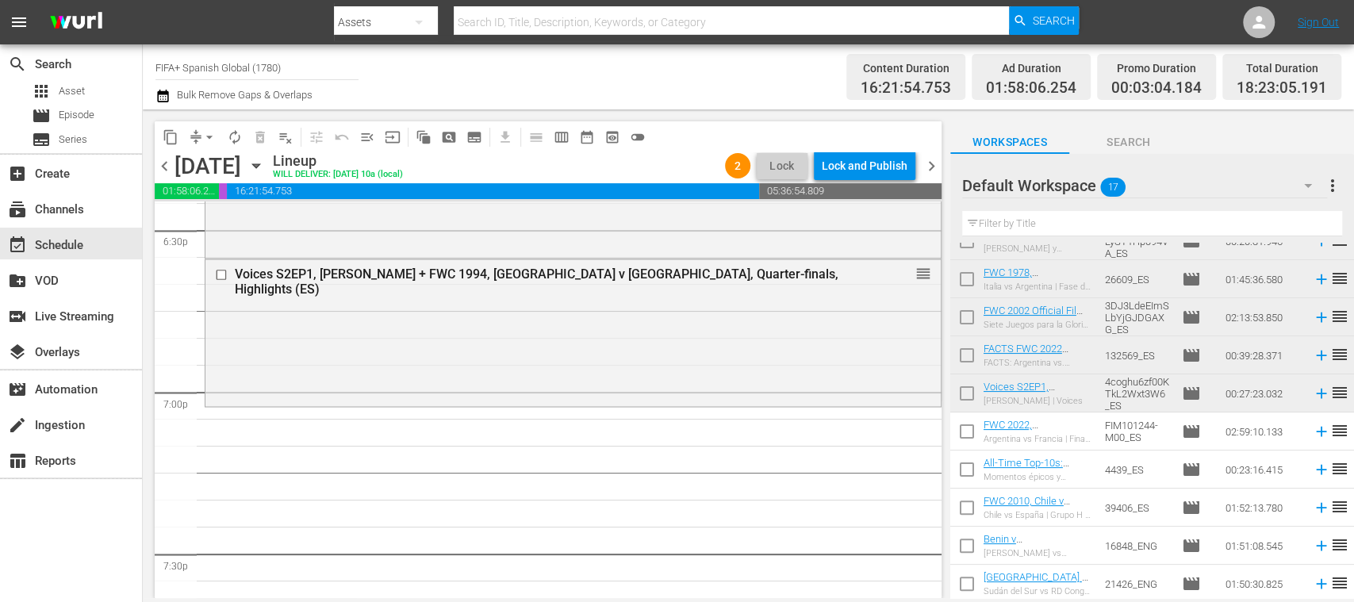
scroll to position [328, 0]
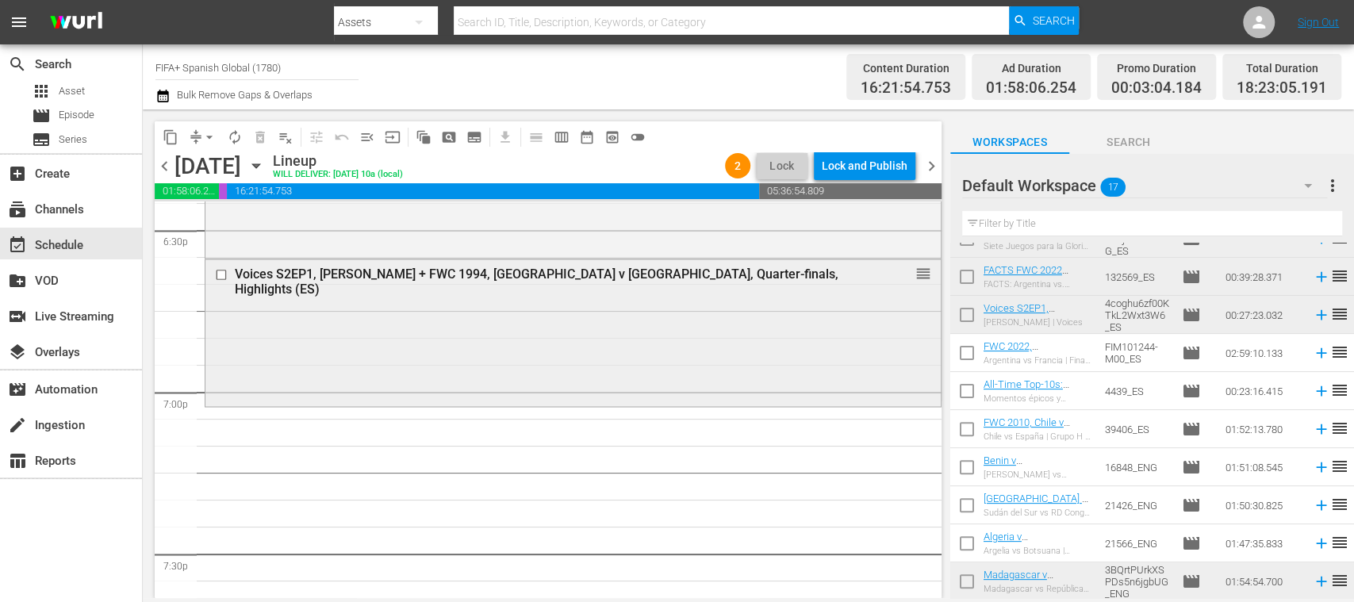
click at [222, 278] on input "checkbox" at bounding box center [223, 274] width 17 height 13
click at [260, 140] on span "delete_forever_outlined" at bounding box center [260, 137] width 16 height 16
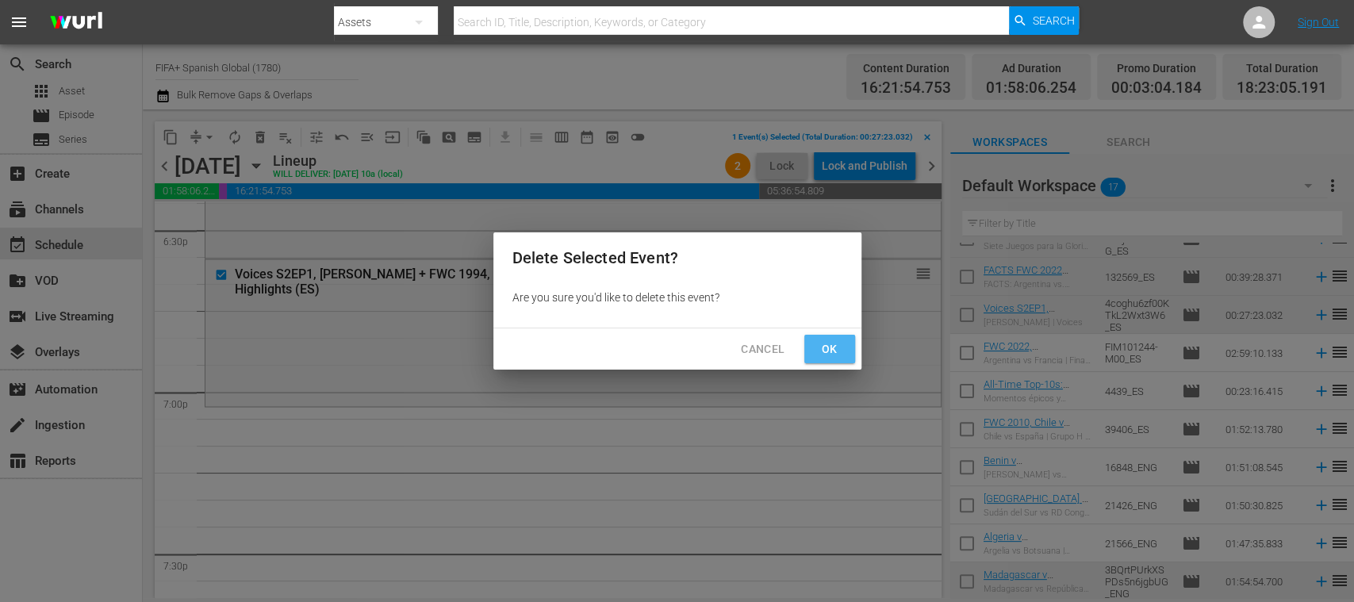
click at [839, 347] on span "Ok" at bounding box center [829, 349] width 25 height 20
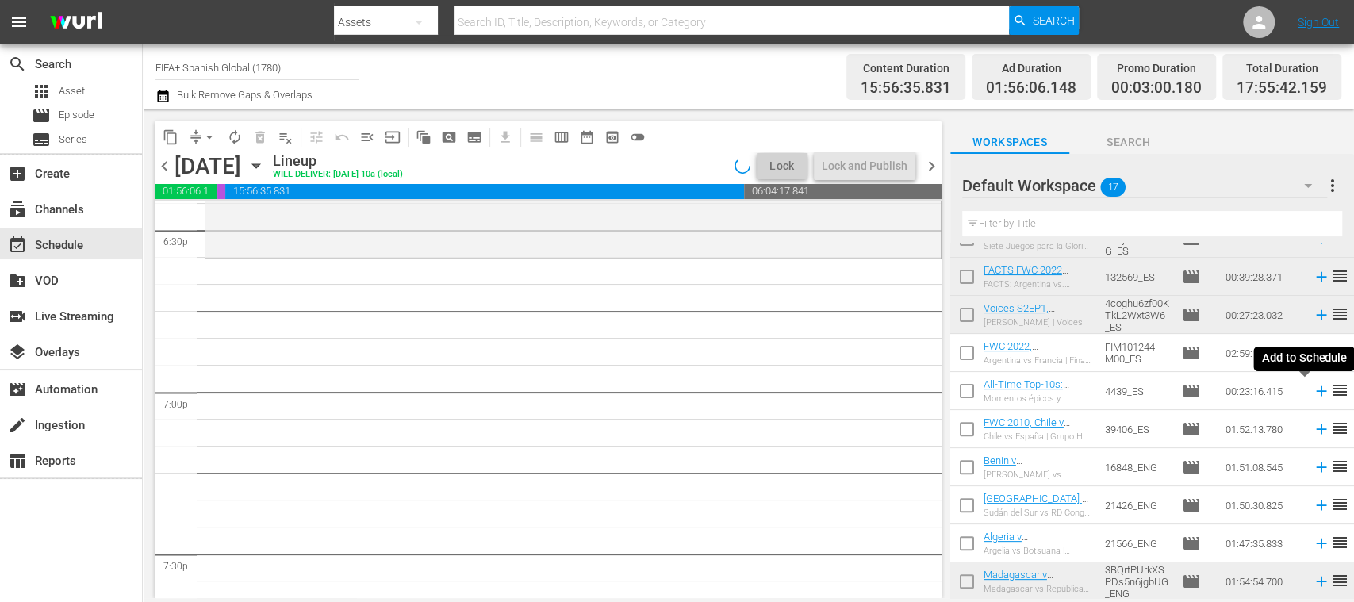
click at [1313, 392] on icon at bounding box center [1321, 390] width 17 height 17
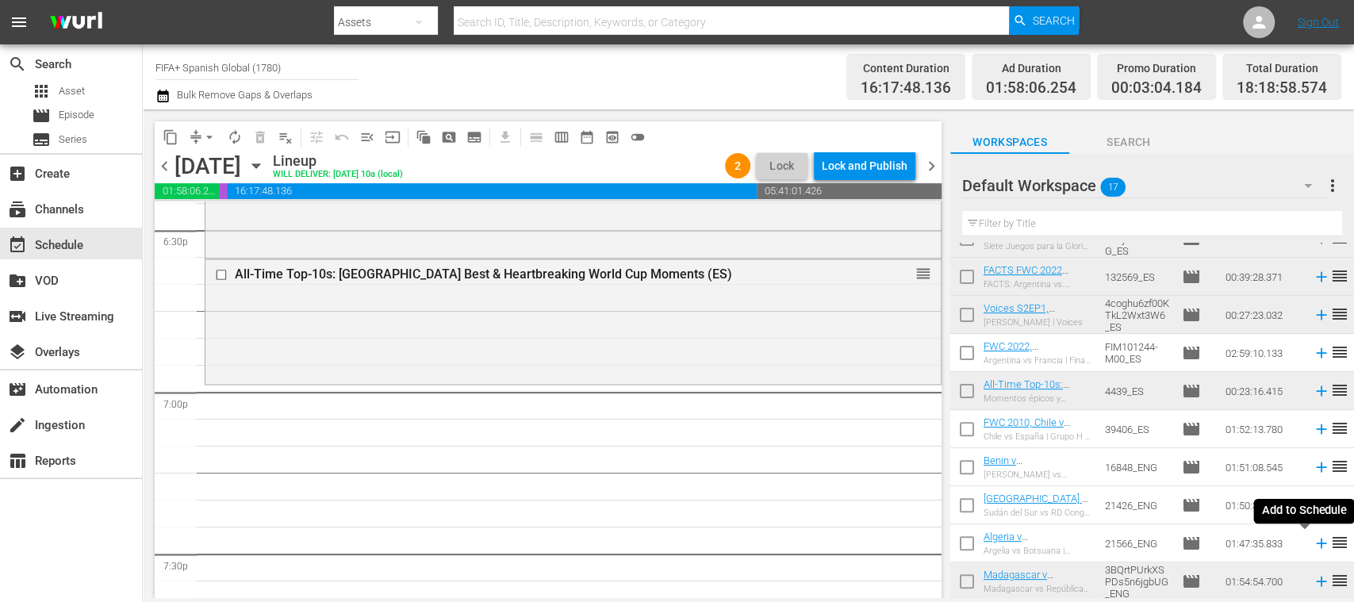
click at [1313, 545] on icon at bounding box center [1321, 543] width 17 height 17
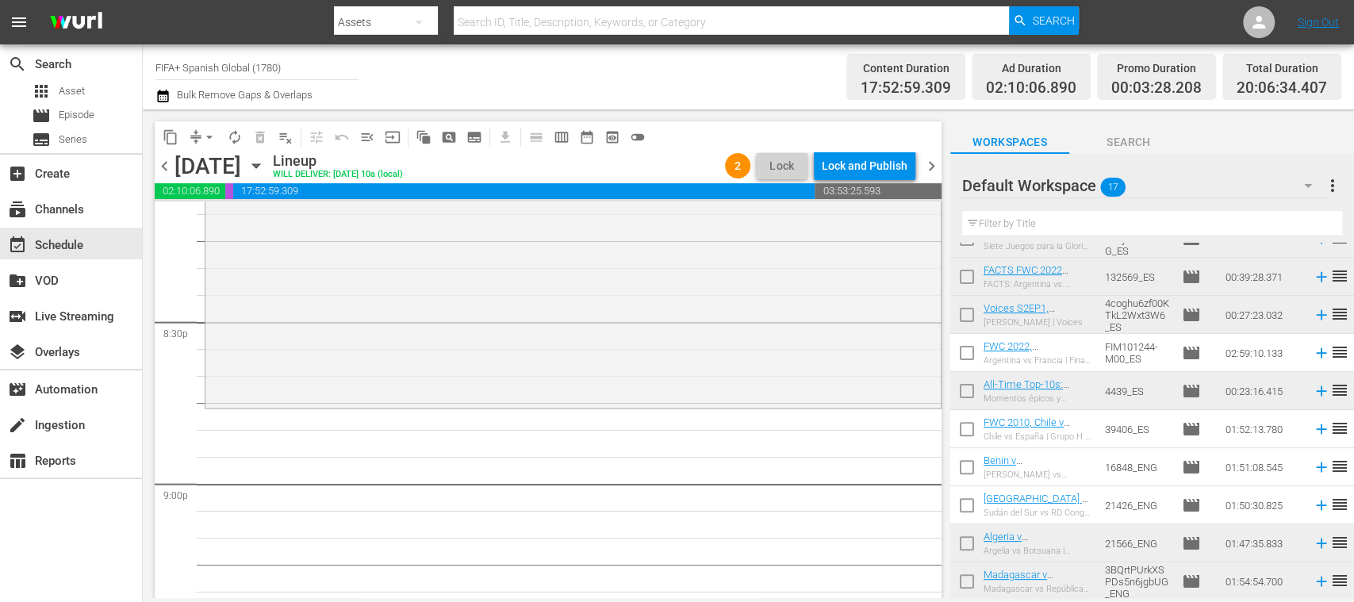
scroll to position [6523, 0]
click at [1313, 350] on icon at bounding box center [1321, 352] width 17 height 17
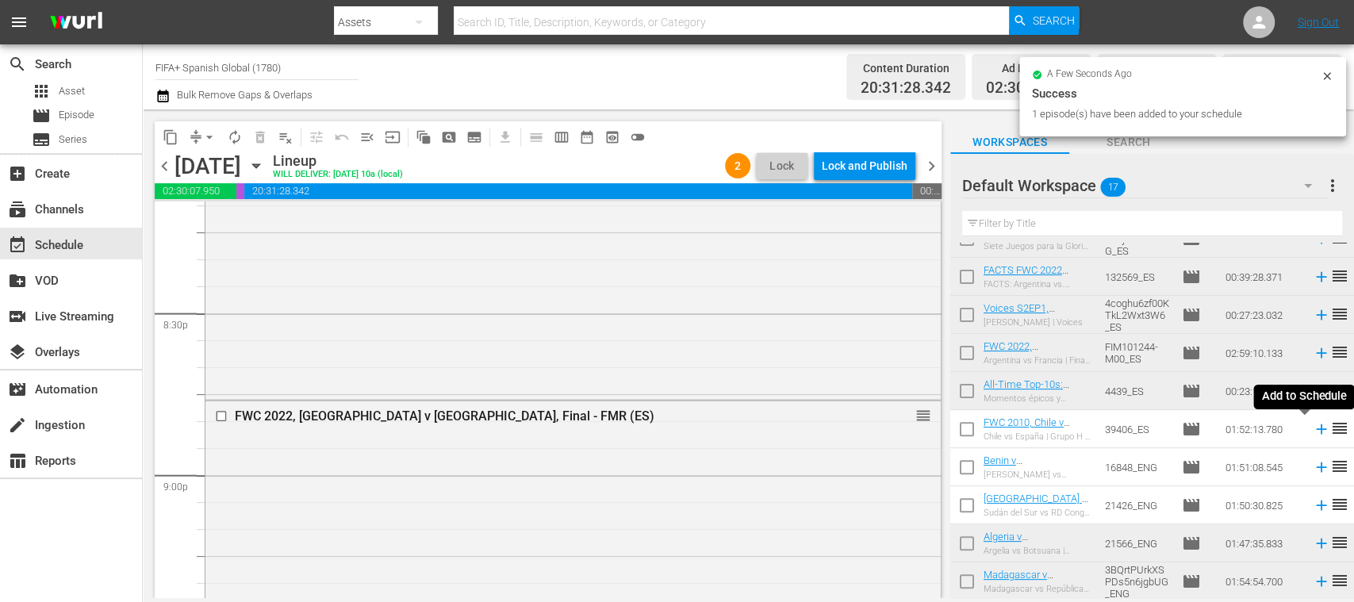
click at [1313, 430] on icon at bounding box center [1321, 428] width 17 height 17
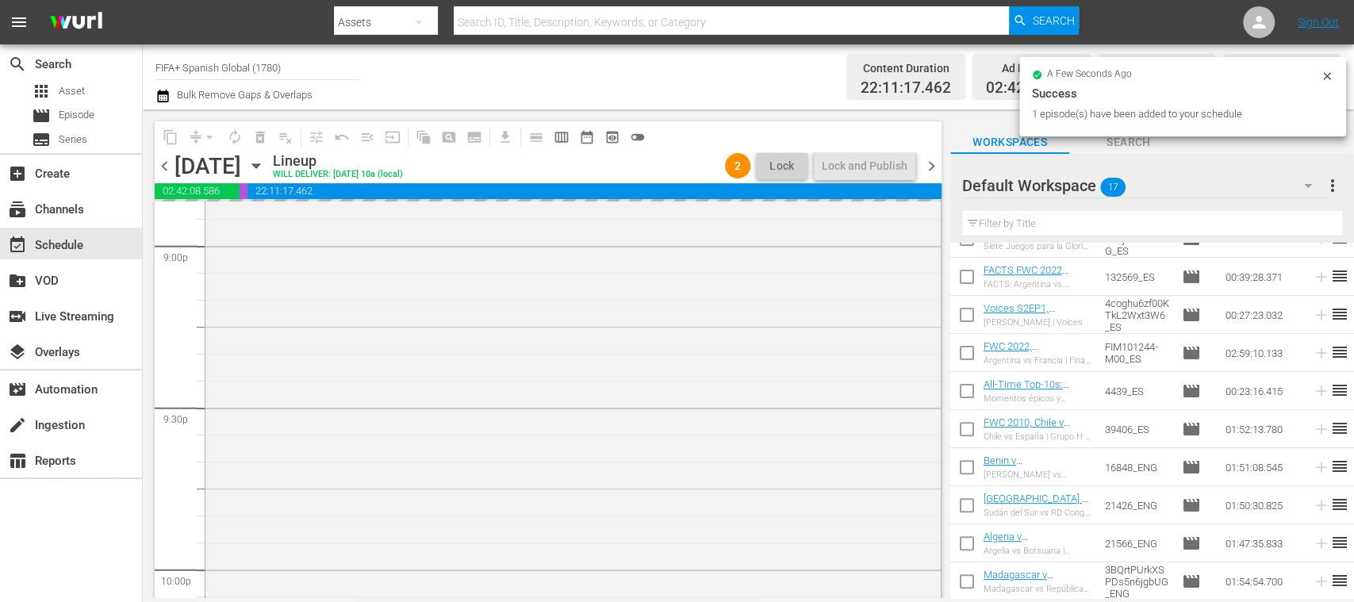
scroll to position [7371, 0]
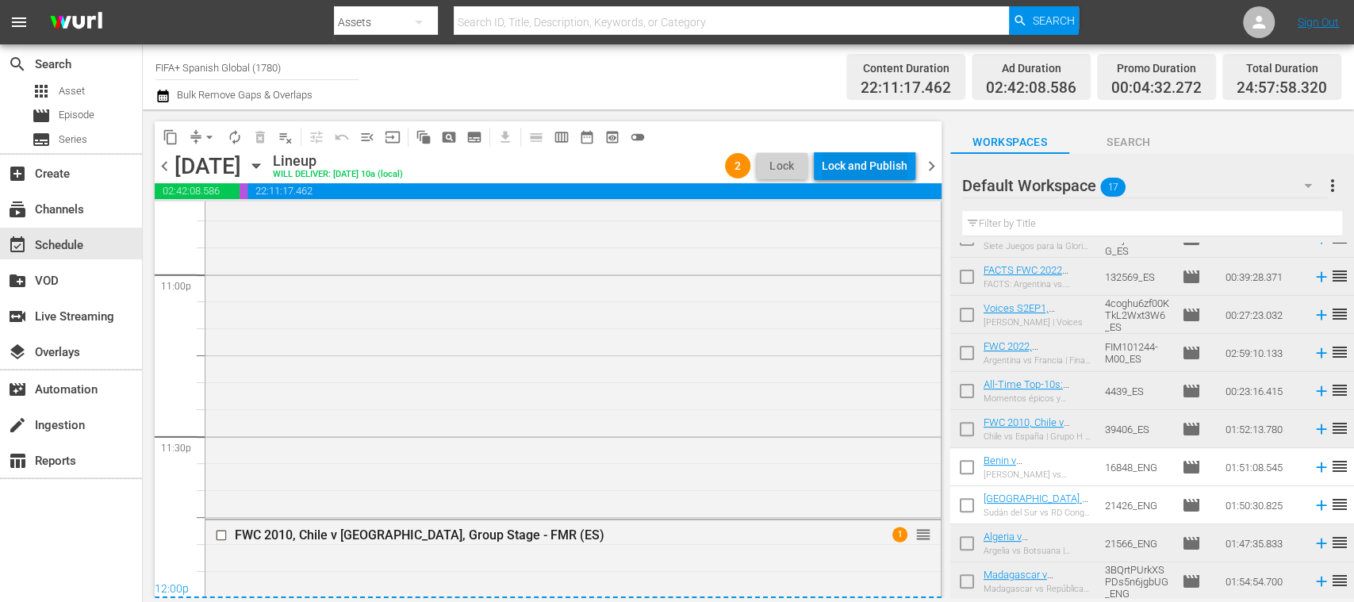
click at [882, 167] on div "Lock and Publish" at bounding box center [865, 166] width 86 height 29
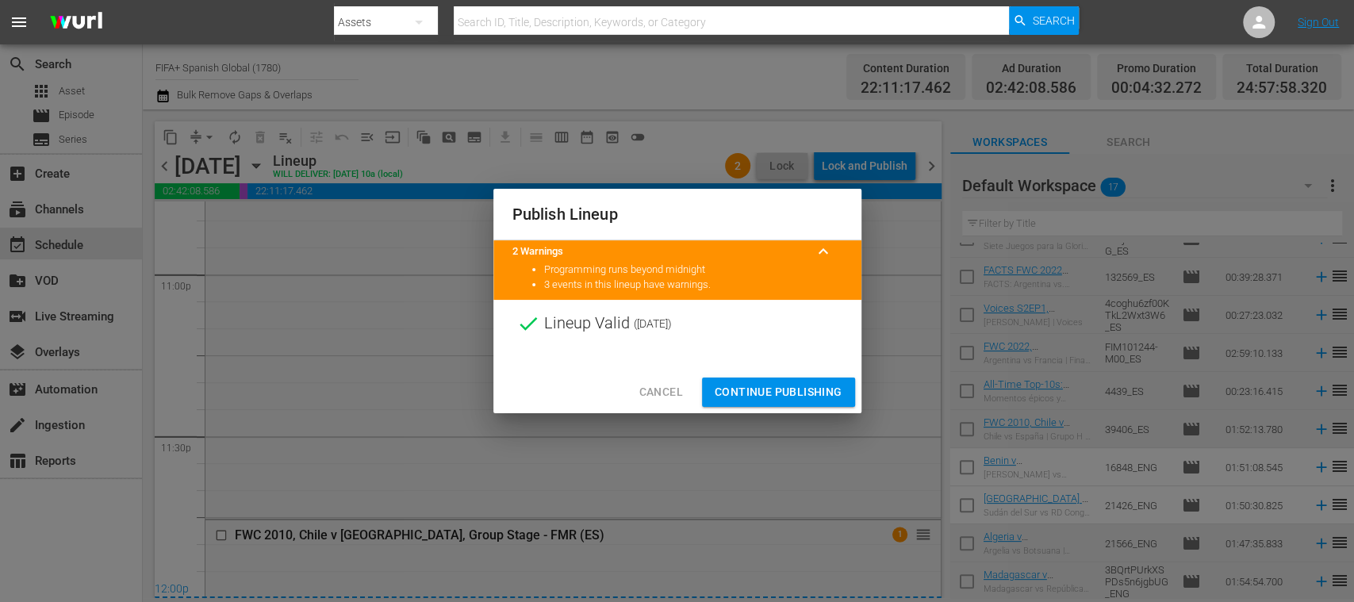
click at [792, 389] on span "Continue Publishing" at bounding box center [779, 392] width 128 height 20
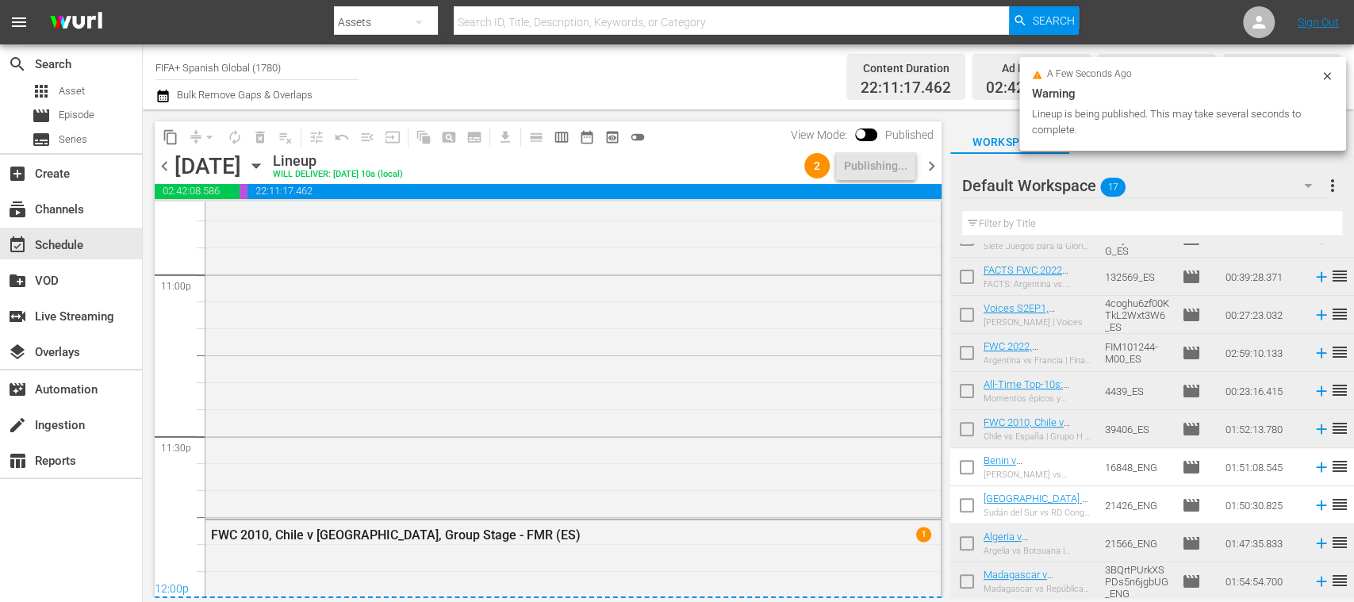
click at [933, 162] on span "chevron_right" at bounding box center [932, 166] width 20 height 20
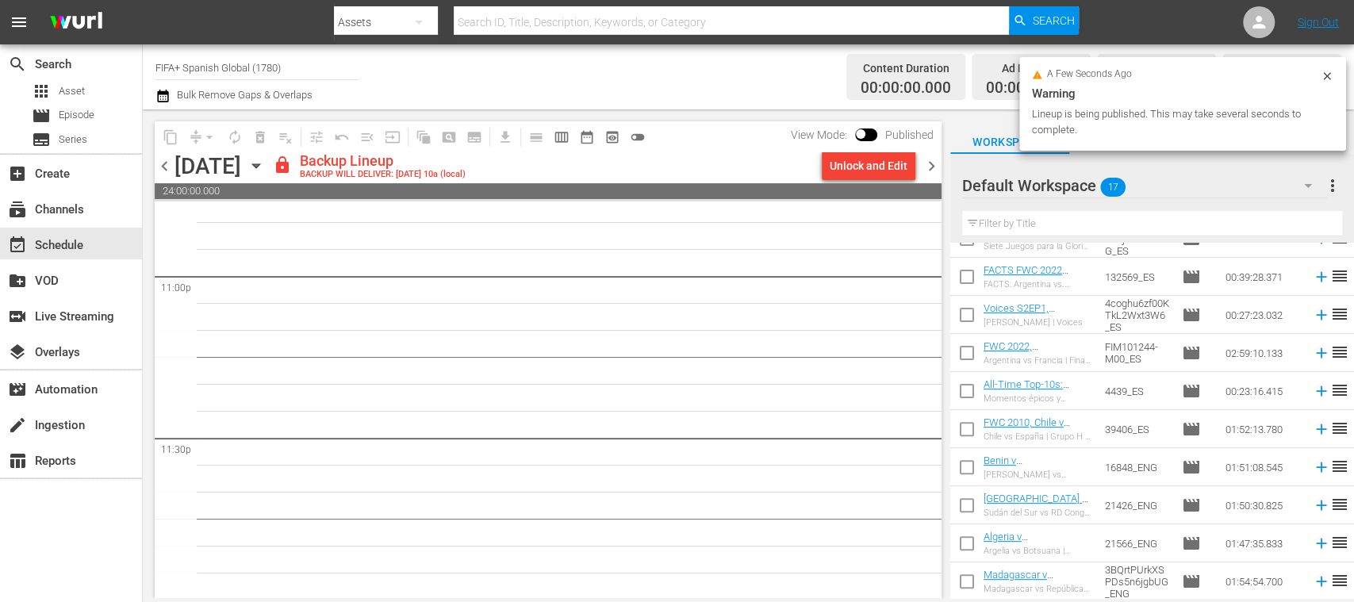
scroll to position [7371, 0]
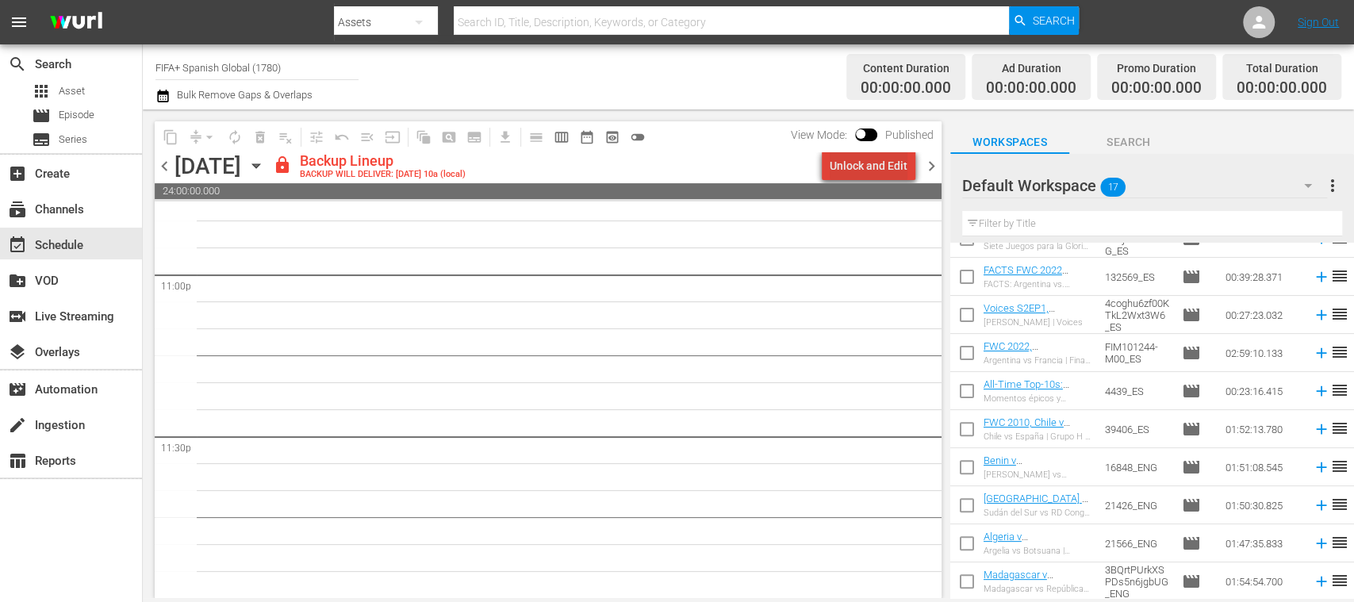
click at [881, 167] on div "Unlock and Edit" at bounding box center [869, 166] width 78 height 29
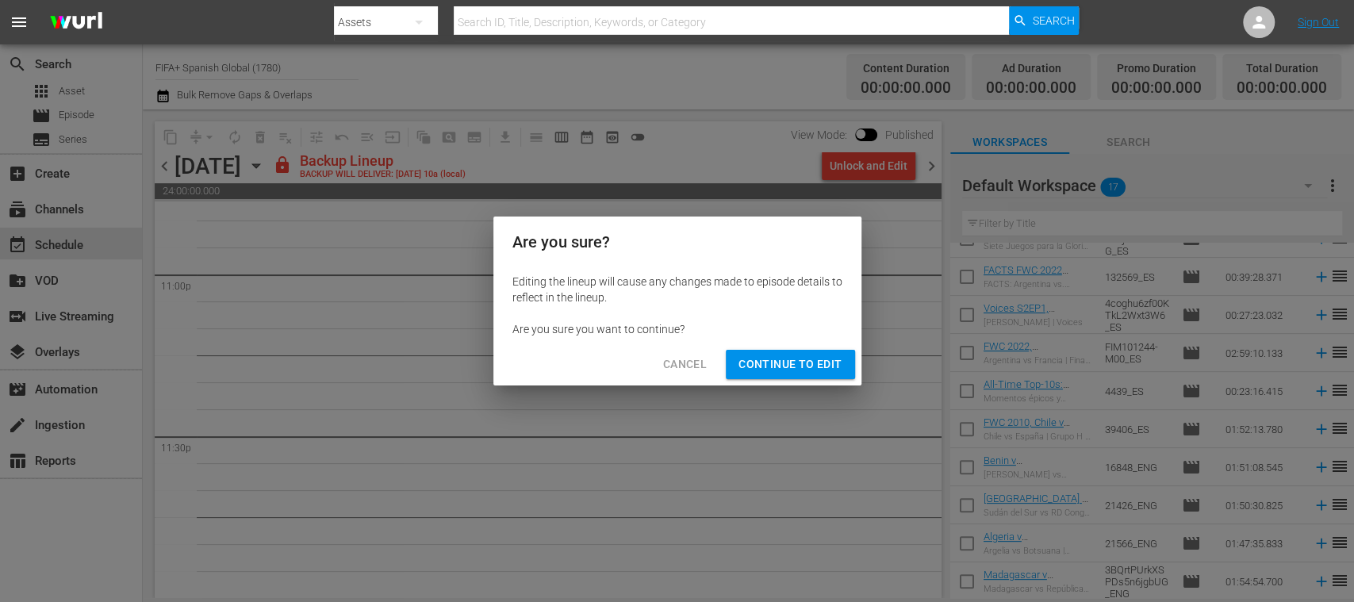
click at [784, 370] on span "Continue to Edit" at bounding box center [789, 365] width 103 height 20
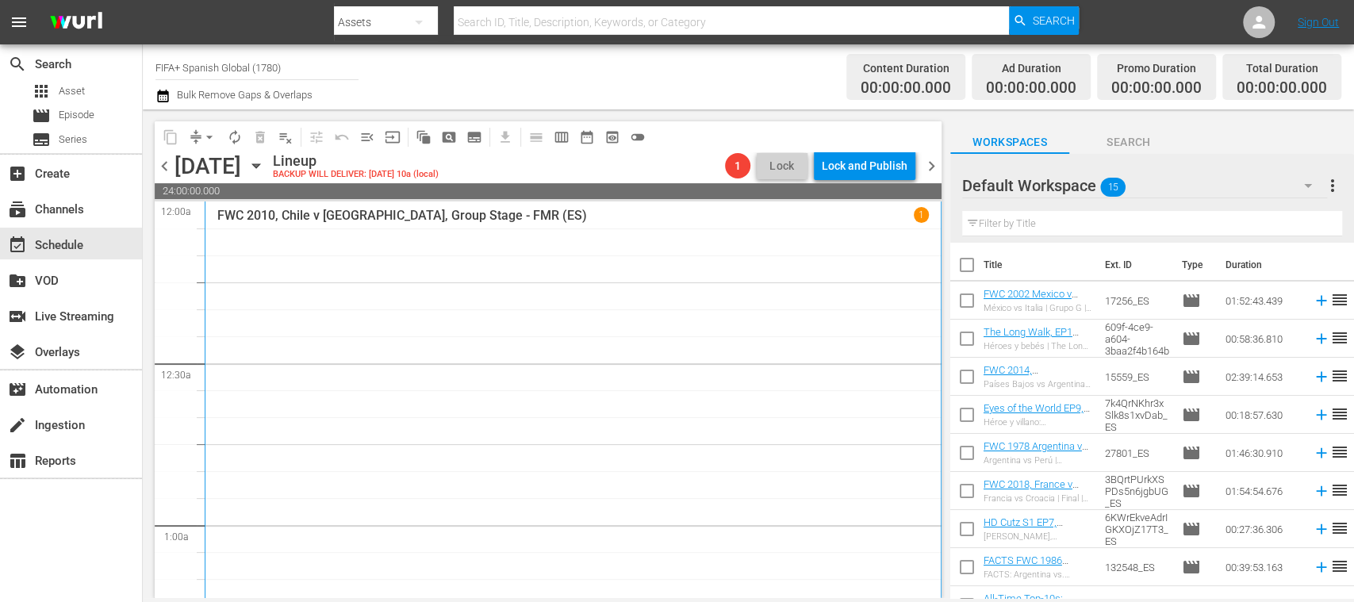
scroll to position [282, 0]
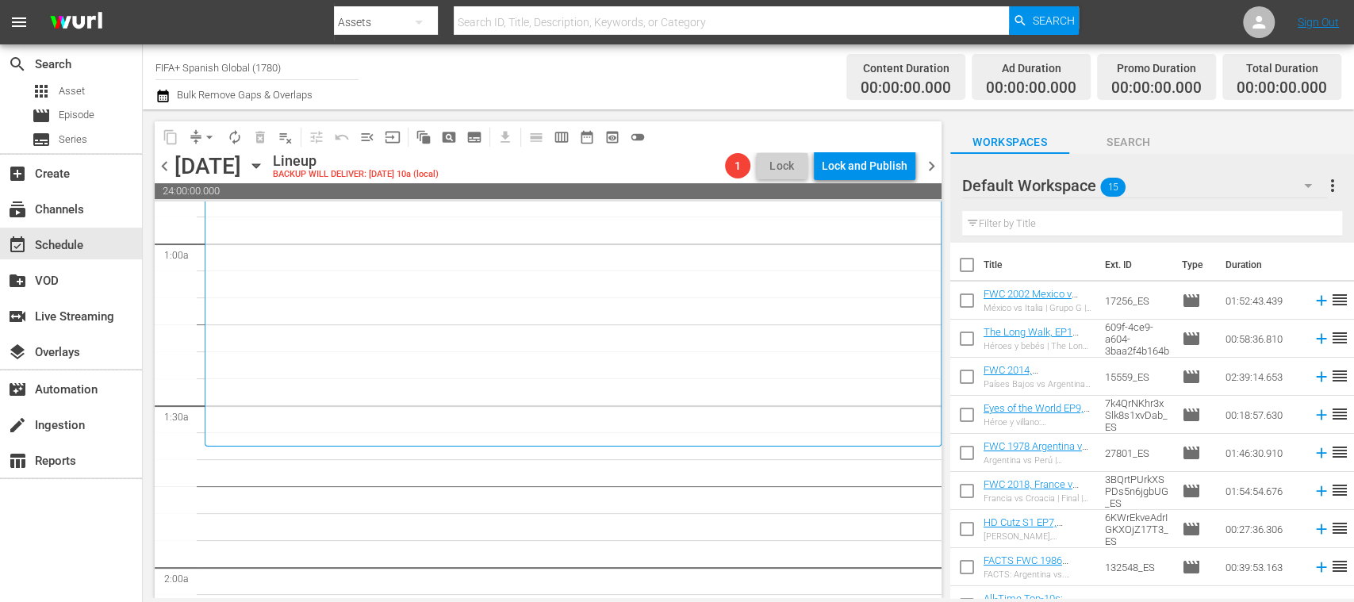
click at [968, 300] on input "checkbox" at bounding box center [966, 303] width 33 height 33
checkbox input "true"
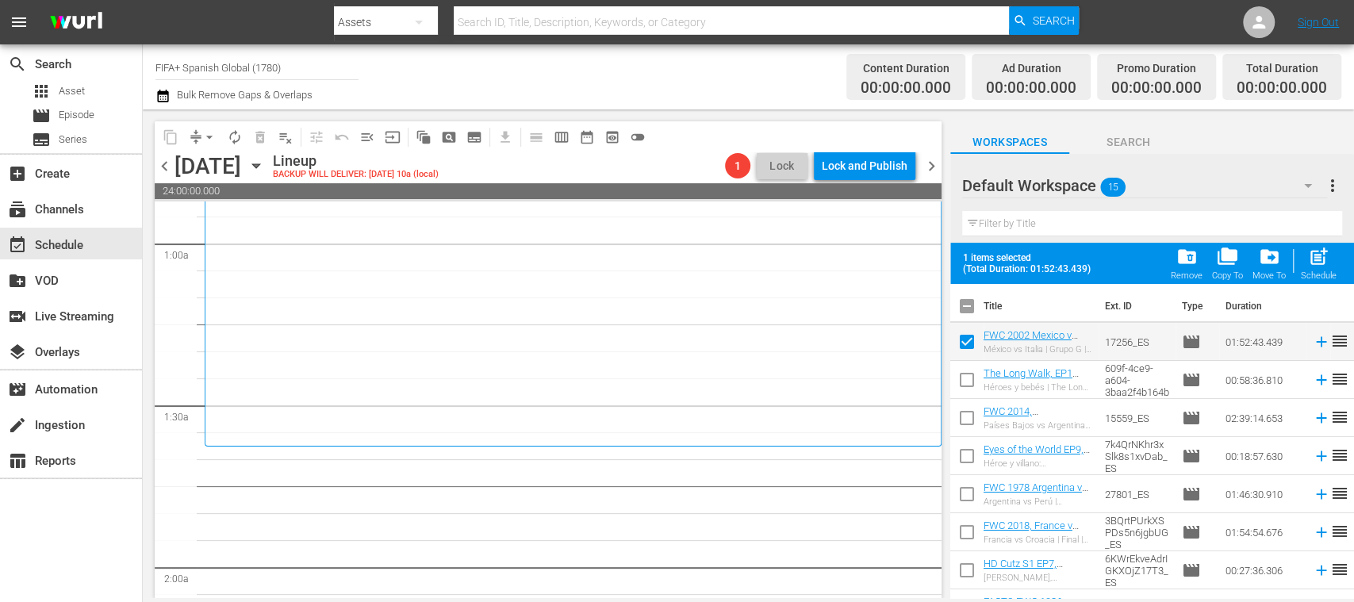
click at [965, 374] on input "checkbox" at bounding box center [966, 382] width 33 height 33
checkbox input "true"
click at [968, 417] on input "checkbox" at bounding box center [966, 421] width 33 height 33
checkbox input "true"
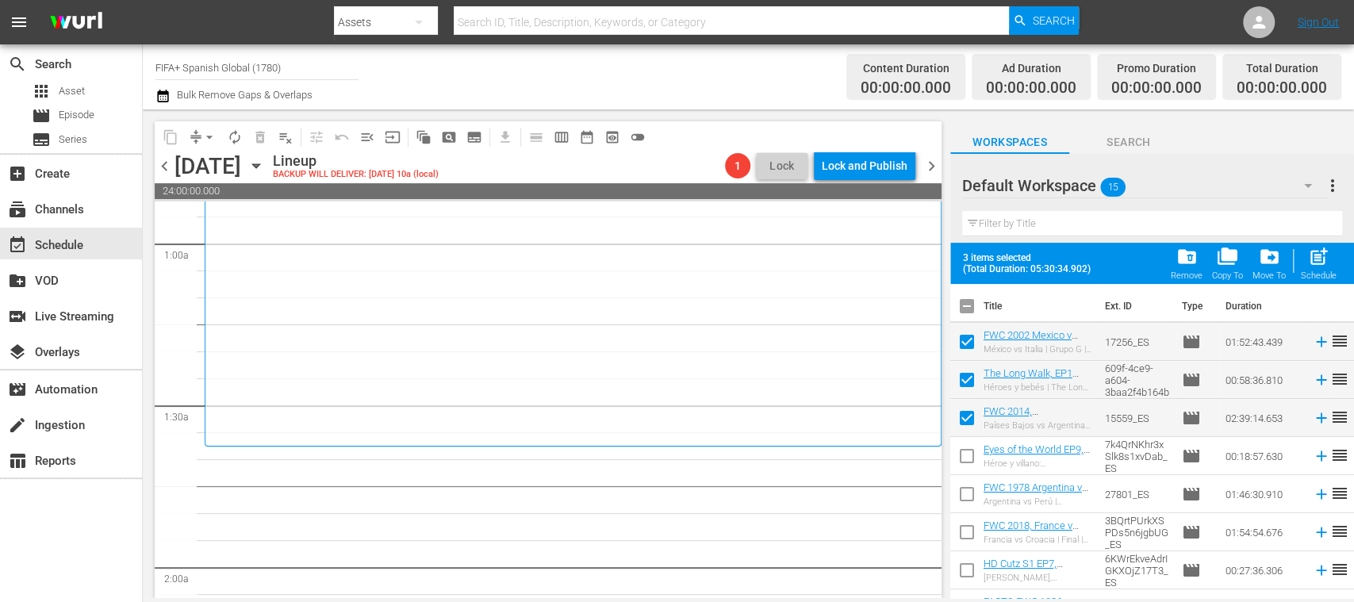
click at [963, 451] on input "checkbox" at bounding box center [966, 459] width 33 height 33
checkbox input "true"
click at [972, 492] on input "checkbox" at bounding box center [966, 497] width 33 height 33
checkbox input "true"
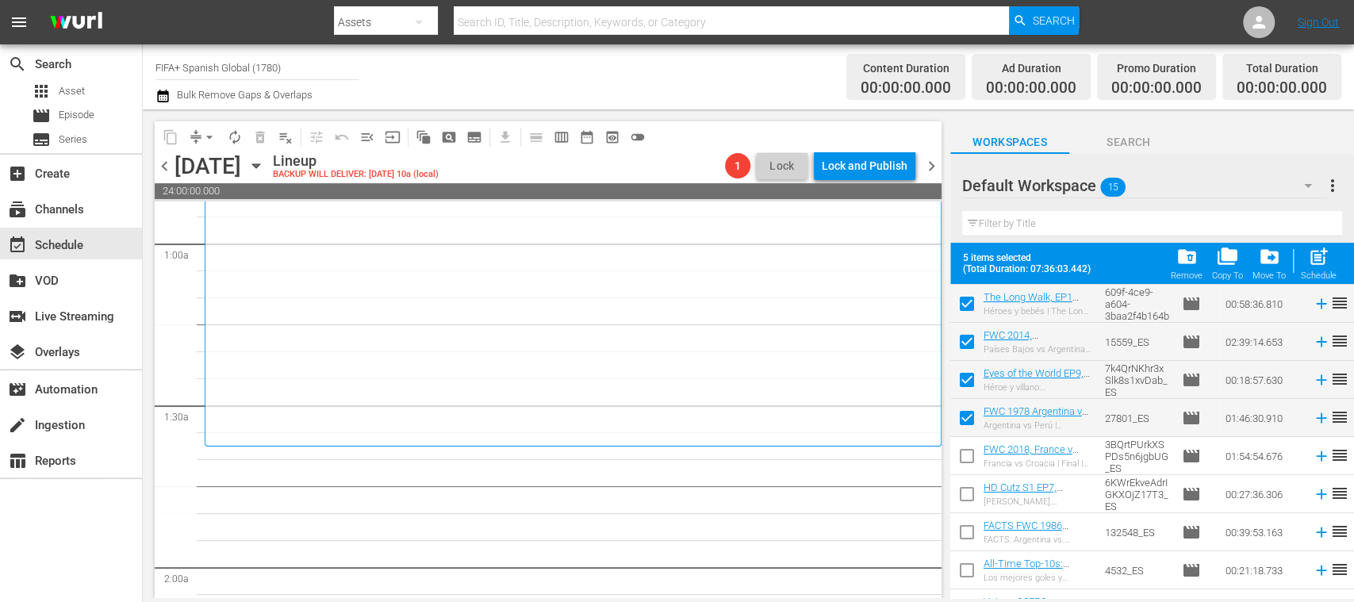
scroll to position [91, 0]
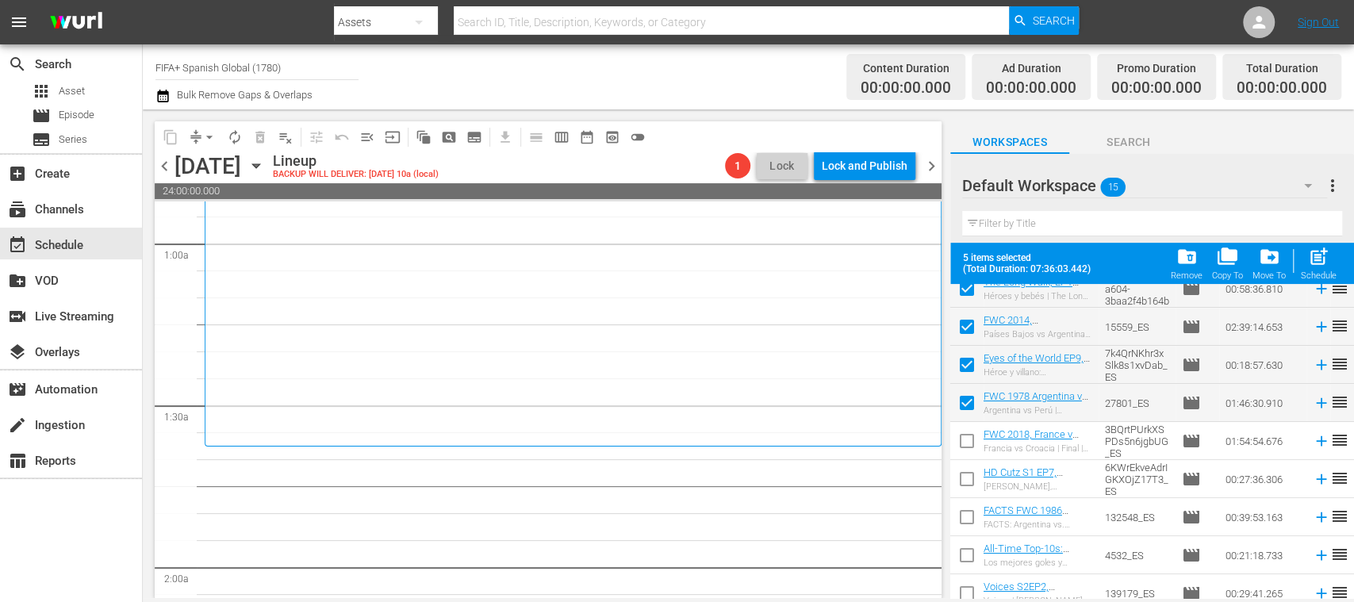
click at [968, 516] on input "checkbox" at bounding box center [966, 520] width 33 height 33
checkbox input "true"
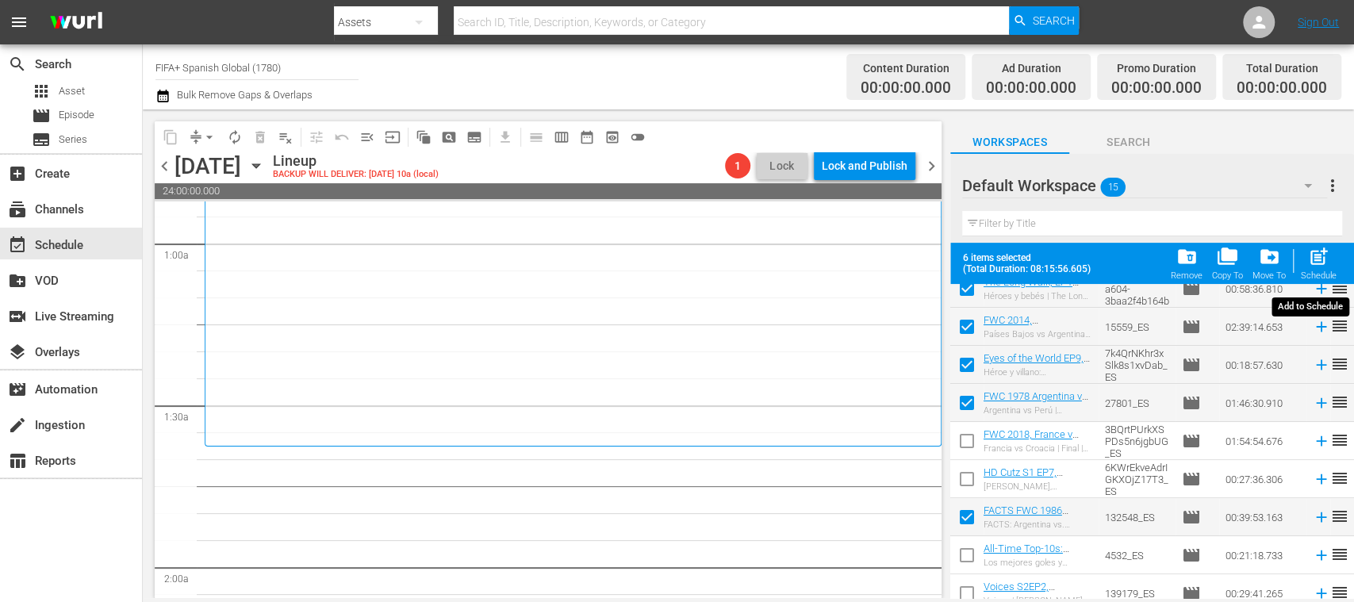
click at [1325, 265] on span "post_add" at bounding box center [1318, 256] width 21 height 21
checkbox input "false"
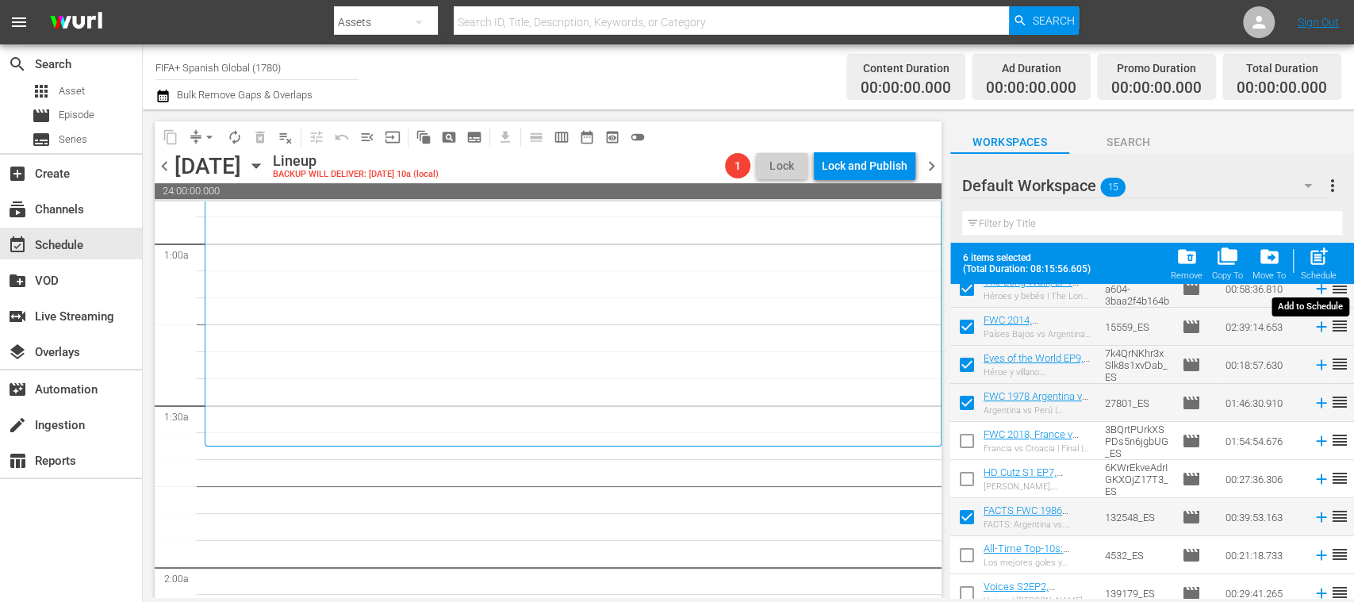
checkbox input "false"
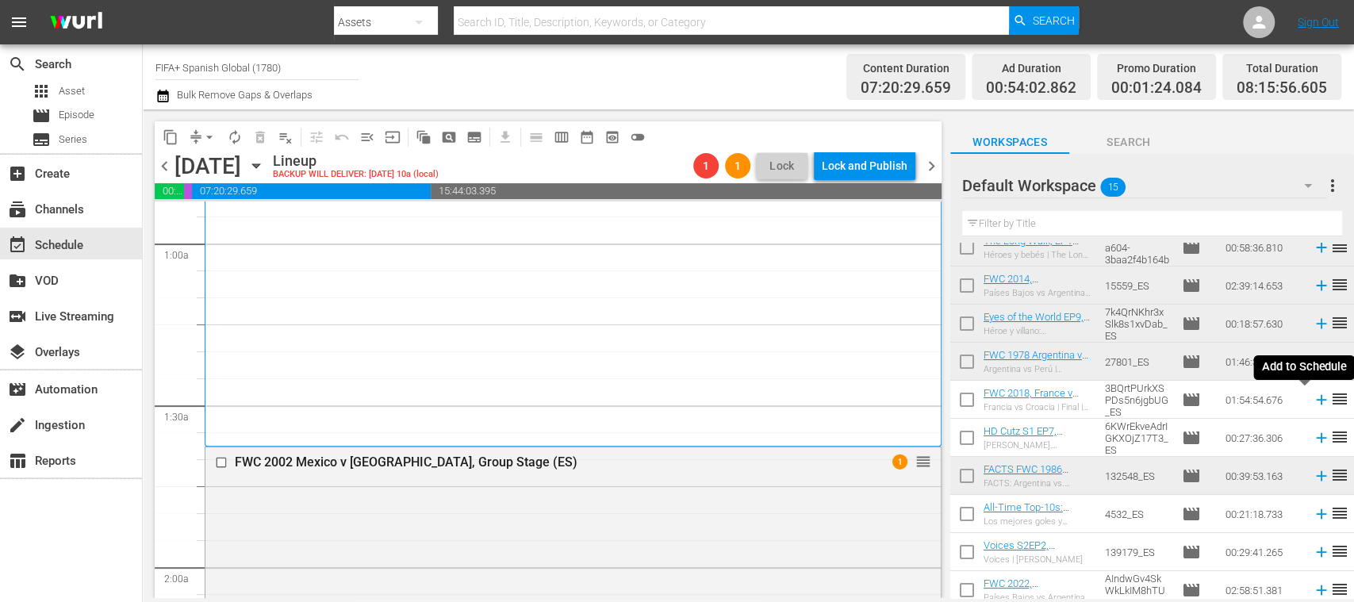
click at [1313, 401] on icon at bounding box center [1321, 399] width 17 height 17
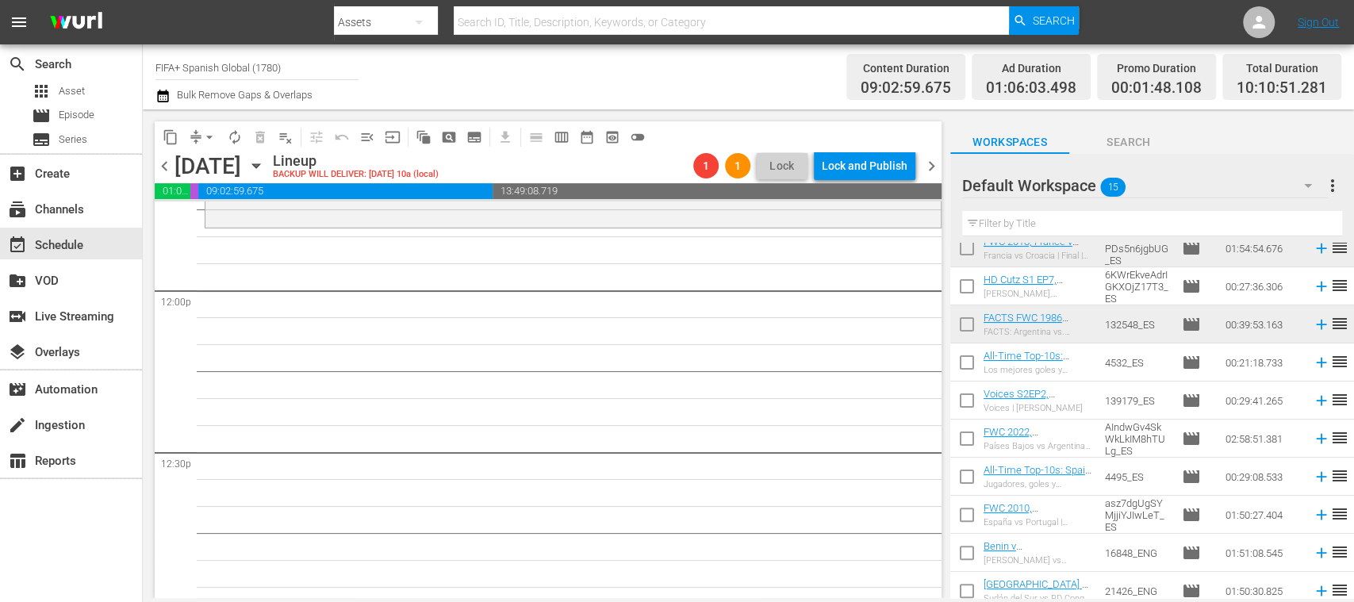
scroll to position [233, 0]
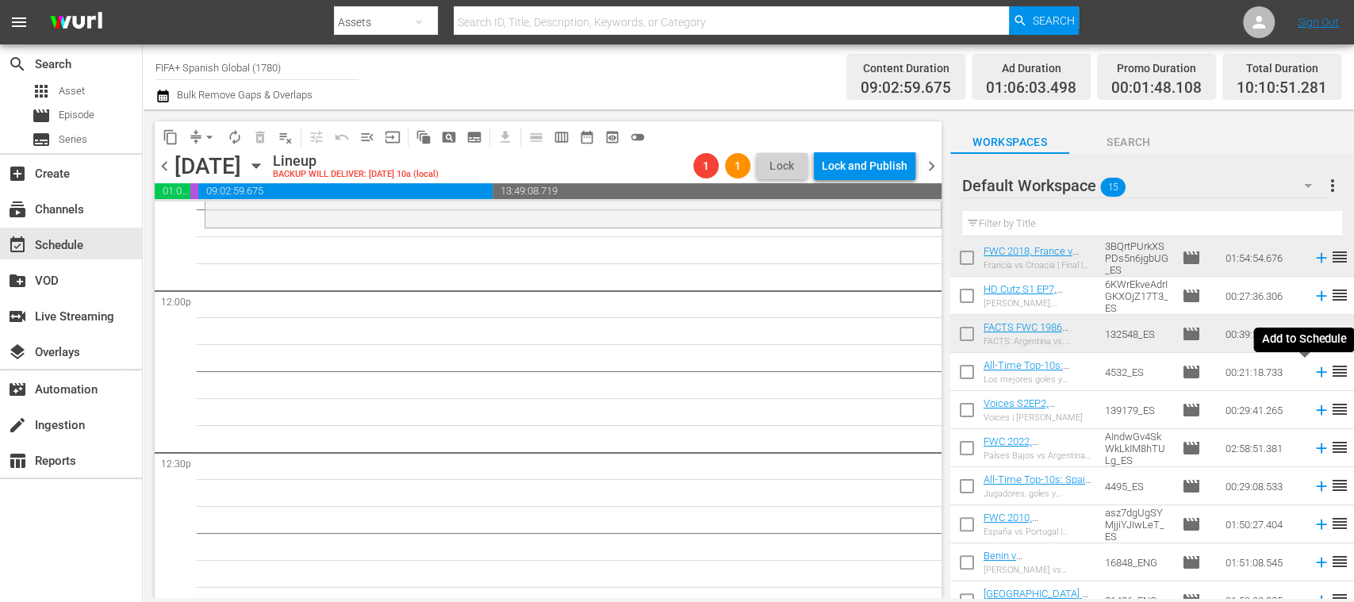
click at [1316, 371] on icon at bounding box center [1321, 372] width 10 height 10
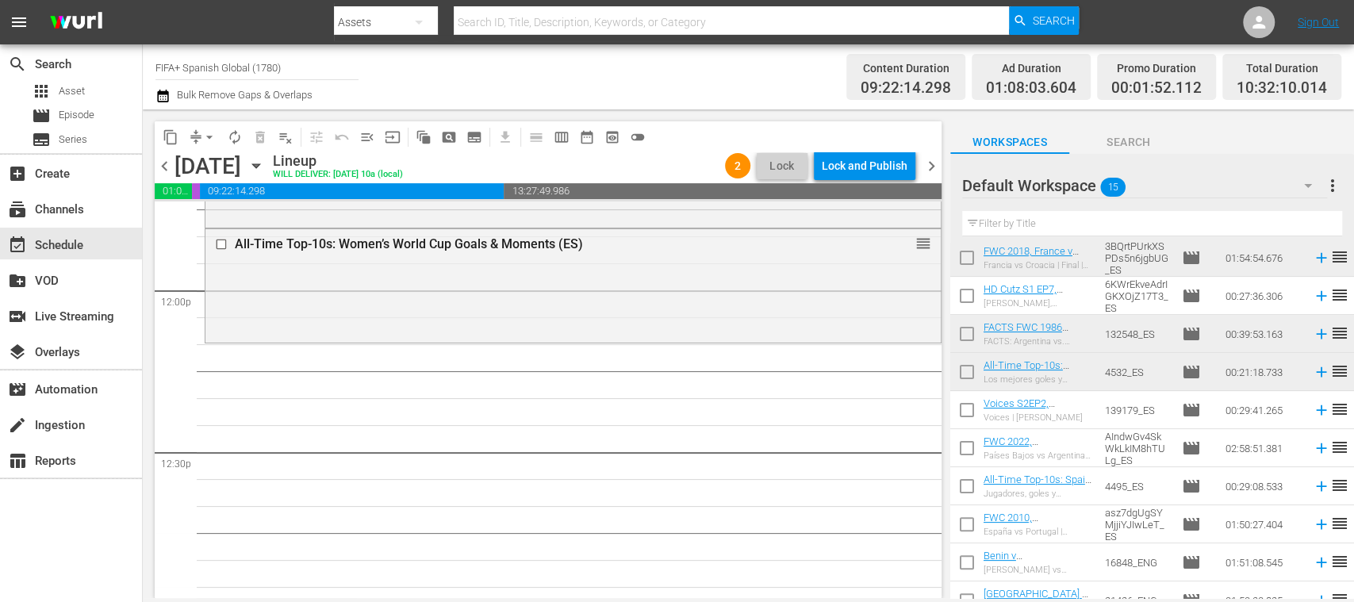
scroll to position [252, 0]
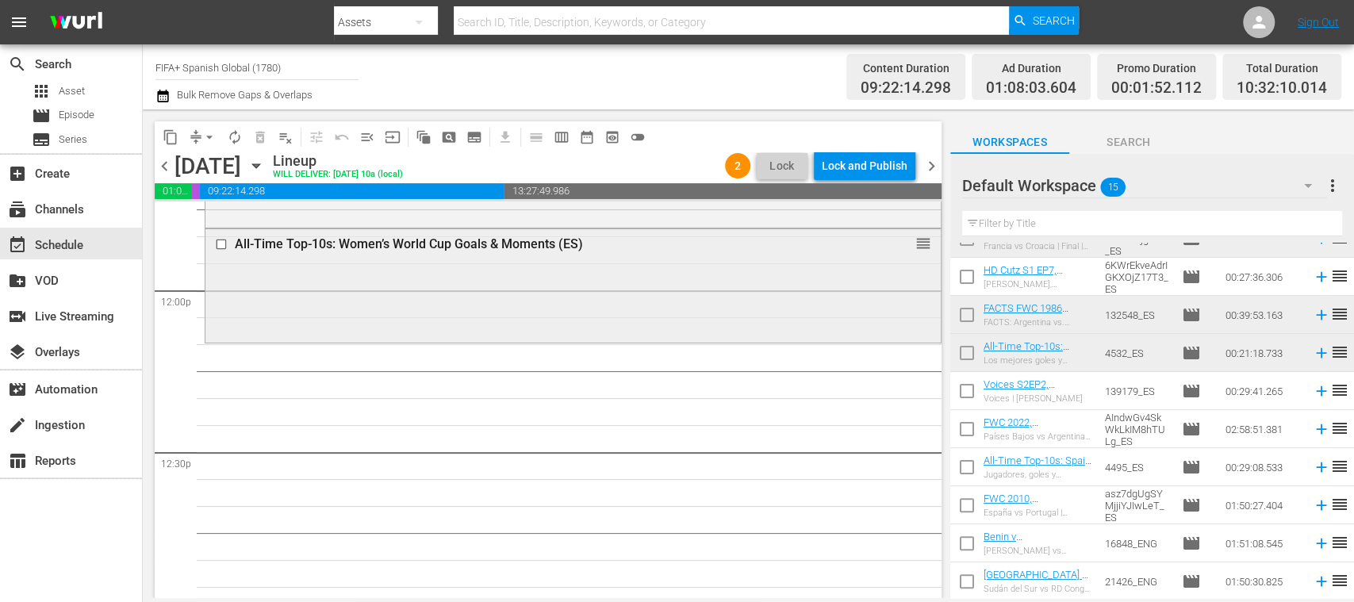
click at [217, 244] on input "checkbox" at bounding box center [223, 244] width 17 height 13
click at [257, 138] on span "delete_forever_outlined" at bounding box center [260, 137] width 16 height 16
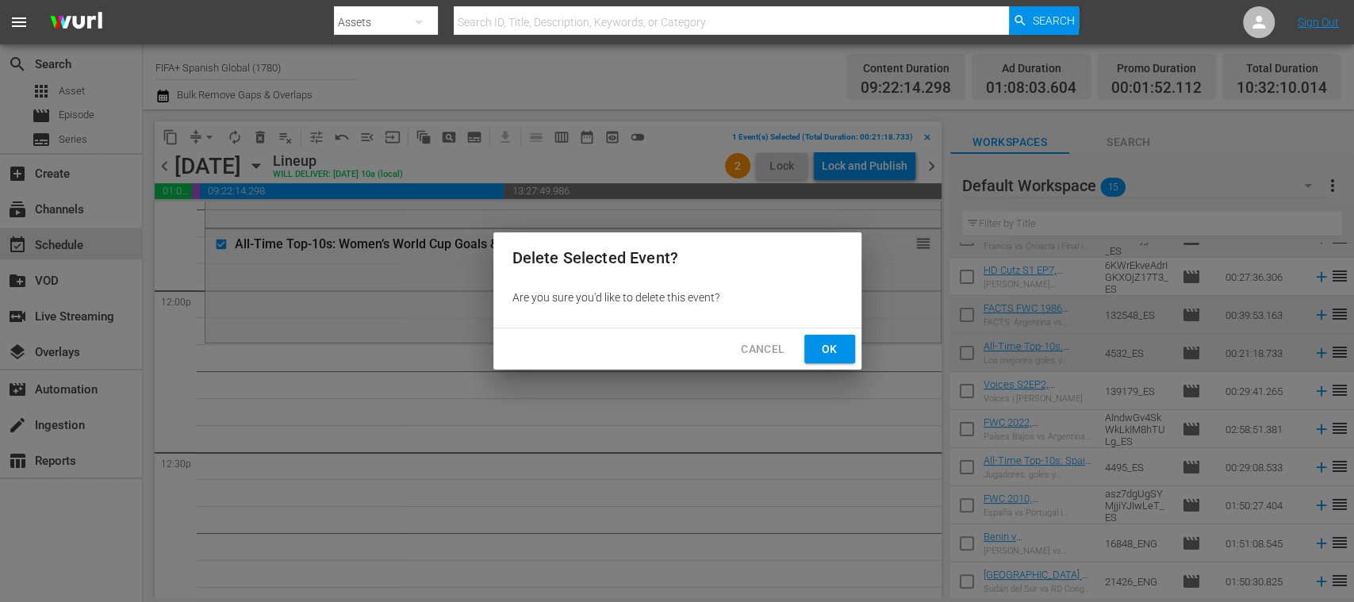
click at [830, 342] on span "Ok" at bounding box center [829, 349] width 25 height 20
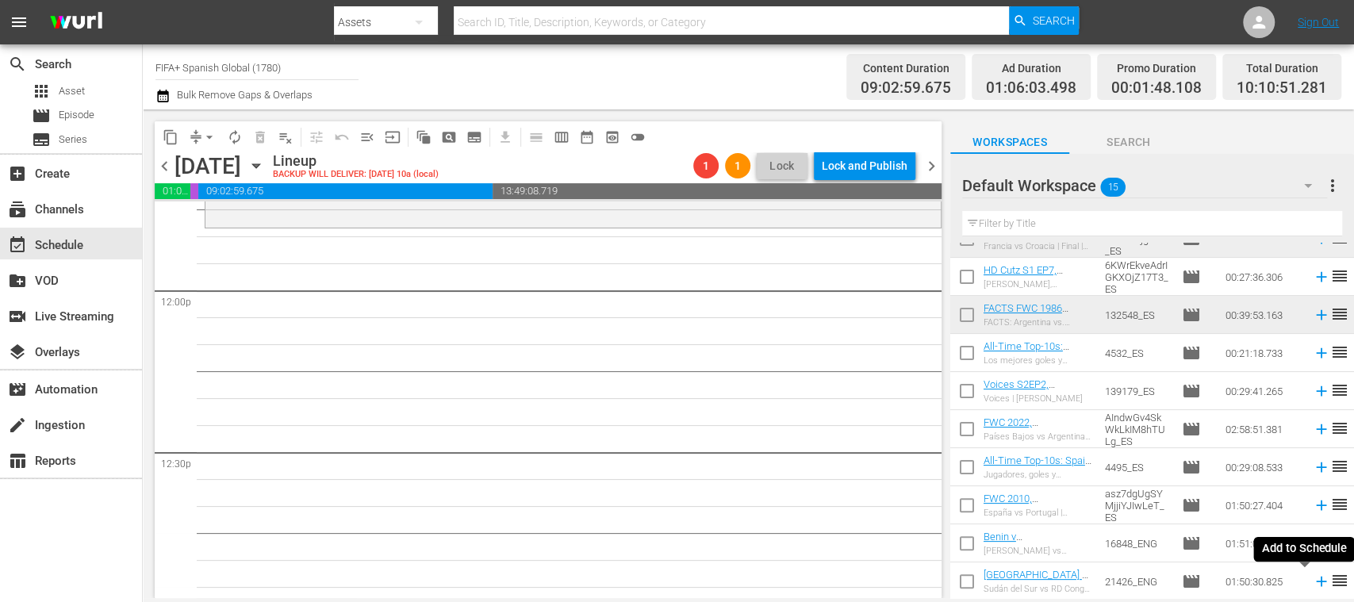
click at [1313, 583] on icon at bounding box center [1321, 581] width 17 height 17
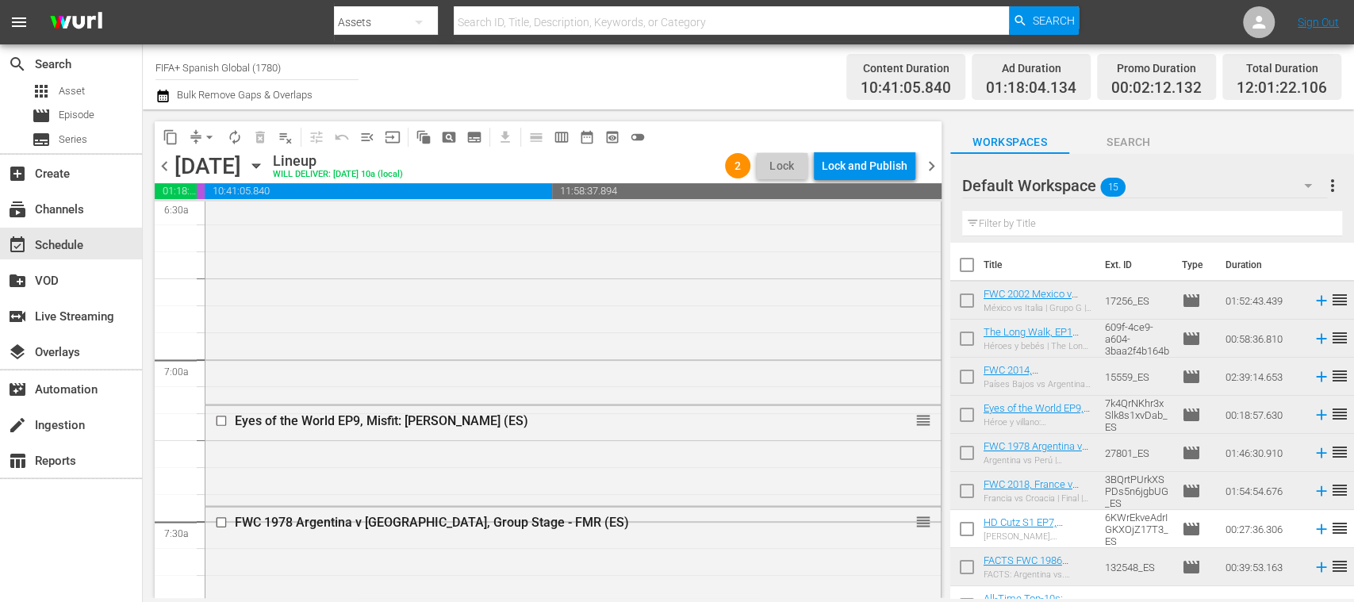
scroll to position [2199, 0]
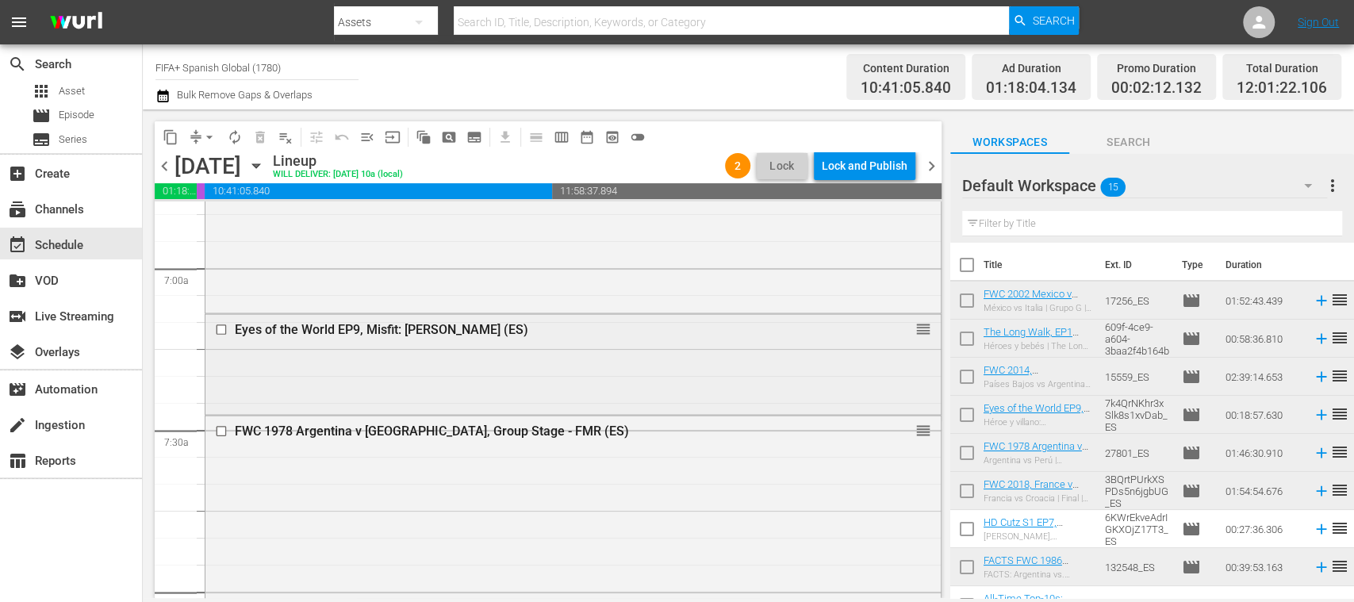
click at [221, 328] on input "checkbox" at bounding box center [223, 328] width 17 height 13
click at [256, 141] on span "delete_forever_outlined" at bounding box center [260, 137] width 16 height 16
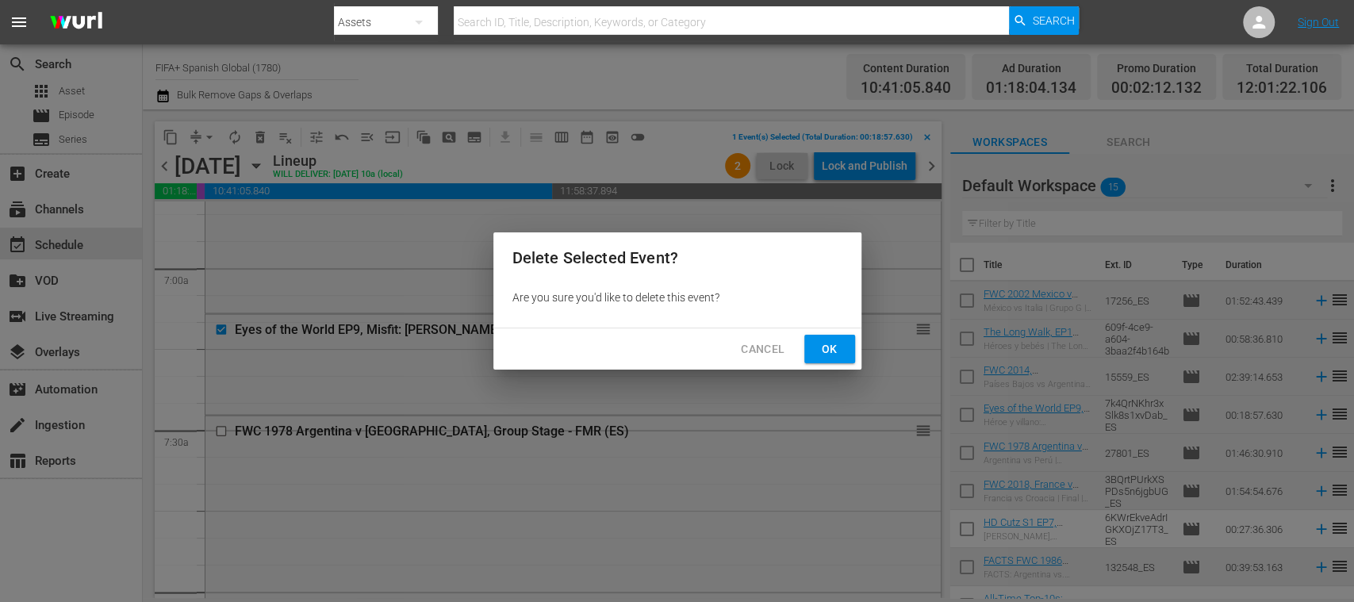
drag, startPoint x: 813, startPoint y: 347, endPoint x: 989, endPoint y: 394, distance: 182.2
click at [814, 346] on button "Ok" at bounding box center [829, 349] width 51 height 29
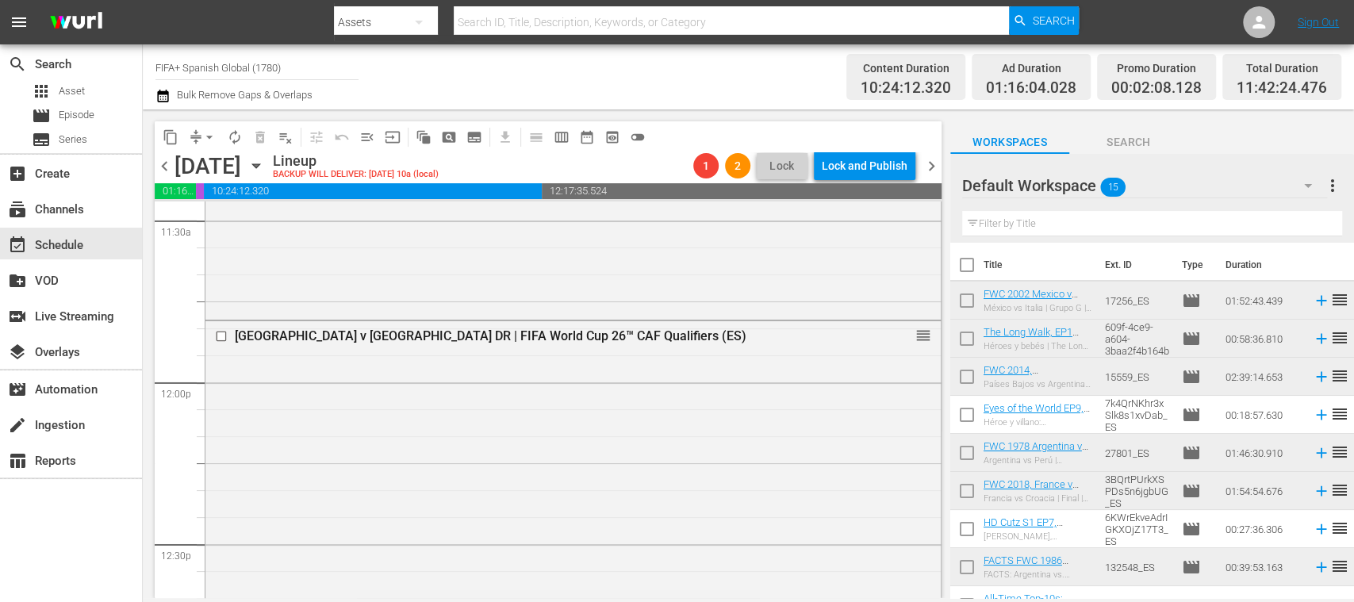
scroll to position [252, 0]
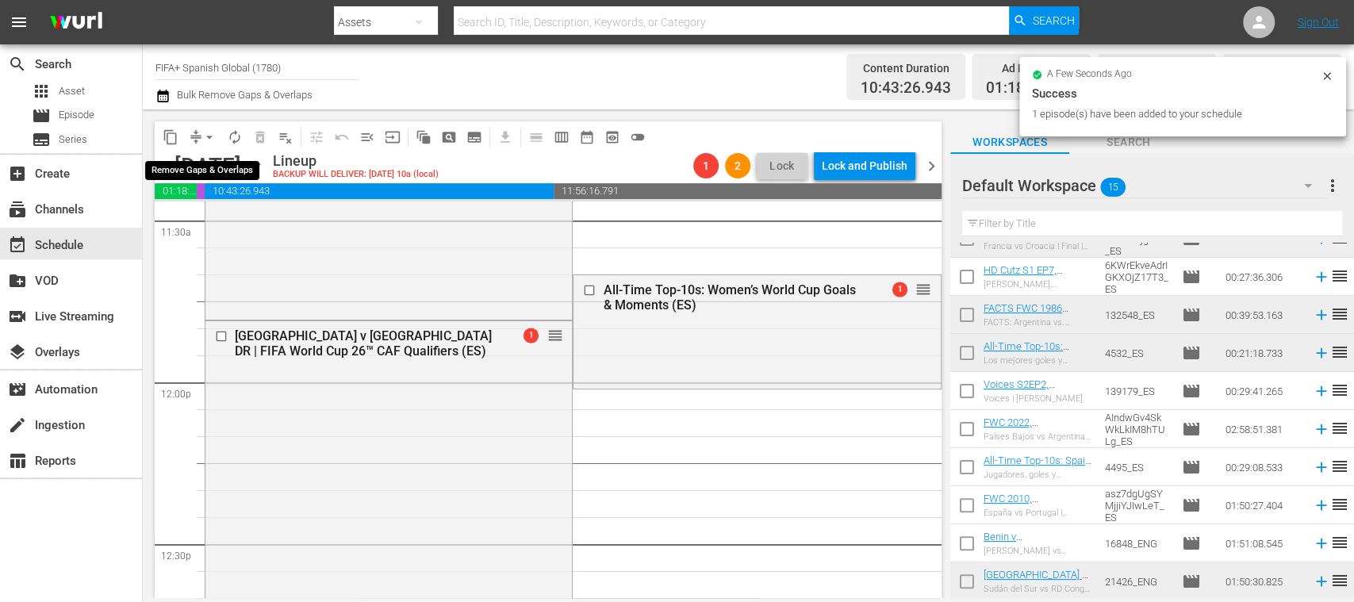
click at [210, 139] on span "arrow_drop_down" at bounding box center [209, 137] width 16 height 16
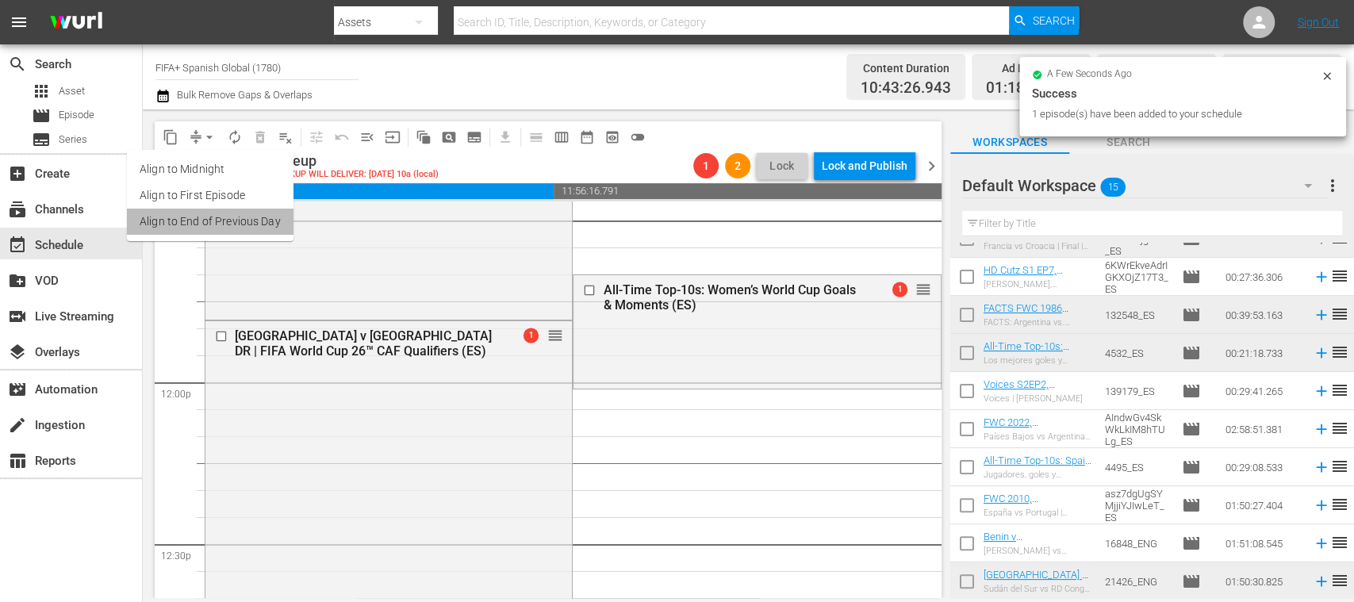
click at [230, 217] on li "Align to End of Previous Day" at bounding box center [210, 222] width 167 height 26
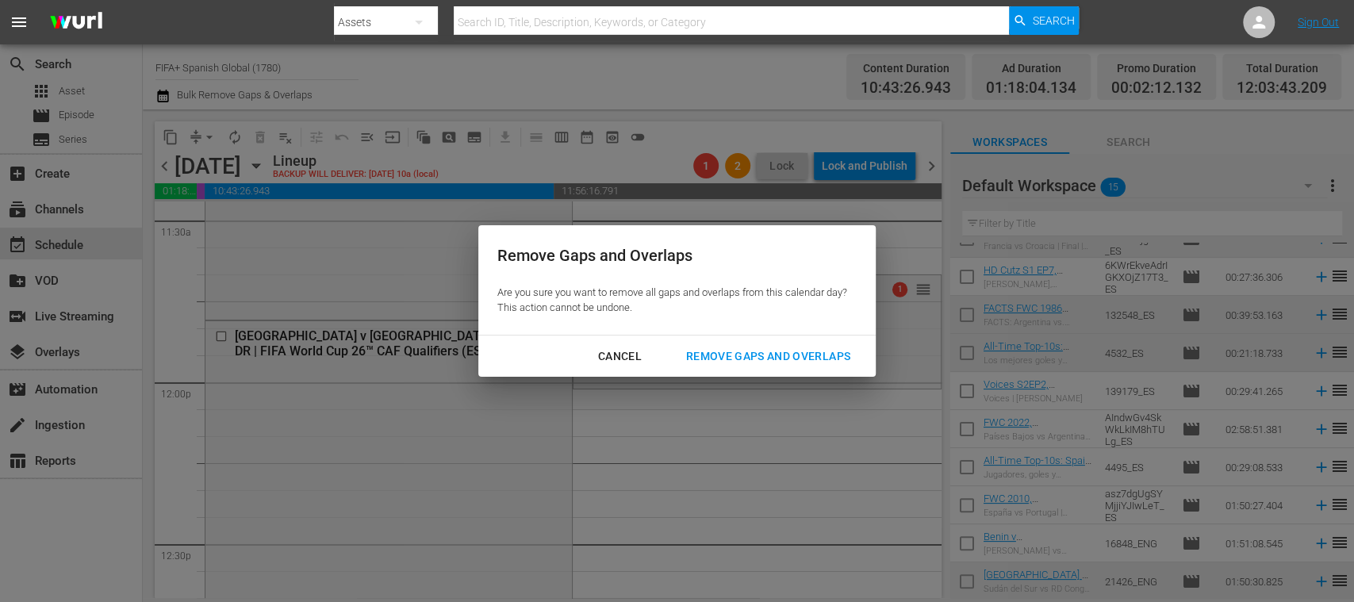
click at [735, 351] on div "Remove Gaps and Overlaps" at bounding box center [768, 357] width 190 height 20
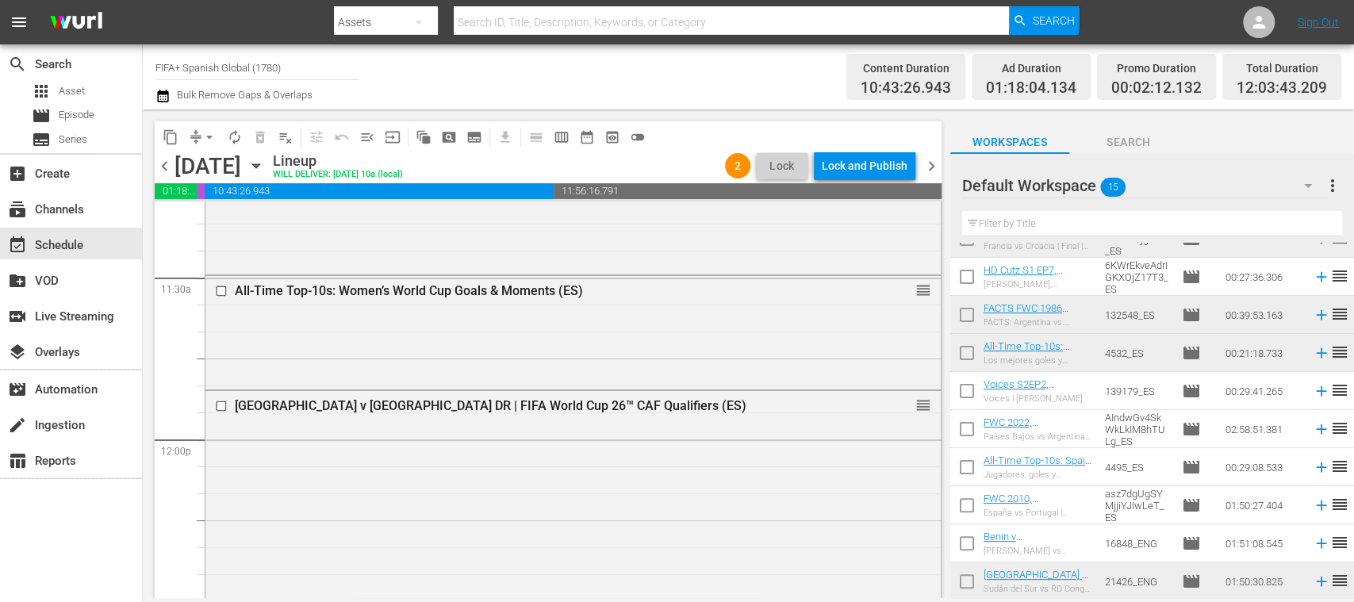
scroll to position [3635, 0]
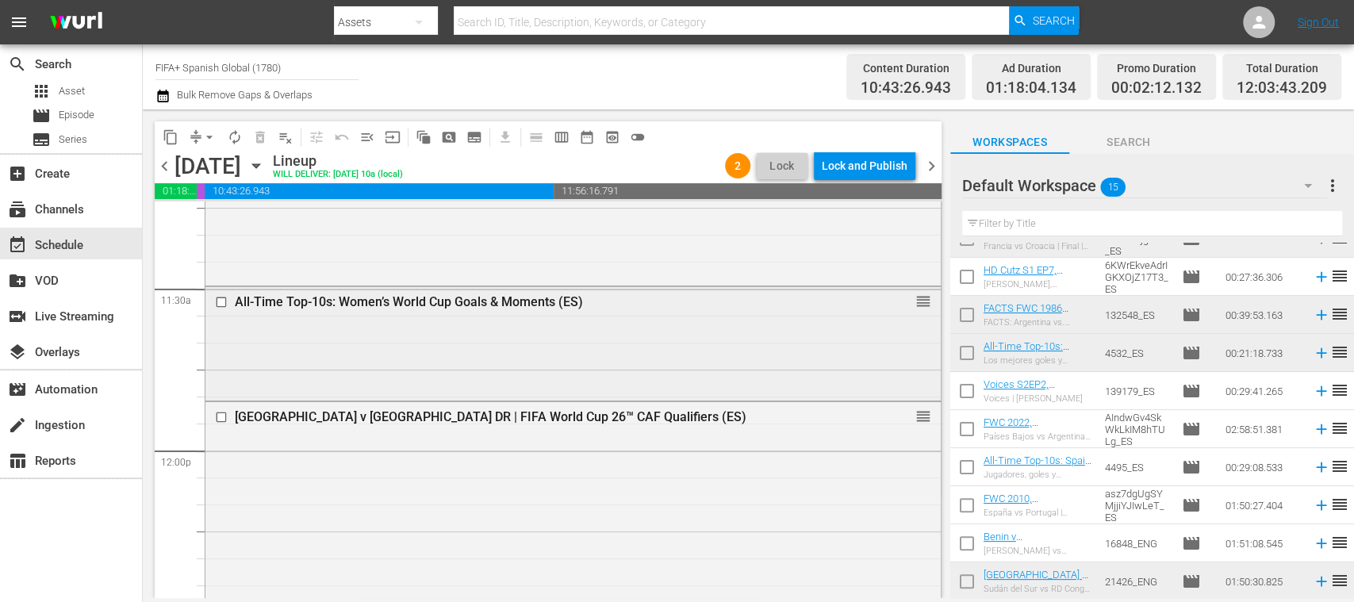
click at [225, 300] on input "checkbox" at bounding box center [223, 301] width 17 height 13
click at [259, 141] on span "delete_forever_outlined" at bounding box center [260, 137] width 16 height 16
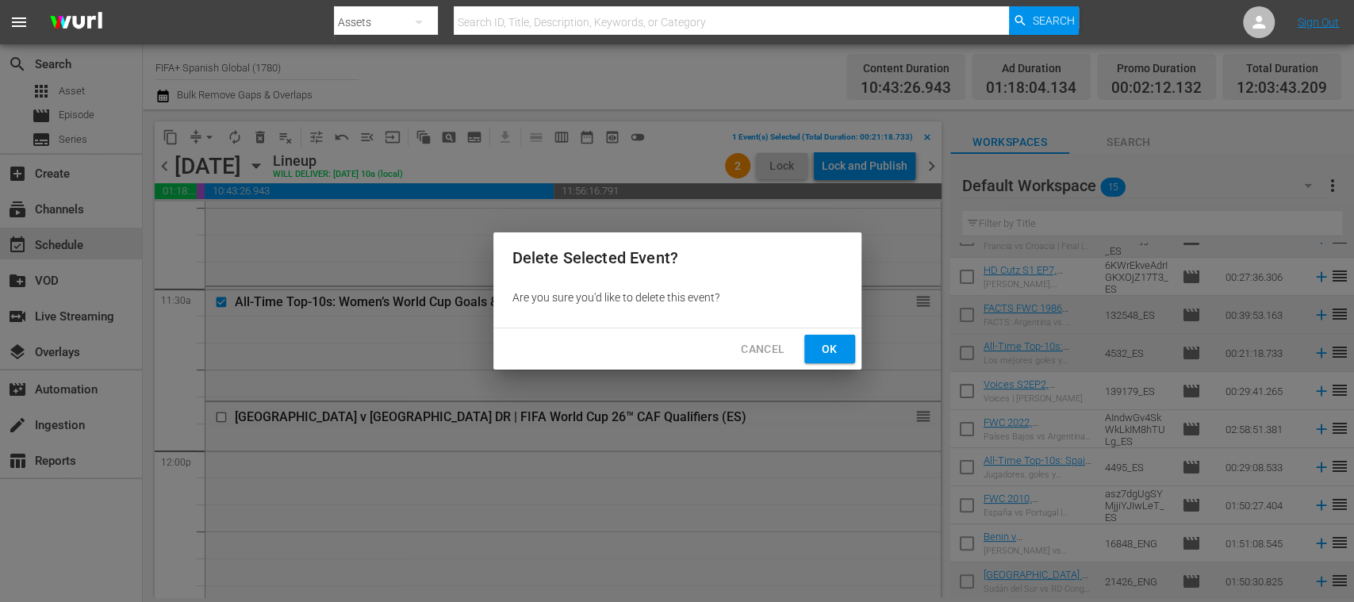
click at [823, 349] on span "Ok" at bounding box center [829, 349] width 25 height 20
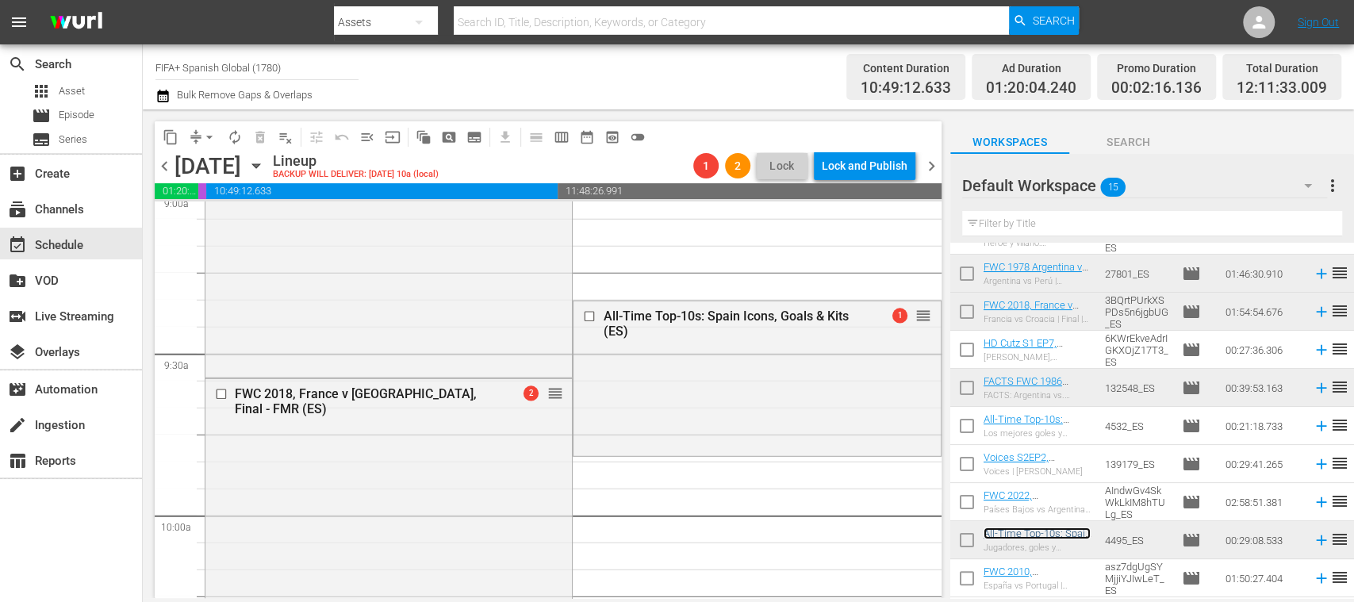
scroll to position [175, 0]
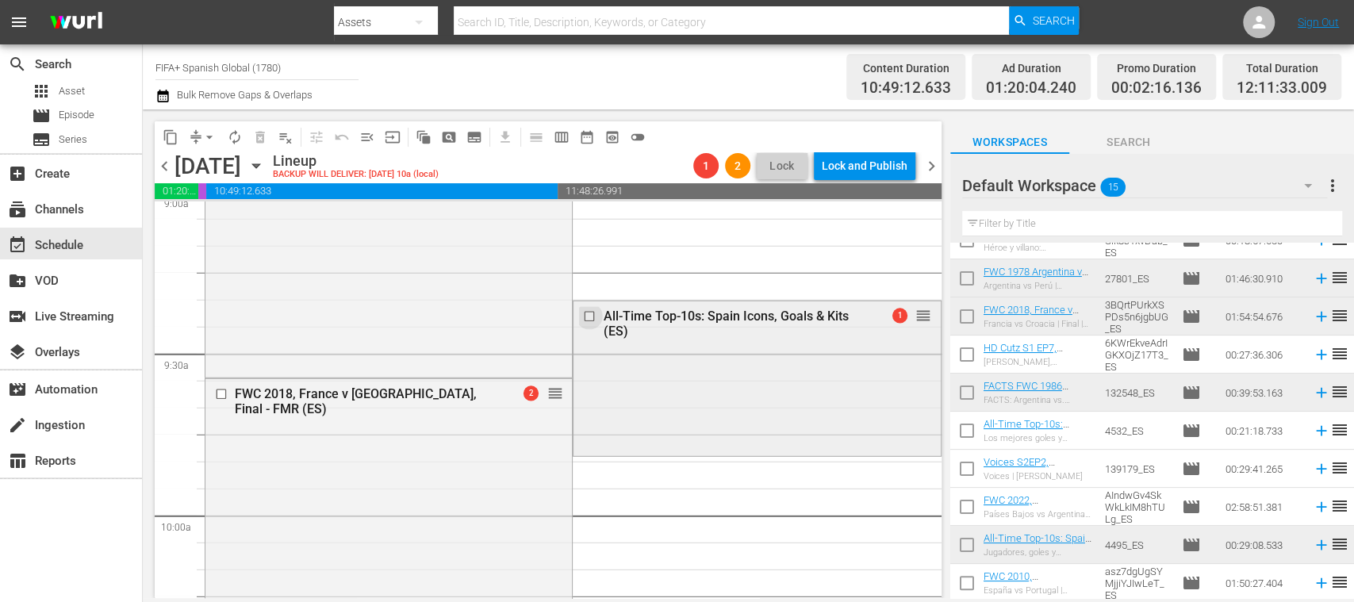
click at [583, 316] on input "checkbox" at bounding box center [591, 315] width 17 height 13
click at [259, 136] on span "delete_forever_outlined" at bounding box center [260, 137] width 16 height 16
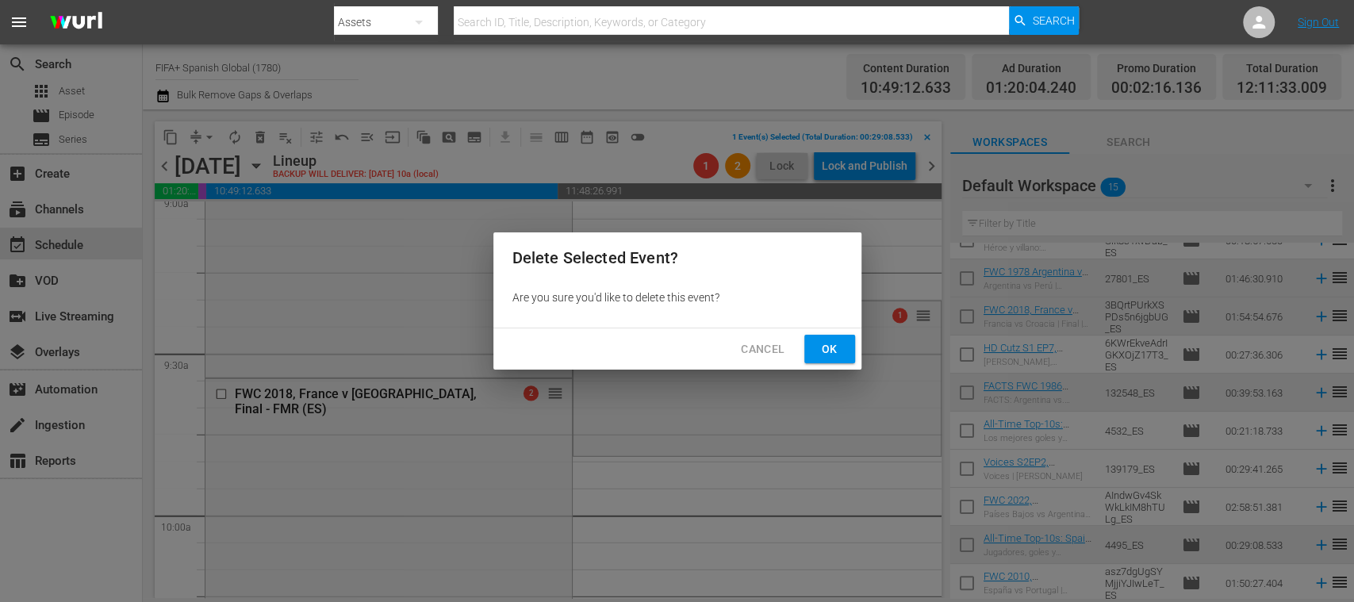
click at [823, 344] on span "Ok" at bounding box center [829, 349] width 25 height 20
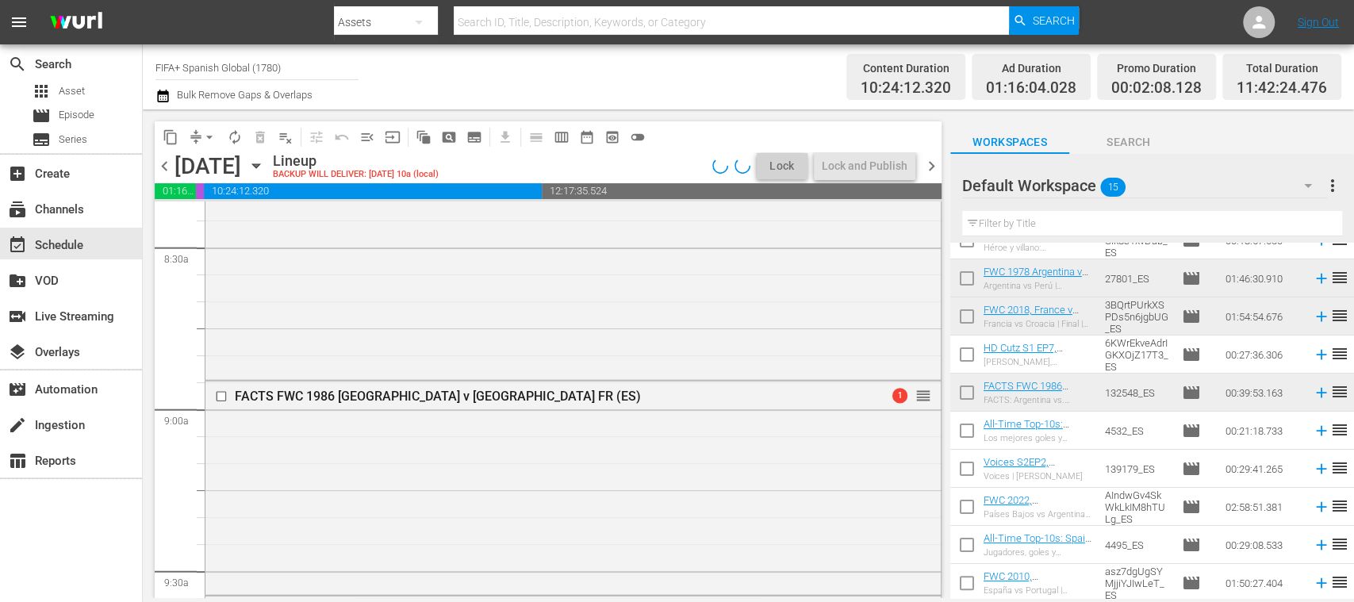
scroll to position [2681, 0]
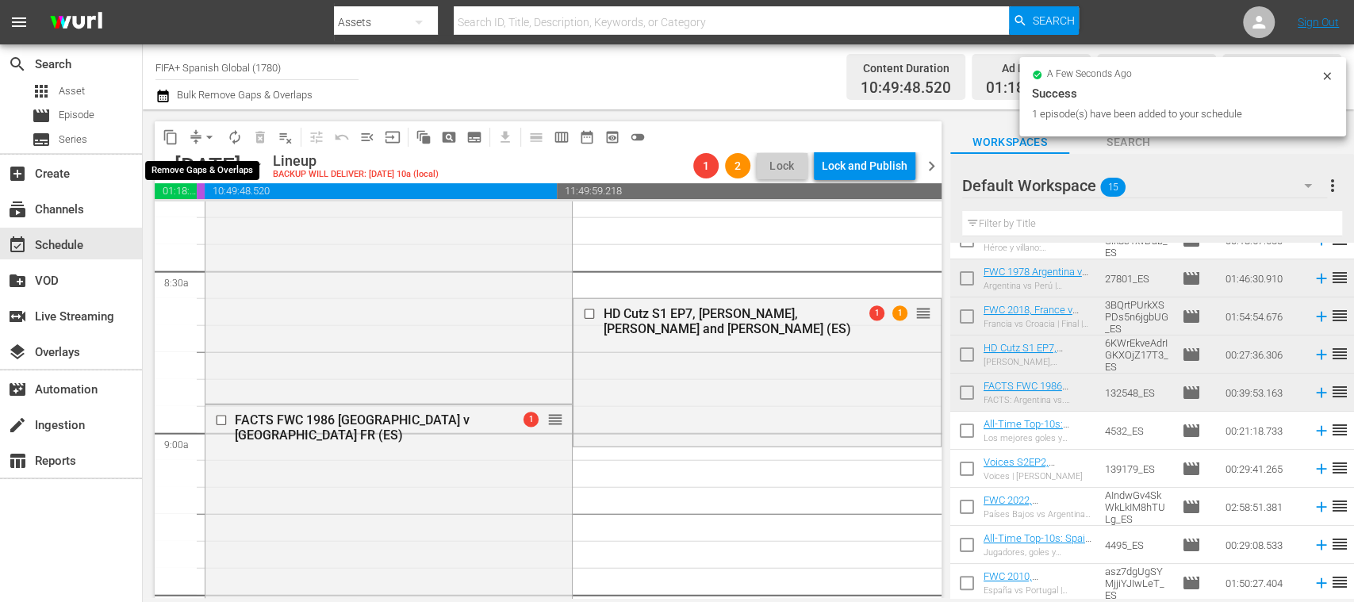
click at [209, 137] on span "arrow_drop_down" at bounding box center [209, 137] width 16 height 16
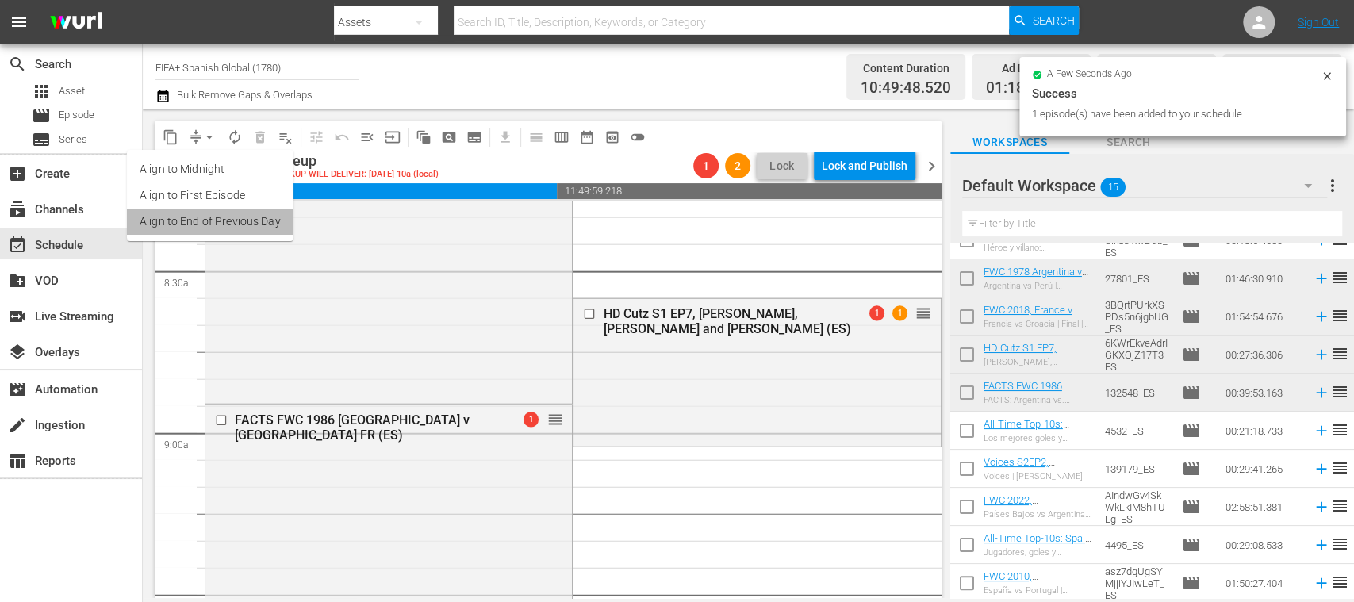
click at [255, 214] on li "Align to End of Previous Day" at bounding box center [210, 222] width 167 height 26
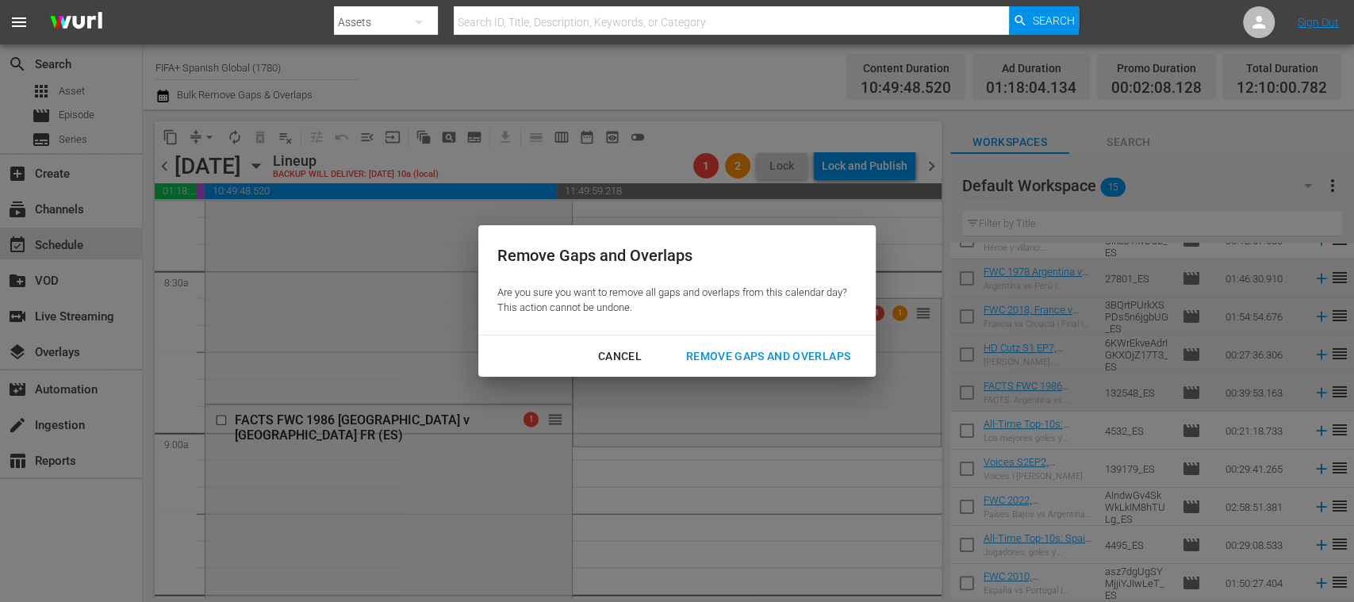
click at [720, 343] on button "Remove Gaps and Overlaps" at bounding box center [768, 356] width 202 height 29
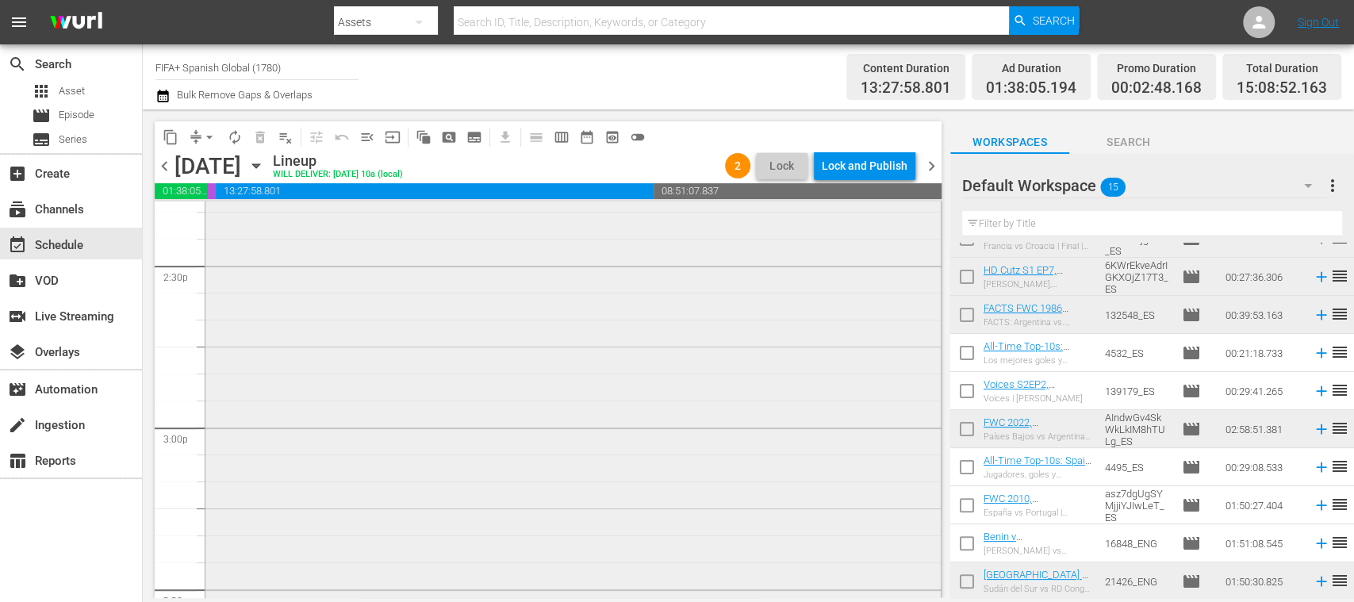
scroll to position [4346, 0]
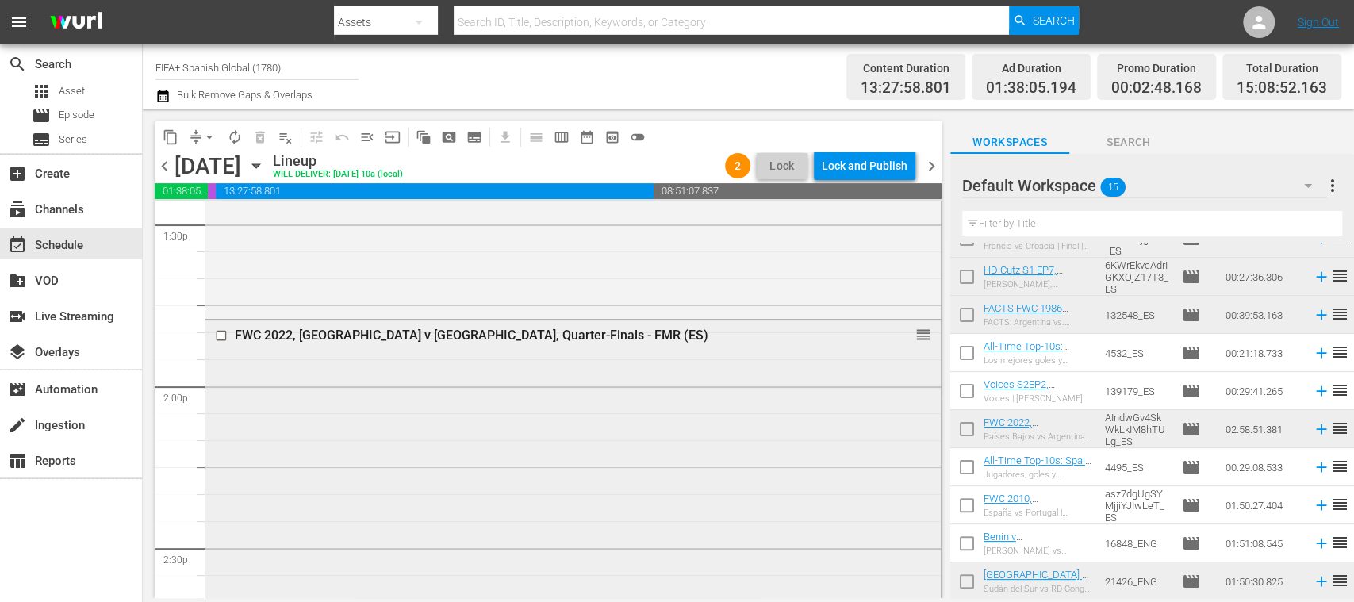
click at [221, 336] on input "checkbox" at bounding box center [223, 335] width 17 height 13
click at [255, 138] on span "delete_forever_outlined" at bounding box center [260, 137] width 16 height 16
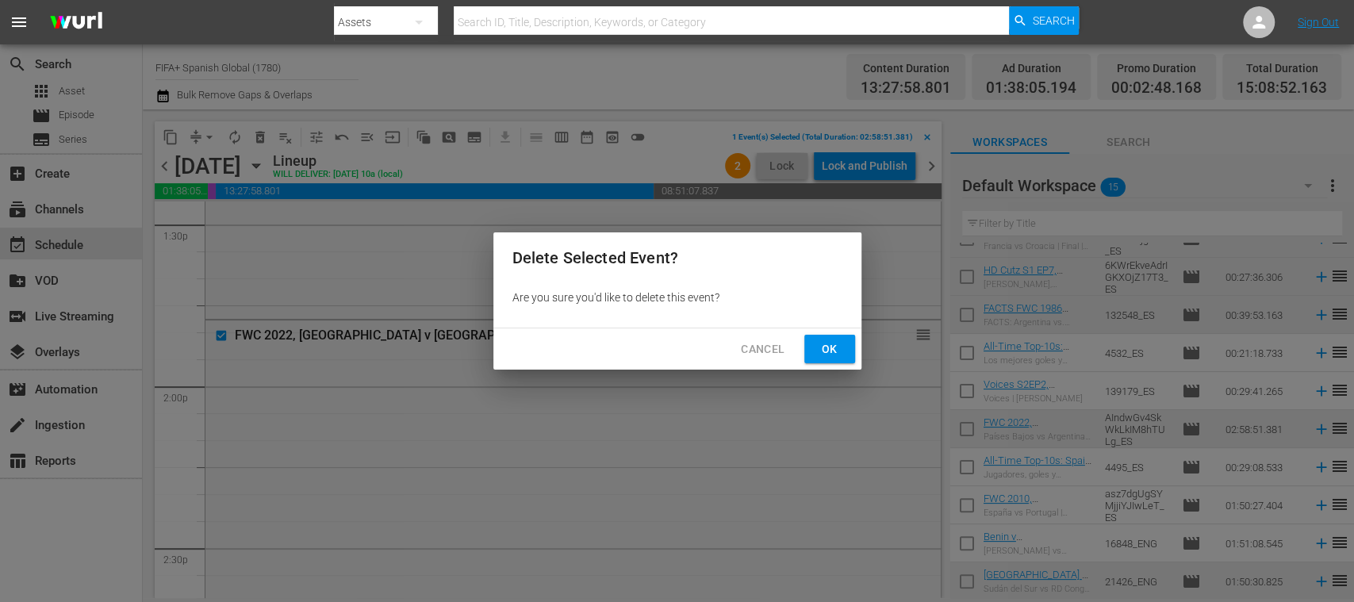
click at [827, 347] on span "Ok" at bounding box center [829, 349] width 25 height 20
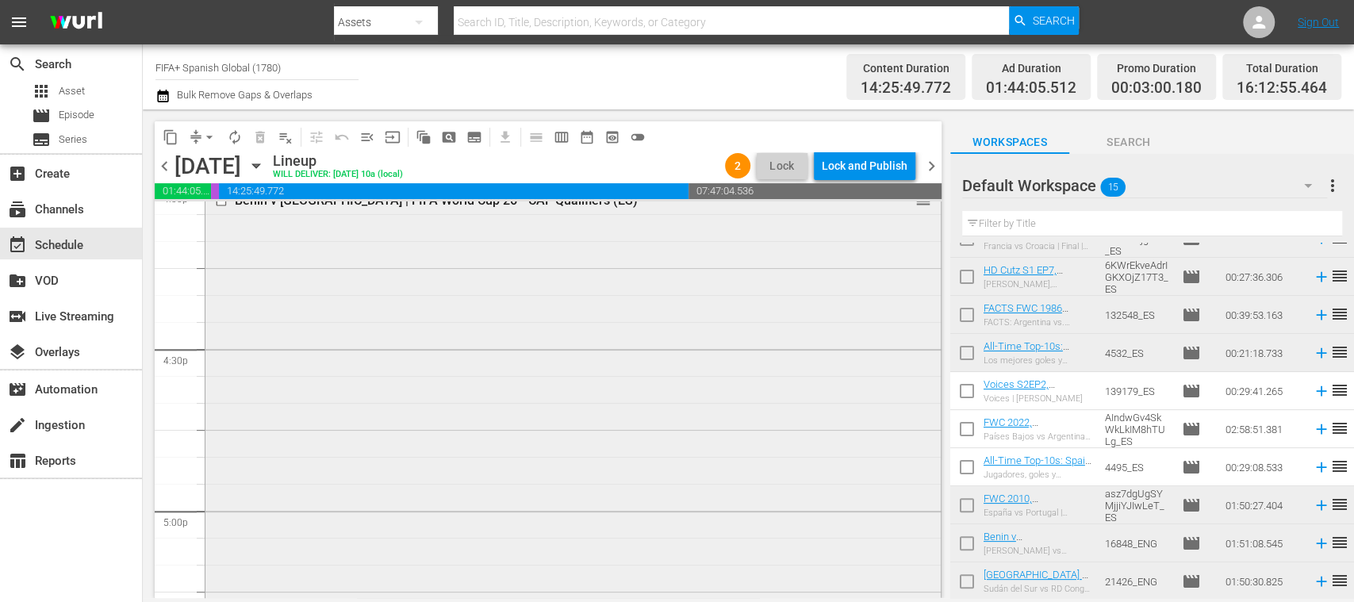
scroll to position [5475, 0]
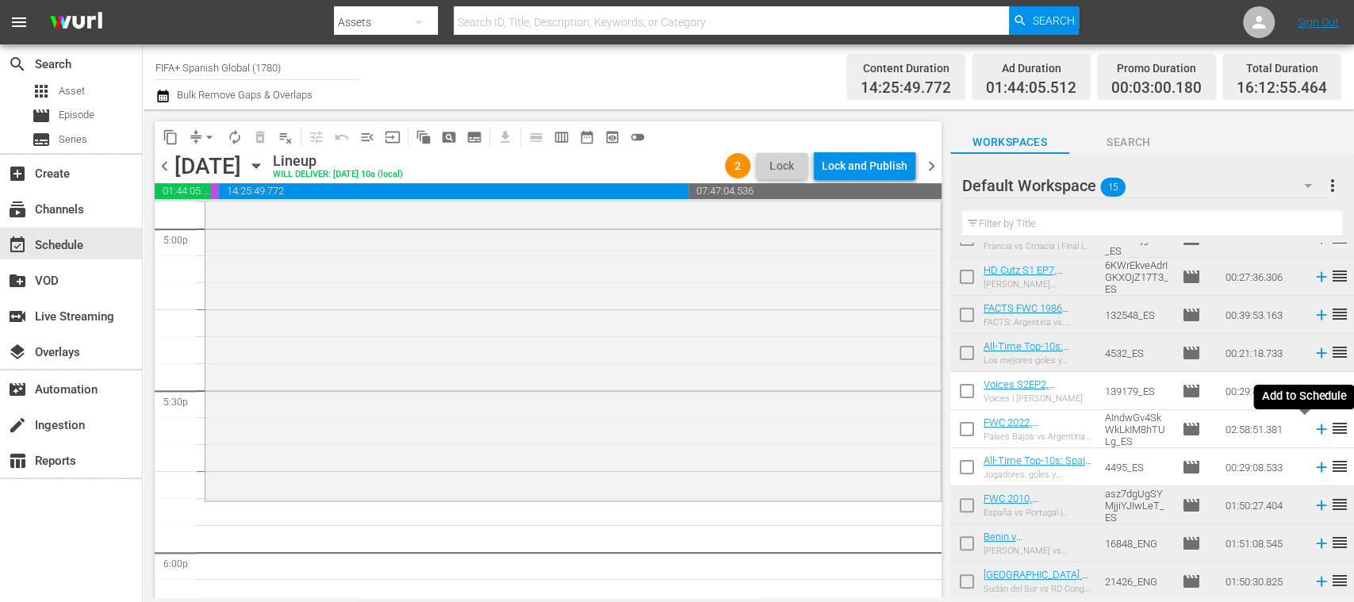
click at [1313, 430] on icon at bounding box center [1321, 428] width 17 height 17
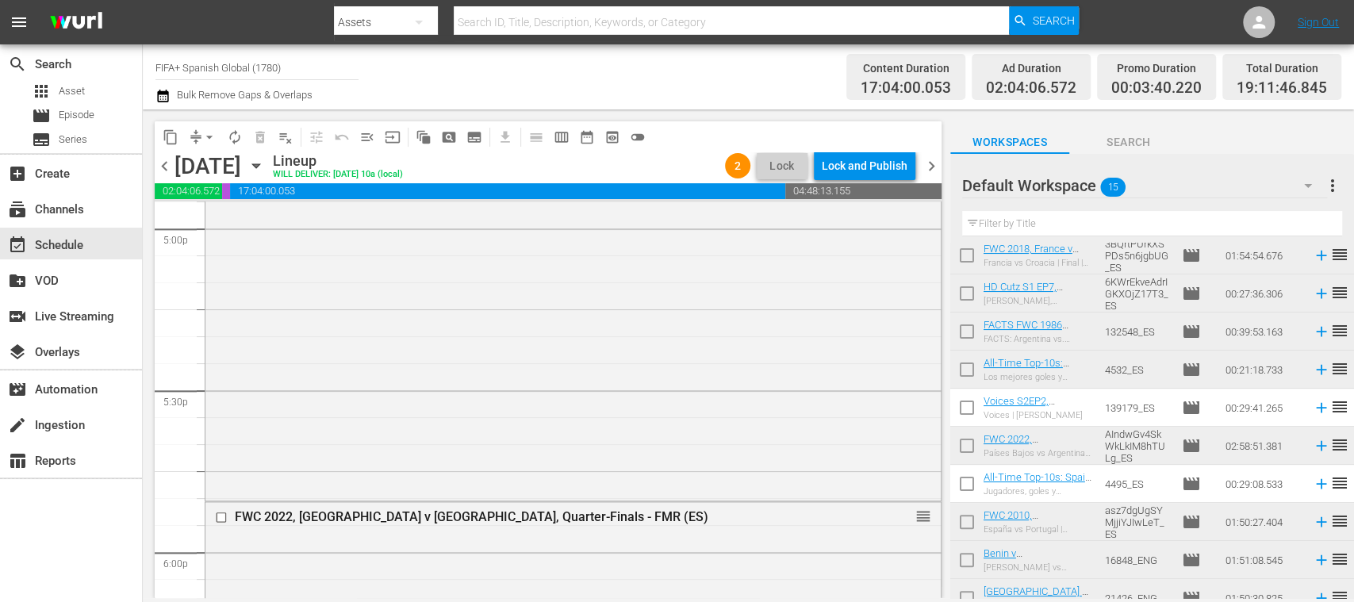
scroll to position [252, 0]
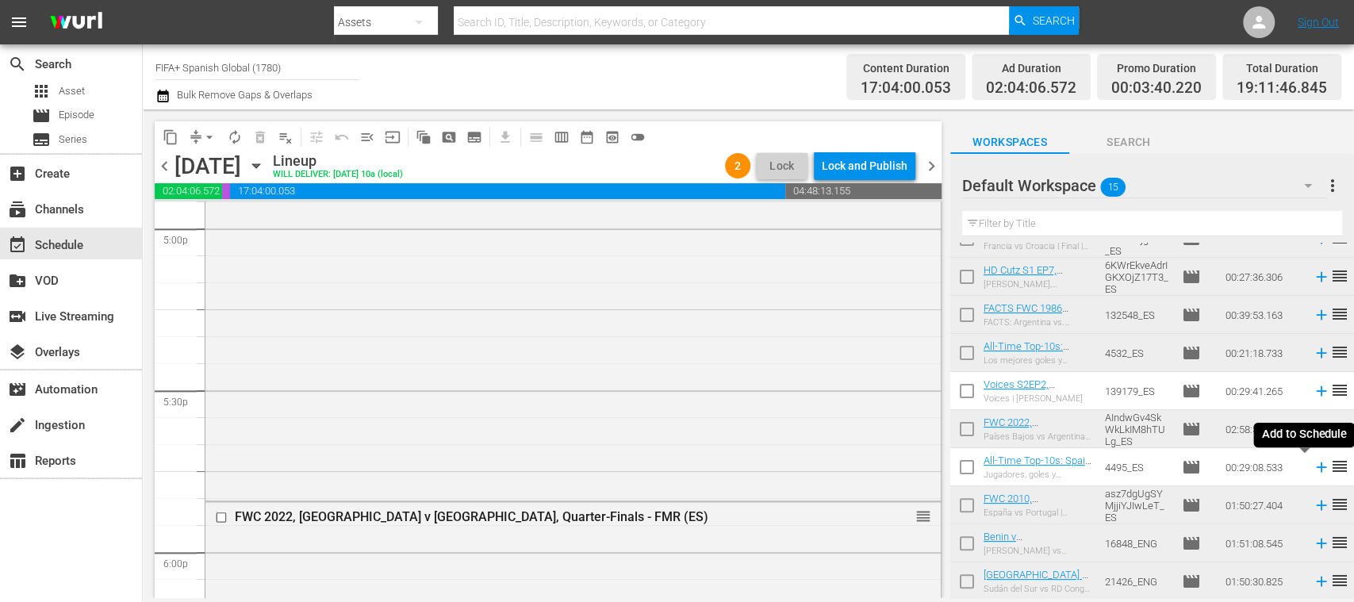
click at [1313, 468] on icon at bounding box center [1321, 466] width 17 height 17
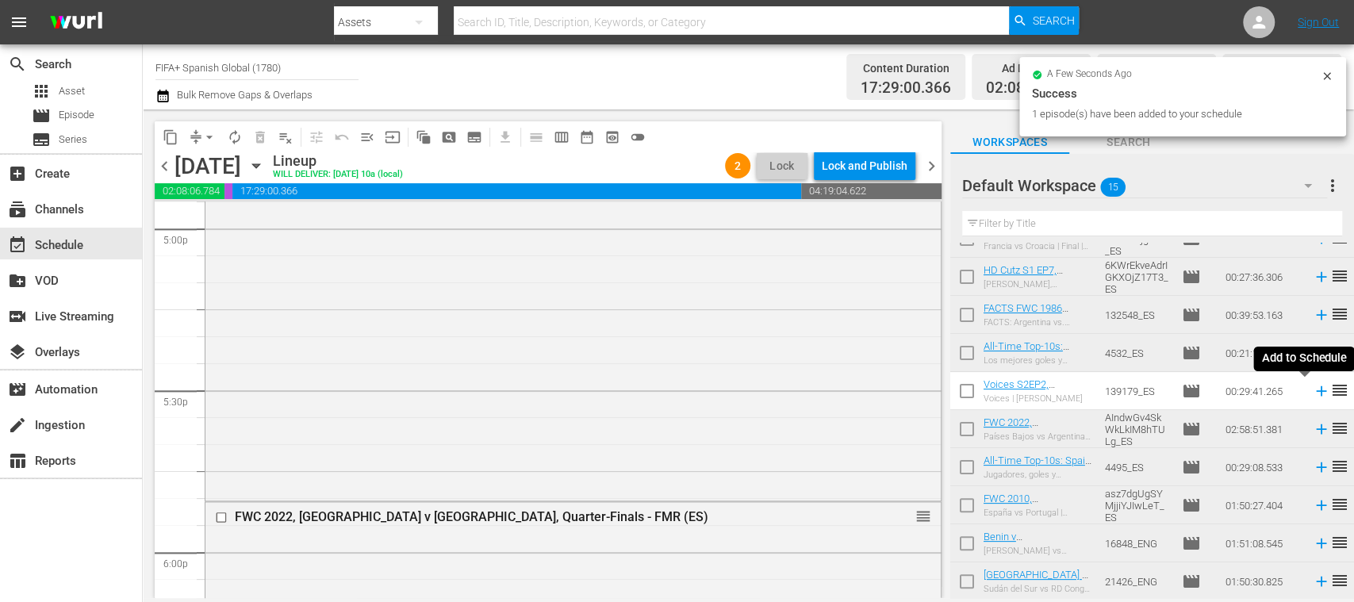
click at [1316, 390] on icon at bounding box center [1321, 391] width 10 height 10
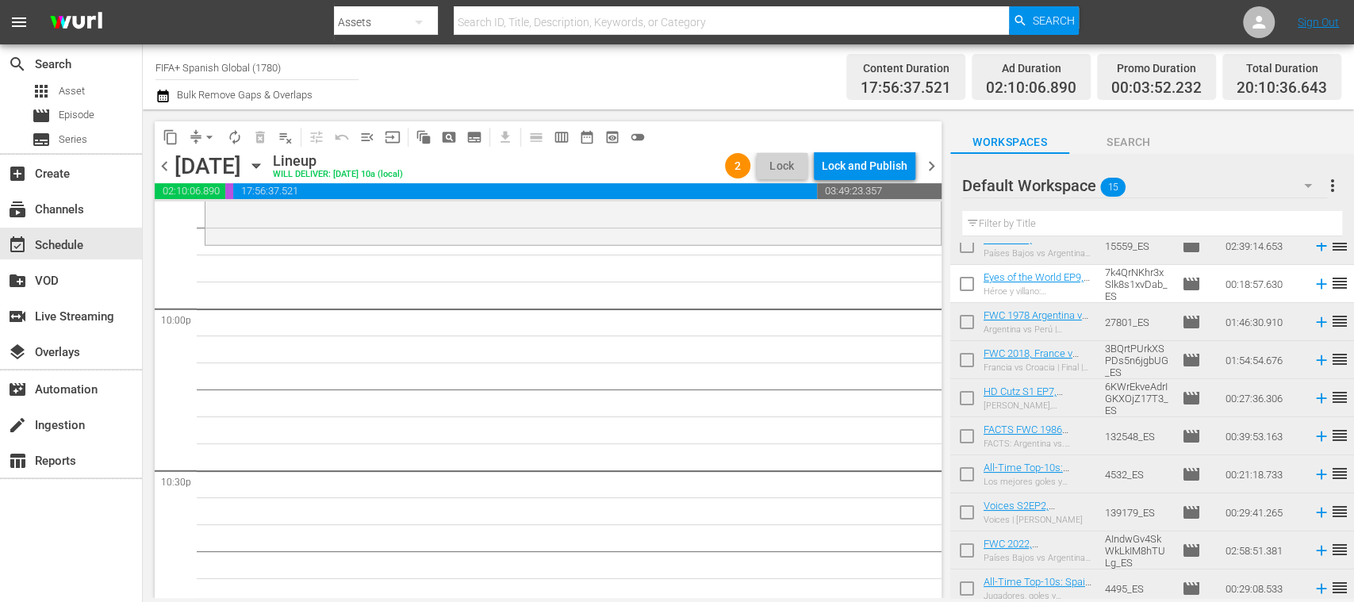
scroll to position [59, 0]
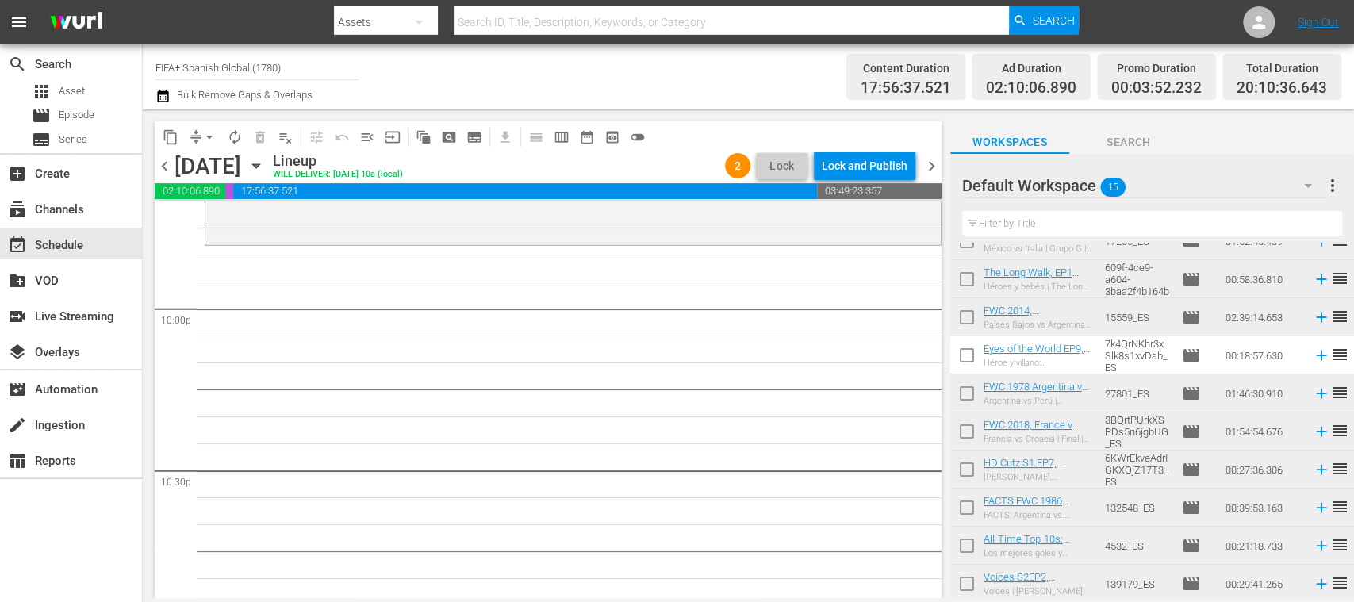
click at [1313, 354] on icon at bounding box center [1321, 355] width 17 height 17
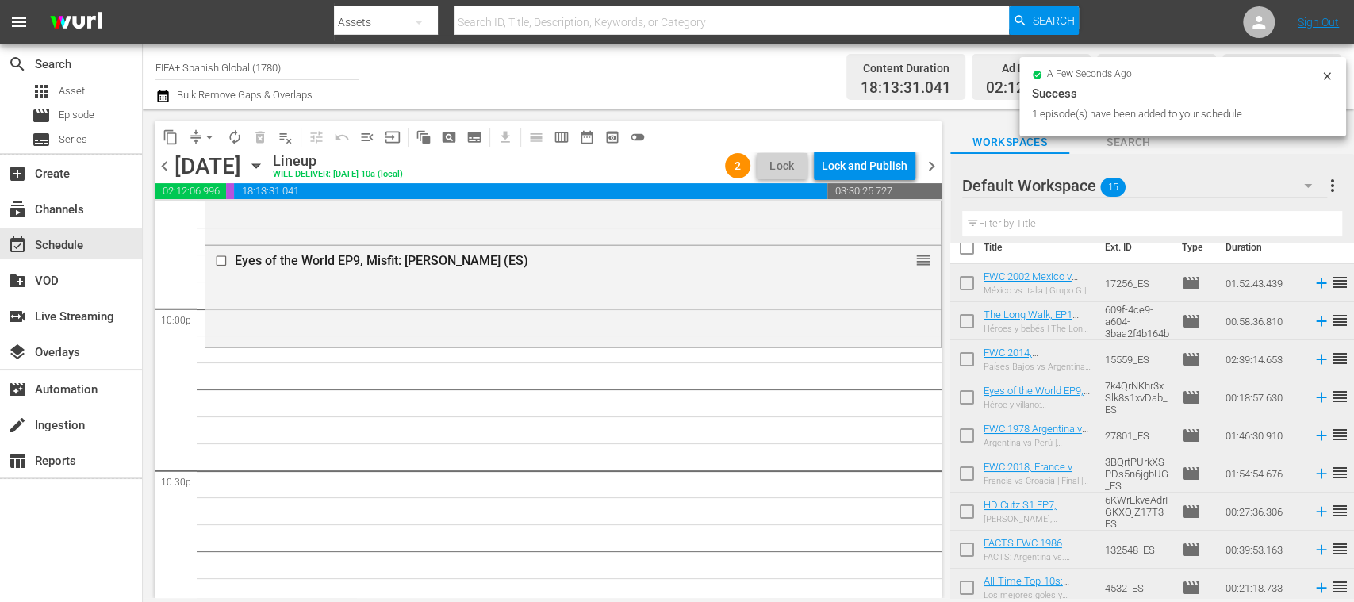
scroll to position [0, 0]
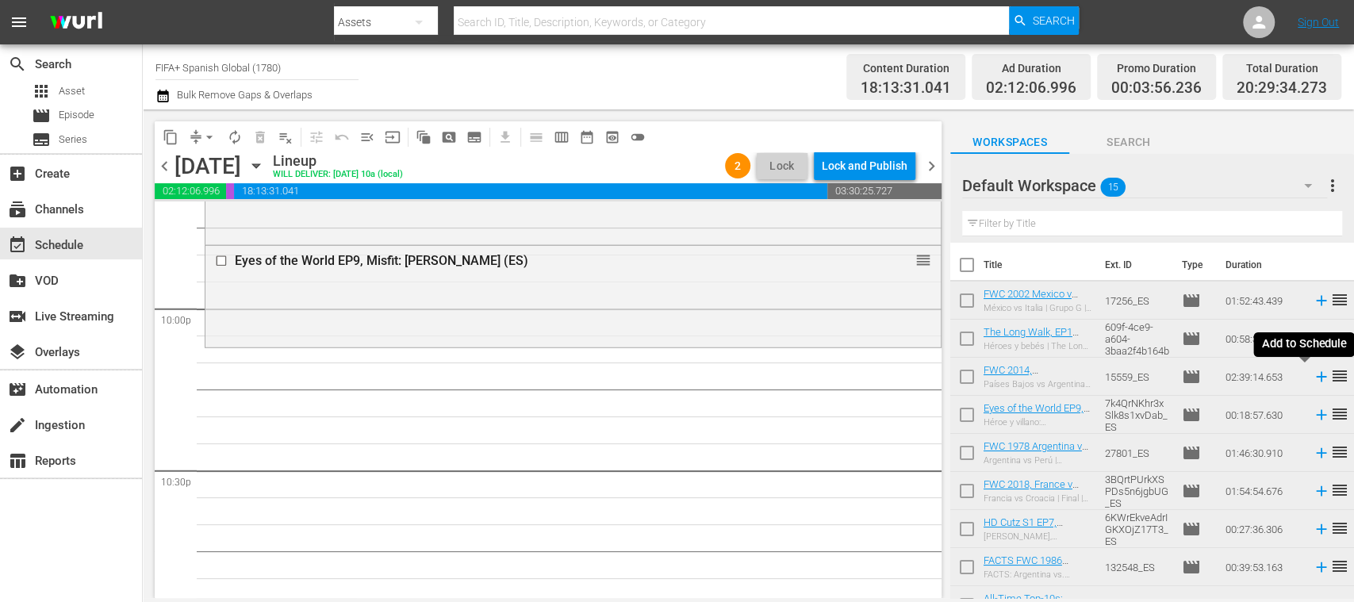
click at [1316, 377] on icon at bounding box center [1321, 377] width 10 height 10
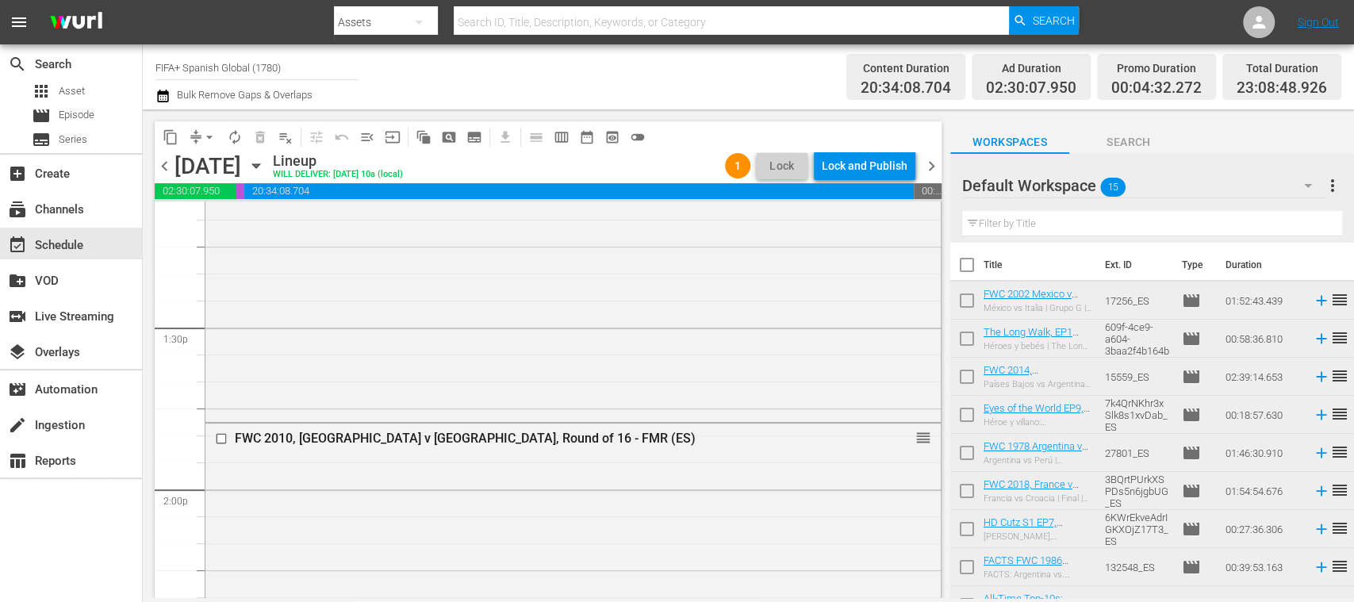
scroll to position [4409, 0]
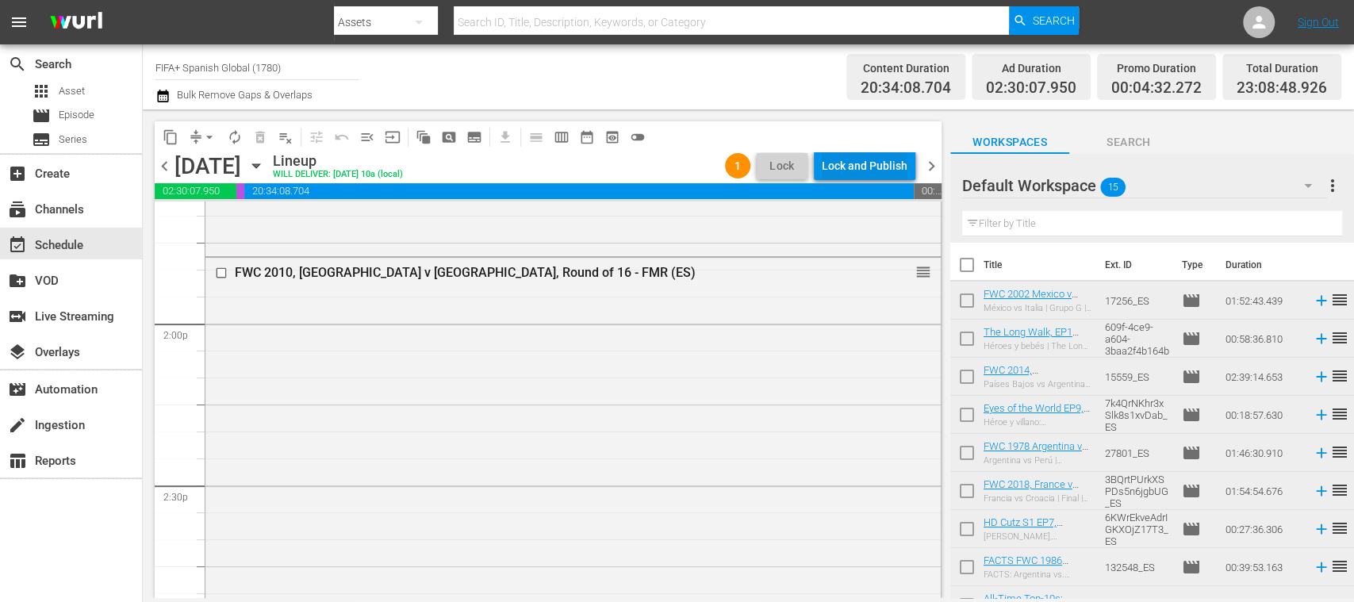
click at [880, 160] on div "Lock and Publish" at bounding box center [865, 166] width 86 height 29
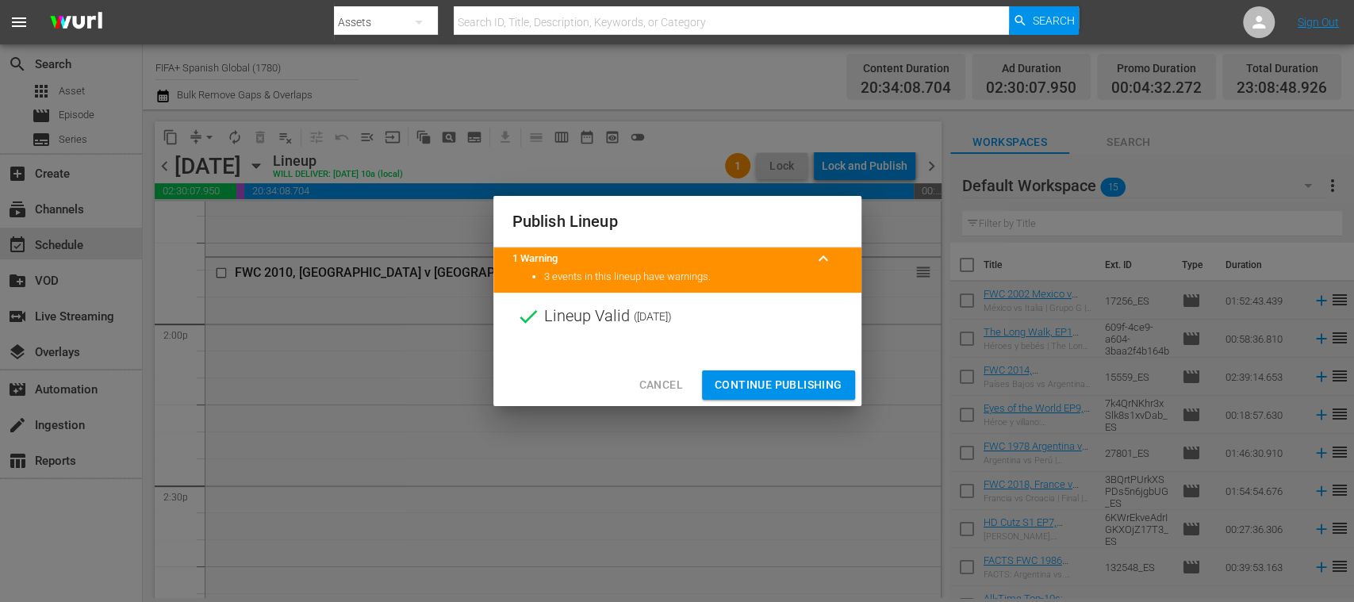
click at [792, 381] on span "Continue Publishing" at bounding box center [779, 385] width 128 height 20
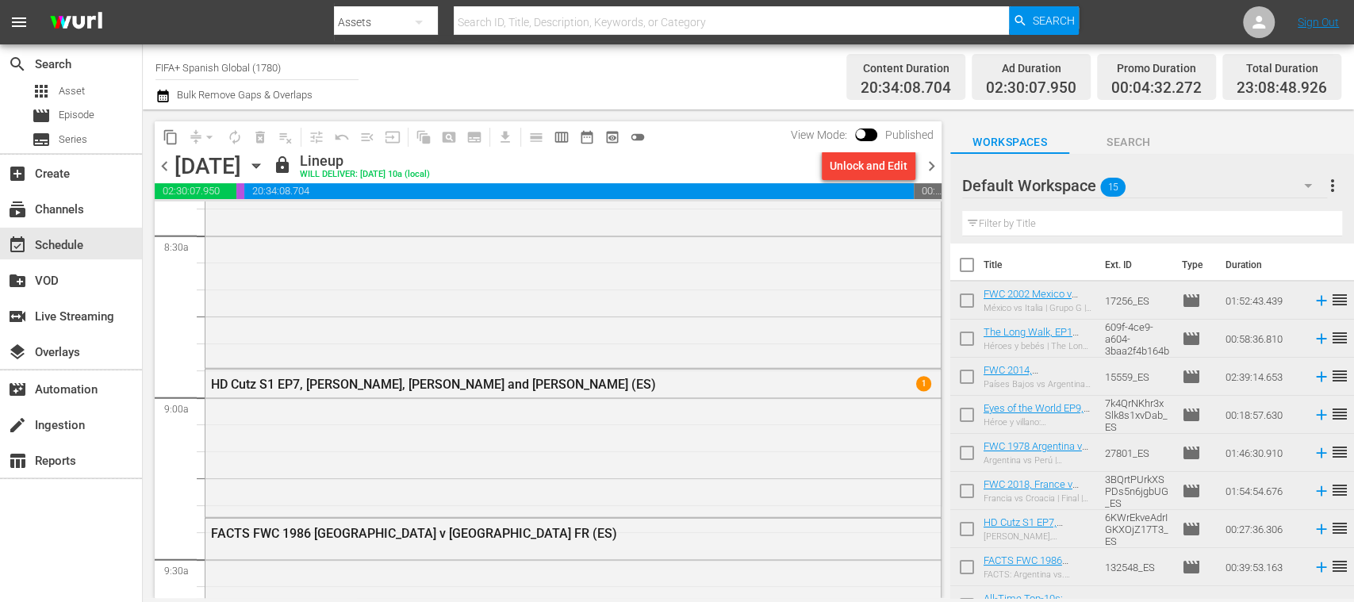
scroll to position [2998, 0]
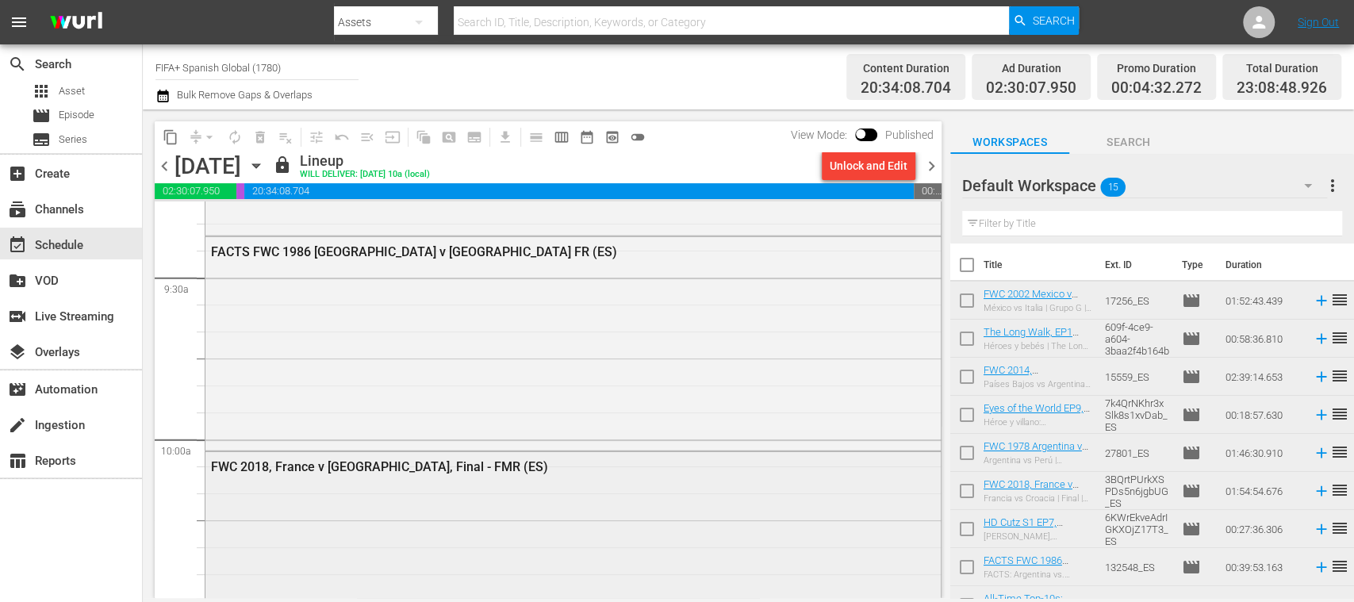
click at [458, 468] on div "FWC 2018, France v [GEOGRAPHIC_DATA], Final - FMR (ES)" at bounding box center [530, 466] width 639 height 15
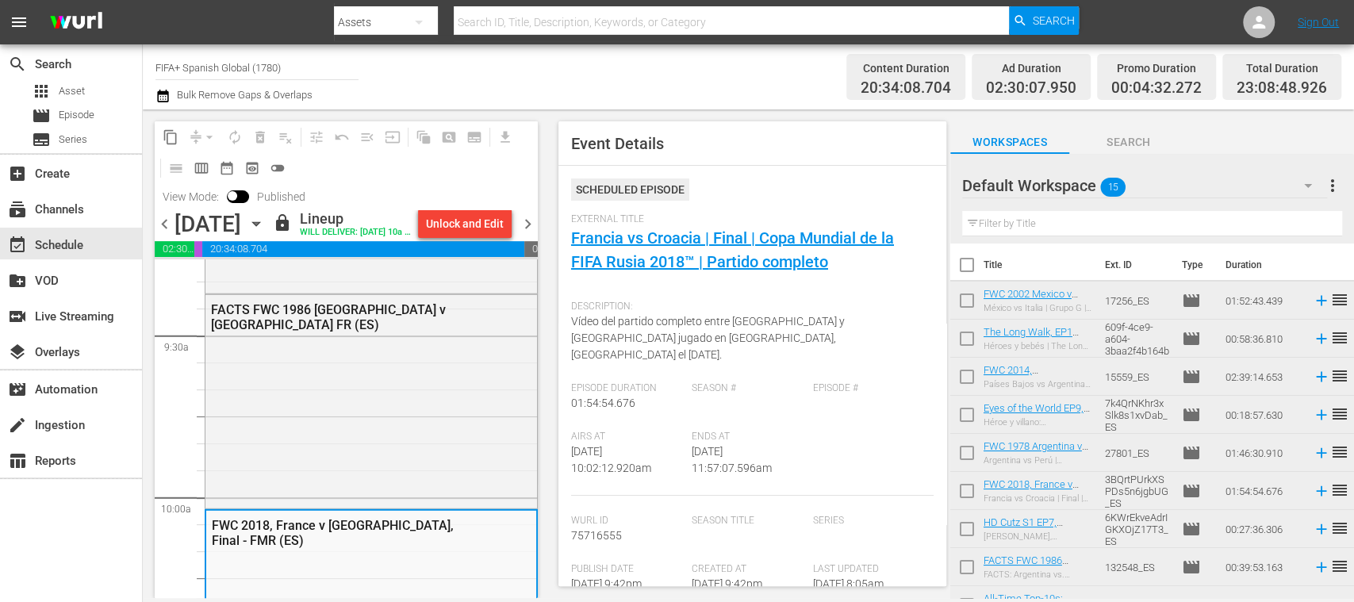
click at [165, 233] on span "chevron_left" at bounding box center [165, 224] width 20 height 20
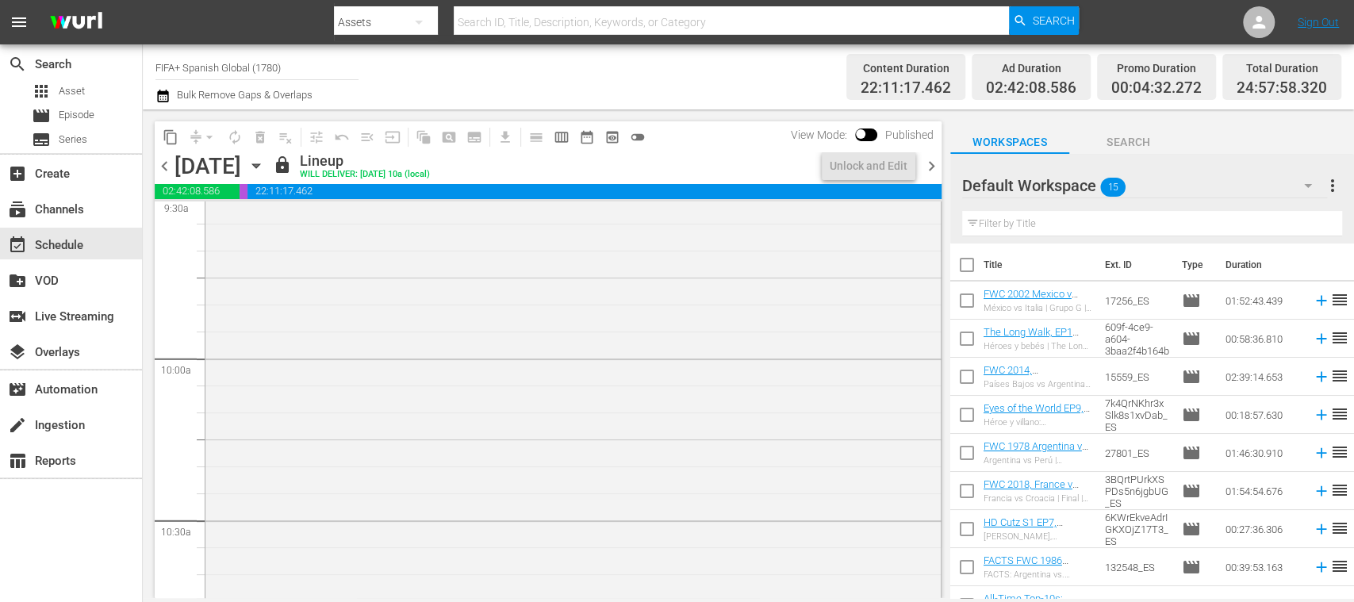
scroll to position [2944, 0]
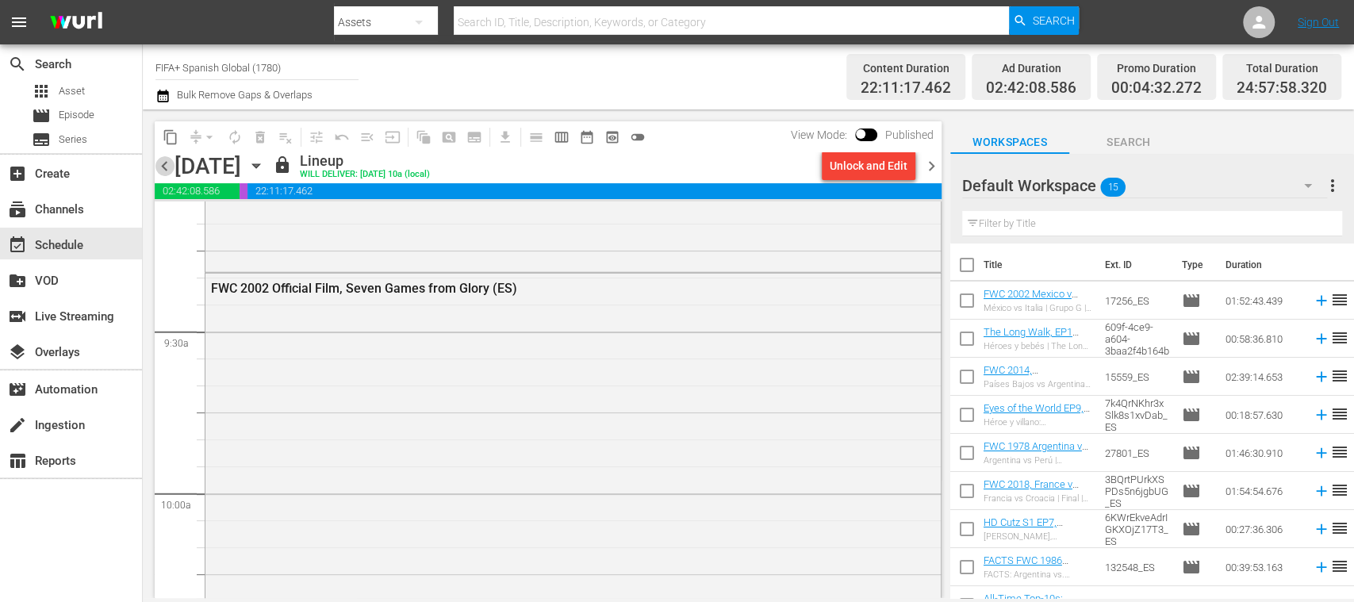
click at [165, 163] on span "chevron_left" at bounding box center [165, 166] width 20 height 20
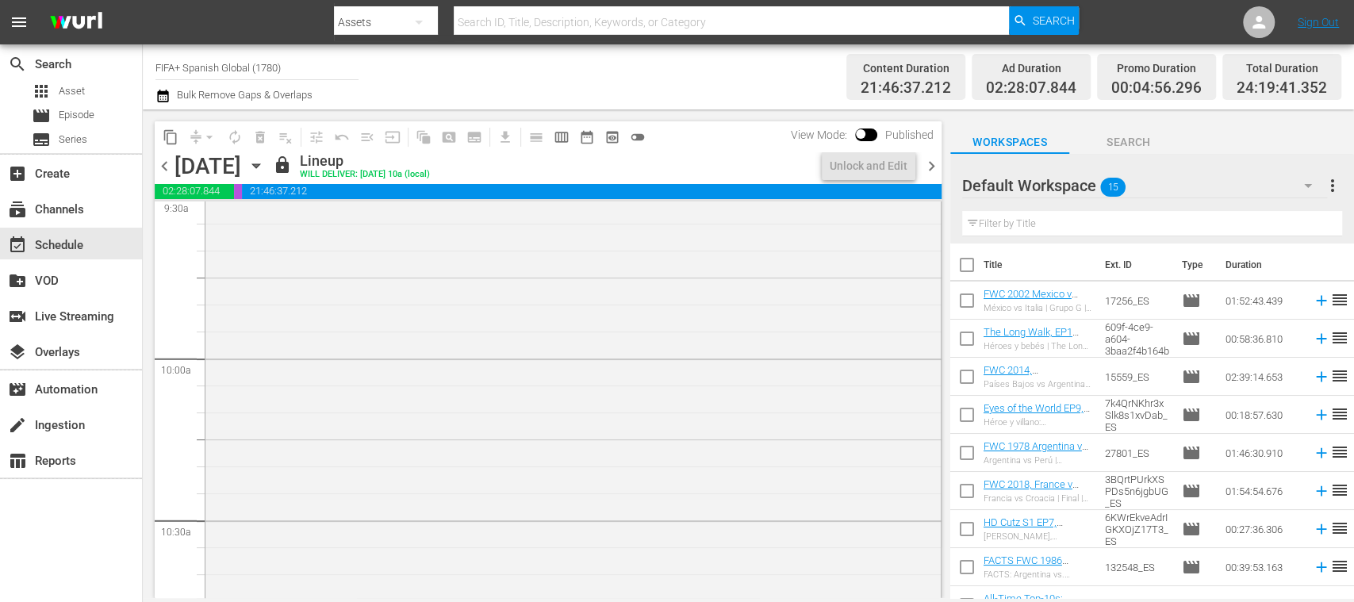
scroll to position [2944, 0]
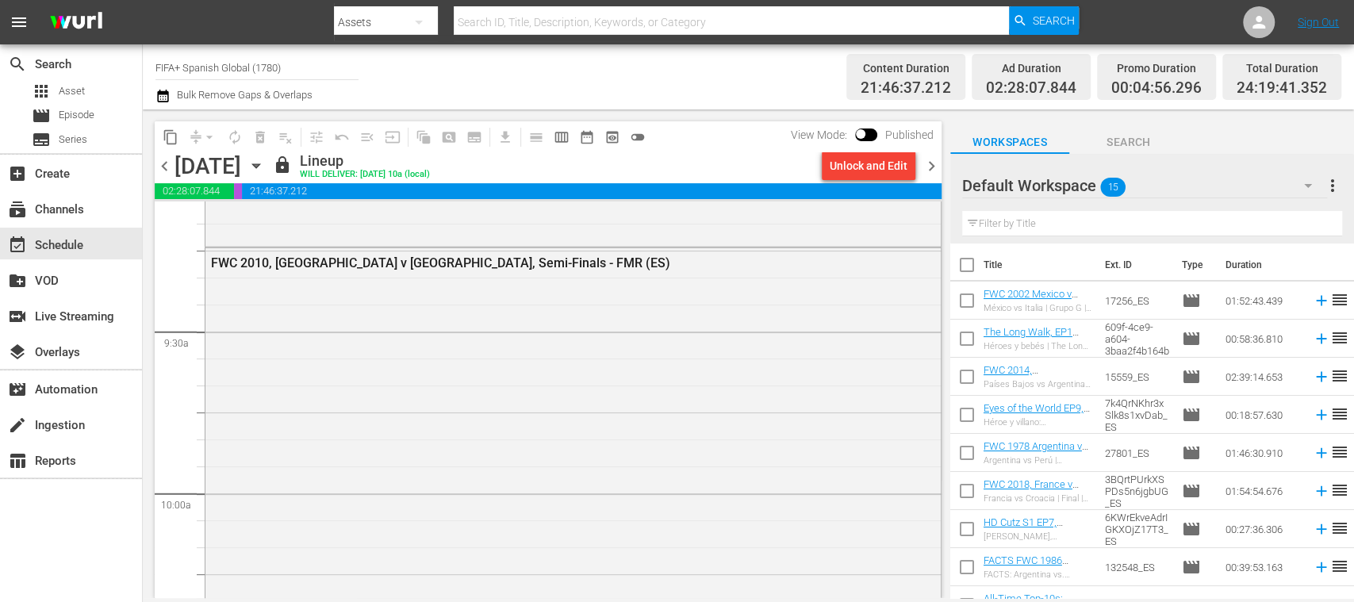
click at [934, 165] on span "chevron_right" at bounding box center [932, 166] width 20 height 20
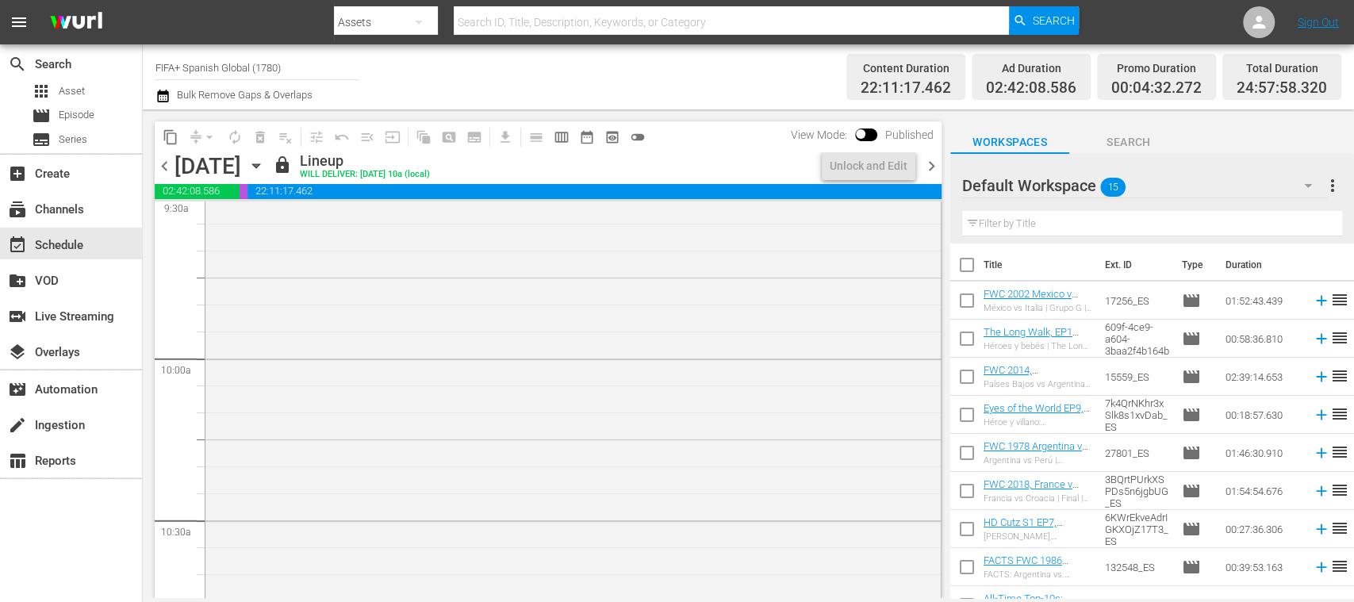
scroll to position [2944, 0]
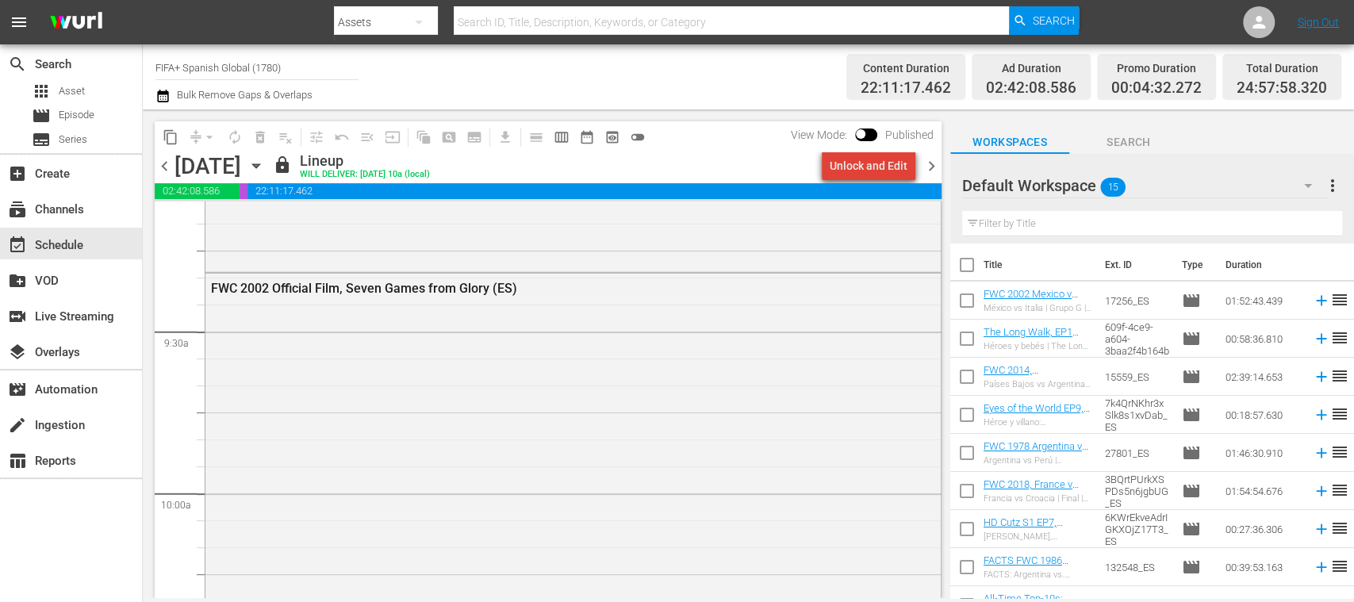
click at [884, 171] on div "Unlock and Edit" at bounding box center [869, 166] width 78 height 29
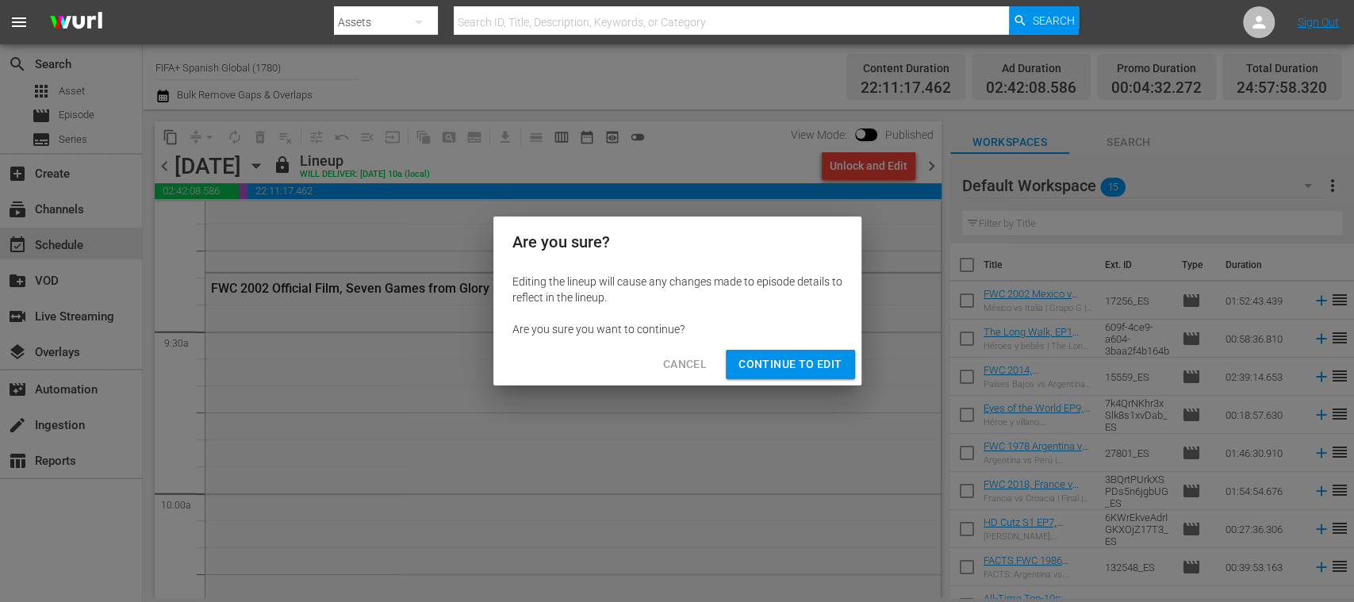
click at [830, 365] on span "Continue to Edit" at bounding box center [789, 365] width 103 height 20
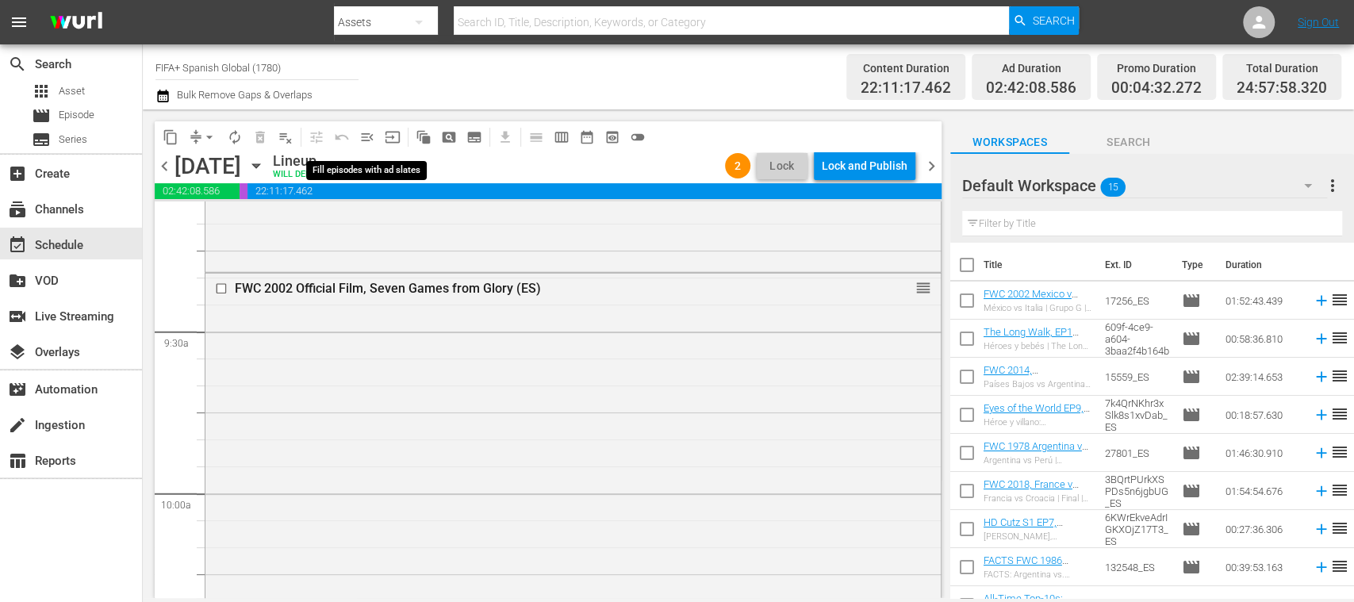
click at [368, 136] on span "menu_open" at bounding box center [367, 137] width 16 height 16
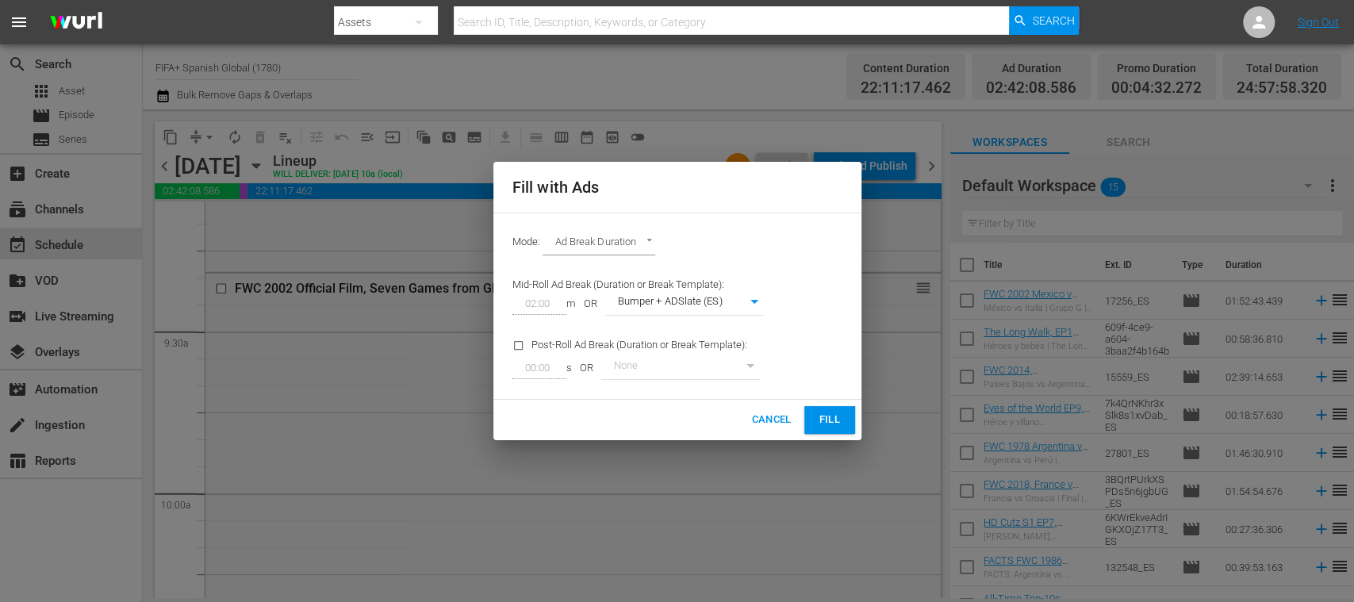
click at [831, 417] on span "Fill" at bounding box center [829, 420] width 25 height 18
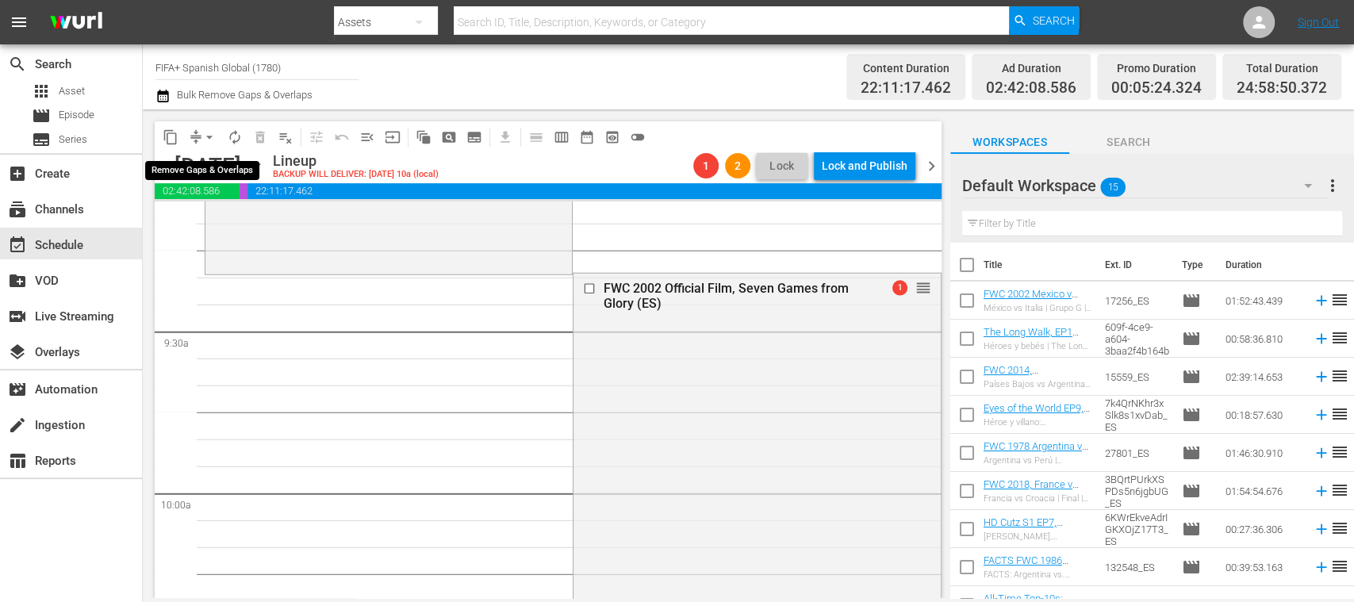
click at [212, 135] on span "arrow_drop_down" at bounding box center [209, 137] width 16 height 16
click at [244, 216] on li "Align to End of Previous Day" at bounding box center [210, 222] width 167 height 26
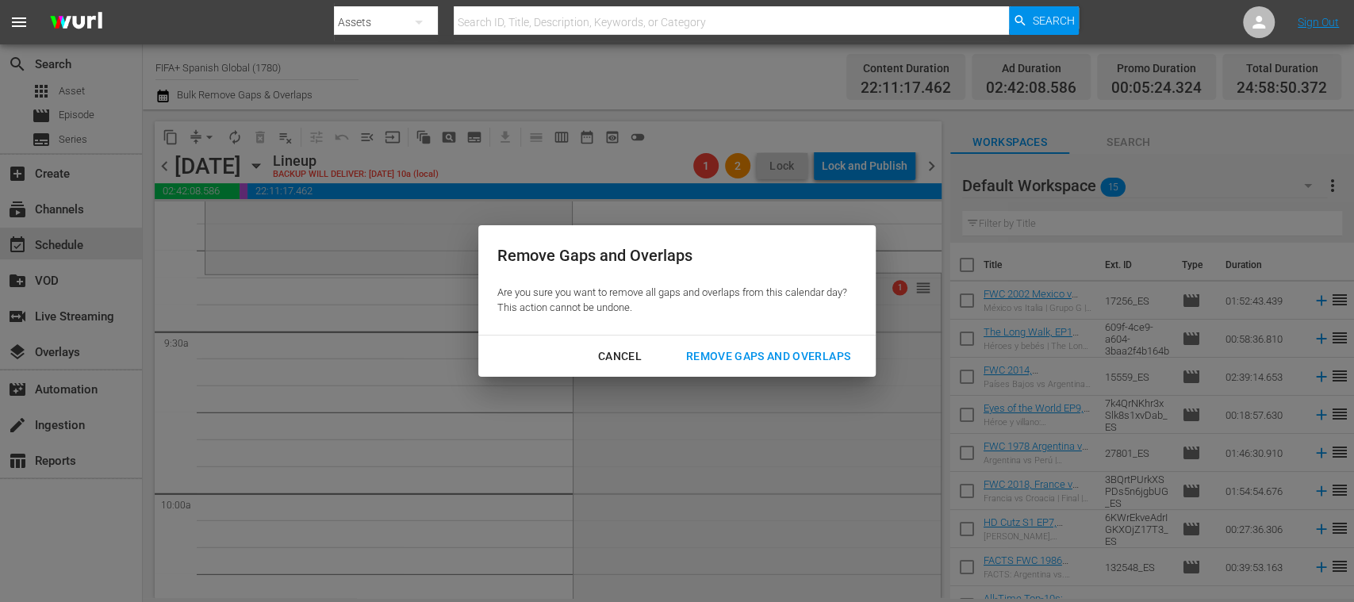
click at [712, 356] on div "Remove Gaps and Overlaps" at bounding box center [768, 357] width 190 height 20
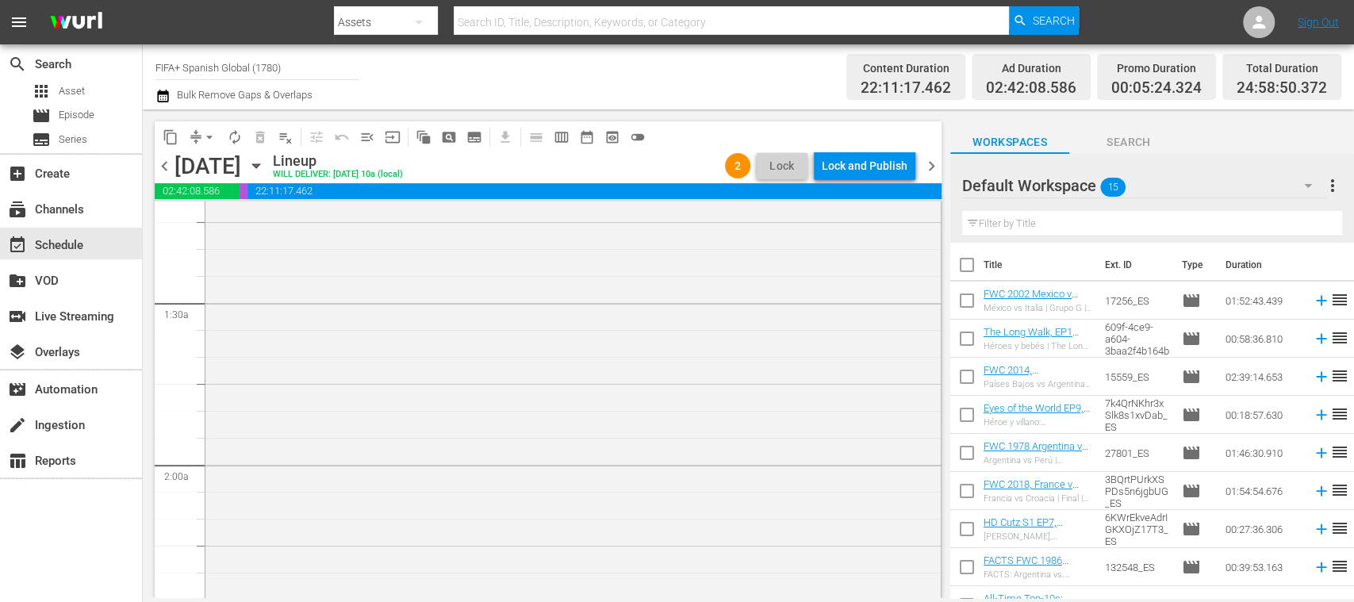
scroll to position [0, 0]
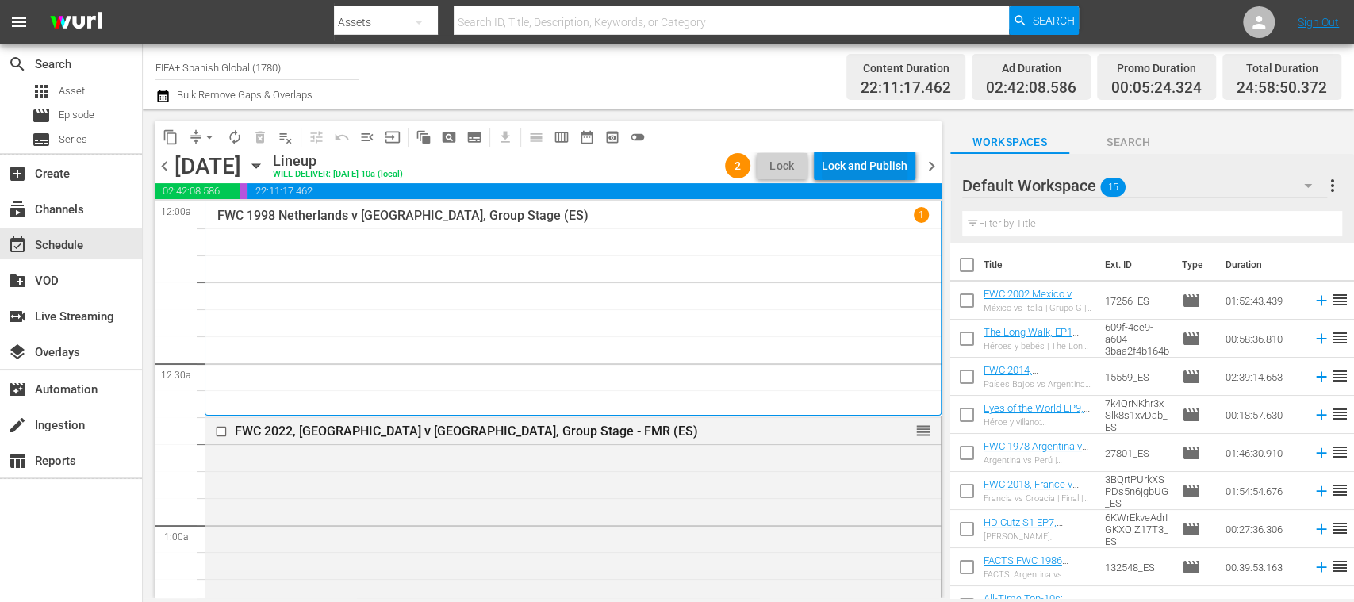
click at [887, 170] on div "Lock and Publish" at bounding box center [865, 166] width 86 height 29
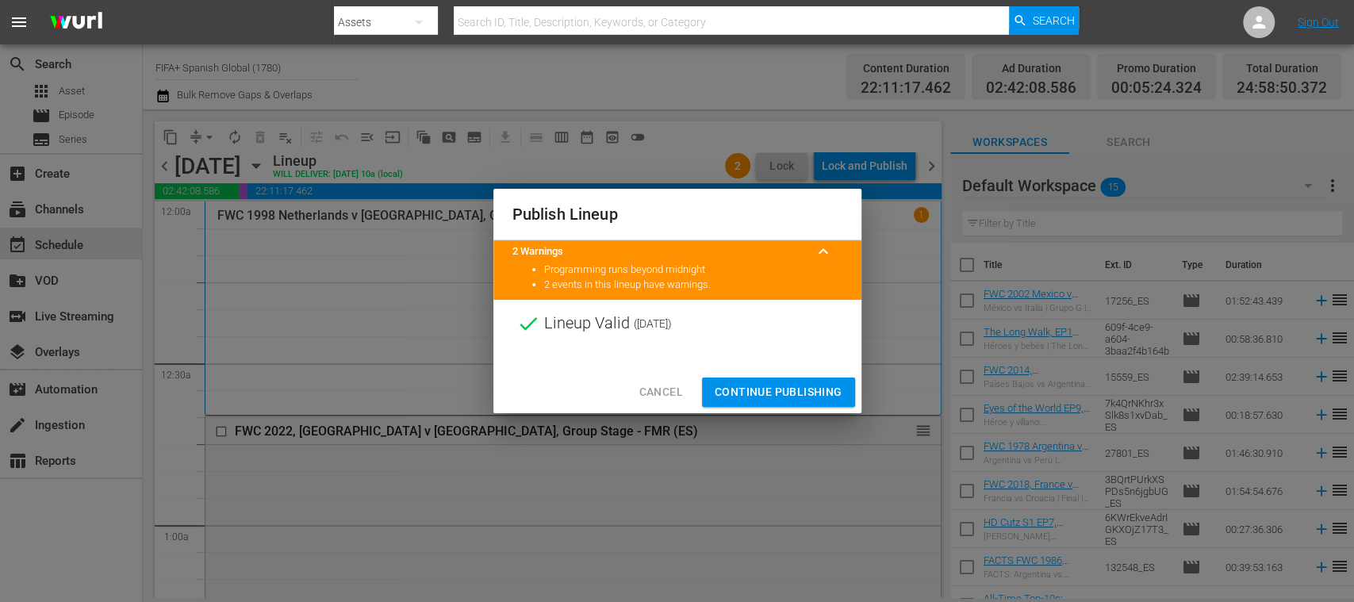
click at [793, 386] on span "Continue Publishing" at bounding box center [779, 392] width 128 height 20
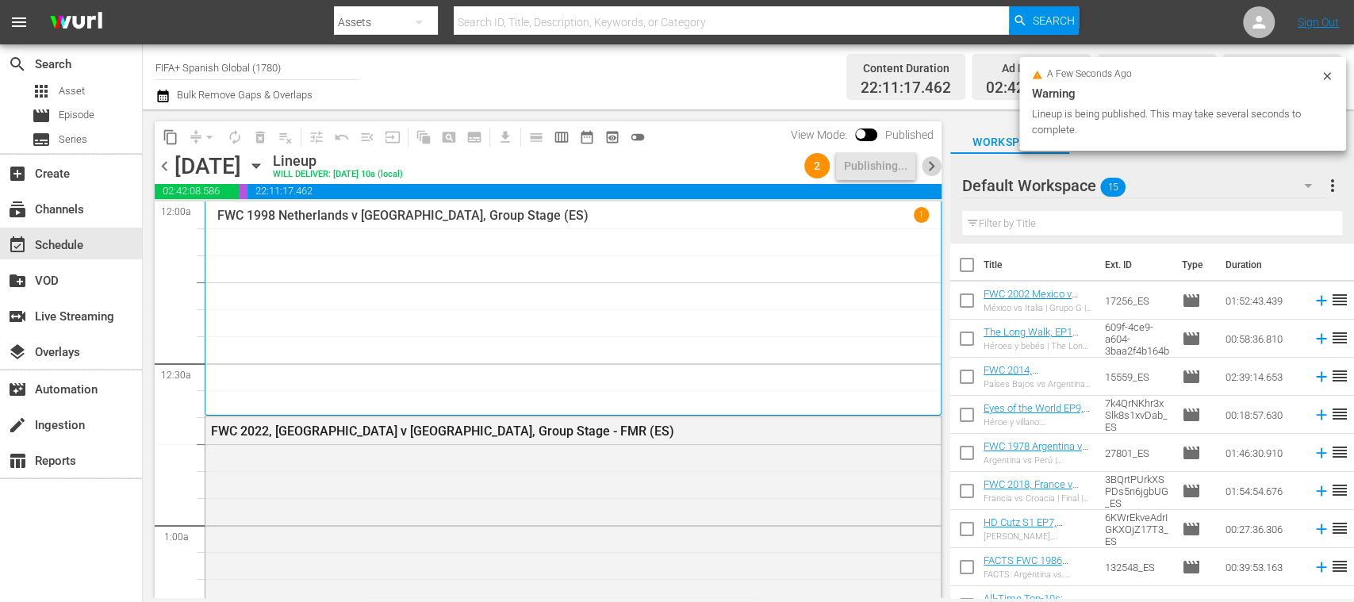
click at [933, 165] on span "chevron_right" at bounding box center [932, 166] width 20 height 20
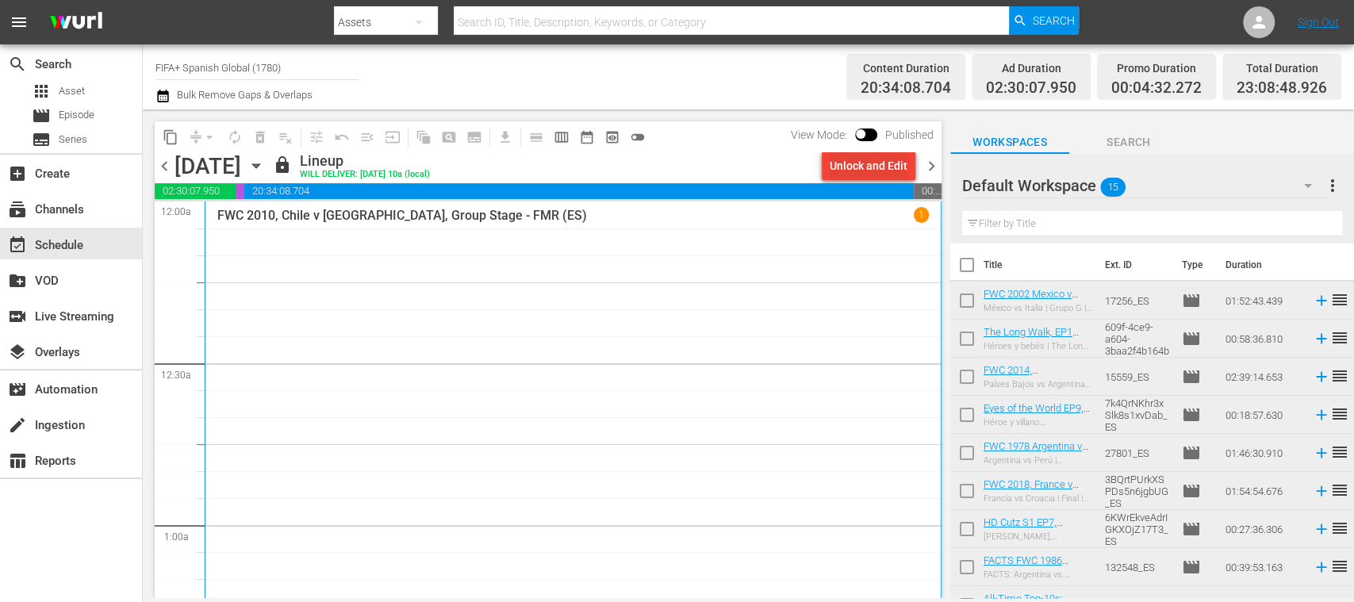
click at [880, 169] on div "Unlock and Edit" at bounding box center [869, 166] width 78 height 29
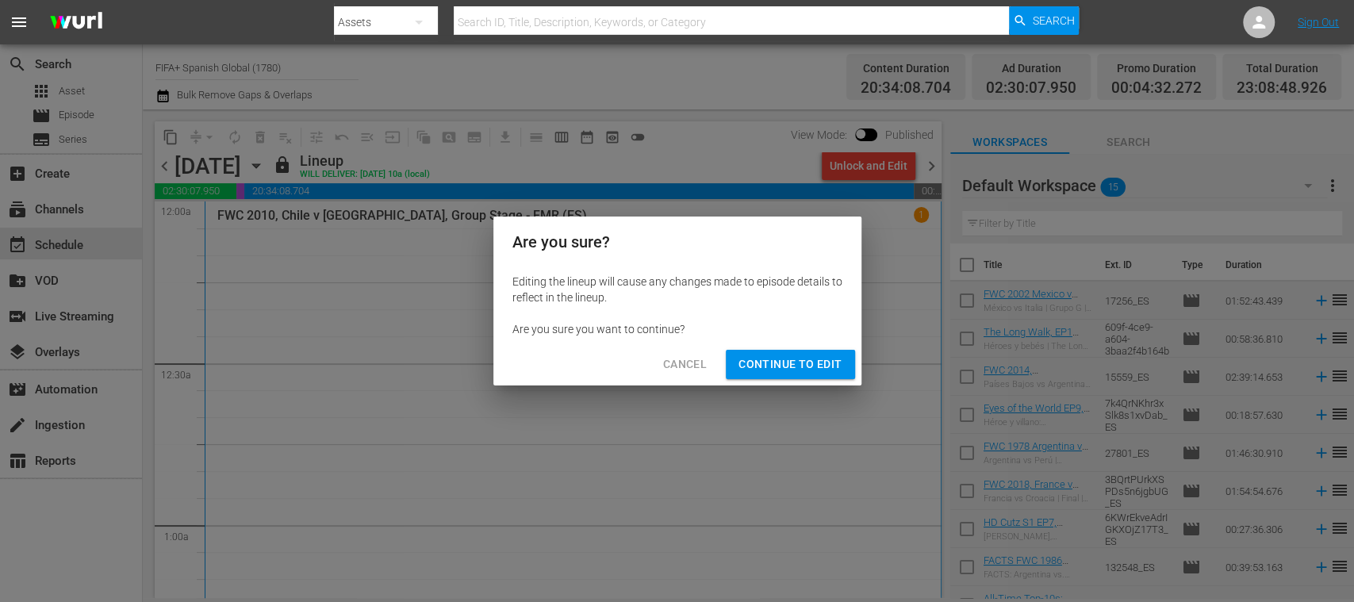
click at [814, 368] on span "Continue to Edit" at bounding box center [789, 365] width 103 height 20
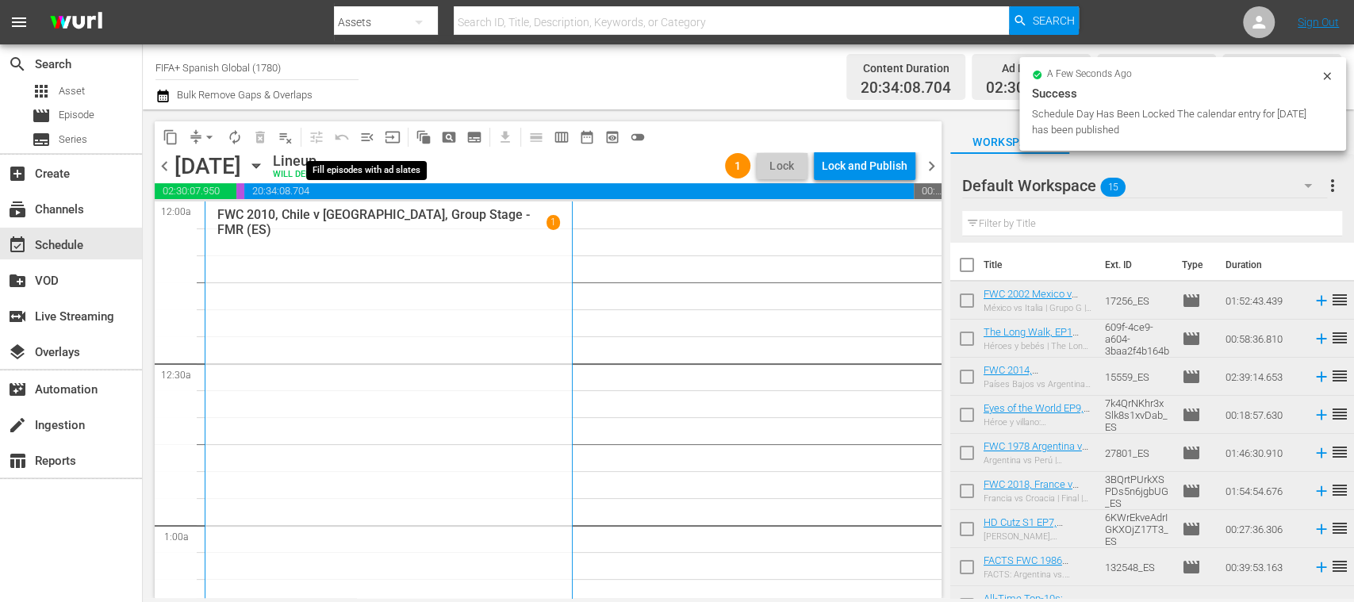
click at [366, 138] on span "menu_open" at bounding box center [367, 137] width 16 height 16
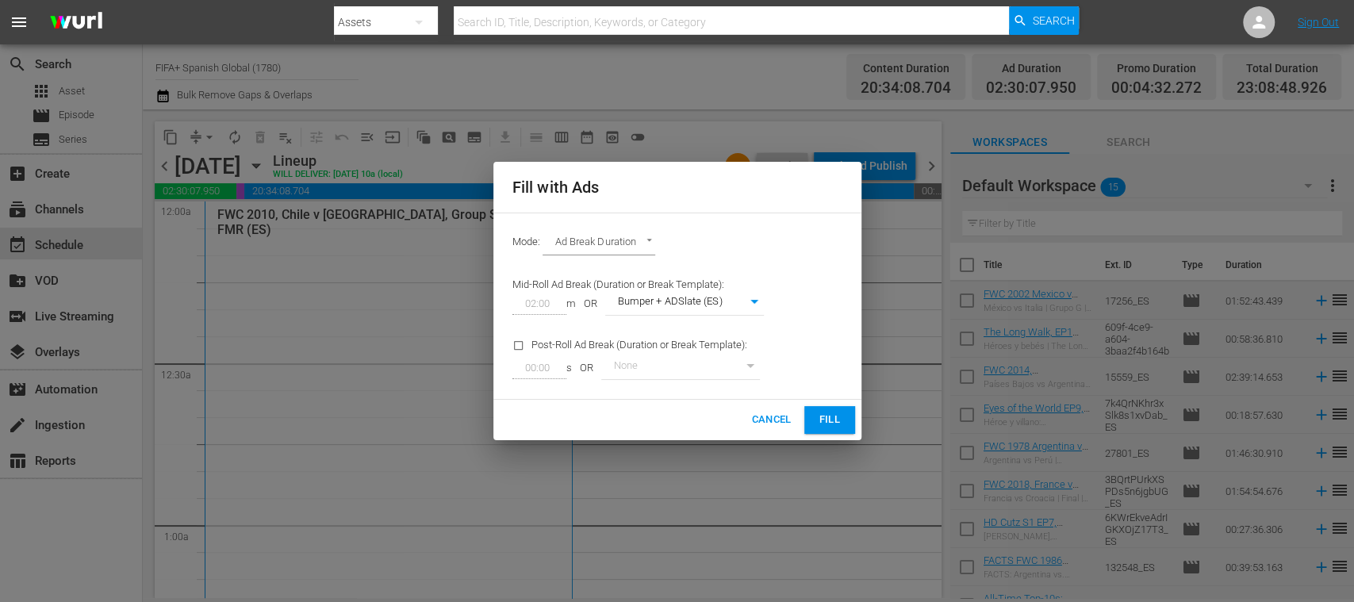
click at [823, 417] on span "Fill" at bounding box center [829, 420] width 25 height 18
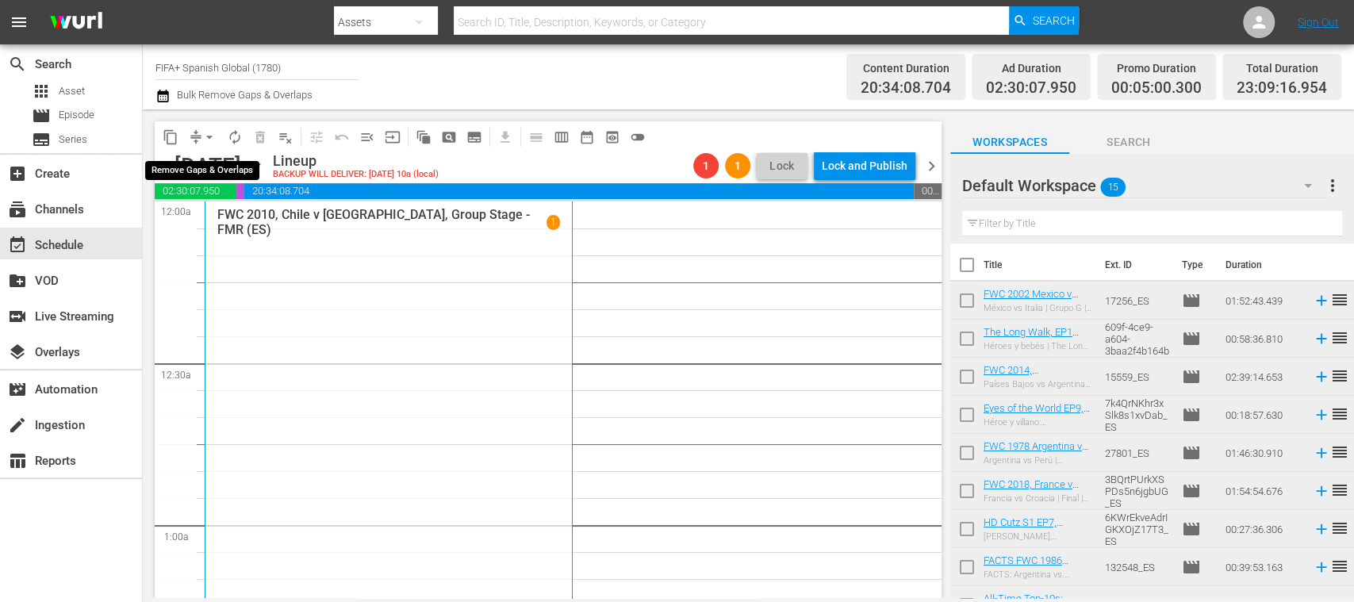
click at [209, 136] on span "arrow_drop_down" at bounding box center [209, 137] width 16 height 16
click at [251, 219] on li "Align to End of Previous Day" at bounding box center [210, 222] width 167 height 26
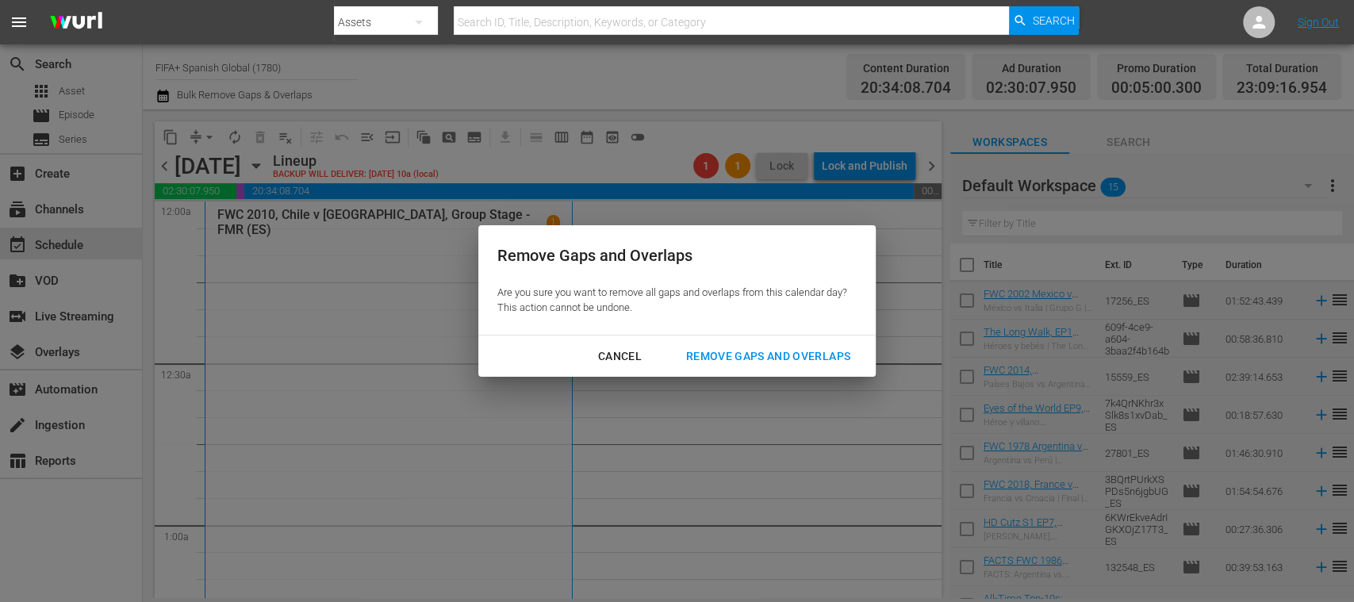
click at [715, 360] on div "Remove Gaps and Overlaps" at bounding box center [768, 357] width 190 height 20
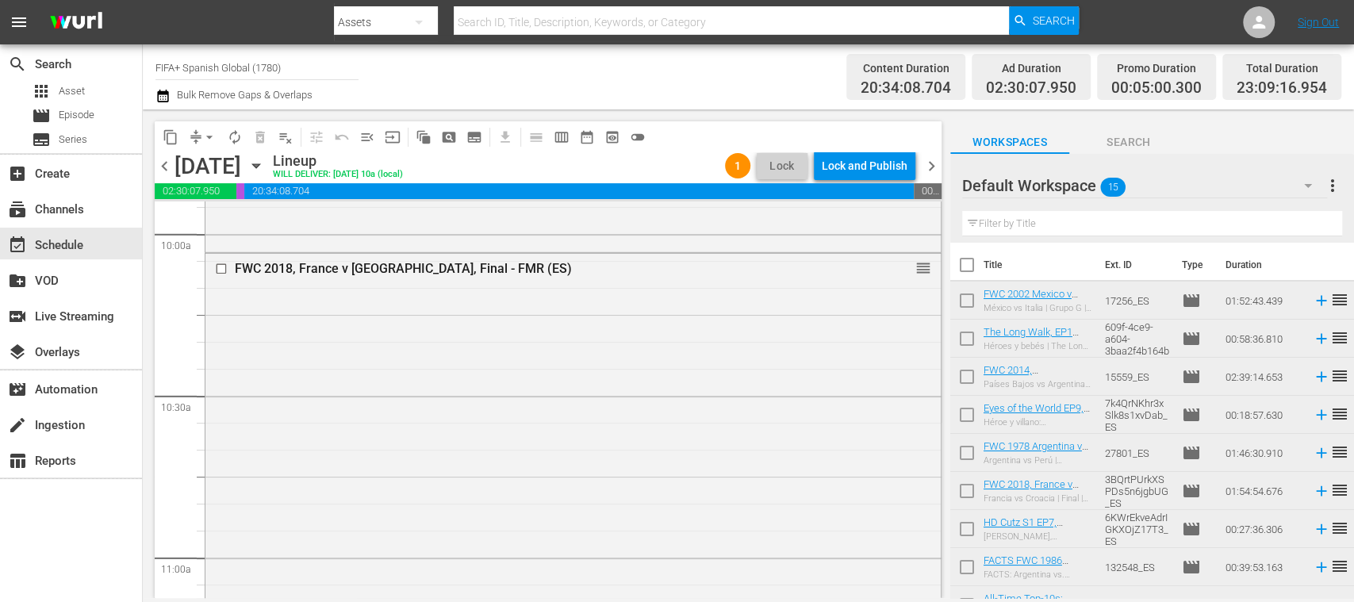
scroll to position [3168, 0]
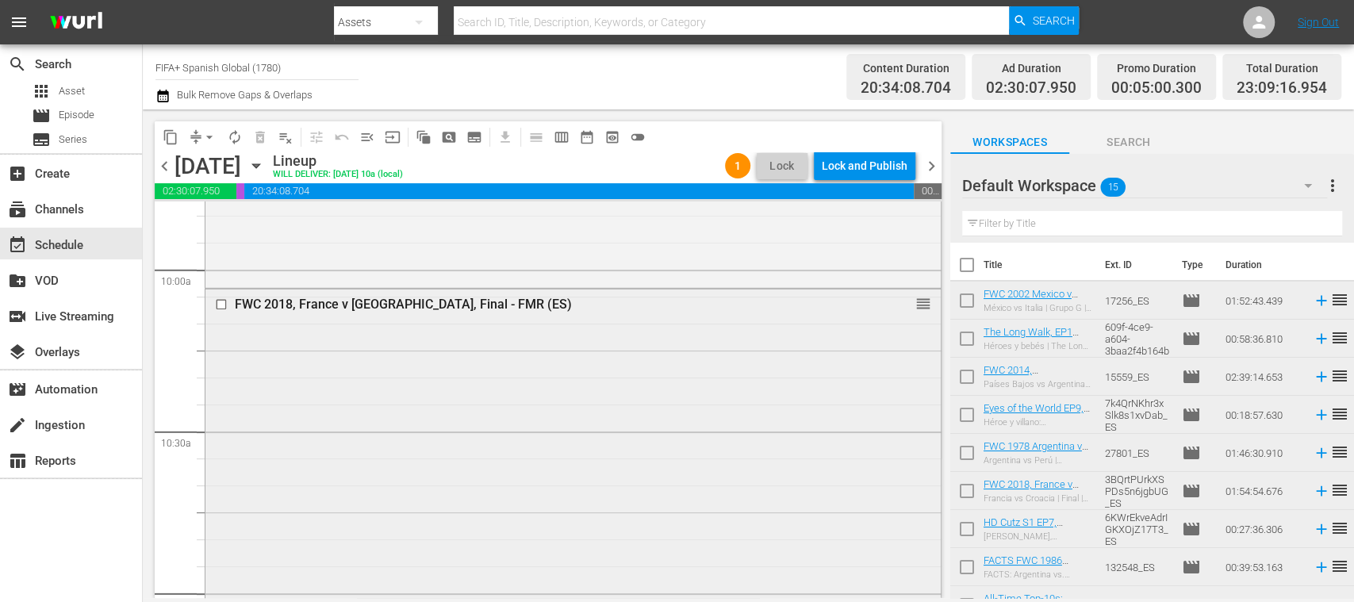
click at [654, 357] on div "FWC 2018, France v [GEOGRAPHIC_DATA], Final - FMR (ES) reorder" at bounding box center [572, 597] width 735 height 615
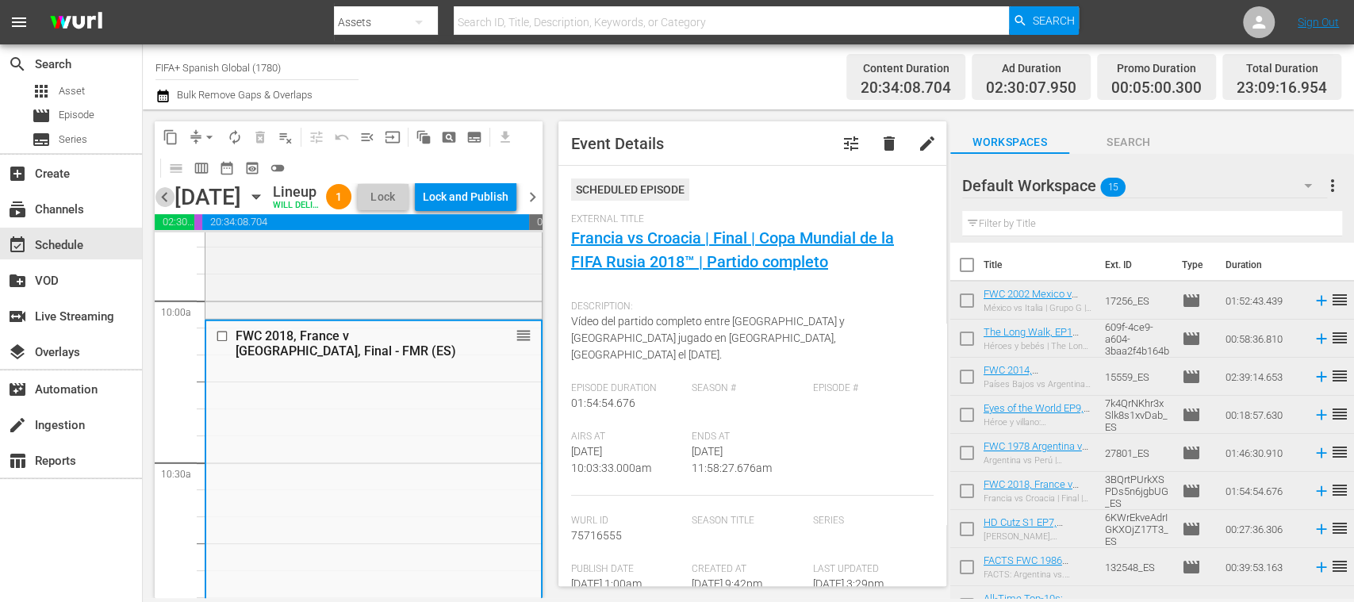
click at [167, 207] on span "chevron_left" at bounding box center [165, 197] width 20 height 20
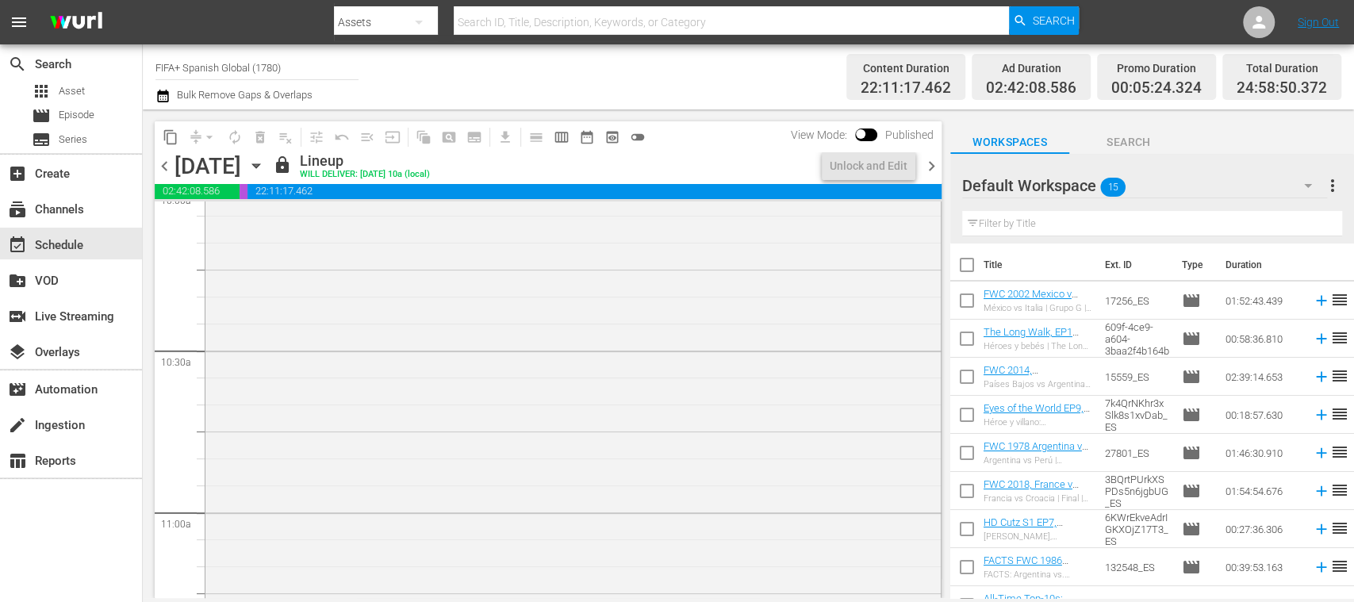
scroll to position [3114, 0]
click at [931, 168] on span "chevron_right" at bounding box center [932, 166] width 20 height 20
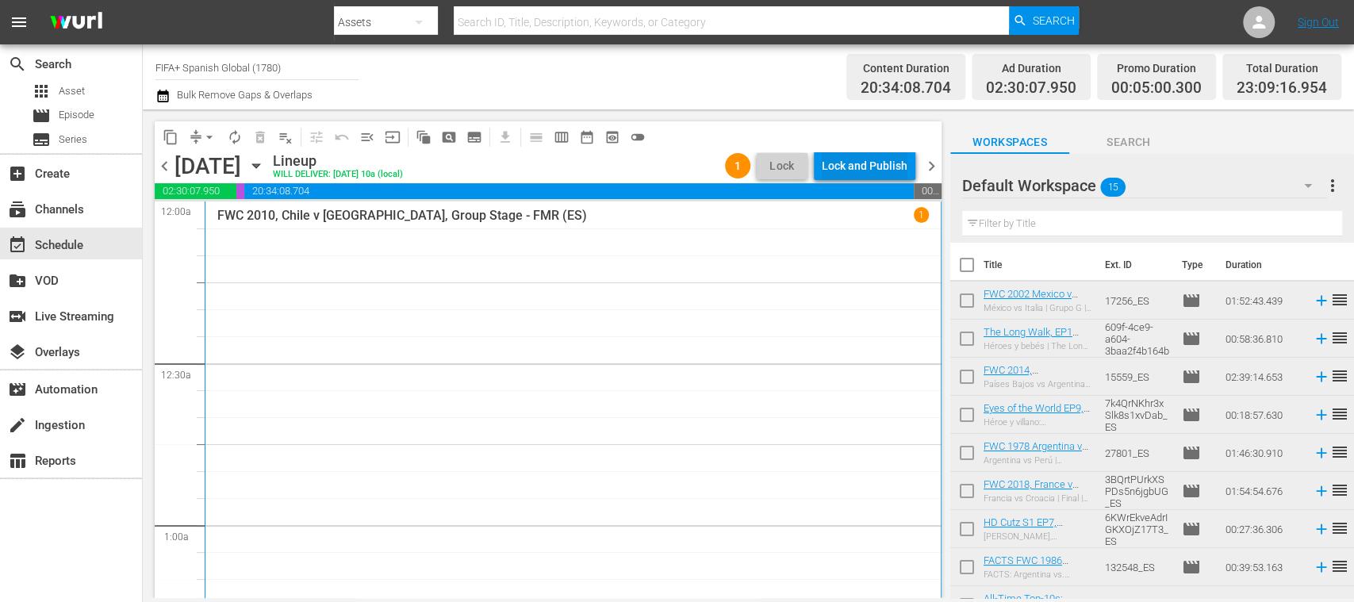
click at [889, 168] on div "Lock and Publish" at bounding box center [865, 166] width 86 height 29
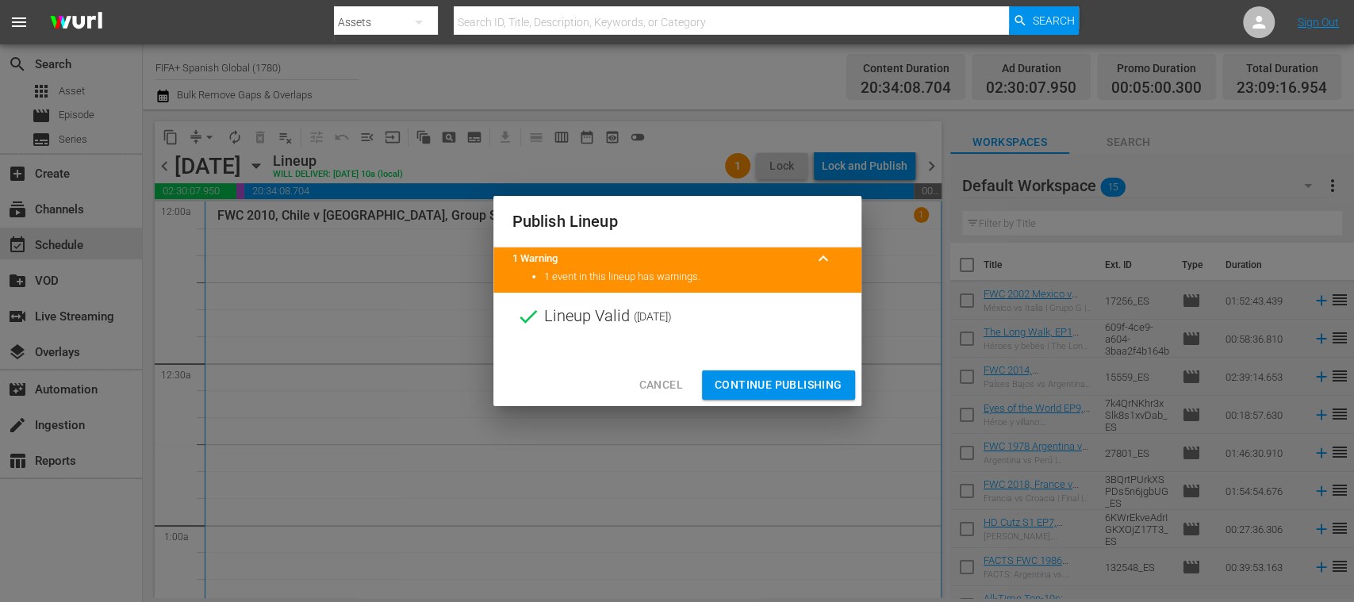
click at [795, 381] on span "Continue Publishing" at bounding box center [779, 385] width 128 height 20
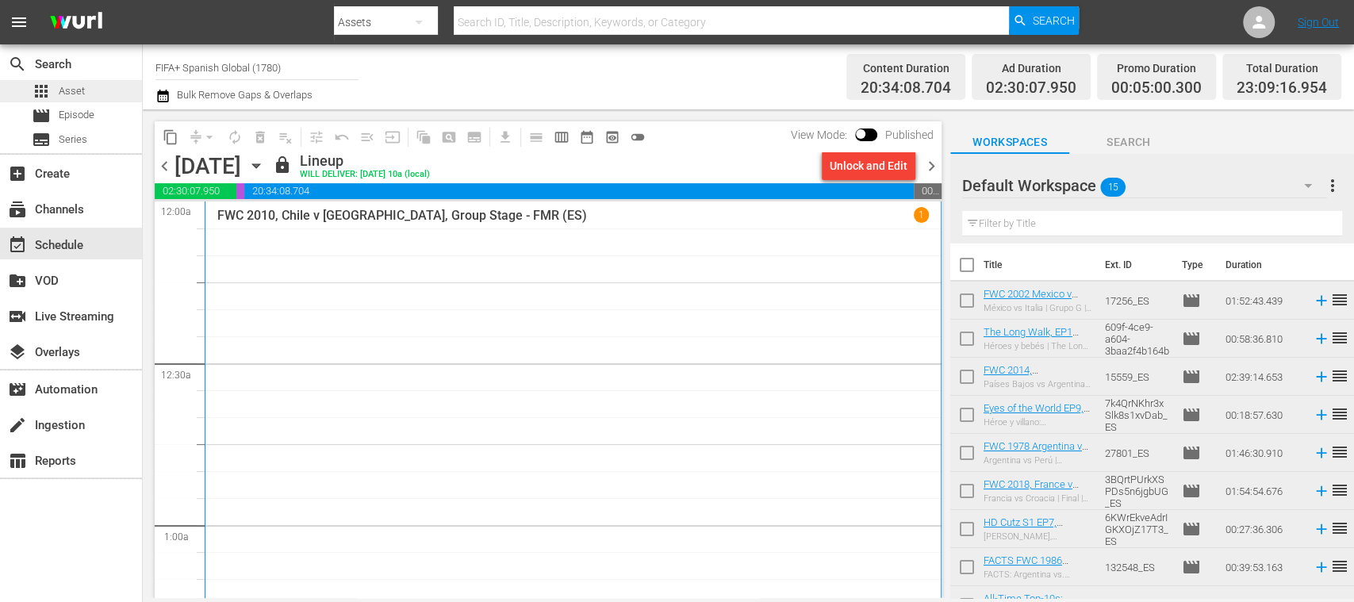
click at [68, 93] on span "Asset" at bounding box center [72, 91] width 26 height 16
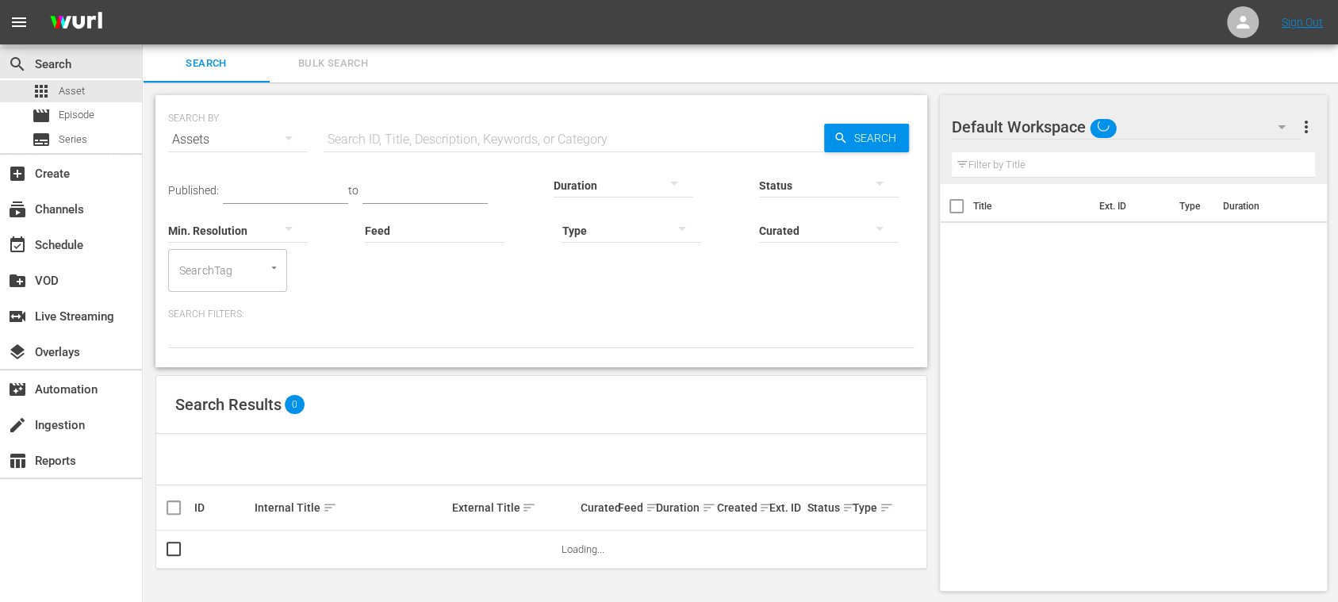
click at [343, 137] on input "text" at bounding box center [574, 140] width 501 height 38
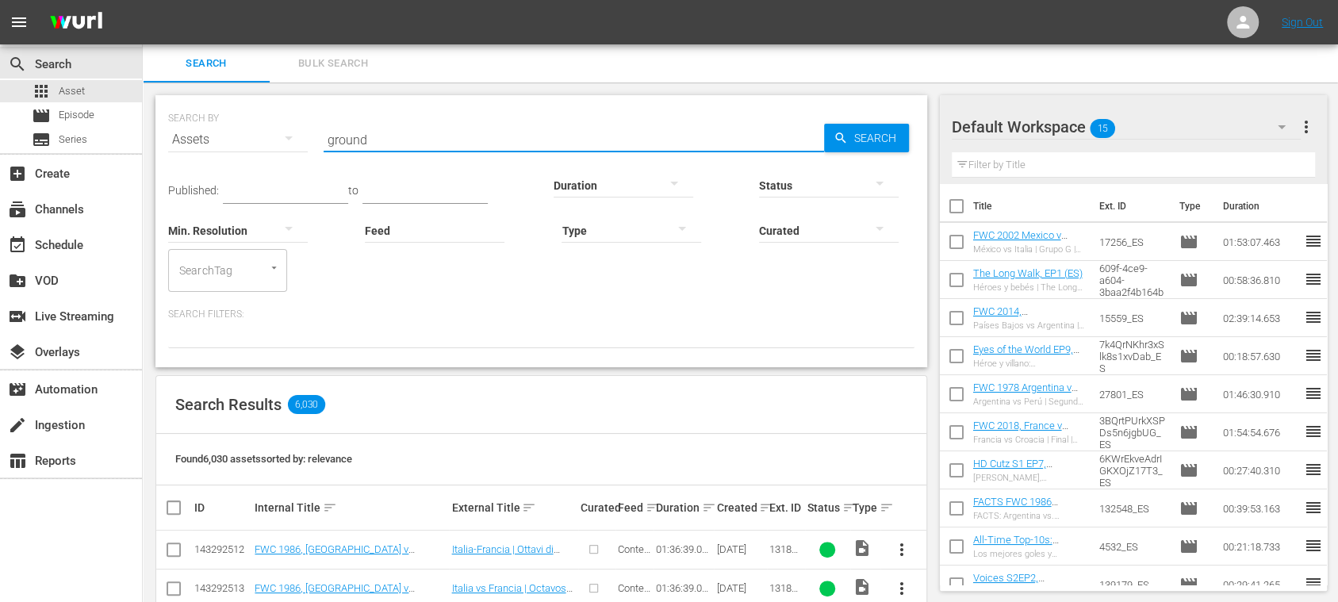
type input "ground"
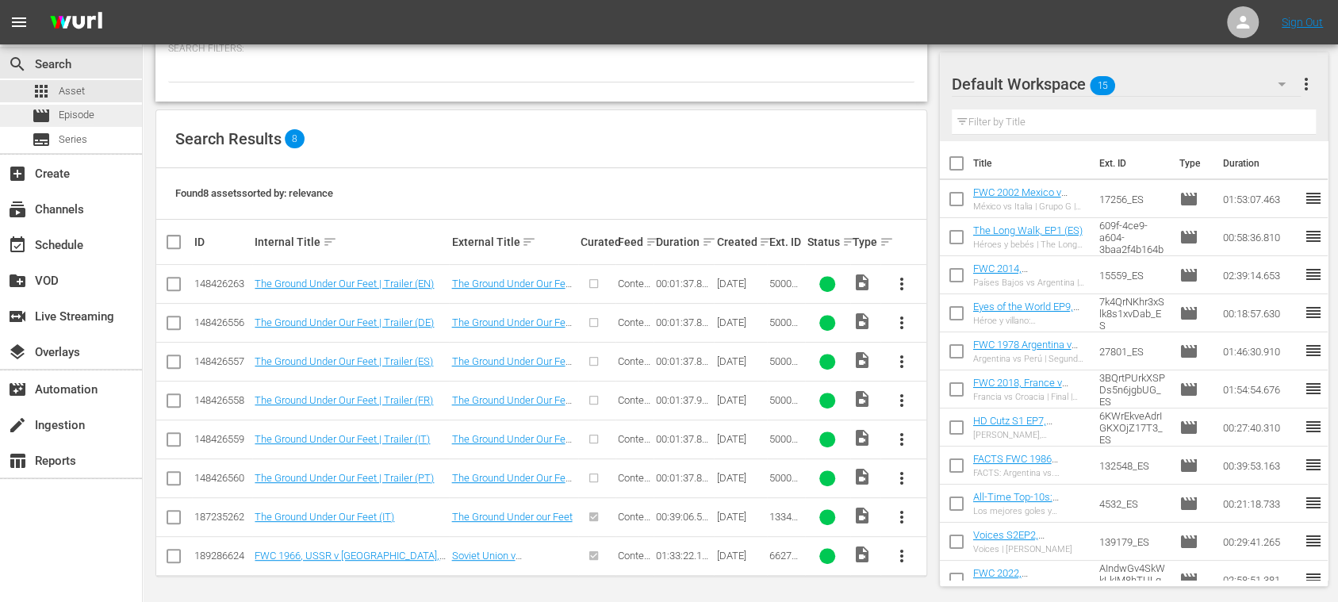
click at [73, 113] on span "Episode" at bounding box center [77, 115] width 36 height 16
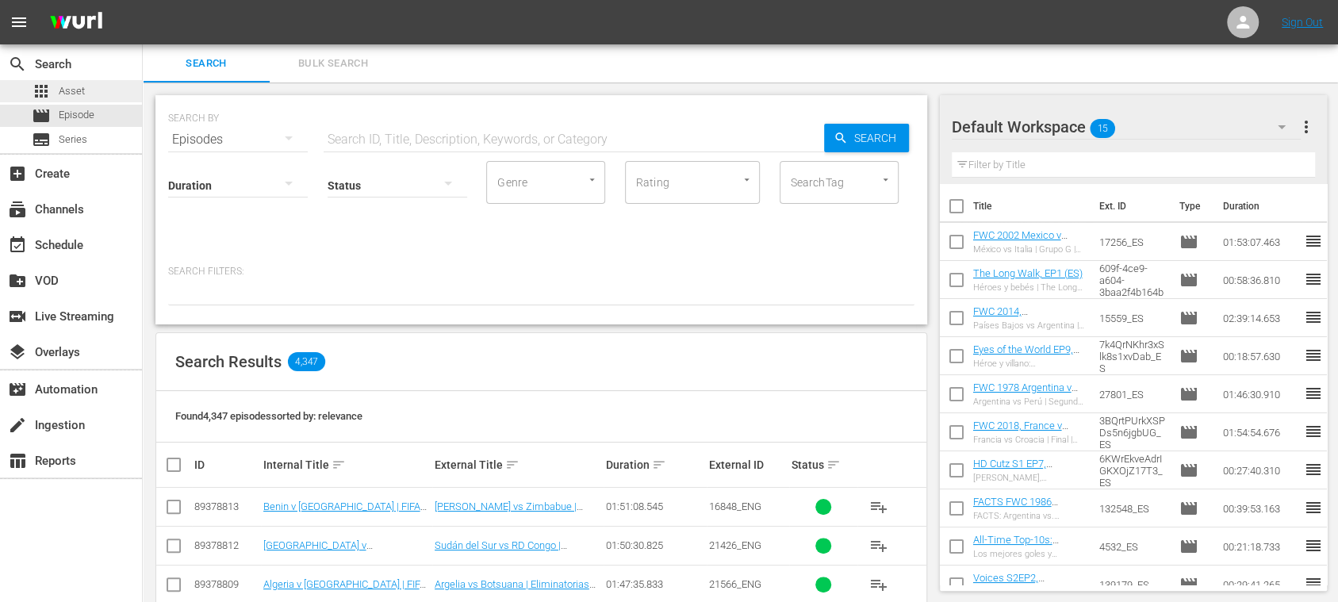
click at [76, 93] on span "Asset" at bounding box center [72, 91] width 26 height 16
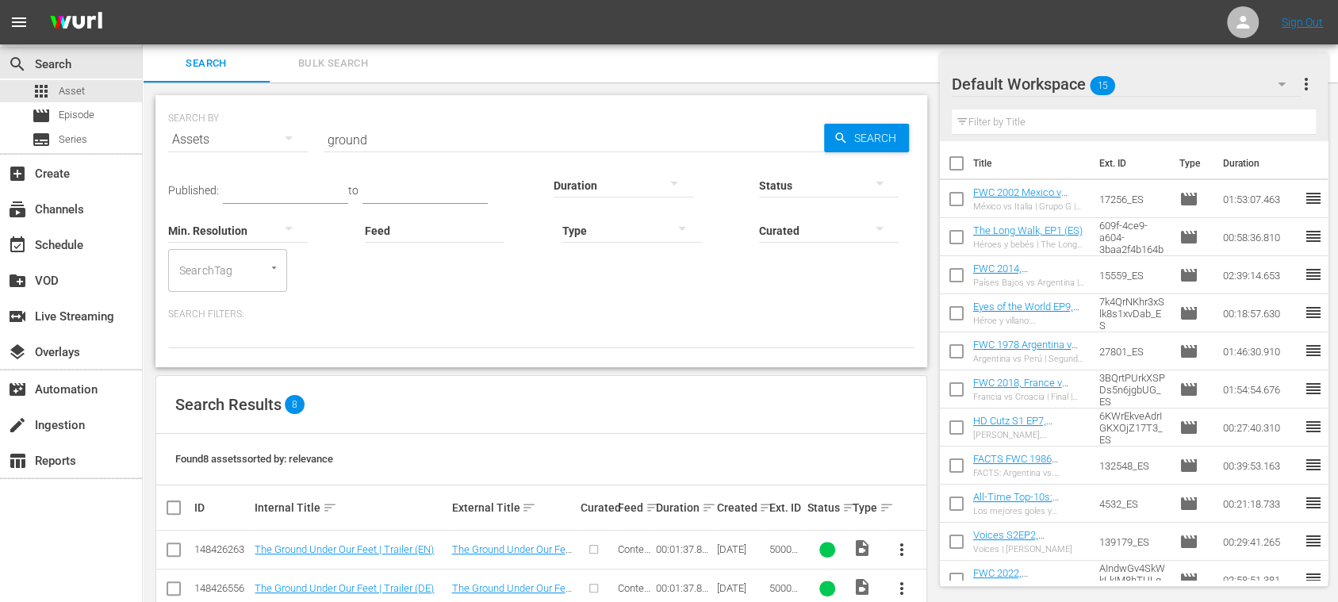
scroll to position [266, 0]
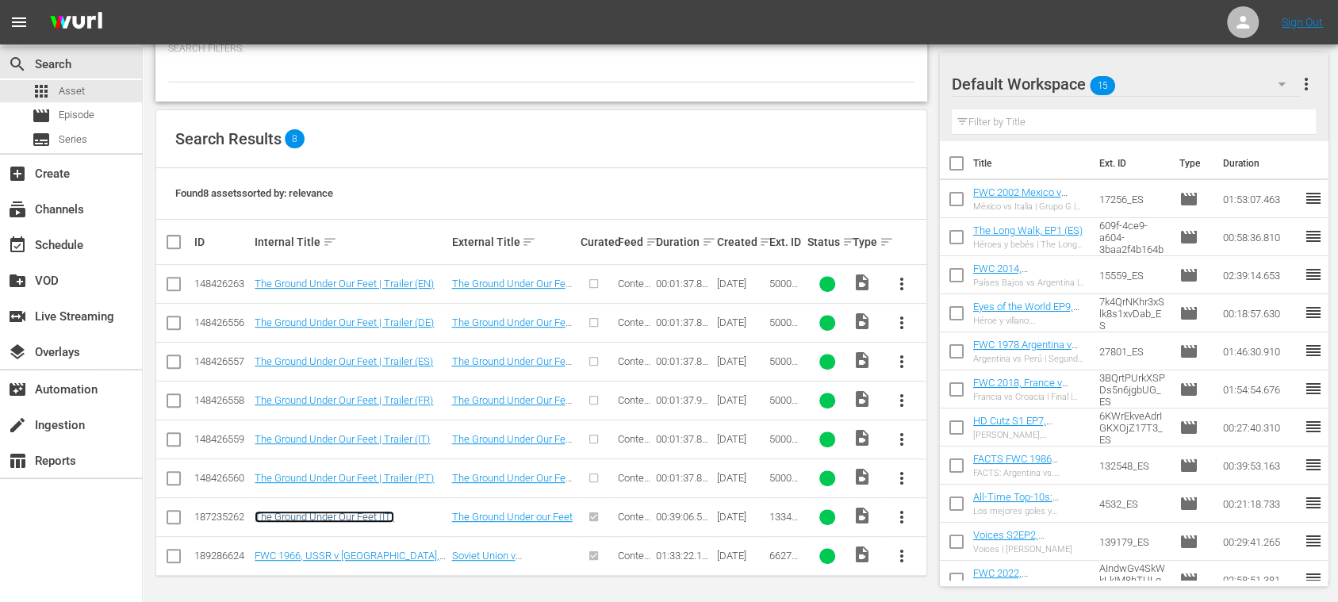
click at [363, 516] on link "The Ground Under Our Feet (IT)" at bounding box center [325, 517] width 140 height 12
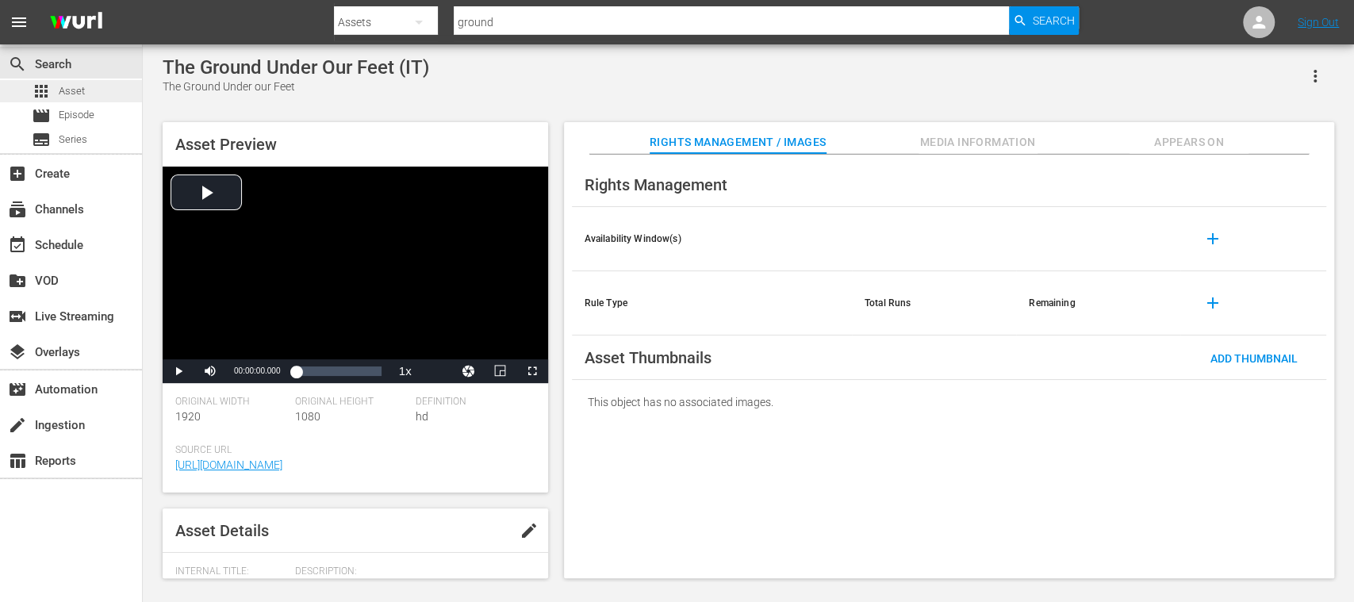
click at [76, 89] on span "Asset" at bounding box center [72, 91] width 26 height 16
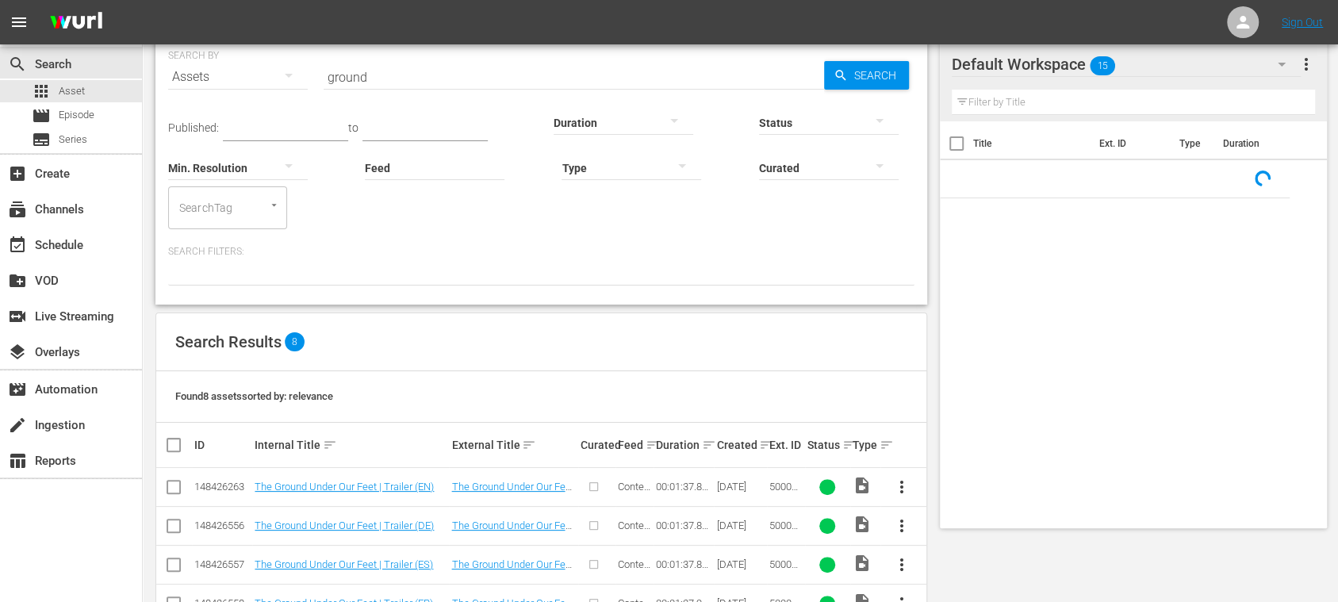
scroll to position [266, 0]
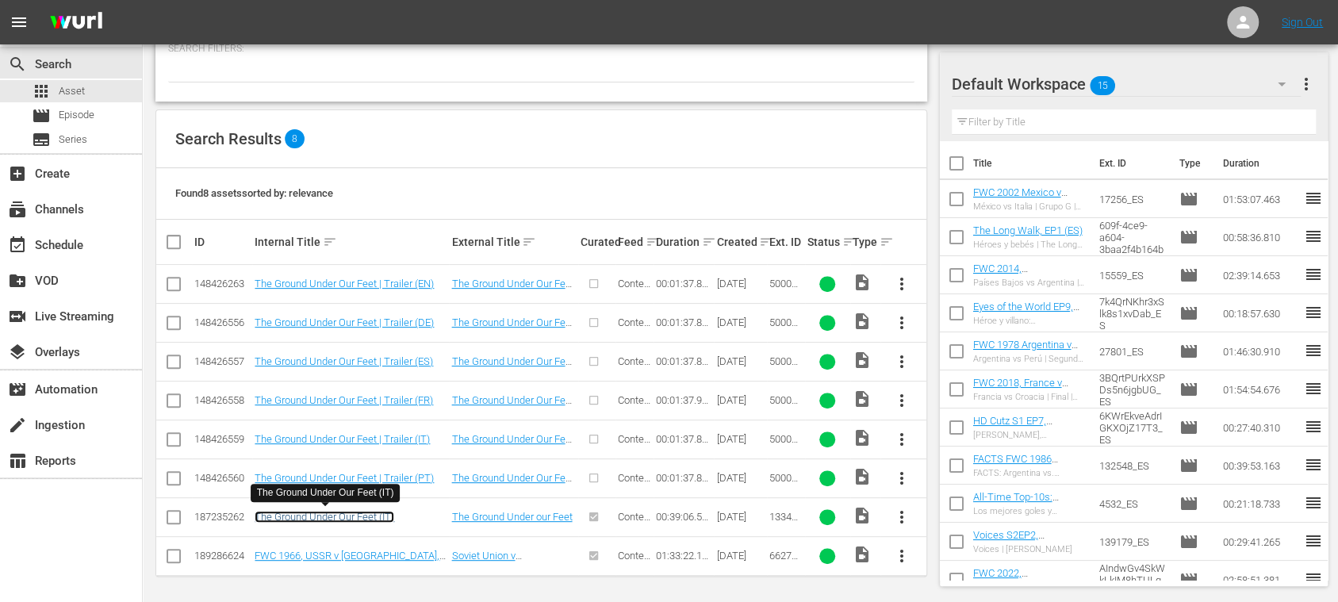
click at [381, 512] on link "The Ground Under Our Feet (IT)" at bounding box center [325, 517] width 140 height 12
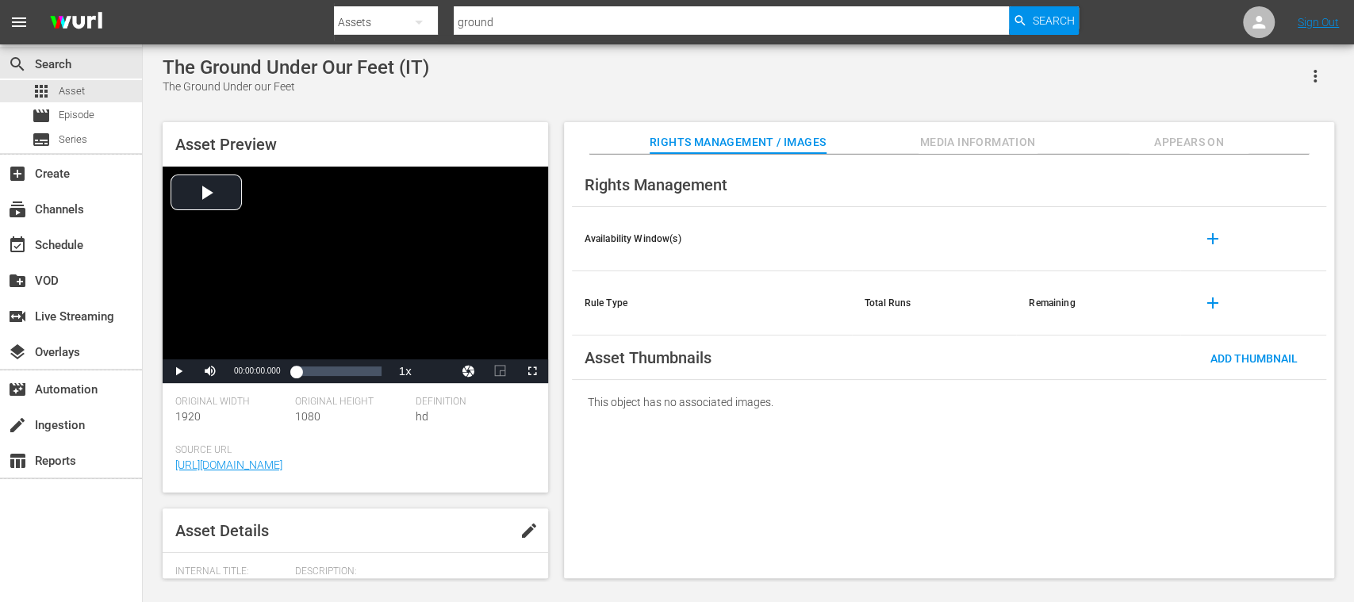
click at [1217, 140] on span "Appears On" at bounding box center [1189, 142] width 119 height 20
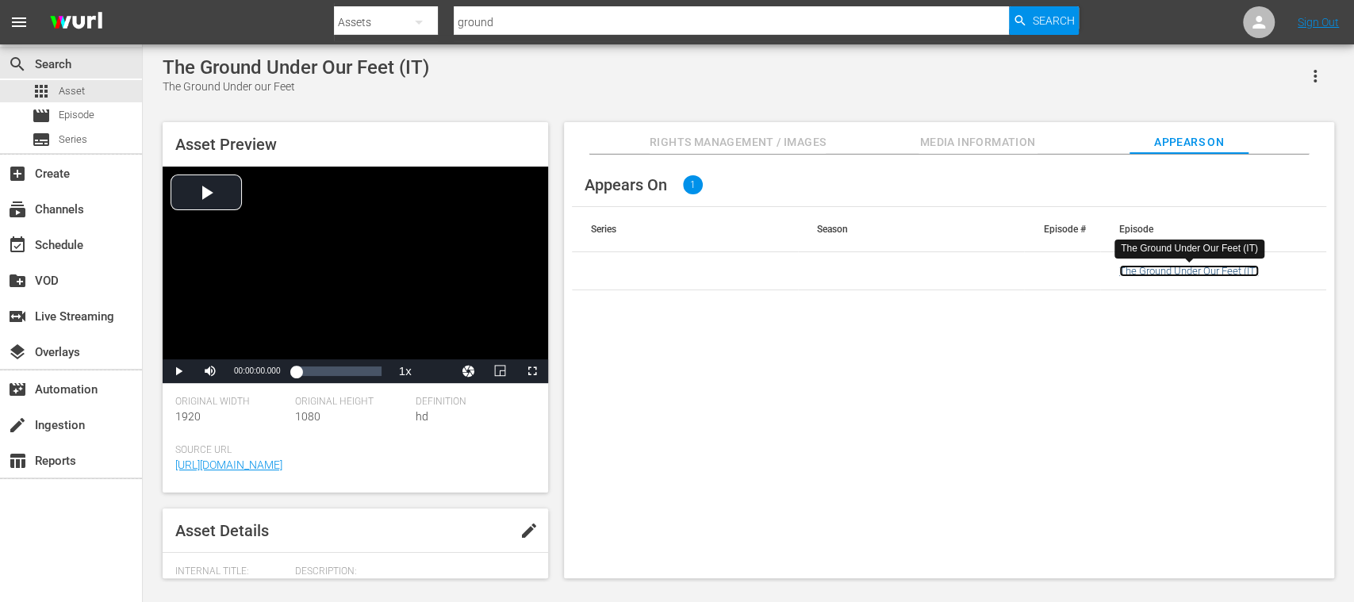
click at [1195, 271] on link "The Ground Under Our Feet (IT)" at bounding box center [1189, 271] width 140 height 12
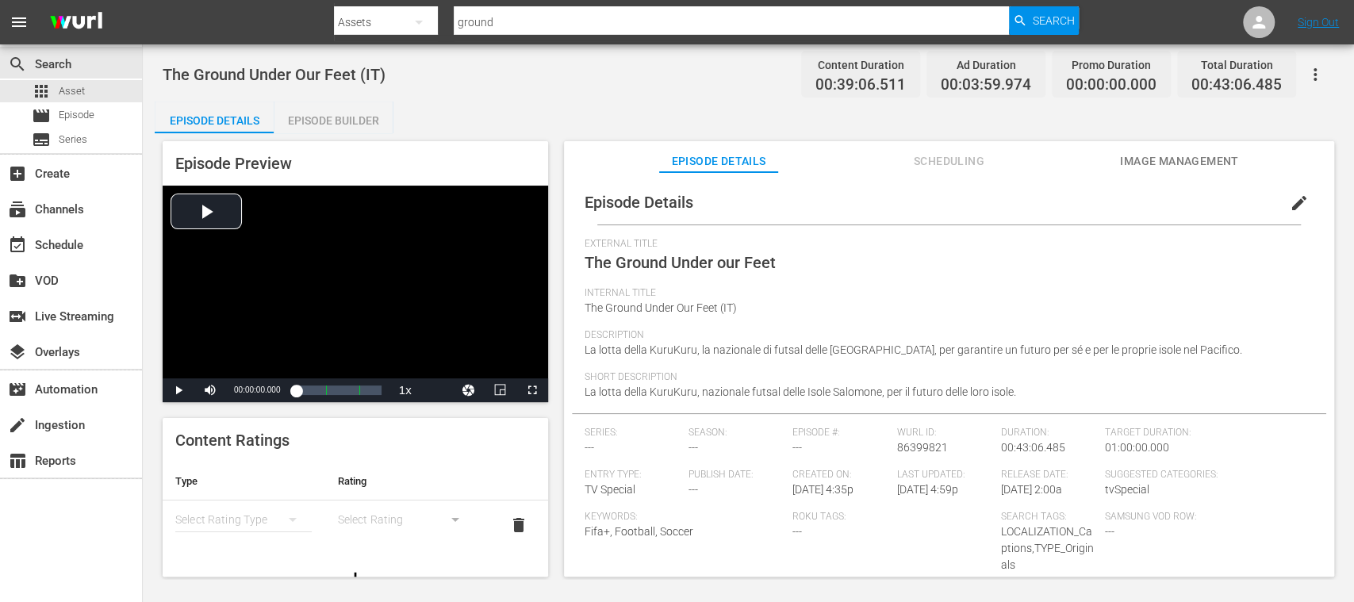
click at [343, 124] on div "Episode Builder" at bounding box center [333, 121] width 119 height 38
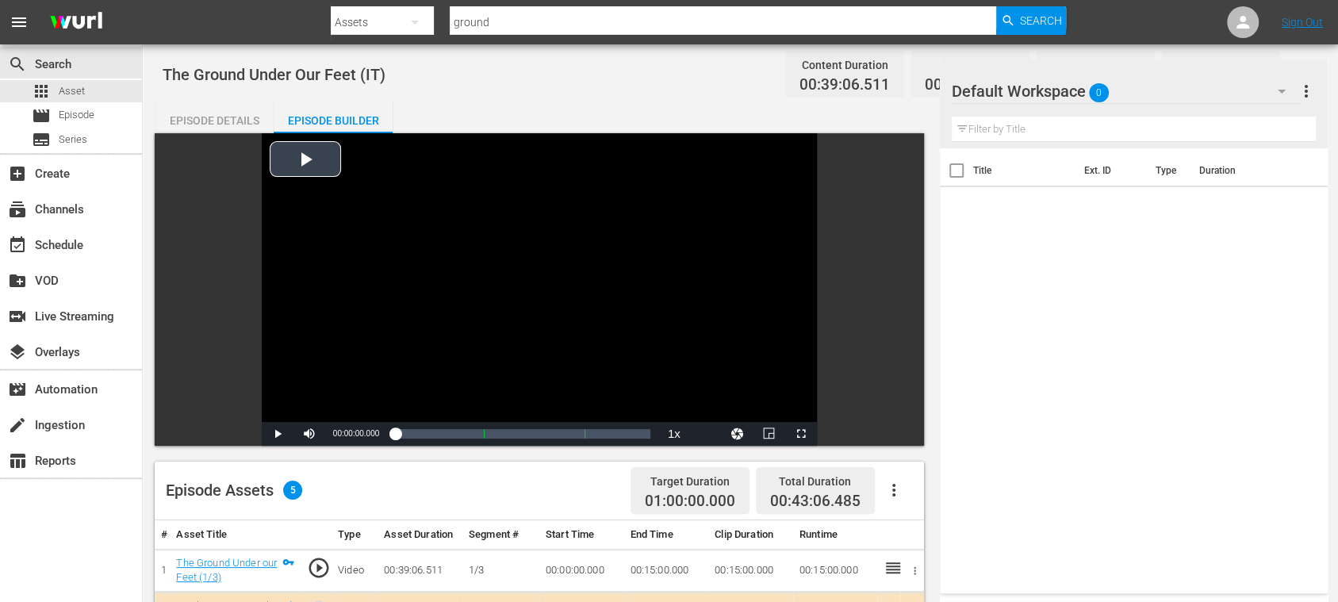
scroll to position [282, 0]
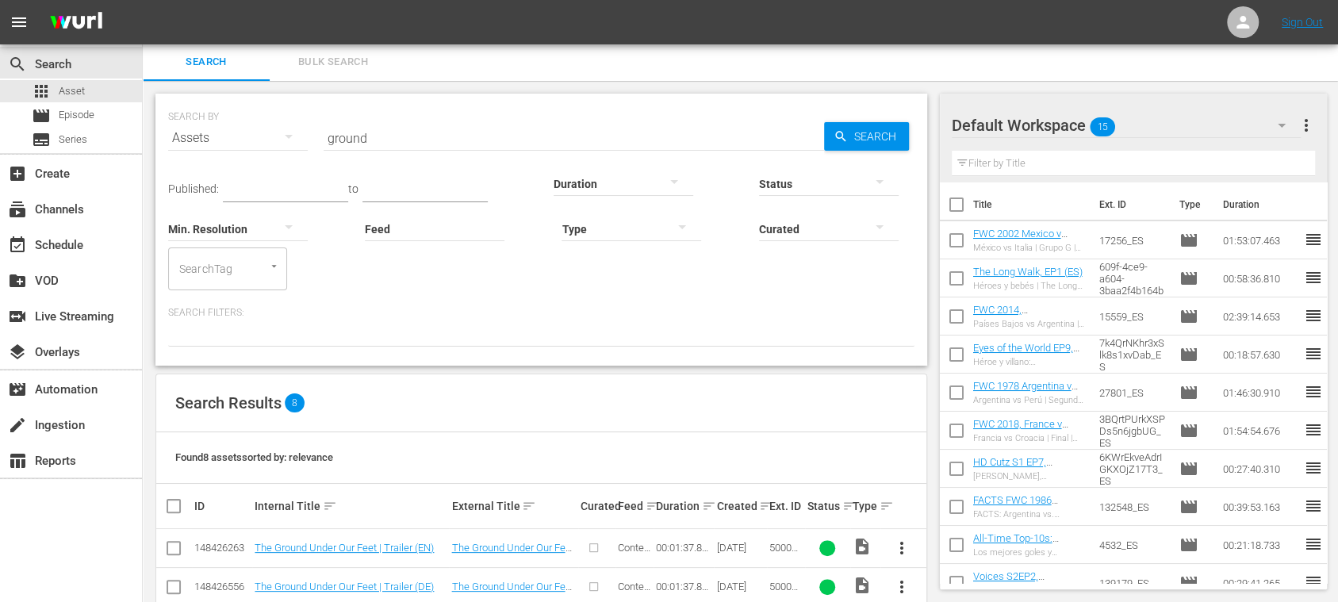
scroll to position [266, 0]
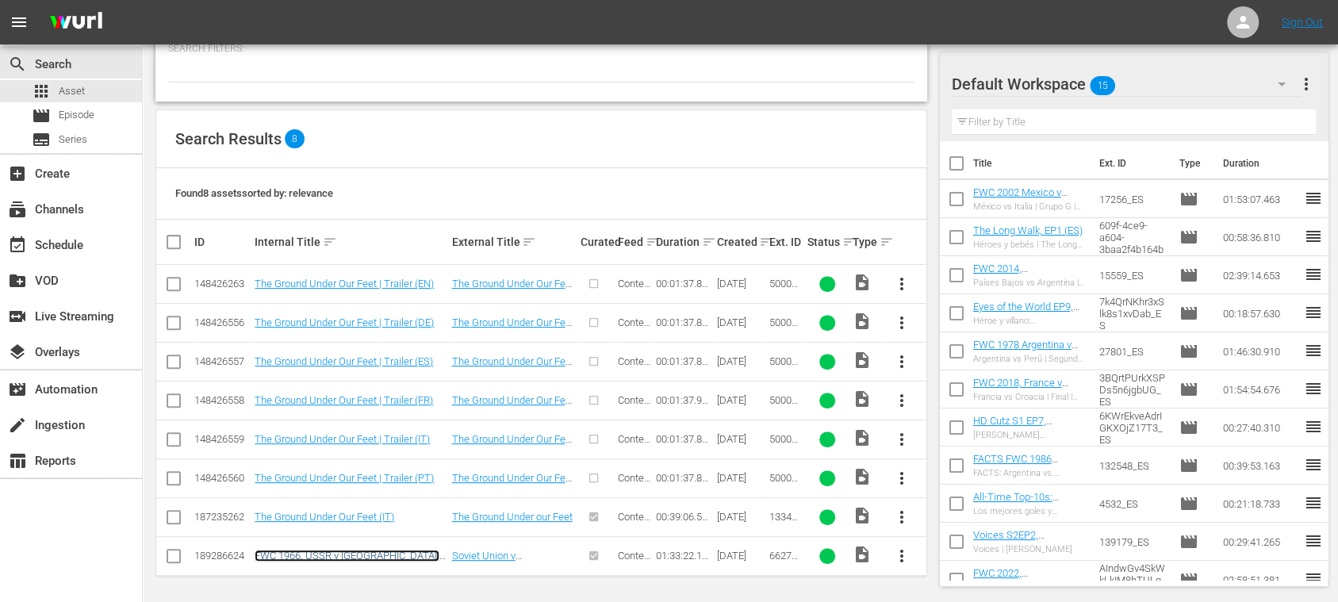
click at [395, 555] on link "FWC 1966, USSR v [GEOGRAPHIC_DATA], Quarter-Finals - FMR (EN)" at bounding box center [347, 562] width 185 height 24
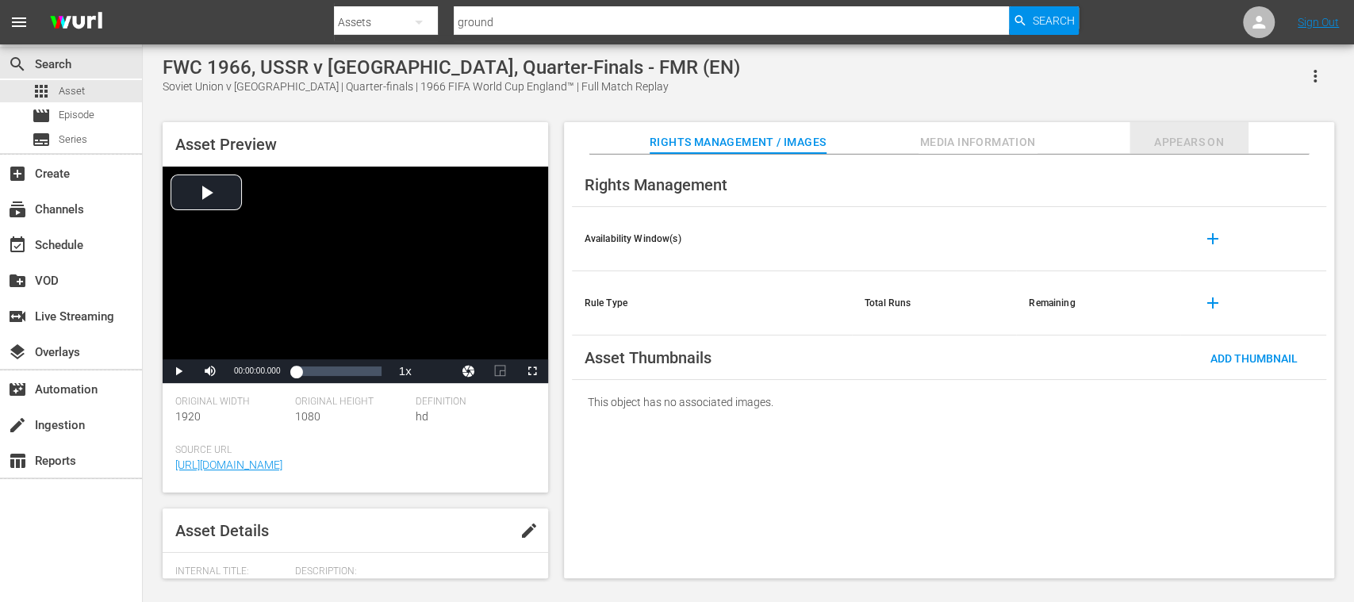
click at [1187, 136] on span "Appears On" at bounding box center [1189, 142] width 119 height 20
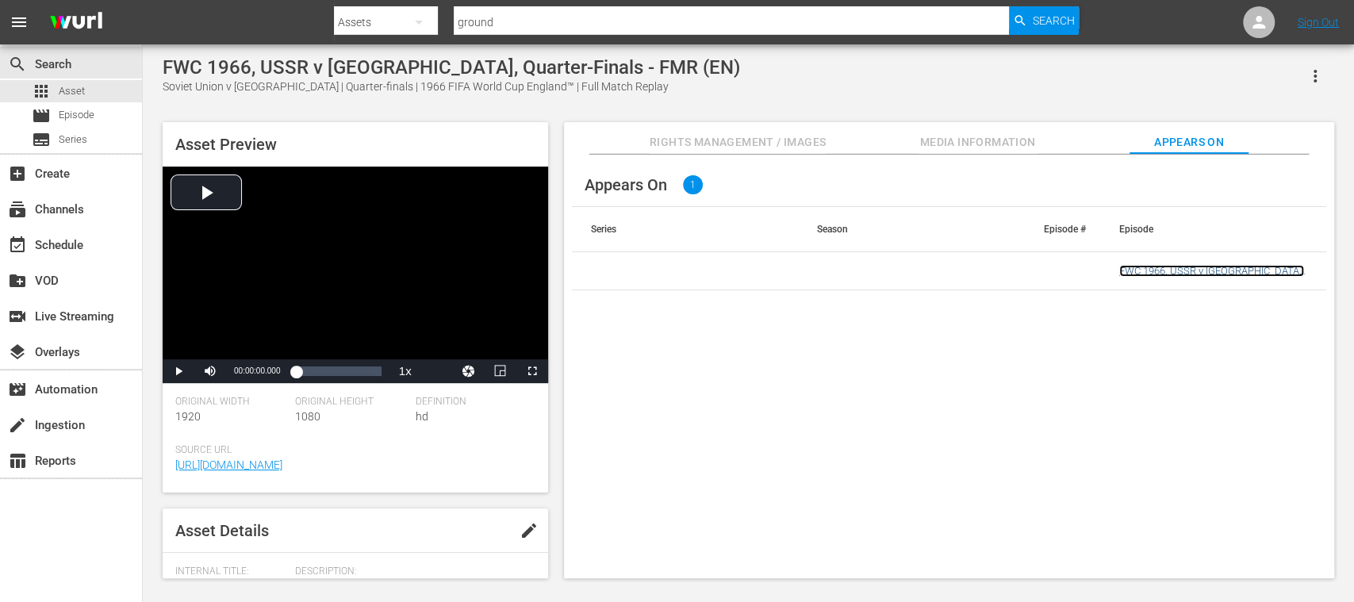
click at [1176, 267] on link "FWC 1966, USSR v [GEOGRAPHIC_DATA], Quarter-Finals - FMR (EN)" at bounding box center [1211, 277] width 185 height 24
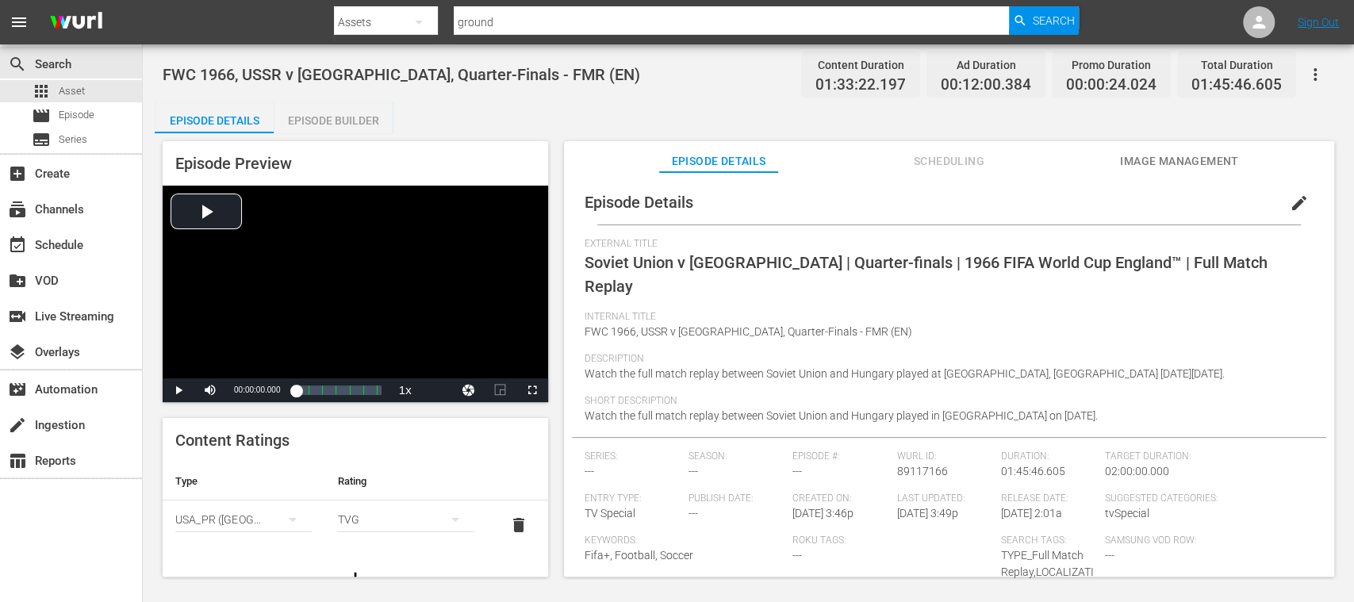
click at [360, 122] on div "Episode Builder" at bounding box center [333, 121] width 119 height 38
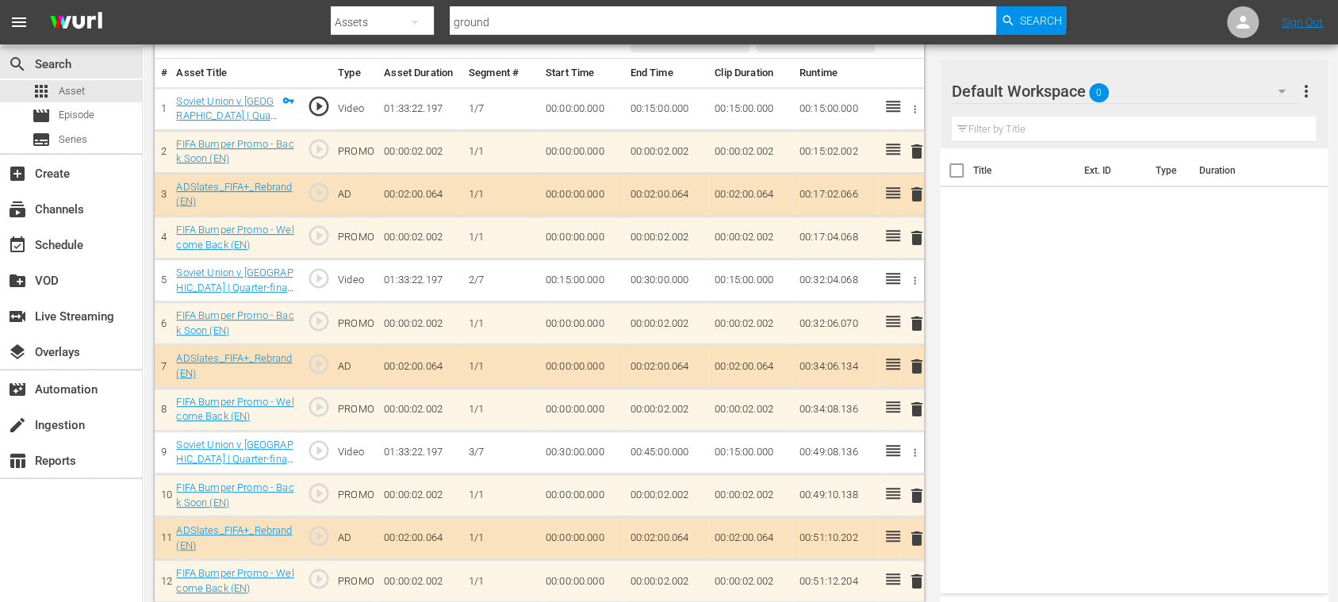
scroll to position [180, 0]
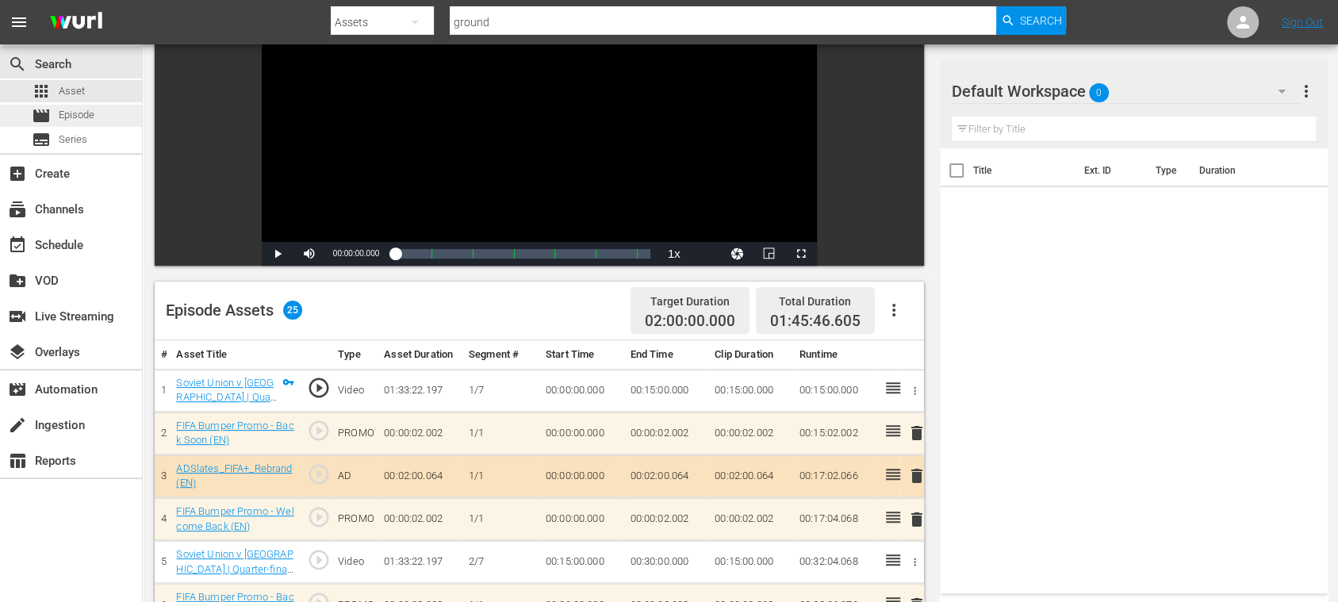
click at [78, 109] on span "Episode" at bounding box center [77, 115] width 36 height 16
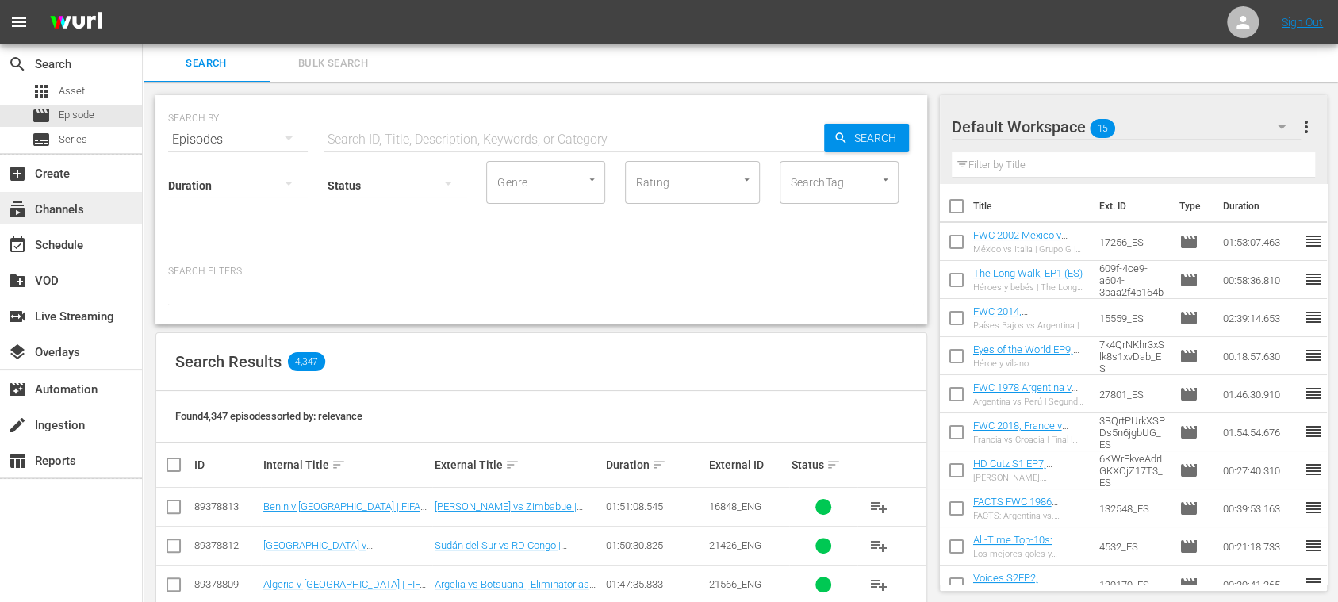
click at [78, 196] on div "subscriptions Channels" at bounding box center [71, 208] width 142 height 32
